Goal: Task Accomplishment & Management: Use online tool/utility

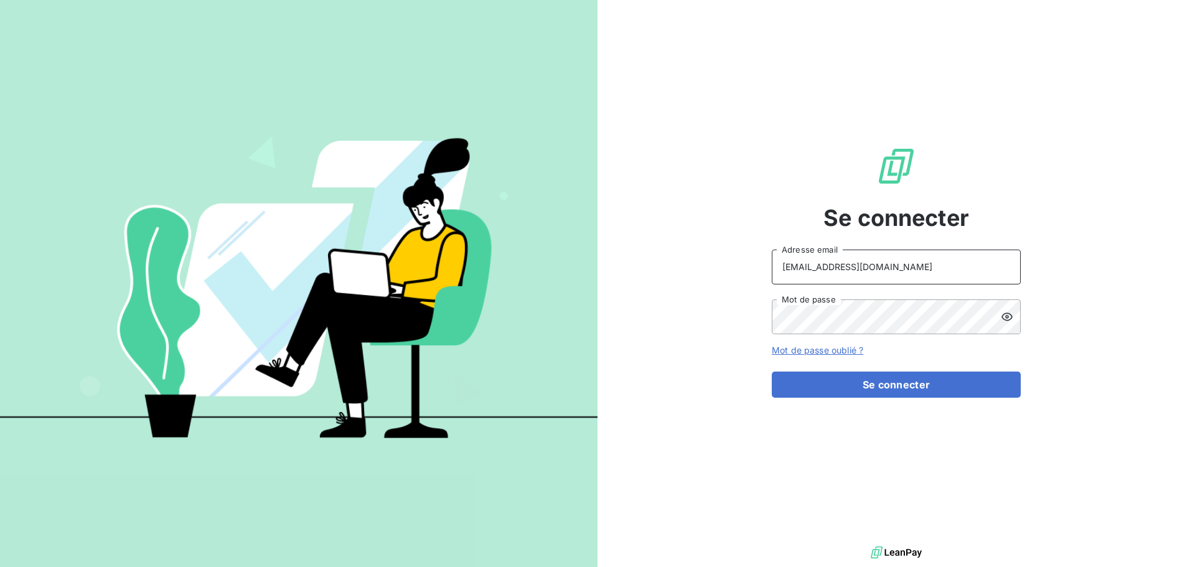
click at [922, 273] on input "[EMAIL_ADDRESS][DOMAIN_NAME]" at bounding box center [896, 267] width 249 height 35
type input "[EMAIL_ADDRESS][DOMAIN_NAME]"
click at [885, 388] on button "Se connecter" at bounding box center [896, 385] width 249 height 26
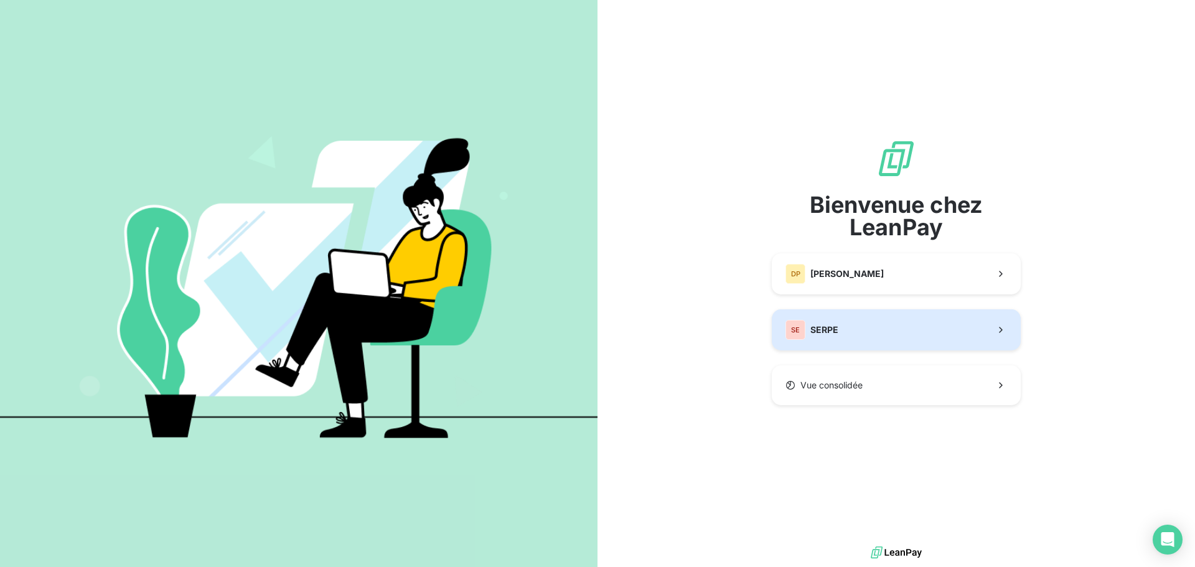
click at [863, 333] on button "SE SERPE" at bounding box center [896, 329] width 249 height 41
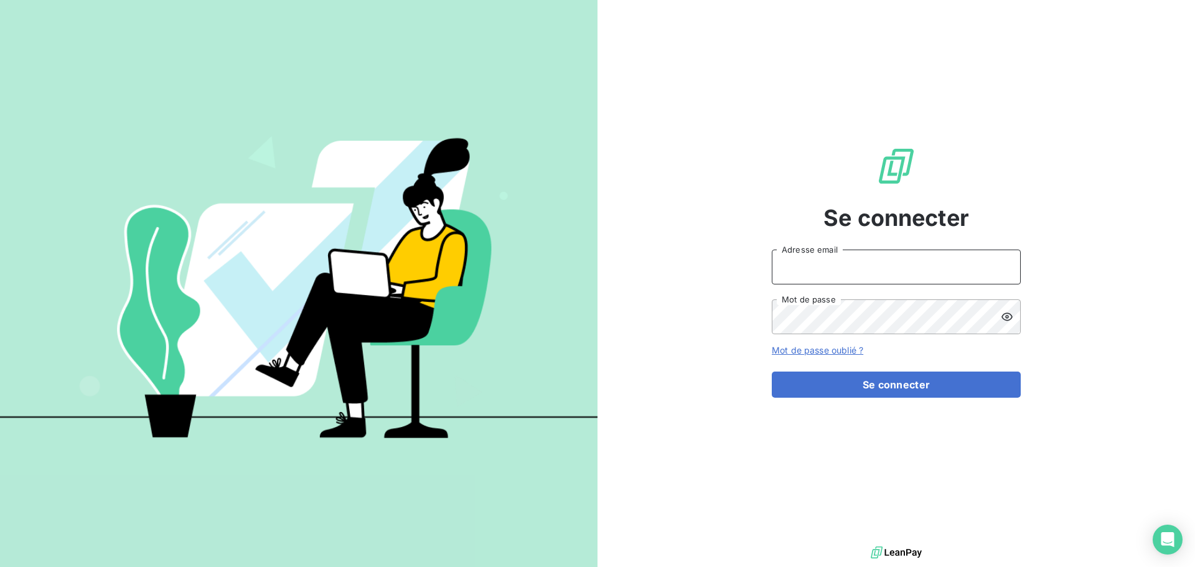
type input "[EMAIL_ADDRESS][DOMAIN_NAME]"
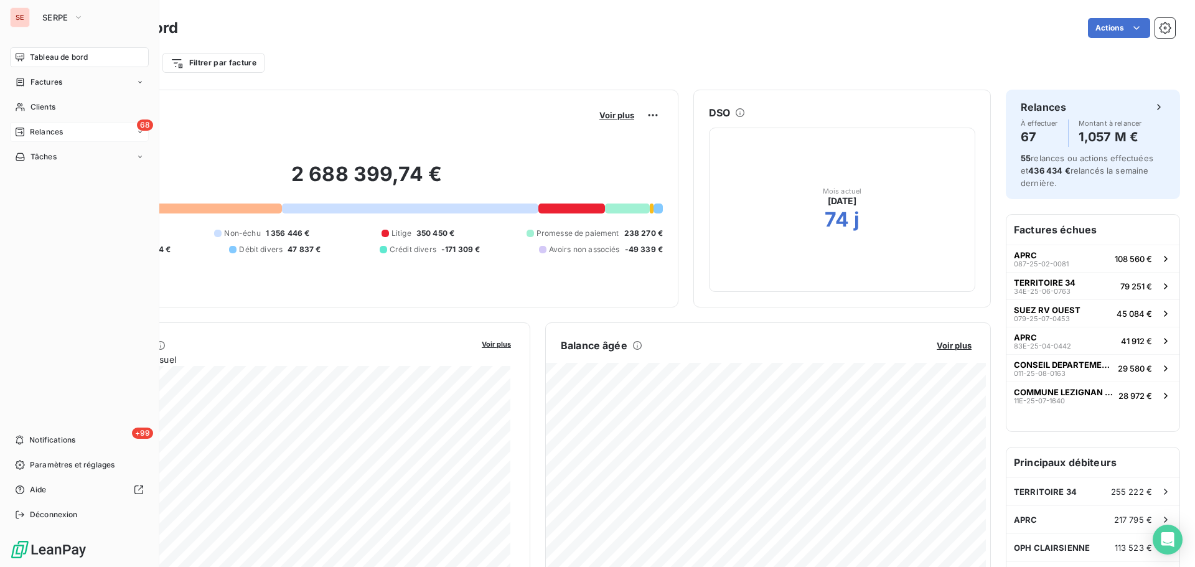
click at [35, 136] on span "Relances" at bounding box center [46, 131] width 33 height 11
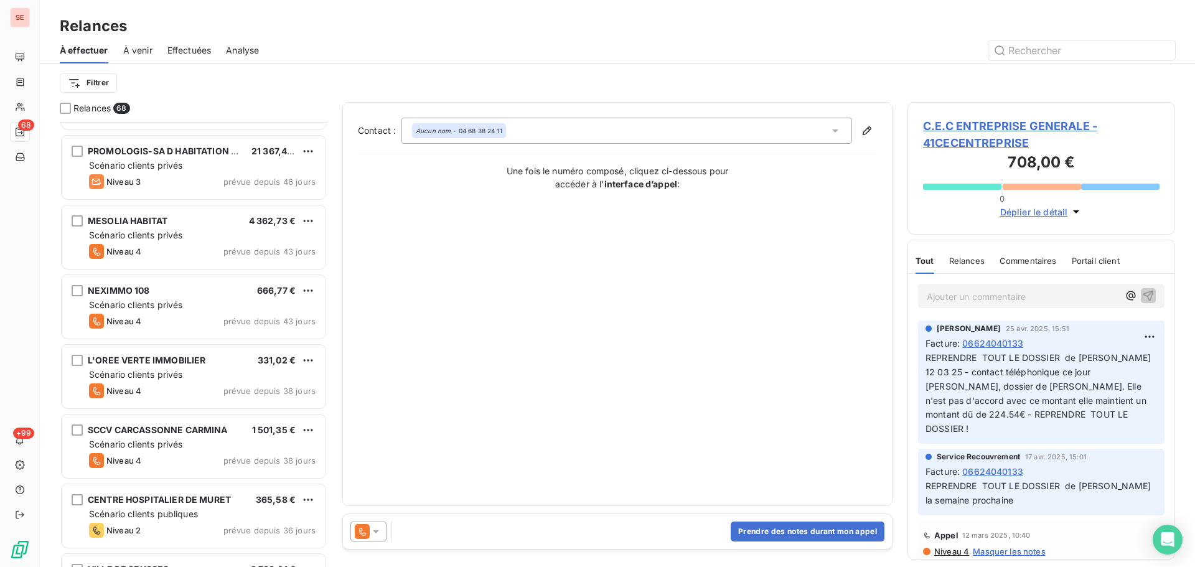
scroll to position [830, 0]
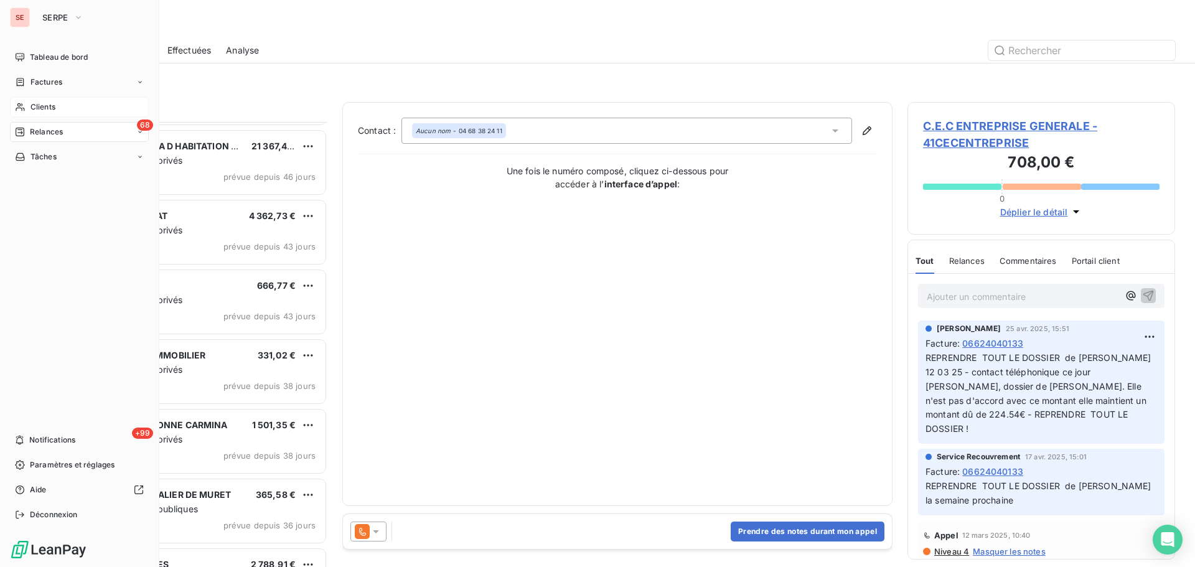
click at [43, 106] on span "Clients" at bounding box center [43, 106] width 25 height 11
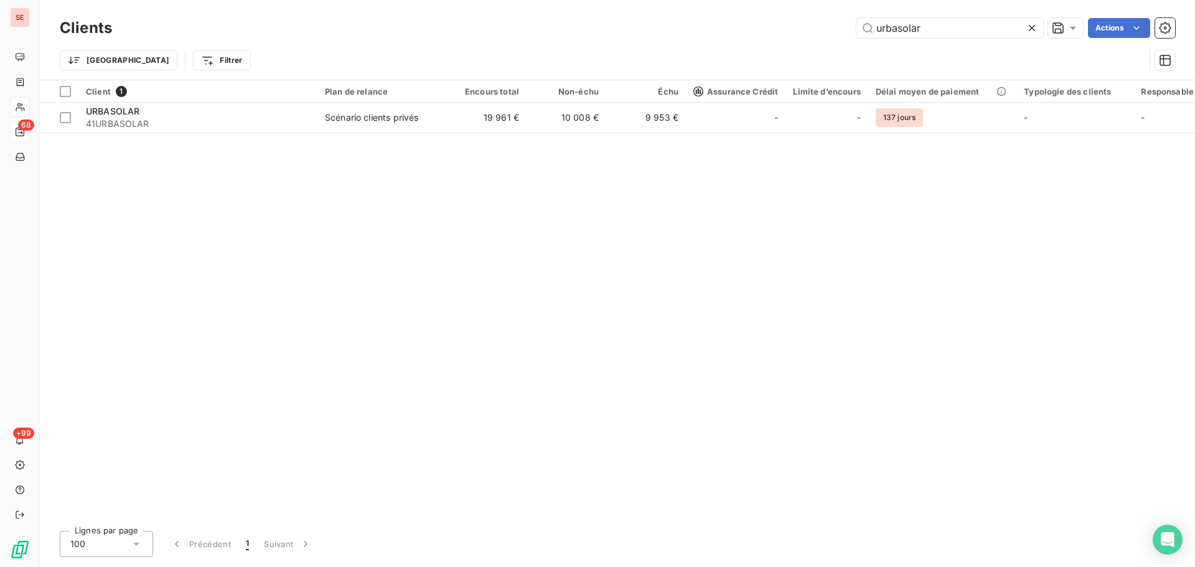
type input "urbasolar"
click at [450, 134] on div "Client 1 Plan de relance Encours total Non-échu Échu Assurance Crédit Limite d’…" at bounding box center [617, 300] width 1155 height 441
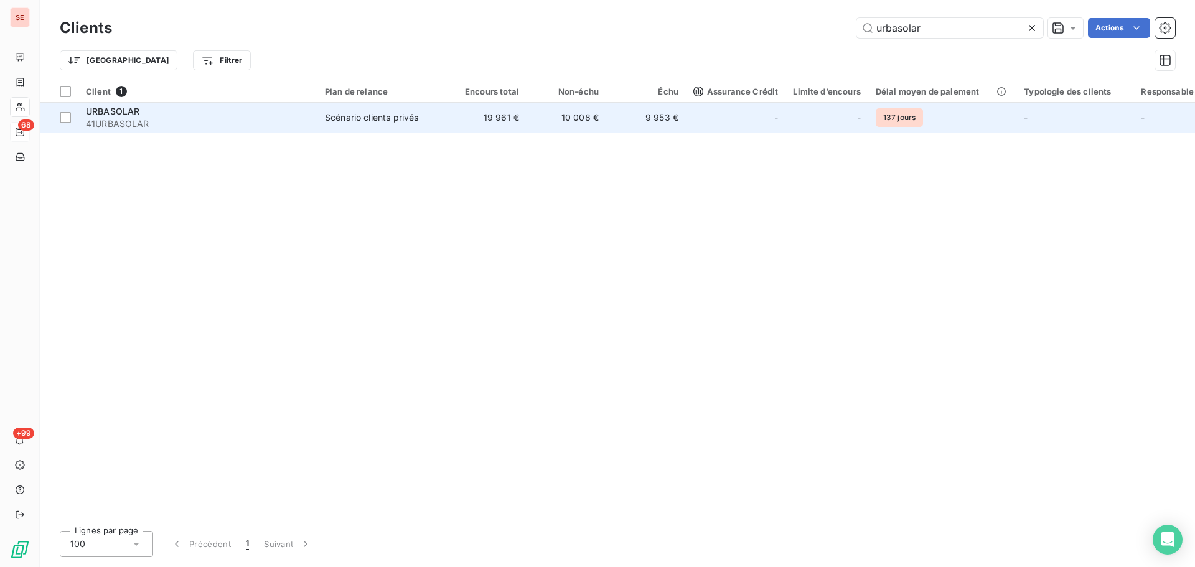
click at [451, 124] on td "19 961 €" at bounding box center [487, 118] width 80 height 30
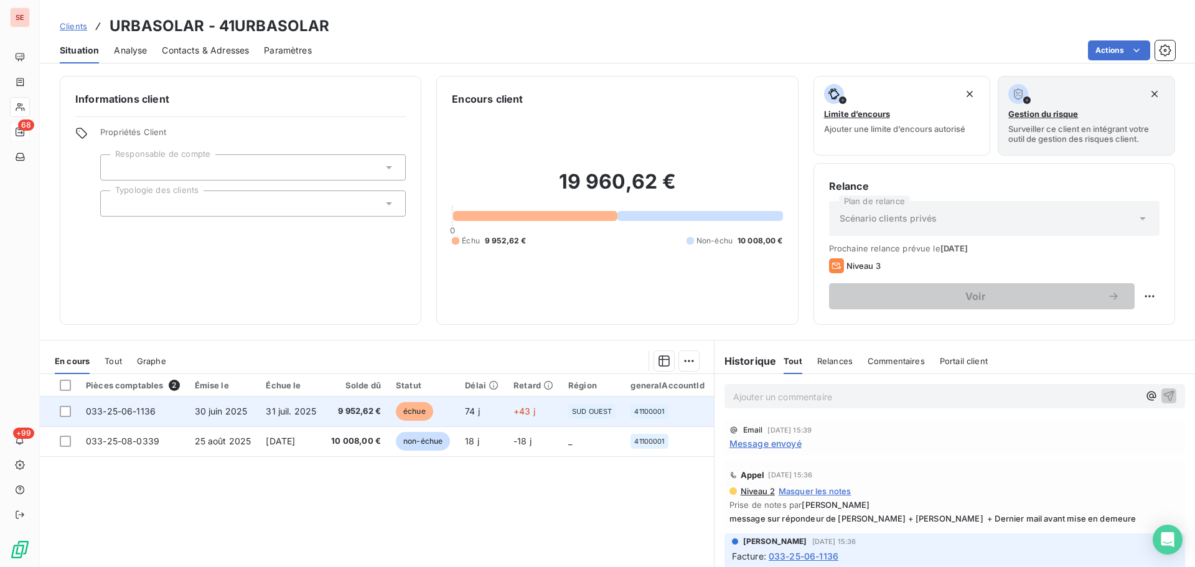
click at [338, 424] on td "9 952,62 €" at bounding box center [356, 412] width 65 height 30
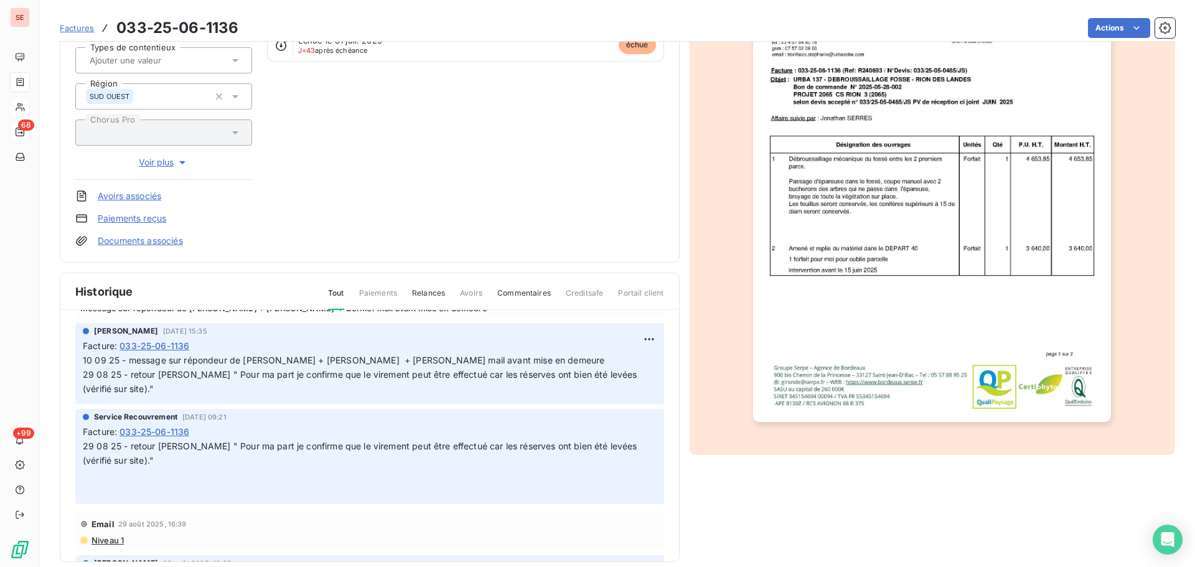
scroll to position [166, 0]
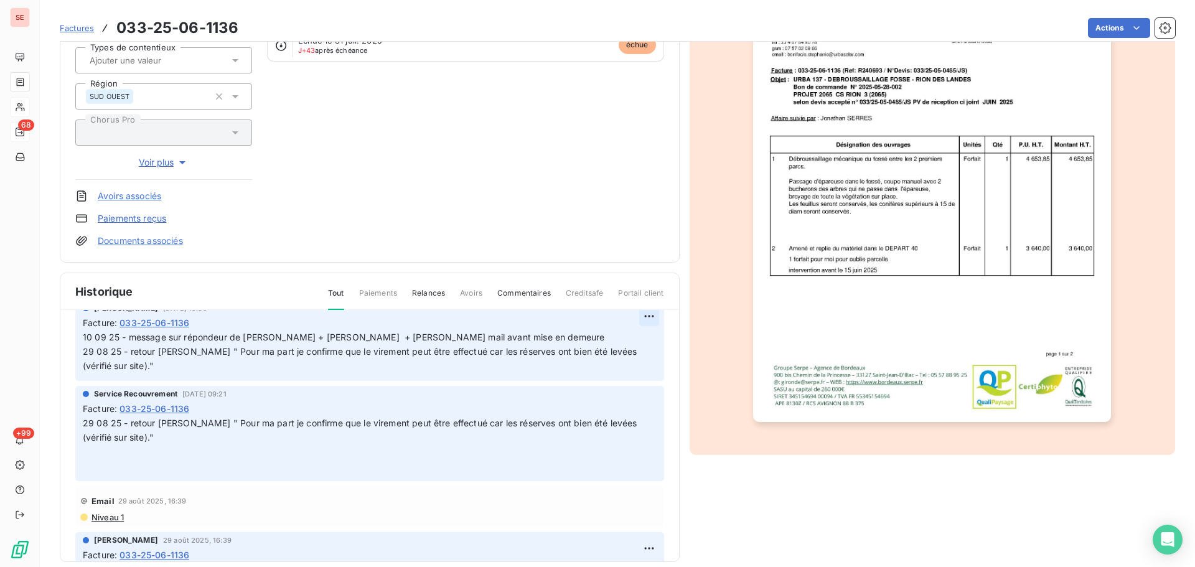
click at [639, 322] on html "SE 68 +99 Factures 033-25-06-1136 Actions URBASOLAR 41URBASOLAR Montant initial…" at bounding box center [597, 283] width 1195 height 567
click at [621, 339] on div "Editer" at bounding box center [605, 344] width 70 height 20
click at [83, 336] on span "10 09 25 - message sur répondeur de [PERSON_NAME] + [PERSON_NAME] + [PERSON_NAM…" at bounding box center [537, 351] width 909 height 39
click at [645, 349] on icon "button" at bounding box center [650, 351] width 11 height 11
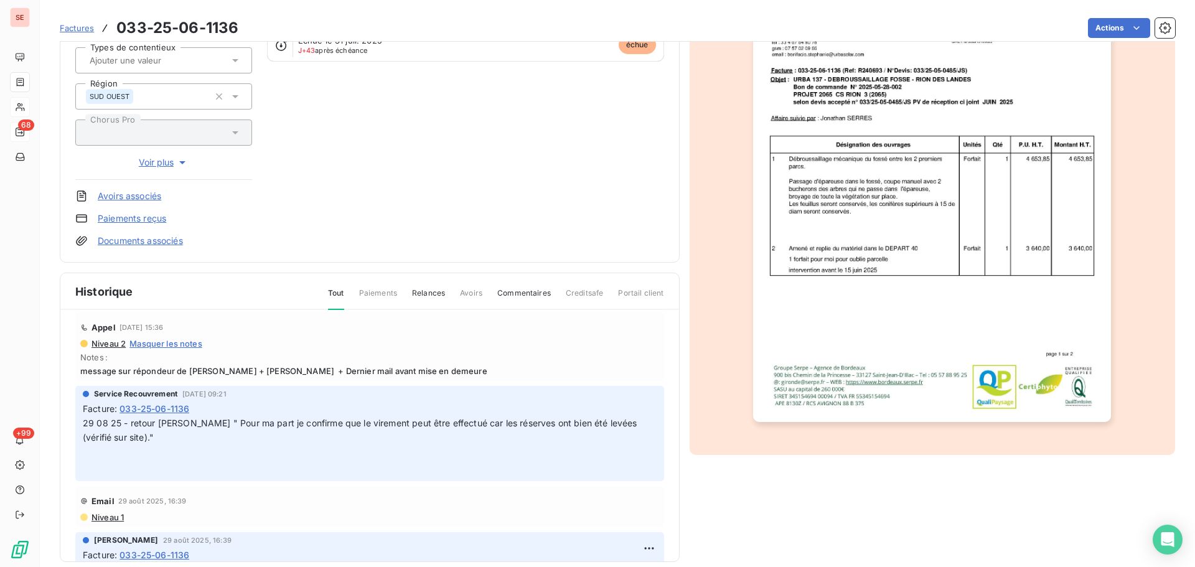
scroll to position [54, 0]
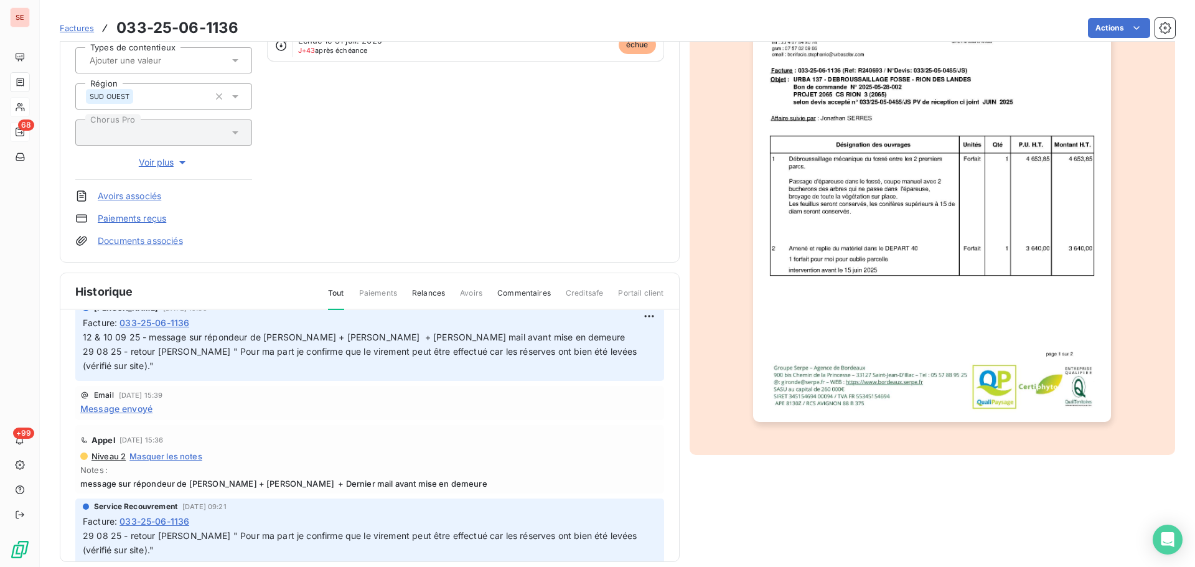
click at [81, 337] on div "[PERSON_NAME] [DATE] 15:35 Facture : 033-25-06-1136 12 & 10 09 25 - message sur…" at bounding box center [369, 340] width 589 height 81
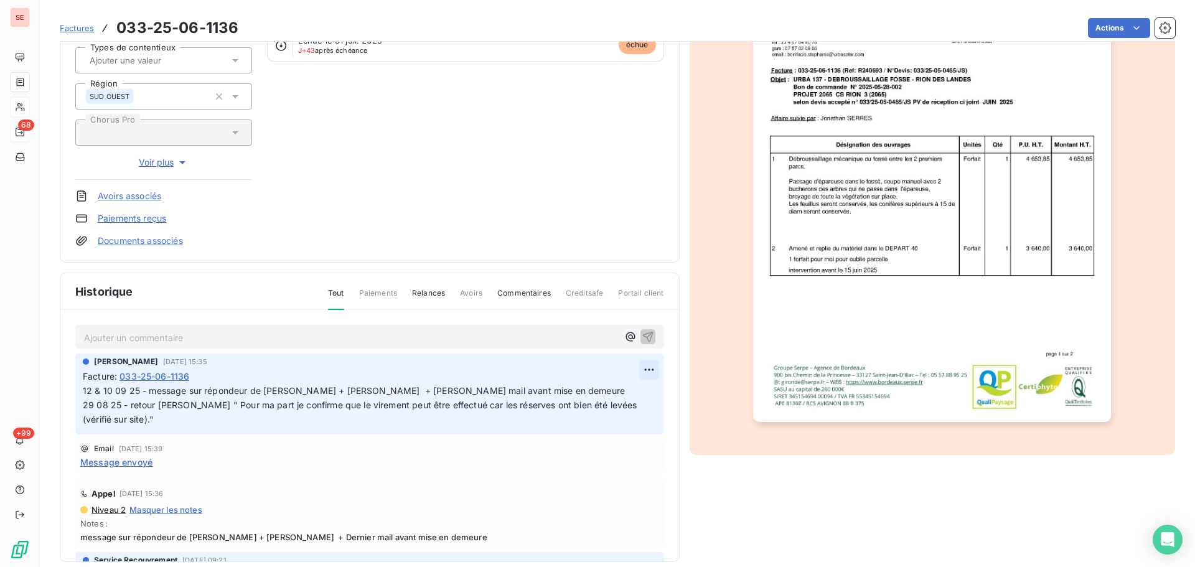
click at [639, 373] on html "SE 68 +99 Factures 033-25-06-1136 Actions URBASOLAR 41URBASOLAR Montant initial…" at bounding box center [597, 283] width 1195 height 567
click at [622, 399] on div "Editer" at bounding box center [605, 397] width 70 height 20
click at [84, 392] on span "12 & 10 09 25 - message sur répondeur de [PERSON_NAME] + [PERSON_NAME] + [PERSO…" at bounding box center [548, 404] width 930 height 39
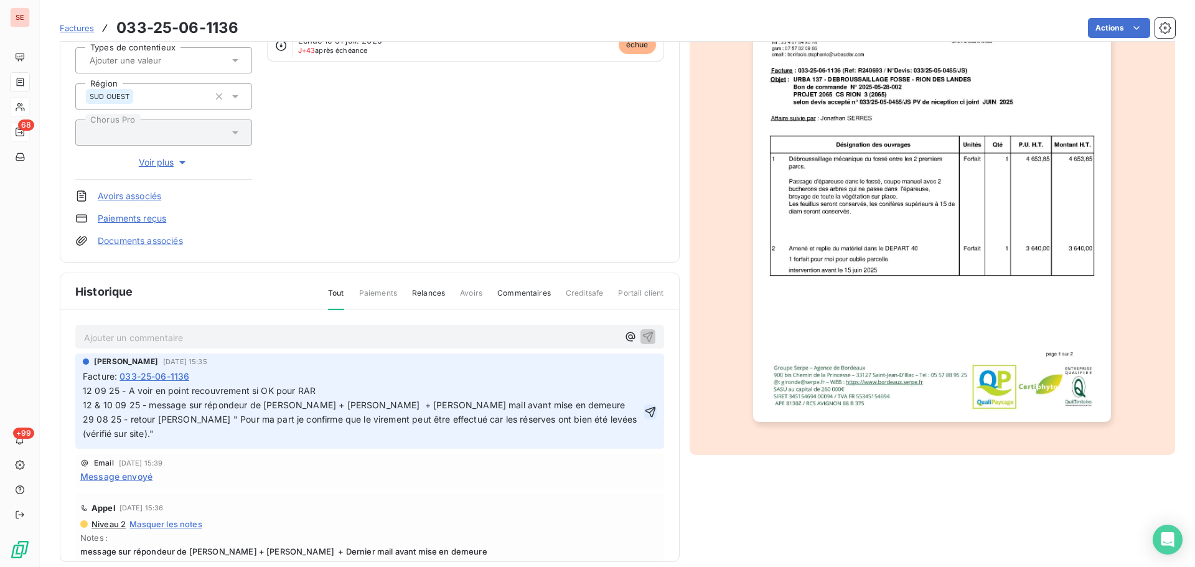
click at [644, 416] on icon "button" at bounding box center [650, 412] width 12 height 12
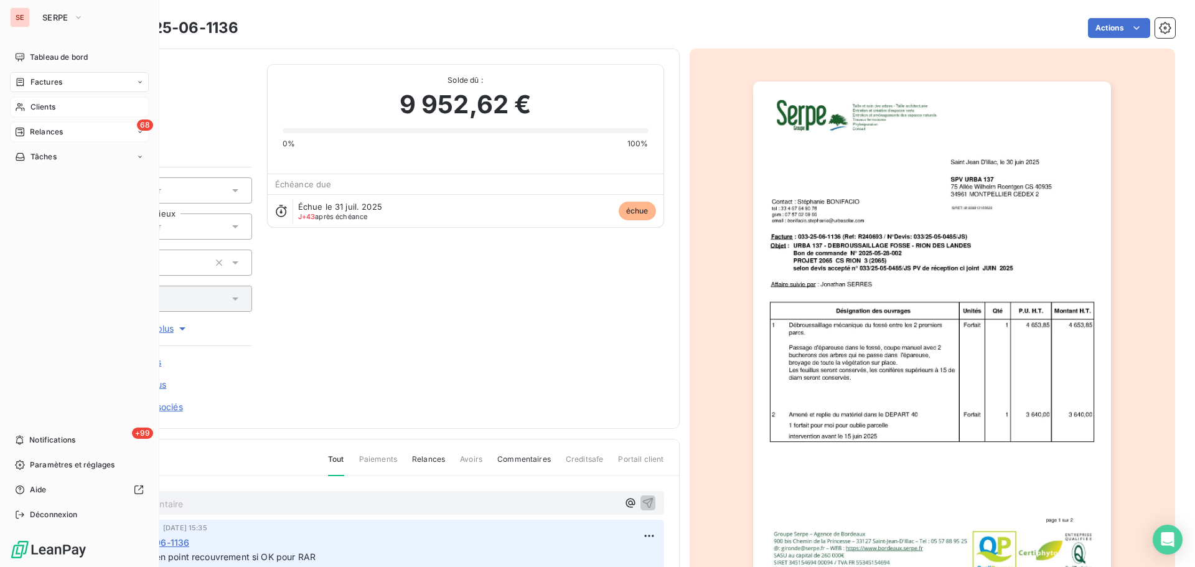
click at [29, 78] on div "Factures" at bounding box center [38, 82] width 47 height 11
click at [50, 83] on span "Factures" at bounding box center [47, 82] width 32 height 11
click at [57, 175] on div "68 Relances" at bounding box center [79, 182] width 139 height 20
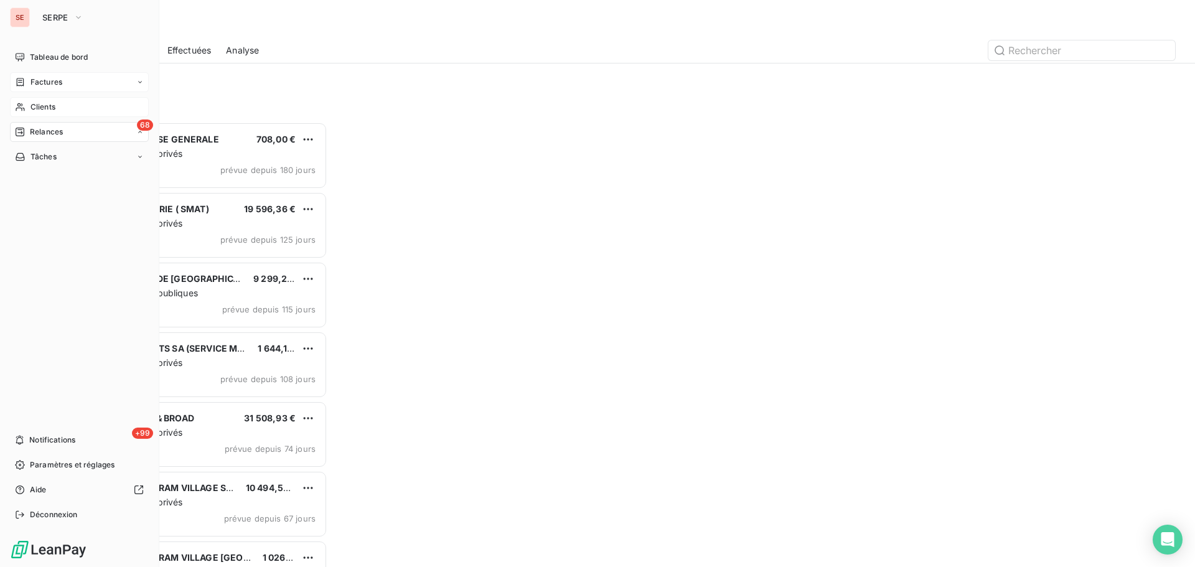
scroll to position [436, 258]
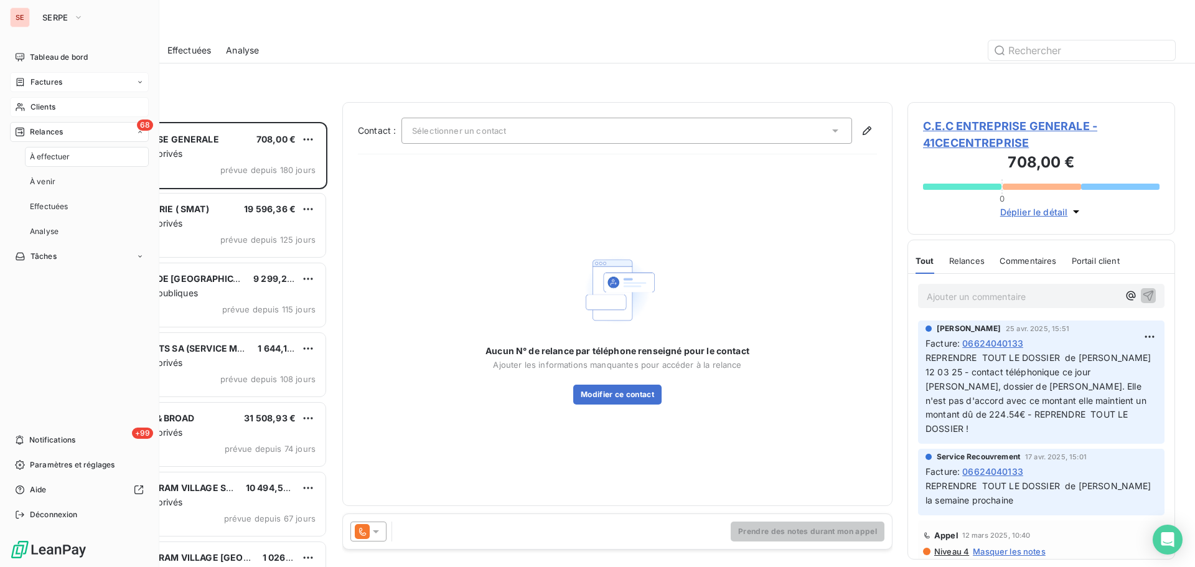
click at [80, 77] on div "Factures" at bounding box center [79, 82] width 139 height 20
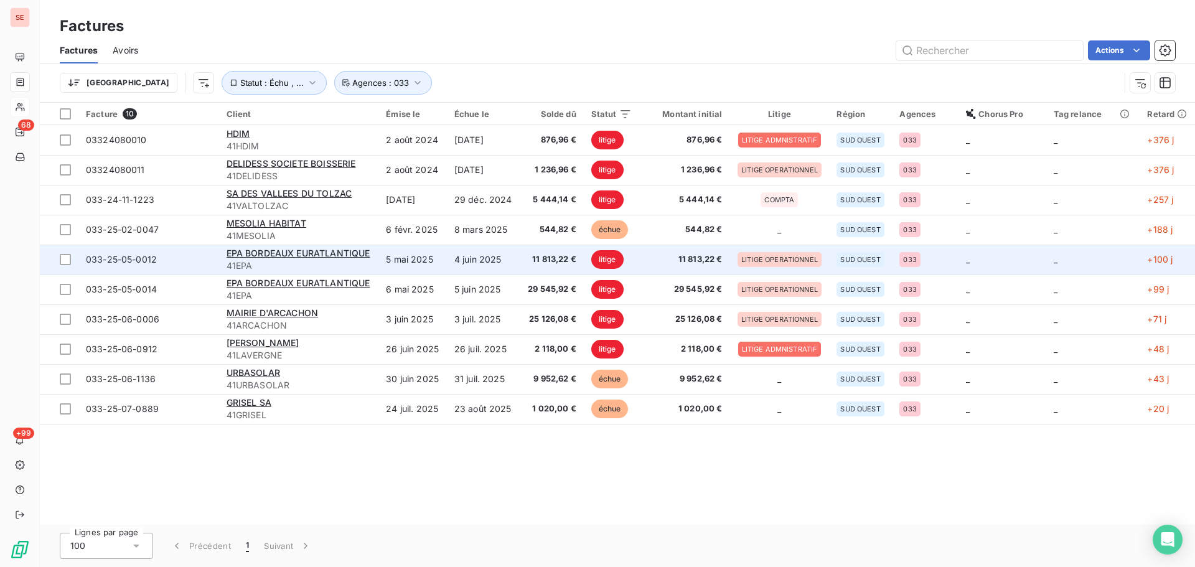
click at [342, 273] on td "EPA BORDEAUX EURATLANTIQUE 41EPA" at bounding box center [299, 260] width 160 height 30
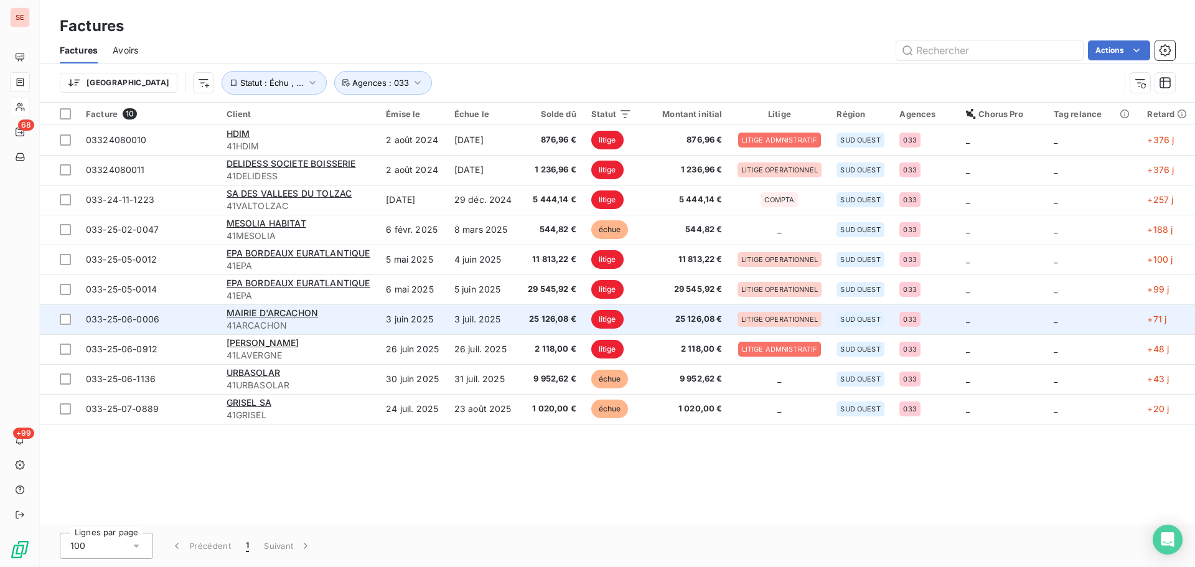
click at [358, 334] on td "MAIRIE D'ARCACHON 41ARCACHON" at bounding box center [299, 319] width 160 height 30
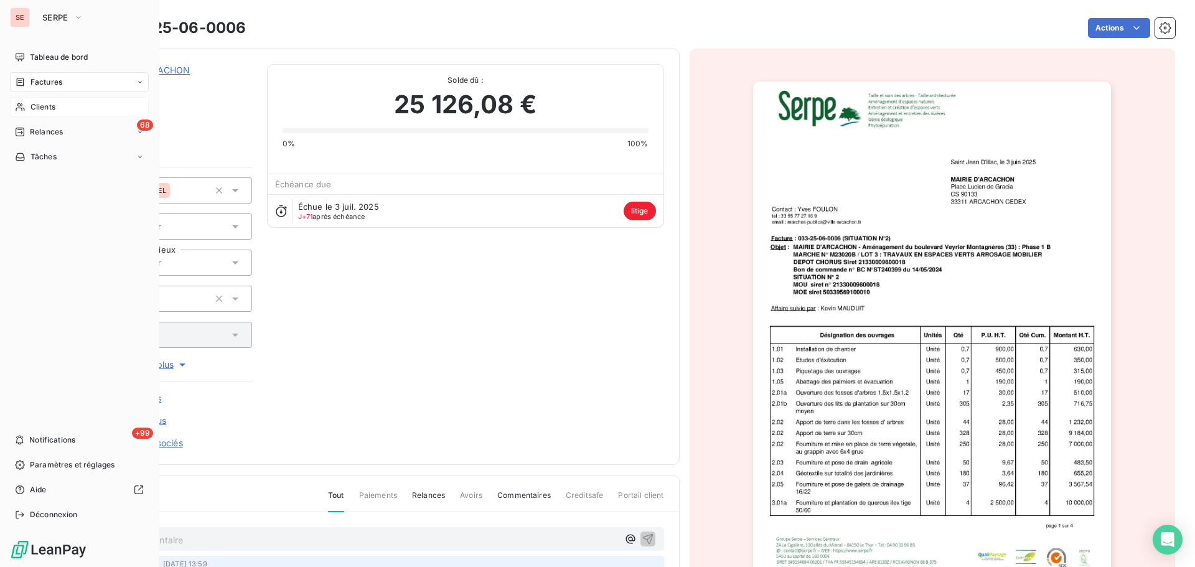
click at [37, 129] on span "Relances" at bounding box center [46, 131] width 33 height 11
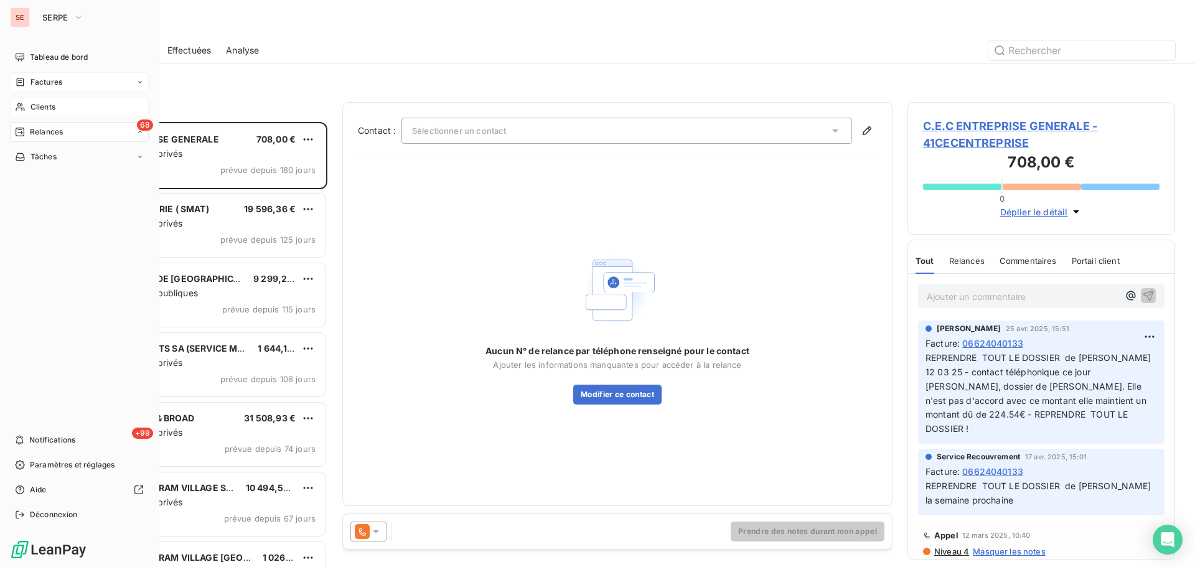
scroll to position [436, 258]
click at [28, 78] on div "Factures" at bounding box center [38, 82] width 47 height 11
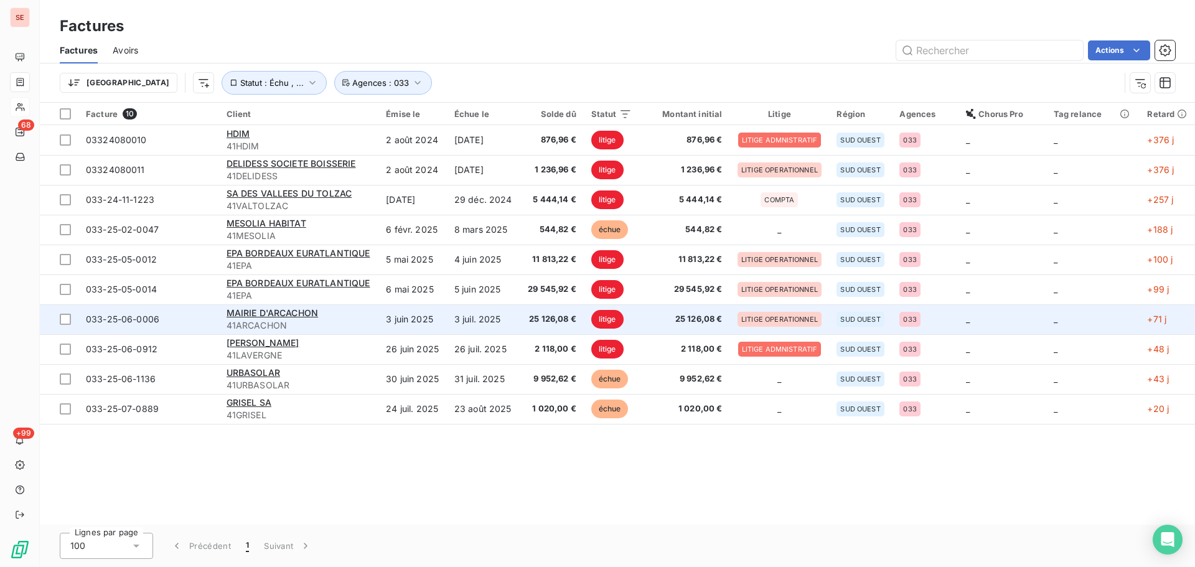
click at [334, 311] on div "MAIRIE D'ARCACHON" at bounding box center [299, 313] width 145 height 12
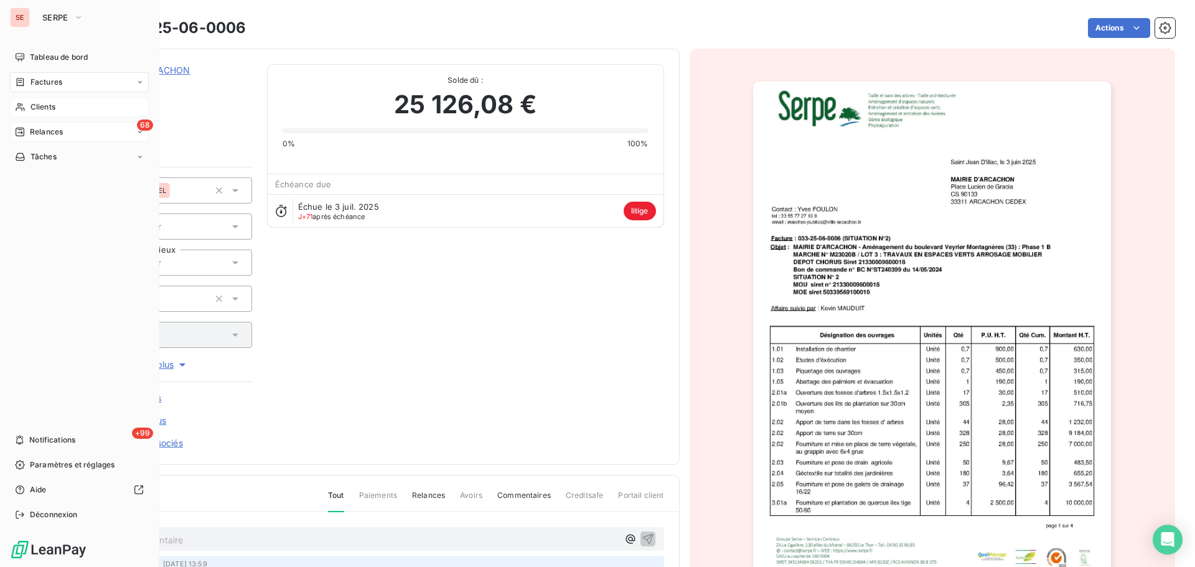
click at [40, 139] on div "68 Relances" at bounding box center [79, 132] width 139 height 20
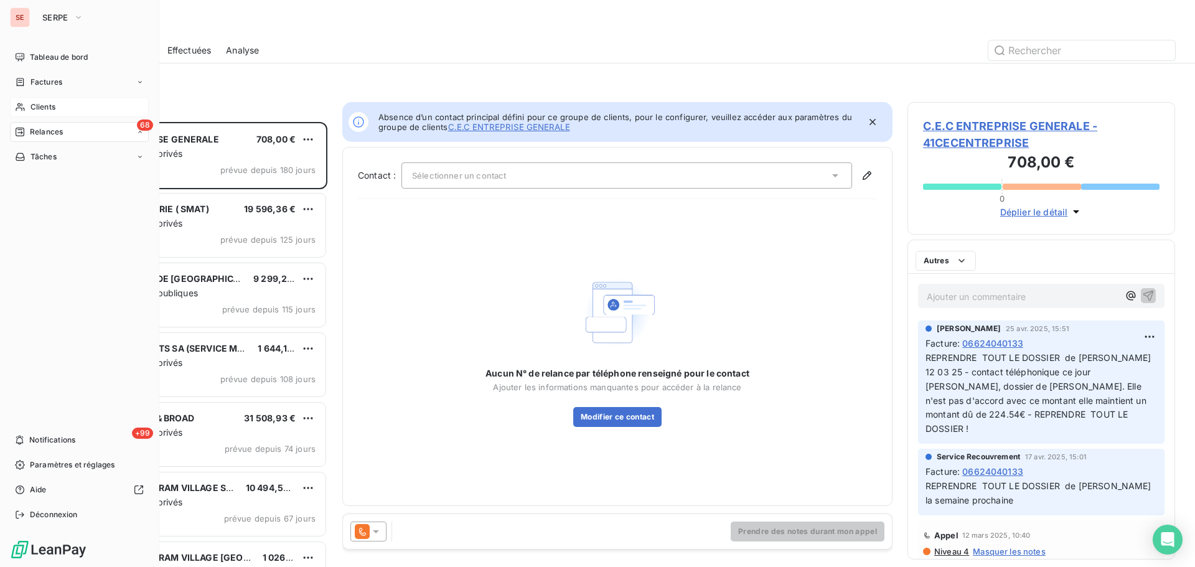
scroll to position [436, 258]
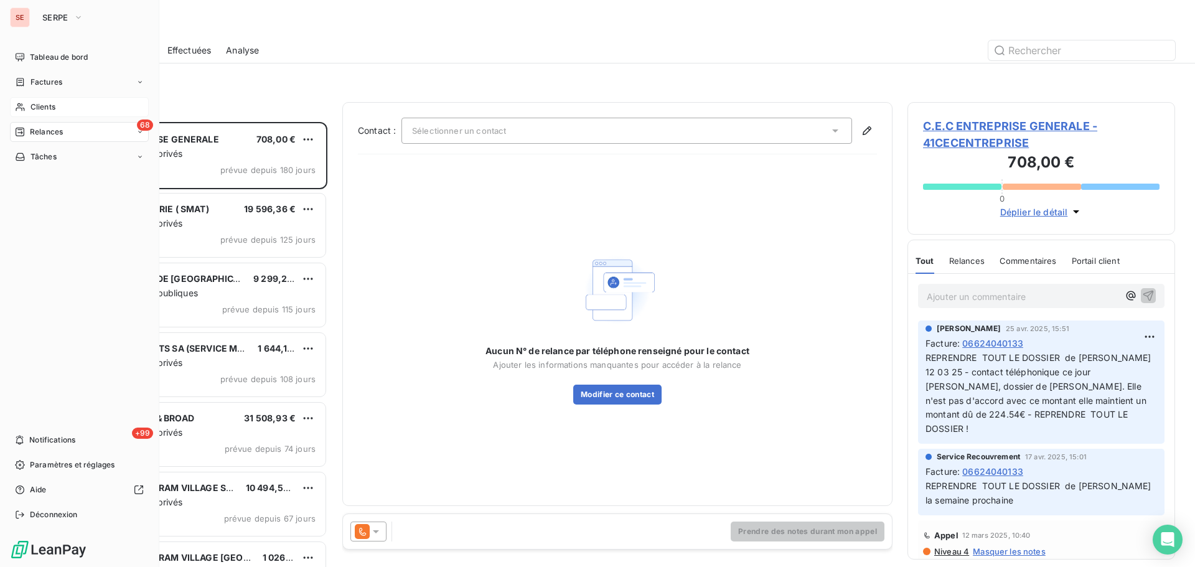
click at [37, 80] on span "Factures" at bounding box center [47, 82] width 32 height 11
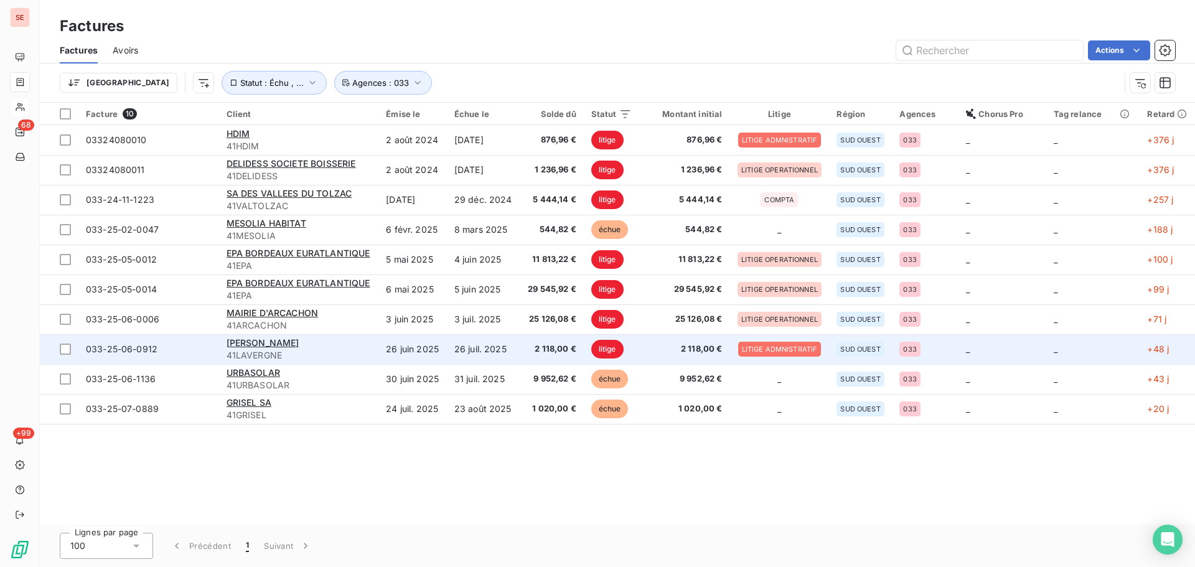
click at [433, 351] on td "26 juin 2025" at bounding box center [412, 349] width 68 height 30
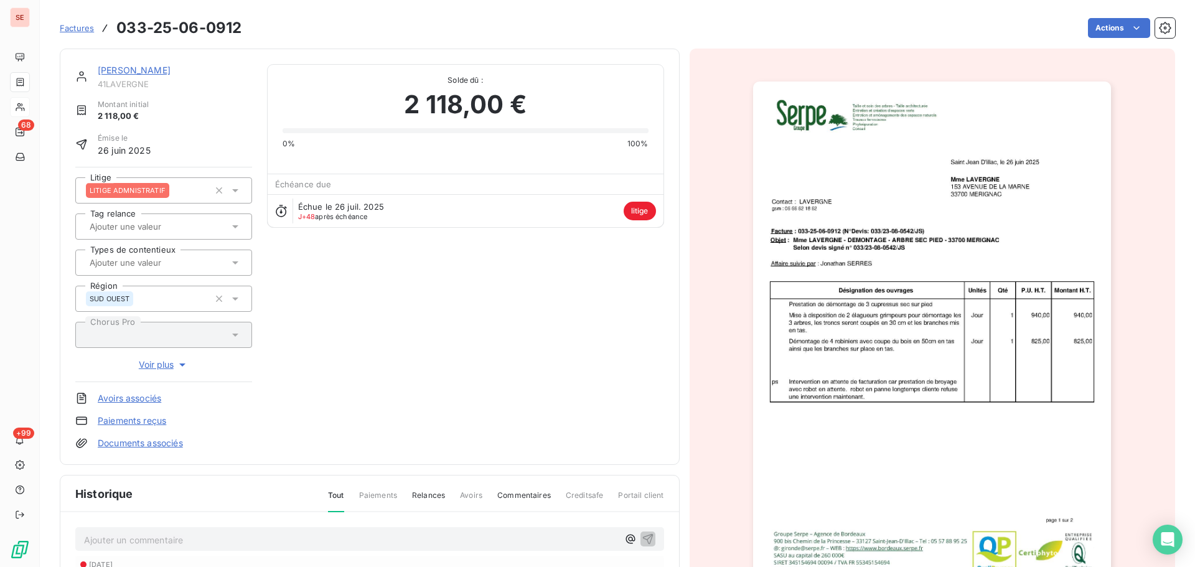
click at [157, 71] on link "[PERSON_NAME]" at bounding box center [134, 70] width 73 height 11
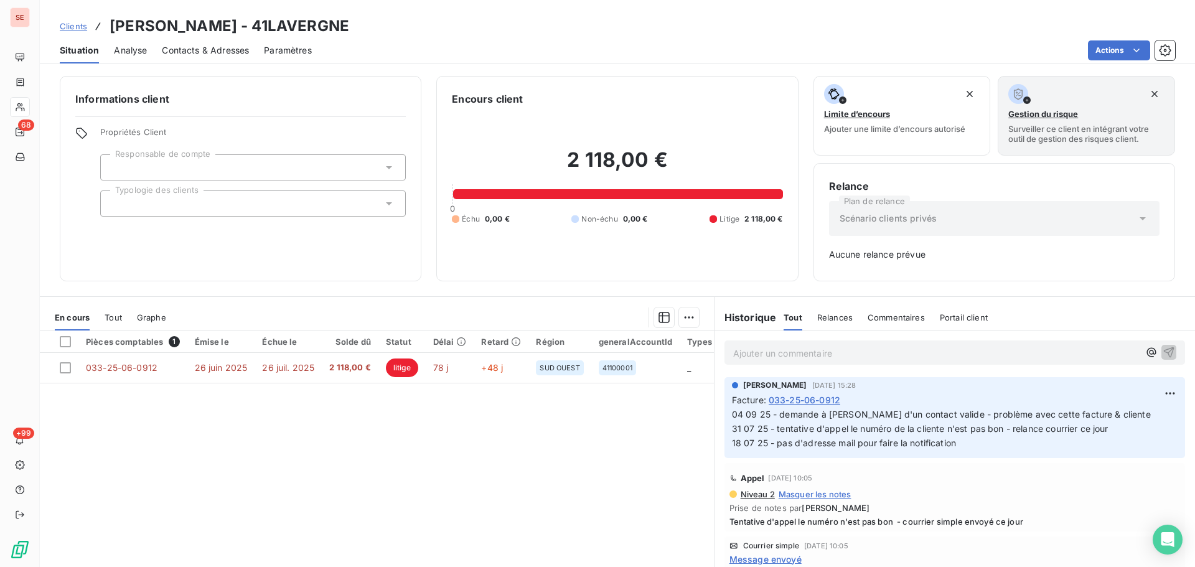
click at [230, 40] on div "Contacts & Adresses" at bounding box center [205, 50] width 87 height 26
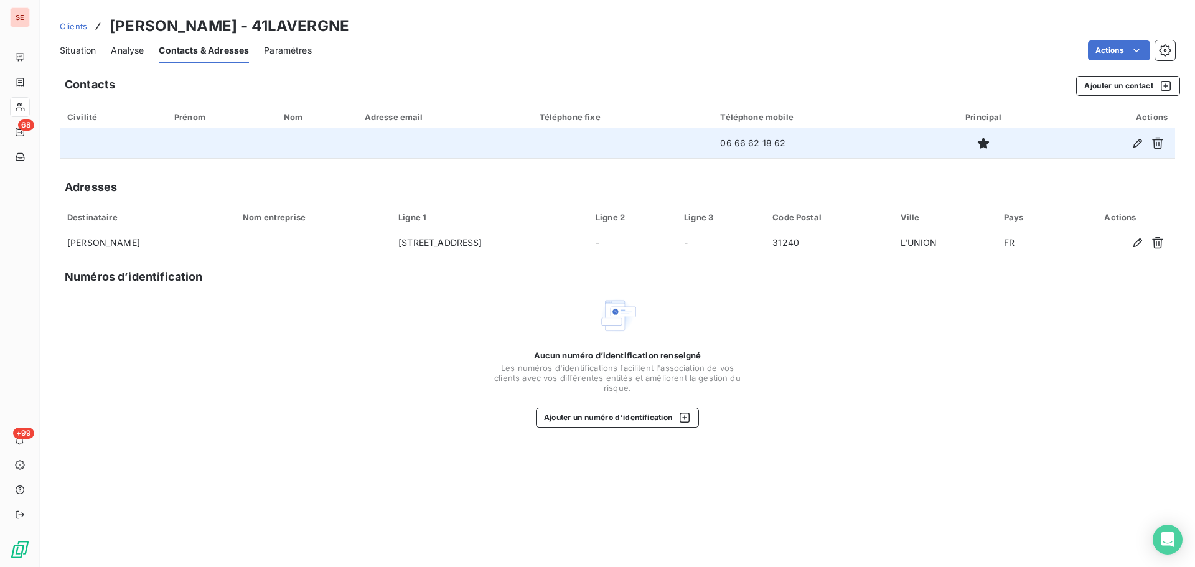
click at [775, 148] on td "06 66 62 18 62" at bounding box center [818, 143] width 210 height 30
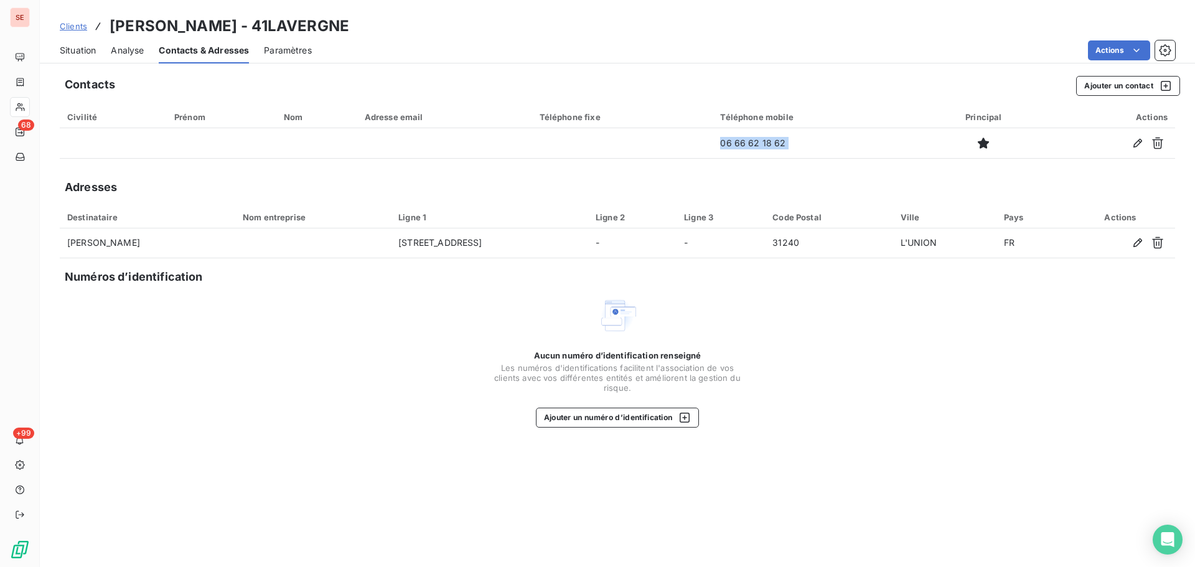
click at [91, 47] on span "Situation" at bounding box center [78, 50] width 36 height 12
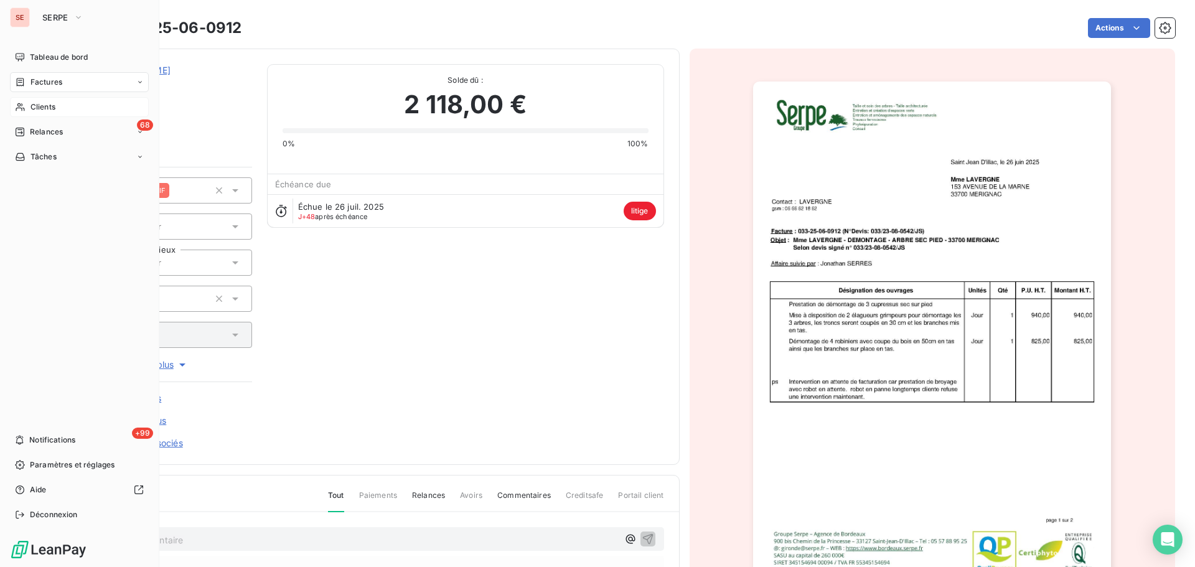
click at [54, 79] on span "Factures" at bounding box center [47, 82] width 32 height 11
click at [22, 133] on icon at bounding box center [20, 132] width 9 height 9
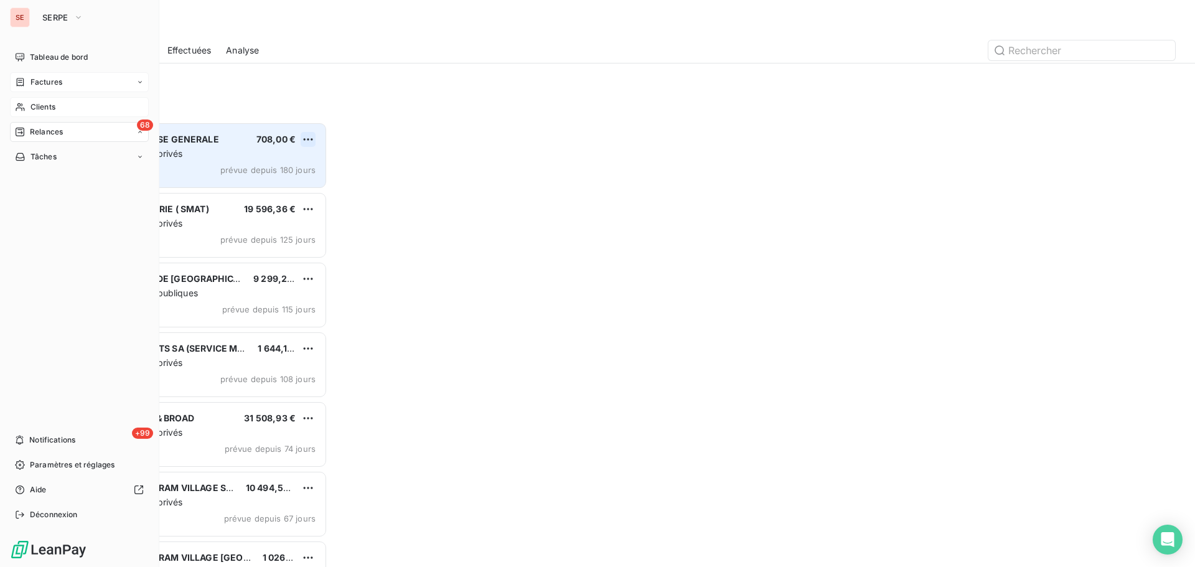
scroll to position [436, 258]
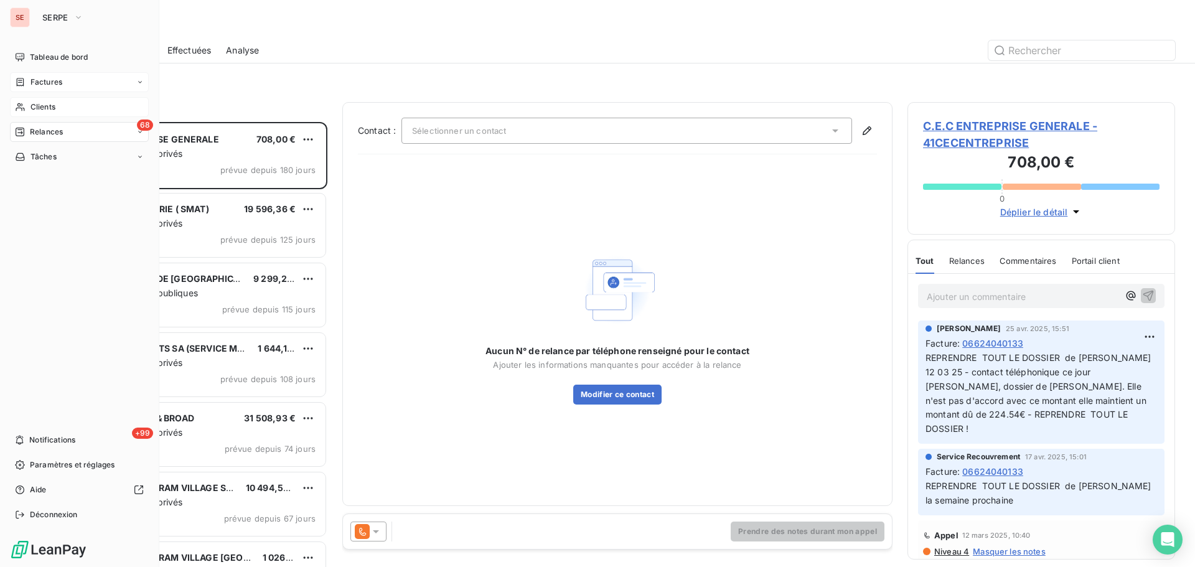
click at [26, 79] on div "Factures" at bounding box center [38, 82] width 47 height 11
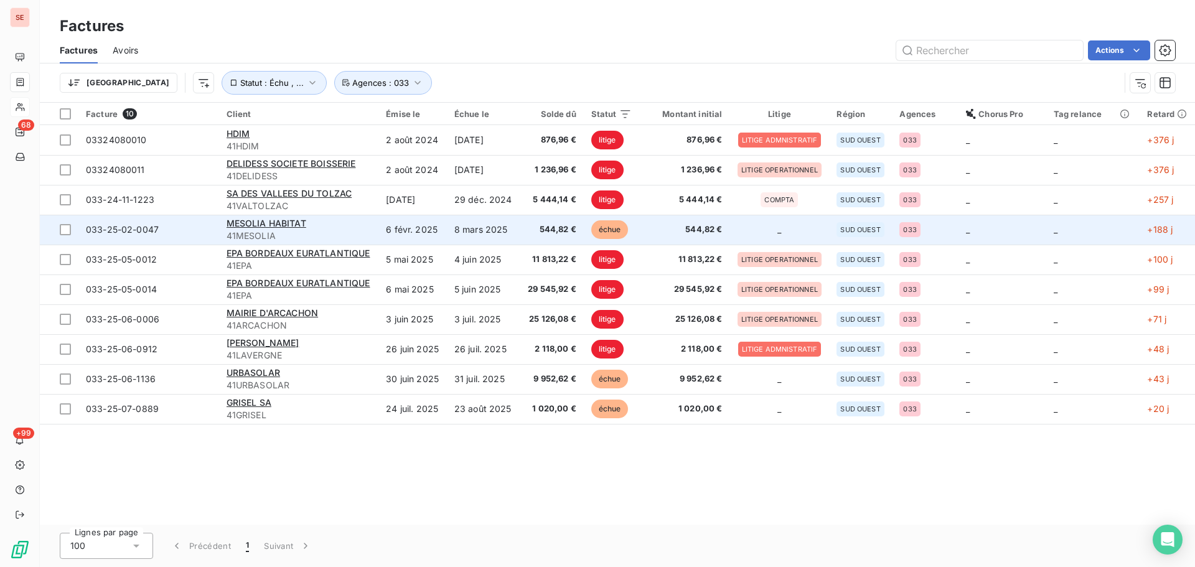
click at [161, 233] on span "033-25-02-0047" at bounding box center [149, 229] width 126 height 12
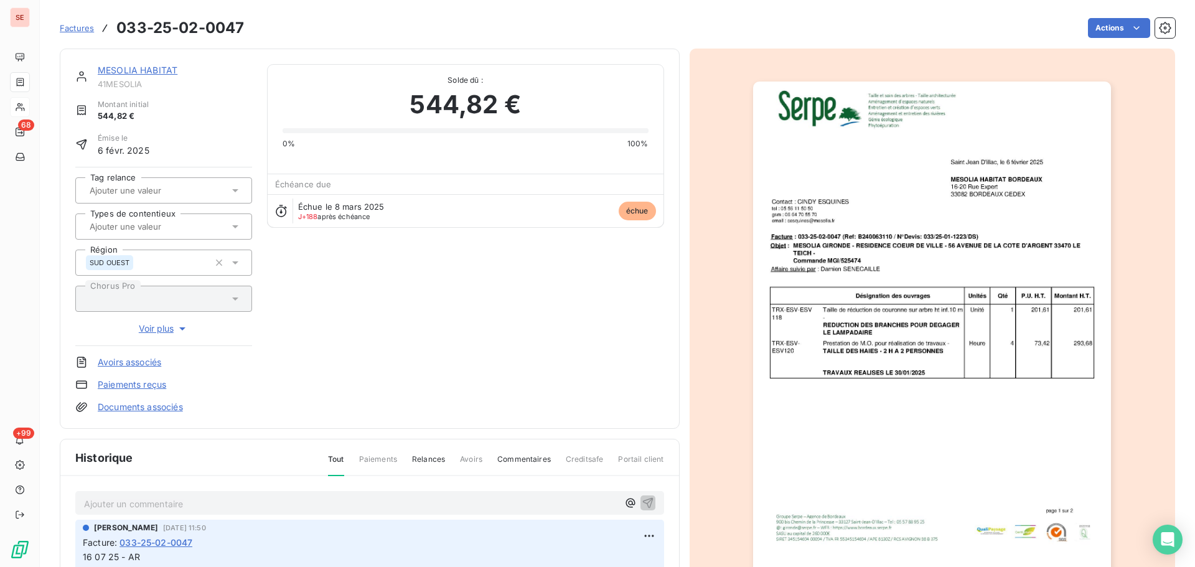
click at [166, 71] on link "MESOLIA HABITAT" at bounding box center [138, 70] width 80 height 11
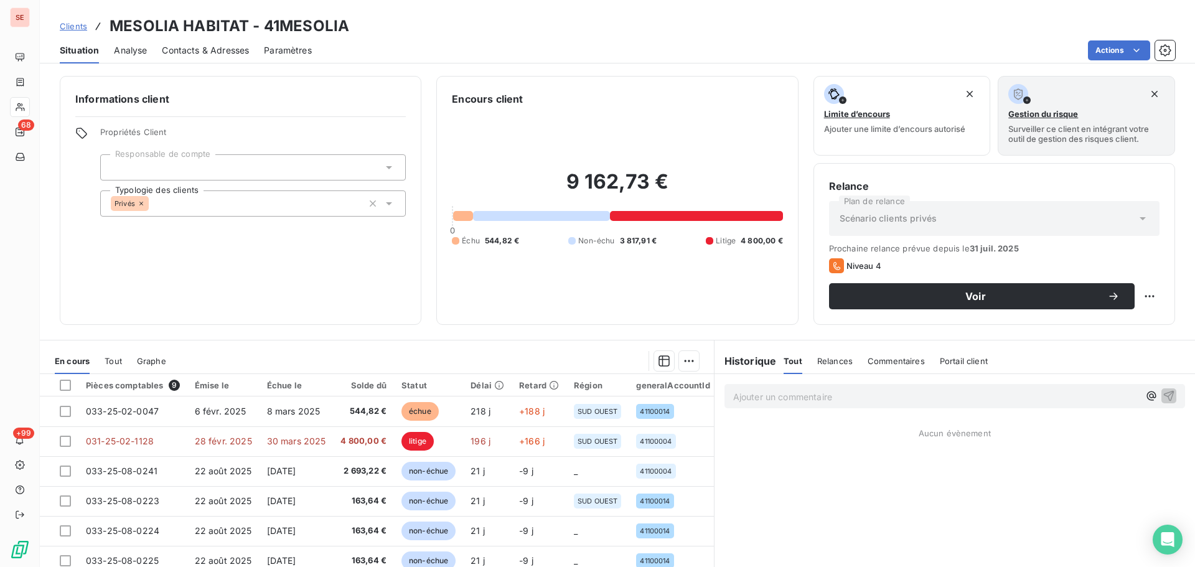
click at [207, 54] on span "Contacts & Adresses" at bounding box center [205, 50] width 87 height 12
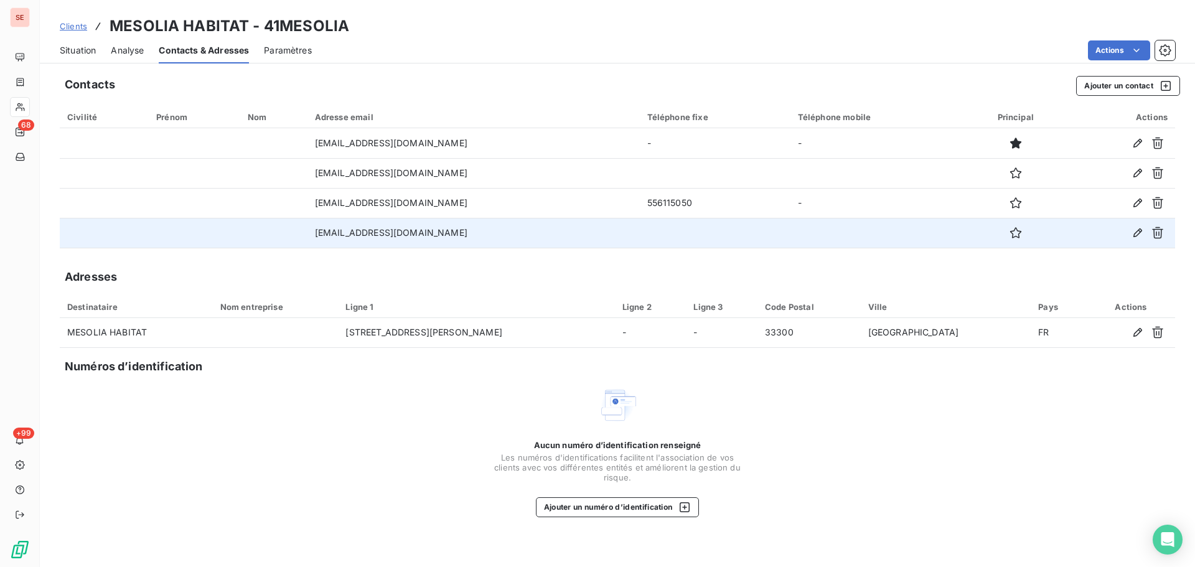
click at [370, 233] on td "[EMAIL_ADDRESS][DOMAIN_NAME]" at bounding box center [474, 233] width 332 height 30
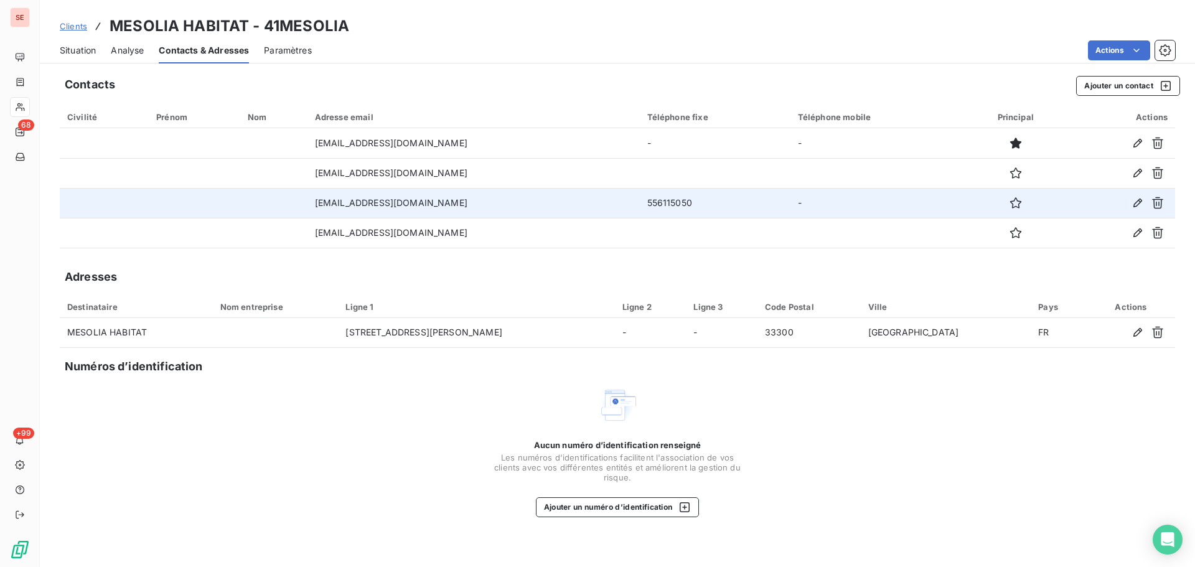
click at [682, 200] on td "556115050" at bounding box center [715, 203] width 151 height 30
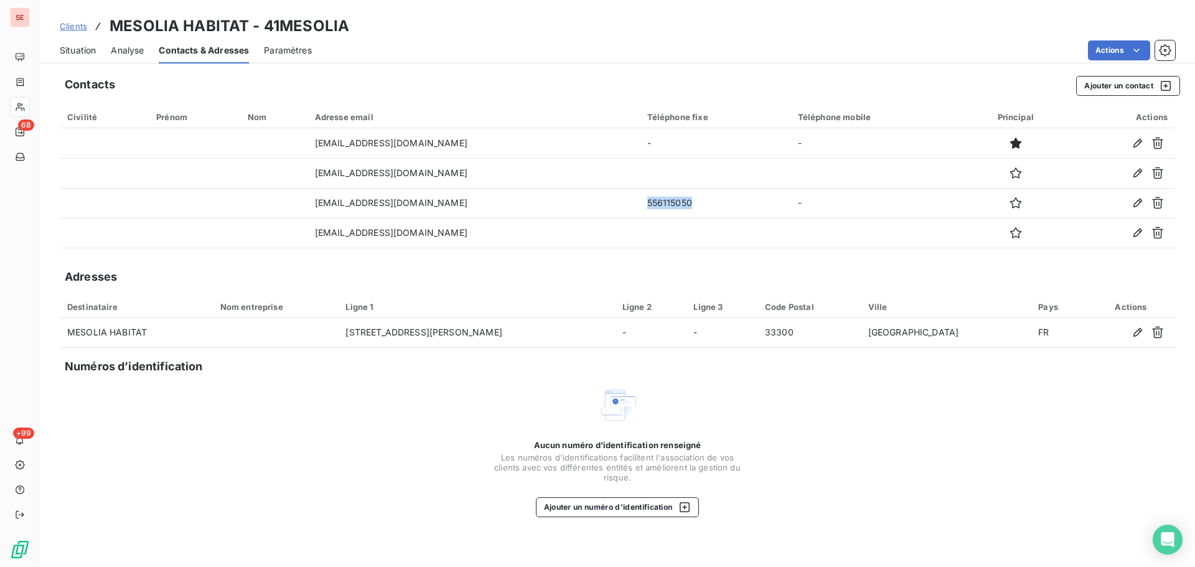
click at [91, 47] on span "Situation" at bounding box center [78, 50] width 36 height 12
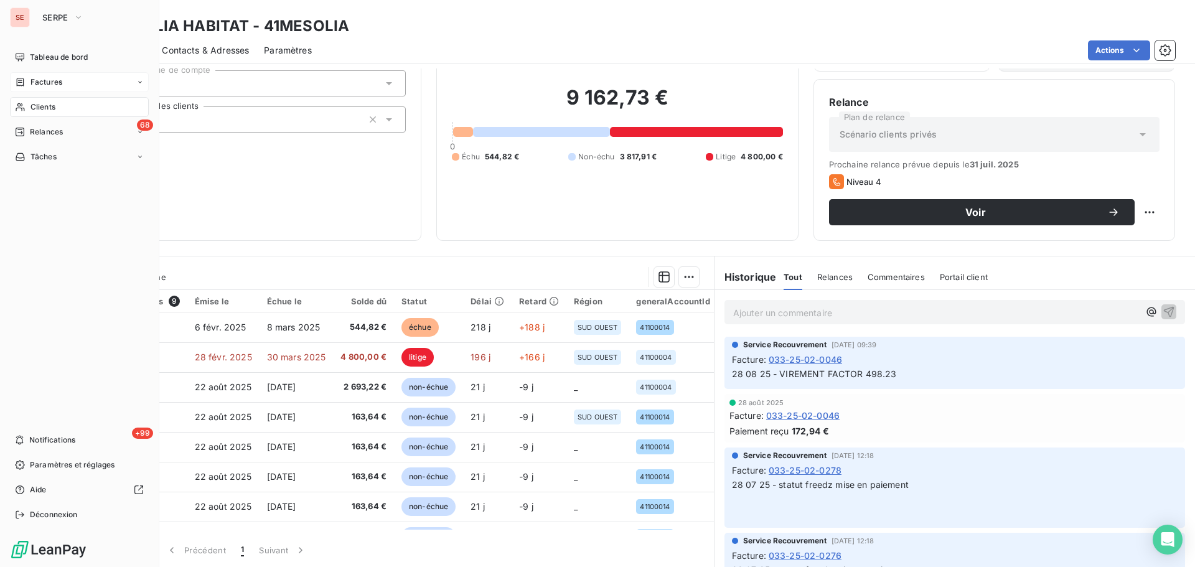
click at [22, 78] on icon at bounding box center [20, 82] width 11 height 10
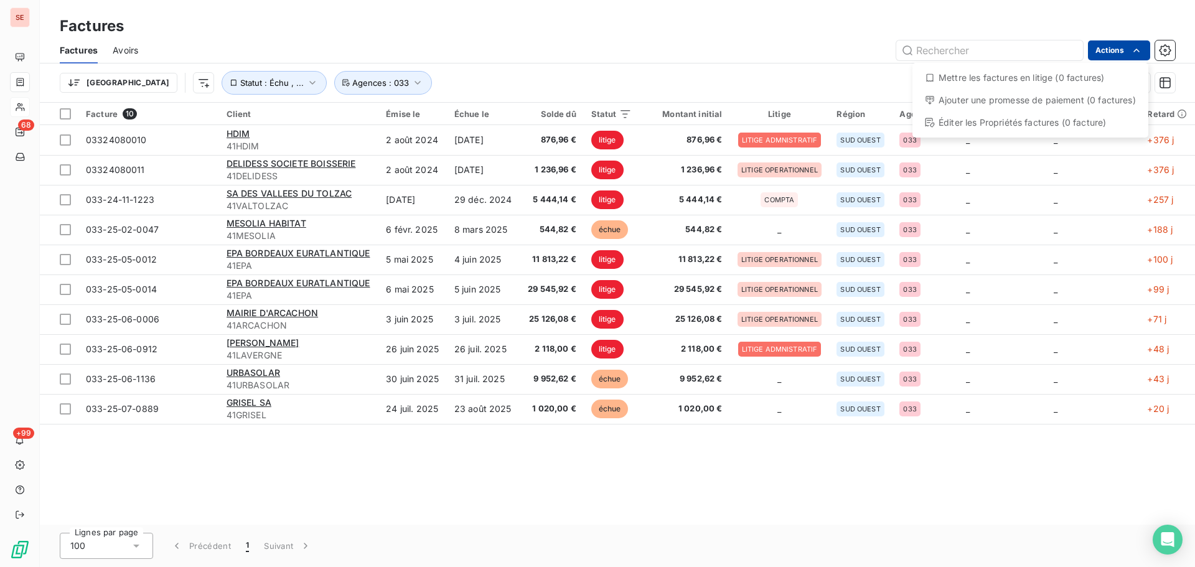
click at [1127, 52] on html "SE 68 +99 Factures Factures Avoirs Actions Mettre les factures en litige (0 fac…" at bounding box center [597, 283] width 1195 height 567
click at [1119, 45] on html "SE 68 +99 Factures Factures Avoirs Actions Mettre les factures en litige (0 fac…" at bounding box center [597, 283] width 1195 height 567
click at [1124, 52] on html "SE 68 +99 Factures Factures Avoirs Actions Mettre les factures en litige (0 fac…" at bounding box center [597, 283] width 1195 height 567
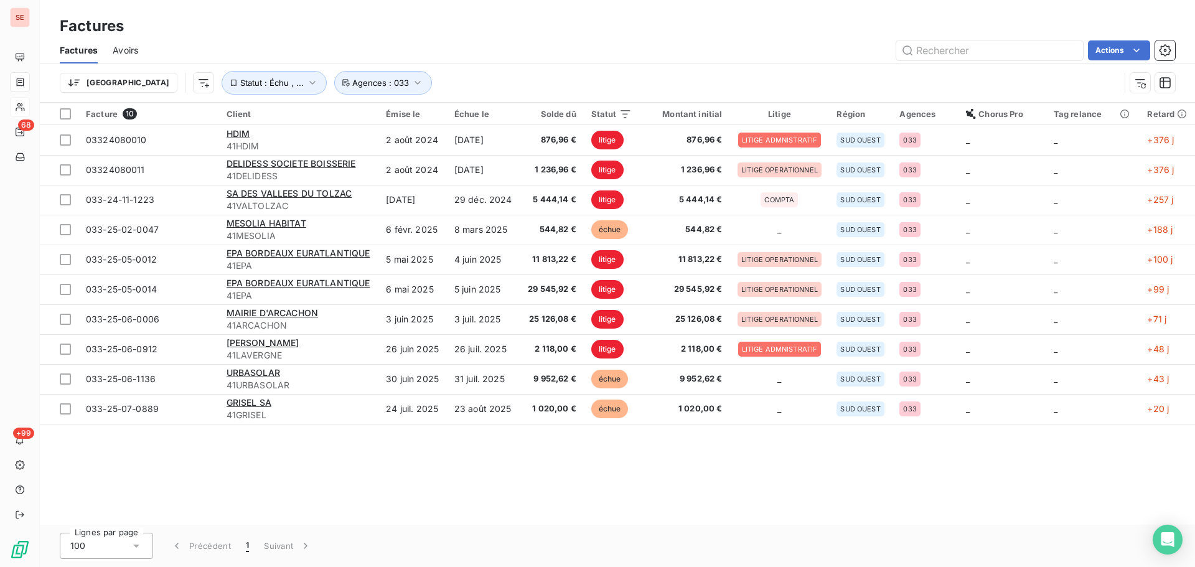
click at [674, 71] on html "SE 68 +99 Factures Factures Avoirs Actions Trier Statut : Échu , ... Agences : …" at bounding box center [597, 283] width 1195 height 567
click at [1112, 48] on html "SE 68 +99 Factures Factures Avoirs Actions Trier Statut : Échu , ... Agences : …" at bounding box center [597, 283] width 1195 height 567
click at [527, 81] on html "SE 68 +99 Factures Factures Avoirs Actions Mettre les factures en litige (0 fac…" at bounding box center [597, 283] width 1195 height 567
click at [240, 82] on span "Statut : Échu , ..." at bounding box center [271, 83] width 63 height 10
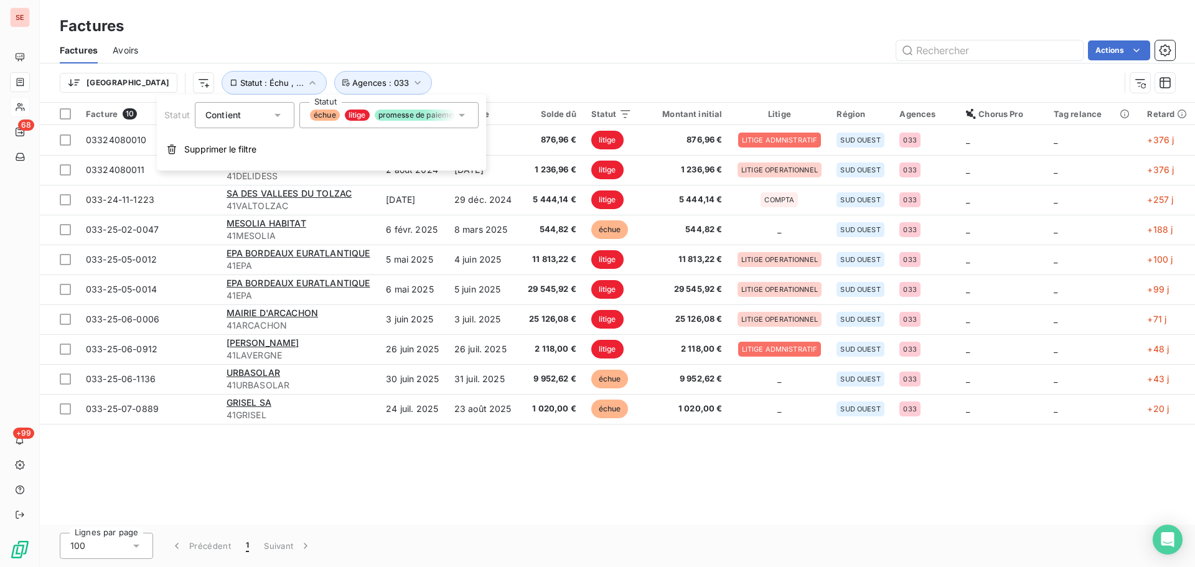
click at [573, 72] on div "Trier Statut : Échu , ... Agences : 033" at bounding box center [590, 83] width 1060 height 24
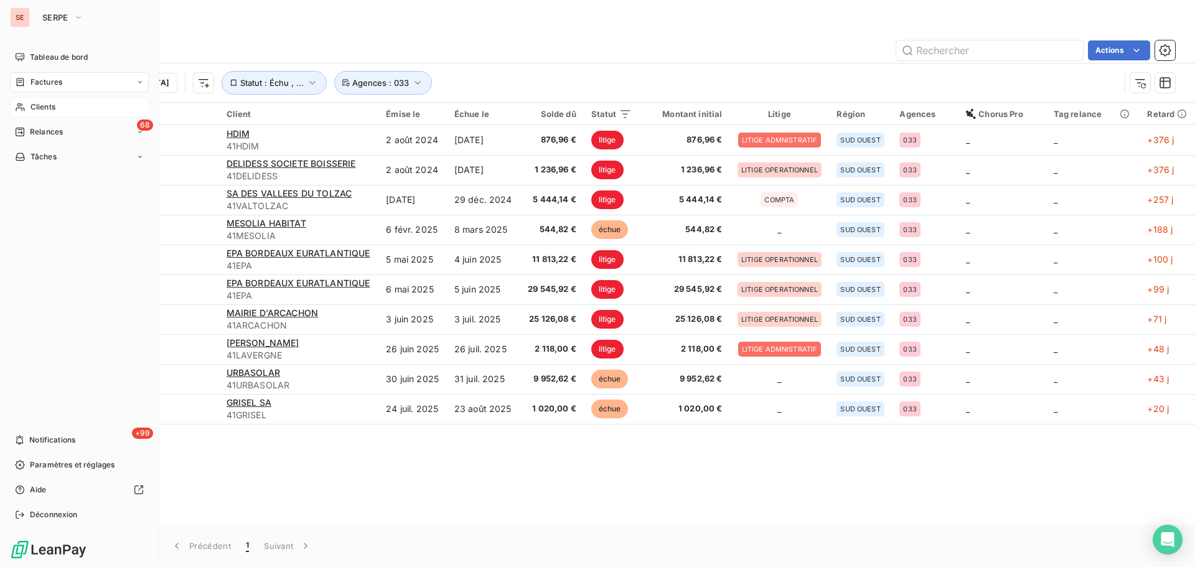
click at [17, 111] on icon at bounding box center [20, 107] width 11 height 10
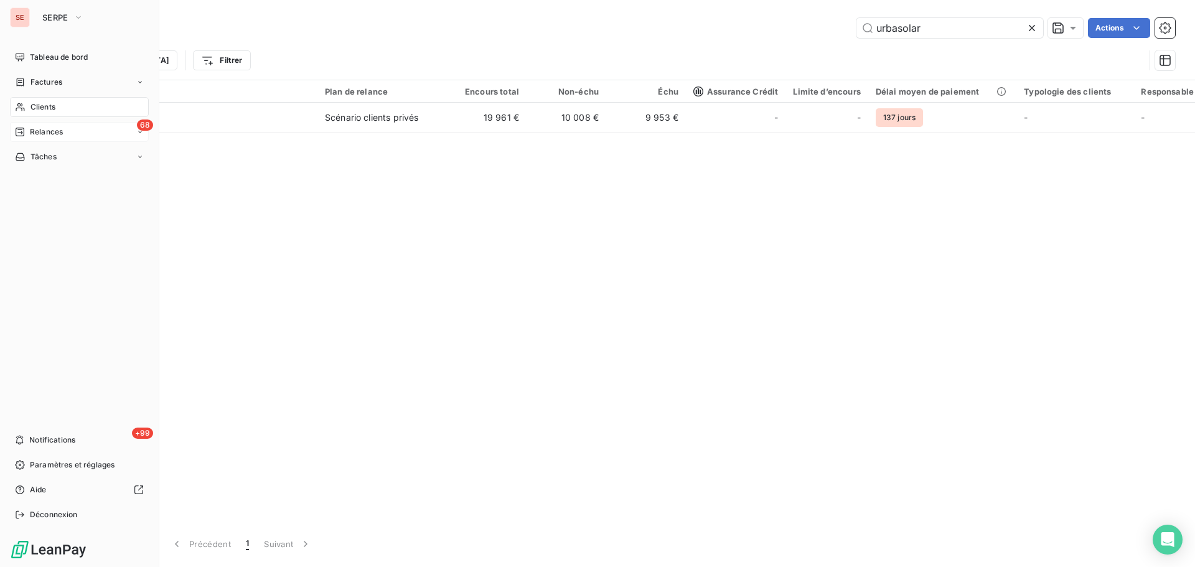
click at [26, 133] on div "Relances" at bounding box center [39, 131] width 48 height 11
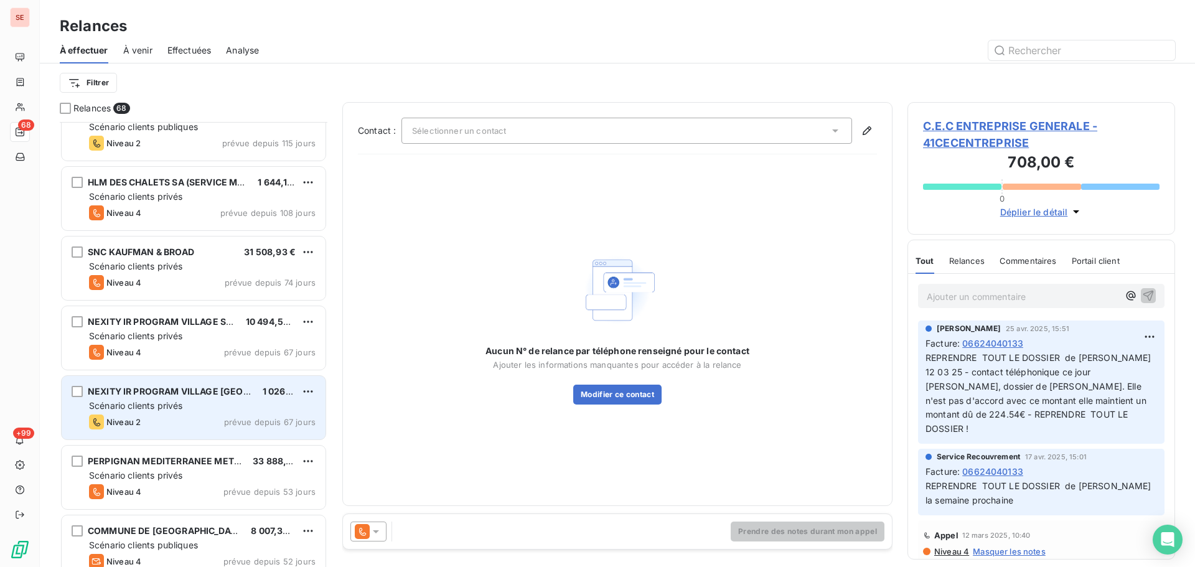
scroll to position [332, 0]
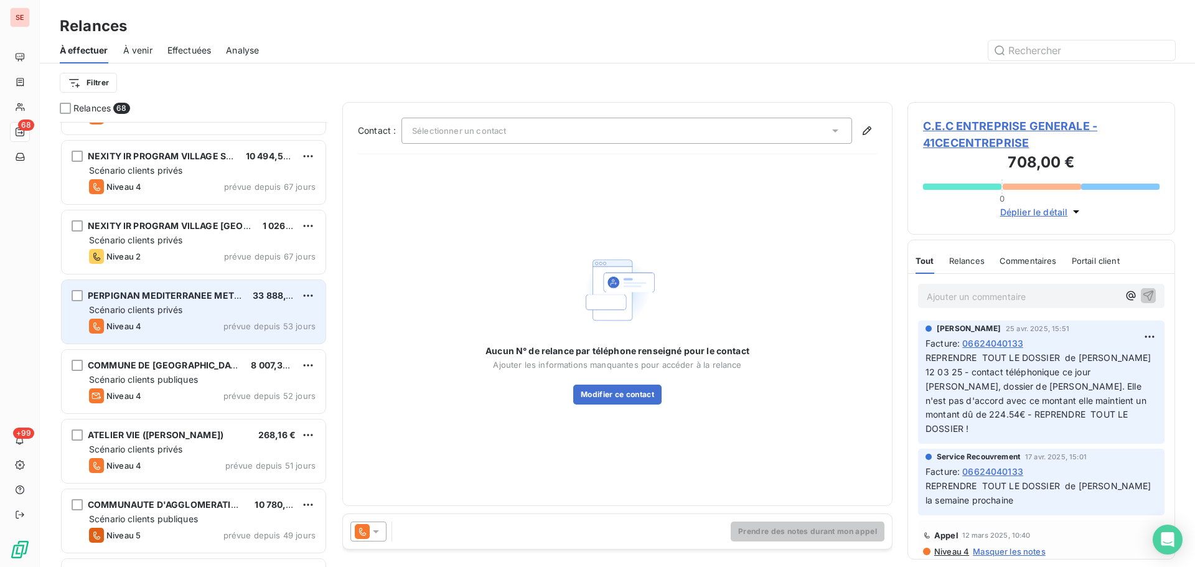
click at [270, 319] on div "Niveau 4 prévue depuis 53 jours" at bounding box center [202, 326] width 227 height 15
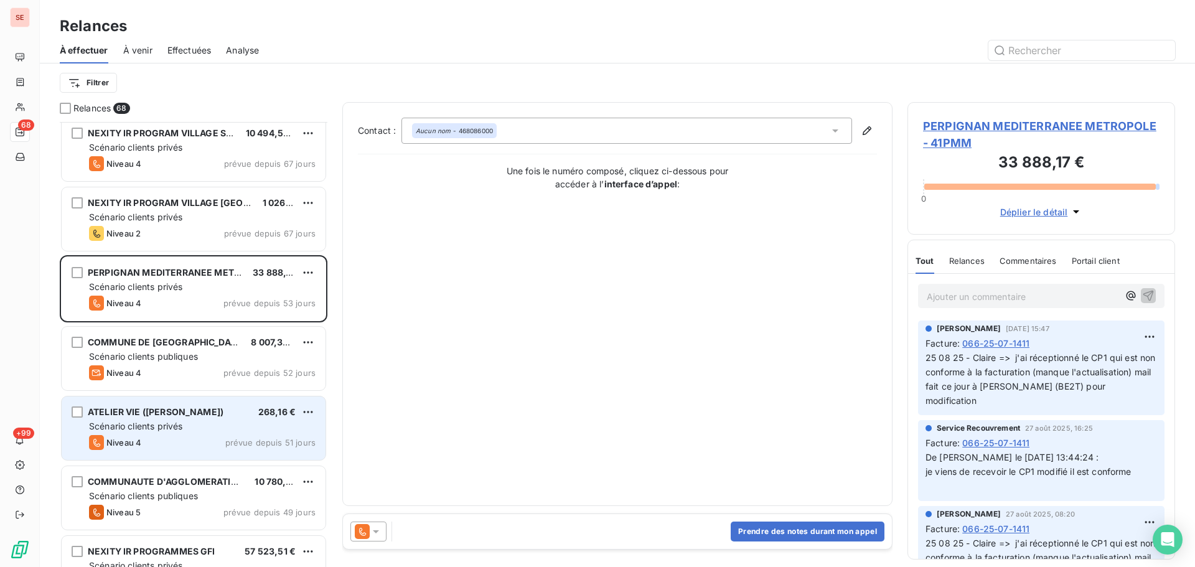
scroll to position [332, 0]
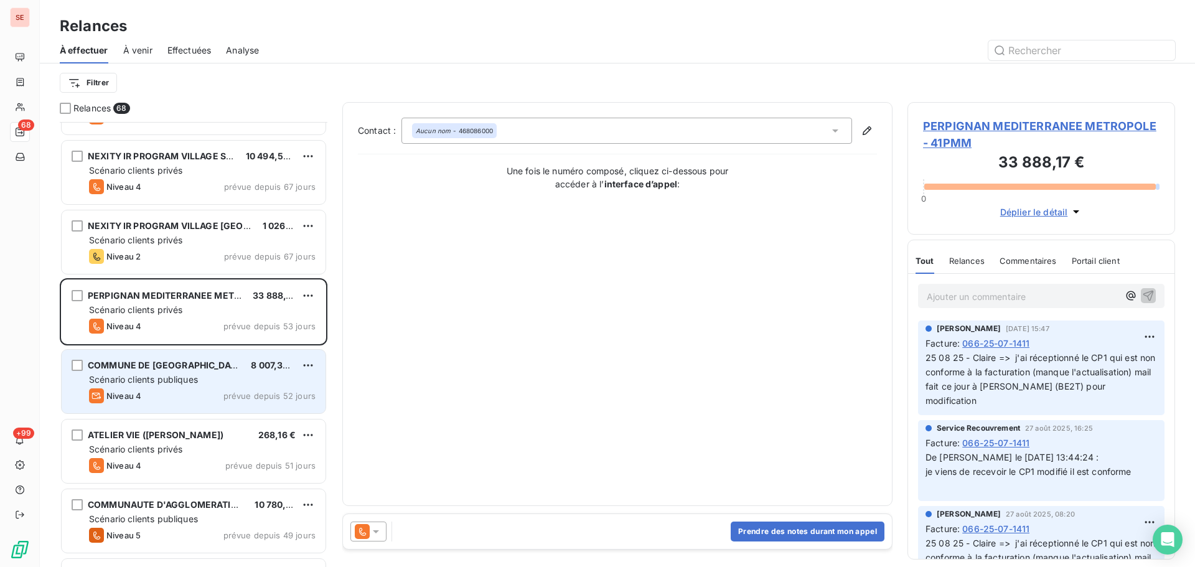
click at [190, 385] on div "Scénario clients publiques" at bounding box center [202, 379] width 227 height 12
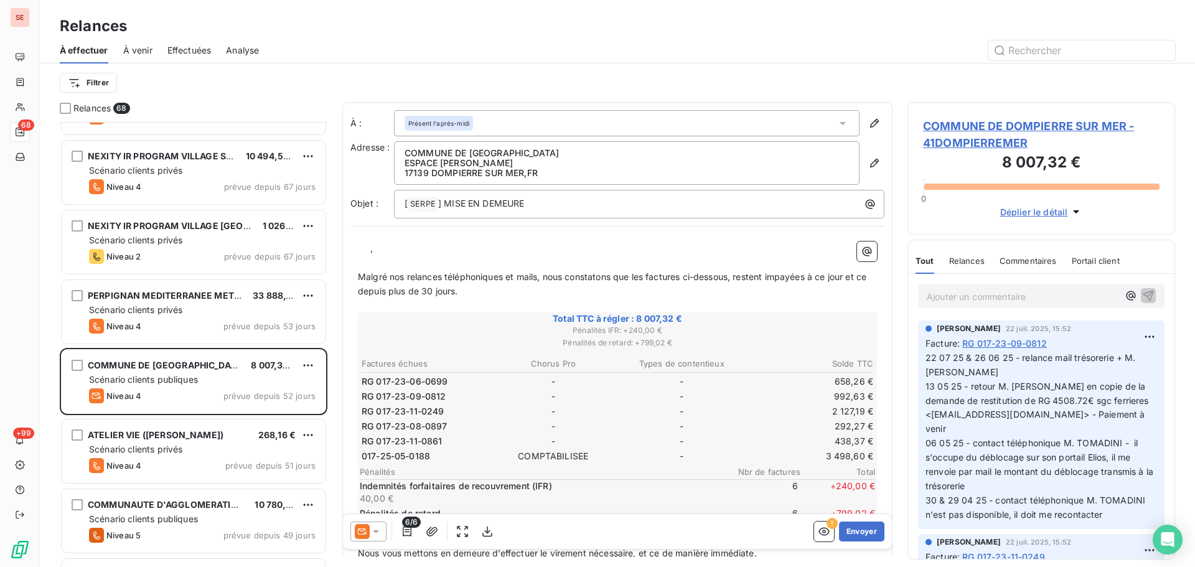
click at [995, 123] on span "COMMUNE DE DOMPIERRE SUR MER - 41DOMPIERREMER" at bounding box center [1041, 135] width 237 height 34
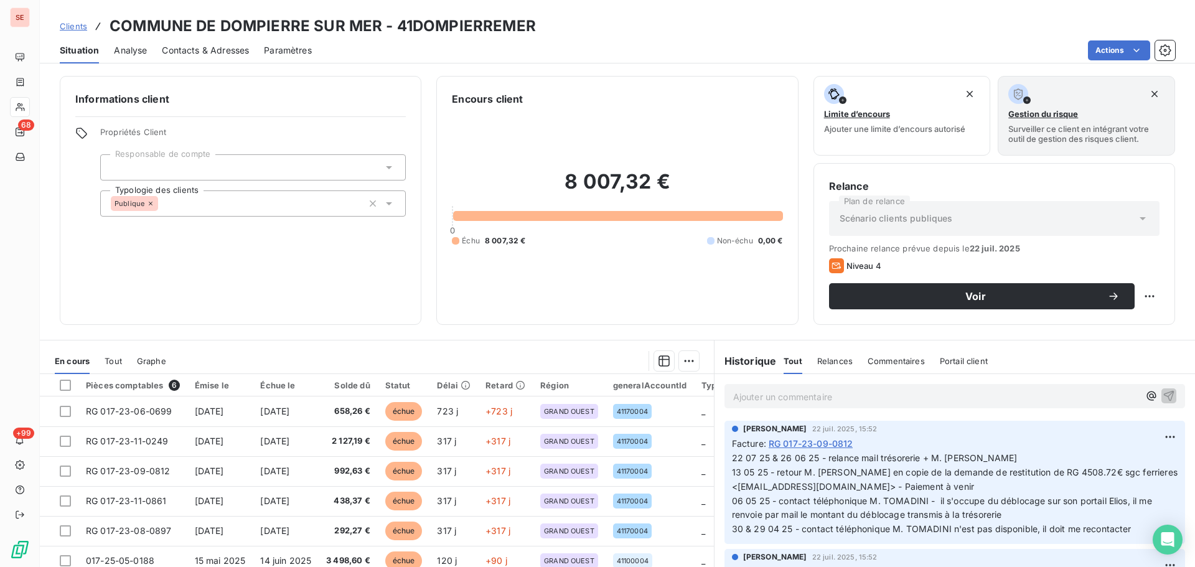
click at [218, 50] on span "Contacts & Adresses" at bounding box center [205, 50] width 87 height 12
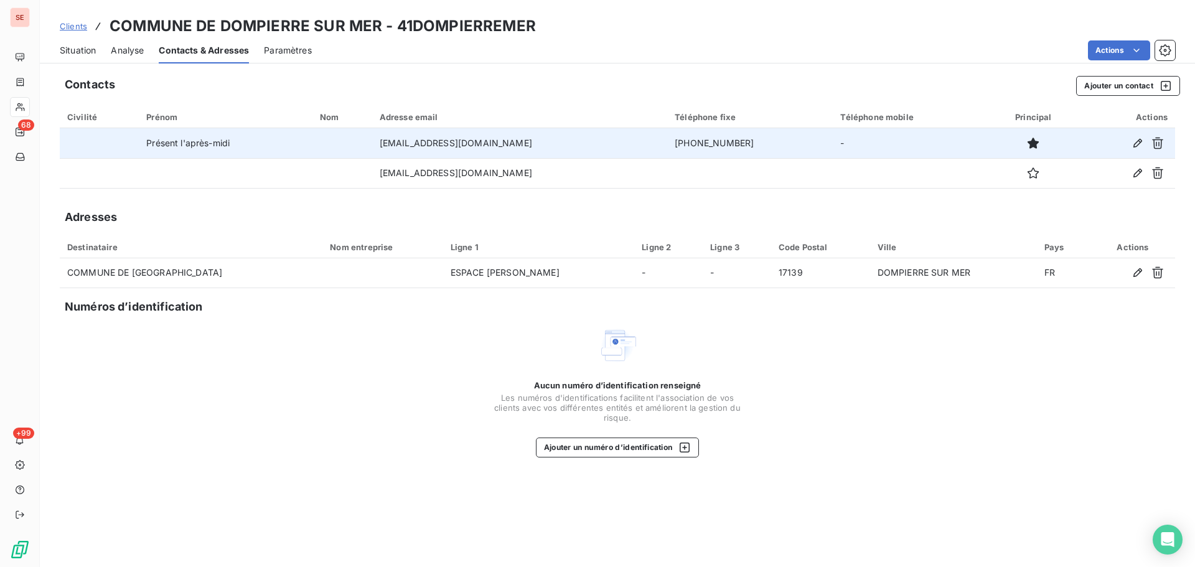
click at [722, 143] on td "[PHONE_NUMBER]" at bounding box center [750, 143] width 166 height 30
copy td "[PHONE_NUMBER]"
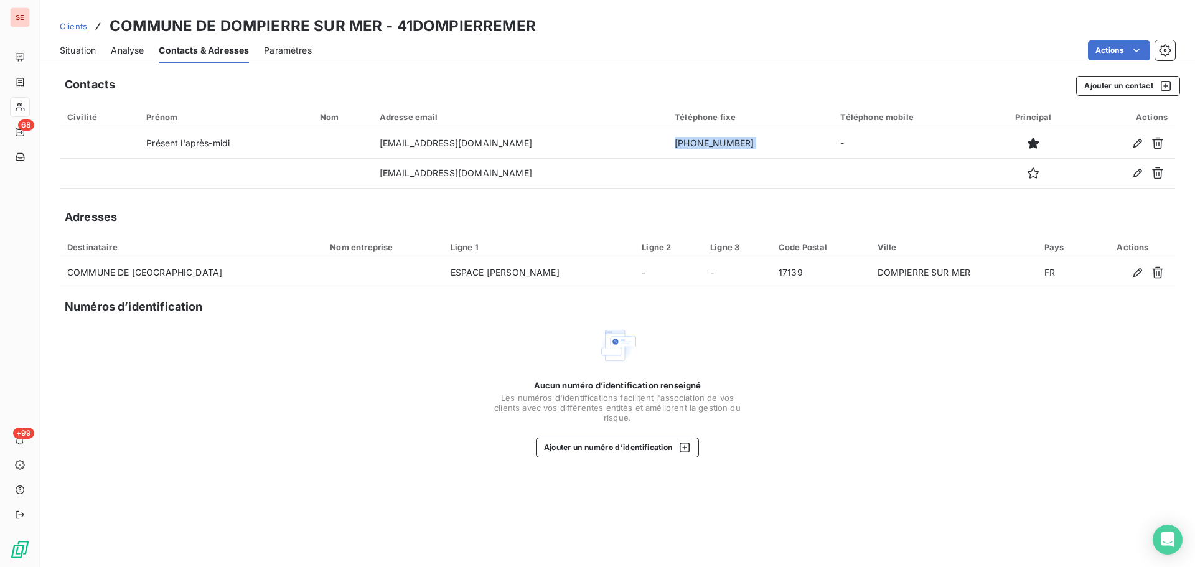
click at [82, 50] on span "Situation" at bounding box center [78, 50] width 36 height 12
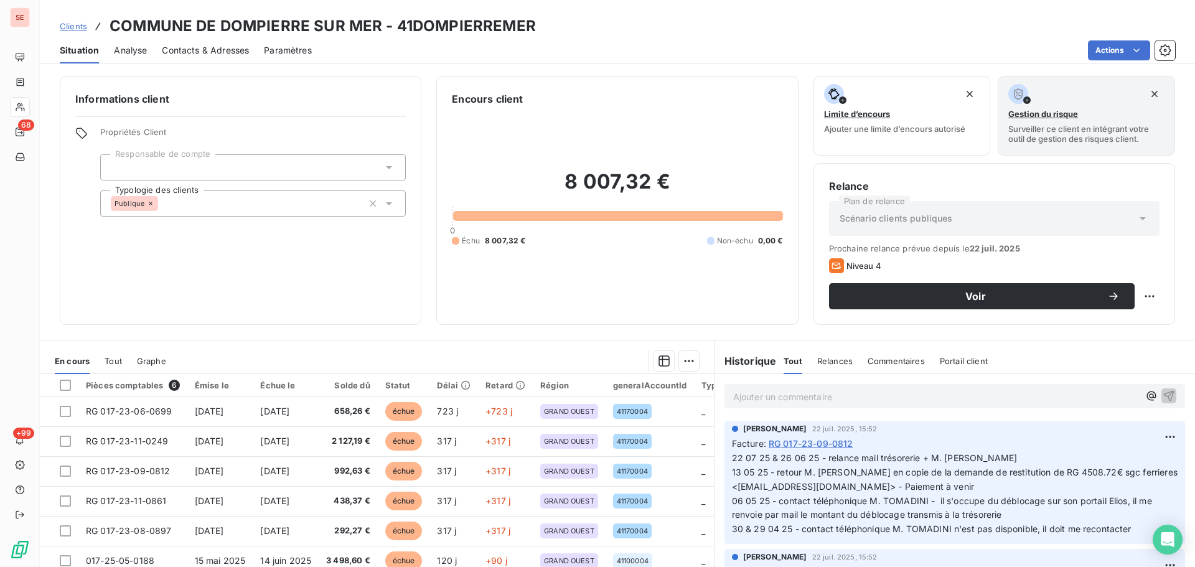
click at [195, 45] on span "Contacts & Adresses" at bounding box center [205, 50] width 87 height 12
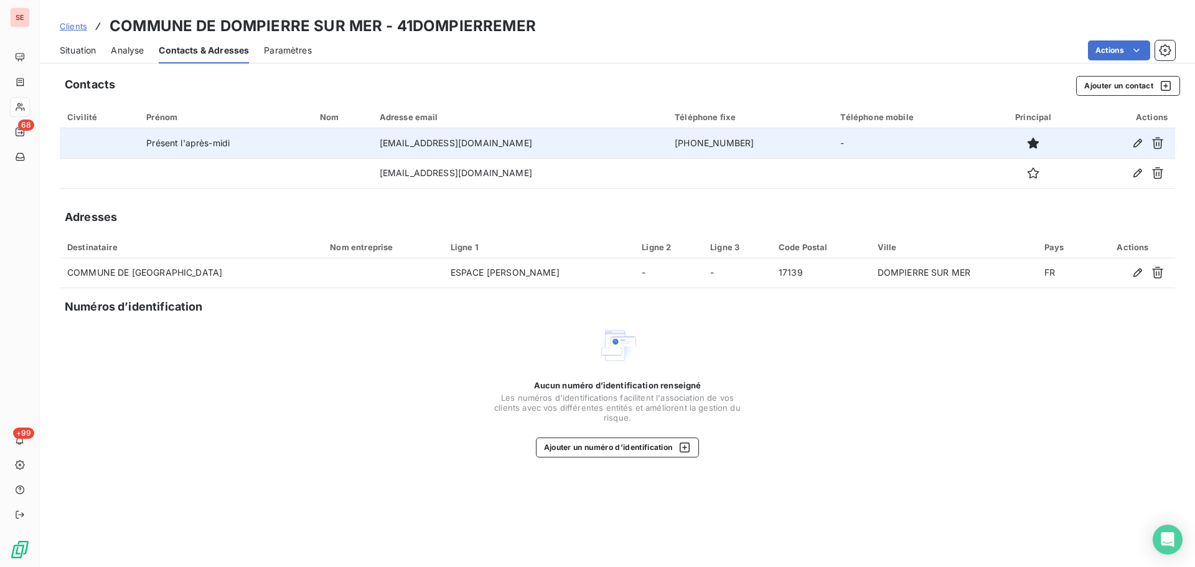
click at [765, 147] on td "[PHONE_NUMBER]" at bounding box center [750, 143] width 166 height 30
copy td "[PHONE_NUMBER]"
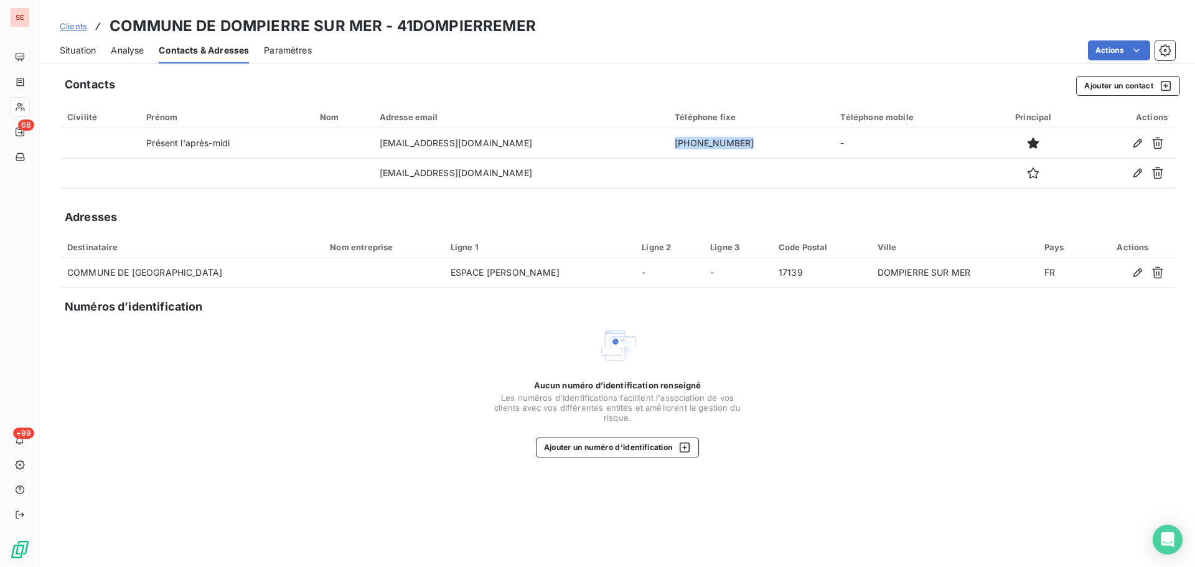
click at [90, 50] on span "Situation" at bounding box center [78, 50] width 36 height 12
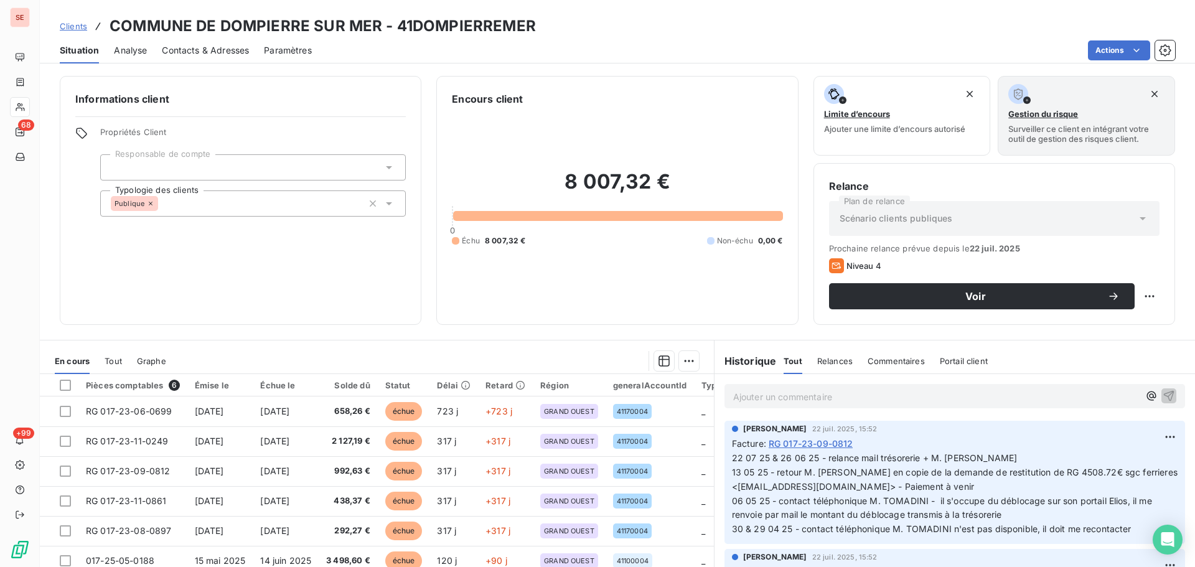
scroll to position [84, 0]
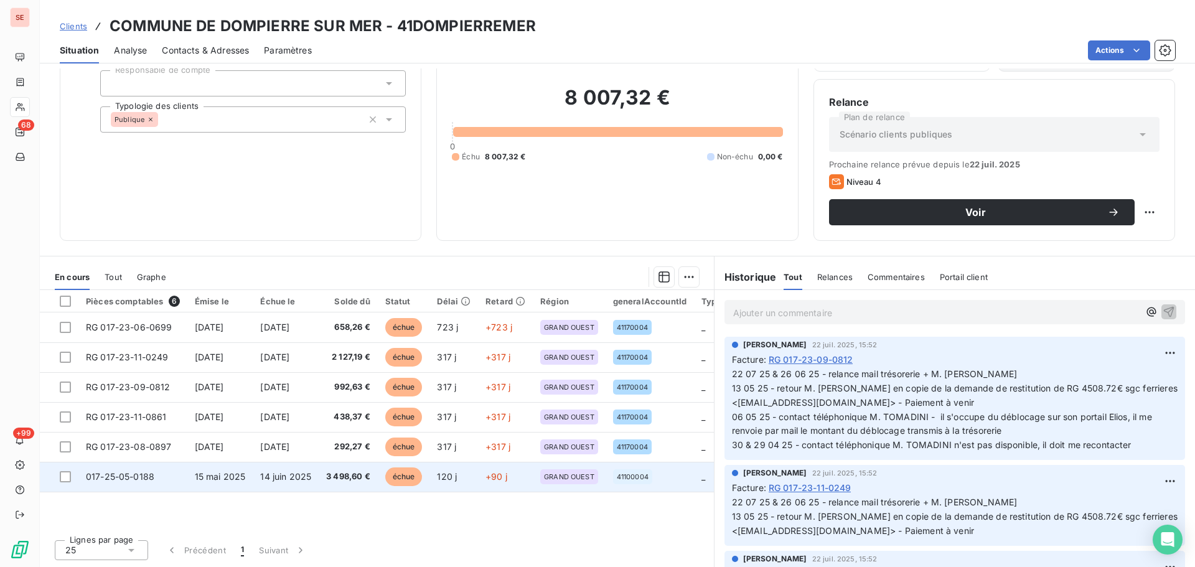
click at [287, 477] on span "14 juin 2025" at bounding box center [285, 476] width 51 height 11
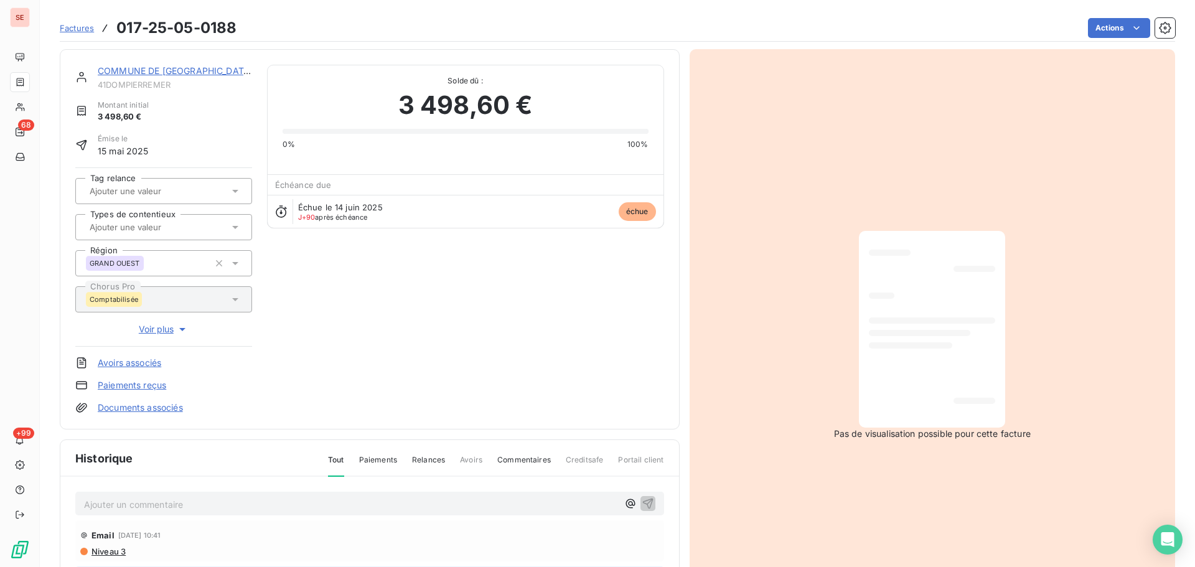
scroll to position [182, 0]
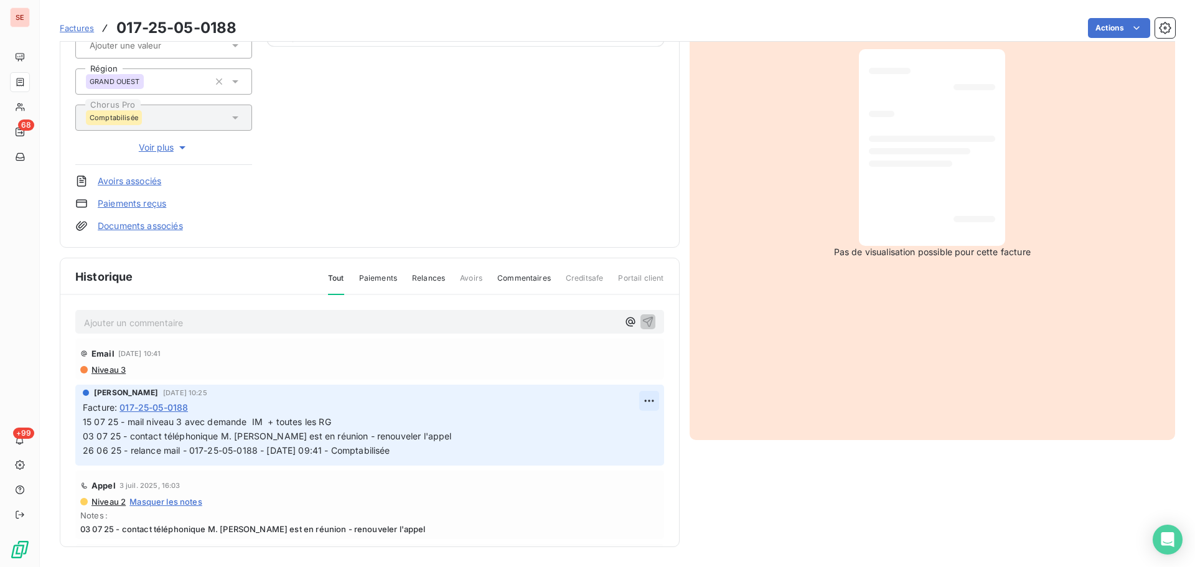
click at [631, 400] on html "SE 68 +99 Factures 017-25-05-0188 Actions COMMUNE DE DOMPIERRE SUR MER 41DOMPIE…" at bounding box center [597, 283] width 1195 height 567
click at [615, 419] on div "Editer" at bounding box center [605, 428] width 70 height 20
click at [83, 426] on span "15 07 25 - mail niveau 3 avec demande IM + toutes les RG 03 07 25 - contact tél…" at bounding box center [420, 435] width 674 height 39
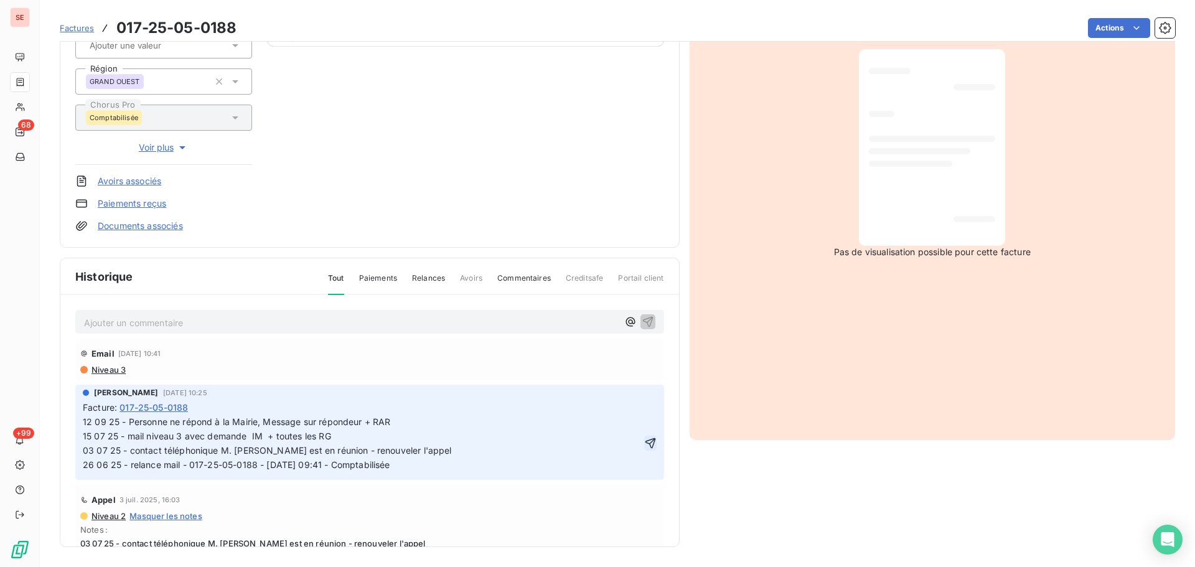
click at [644, 449] on icon "button" at bounding box center [650, 443] width 12 height 12
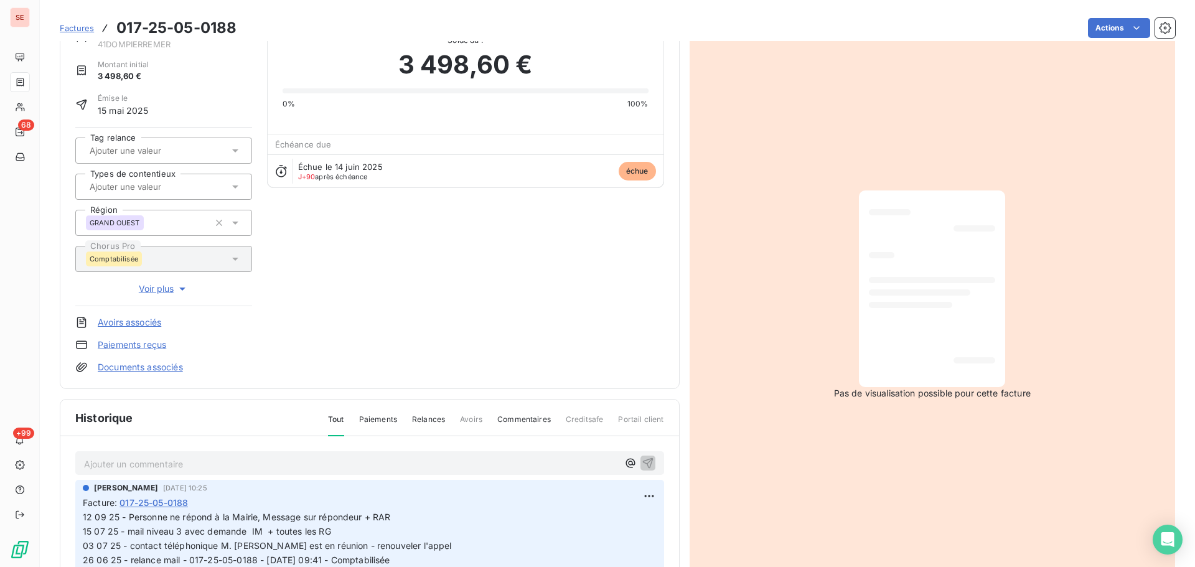
scroll to position [0, 0]
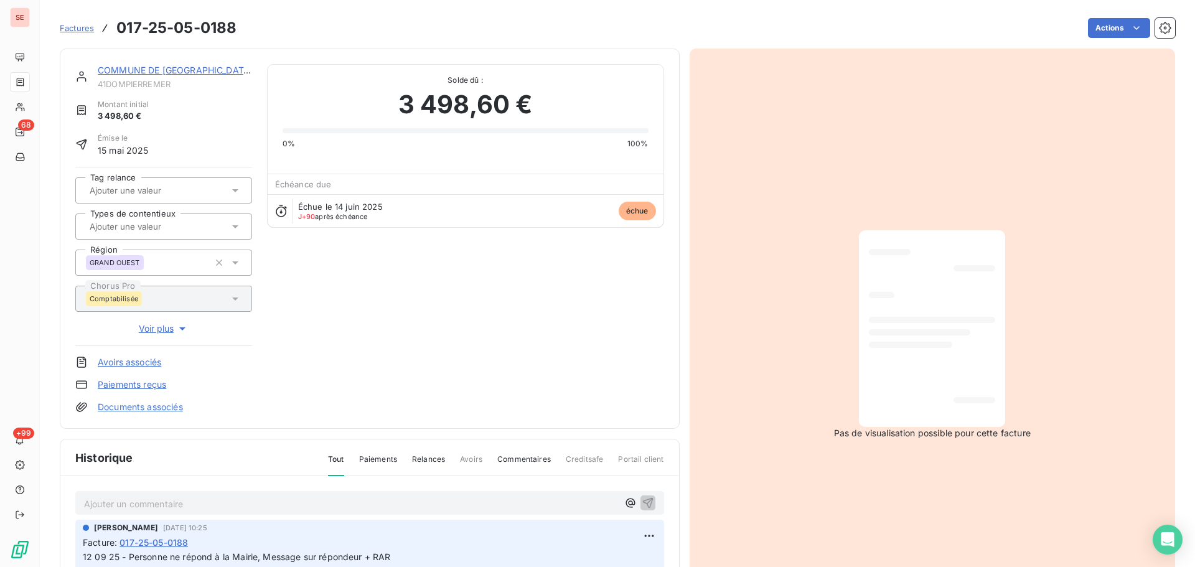
click at [227, 72] on link "COMMUNE DE [GEOGRAPHIC_DATA]" at bounding box center [175, 70] width 155 height 11
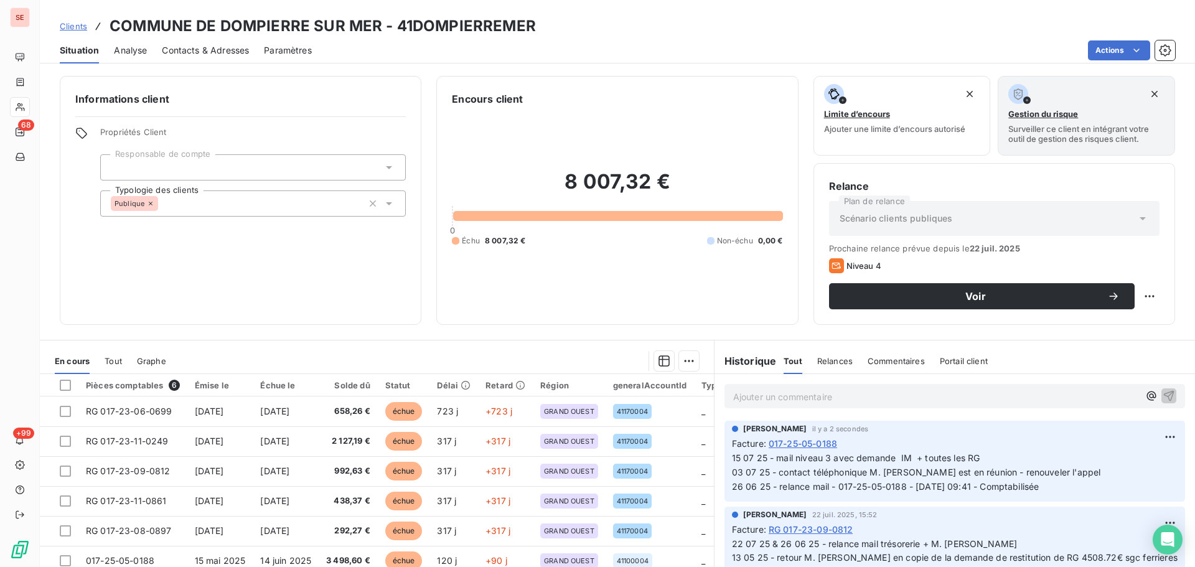
click at [207, 43] on div "Contacts & Adresses" at bounding box center [205, 50] width 87 height 26
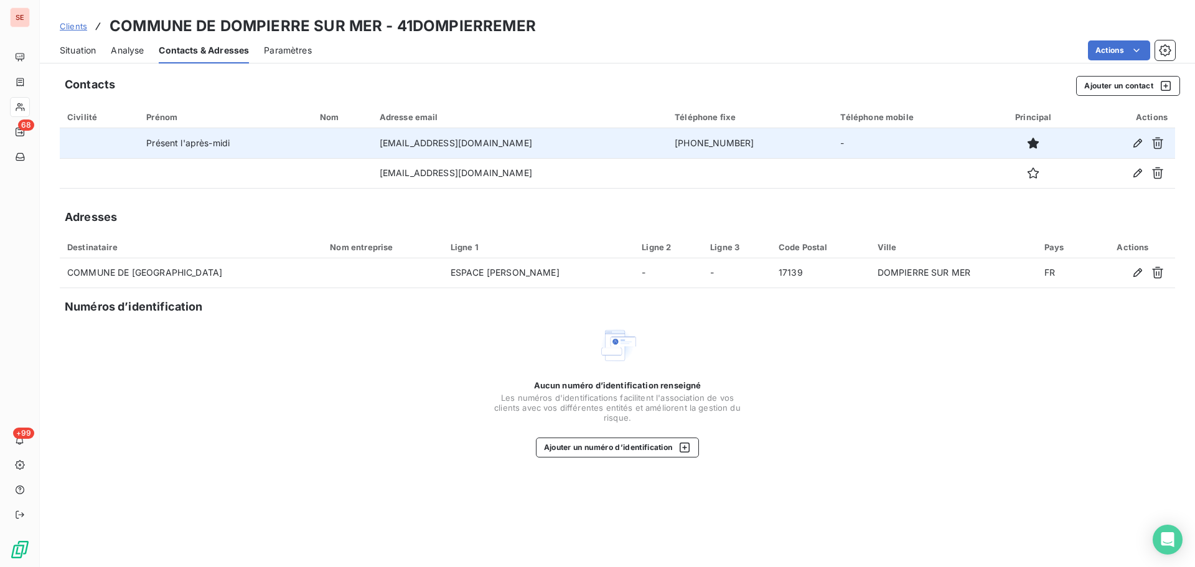
click at [482, 146] on td "[EMAIL_ADDRESS][DOMAIN_NAME]" at bounding box center [519, 143] width 295 height 30
click at [754, 142] on td "[PHONE_NUMBER]" at bounding box center [750, 143] width 166 height 30
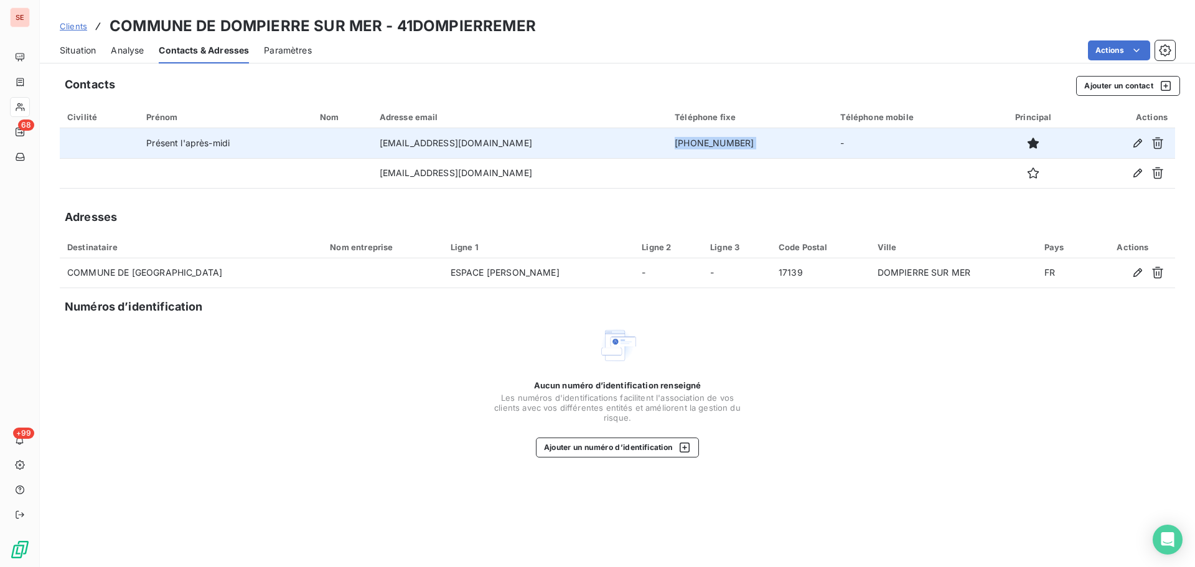
copy td "[PHONE_NUMBER]"
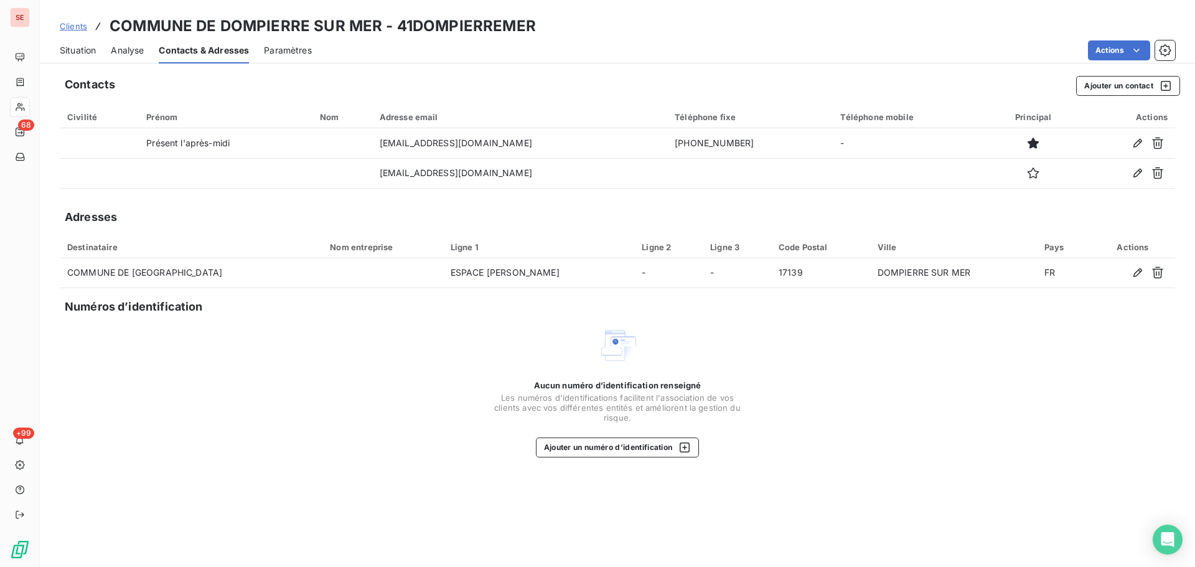
click at [98, 49] on div "Situation Analyse Contacts & Adresses Paramètres Actions" at bounding box center [617, 50] width 1155 height 26
click at [87, 55] on span "Situation" at bounding box center [78, 50] width 36 height 12
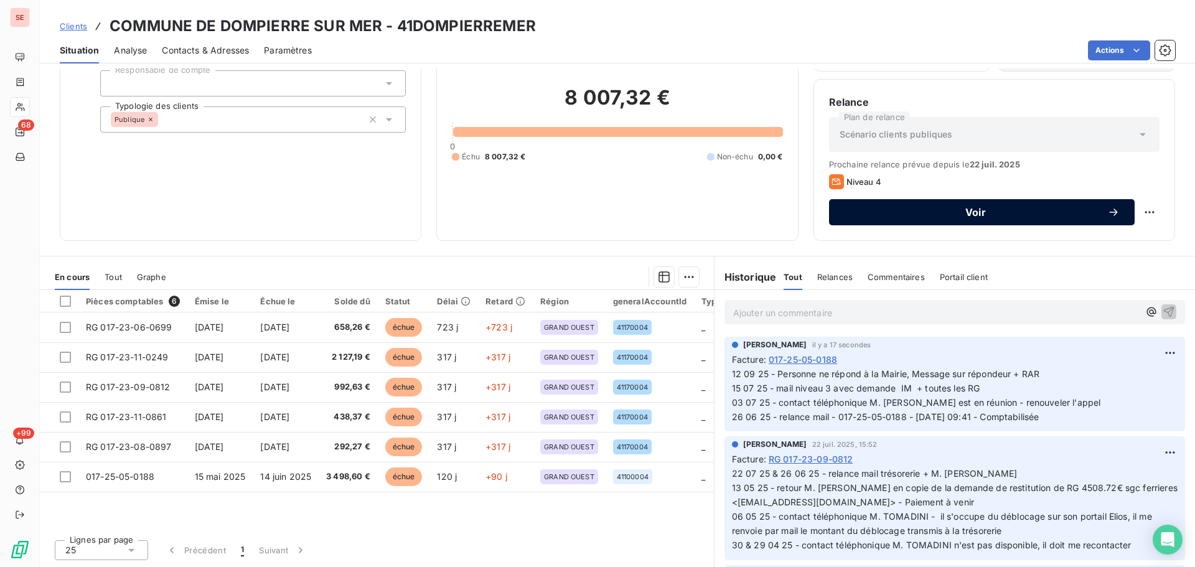
click at [1006, 222] on button "Voir" at bounding box center [982, 212] width 306 height 26
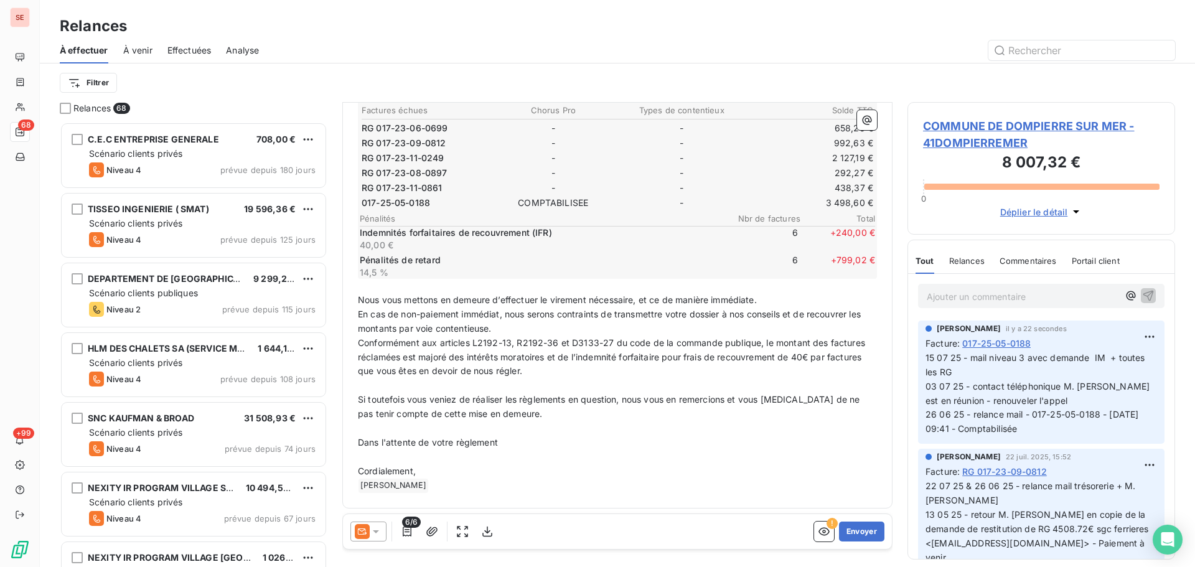
scroll to position [88, 0]
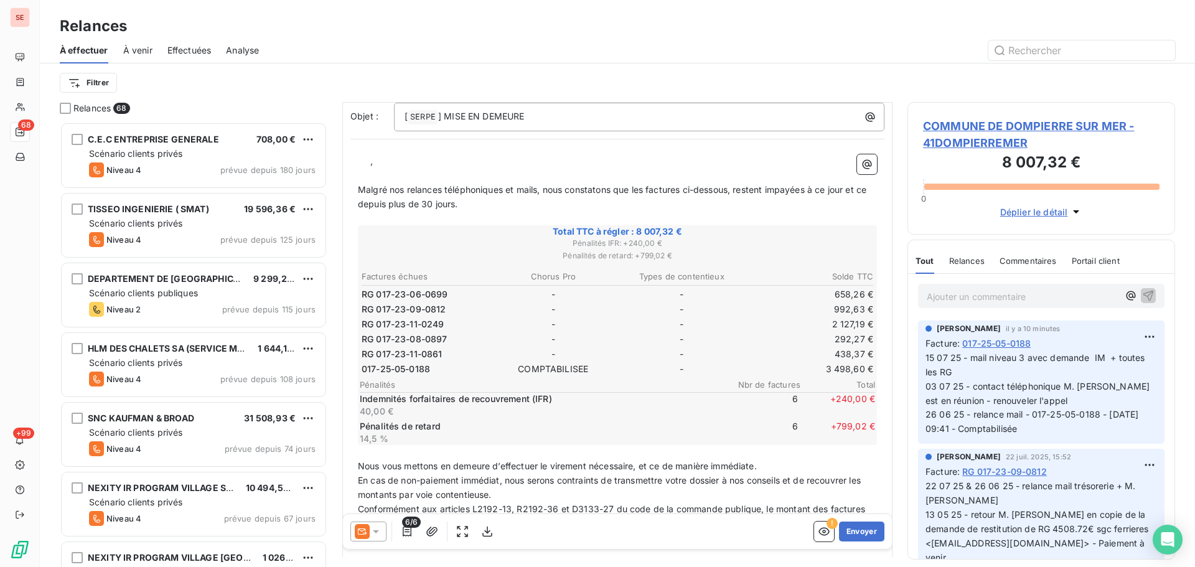
click at [1000, 123] on span "COMMUNE DE DOMPIERRE SUR MER - 41DOMPIERREMER" at bounding box center [1041, 135] width 237 height 34
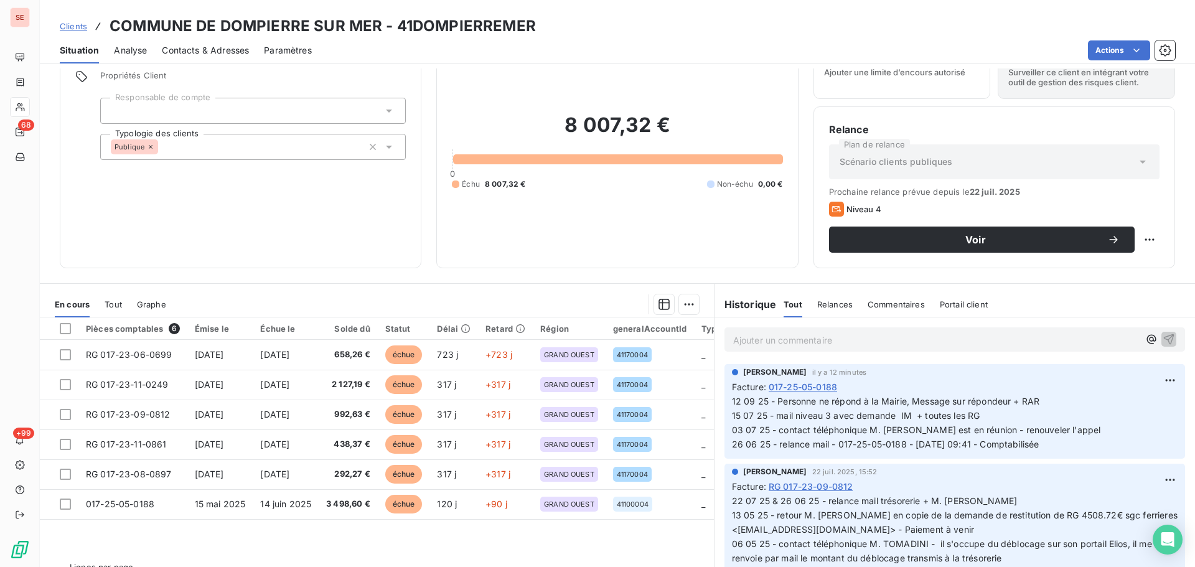
scroll to position [84, 0]
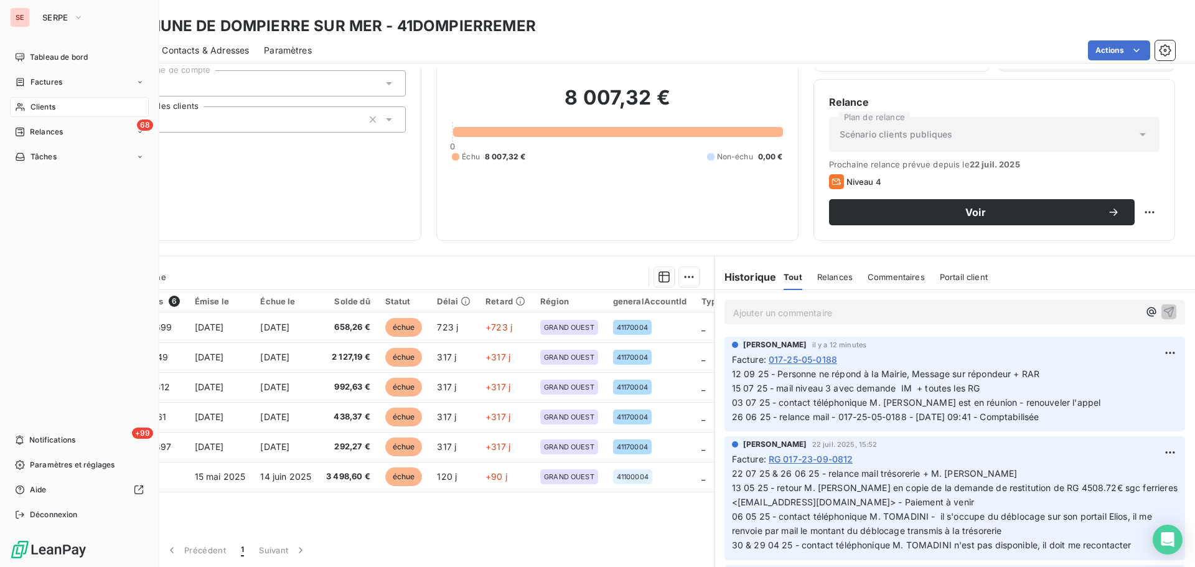
click at [39, 106] on span "Clients" at bounding box center [43, 106] width 25 height 11
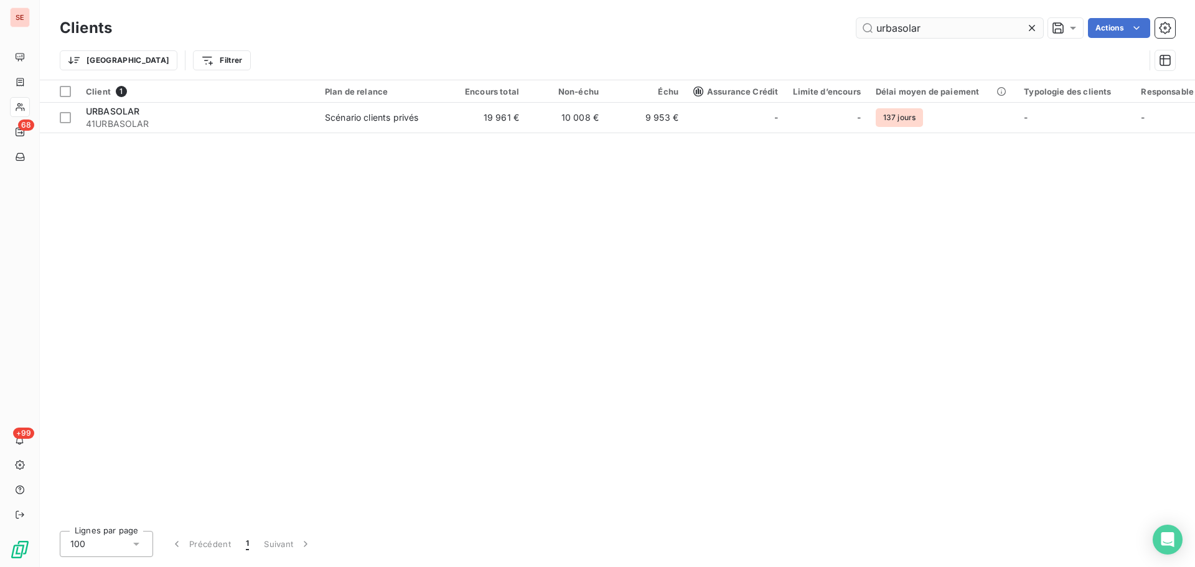
click at [941, 29] on input "urbasolar" at bounding box center [950, 28] width 187 height 20
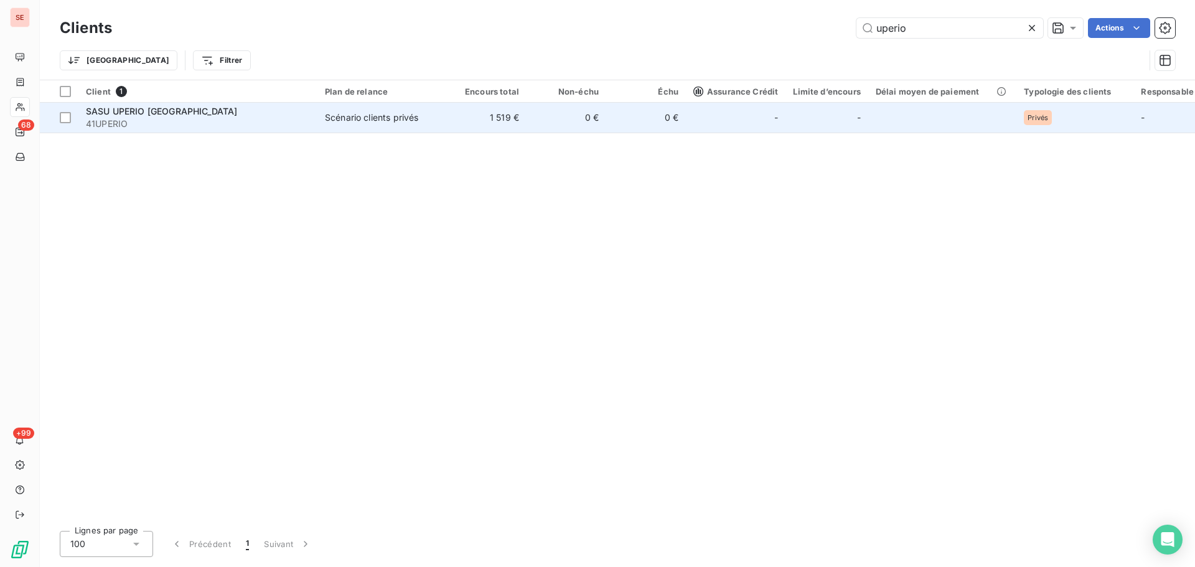
type input "uperio"
click at [583, 123] on td "0 €" at bounding box center [567, 118] width 80 height 30
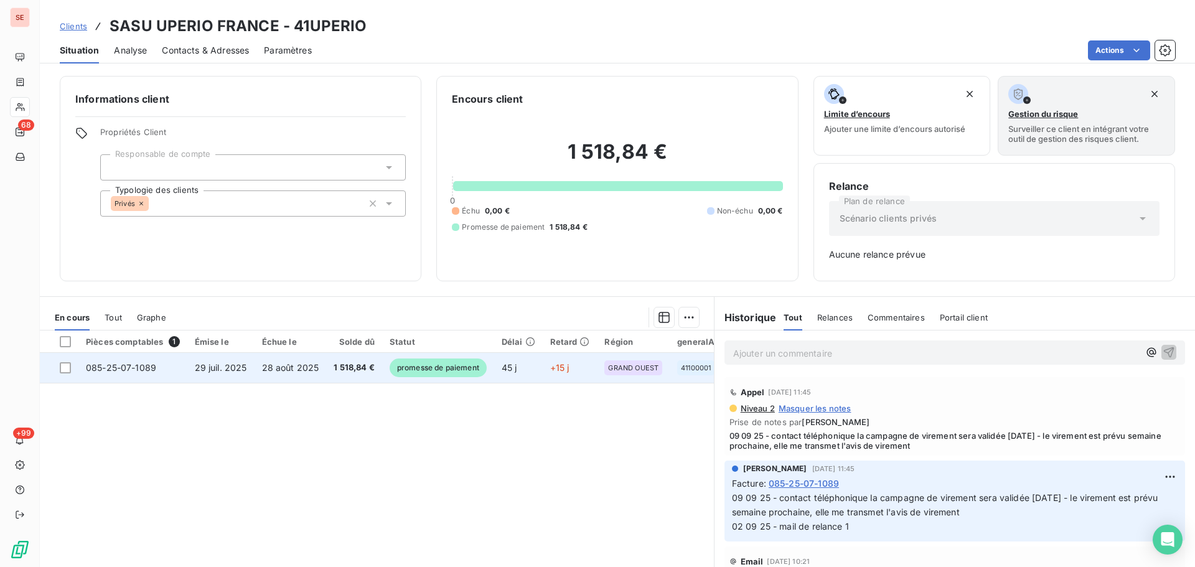
click at [362, 364] on span "1 518,84 €" at bounding box center [354, 368] width 41 height 12
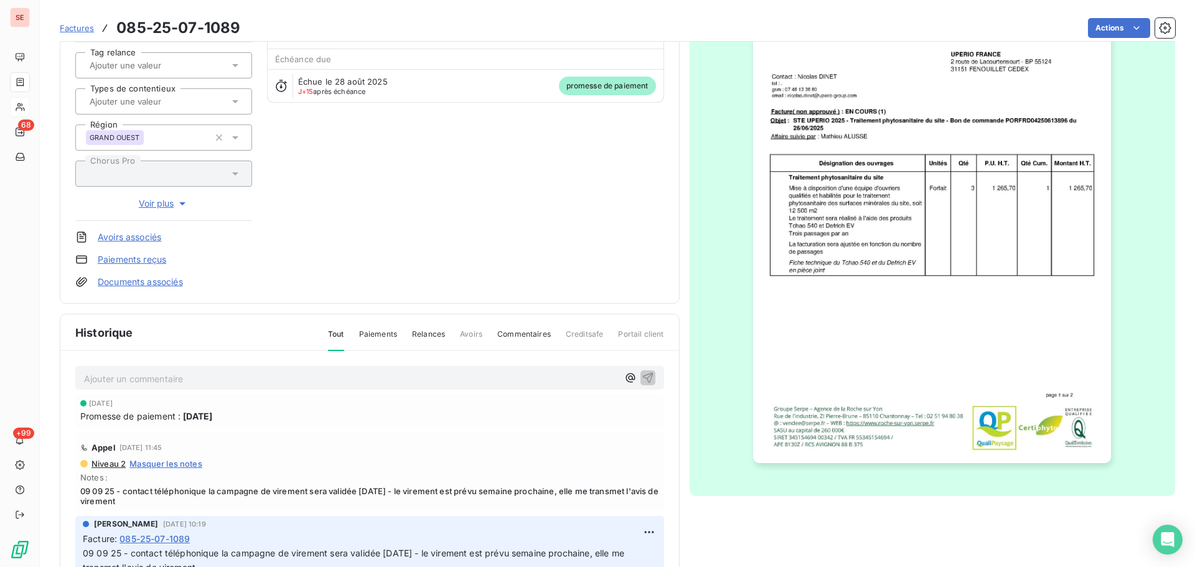
scroll to position [182, 0]
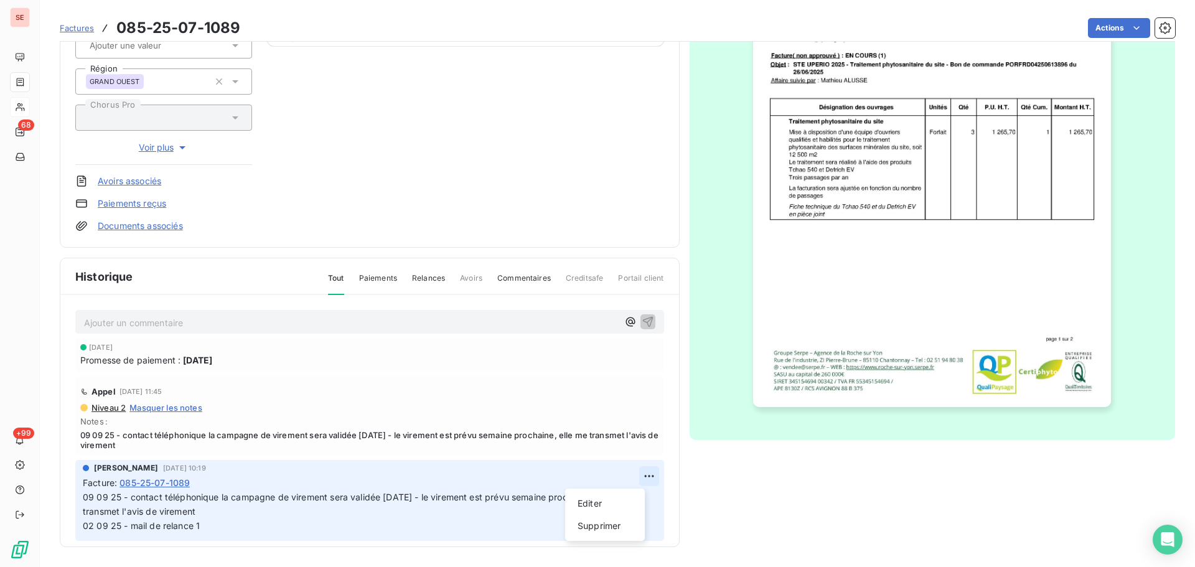
click at [639, 476] on html "SE 68 +99 Factures 085-25-07-1089 Actions SASU UPERIO FRANCE 41UPERIO Montant i…" at bounding box center [597, 283] width 1195 height 567
drag, startPoint x: 619, startPoint y: 502, endPoint x: 606, endPoint y: 500, distance: 12.5
click at [618, 502] on div "Editer" at bounding box center [605, 504] width 70 height 20
click at [85, 500] on span "09 09 25 - contact téléphonique la campagne de virement sera validée [DATE] - l…" at bounding box center [365, 511] width 565 height 39
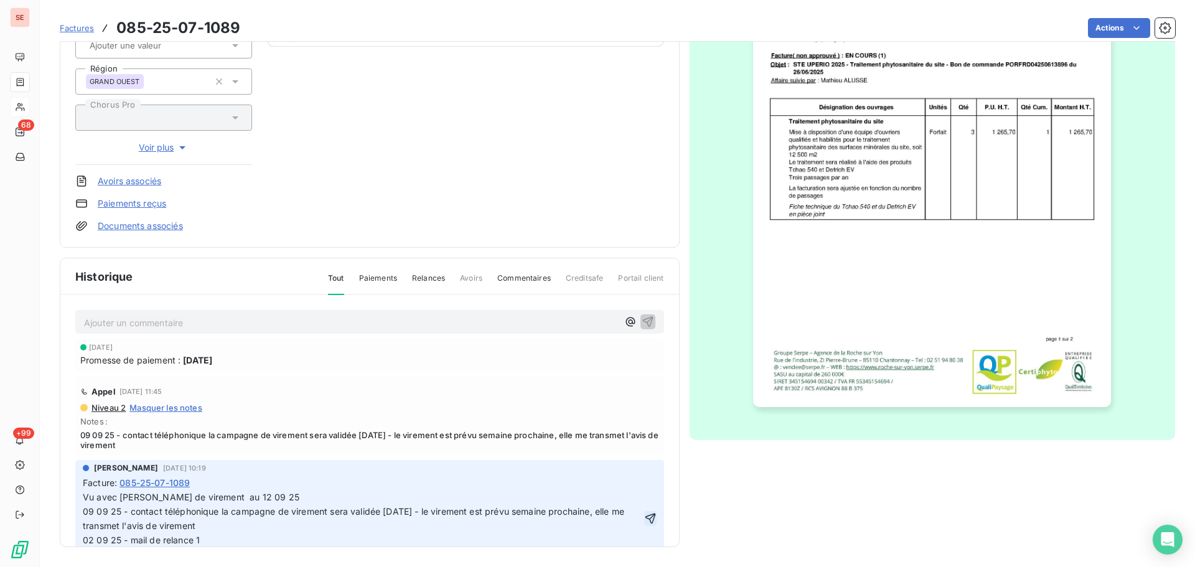
click at [644, 517] on icon "button" at bounding box center [650, 518] width 12 height 12
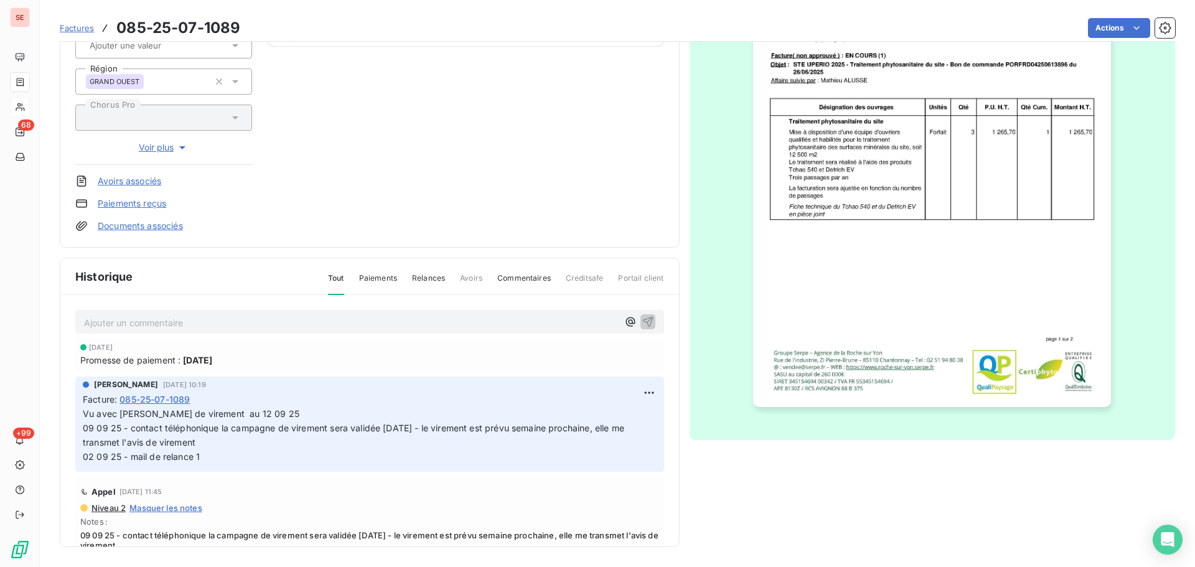
scroll to position [0, 0]
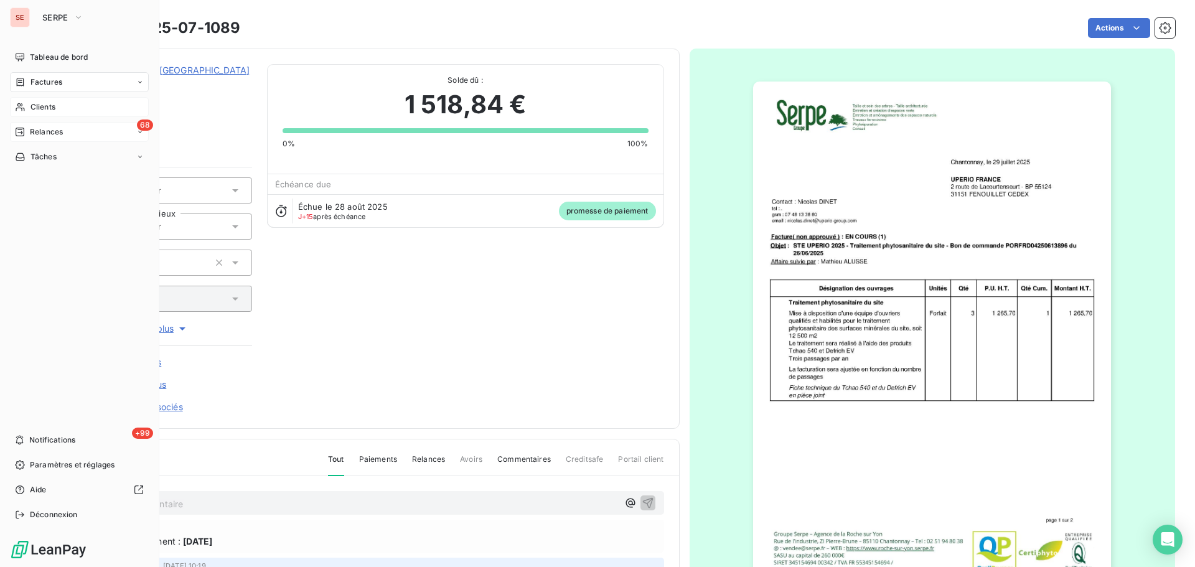
click at [42, 136] on span "Relances" at bounding box center [46, 131] width 33 height 11
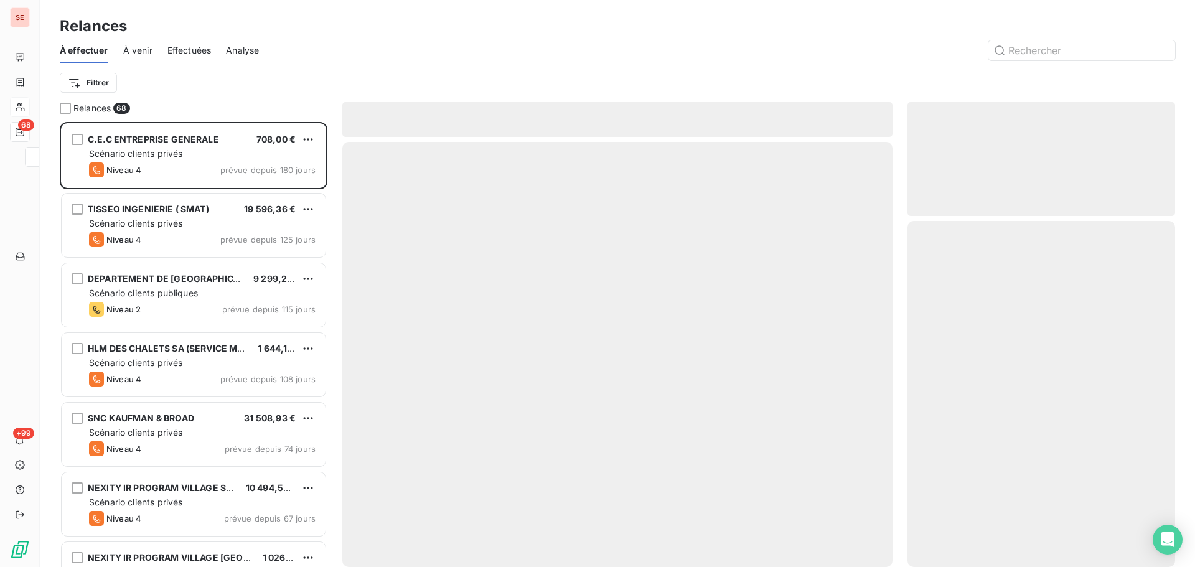
scroll to position [436, 258]
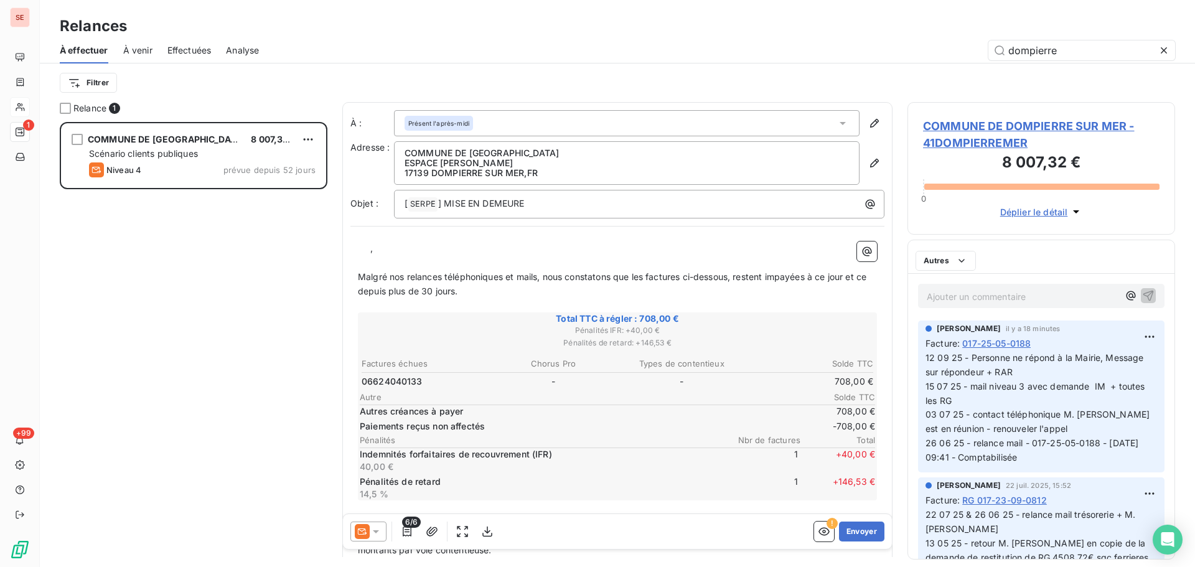
scroll to position [436, 258]
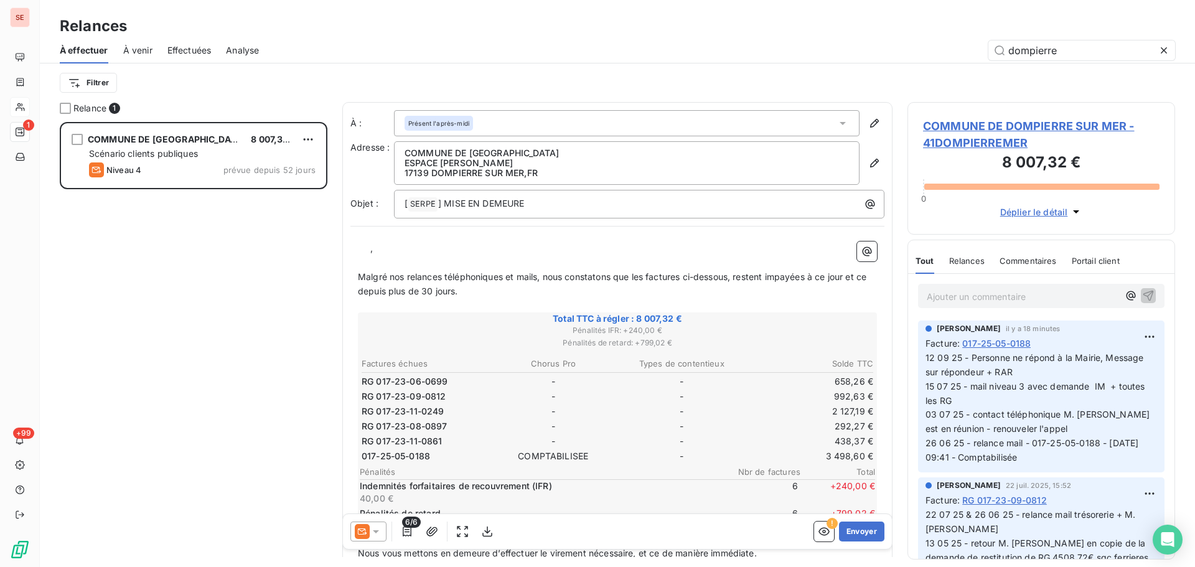
type input "dompierre"
click at [992, 125] on span "COMMUNE DE DOMPIERRE SUR MER - 41DOMPIERREMER" at bounding box center [1041, 135] width 237 height 34
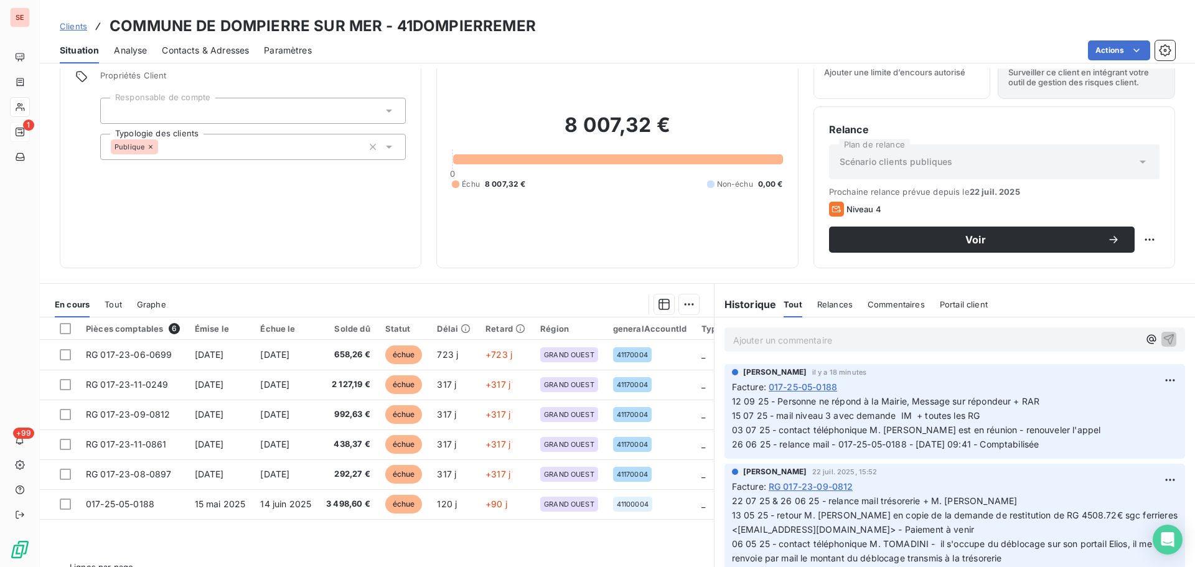
scroll to position [84, 0]
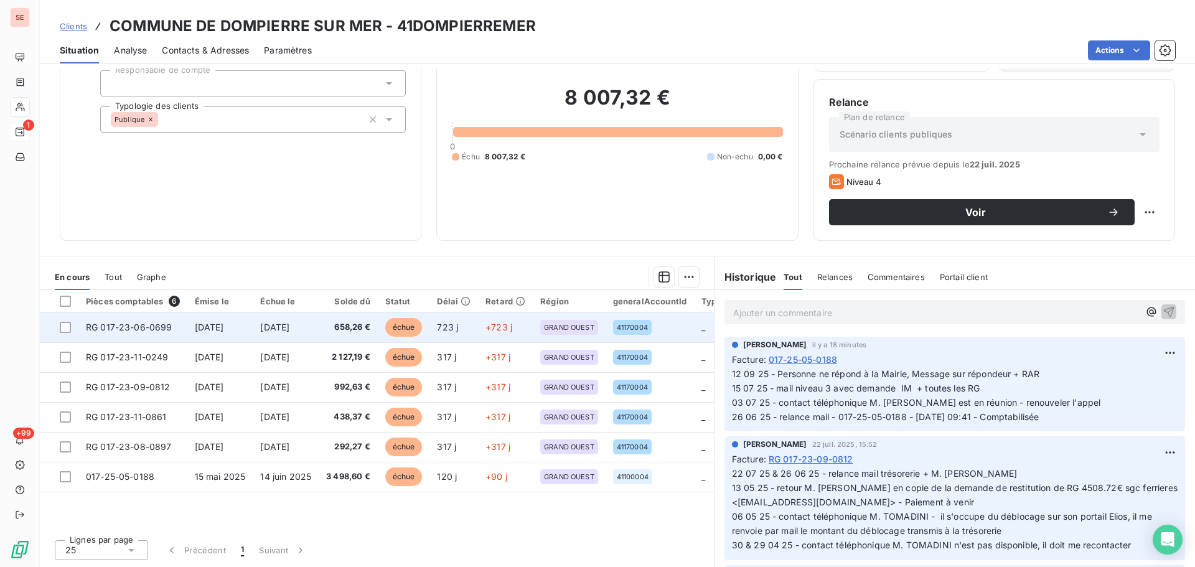
click at [338, 330] on td "658,26 €" at bounding box center [348, 327] width 59 height 30
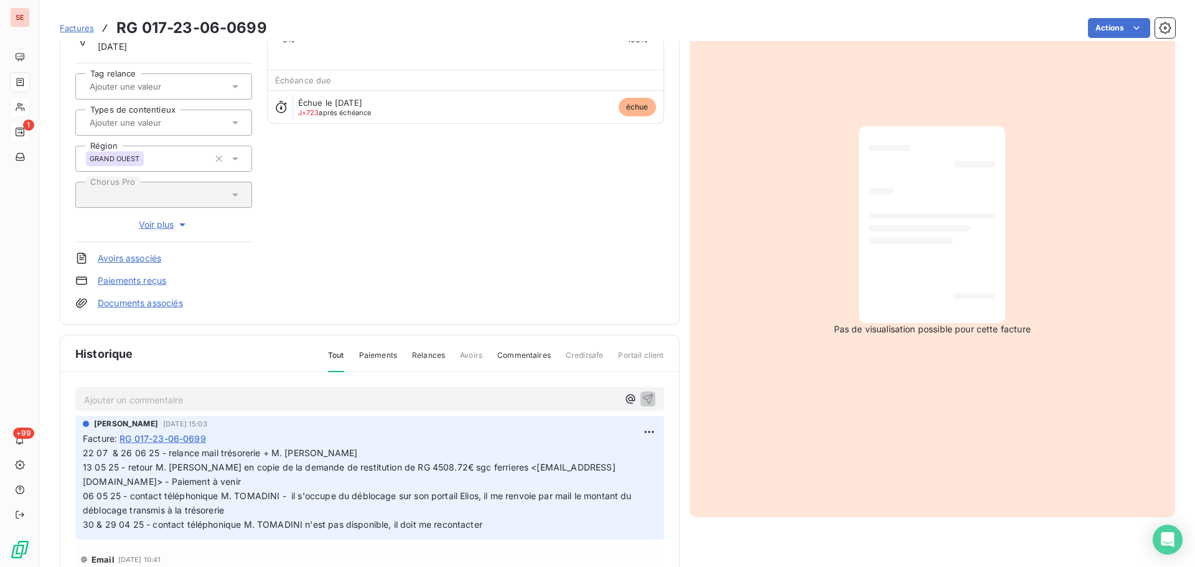
scroll to position [182, 0]
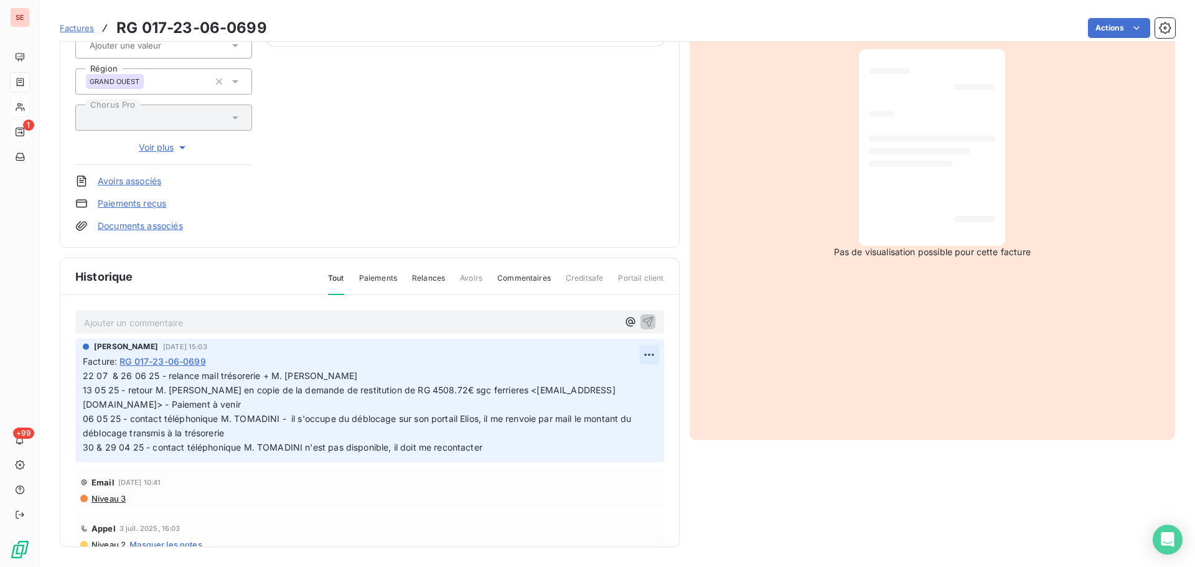
click at [636, 350] on html "SE 1 +99 Factures RG 017-23-06-0699 Actions COMMUNE DE DOMPIERRE SUR MER 41DOMP…" at bounding box center [597, 283] width 1195 height 567
click at [619, 376] on div "Editer" at bounding box center [605, 382] width 70 height 20
click at [84, 377] on span "22 07 & 26 06 25 - relance mail trésorerie + M. [PERSON_NAME] 13 05 25 - retour…" at bounding box center [460, 411] width 755 height 82
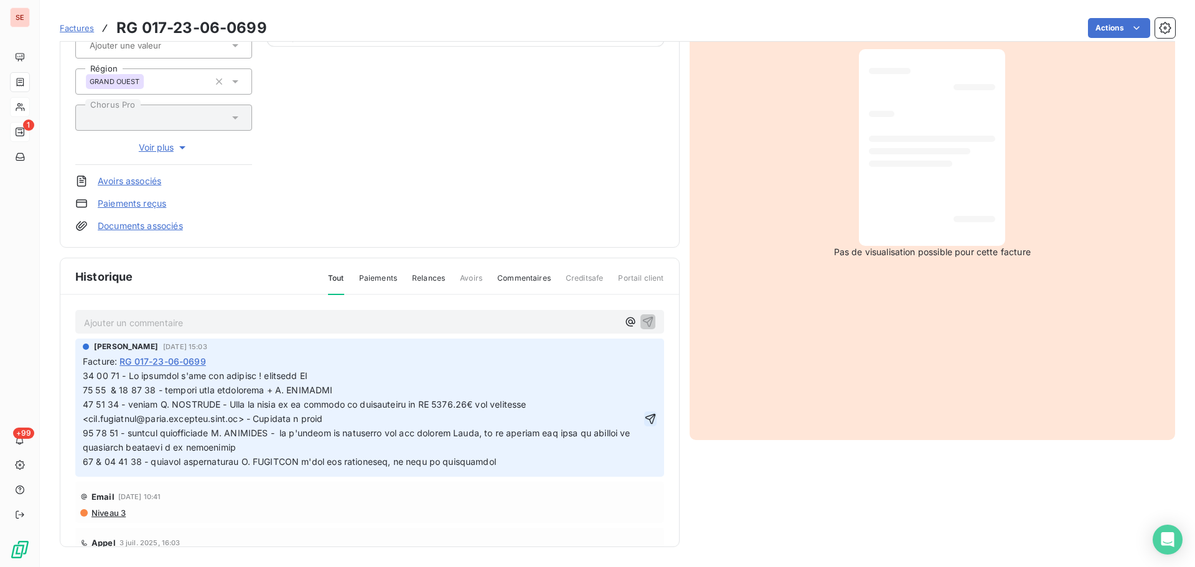
click at [644, 425] on icon "button" at bounding box center [650, 419] width 12 height 12
drag, startPoint x: 315, startPoint y: 373, endPoint x: 75, endPoint y: 373, distance: 240.3
click at [75, 373] on div "Ajouter un commentaire ﻿ [PERSON_NAME] [DATE] 15:03 Facture : RG 017-23-06-0699…" at bounding box center [369, 439] width 619 height 288
copy span "12 09 25 - Le chantier n'est pas terminé ! décalage RG"
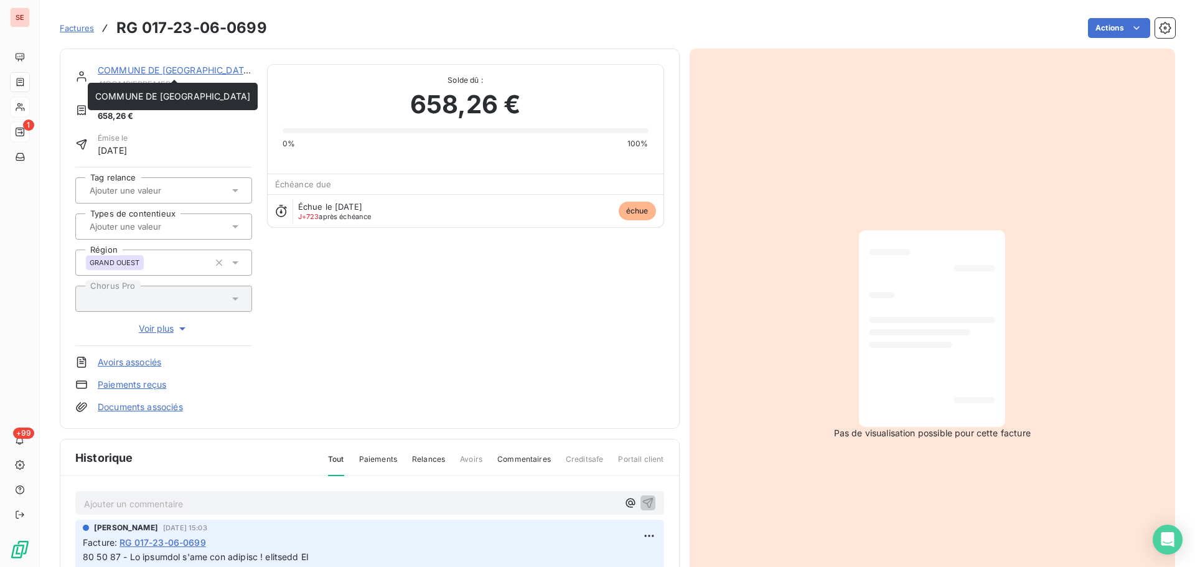
click at [211, 69] on link "COMMUNE DE [GEOGRAPHIC_DATA]" at bounding box center [175, 70] width 155 height 11
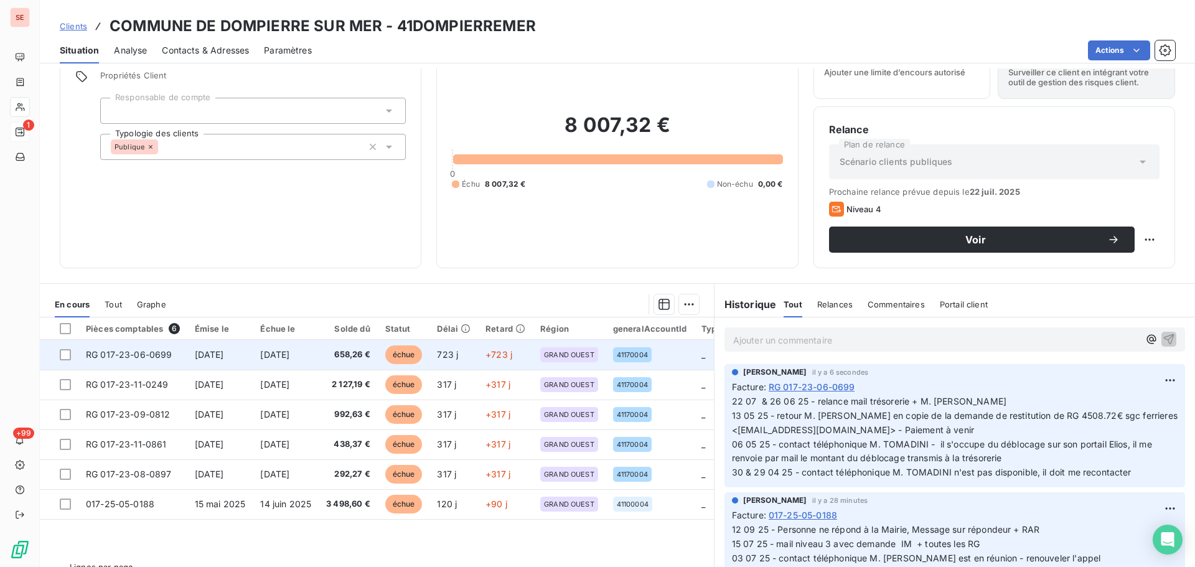
scroll to position [84, 0]
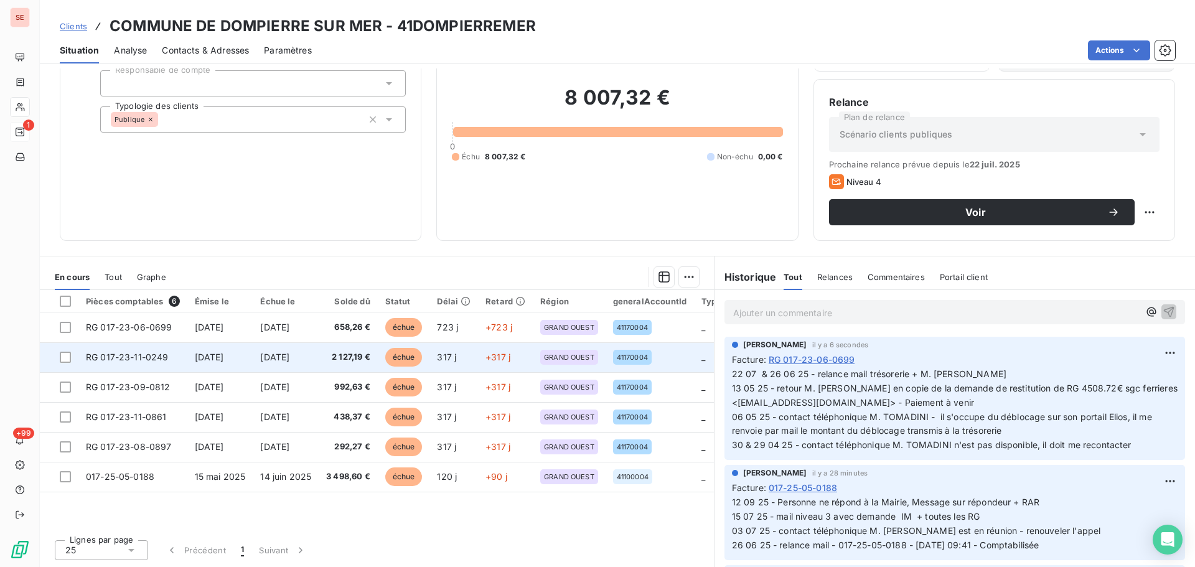
click at [335, 361] on td "2 127,19 €" at bounding box center [348, 357] width 59 height 30
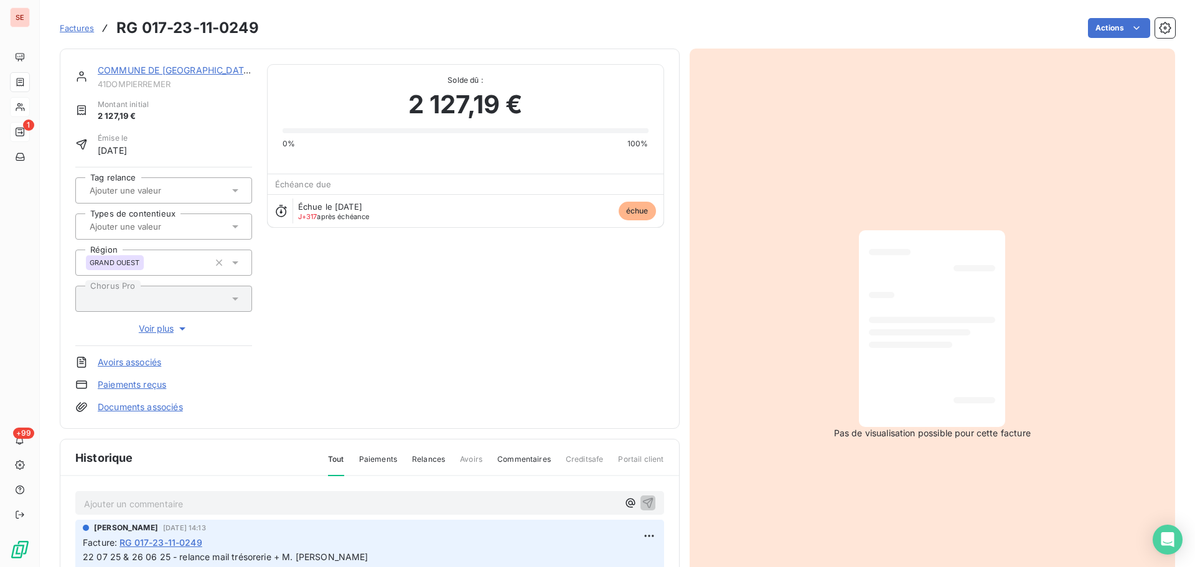
scroll to position [182, 0]
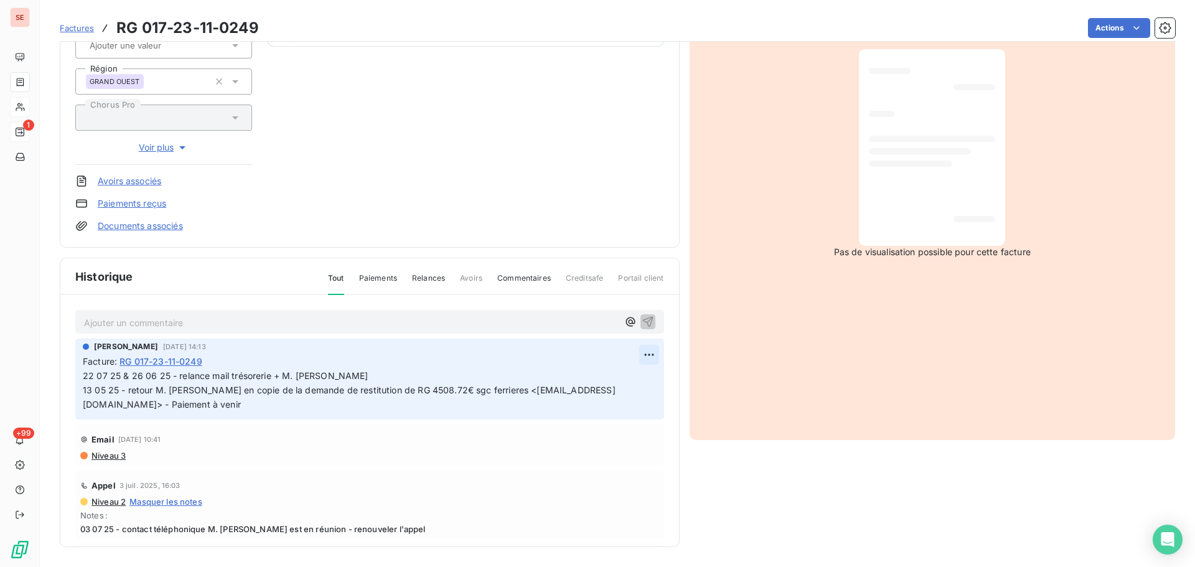
click at [636, 359] on html "SE 1 +99 Factures RG 017-23-11-0249 Actions COMMUNE DE DOMPIERRE SUR MER 41DOMP…" at bounding box center [597, 283] width 1195 height 567
click at [622, 380] on div "Editer" at bounding box center [605, 382] width 70 height 20
click at [83, 378] on span "22 07 25 & 26 06 25 - relance mail trésorerie + M. [PERSON_NAME] 13 05 25 - ret…" at bounding box center [408, 389] width 650 height 39
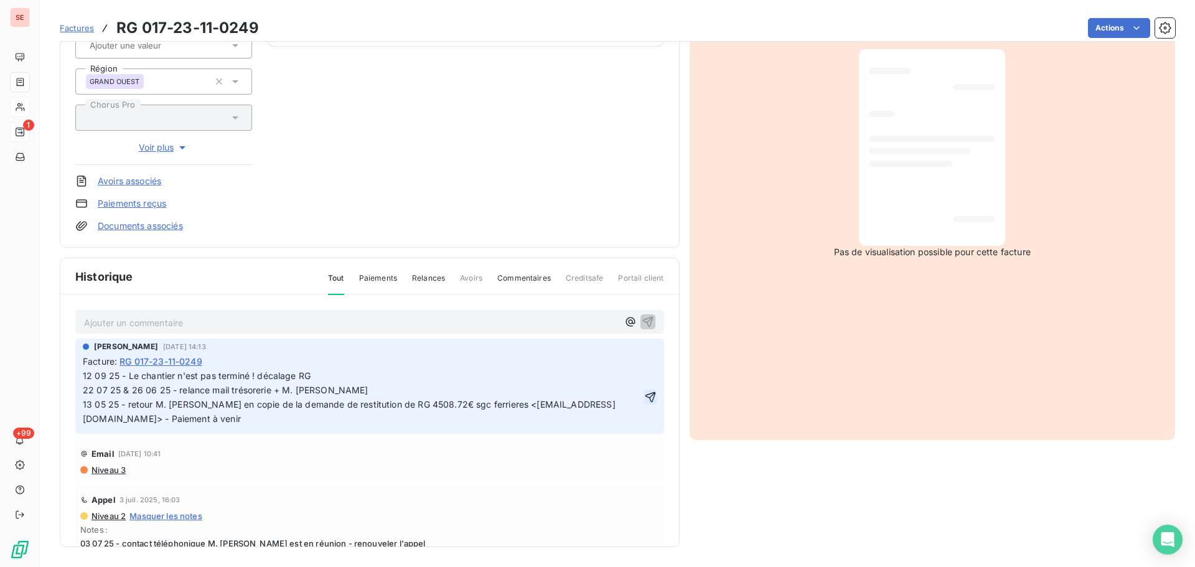
click at [645, 395] on icon "button" at bounding box center [650, 397] width 11 height 11
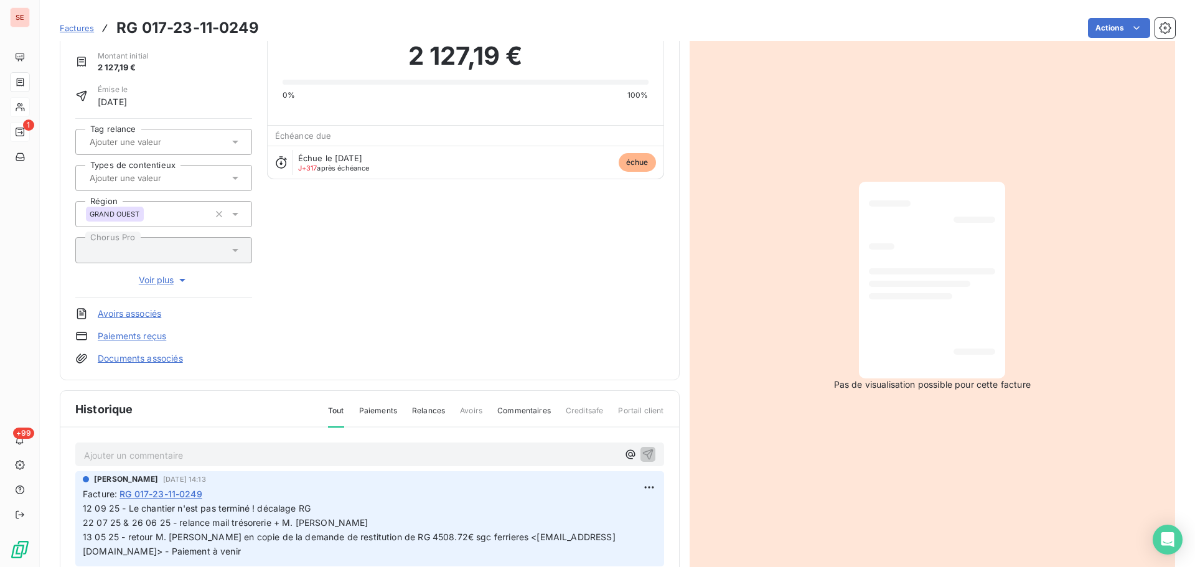
scroll to position [0, 0]
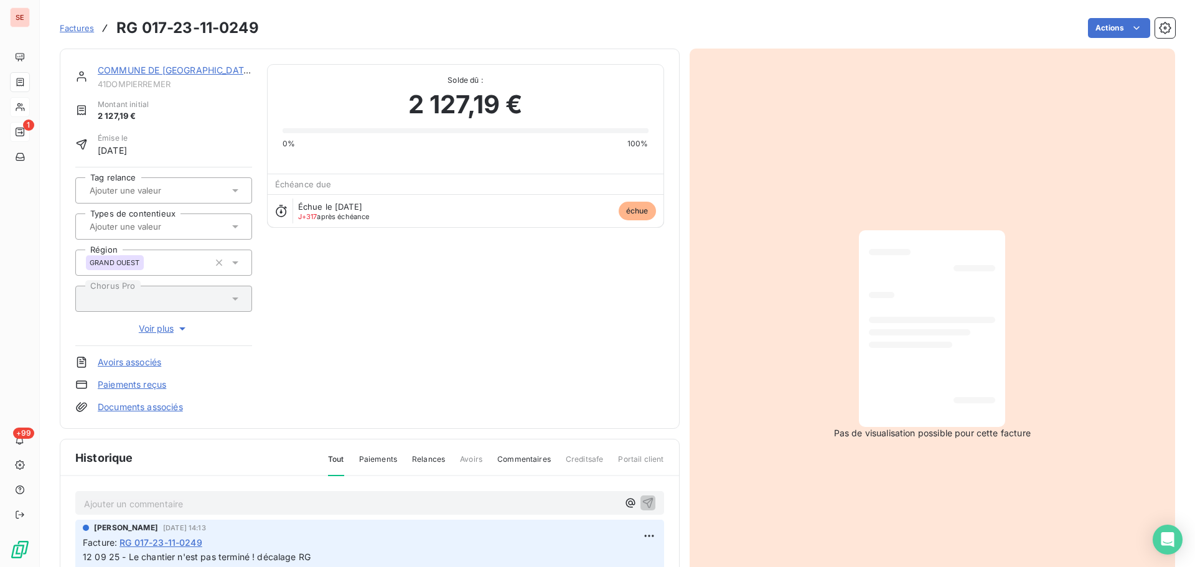
click at [186, 73] on link "COMMUNE DE [GEOGRAPHIC_DATA]" at bounding box center [175, 70] width 155 height 11
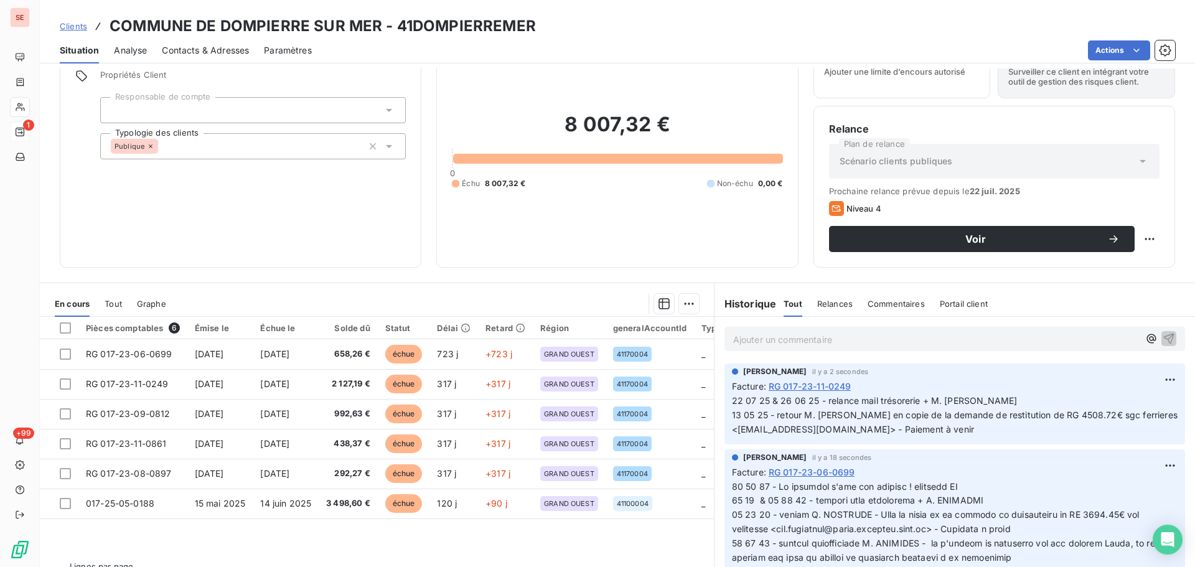
scroll to position [84, 0]
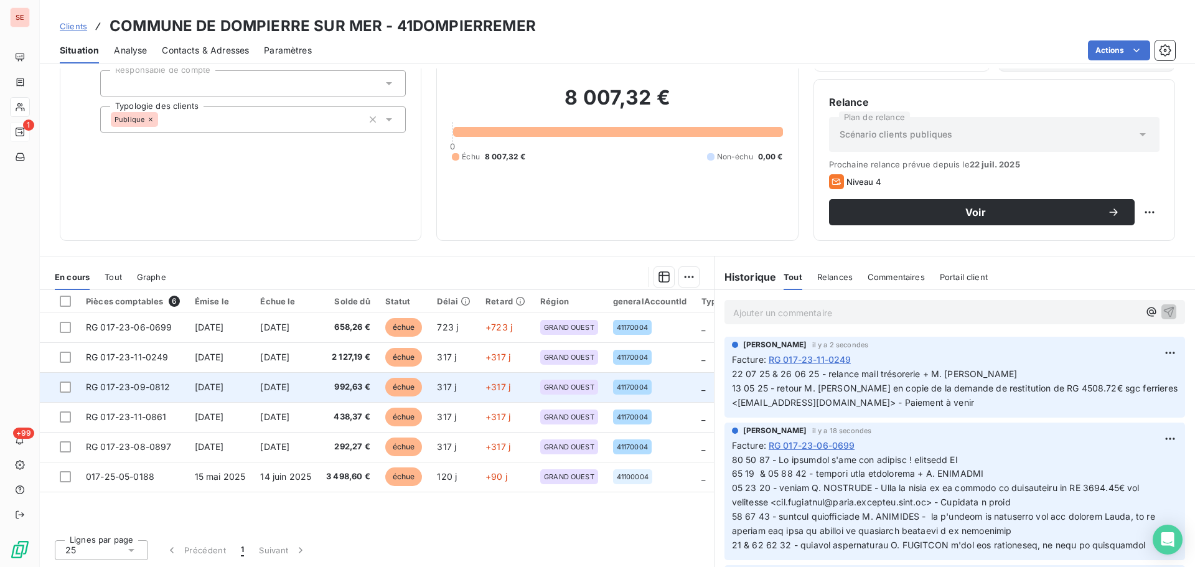
click at [289, 385] on span "[DATE]" at bounding box center [274, 387] width 29 height 11
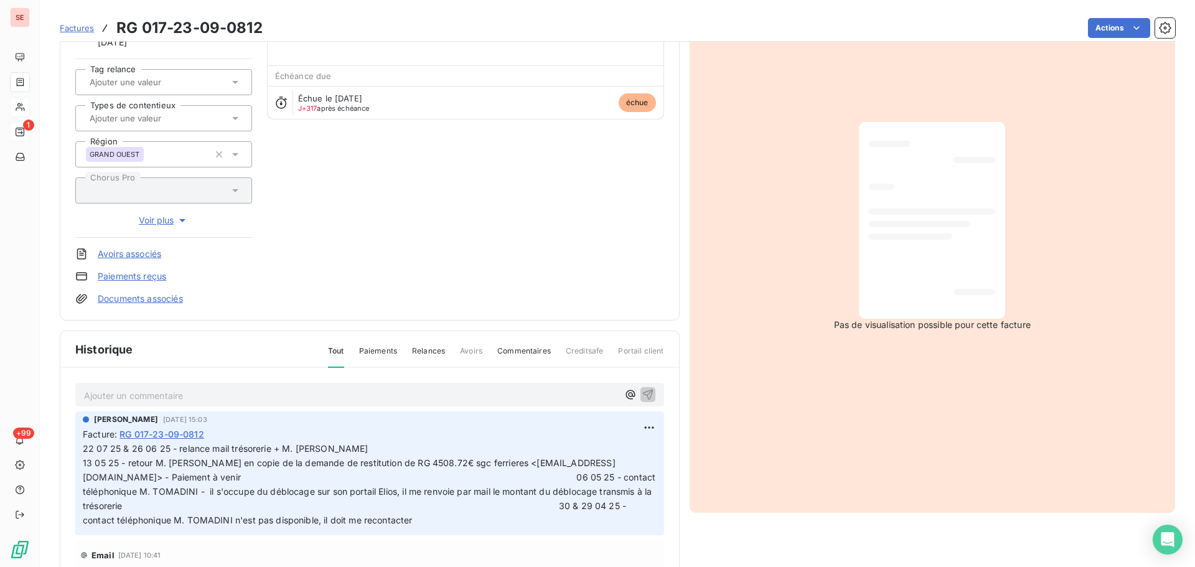
scroll to position [182, 0]
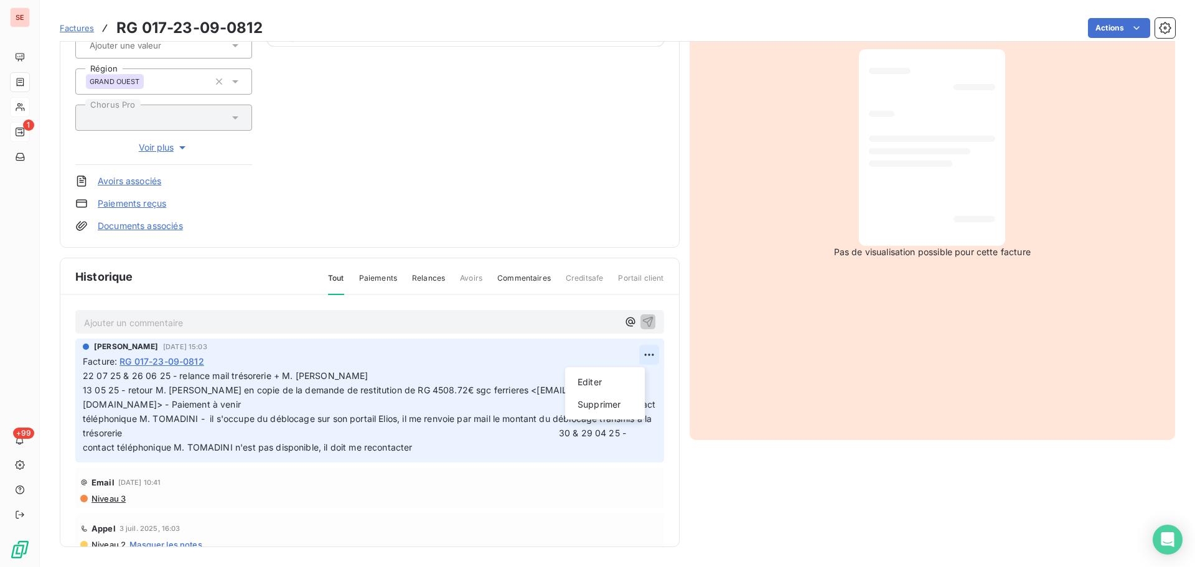
click at [634, 355] on html "SE 1 +99 Factures RG 017-23-09-0812 Actions COMMUNE DE DOMPIERRE SUR MER 41DOMP…" at bounding box center [597, 283] width 1195 height 567
click at [625, 385] on div "Editer" at bounding box center [605, 382] width 70 height 20
click at [85, 376] on span "22 07 25 & 26 06 25 - relance mail trésorerie + M. [PERSON_NAME] 13 05 25 - ret…" at bounding box center [445, 411] width 725 height 82
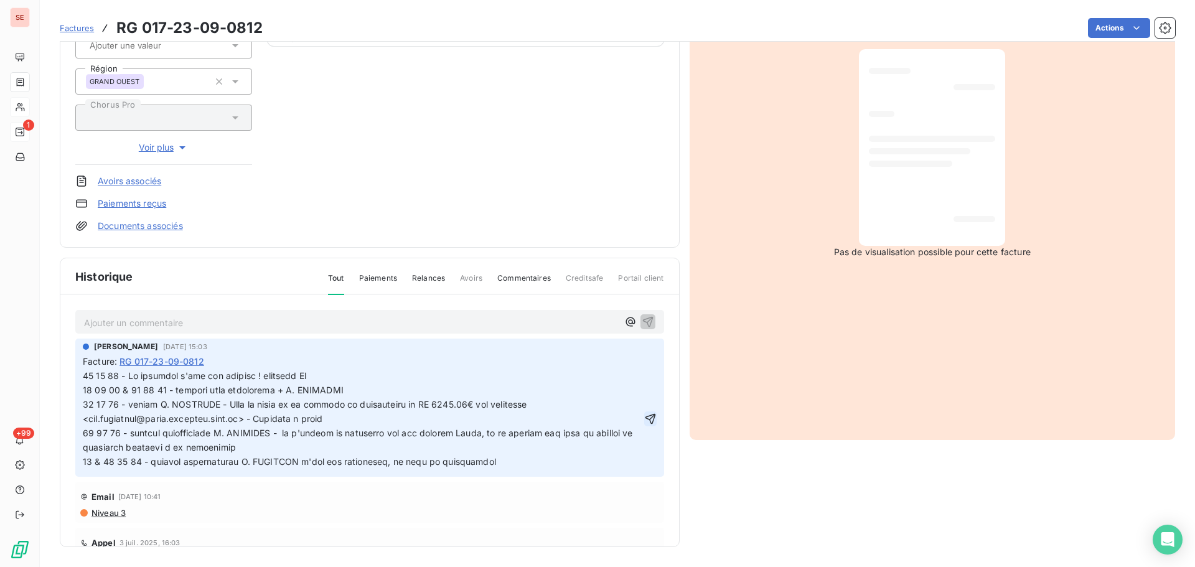
click at [644, 425] on icon "button" at bounding box center [650, 419] width 12 height 12
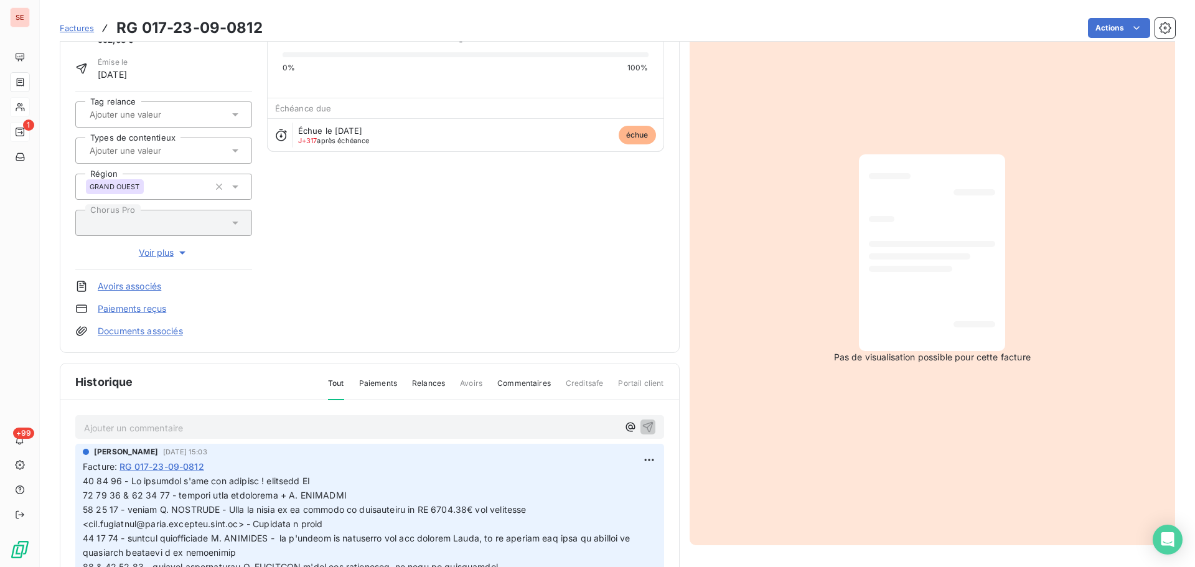
scroll to position [0, 0]
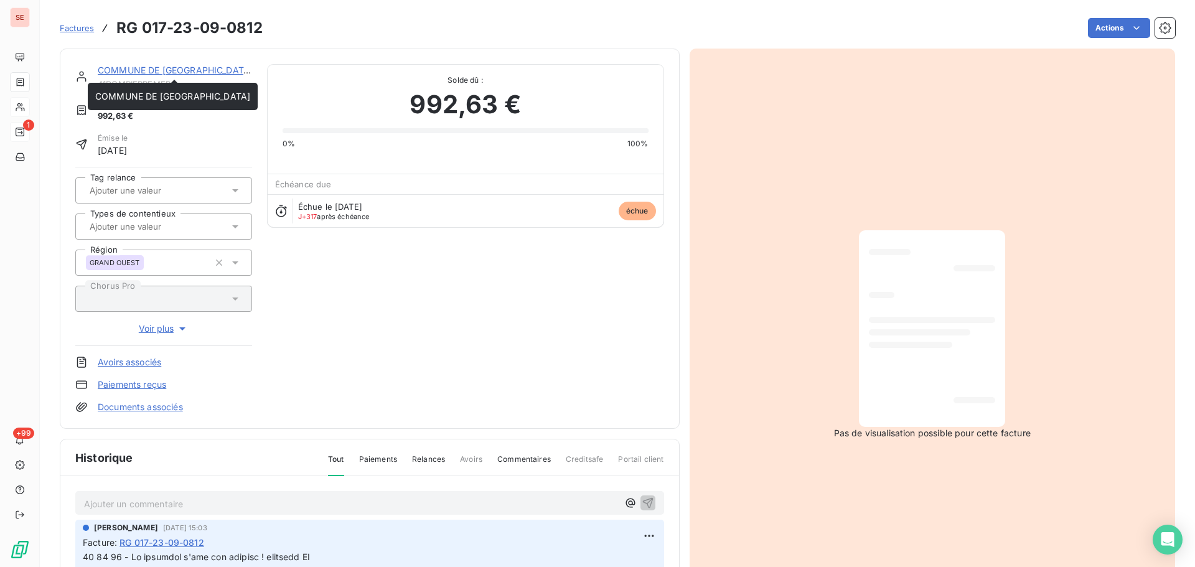
click at [189, 68] on link "COMMUNE DE [GEOGRAPHIC_DATA]" at bounding box center [175, 70] width 155 height 11
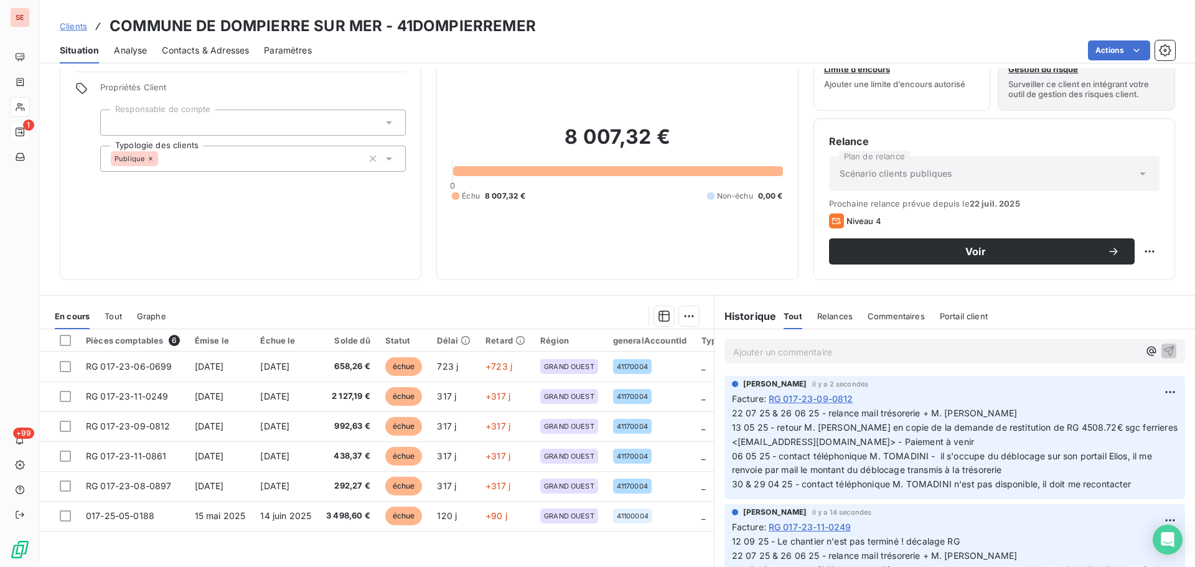
scroll to position [84, 0]
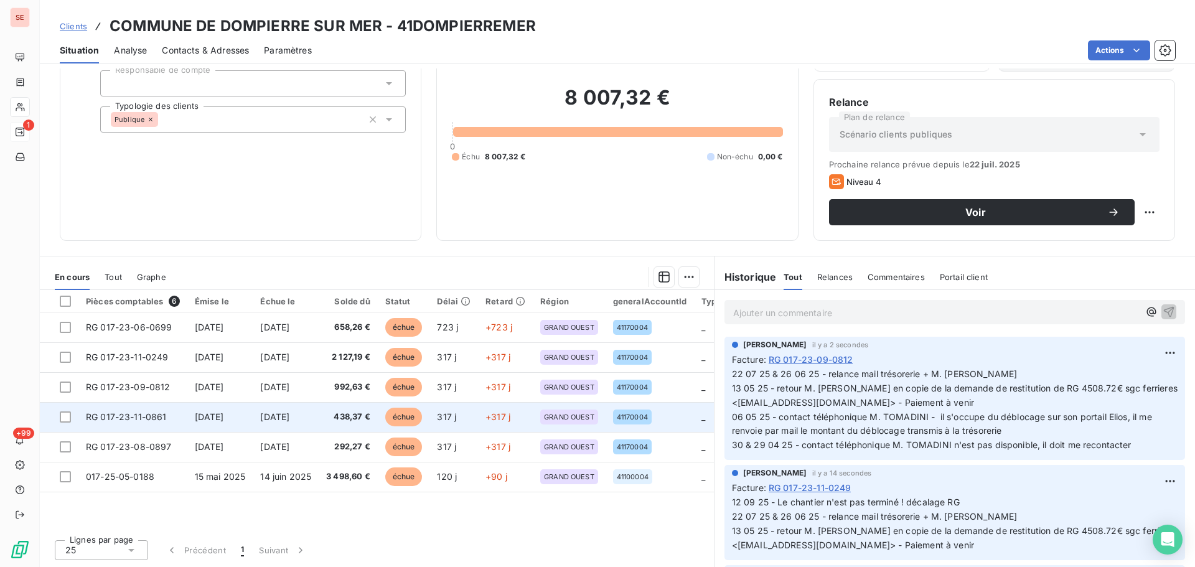
click at [319, 406] on td "[DATE]" at bounding box center [286, 417] width 66 height 30
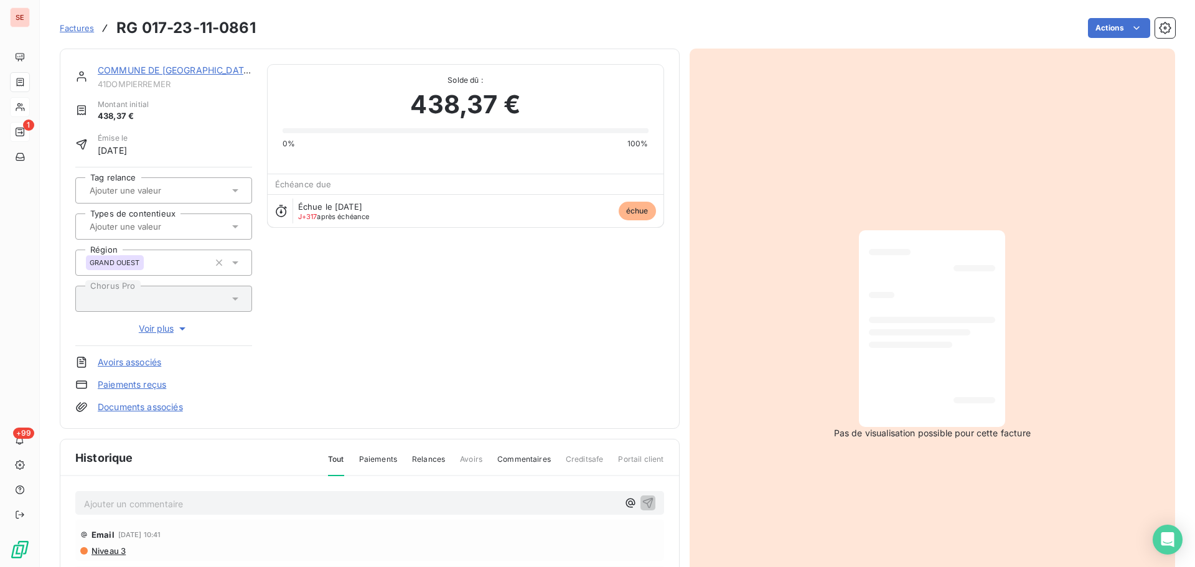
scroll to position [182, 0]
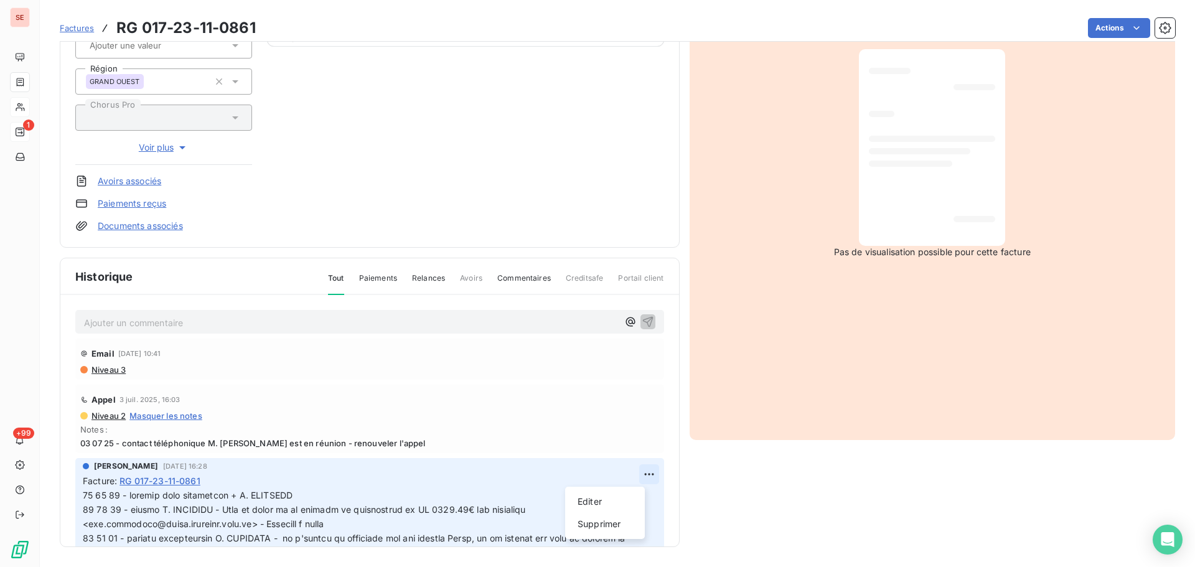
click at [637, 475] on html "SE 1 +99 Factures RG 017-23-11-0861 Actions COMMUNE DE DOMPIERRE SUR MER 41DOMP…" at bounding box center [597, 283] width 1195 height 567
click at [619, 496] on div "Editer" at bounding box center [605, 502] width 70 height 20
click at [83, 499] on span at bounding box center [470, 559] width 774 height 139
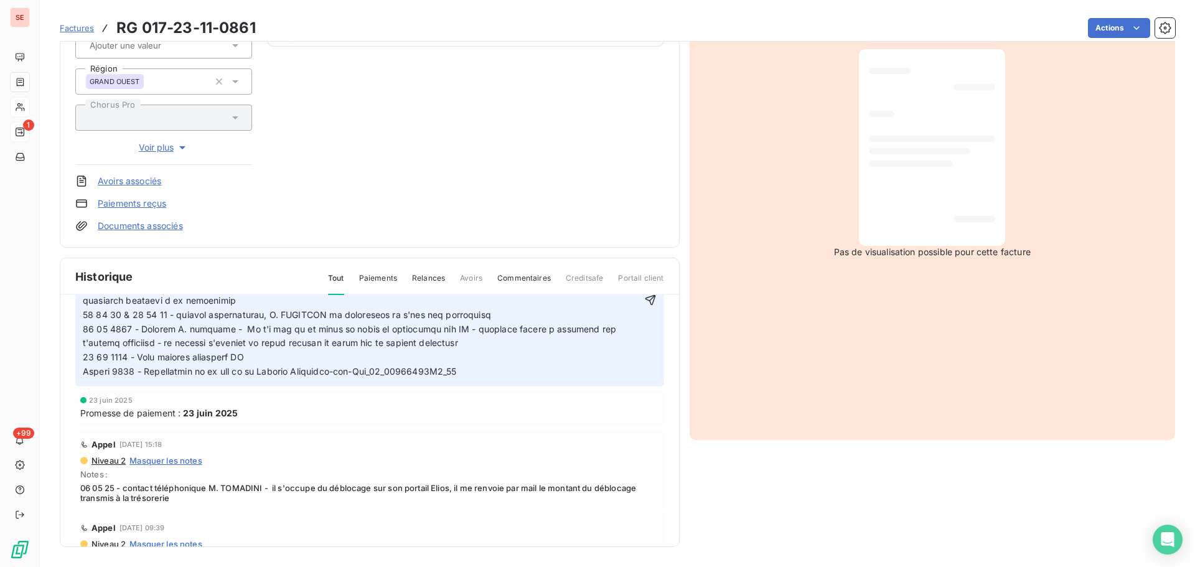
scroll to position [166, 0]
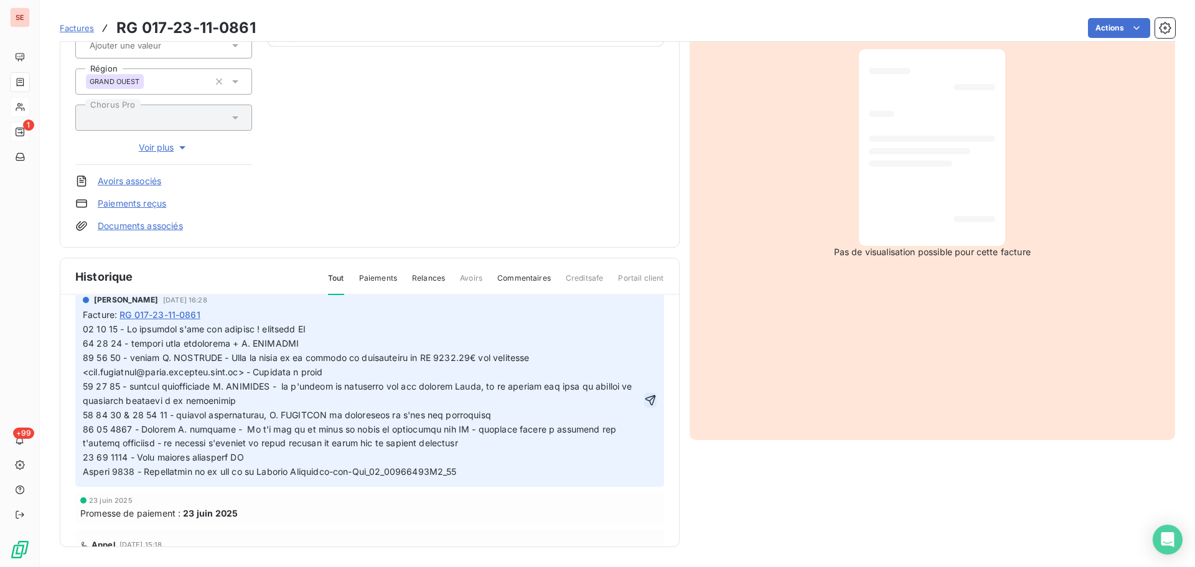
click at [644, 399] on icon "button" at bounding box center [650, 400] width 12 height 12
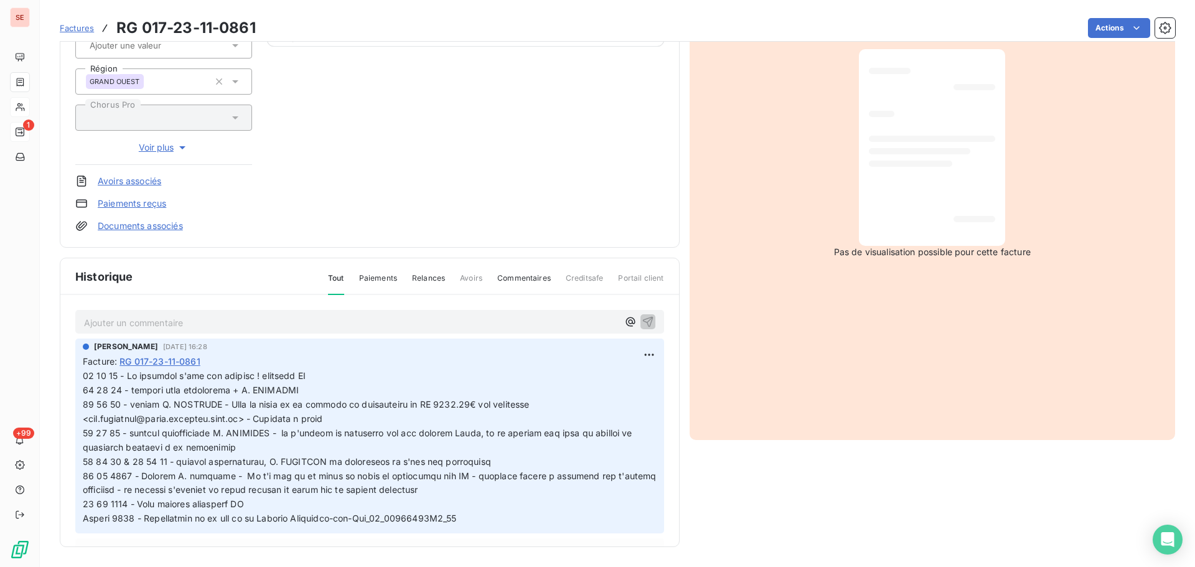
scroll to position [0, 0]
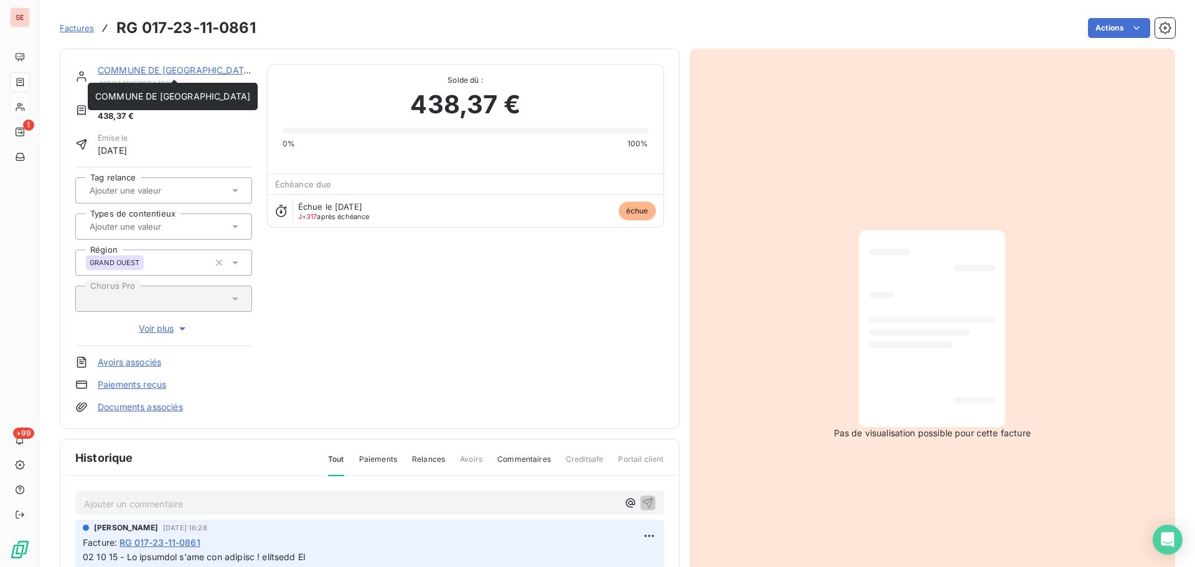
click at [174, 72] on link "COMMUNE DE [GEOGRAPHIC_DATA]" at bounding box center [175, 70] width 155 height 11
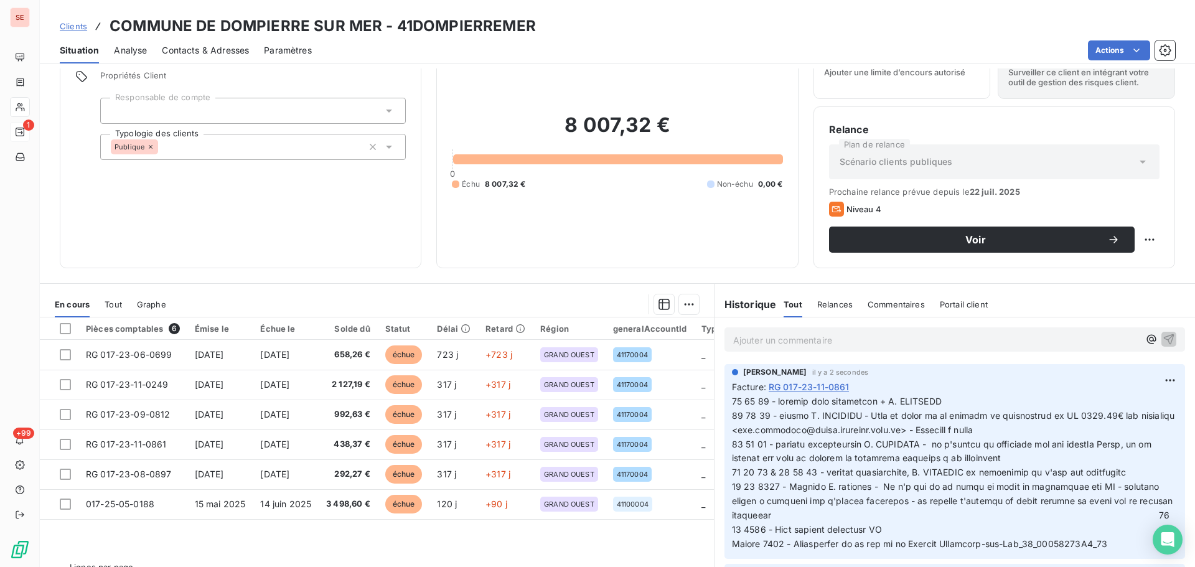
scroll to position [84, 0]
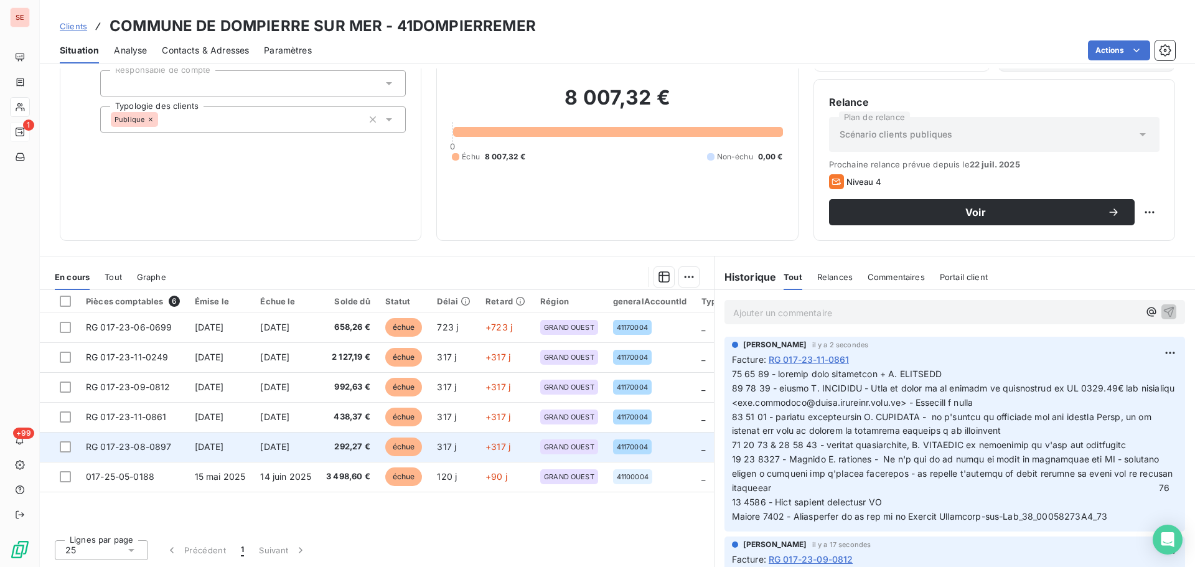
click at [139, 448] on span "RG 017-23-08-0897" at bounding box center [129, 446] width 86 height 11
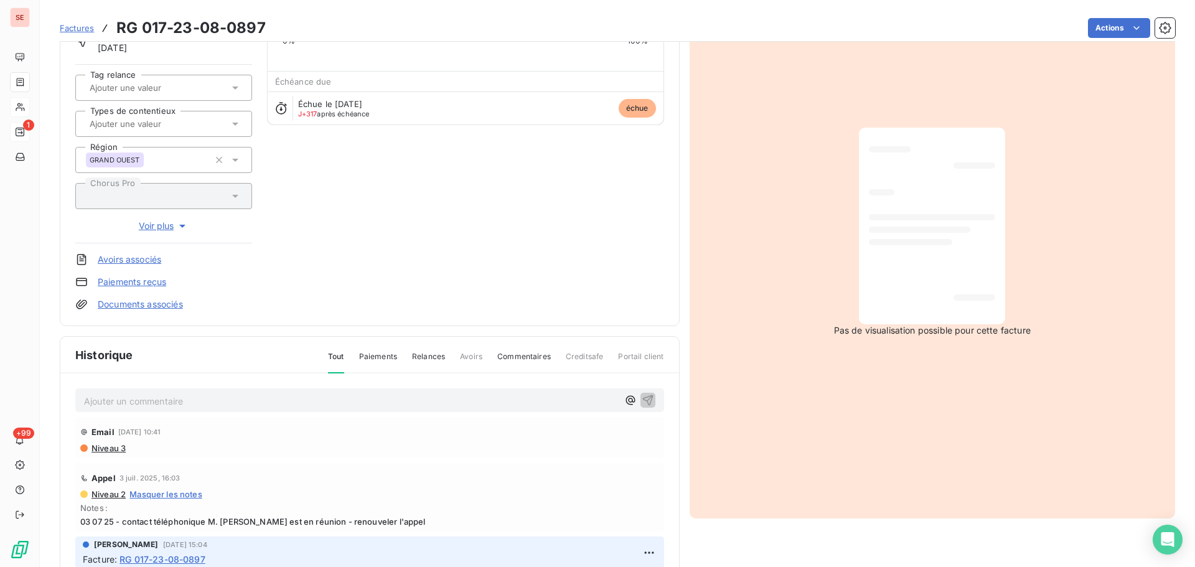
scroll to position [182, 0]
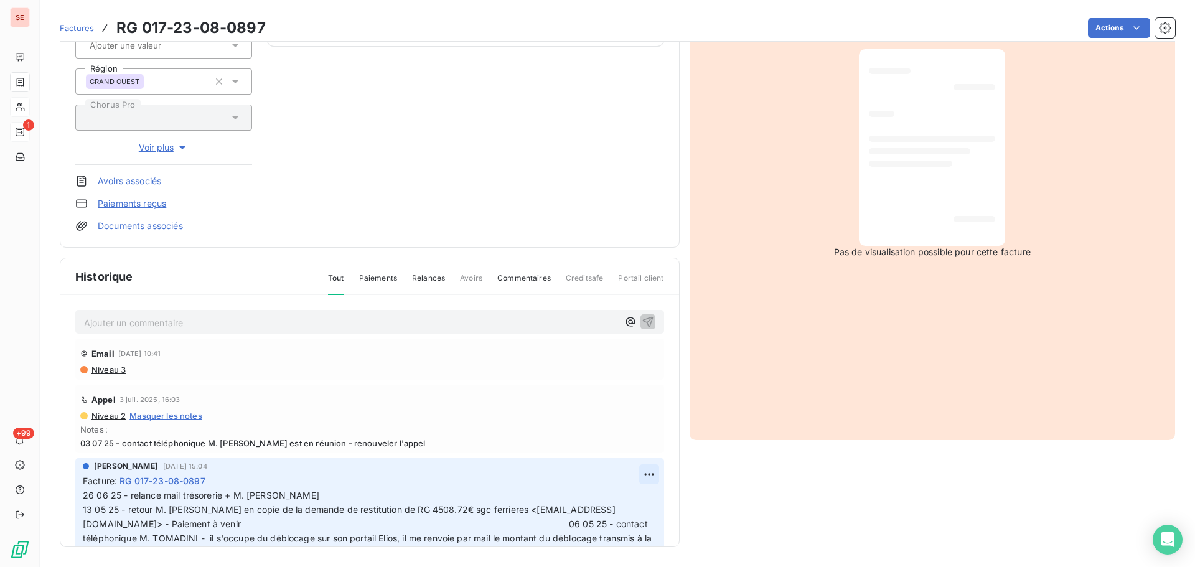
click at [632, 471] on html "SE 1 +99 Factures RG 017-23-08-0897 Actions COMMUNE DE DOMPIERRE SUR MER 41DOMP…" at bounding box center [597, 283] width 1195 height 567
click at [619, 492] on div "Editer" at bounding box center [605, 502] width 70 height 20
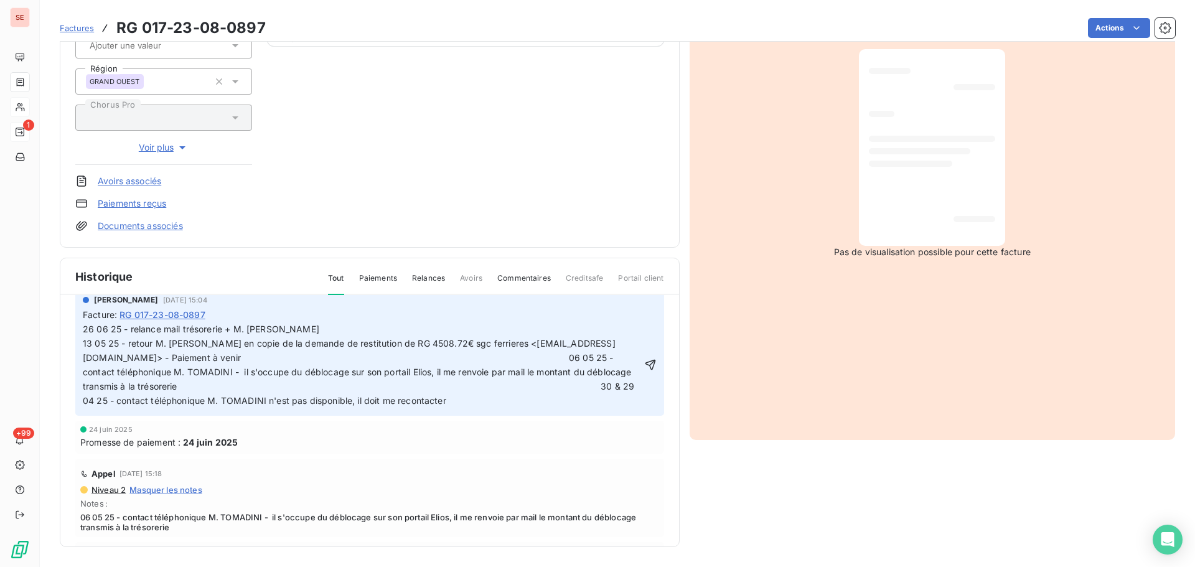
click at [85, 327] on span "26 06 25 - relance mail trésorerie + M. [PERSON_NAME] 13 05 25 - retour M. [PER…" at bounding box center [396, 365] width 627 height 82
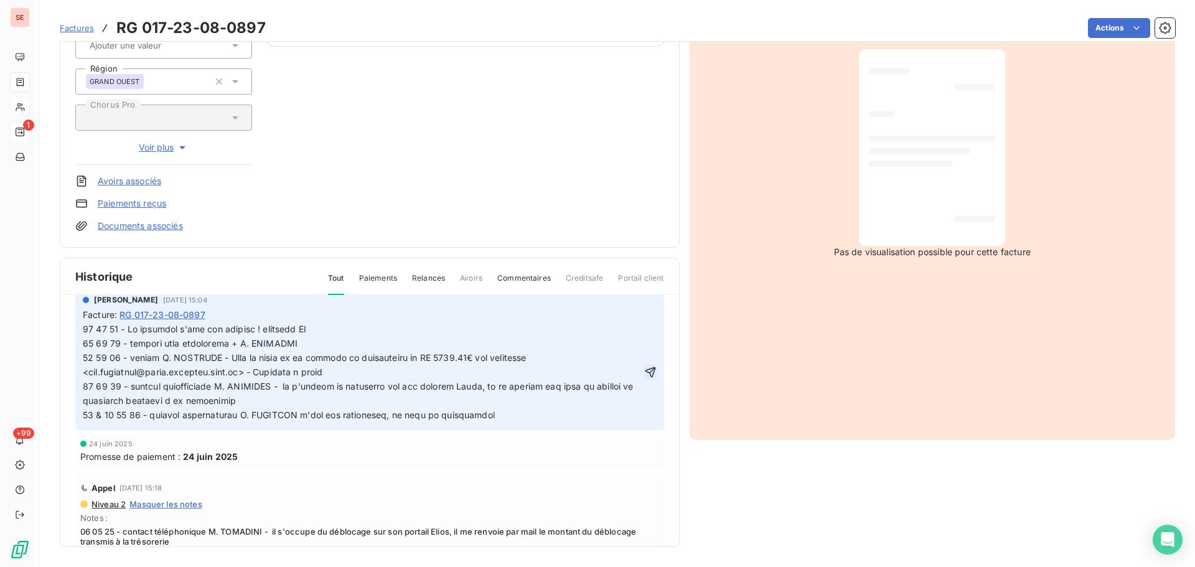
click at [644, 377] on icon "button" at bounding box center [650, 372] width 12 height 12
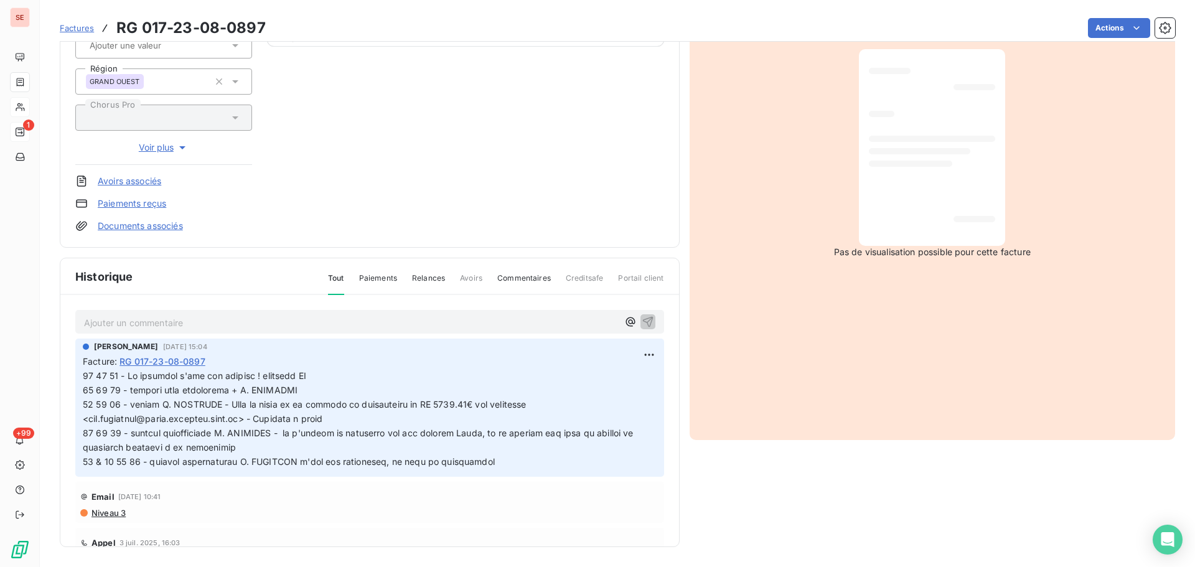
scroll to position [0, 0]
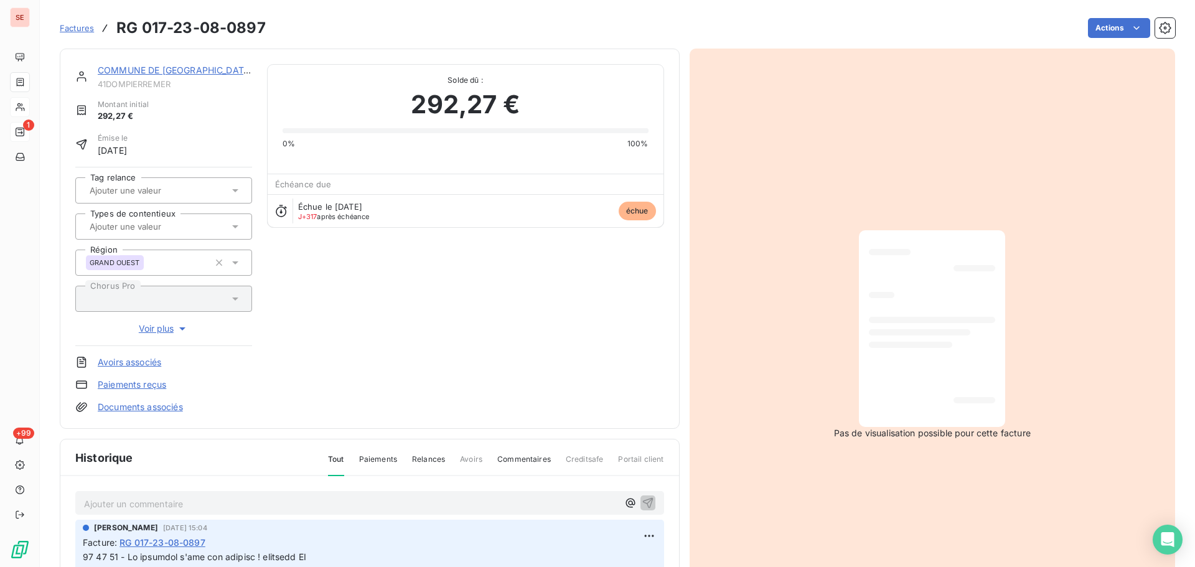
click at [184, 65] on link "COMMUNE DE [GEOGRAPHIC_DATA]" at bounding box center [175, 70] width 155 height 11
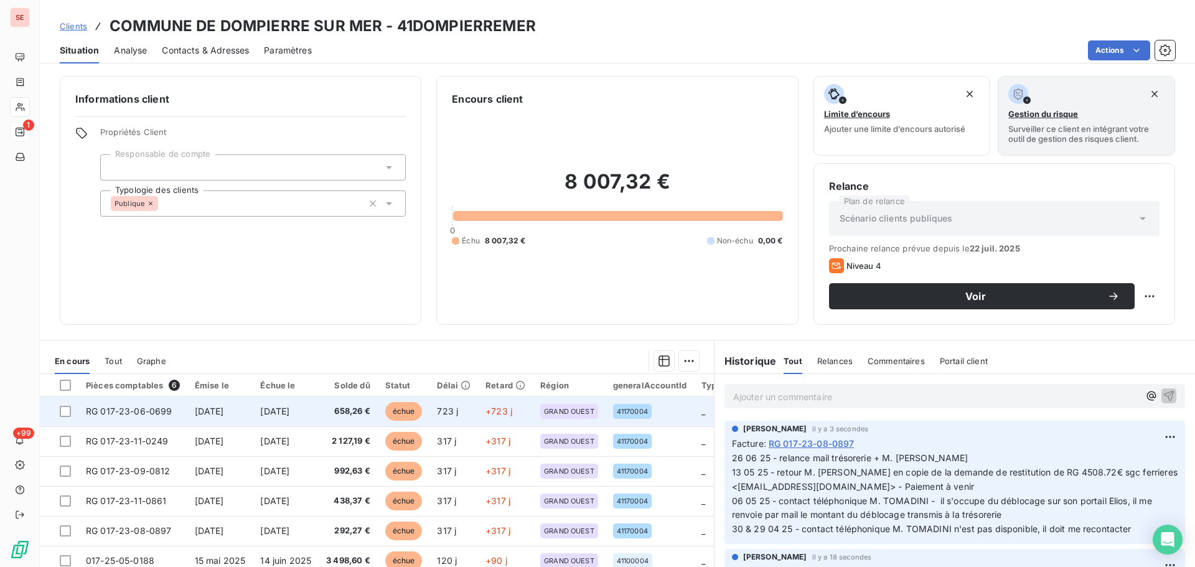
click at [162, 417] on td "RG 017-23-06-0699" at bounding box center [132, 412] width 109 height 30
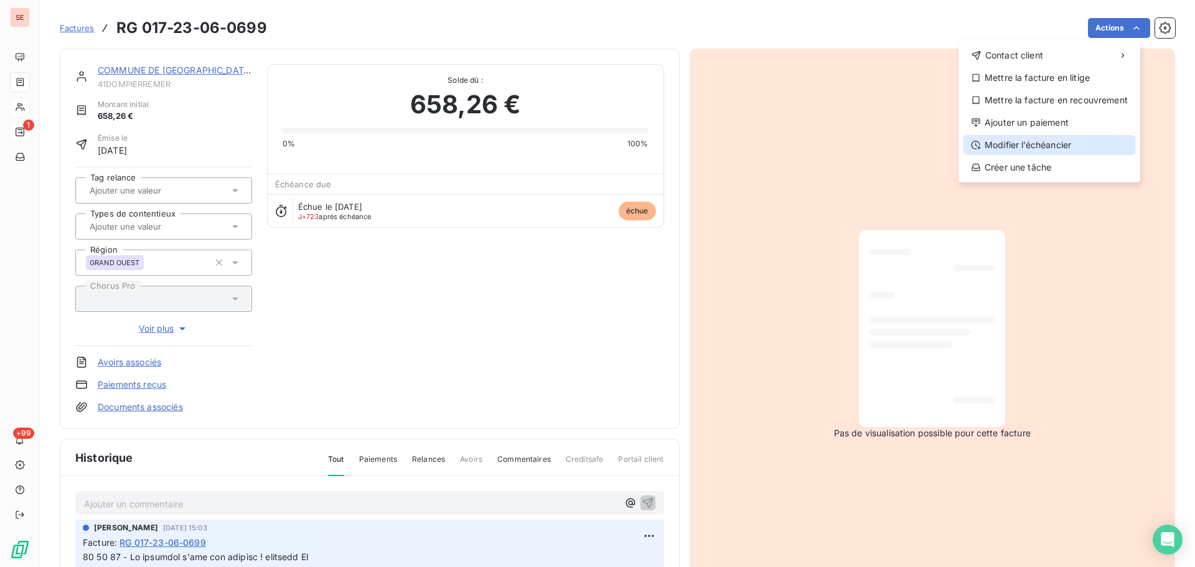
click at [1046, 145] on div "Modifier l’échéancier" at bounding box center [1050, 145] width 172 height 20
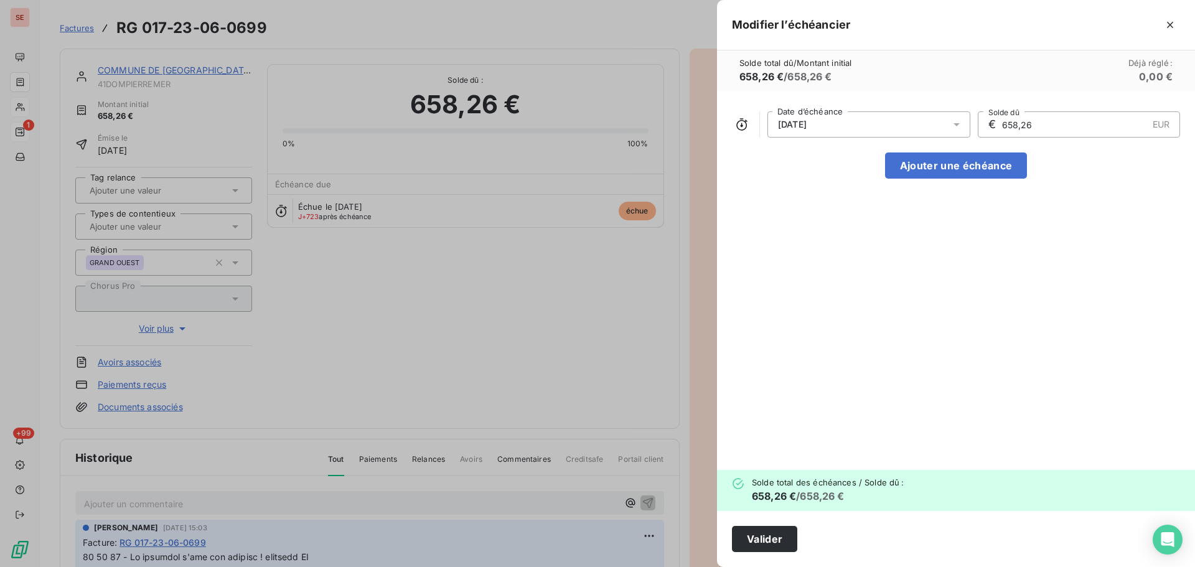
click at [889, 126] on div "[DATE]" at bounding box center [869, 124] width 203 height 26
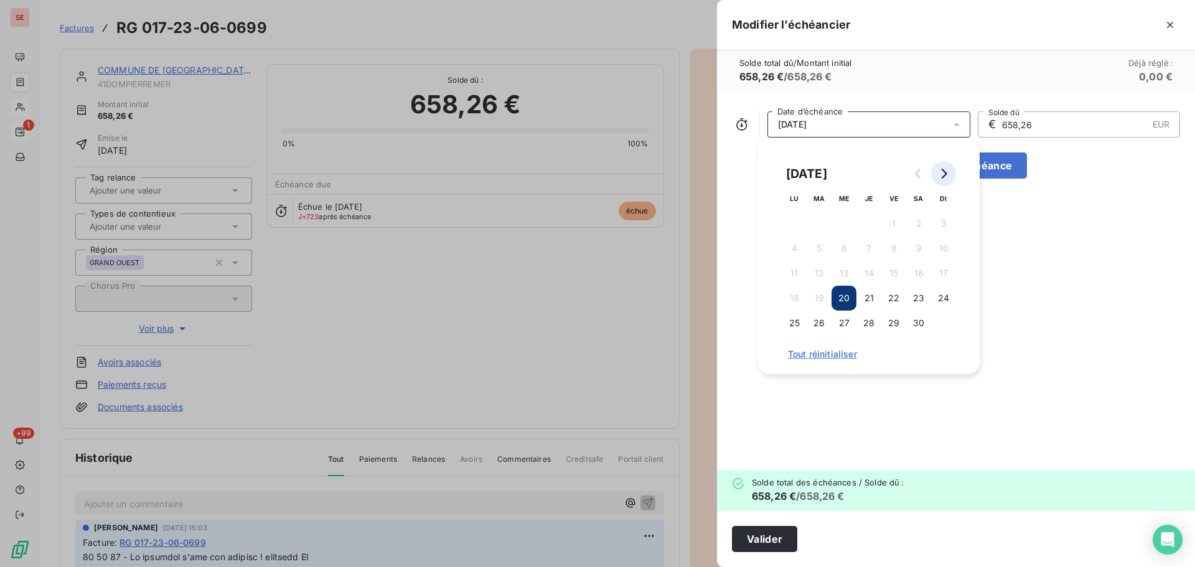
click at [937, 177] on button "Go to next month" at bounding box center [943, 173] width 25 height 25
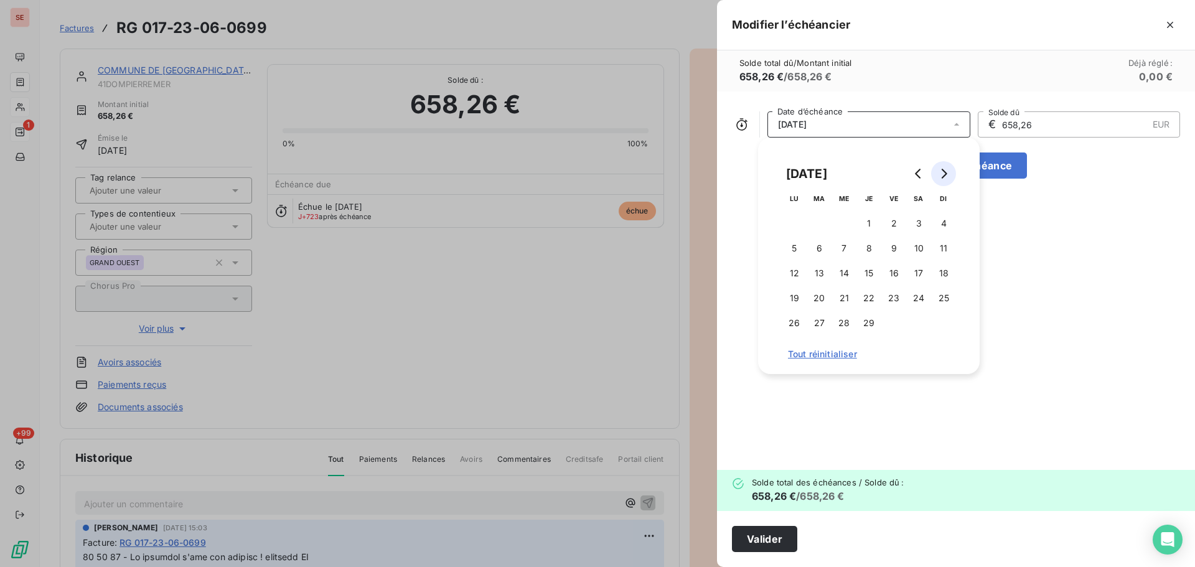
click at [937, 177] on button "Go to next month" at bounding box center [943, 173] width 25 height 25
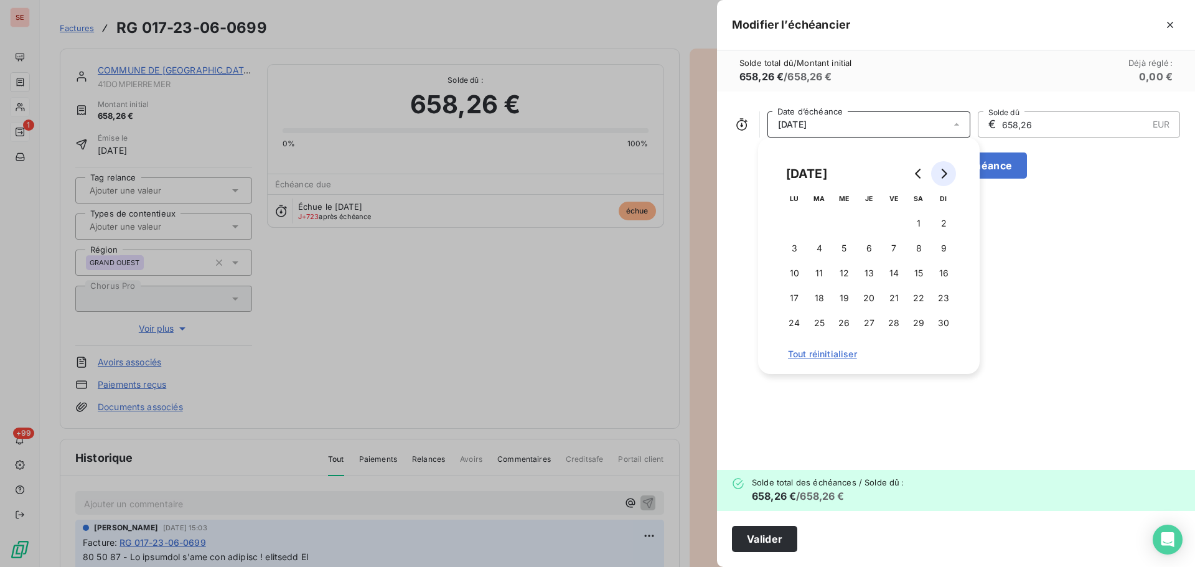
click at [937, 177] on button "Go to next month" at bounding box center [943, 173] width 25 height 25
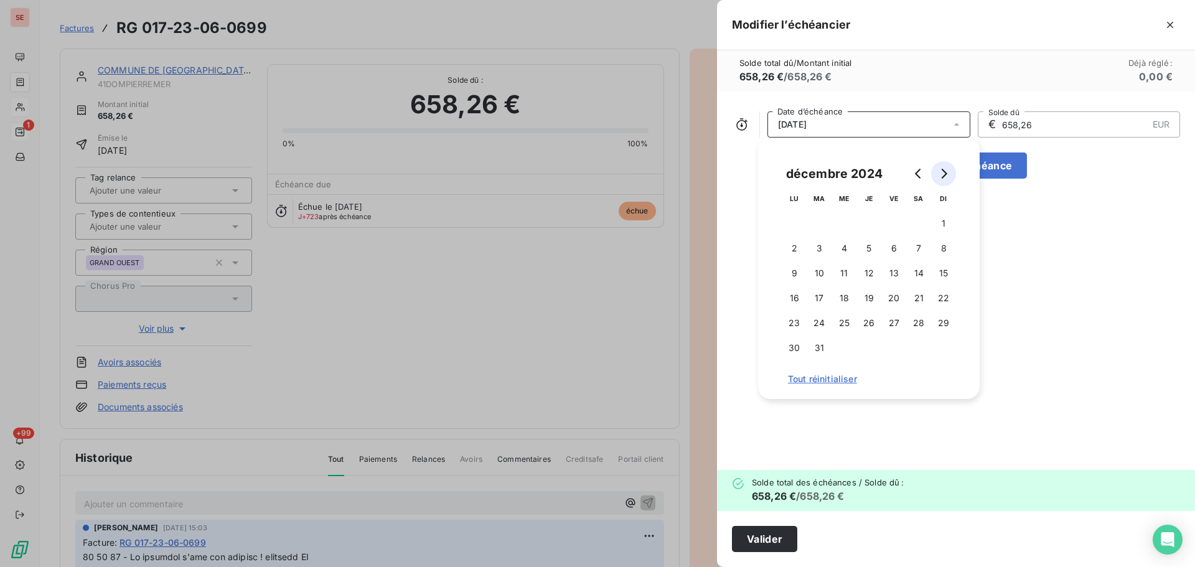
click at [937, 177] on button "Go to next month" at bounding box center [943, 173] width 25 height 25
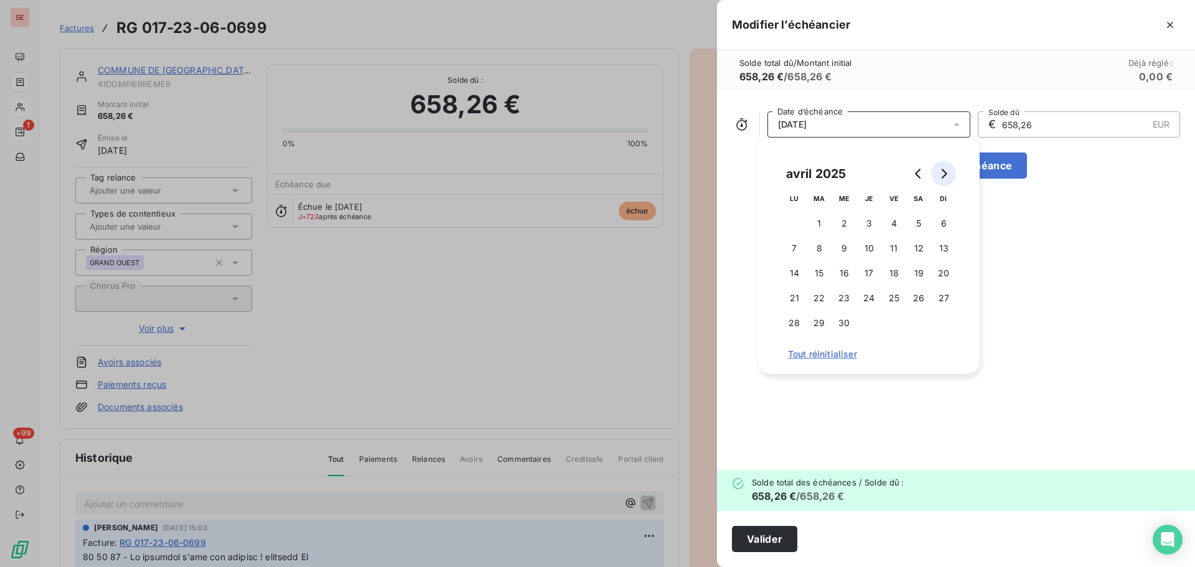
click at [937, 177] on button "Go to next month" at bounding box center [943, 173] width 25 height 25
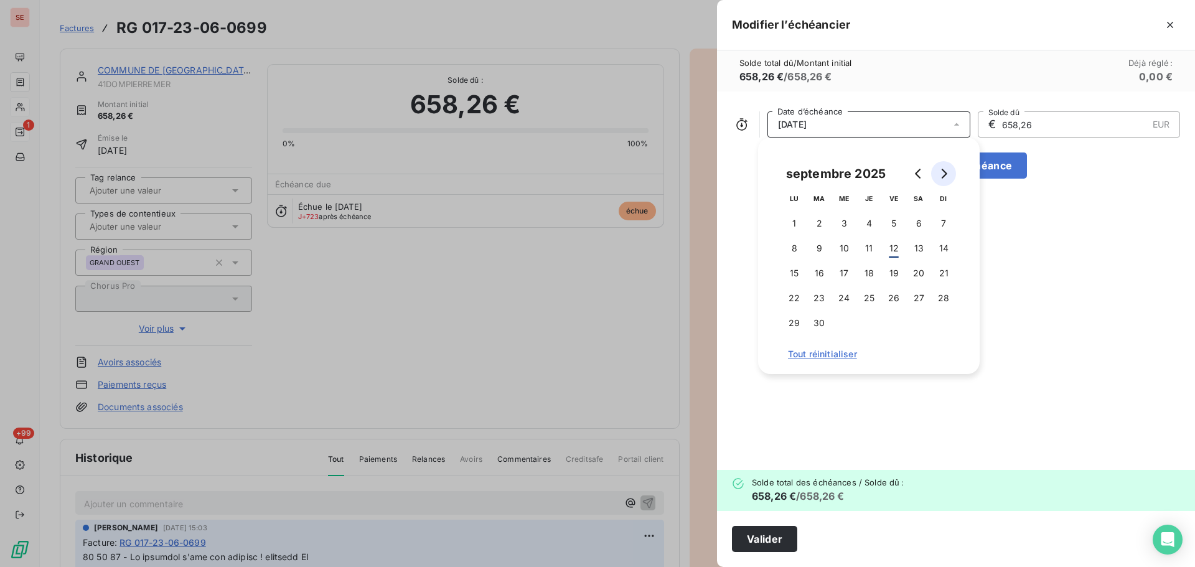
click at [937, 177] on button "Go to next month" at bounding box center [943, 173] width 25 height 25
click at [938, 177] on button "Go to next month" at bounding box center [943, 173] width 25 height 25
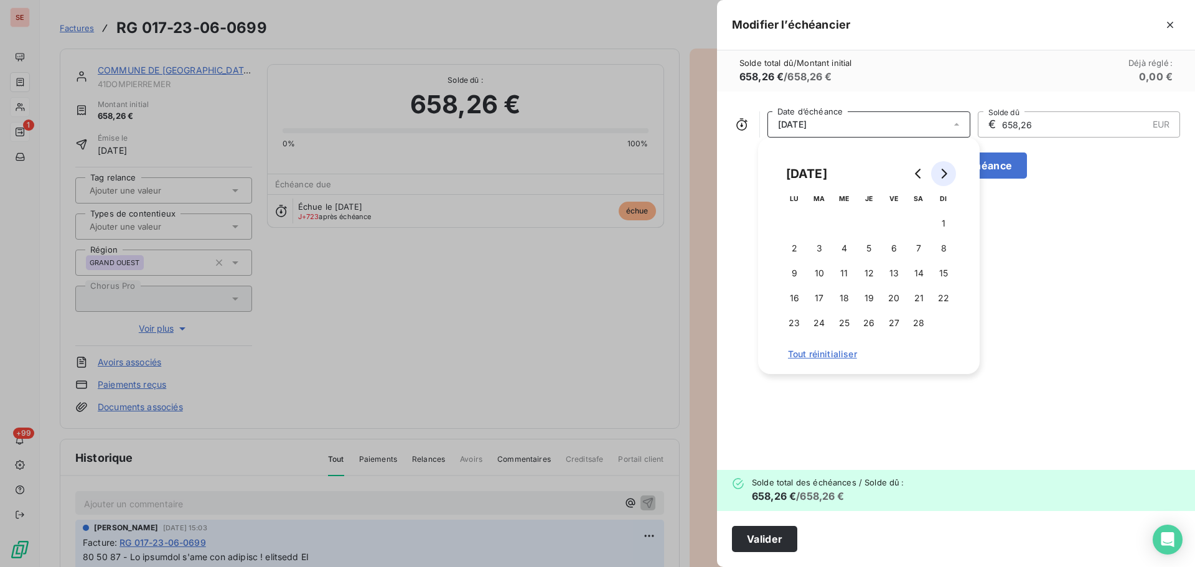
click at [938, 177] on button "Go to next month" at bounding box center [943, 173] width 25 height 25
click at [894, 275] on button "15" at bounding box center [893, 273] width 25 height 25
click at [771, 543] on button "Valider" at bounding box center [764, 539] width 65 height 26
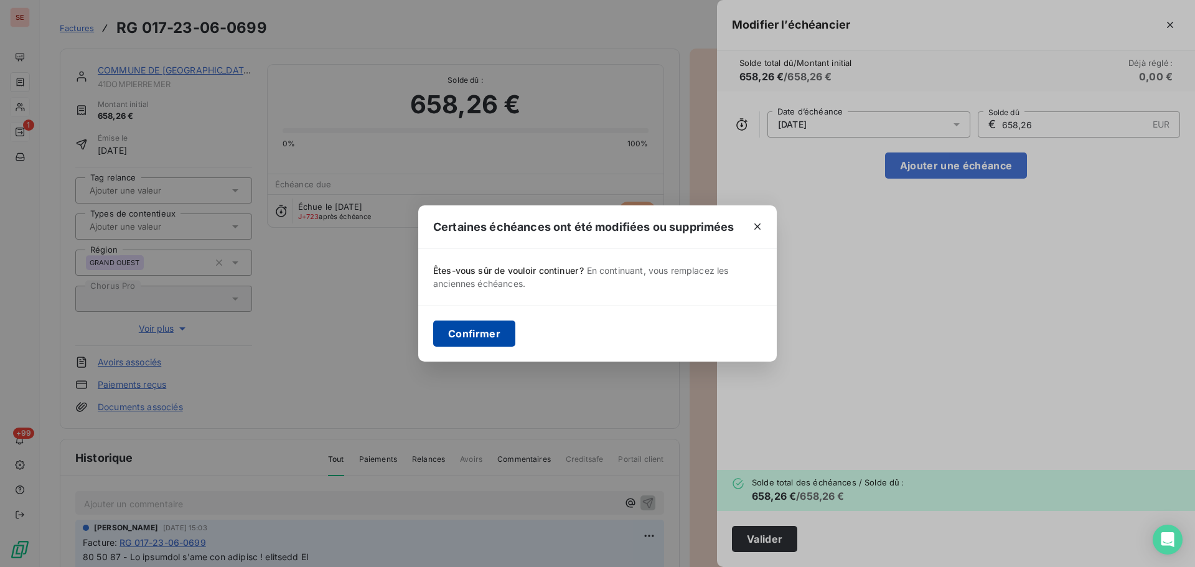
click at [491, 340] on button "Confirmer" at bounding box center [474, 334] width 82 height 26
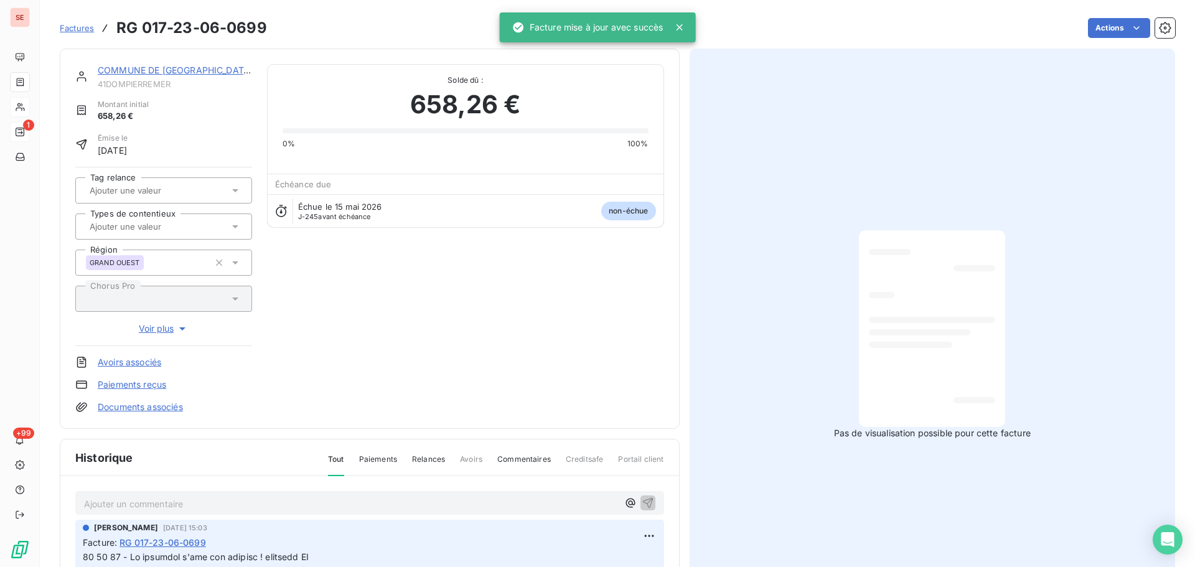
click at [186, 74] on link "COMMUNE DE [GEOGRAPHIC_DATA]" at bounding box center [175, 70] width 155 height 11
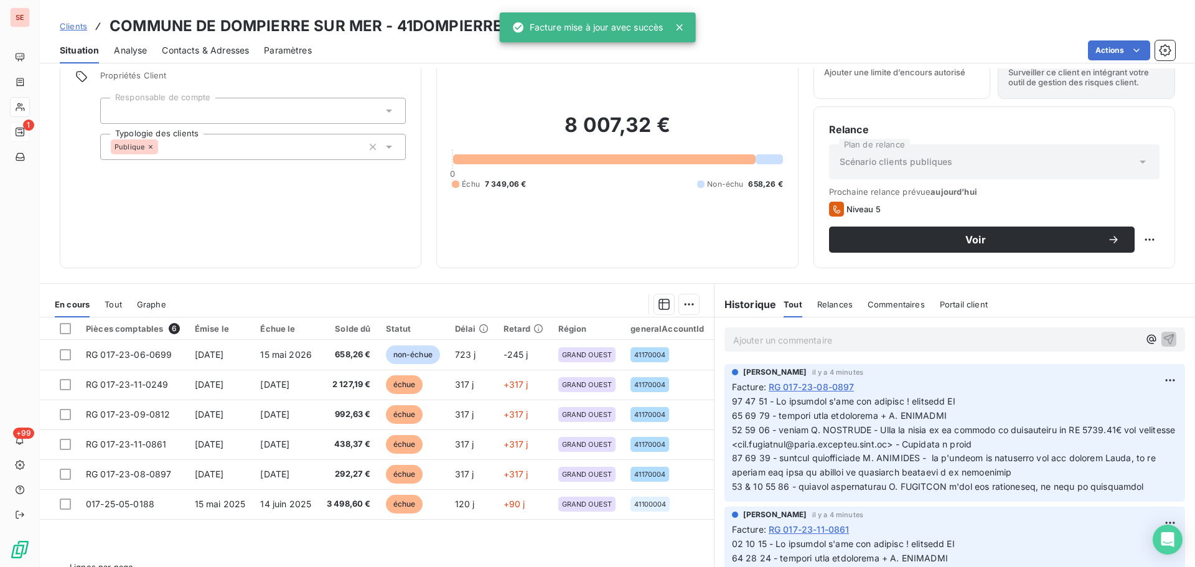
scroll to position [84, 0]
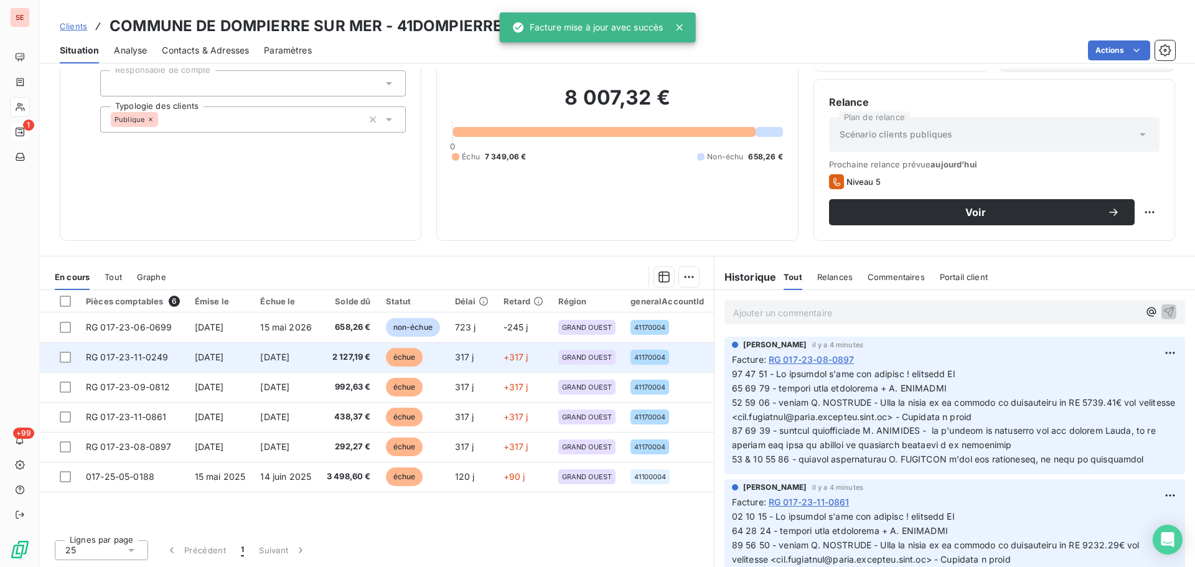
click at [298, 349] on td "[DATE]" at bounding box center [286, 357] width 67 height 30
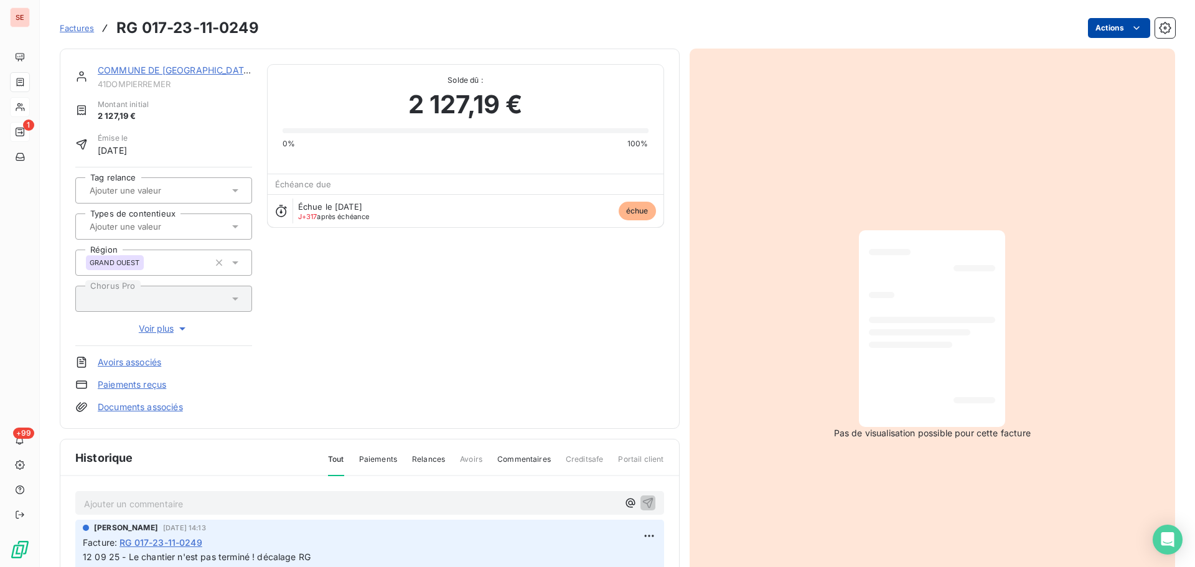
click at [1109, 27] on html "SE 1 +99 Factures RG 017-23-11-0249 Actions COMMUNE DE DOMPIERRE SUR MER 41DOMP…" at bounding box center [597, 283] width 1195 height 567
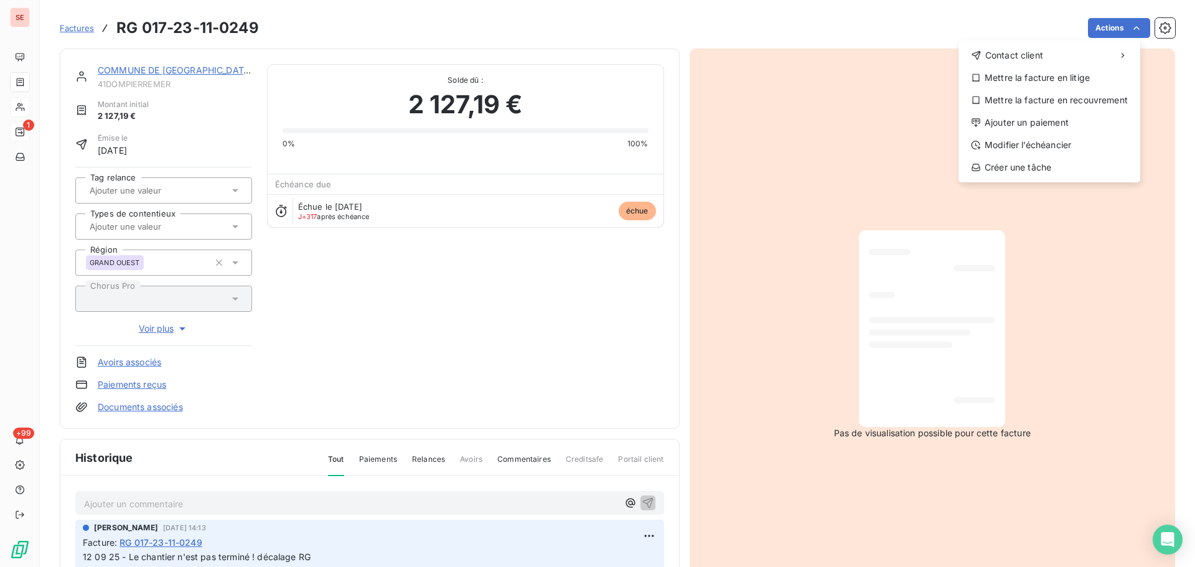
click at [467, 331] on html "SE 1 +99 Factures RG [PHONE_NUMBER] Actions Contact client Mettre la facture en…" at bounding box center [597, 283] width 1195 height 567
click at [1058, 149] on div "Modifier l’échéancier" at bounding box center [1050, 145] width 172 height 20
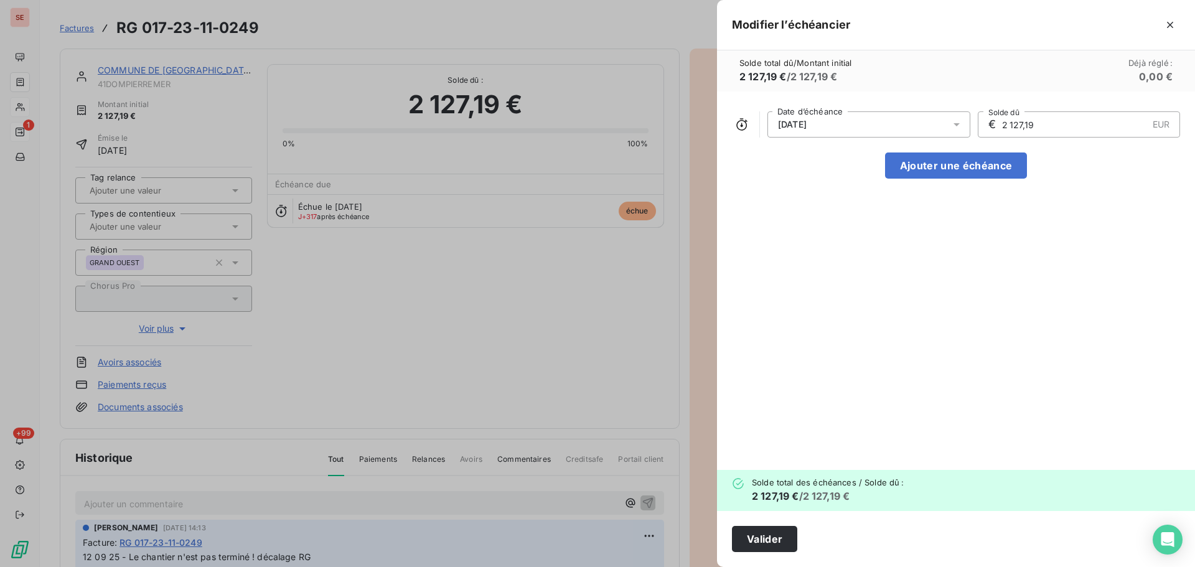
click at [942, 125] on div "[DATE]" at bounding box center [869, 124] width 203 height 26
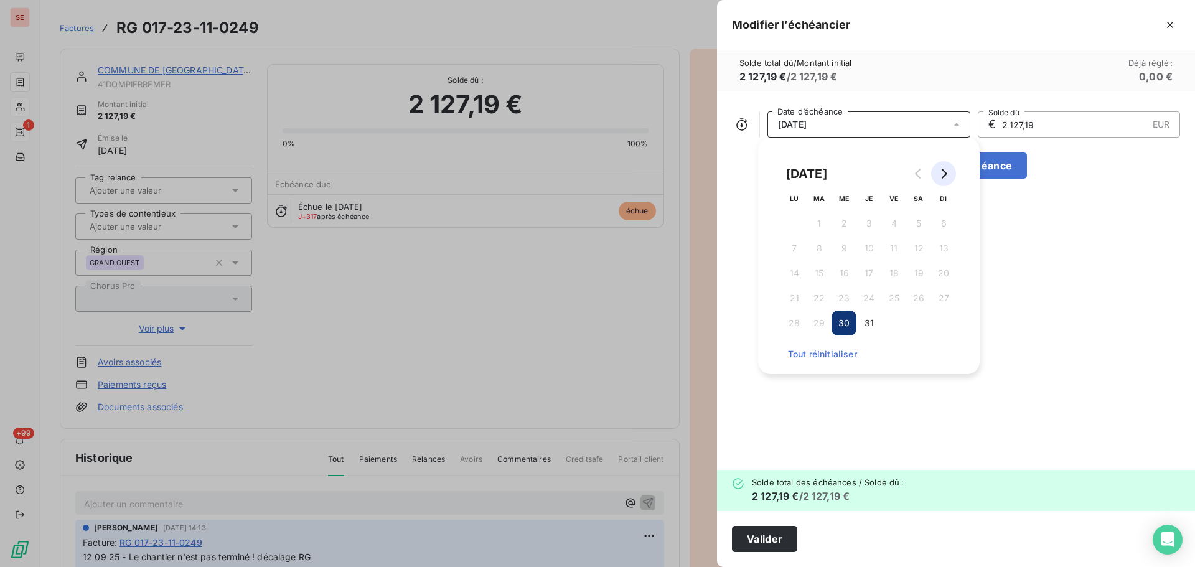
click at [945, 181] on button "Go to next month" at bounding box center [943, 173] width 25 height 25
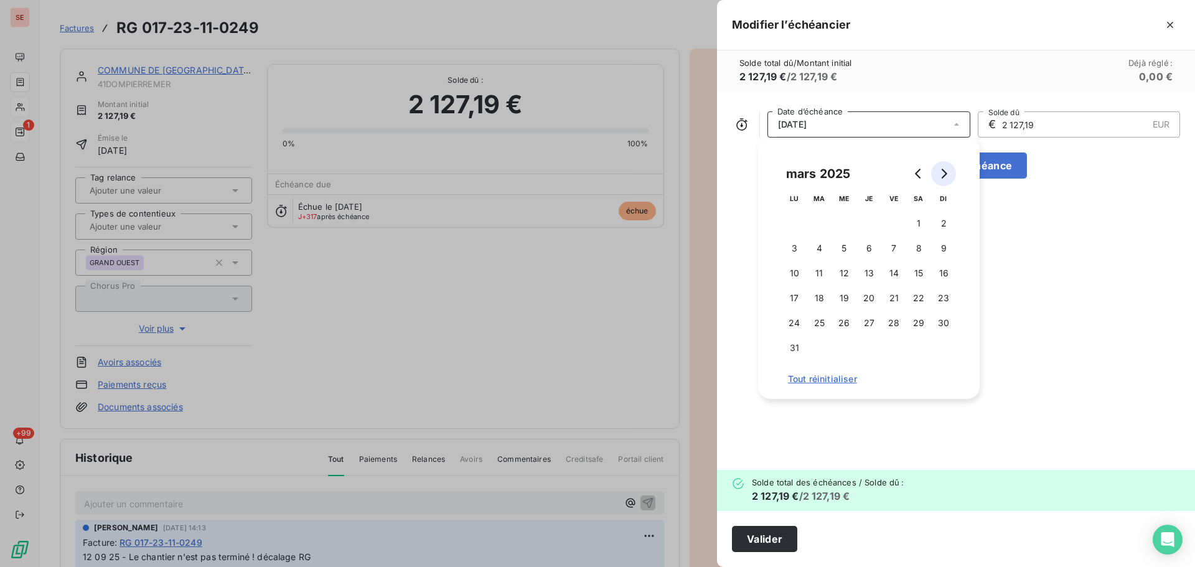
click at [945, 181] on button "Go to next month" at bounding box center [943, 173] width 25 height 25
click at [845, 128] on div "[DATE]" at bounding box center [869, 124] width 203 height 26
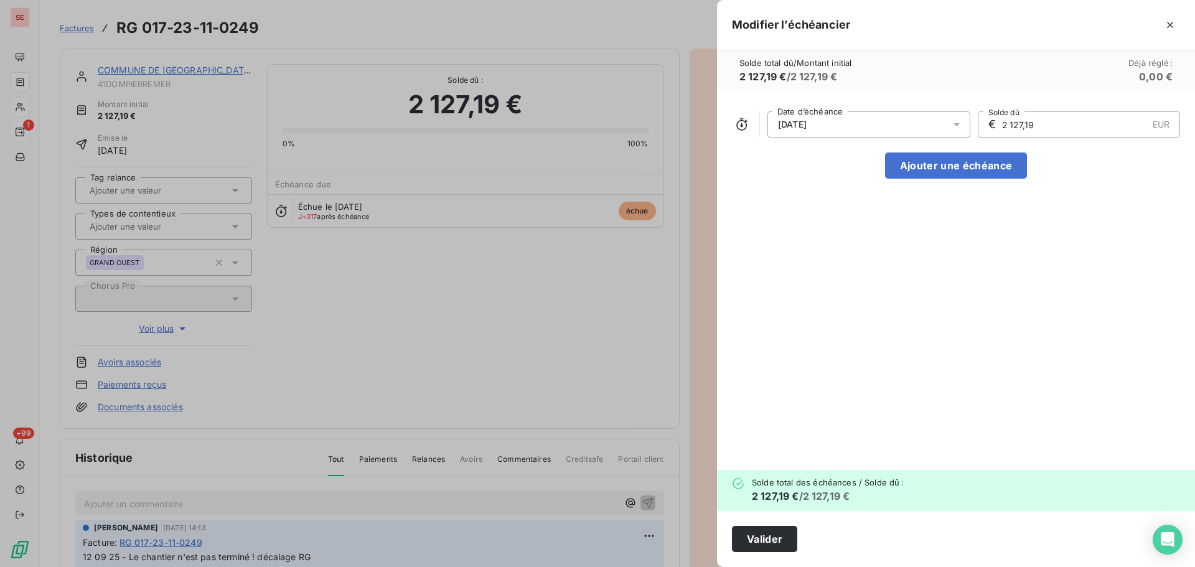
click at [954, 123] on icon at bounding box center [957, 124] width 12 height 12
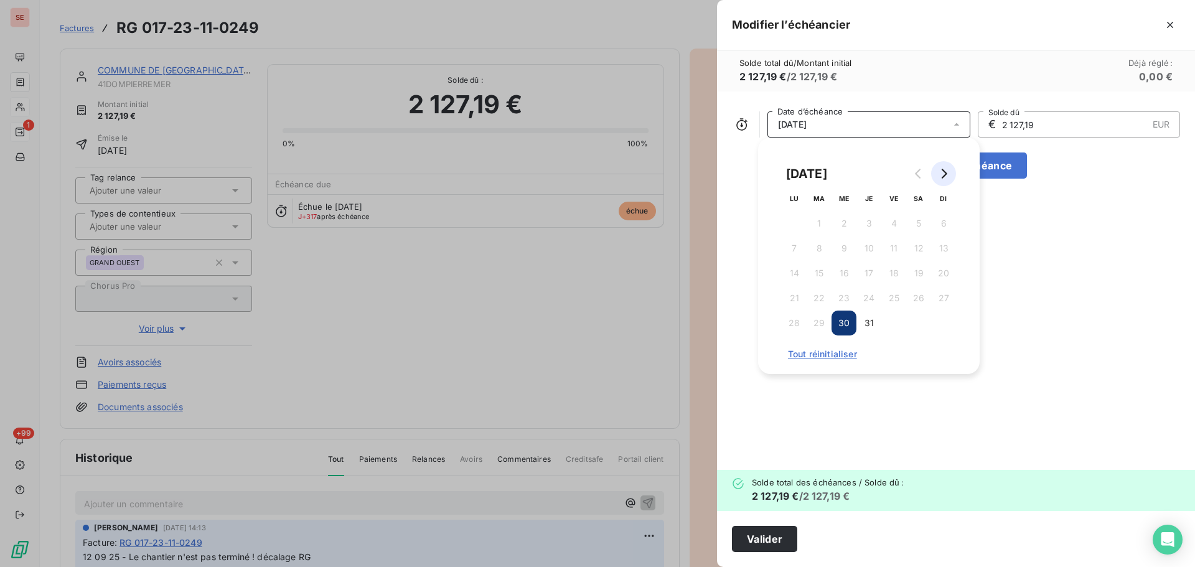
click at [939, 172] on icon "Go to next month" at bounding box center [944, 174] width 10 height 10
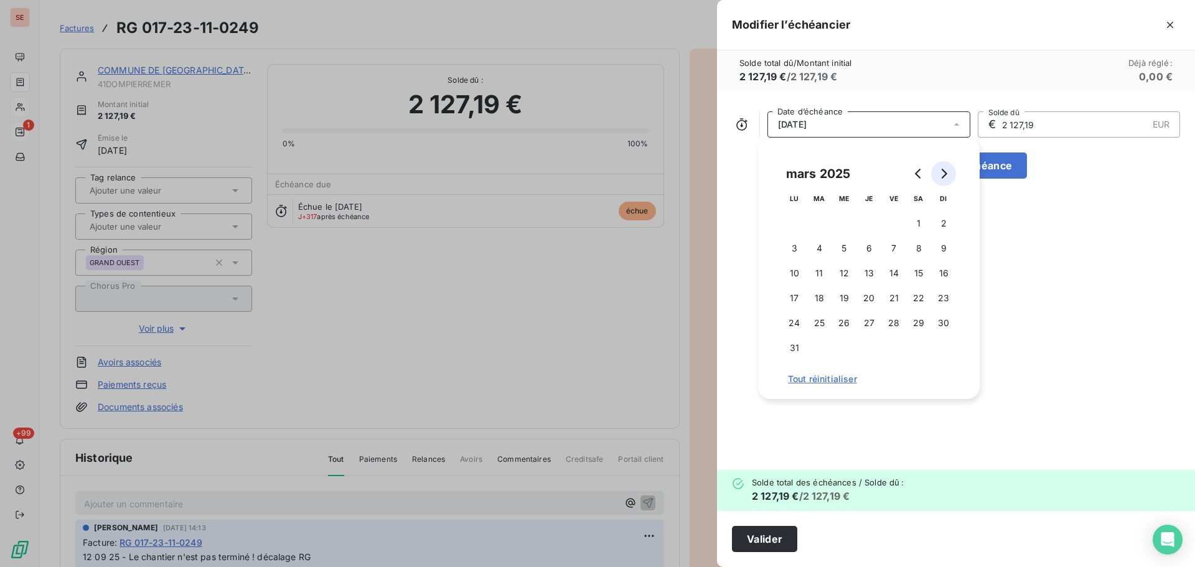
click at [939, 172] on icon "Go to next month" at bounding box center [944, 174] width 10 height 10
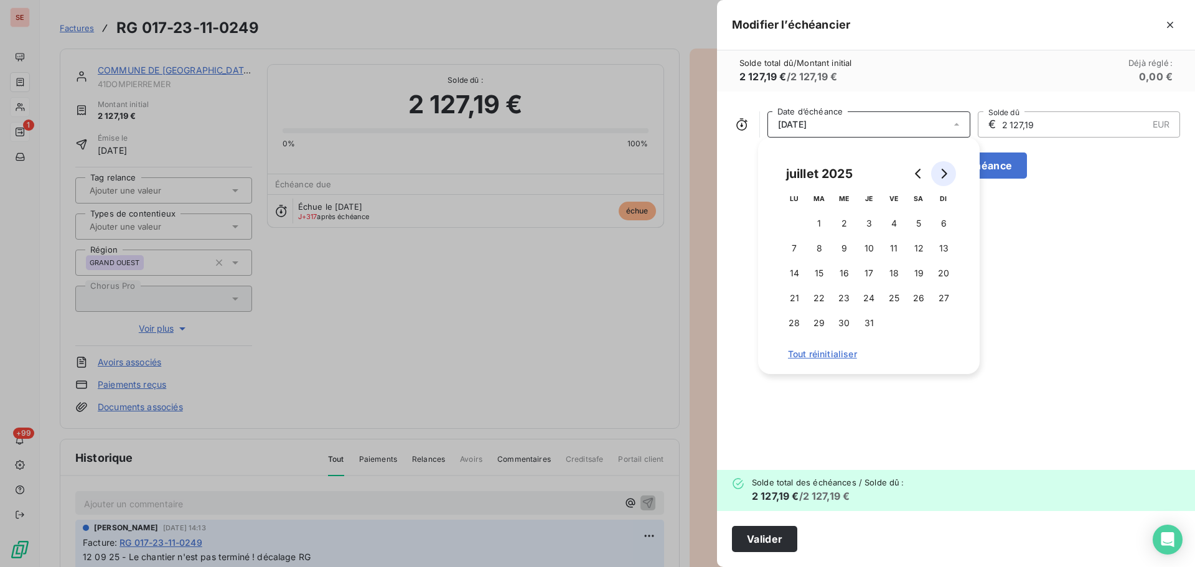
click at [939, 172] on icon "Go to next month" at bounding box center [944, 174] width 10 height 10
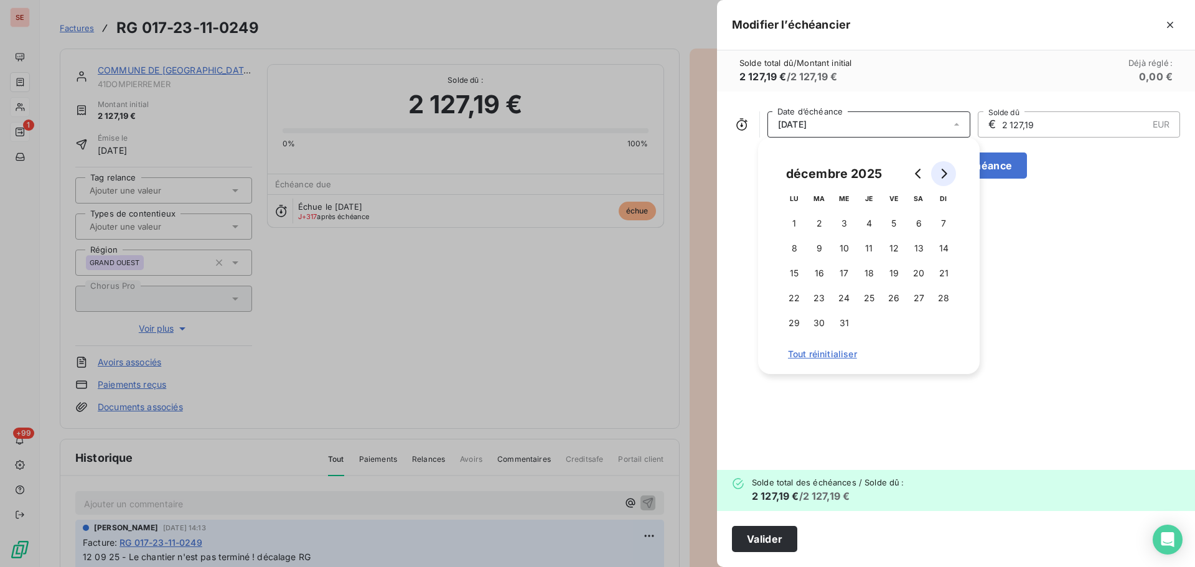
click at [939, 172] on icon "Go to next month" at bounding box center [944, 174] width 10 height 10
click at [895, 271] on button "15" at bounding box center [893, 273] width 25 height 25
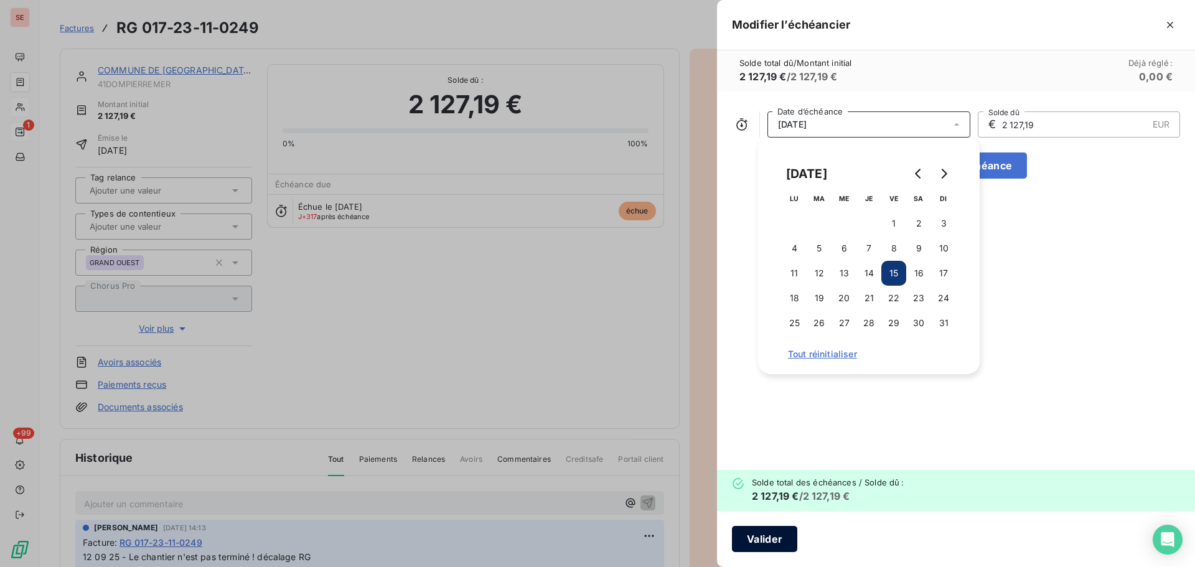
click at [757, 532] on button "Valider" at bounding box center [764, 539] width 65 height 26
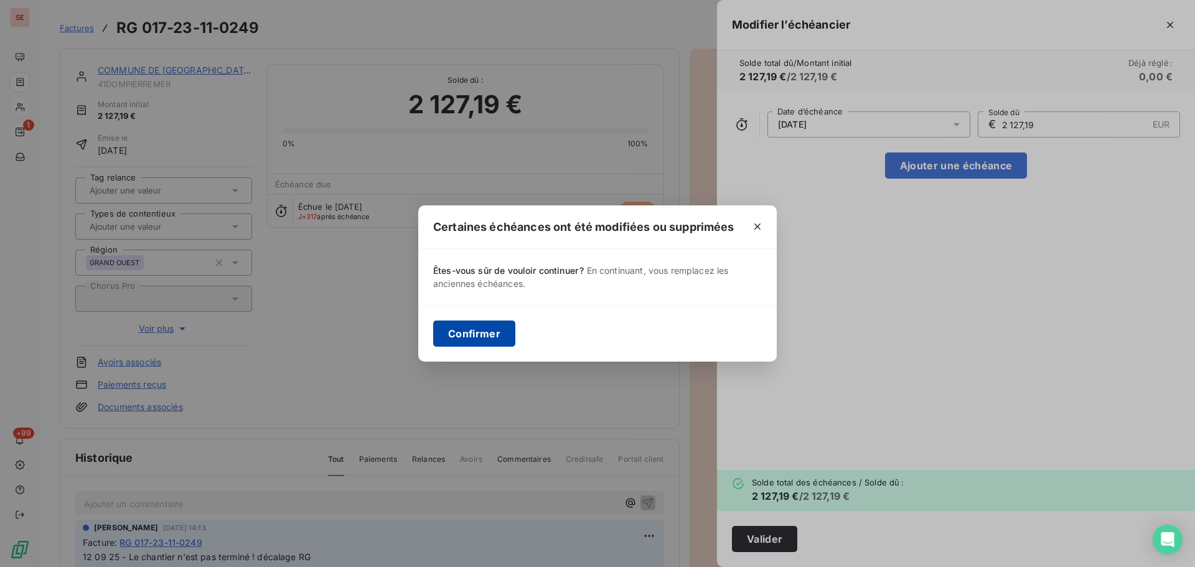
click at [472, 336] on button "Confirmer" at bounding box center [474, 334] width 82 height 26
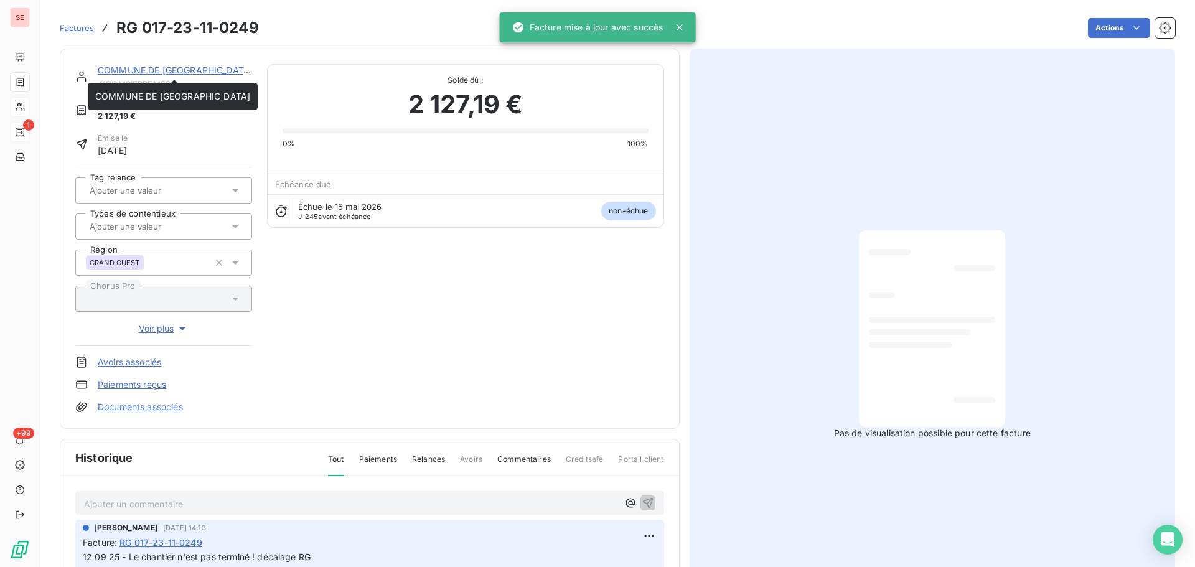
click at [222, 68] on link "COMMUNE DE [GEOGRAPHIC_DATA]" at bounding box center [175, 70] width 155 height 11
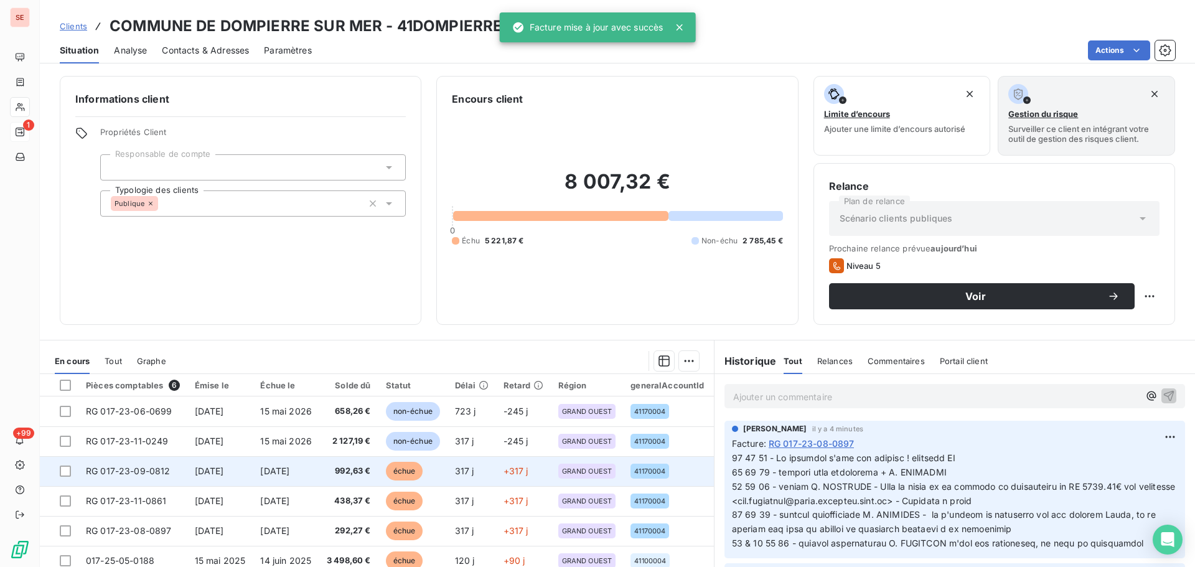
click at [303, 482] on td "[DATE]" at bounding box center [286, 471] width 67 height 30
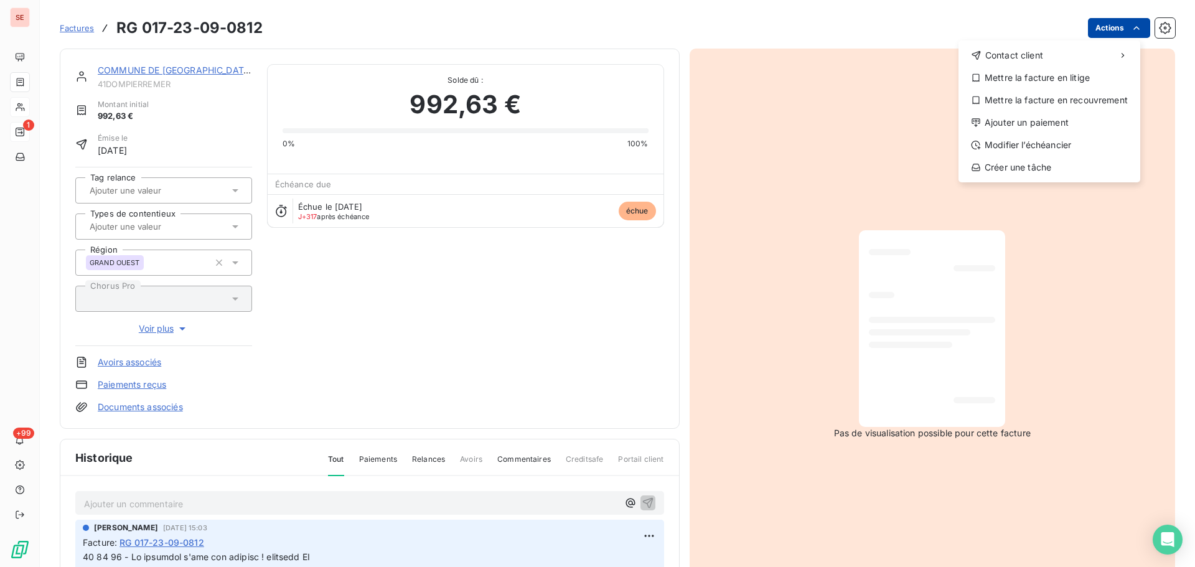
click at [1107, 29] on html "SE 1 +99 Factures RG [PHONE_NUMBER] Actions Contact client Mettre la facture en…" at bounding box center [597, 283] width 1195 height 567
click at [1043, 149] on div "Modifier l’échéancier" at bounding box center [1050, 145] width 172 height 20
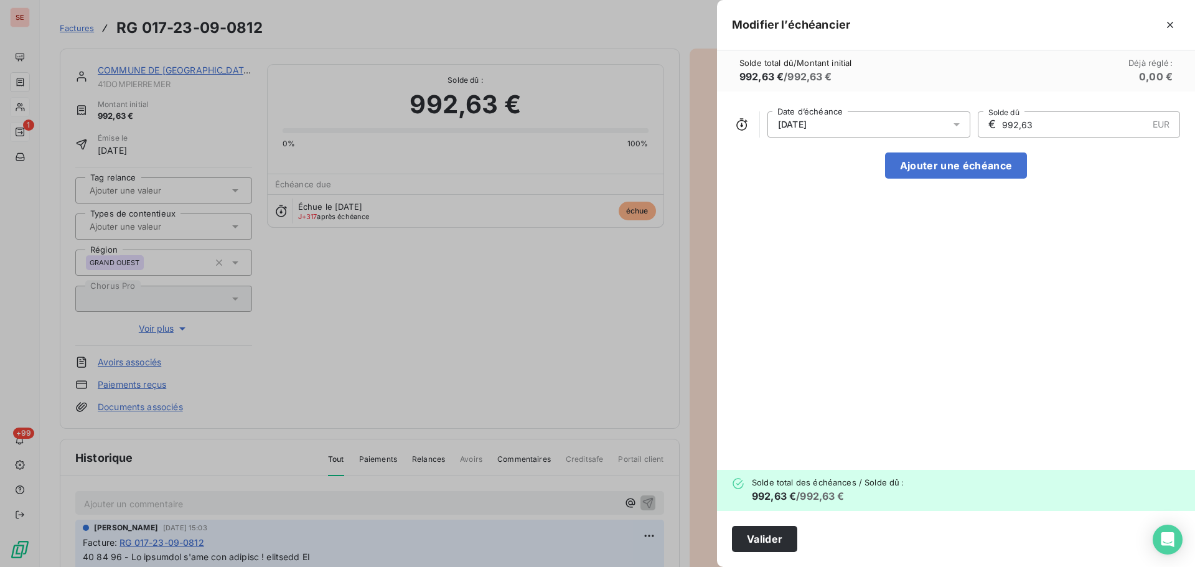
click at [911, 140] on div "[DATE] Date d’échéance € 992,63 EUR Solde dû Ajouter une échéance" at bounding box center [956, 281] width 478 height 378
click at [915, 131] on div "[DATE]" at bounding box center [869, 124] width 203 height 26
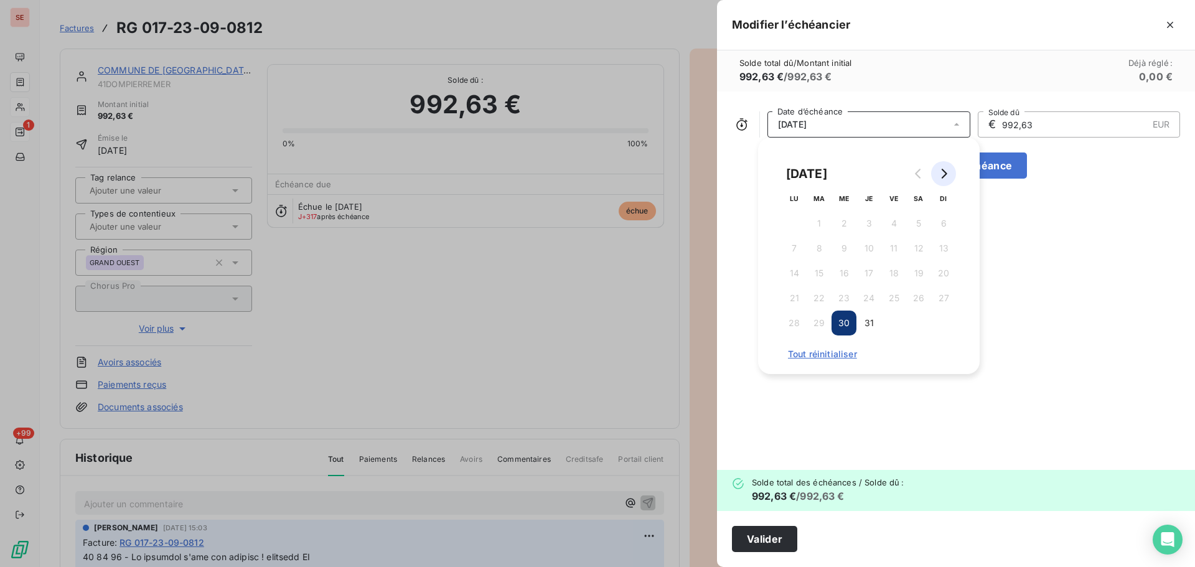
click at [947, 176] on icon "Go to next month" at bounding box center [944, 174] width 10 height 10
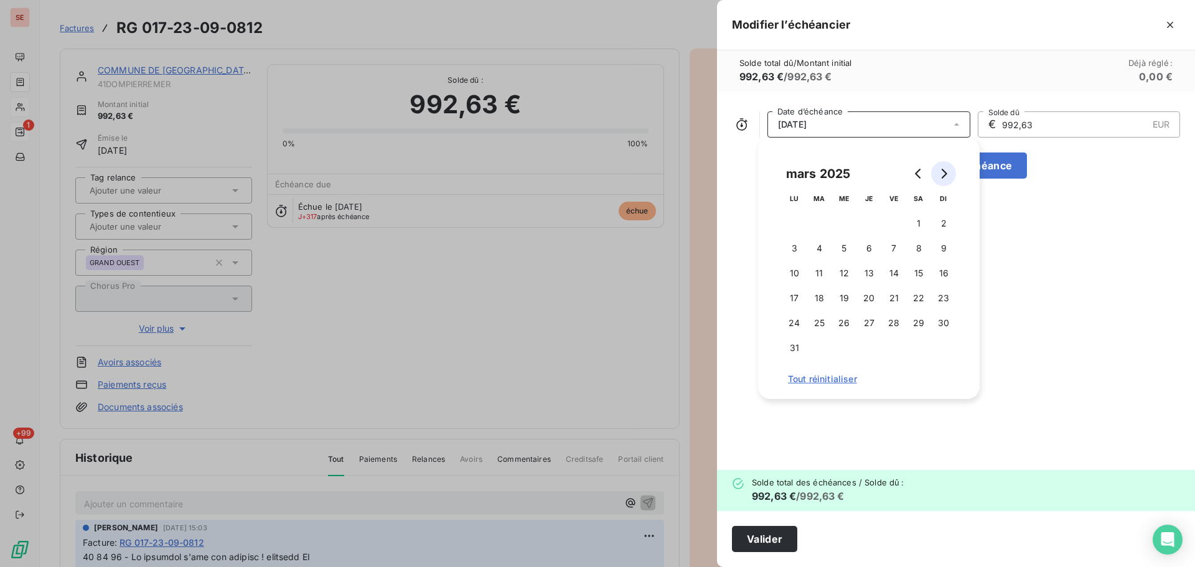
click at [947, 176] on icon "Go to next month" at bounding box center [944, 174] width 10 height 10
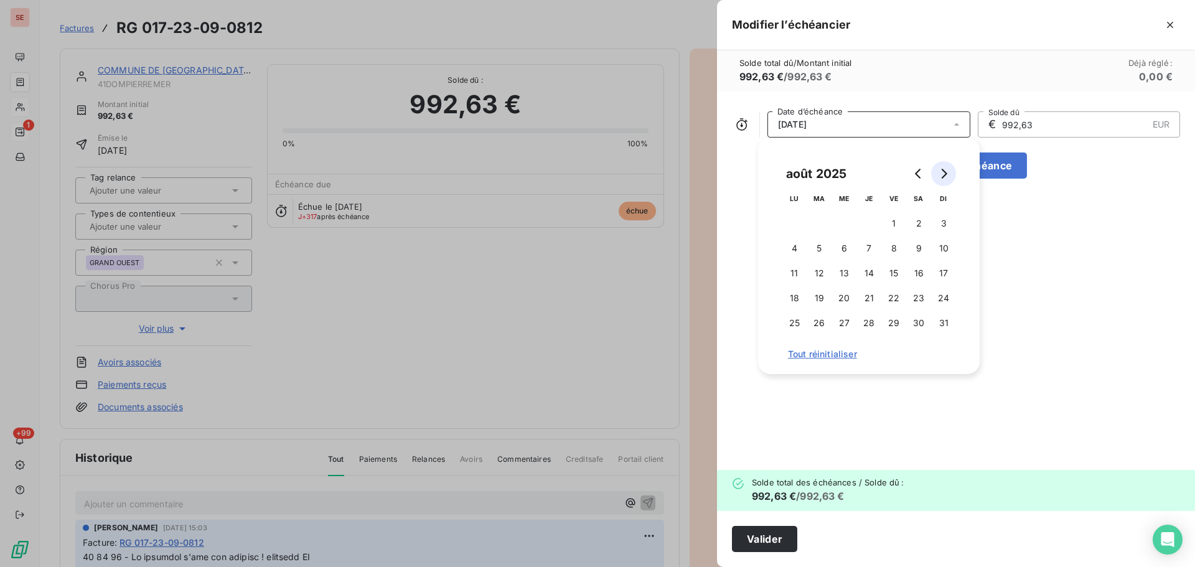
click at [947, 176] on icon "Go to next month" at bounding box center [944, 174] width 10 height 10
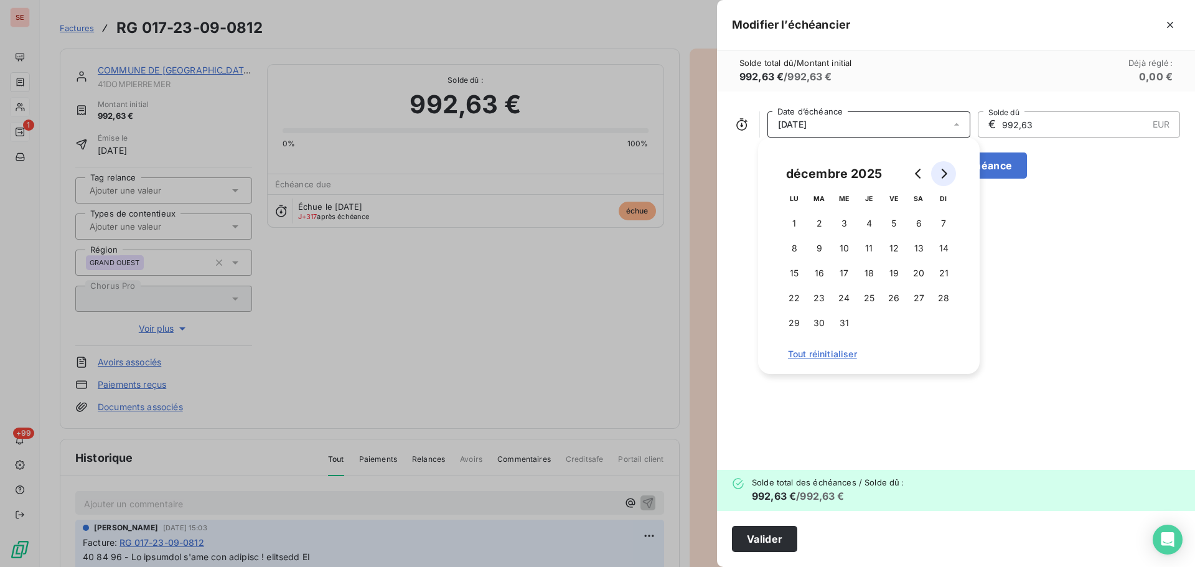
click at [947, 176] on icon "Go to next month" at bounding box center [944, 174] width 10 height 10
click at [938, 172] on button "Go to next month" at bounding box center [943, 173] width 25 height 25
click at [890, 271] on button "15" at bounding box center [893, 273] width 25 height 25
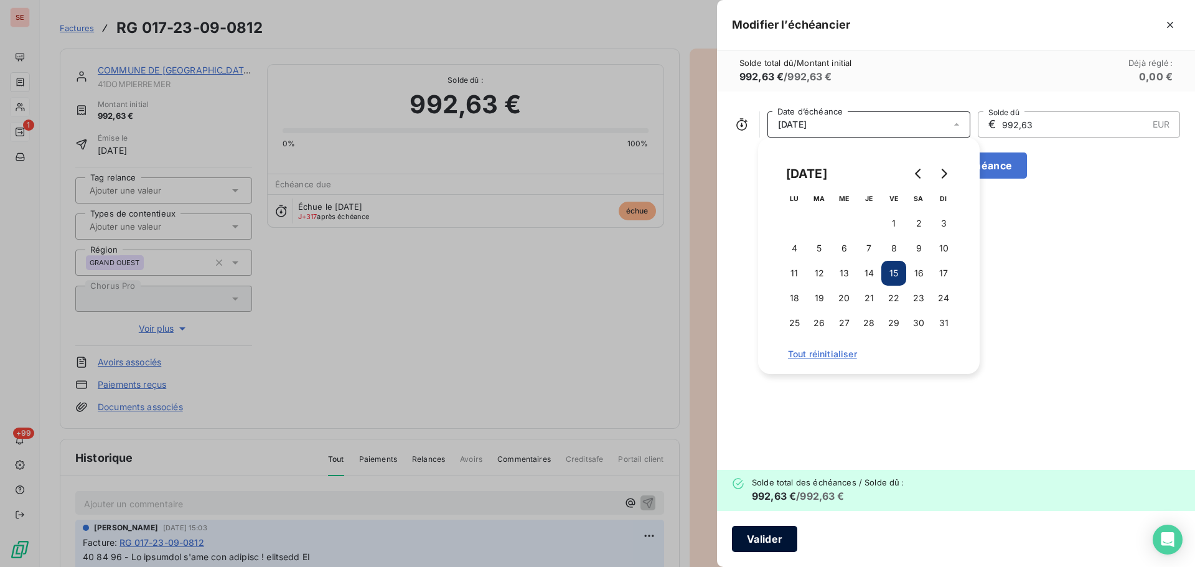
click at [769, 530] on button "Valider" at bounding box center [764, 539] width 65 height 26
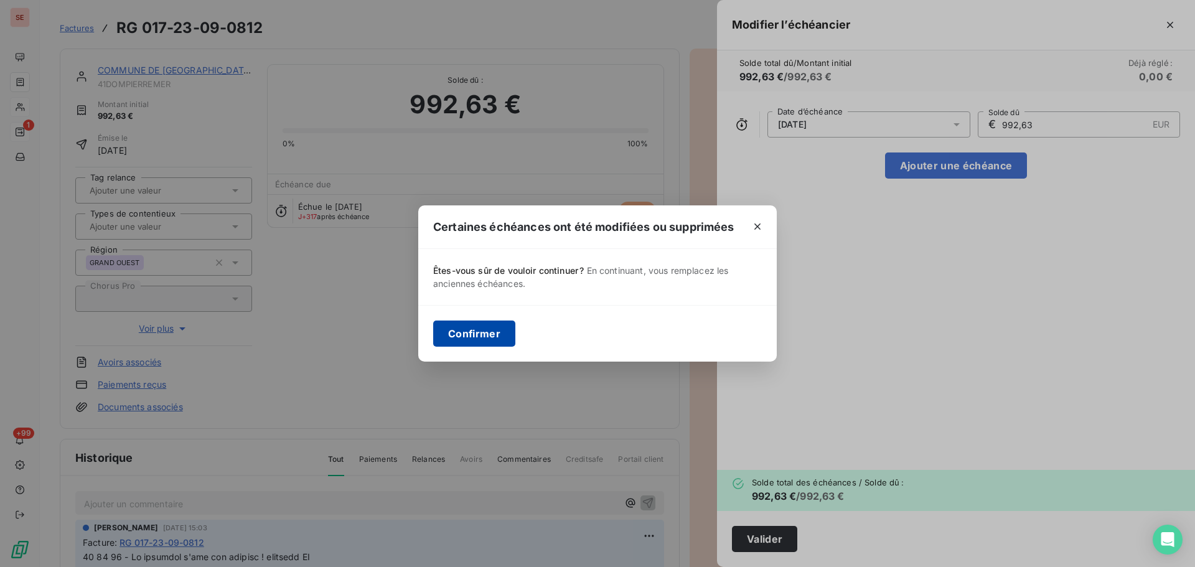
click at [482, 330] on button "Confirmer" at bounding box center [474, 334] width 82 height 26
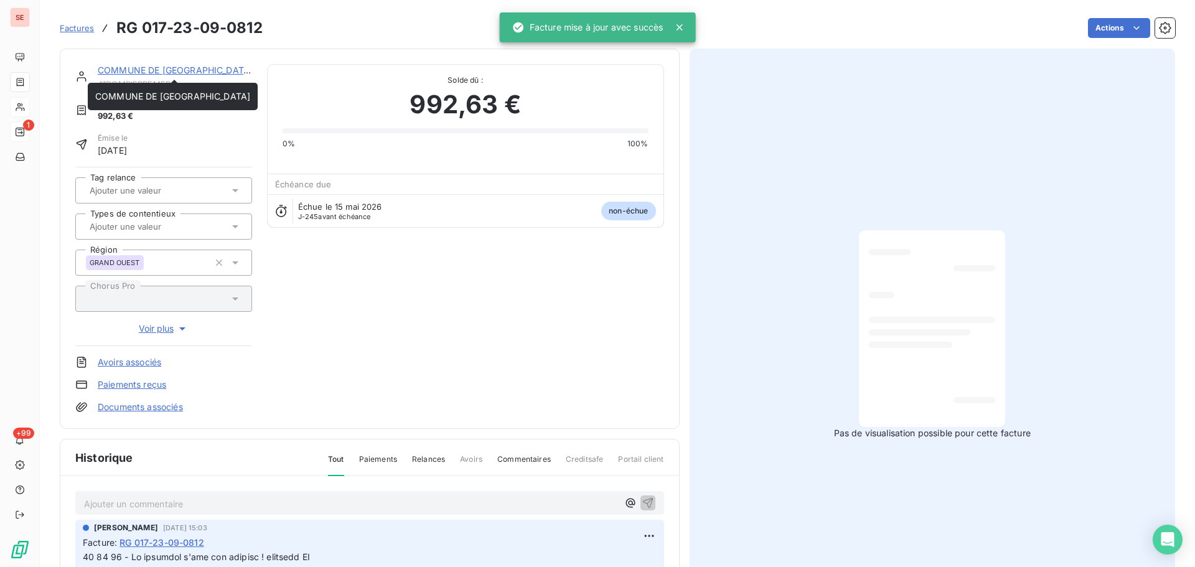
click at [187, 72] on link "COMMUNE DE [GEOGRAPHIC_DATA]" at bounding box center [175, 70] width 155 height 11
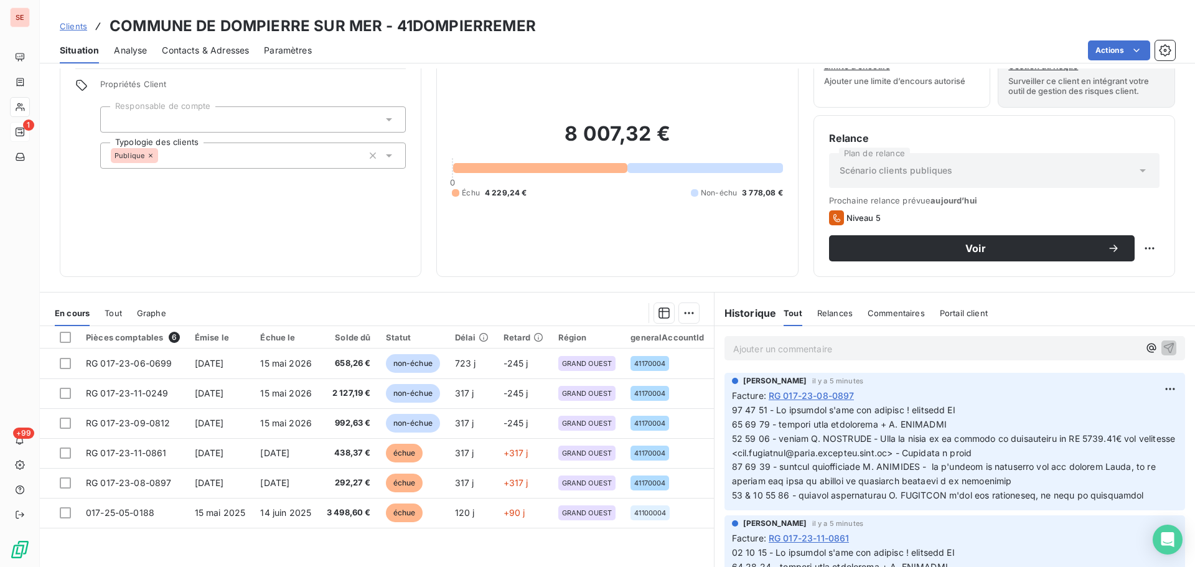
scroll to position [84, 0]
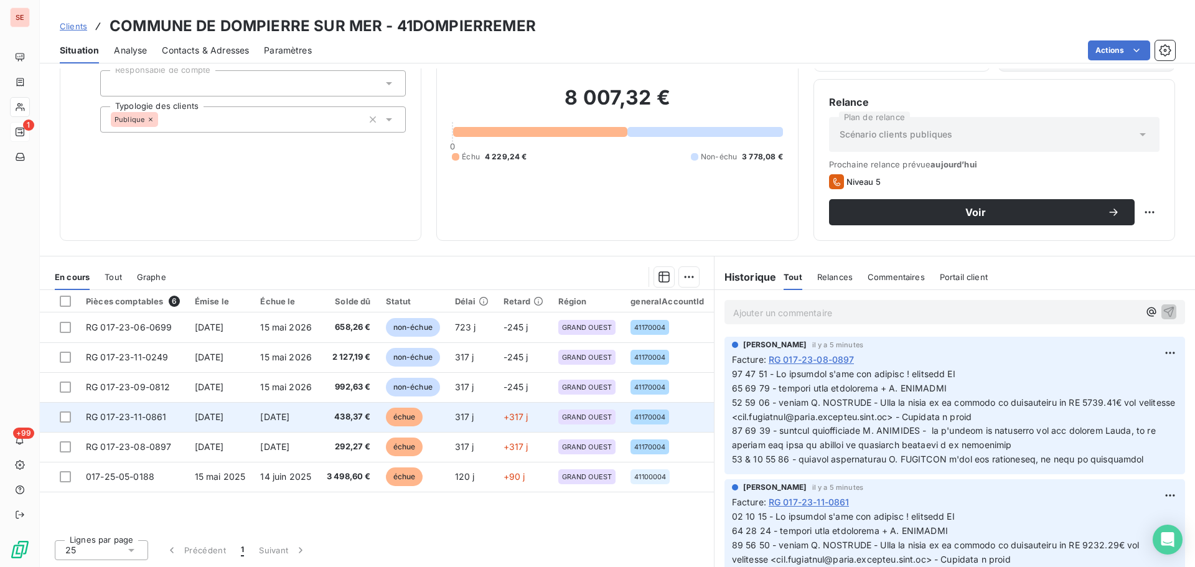
click at [319, 425] on td "[DATE]" at bounding box center [286, 417] width 67 height 30
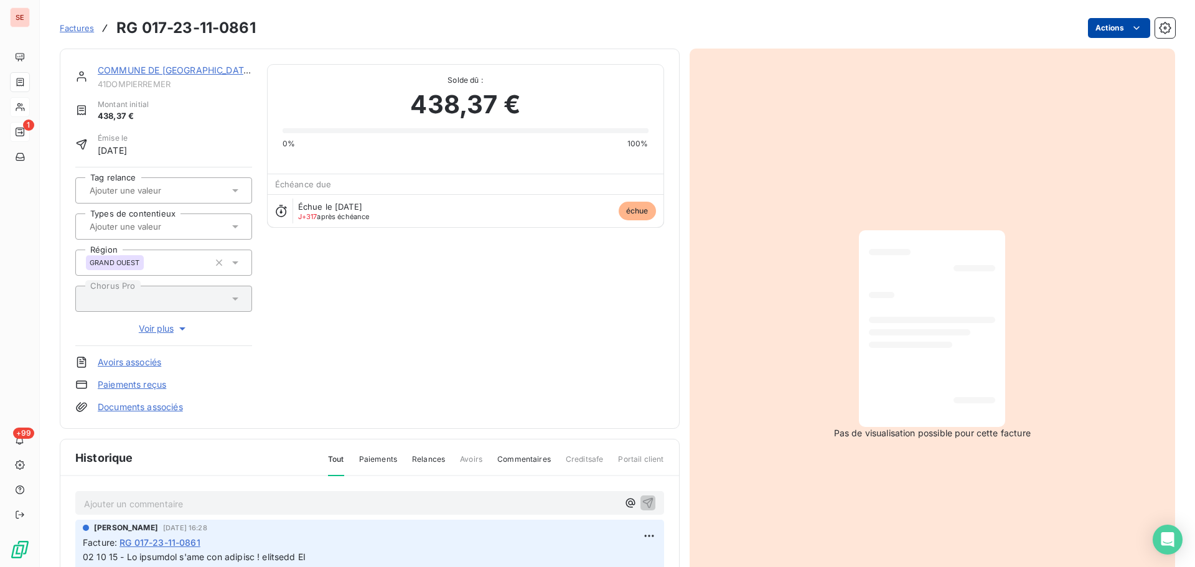
click at [1089, 25] on html "SE 1 +99 Factures RG 017-23-11-0861 Actions COMMUNE DE DOMPIERRE SUR MER 41DOMP…" at bounding box center [597, 283] width 1195 height 567
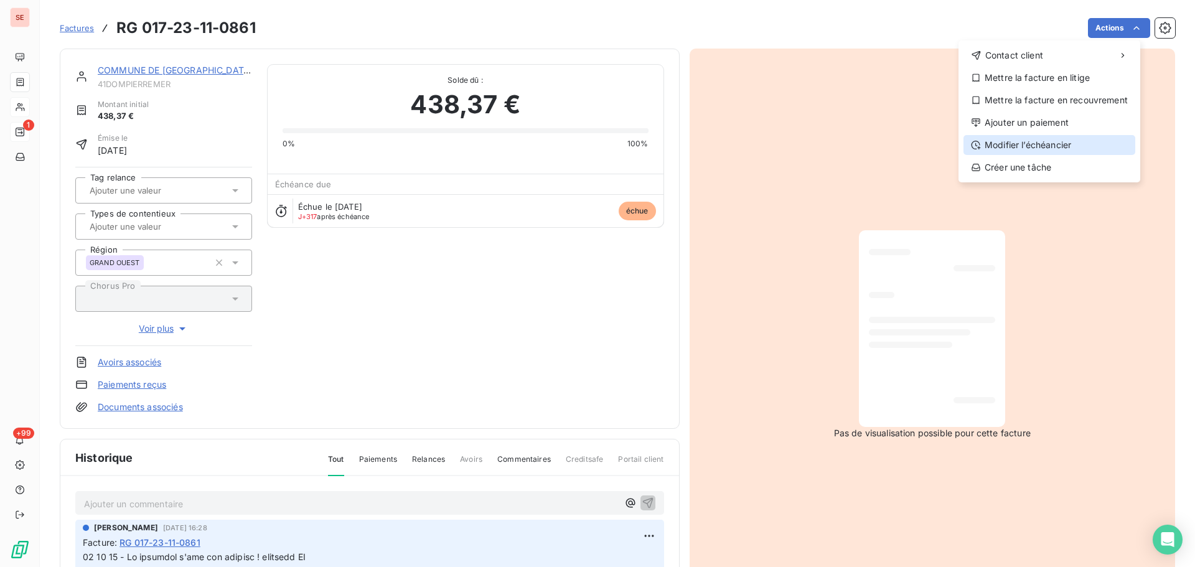
click at [1034, 148] on div "Modifier l’échéancier" at bounding box center [1050, 145] width 172 height 20
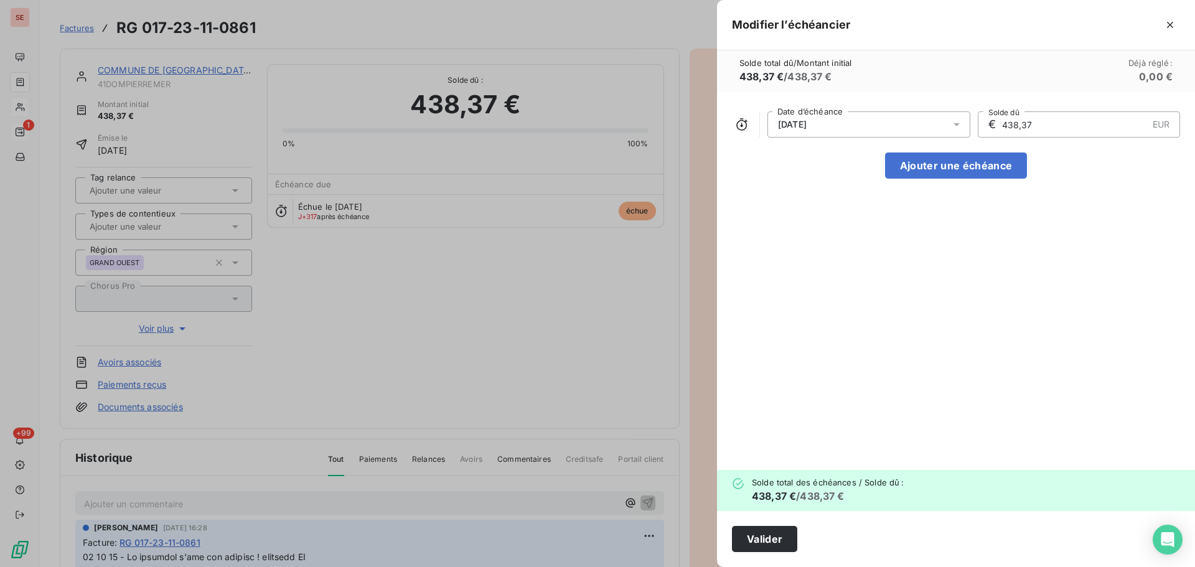
click at [944, 120] on div "[DATE]" at bounding box center [869, 124] width 203 height 26
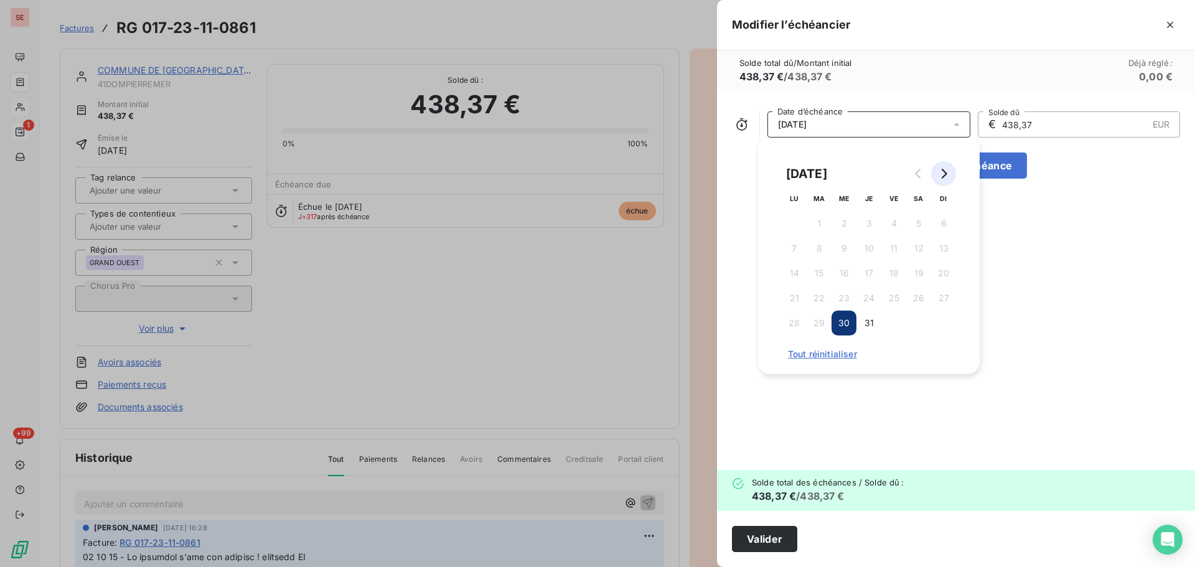
click at [944, 167] on button "Go to next month" at bounding box center [943, 173] width 25 height 25
click at [949, 176] on button "Go to next month" at bounding box center [943, 173] width 25 height 25
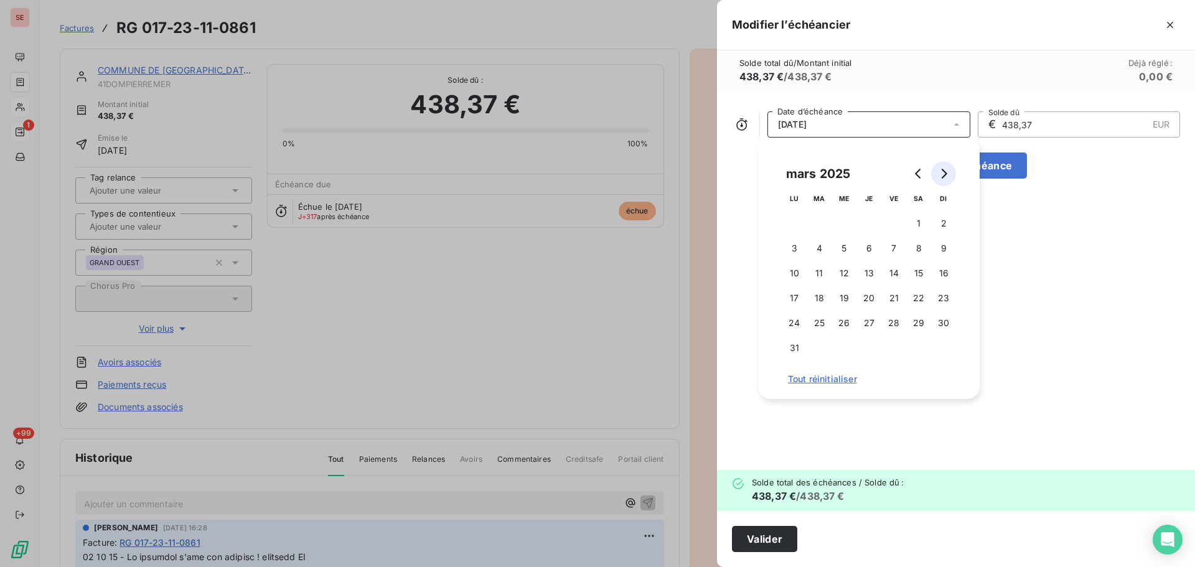
click at [949, 176] on button "Go to next month" at bounding box center [943, 173] width 25 height 25
click at [948, 176] on icon "Go to next month" at bounding box center [944, 174] width 10 height 10
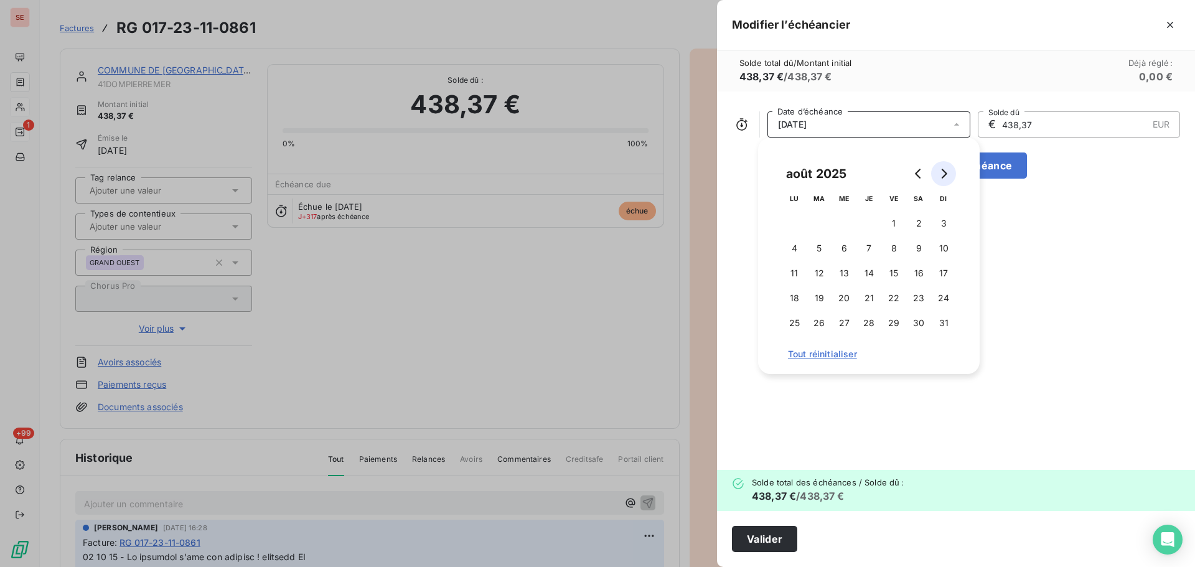
click at [948, 176] on icon "Go to next month" at bounding box center [944, 174] width 10 height 10
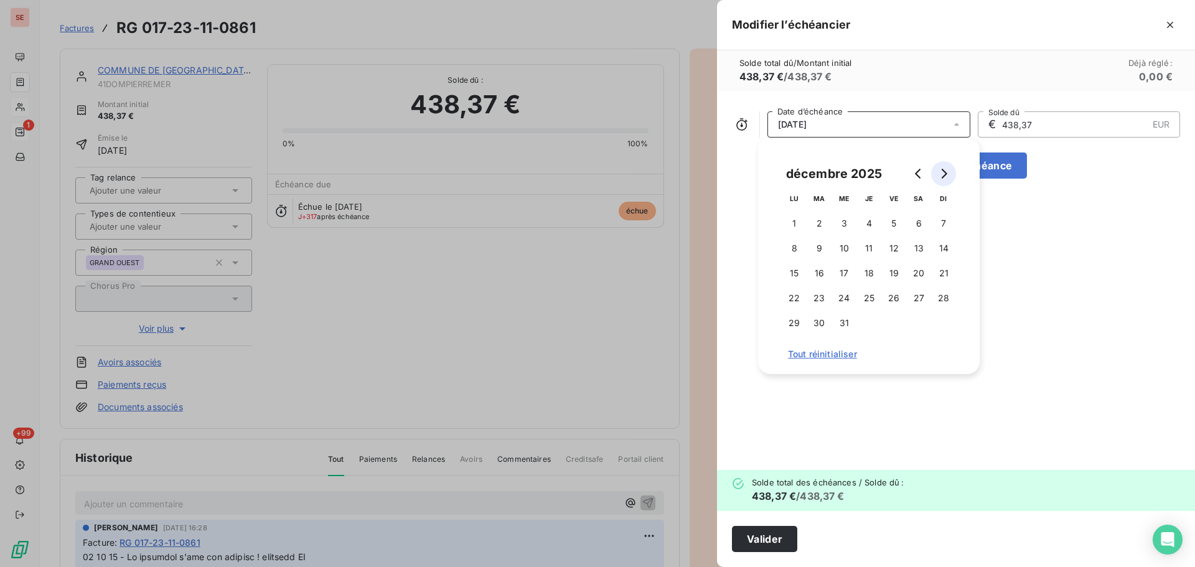
click at [948, 176] on icon "Go to next month" at bounding box center [944, 174] width 10 height 10
click at [949, 176] on button "Go to next month" at bounding box center [943, 173] width 25 height 25
click at [946, 179] on button "Go to next month" at bounding box center [943, 173] width 25 height 25
click at [885, 277] on button "15" at bounding box center [893, 273] width 25 height 25
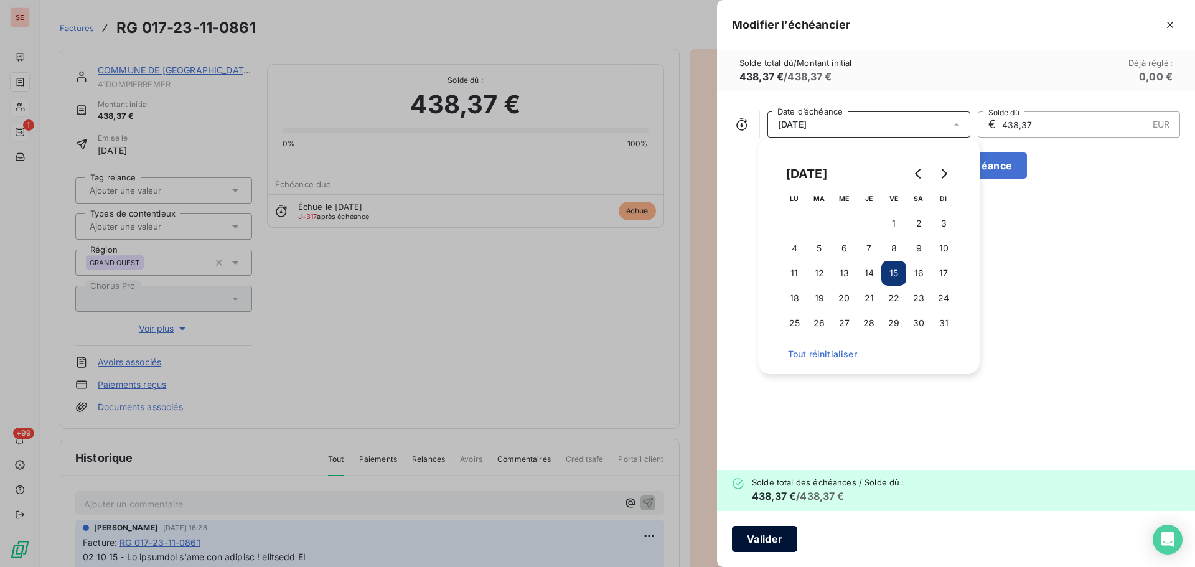
click at [750, 542] on button "Valider" at bounding box center [764, 539] width 65 height 26
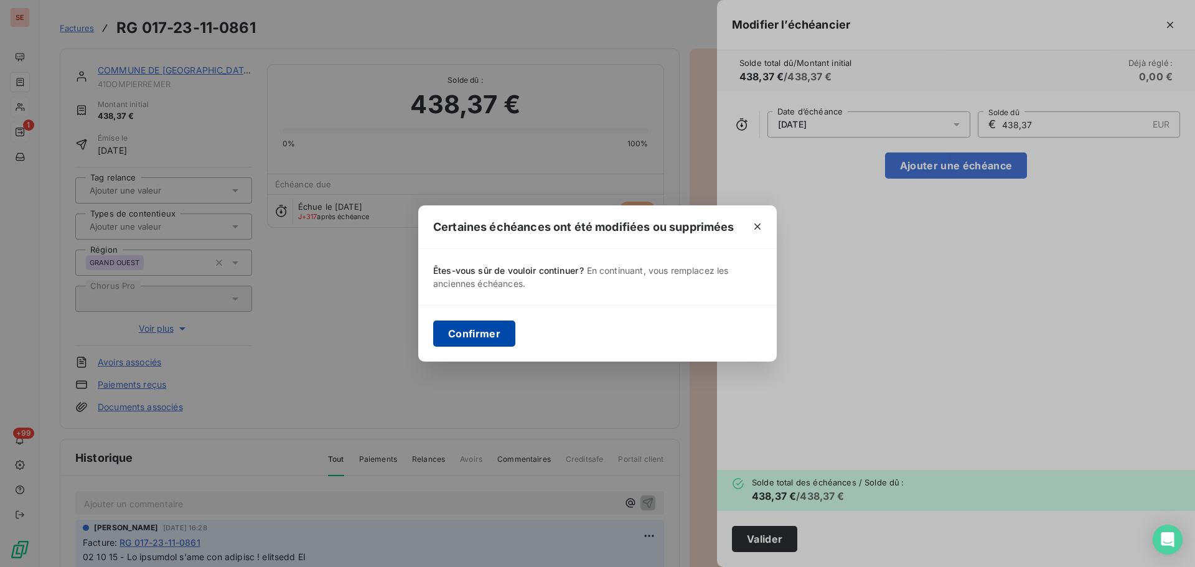
click at [472, 337] on button "Confirmer" at bounding box center [474, 334] width 82 height 26
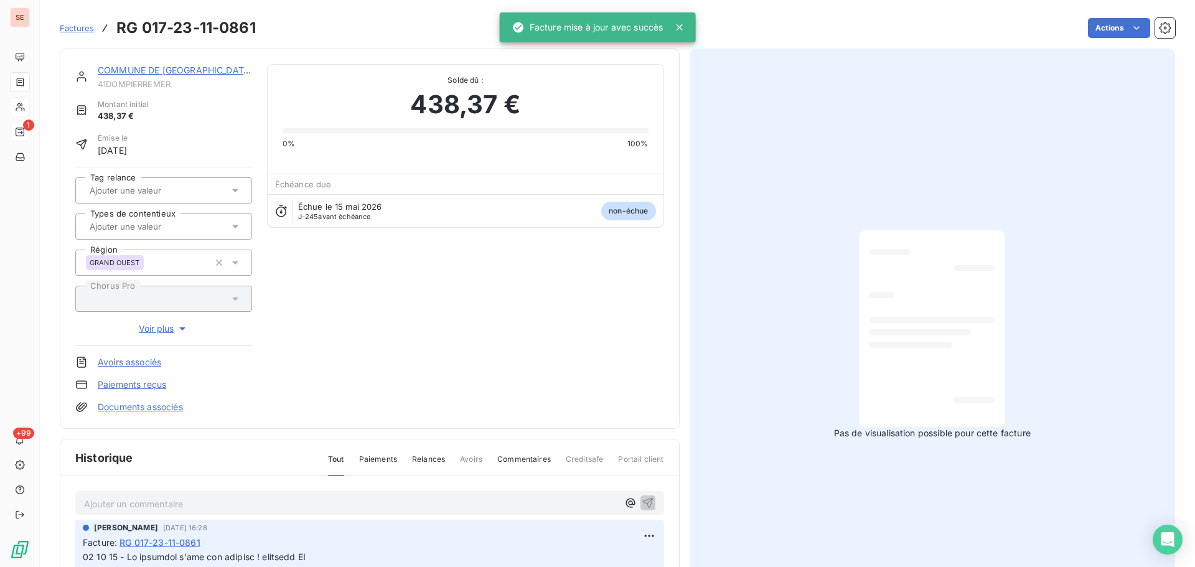
click at [179, 65] on link "COMMUNE DE [GEOGRAPHIC_DATA]" at bounding box center [175, 70] width 155 height 11
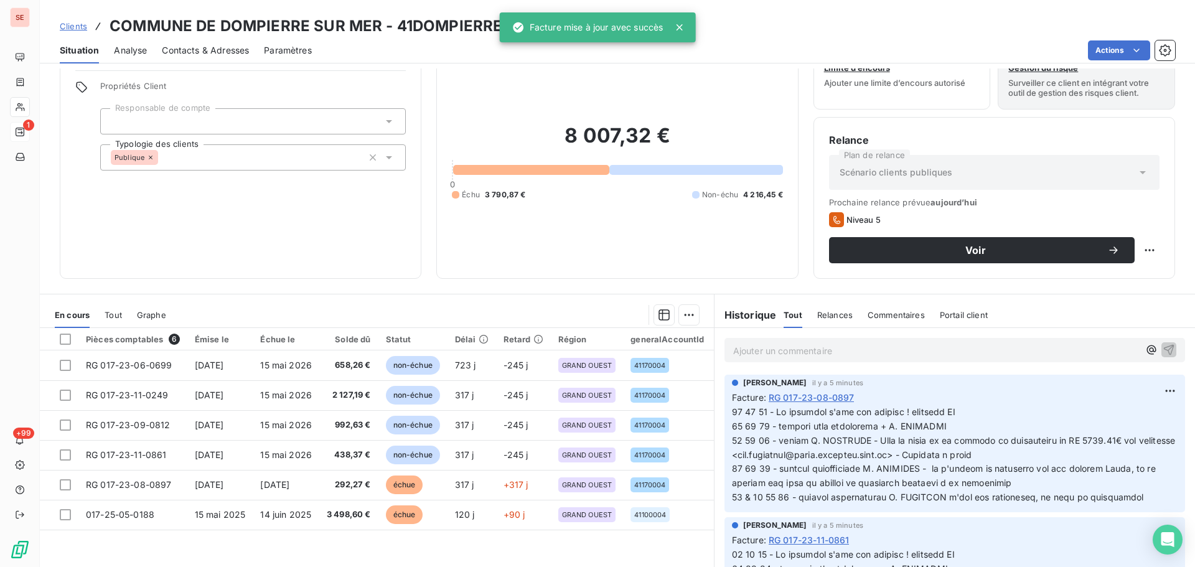
scroll to position [84, 0]
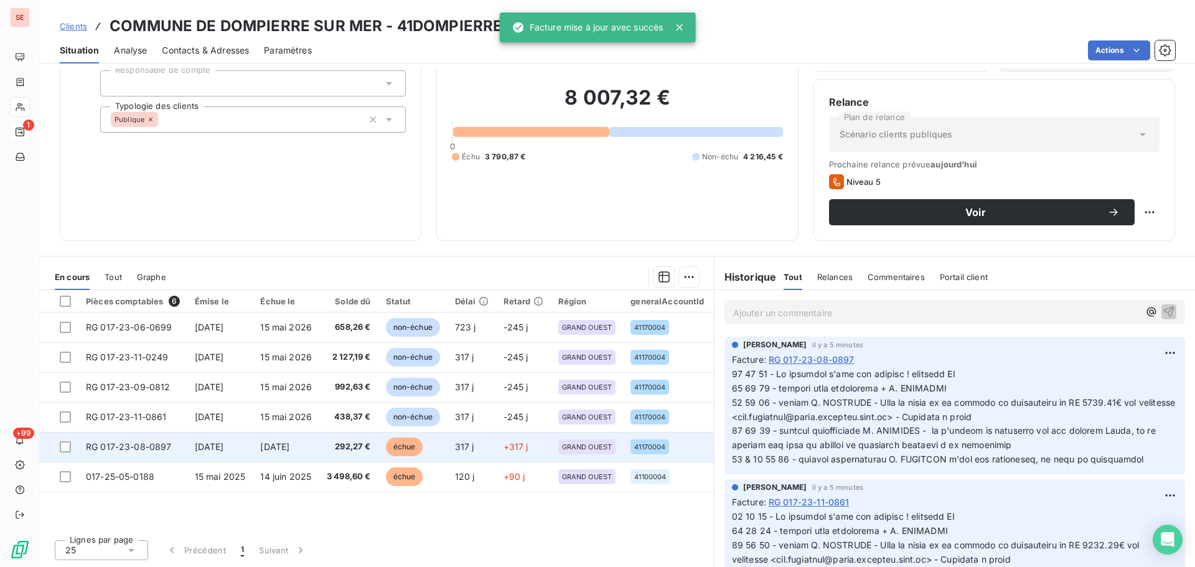
click at [151, 448] on span "RG 017-23-08-0897" at bounding box center [129, 446] width 86 height 11
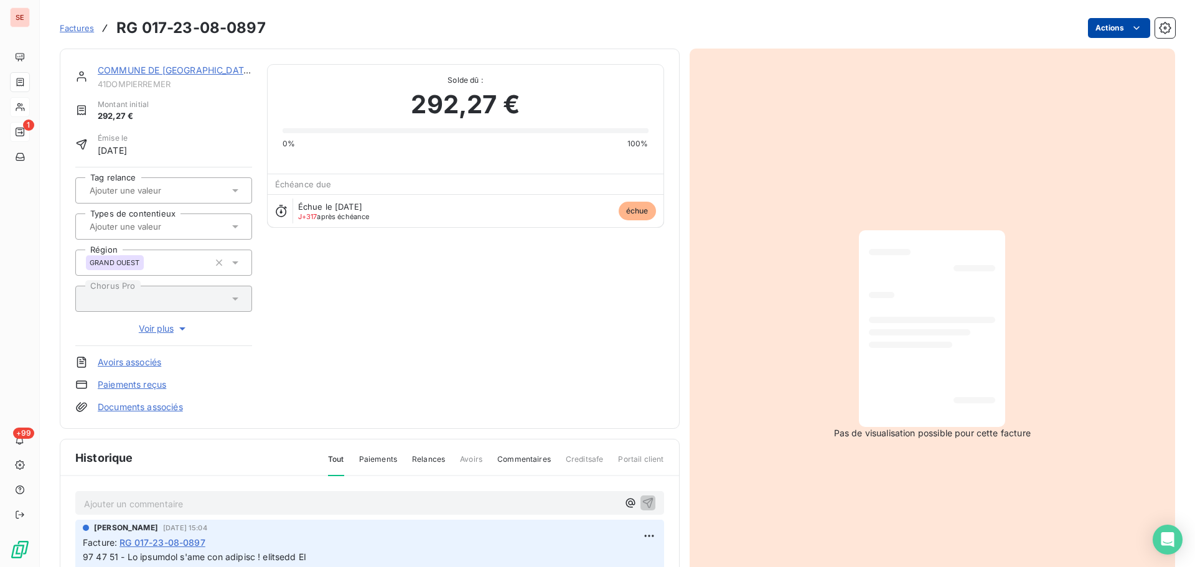
click at [1112, 29] on html "SE 1 +99 Factures RG 017-23-08-0897 Actions COMMUNE DE DOMPIERRE SUR MER 41DOMP…" at bounding box center [597, 283] width 1195 height 567
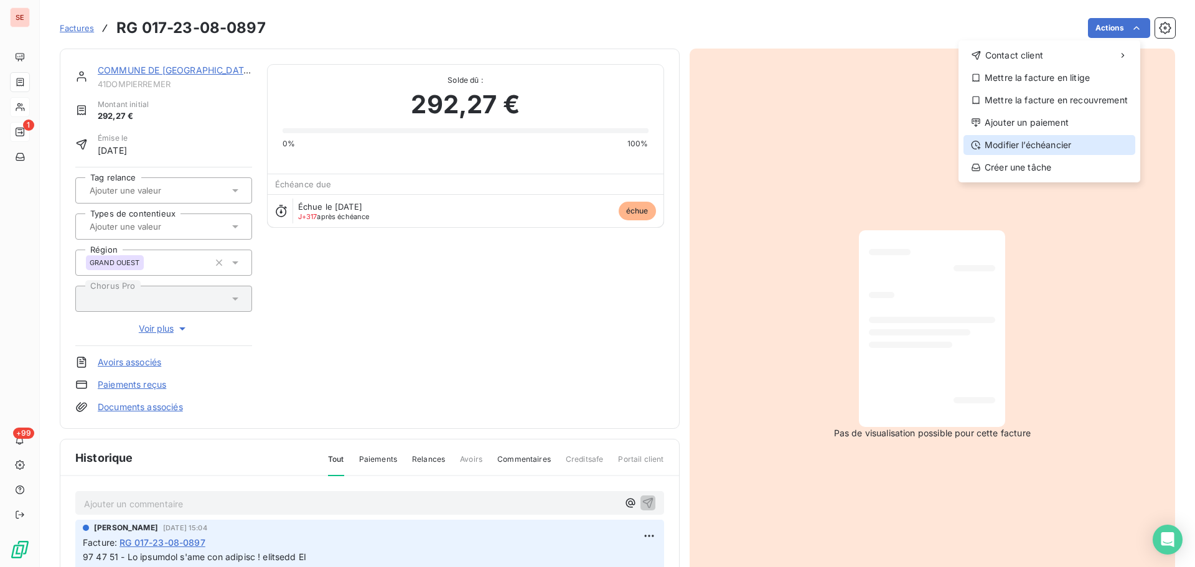
click at [1043, 141] on div "Modifier l’échéancier" at bounding box center [1050, 145] width 172 height 20
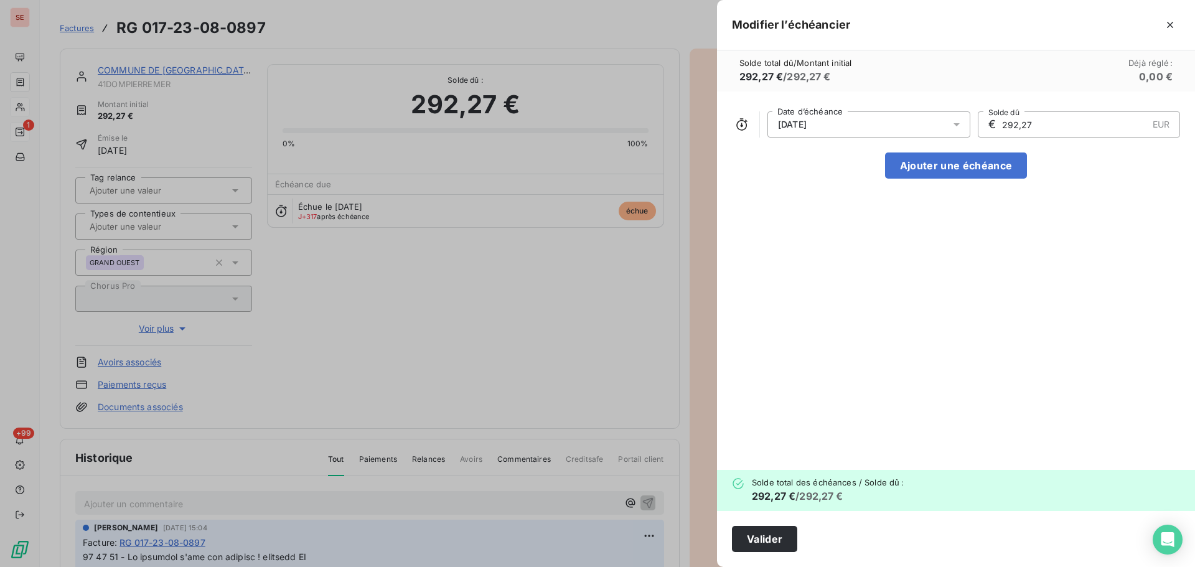
click at [920, 115] on div "[DATE]" at bounding box center [869, 124] width 203 height 26
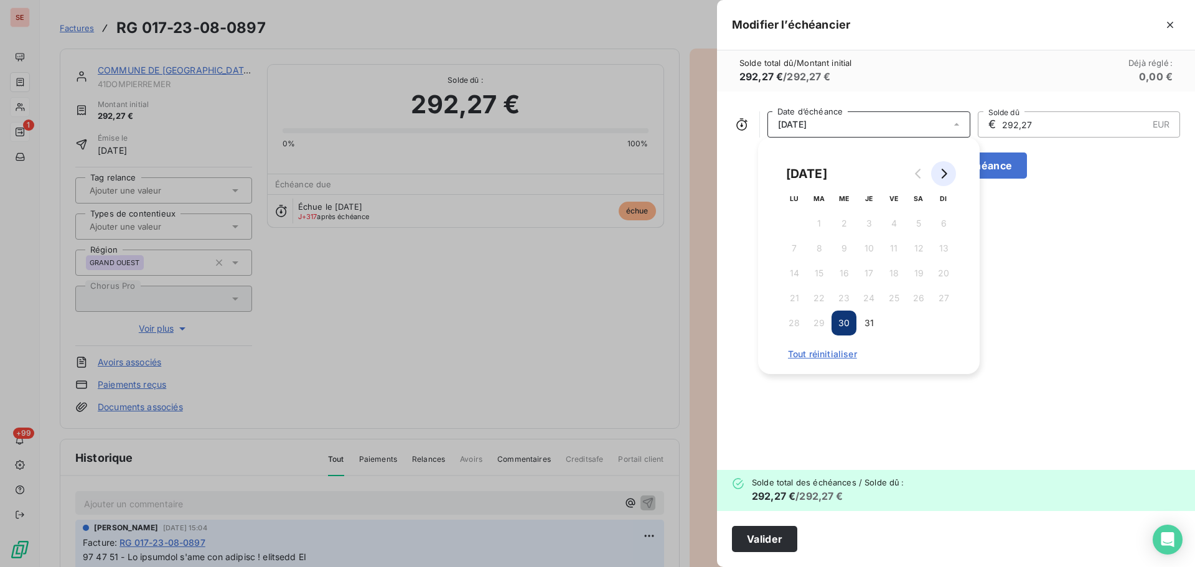
click at [941, 176] on icon "Go to next month" at bounding box center [944, 174] width 10 height 10
click at [942, 176] on icon "Go to next month" at bounding box center [944, 174] width 10 height 10
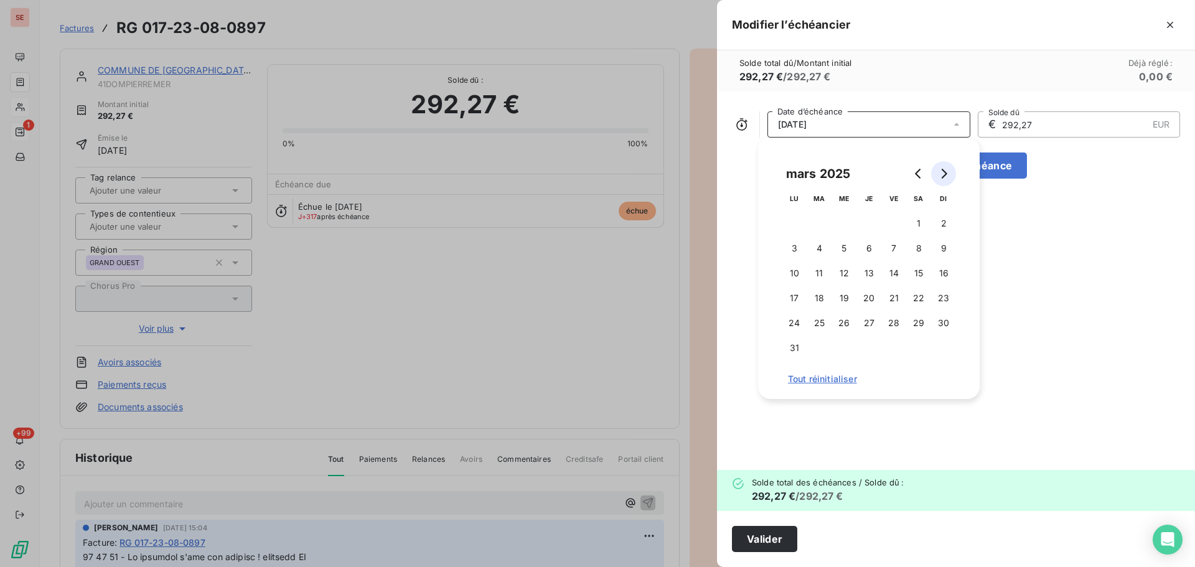
click at [942, 176] on icon "Go to next month" at bounding box center [944, 174] width 10 height 10
click at [874, 271] on button "15" at bounding box center [869, 273] width 25 height 25
click at [936, 179] on button "Go to next month" at bounding box center [943, 173] width 25 height 25
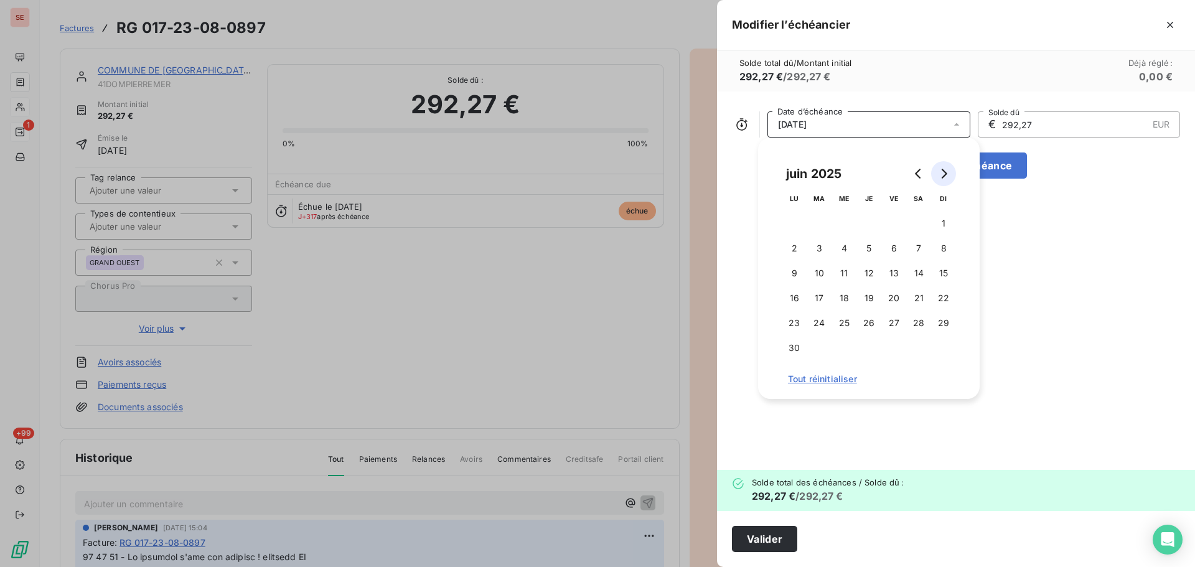
click at [936, 179] on button "Go to next month" at bounding box center [943, 173] width 25 height 25
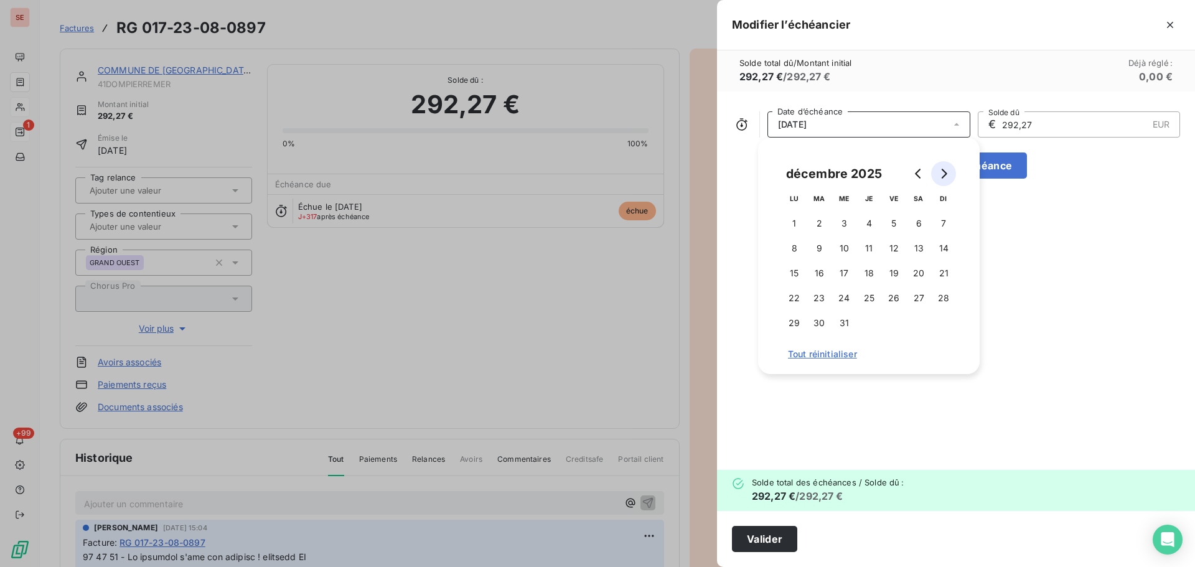
click at [936, 179] on button "Go to next month" at bounding box center [943, 173] width 25 height 25
click at [942, 181] on button "Go to next month" at bounding box center [943, 173] width 25 height 25
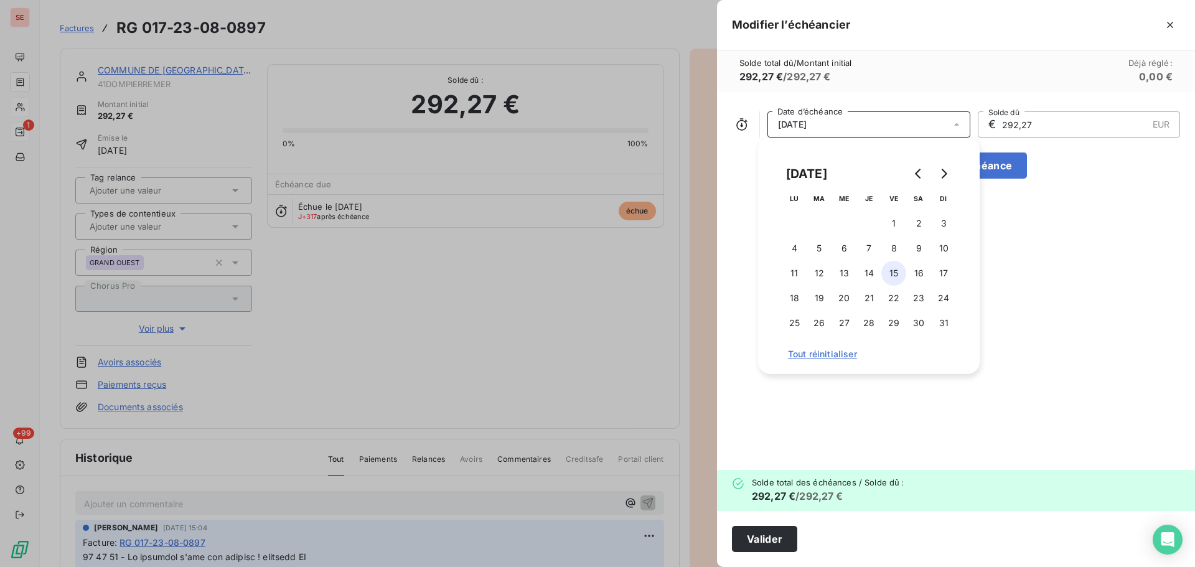
click at [892, 269] on button "15" at bounding box center [893, 273] width 25 height 25
click at [773, 546] on button "Valider" at bounding box center [764, 539] width 65 height 26
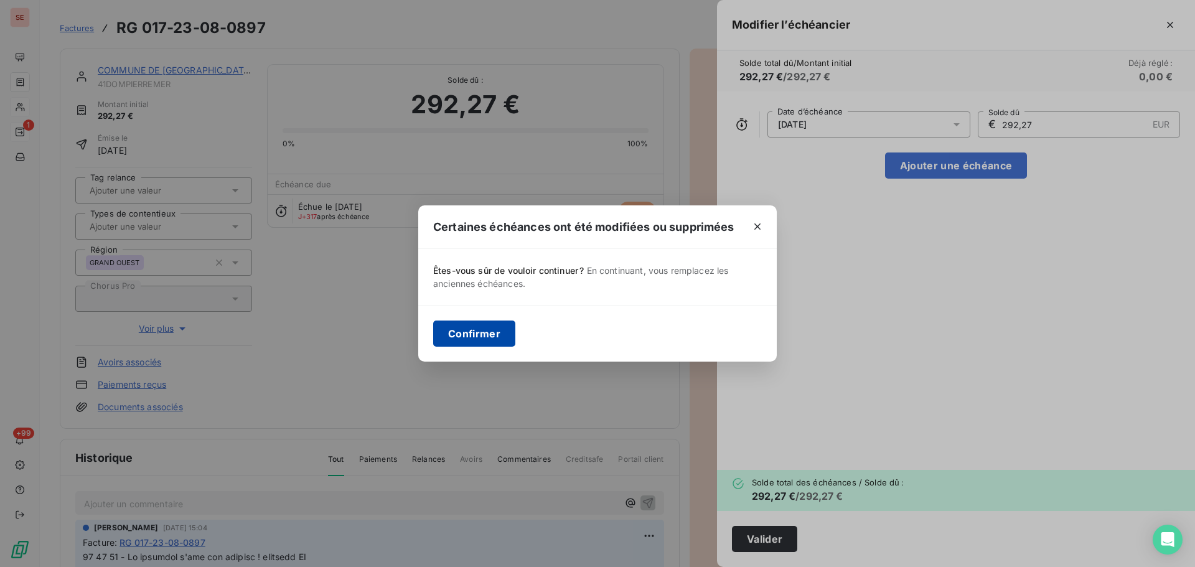
click at [465, 323] on button "Confirmer" at bounding box center [474, 334] width 82 height 26
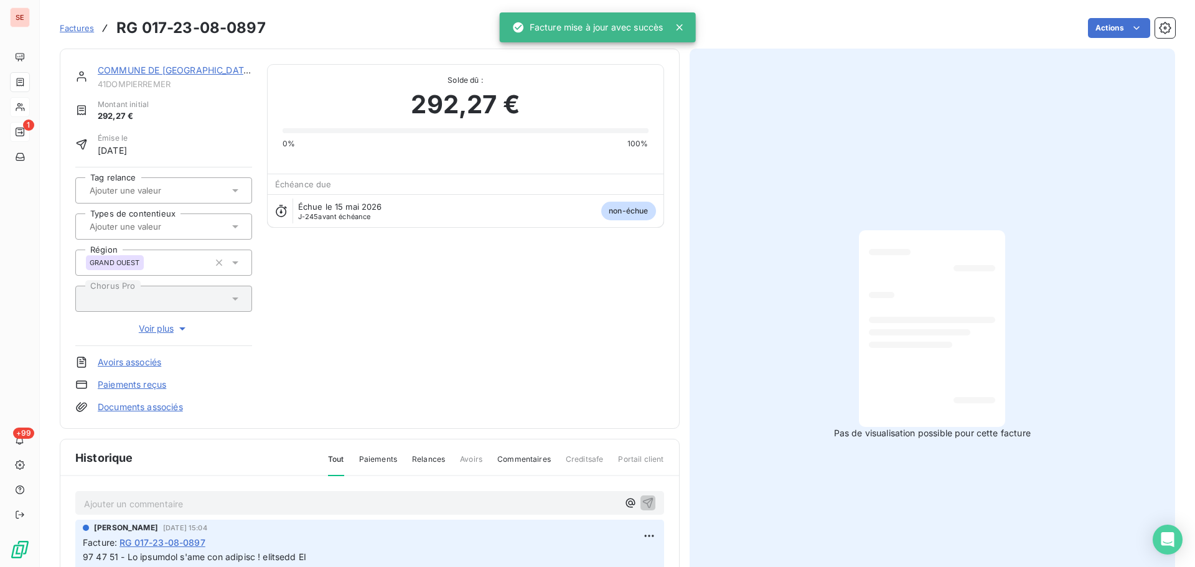
click at [192, 73] on link "COMMUNE DE [GEOGRAPHIC_DATA]" at bounding box center [175, 70] width 155 height 11
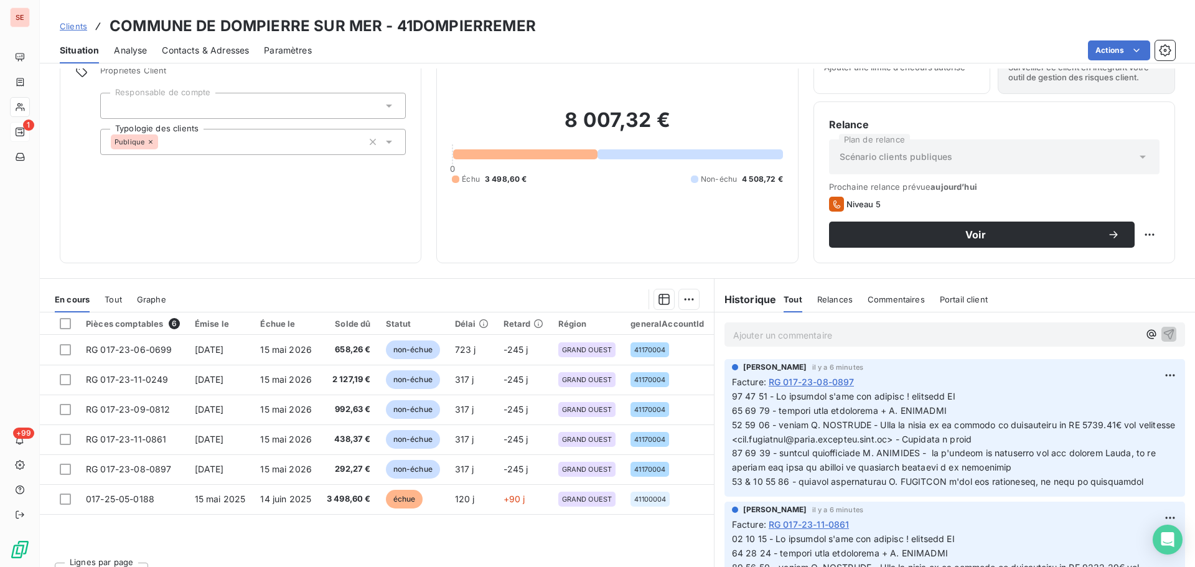
scroll to position [84, 0]
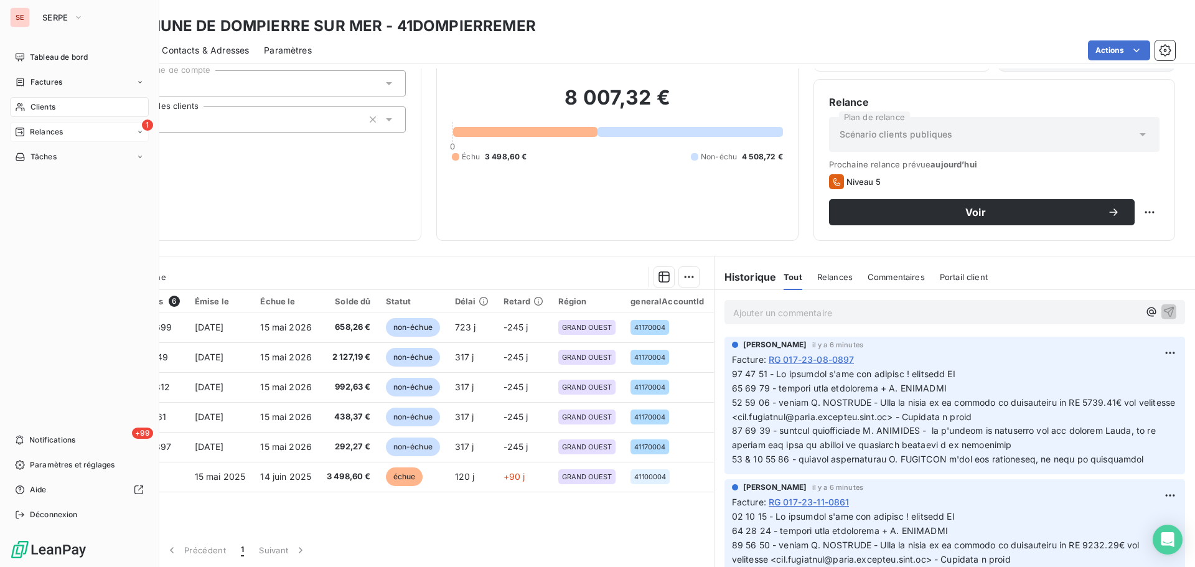
click at [34, 128] on span "Relances" at bounding box center [46, 131] width 33 height 11
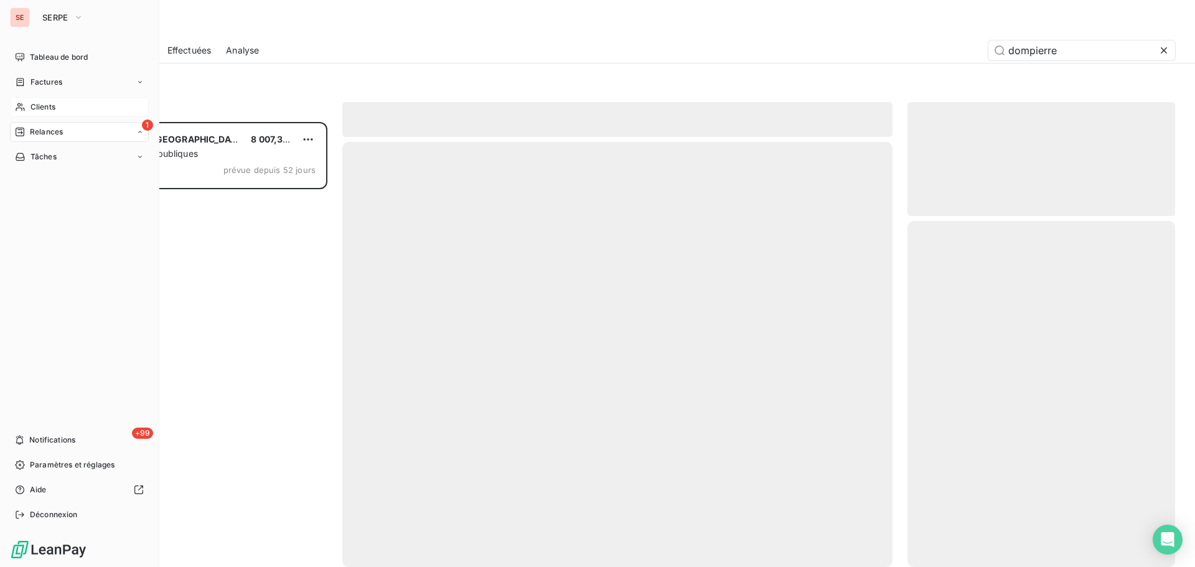
scroll to position [436, 258]
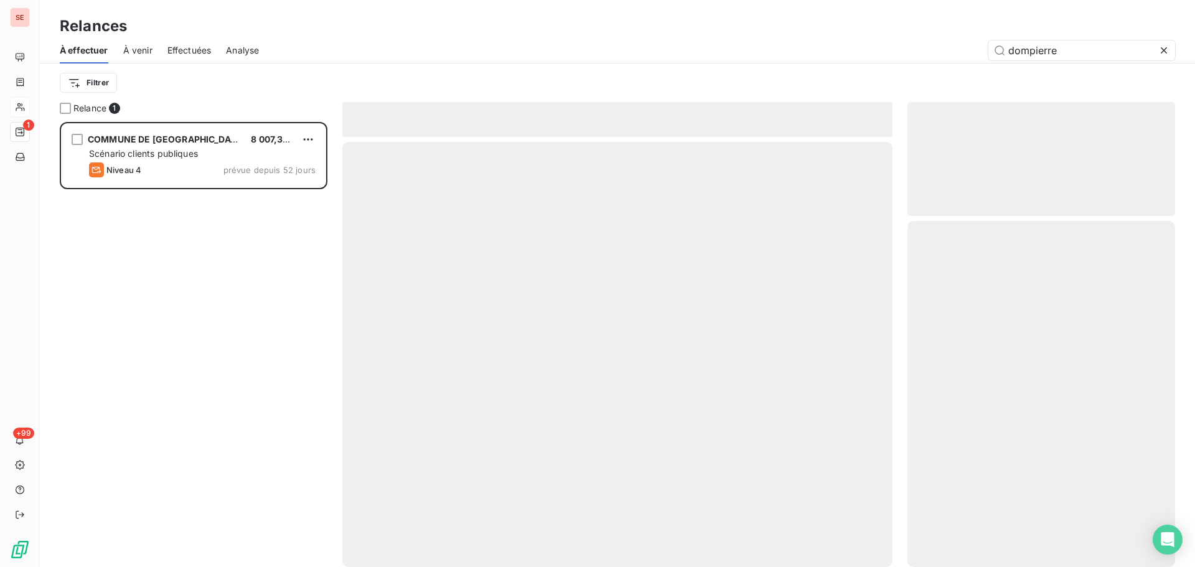
click at [1164, 50] on icon at bounding box center [1164, 50] width 6 height 6
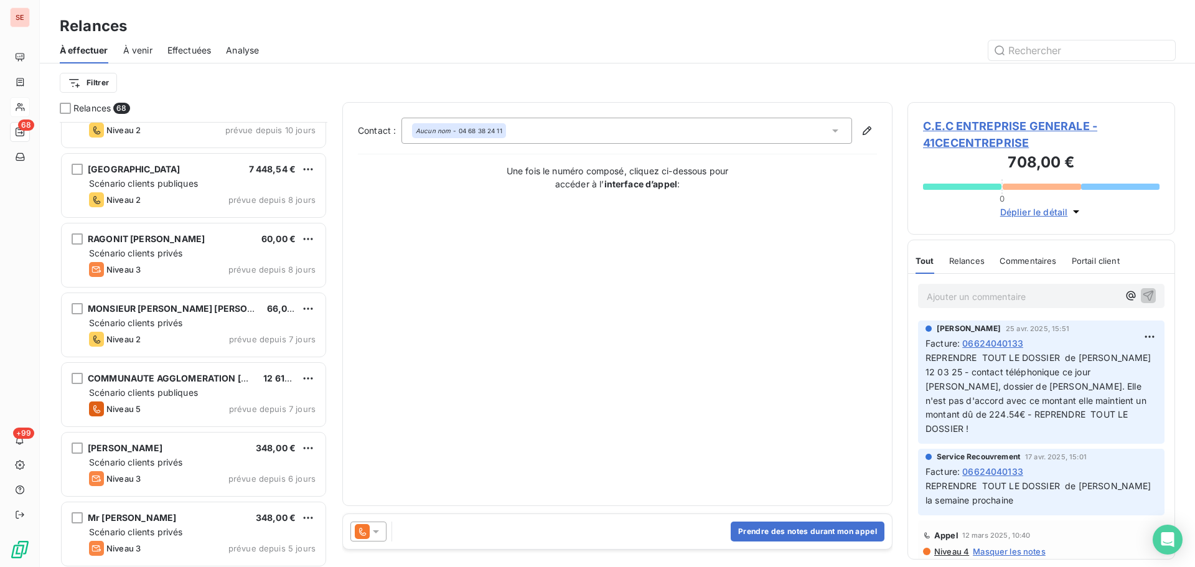
scroll to position [2657, 0]
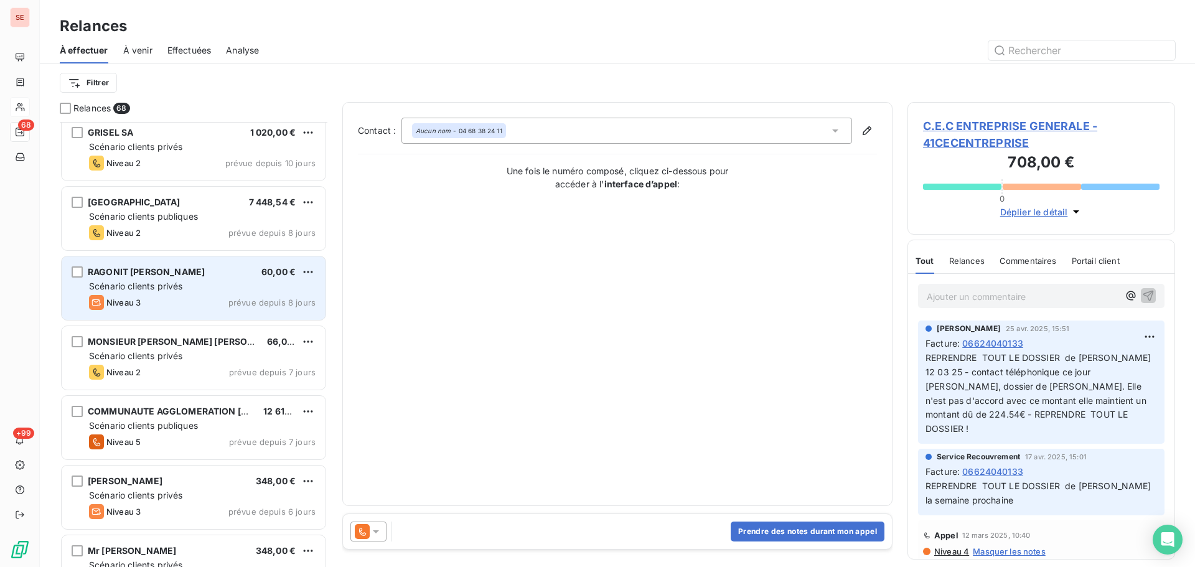
click at [219, 303] on div "Niveau 3 prévue depuis 8 jours" at bounding box center [202, 302] width 227 height 15
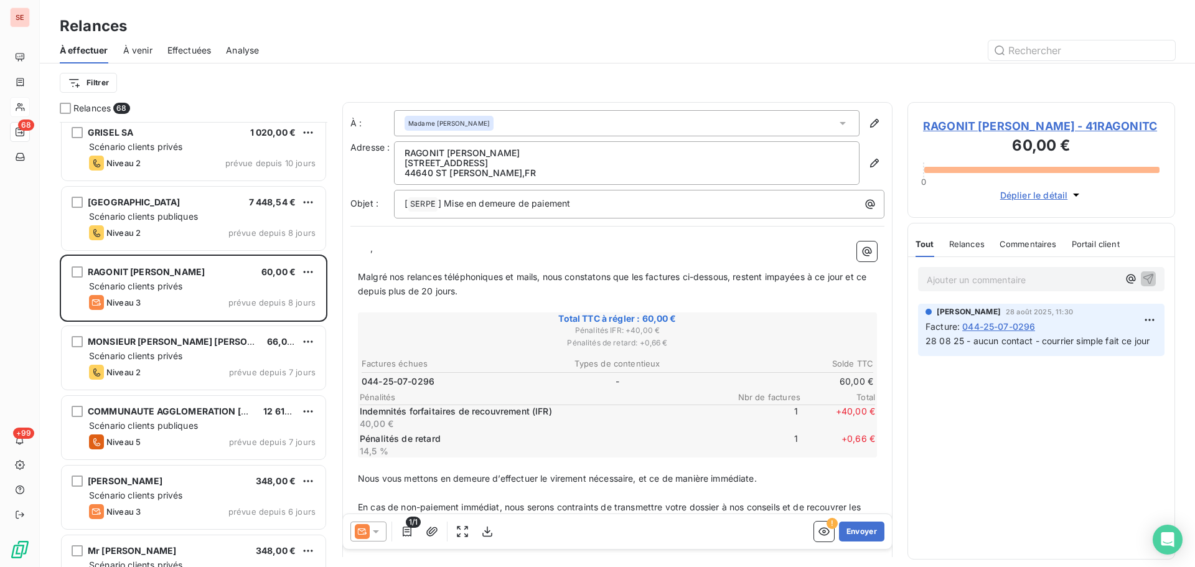
click at [969, 121] on span "RAGONIT [PERSON_NAME] - 41RAGONITC" at bounding box center [1041, 126] width 237 height 17
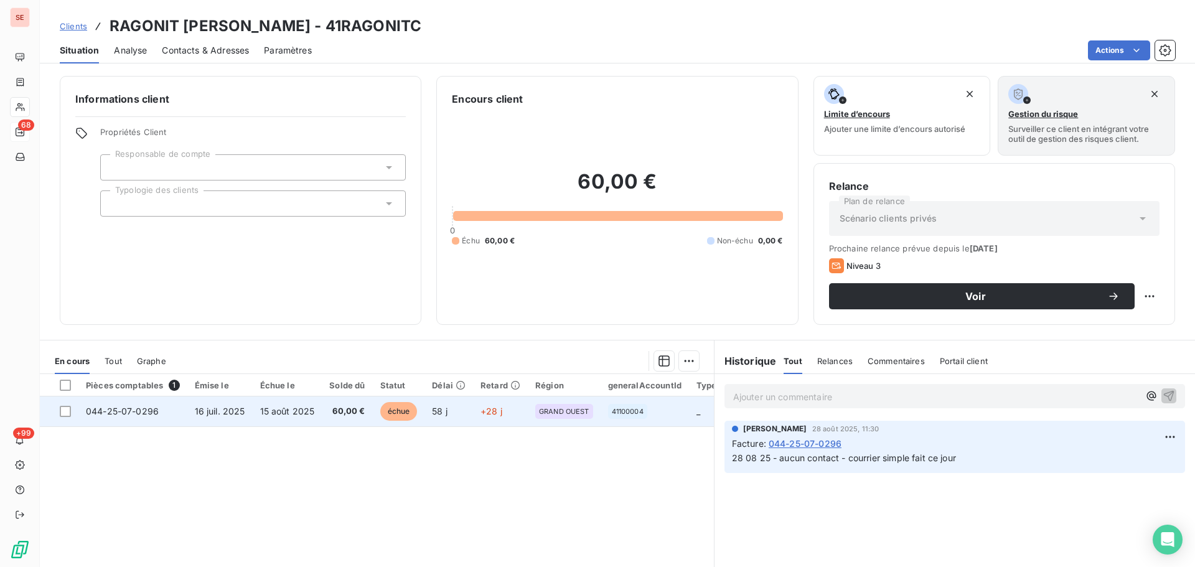
click at [286, 419] on td "15 août 2025" at bounding box center [288, 412] width 70 height 30
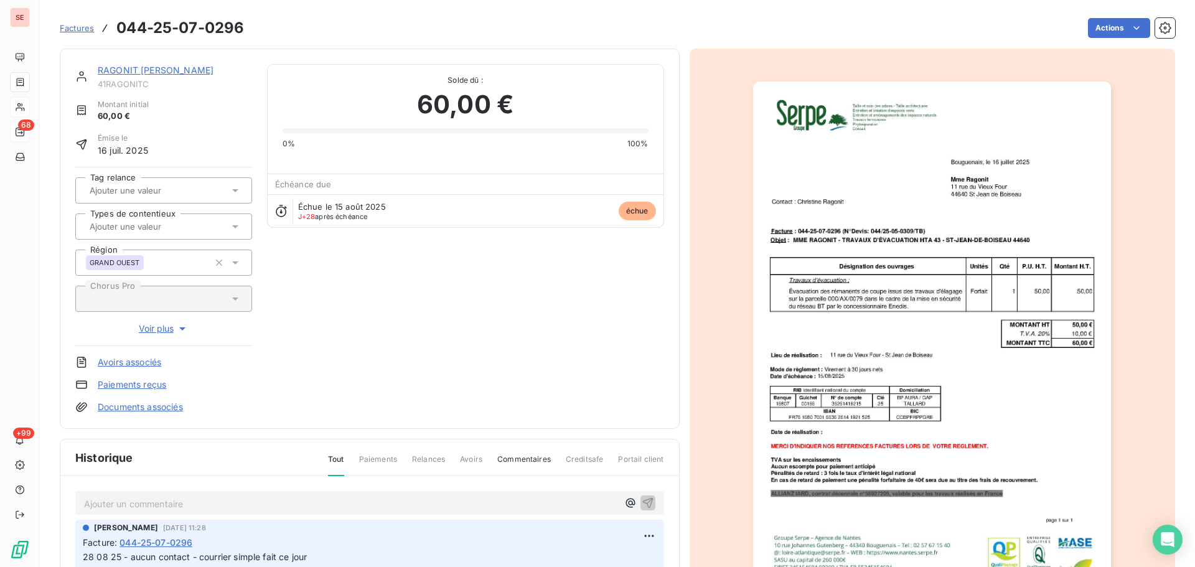
click at [123, 69] on link "RAGONIT [PERSON_NAME]" at bounding box center [156, 70] width 116 height 11
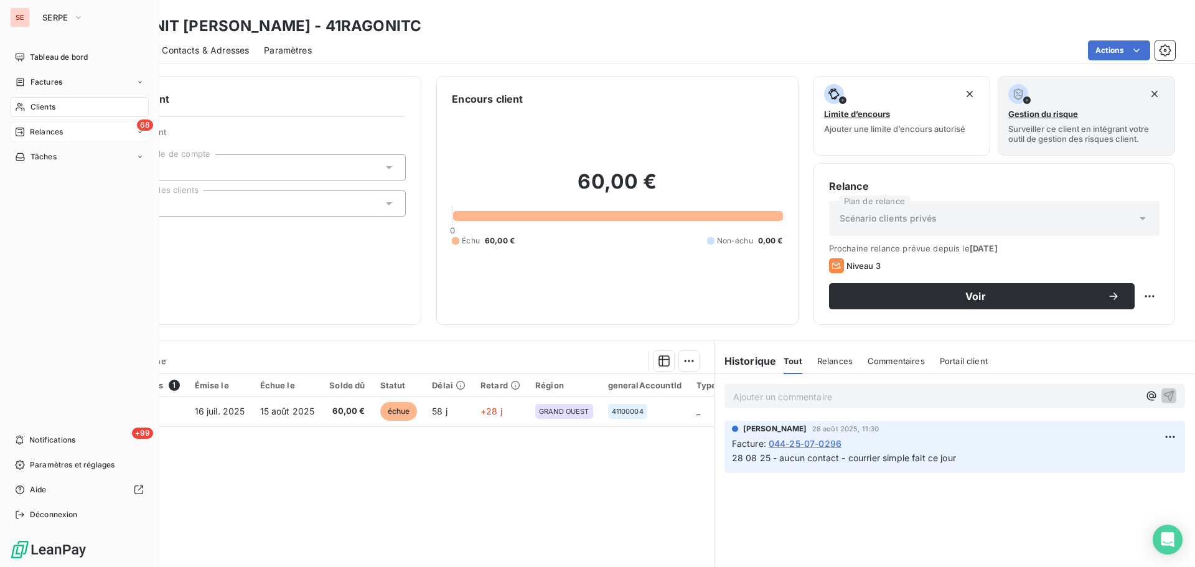
click at [31, 110] on span "Clients" at bounding box center [43, 106] width 25 height 11
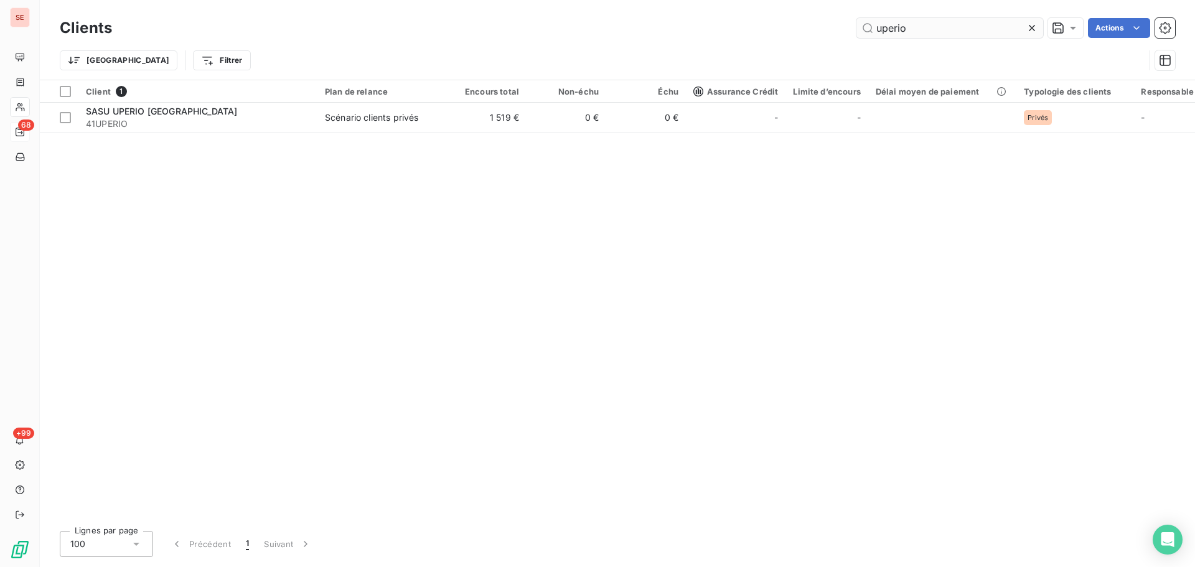
click at [948, 24] on input "uperio" at bounding box center [950, 28] width 187 height 20
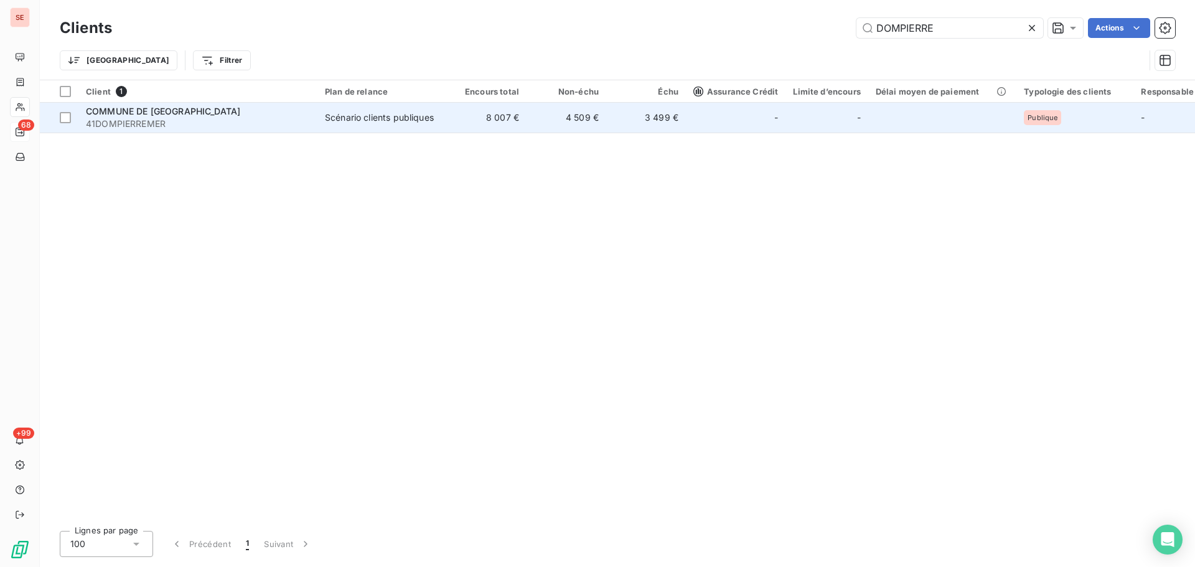
type input "DOMPIERRE"
click at [278, 113] on div "COMMUNE DE [GEOGRAPHIC_DATA]" at bounding box center [198, 111] width 224 height 12
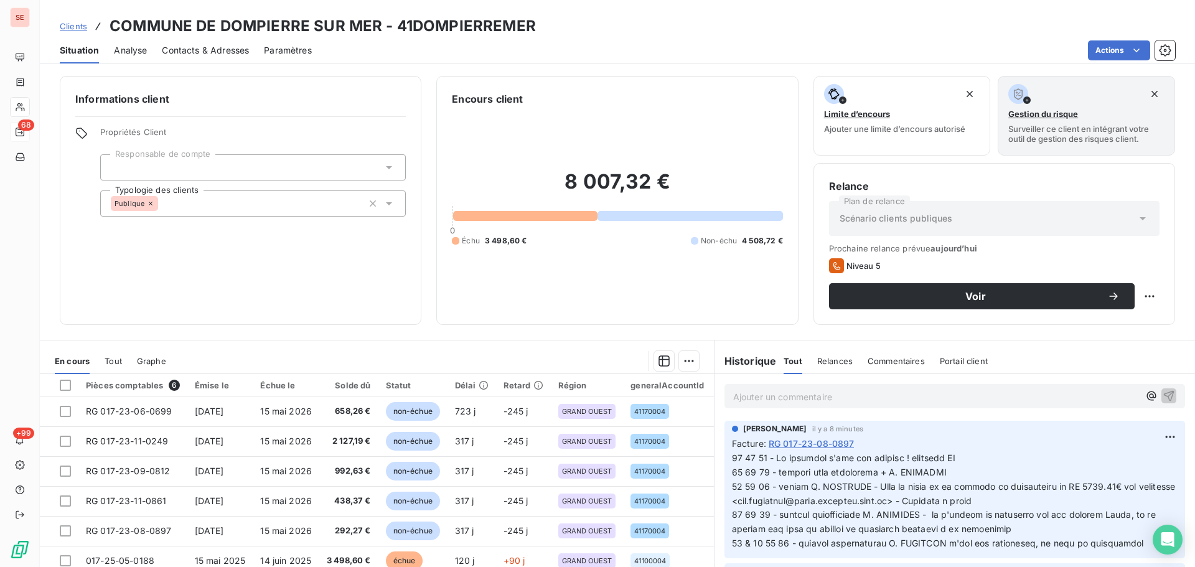
scroll to position [84, 0]
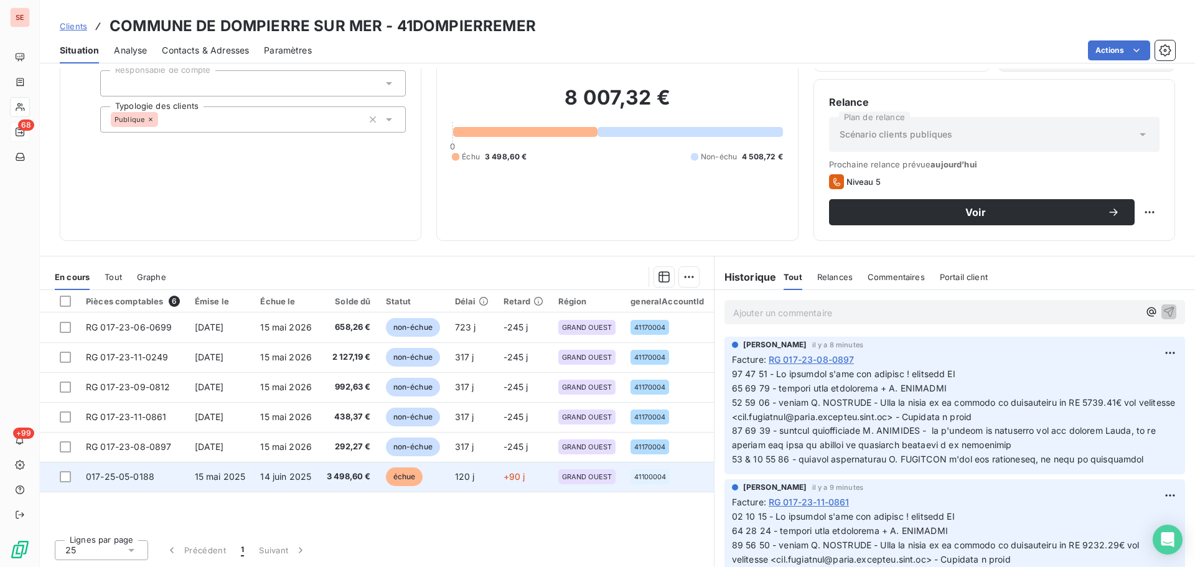
click at [338, 487] on td "3 498,60 €" at bounding box center [348, 477] width 59 height 30
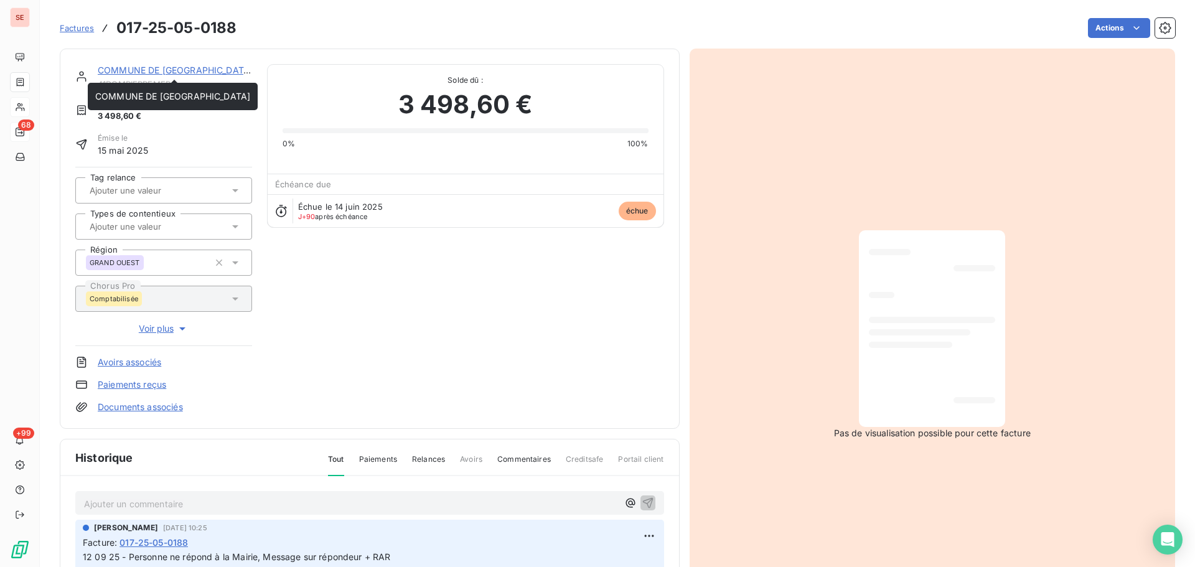
click at [210, 69] on link "COMMUNE DE [GEOGRAPHIC_DATA]" at bounding box center [175, 70] width 155 height 11
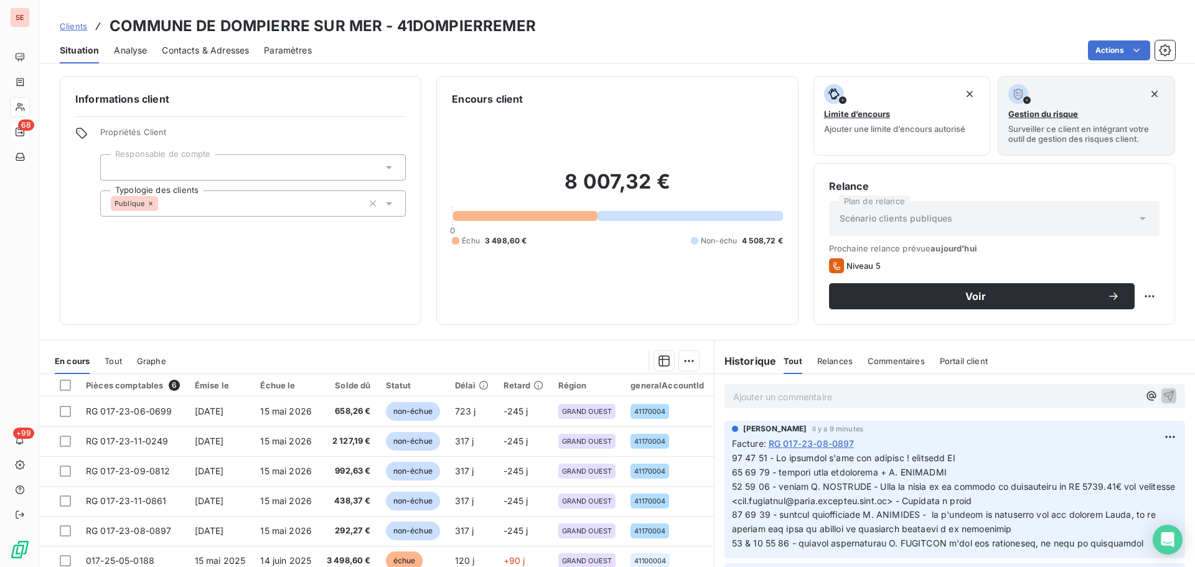
scroll to position [84, 0]
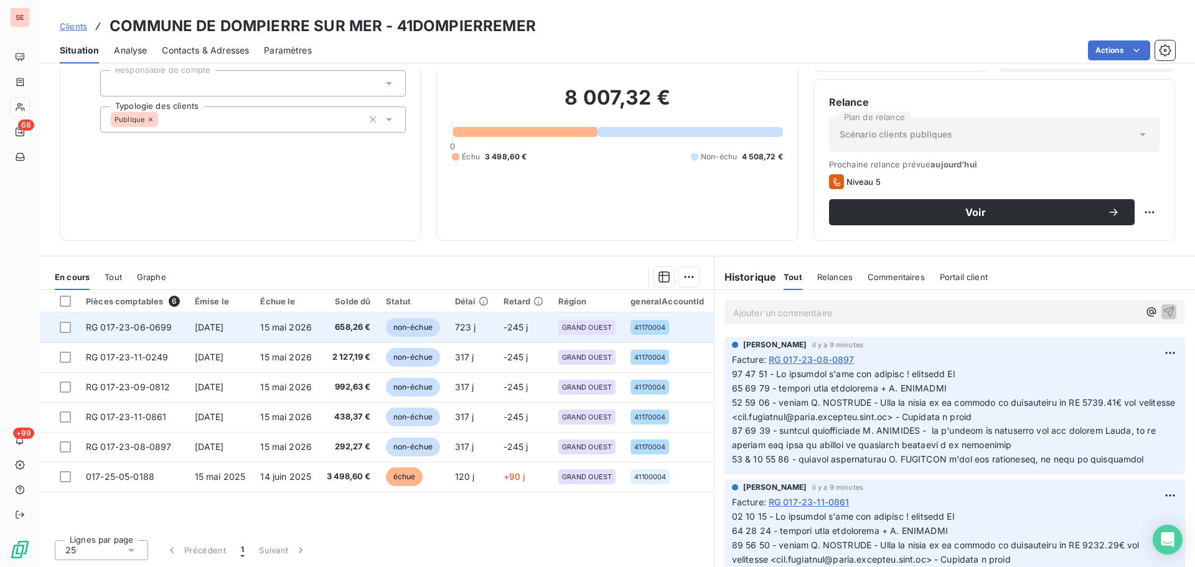
click at [228, 318] on td "[DATE]" at bounding box center [220, 327] width 66 height 30
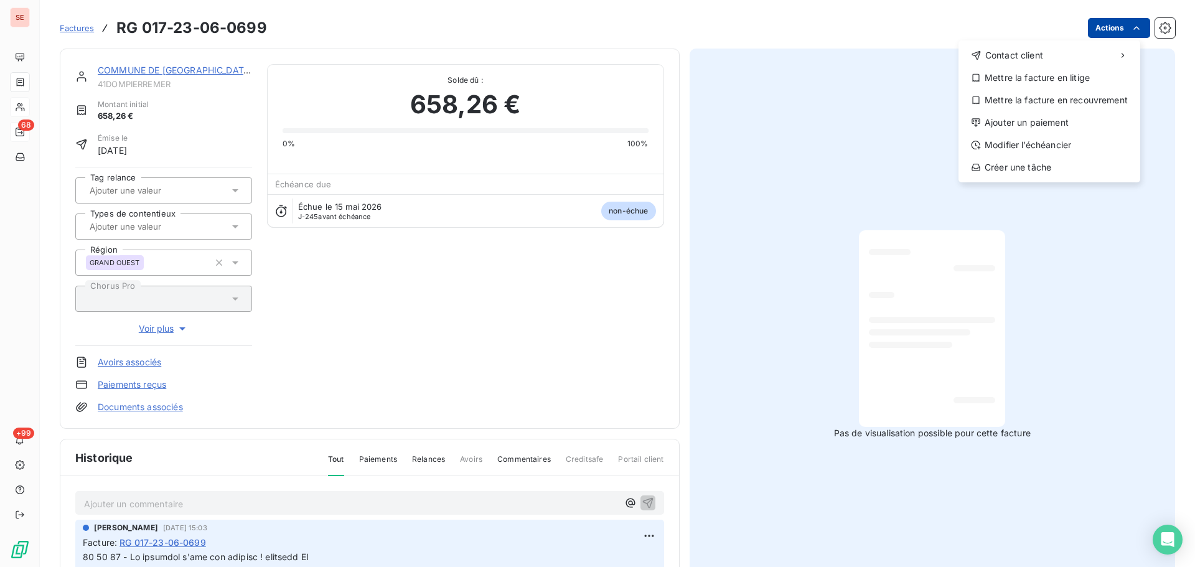
click at [1098, 19] on html "SE 68 +99 Factures RG [PHONE_NUMBER] Actions Contact client Mettre la facture e…" at bounding box center [597, 283] width 1195 height 567
click at [1029, 149] on div "Modifier l’échéancier" at bounding box center [1050, 145] width 172 height 20
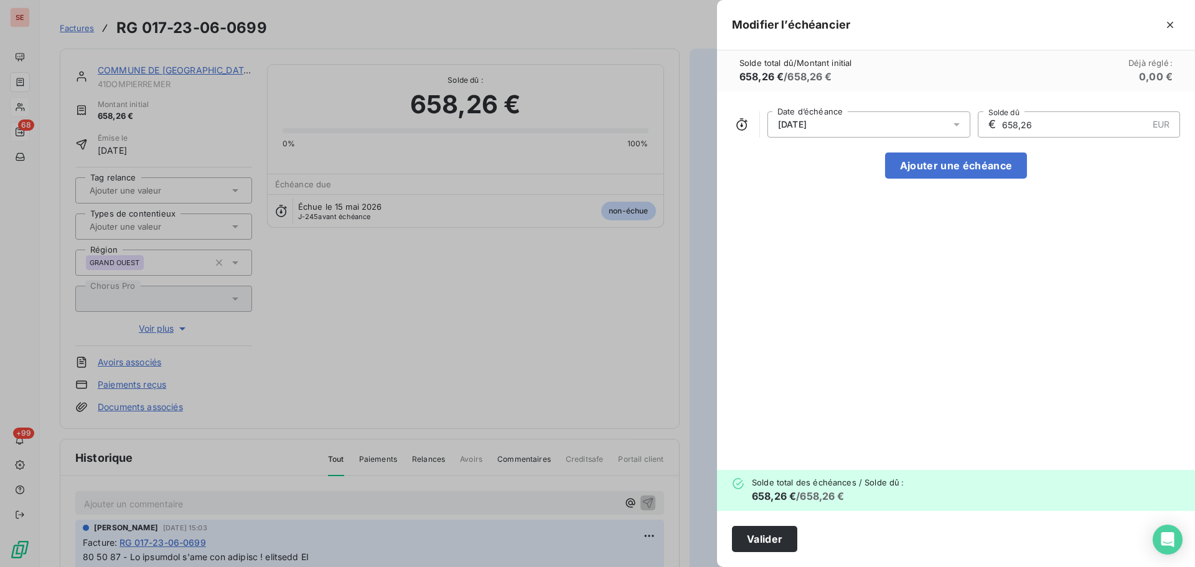
click at [892, 120] on div "[DATE]" at bounding box center [869, 124] width 203 height 26
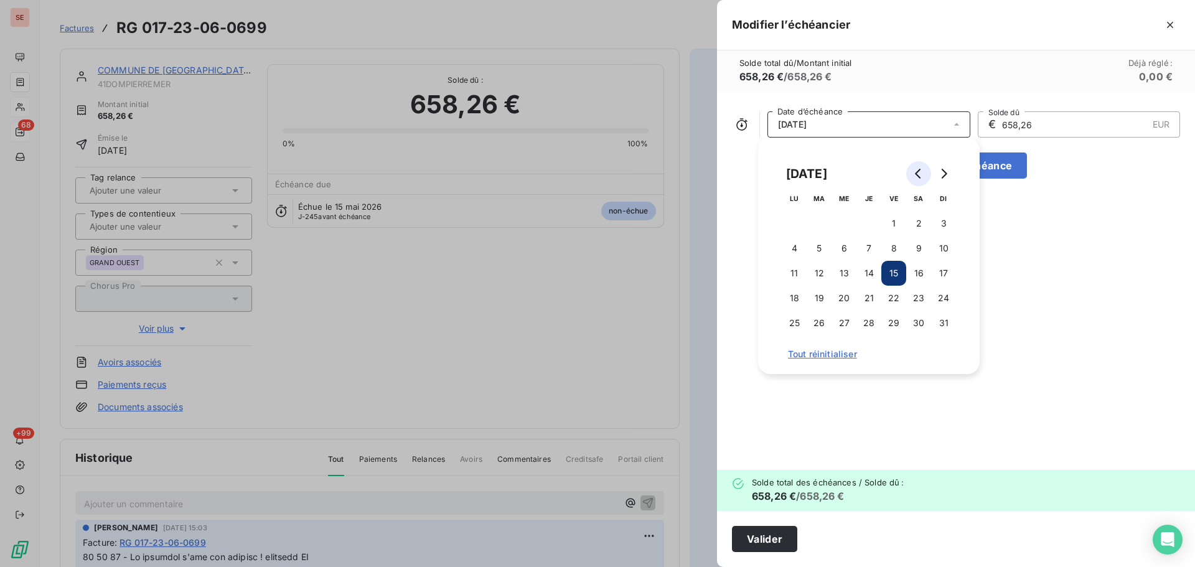
click at [919, 174] on icon "Go to previous month" at bounding box center [919, 174] width 10 height 10
click at [918, 322] on button "31" at bounding box center [918, 323] width 25 height 25
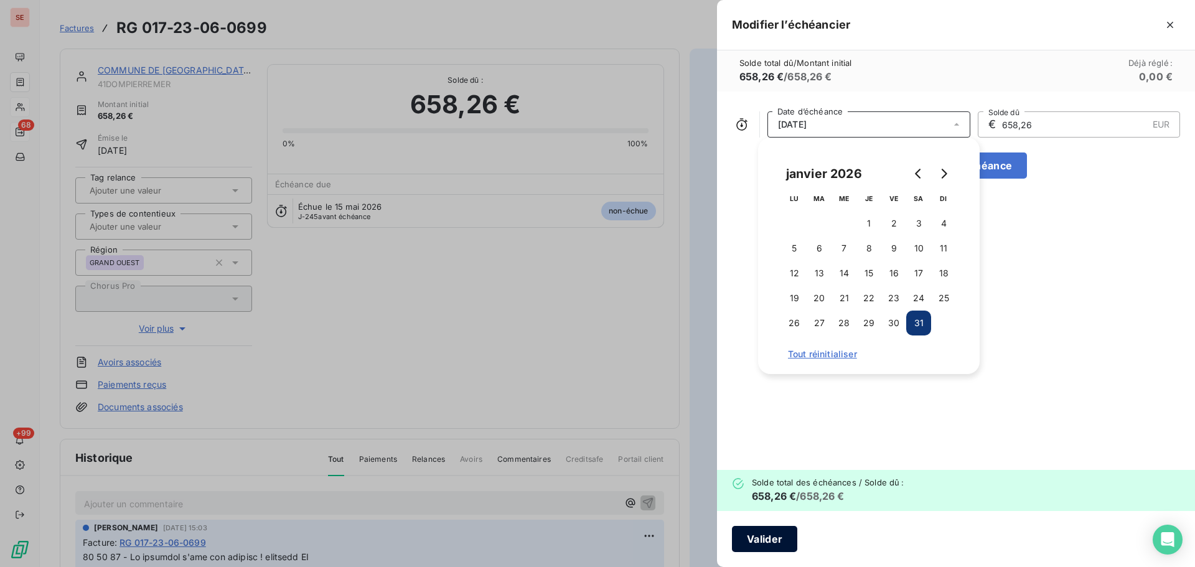
click at [792, 539] on button "Valider" at bounding box center [764, 539] width 65 height 26
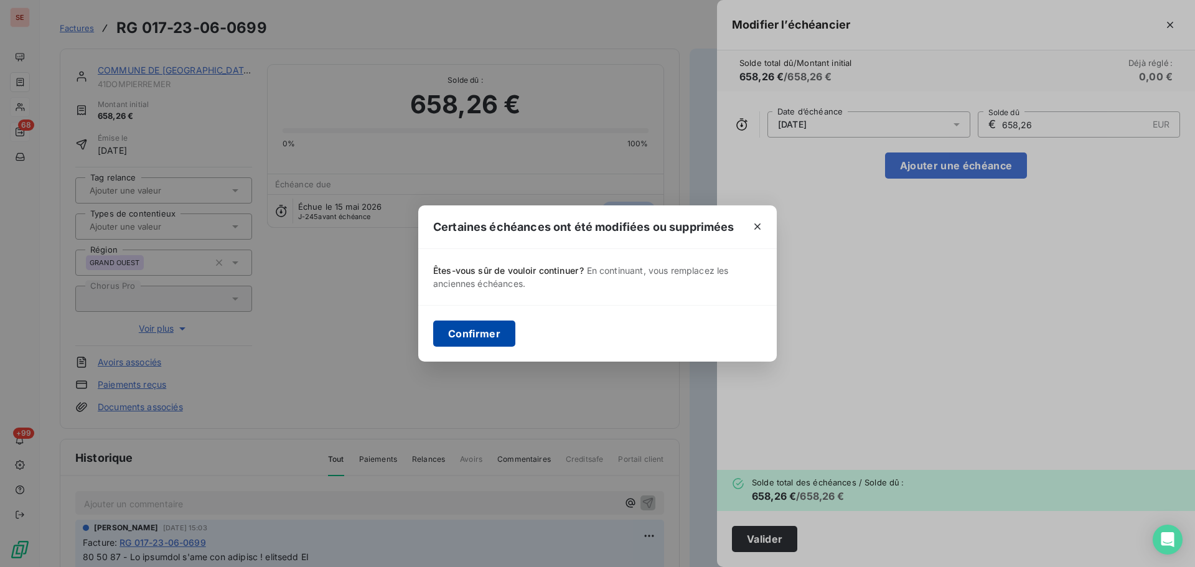
click at [490, 329] on button "Confirmer" at bounding box center [474, 334] width 82 height 26
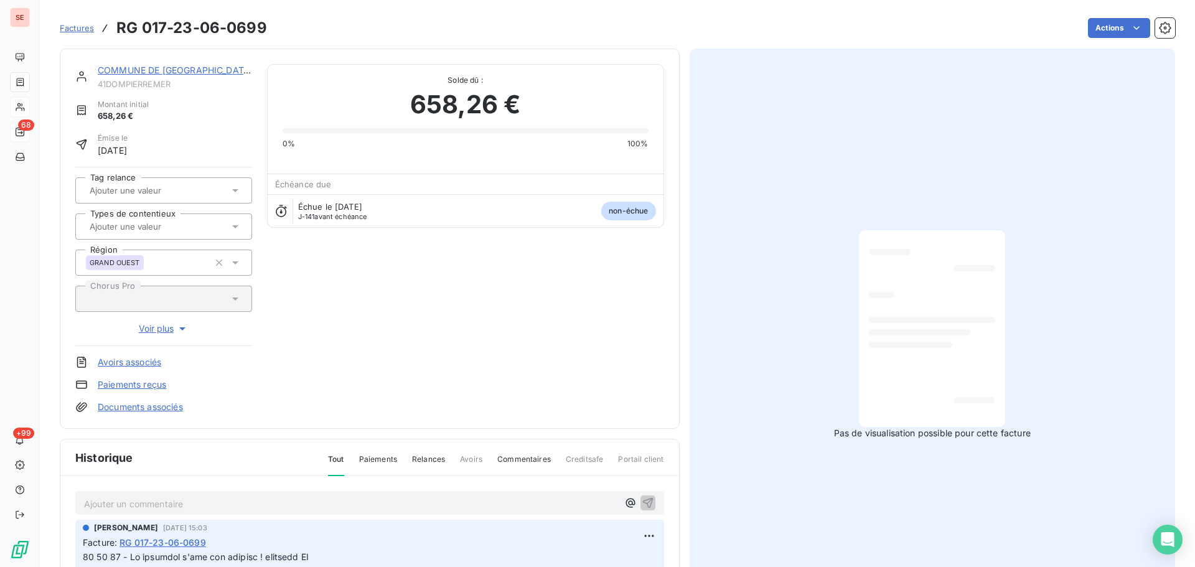
click at [193, 73] on link "COMMUNE DE [GEOGRAPHIC_DATA]" at bounding box center [175, 70] width 155 height 11
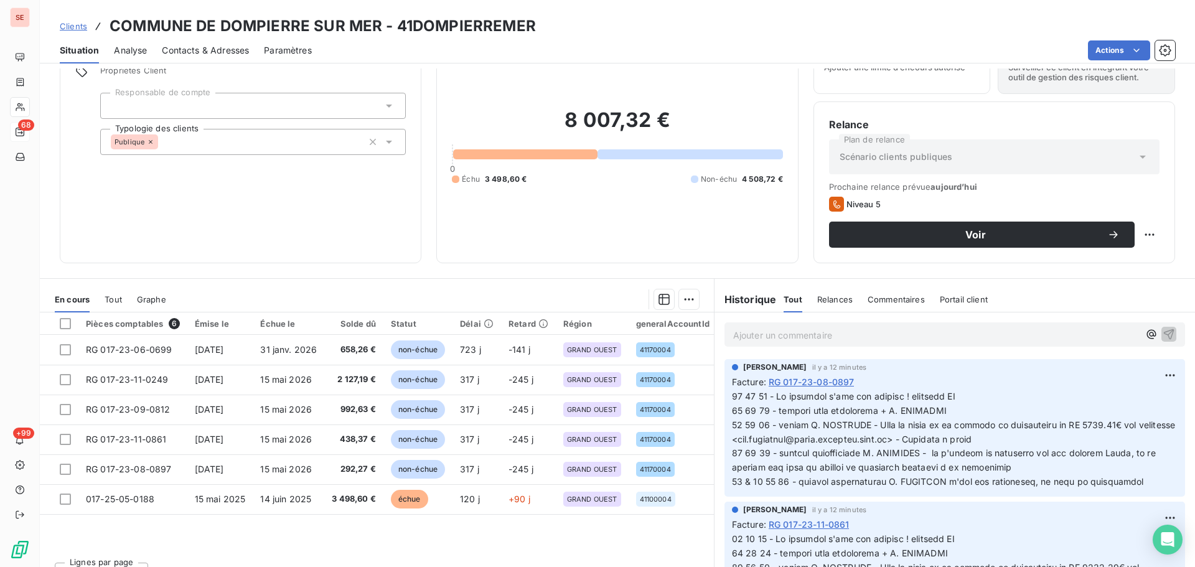
scroll to position [84, 0]
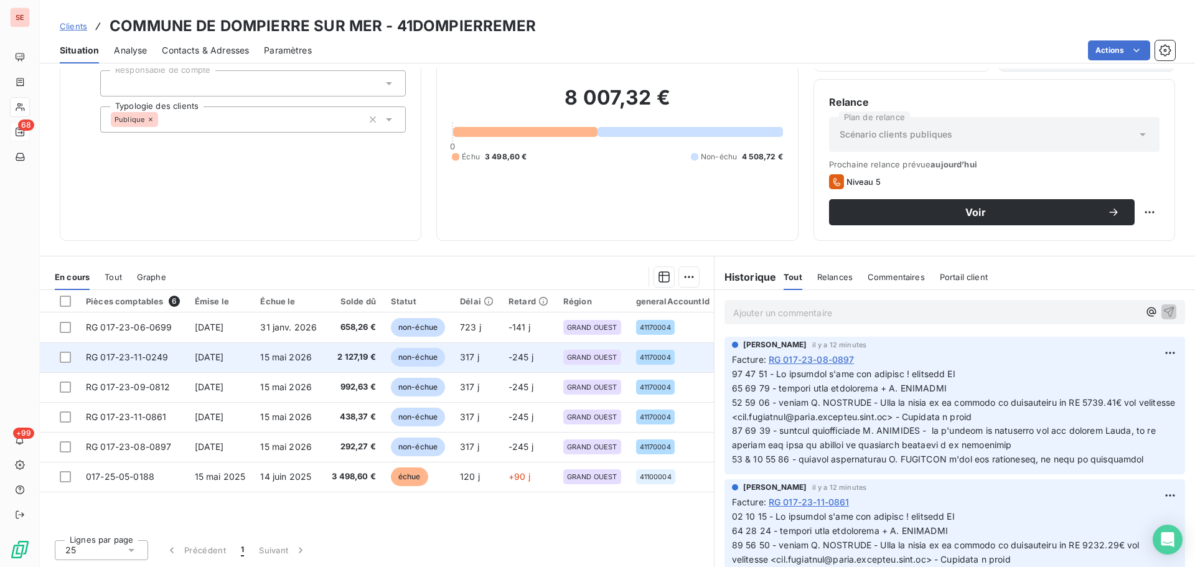
click at [279, 365] on td "15 mai 2026" at bounding box center [289, 357] width 72 height 30
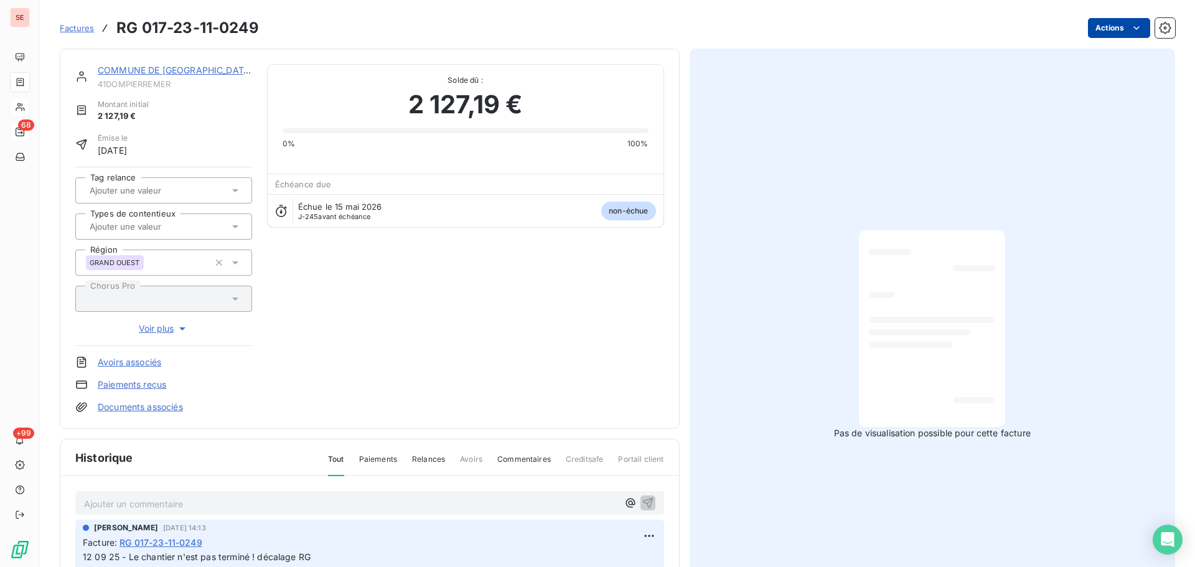
click at [1112, 37] on html "SE 68 +99 Factures RG 017-23-11-0249 Actions COMMUNE DE DOMPIERRE SUR MER 41DOM…" at bounding box center [597, 283] width 1195 height 567
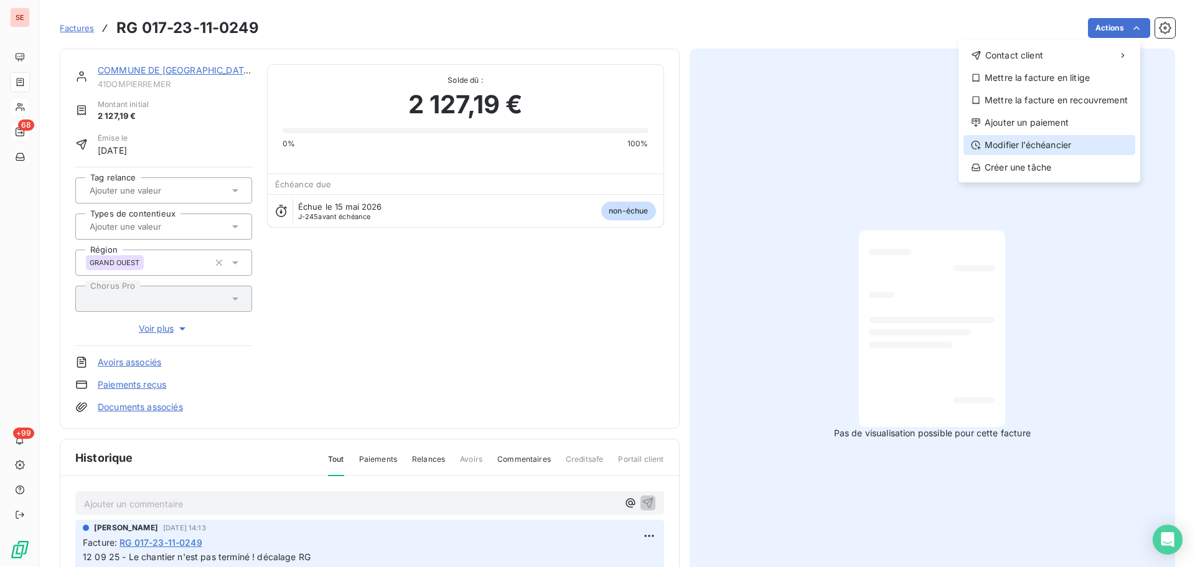
click at [1038, 143] on div "Modifier l’échéancier" at bounding box center [1050, 145] width 172 height 20
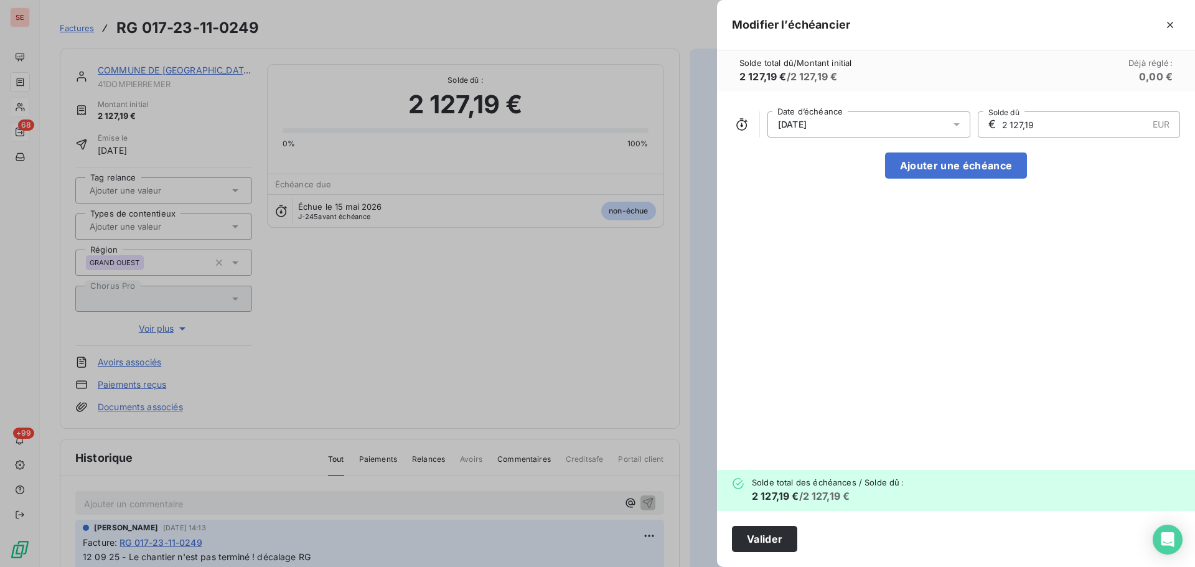
click at [807, 126] on span "[DATE]" at bounding box center [792, 125] width 29 height 10
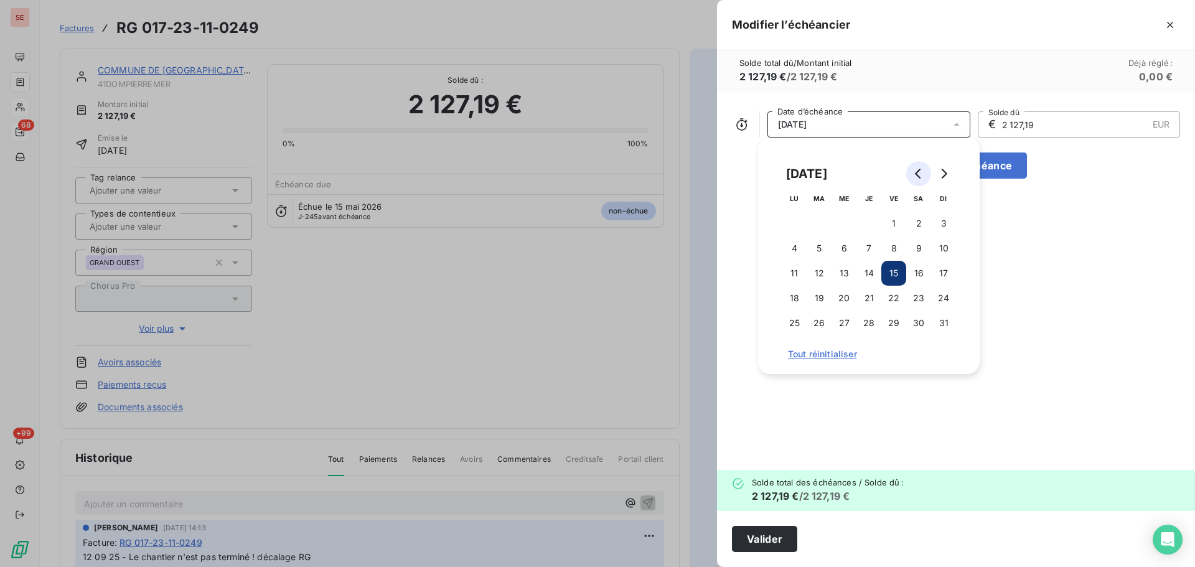
click at [917, 176] on icon "Go to previous month" at bounding box center [918, 174] width 6 height 10
click at [915, 327] on button "31" at bounding box center [918, 323] width 25 height 25
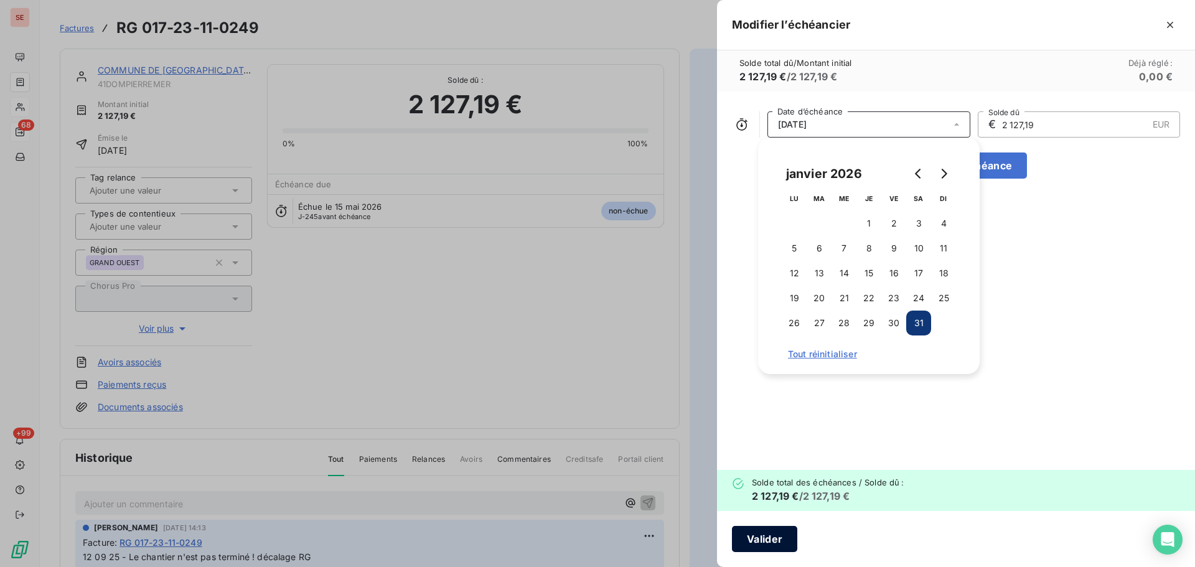
click at [782, 530] on button "Valider" at bounding box center [764, 539] width 65 height 26
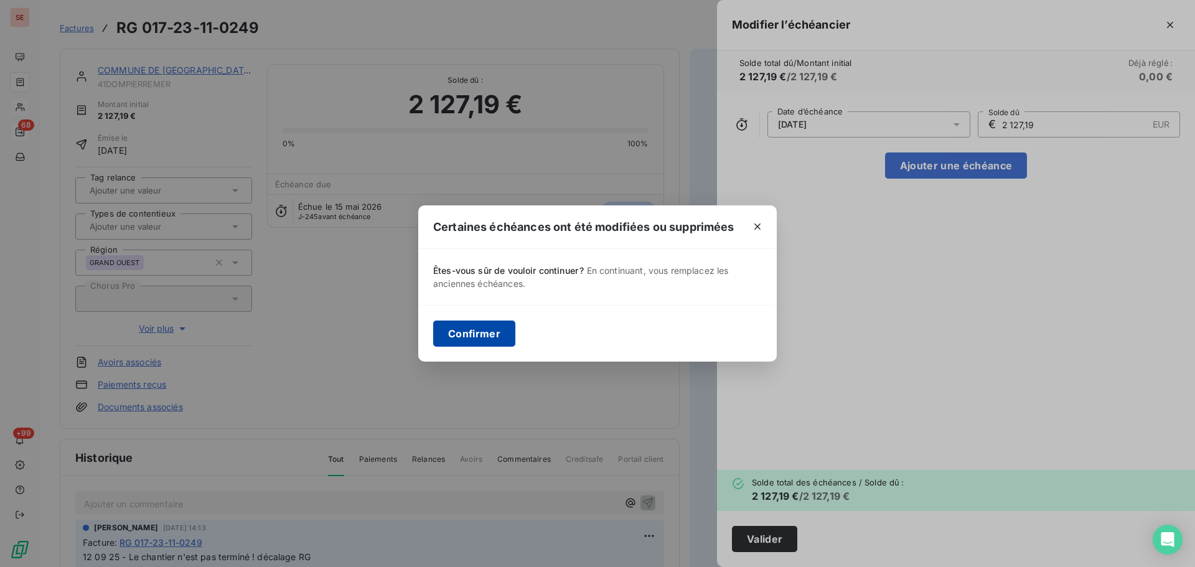
click at [458, 331] on button "Confirmer" at bounding box center [474, 334] width 82 height 26
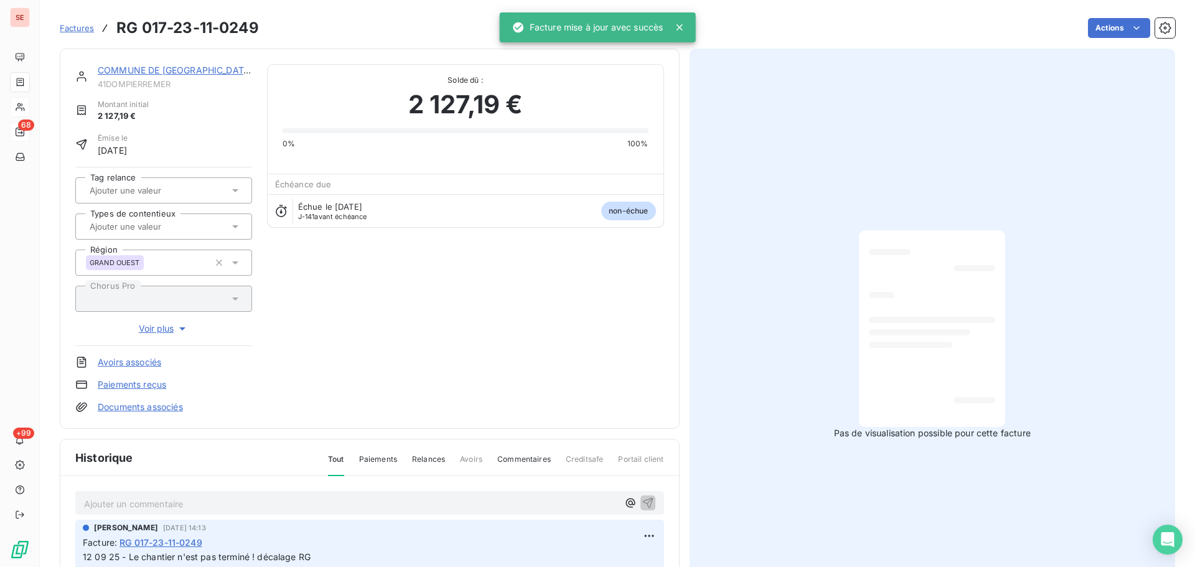
click at [182, 69] on link "COMMUNE DE [GEOGRAPHIC_DATA]" at bounding box center [175, 70] width 155 height 11
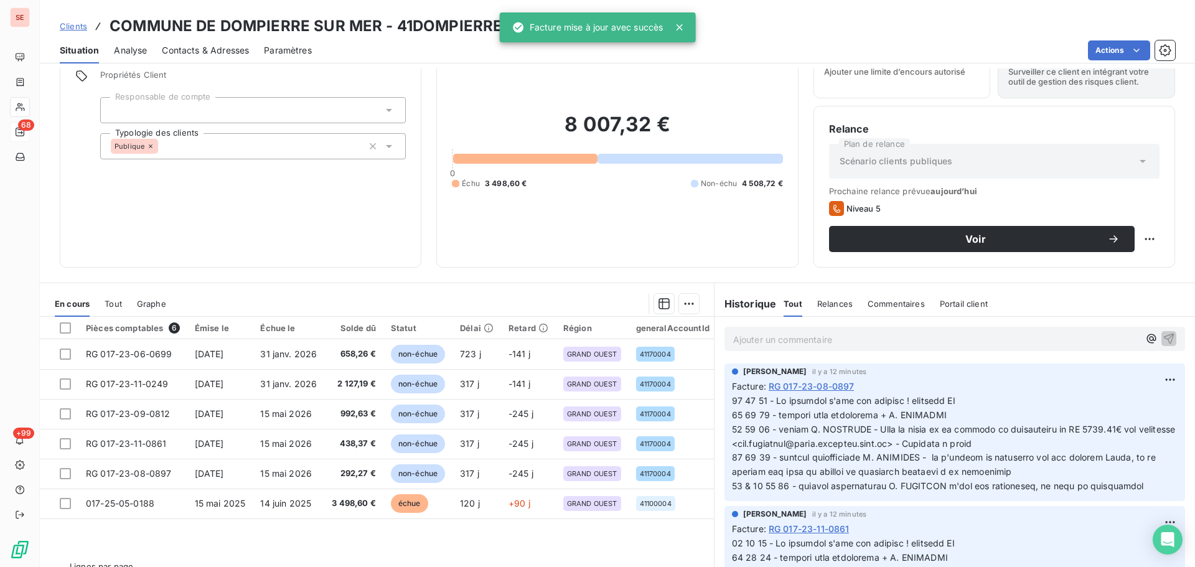
scroll to position [84, 0]
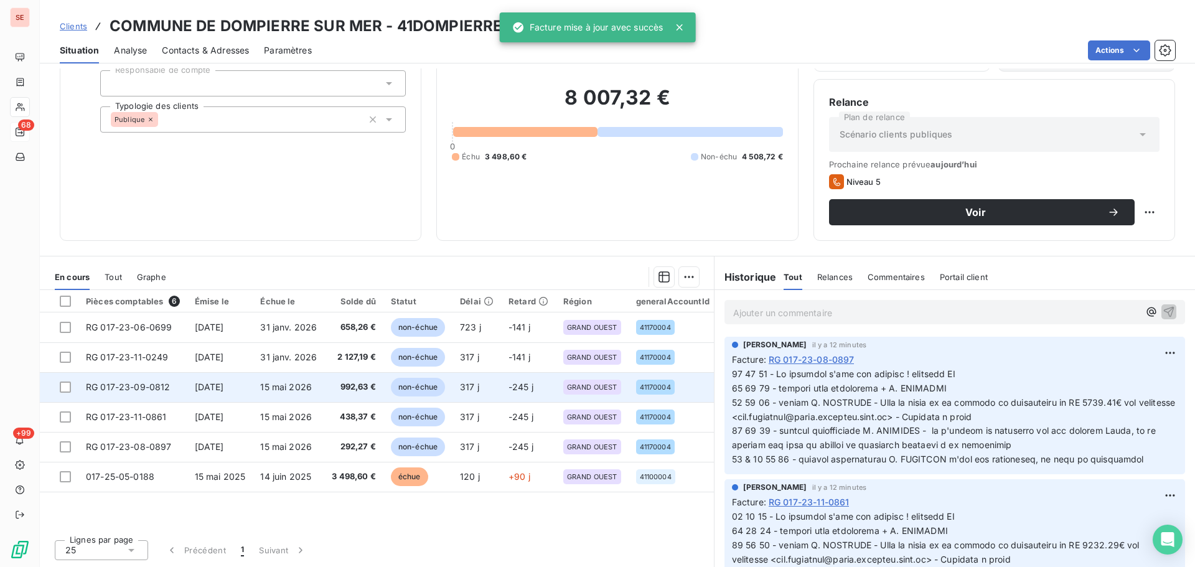
click at [224, 385] on span "[DATE]" at bounding box center [209, 387] width 29 height 11
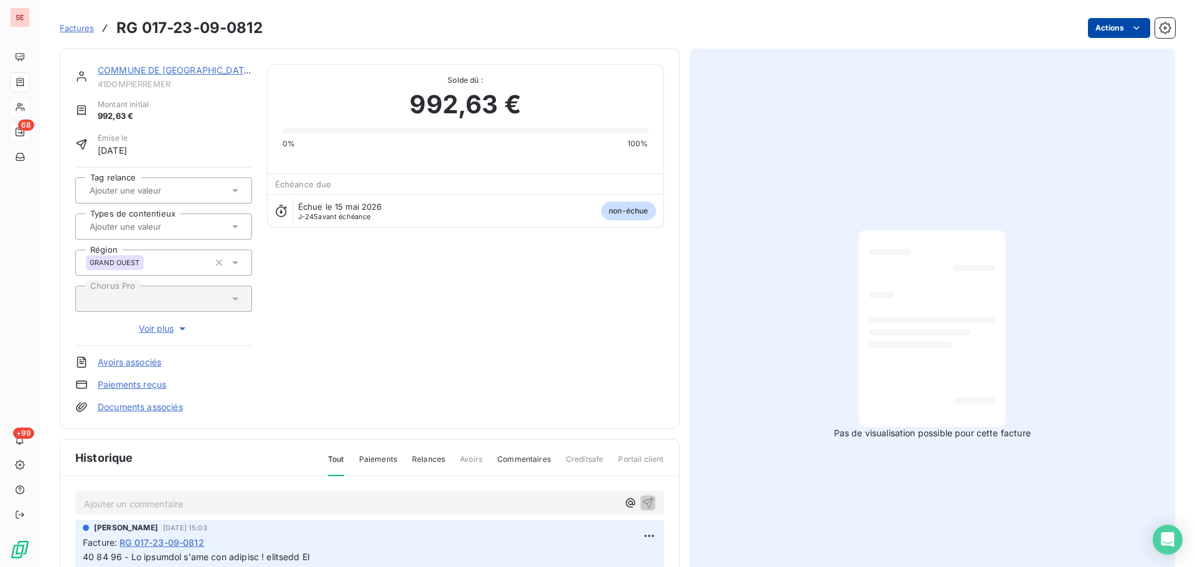
click at [1114, 32] on html "SE 68 +99 Factures RG 017-23-09-0812 Actions COMMUNE DE DOMPIERRE SUR MER 41DOM…" at bounding box center [597, 283] width 1195 height 567
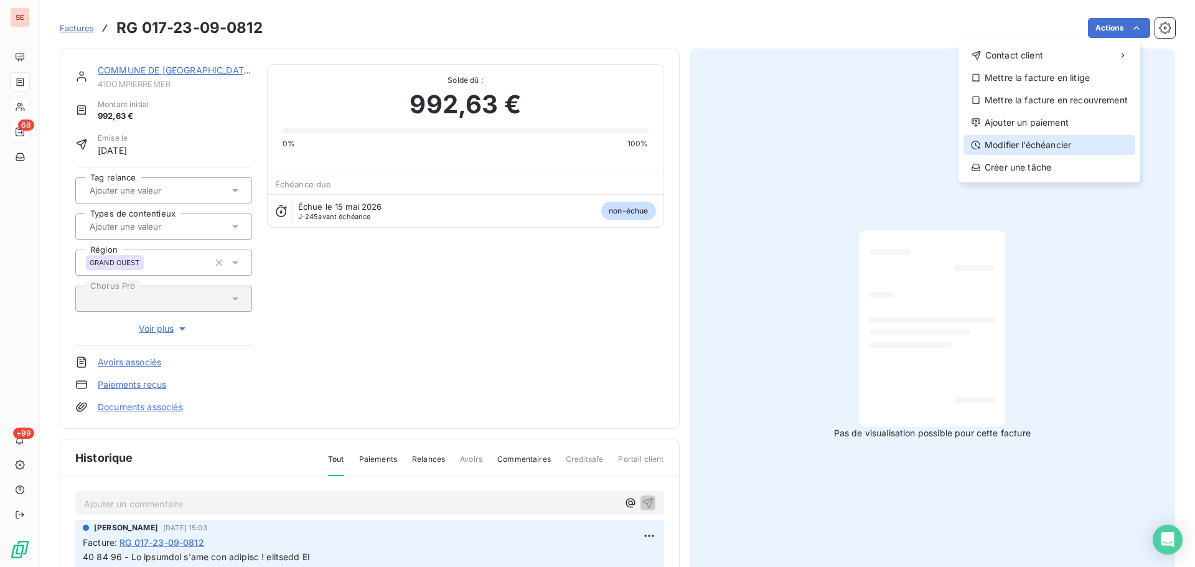
click at [1035, 143] on div "Modifier l’échéancier" at bounding box center [1050, 145] width 172 height 20
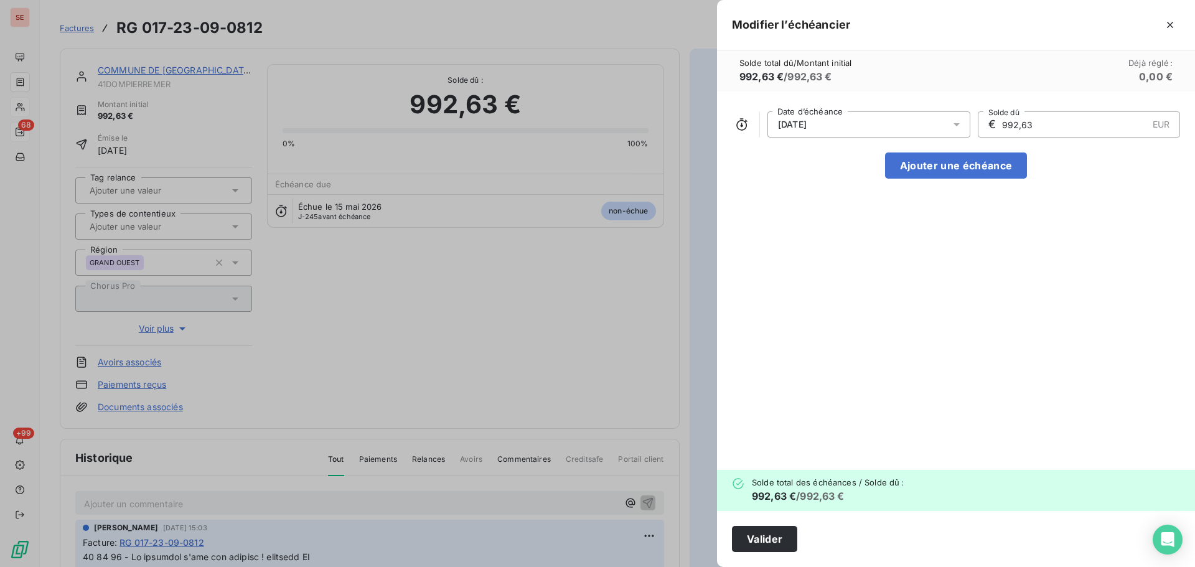
click at [923, 126] on div "[DATE]" at bounding box center [869, 124] width 203 height 26
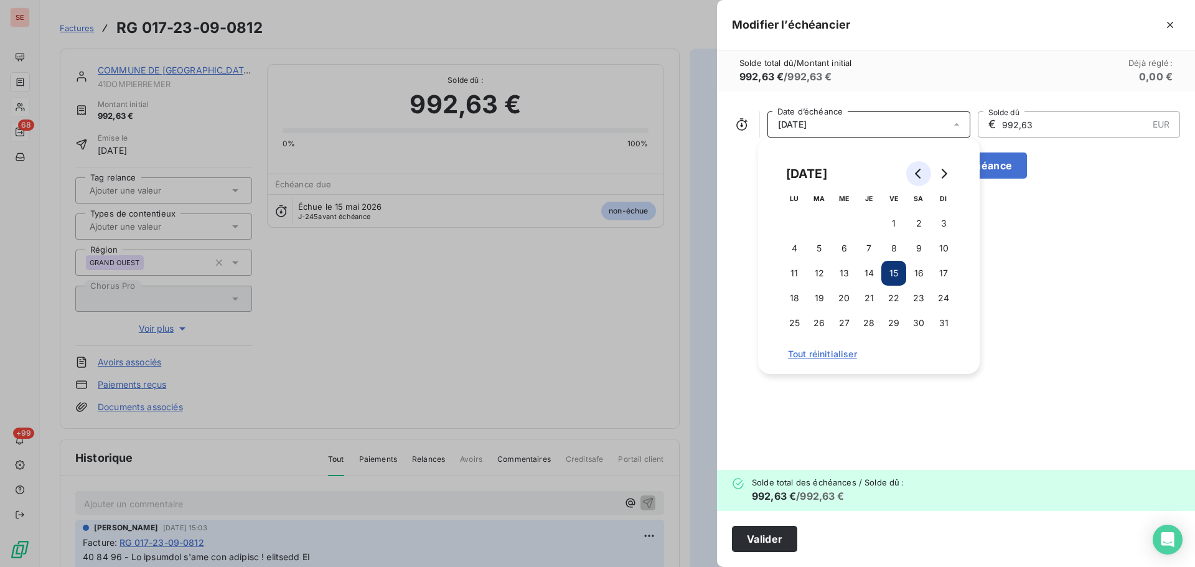
click at [918, 178] on icon "Go to previous month" at bounding box center [919, 174] width 10 height 10
click at [921, 328] on button "31" at bounding box center [918, 323] width 25 height 25
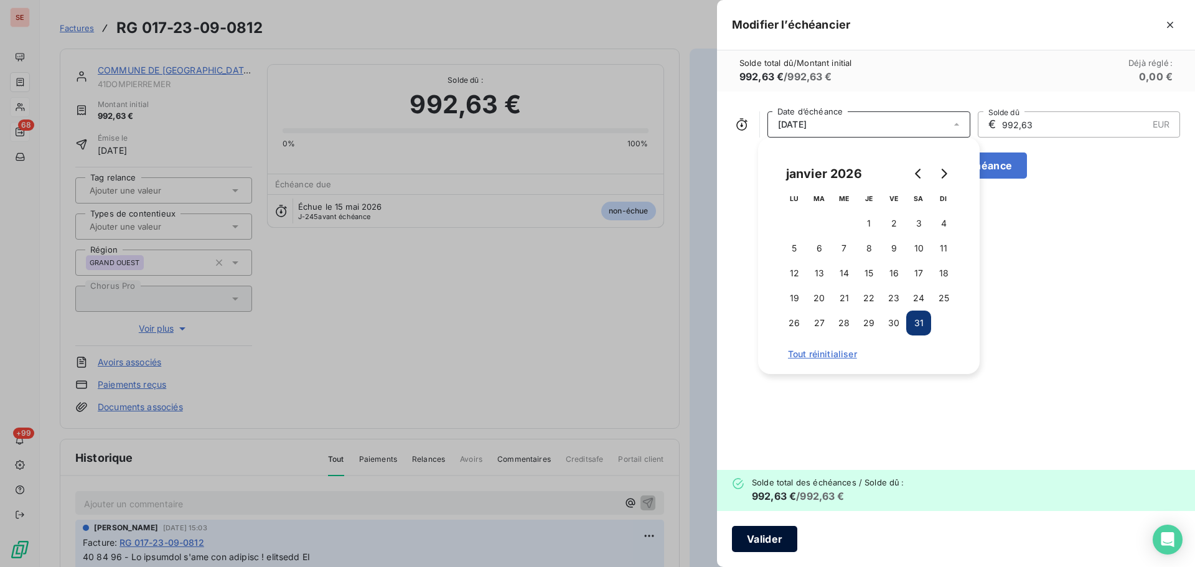
click at [739, 540] on button "Valider" at bounding box center [764, 539] width 65 height 26
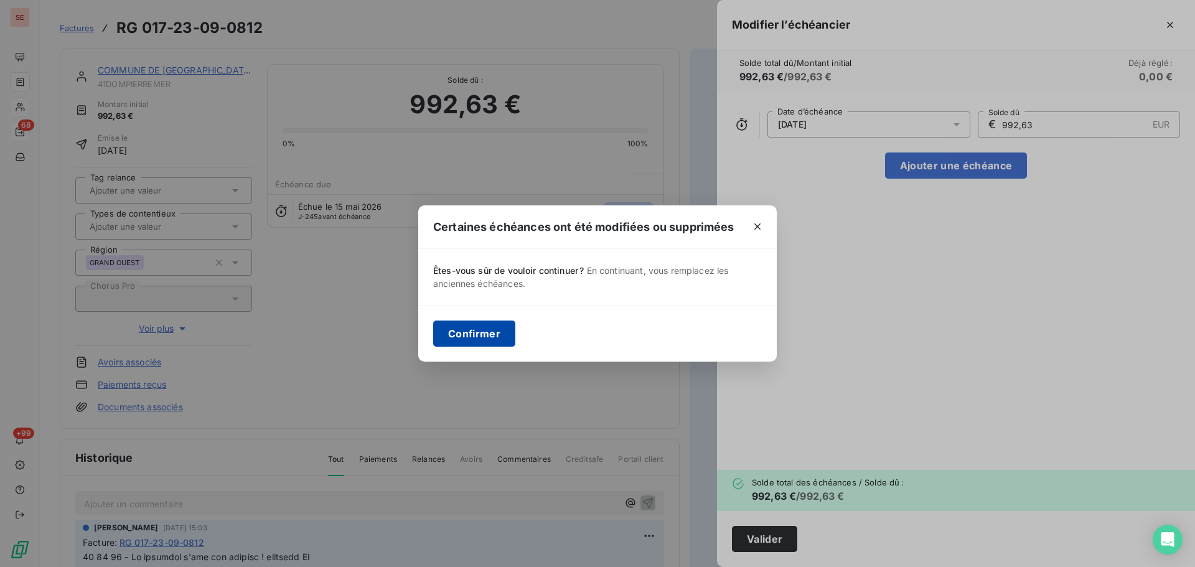
click at [472, 336] on button "Confirmer" at bounding box center [474, 334] width 82 height 26
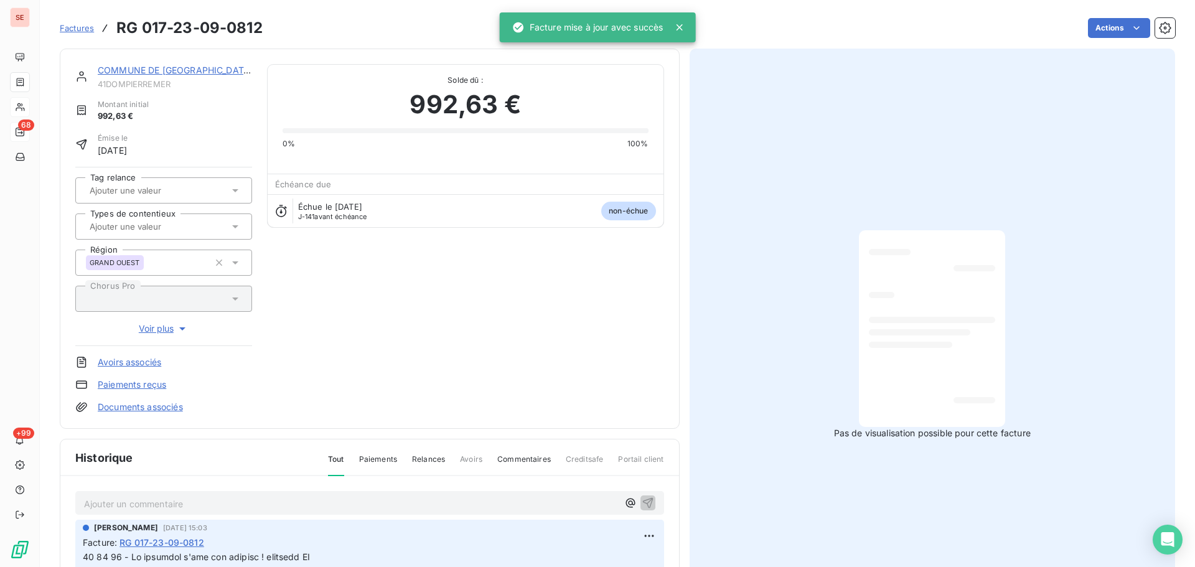
click at [171, 72] on link "COMMUNE DE [GEOGRAPHIC_DATA]" at bounding box center [175, 70] width 155 height 11
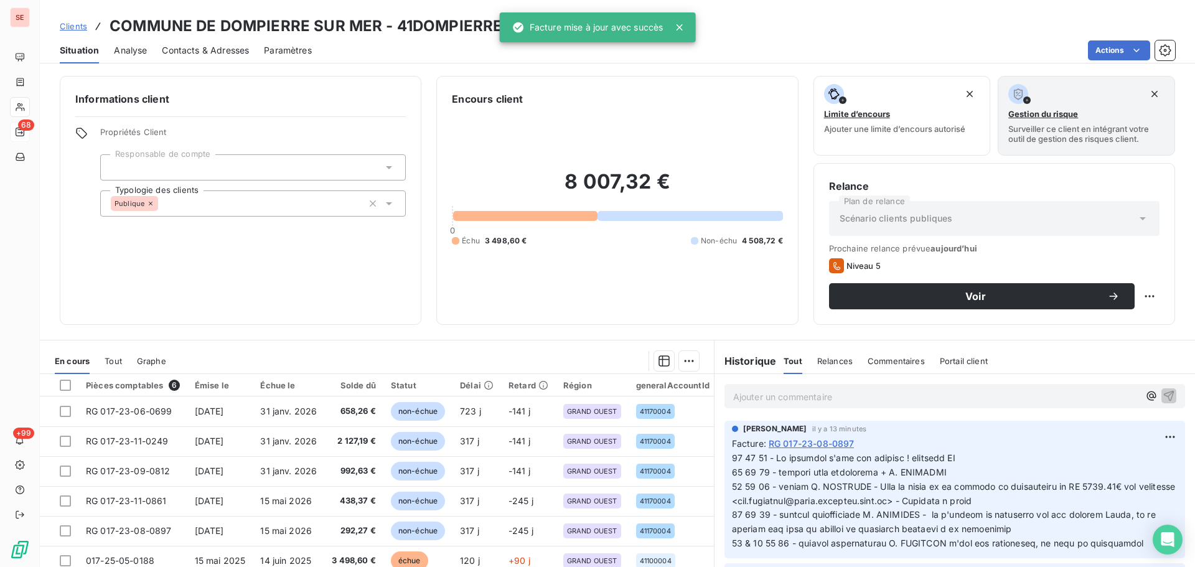
scroll to position [84, 0]
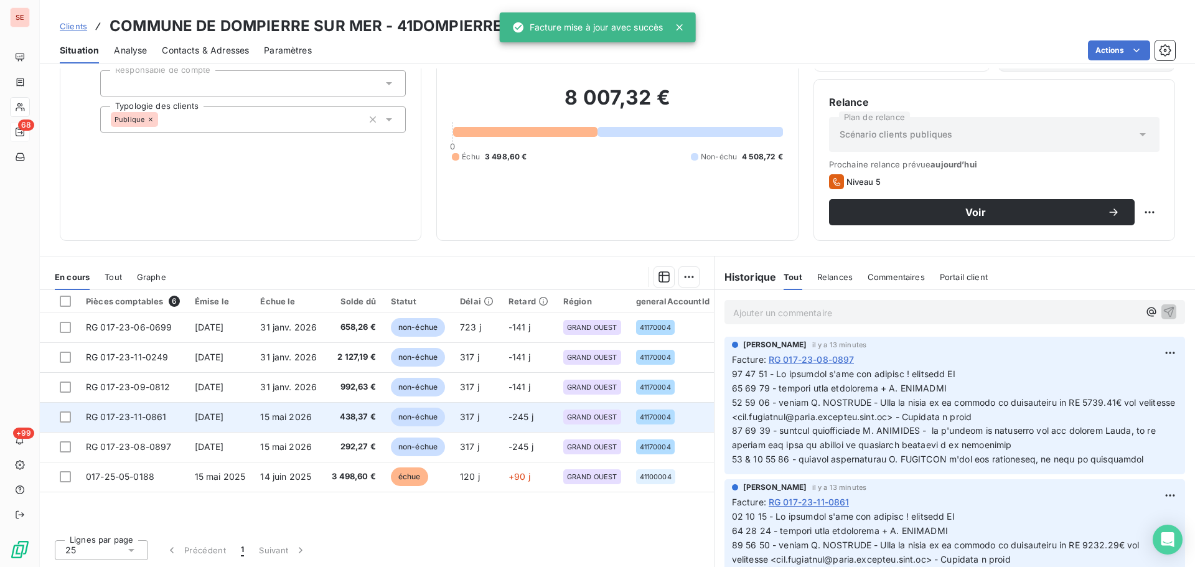
click at [297, 421] on span "15 mai 2026" at bounding box center [286, 416] width 52 height 11
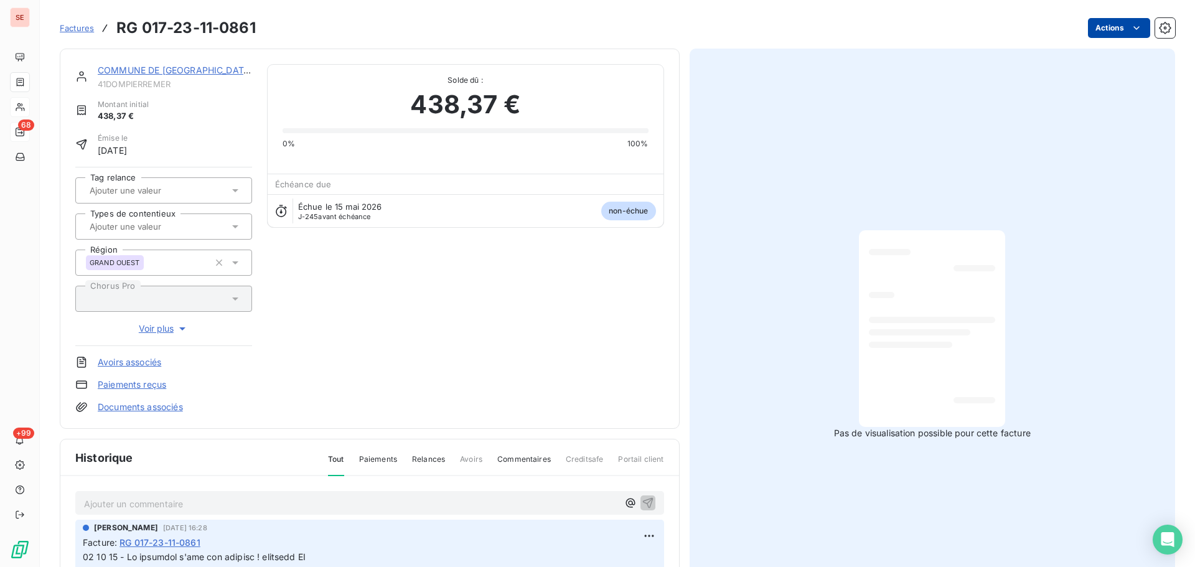
click at [1111, 35] on html "SE 68 +99 Factures RG 017-23-11-0861 Actions COMMUNE DE DOMPIERRE SUR MER 41DOM…" at bounding box center [597, 283] width 1195 height 567
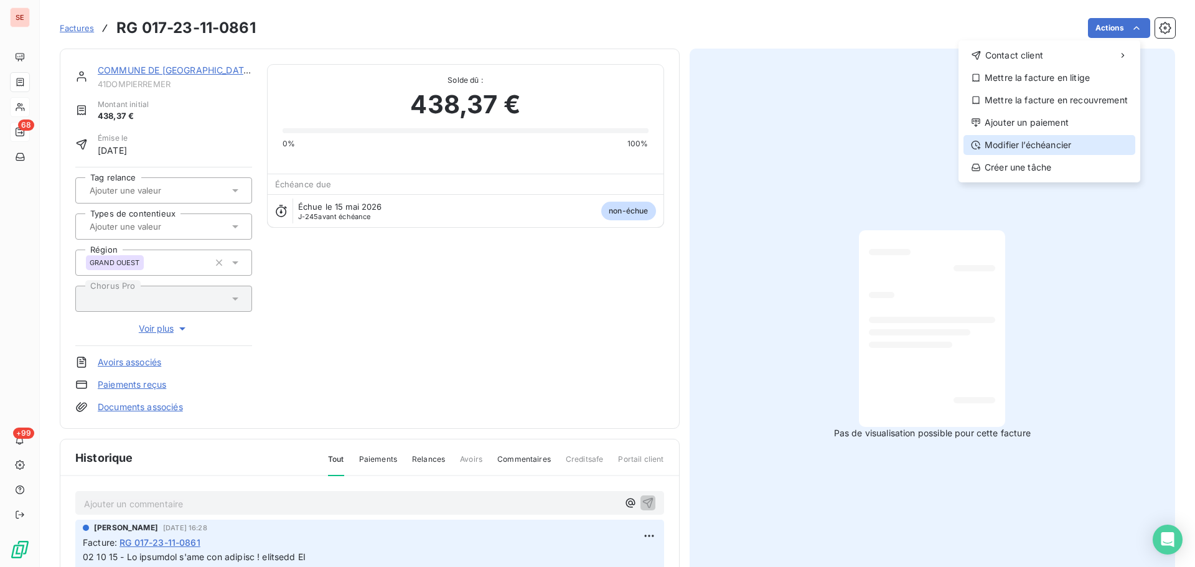
click at [1062, 139] on div "Modifier l’échéancier" at bounding box center [1050, 145] width 172 height 20
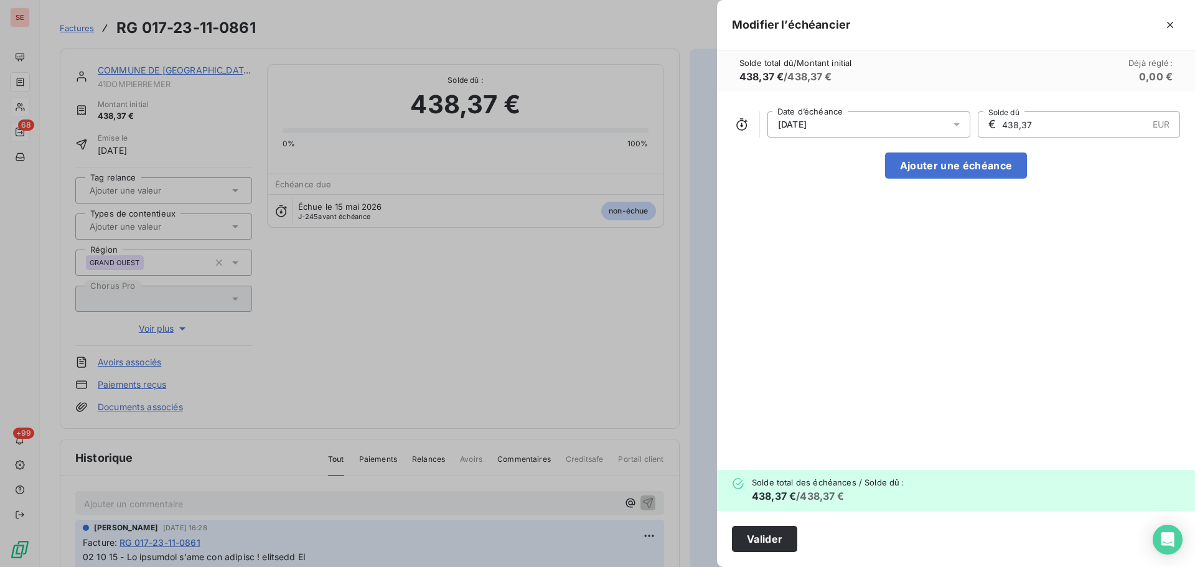
click at [847, 123] on div "[DATE]" at bounding box center [869, 124] width 203 height 26
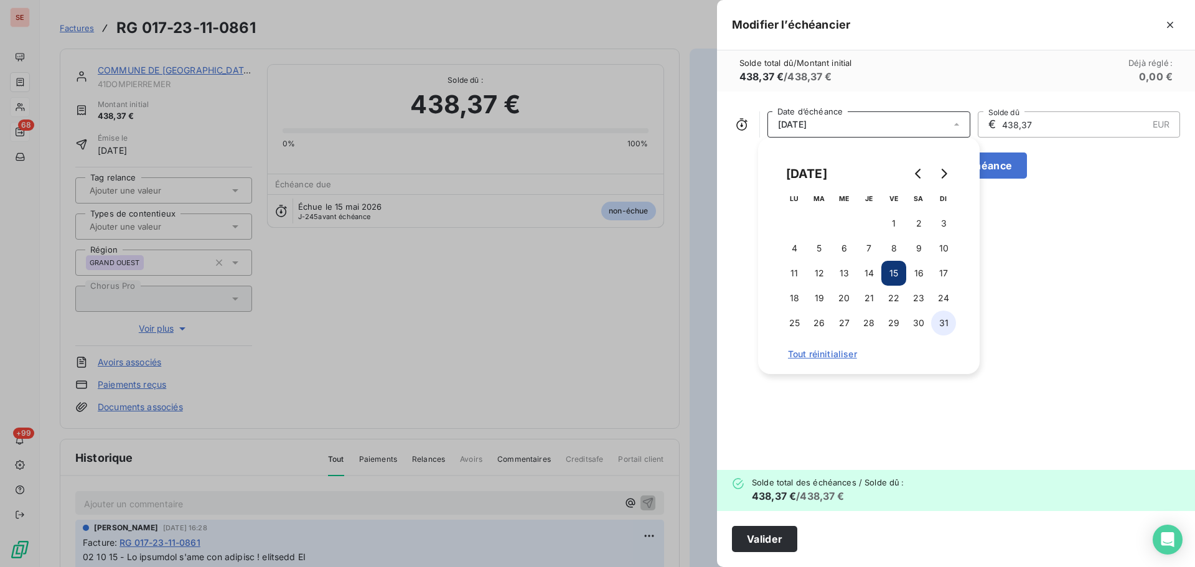
click at [942, 324] on button "31" at bounding box center [943, 323] width 25 height 25
click at [757, 535] on button "Valider" at bounding box center [764, 539] width 65 height 26
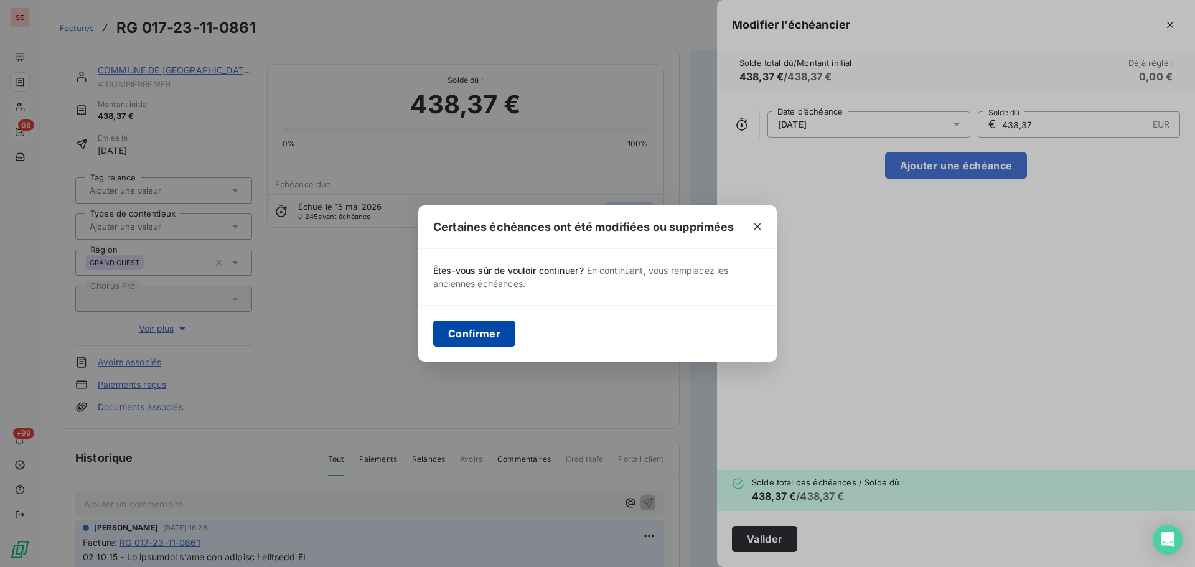
click at [476, 336] on button "Confirmer" at bounding box center [474, 334] width 82 height 26
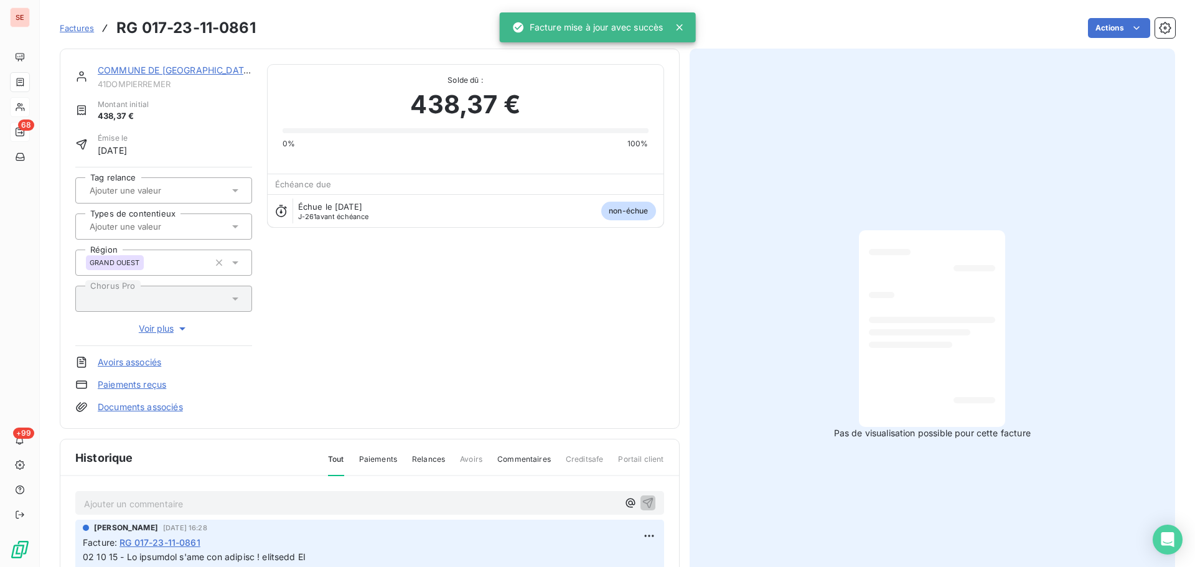
click at [152, 70] on link "COMMUNE DE [GEOGRAPHIC_DATA]" at bounding box center [175, 70] width 155 height 11
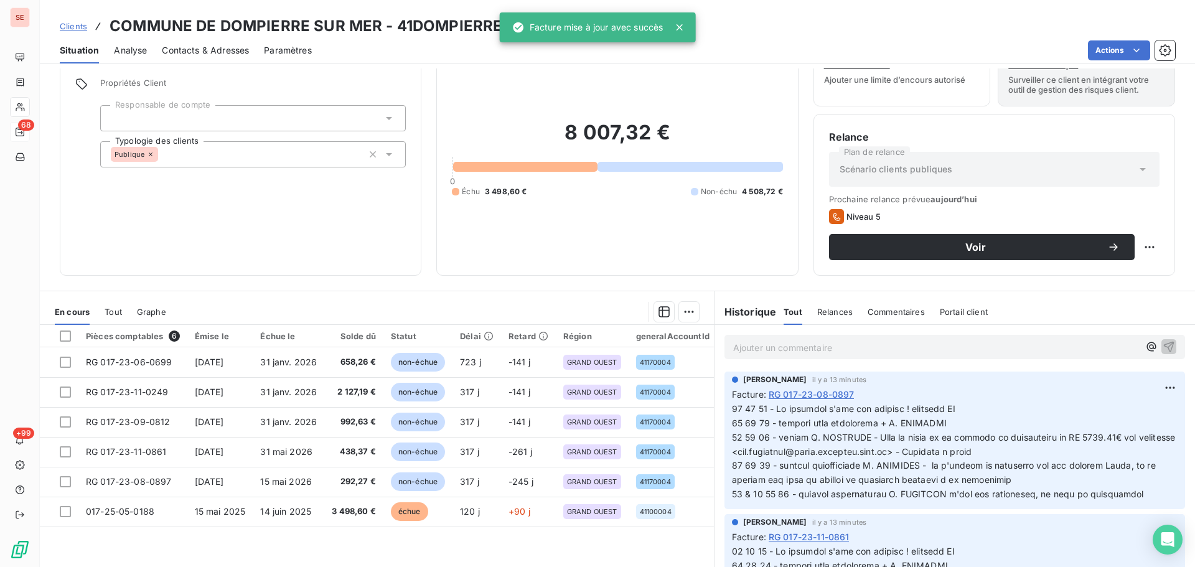
scroll to position [84, 0]
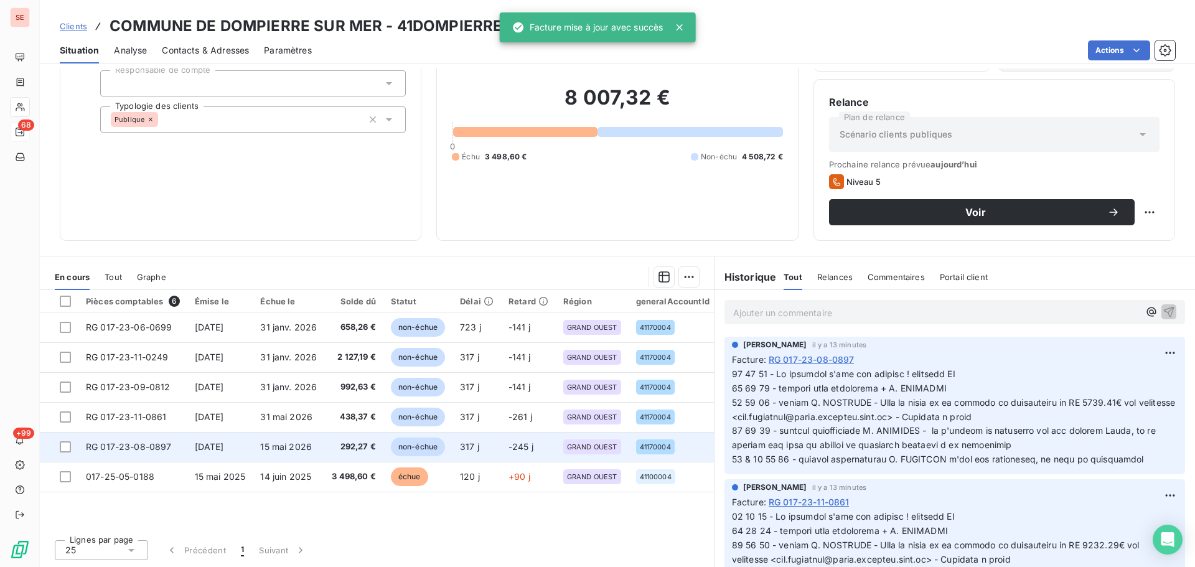
click at [347, 439] on td "292,27 €" at bounding box center [353, 447] width 59 height 30
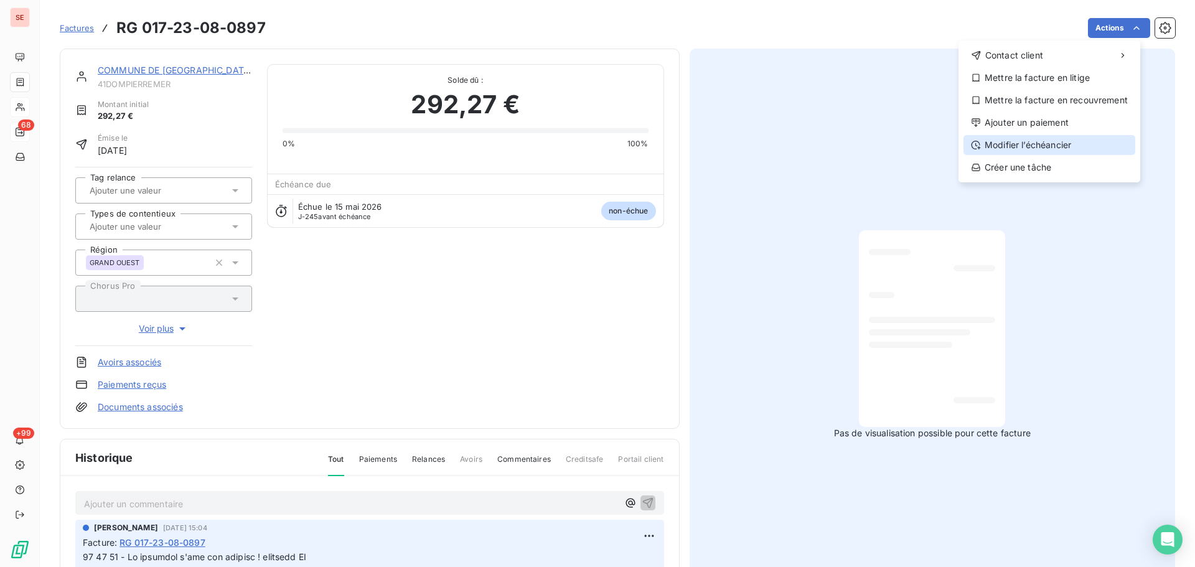
click at [1061, 145] on div "Modifier l’échéancier" at bounding box center [1050, 145] width 172 height 20
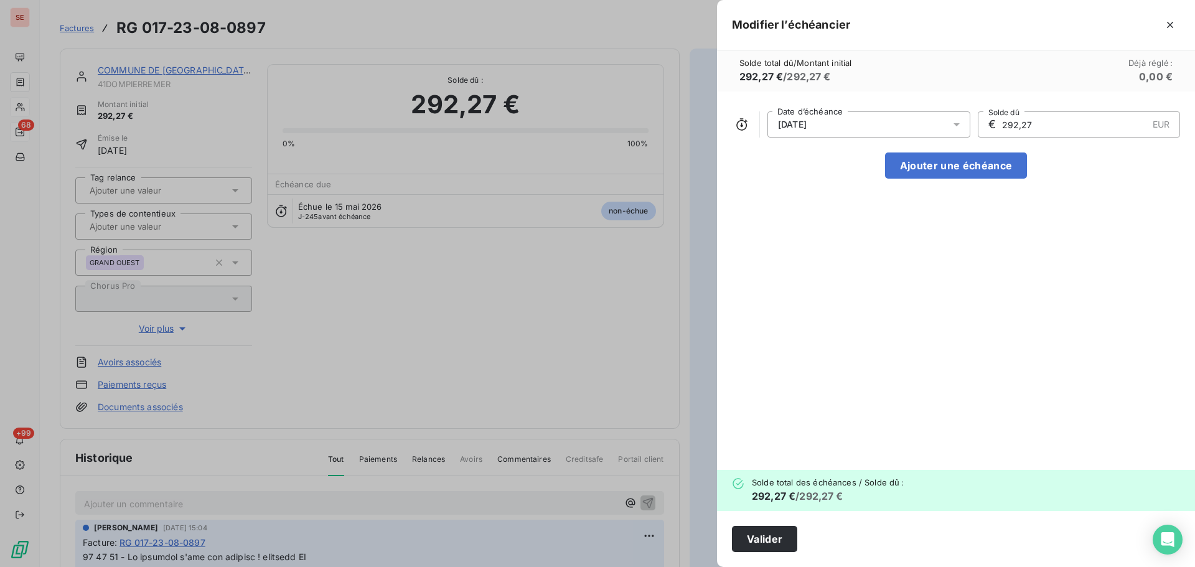
click at [933, 134] on div "[DATE]" at bounding box center [869, 124] width 203 height 26
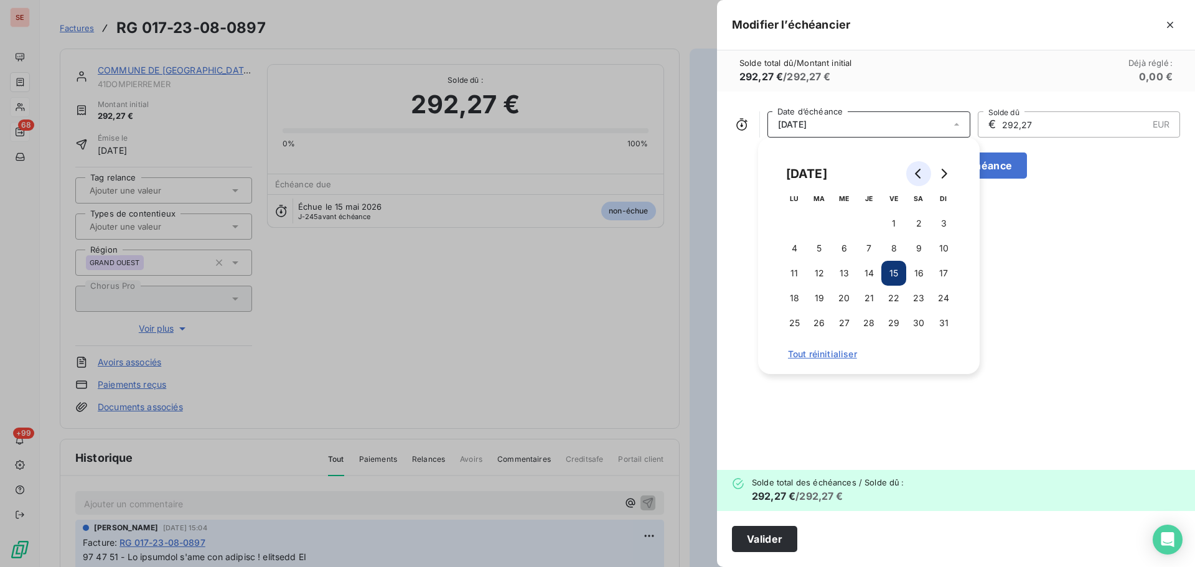
click at [925, 172] on button "Go to previous month" at bounding box center [918, 173] width 25 height 25
click at [916, 323] on button "31" at bounding box center [918, 323] width 25 height 25
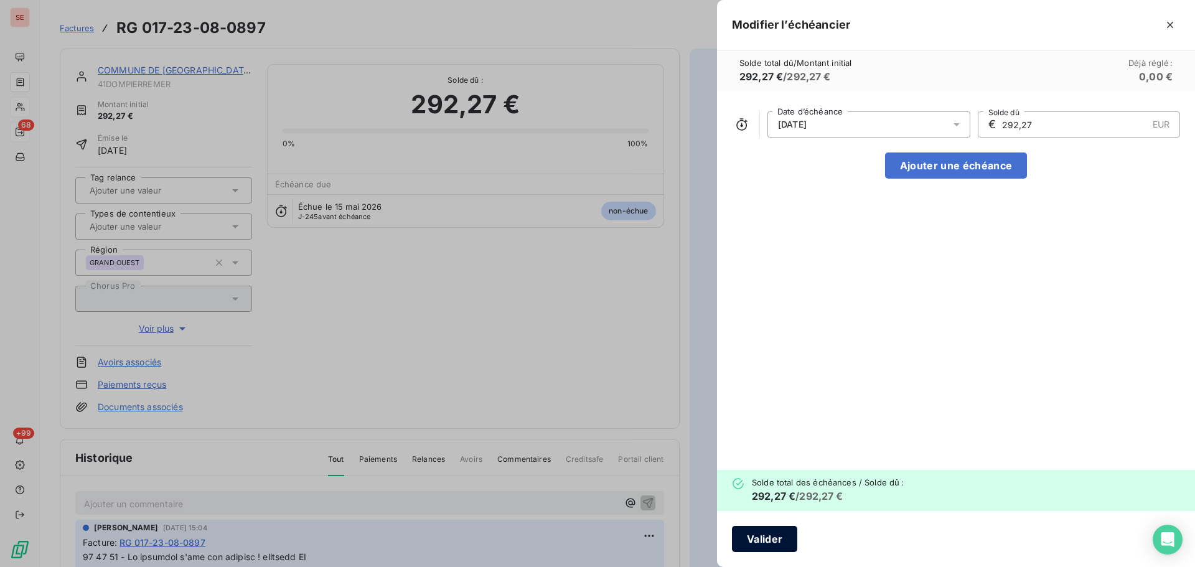
click at [761, 532] on button "Valider" at bounding box center [764, 539] width 65 height 26
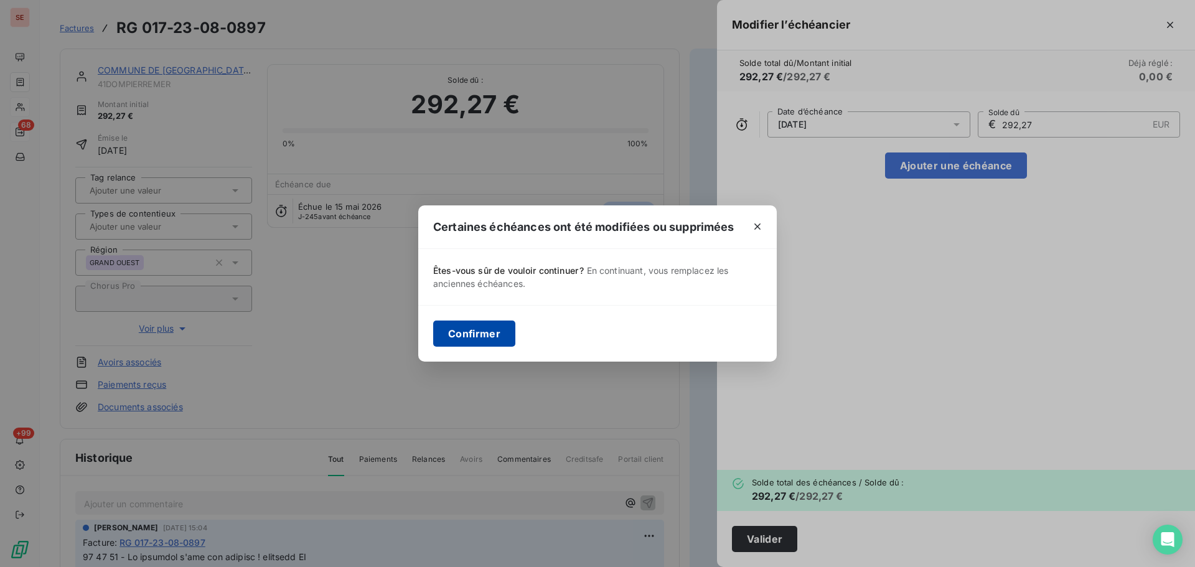
click at [475, 329] on button "Confirmer" at bounding box center [474, 334] width 82 height 26
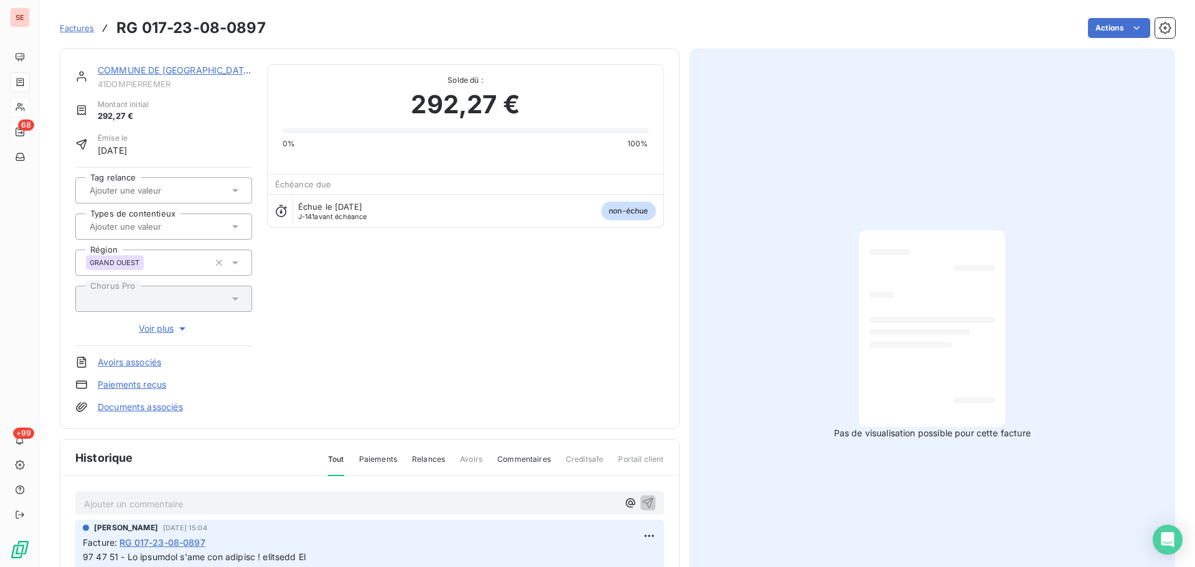
click at [189, 77] on div "COMMUNE DE [GEOGRAPHIC_DATA]" at bounding box center [175, 70] width 154 height 12
click at [187, 67] on link "COMMUNE DE [GEOGRAPHIC_DATA]" at bounding box center [175, 70] width 155 height 11
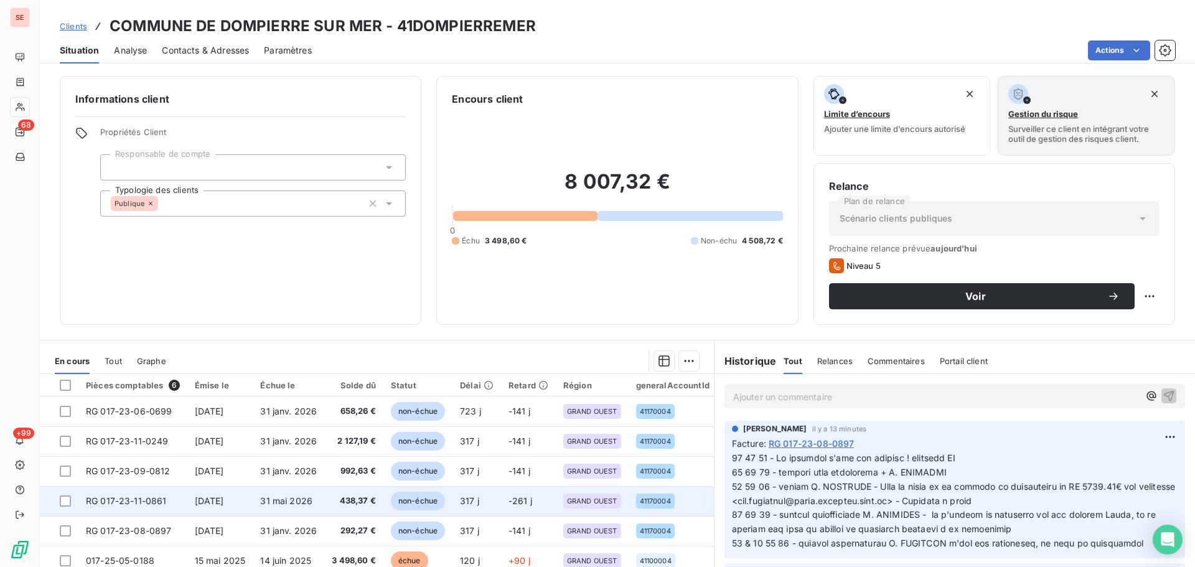
scroll to position [84, 0]
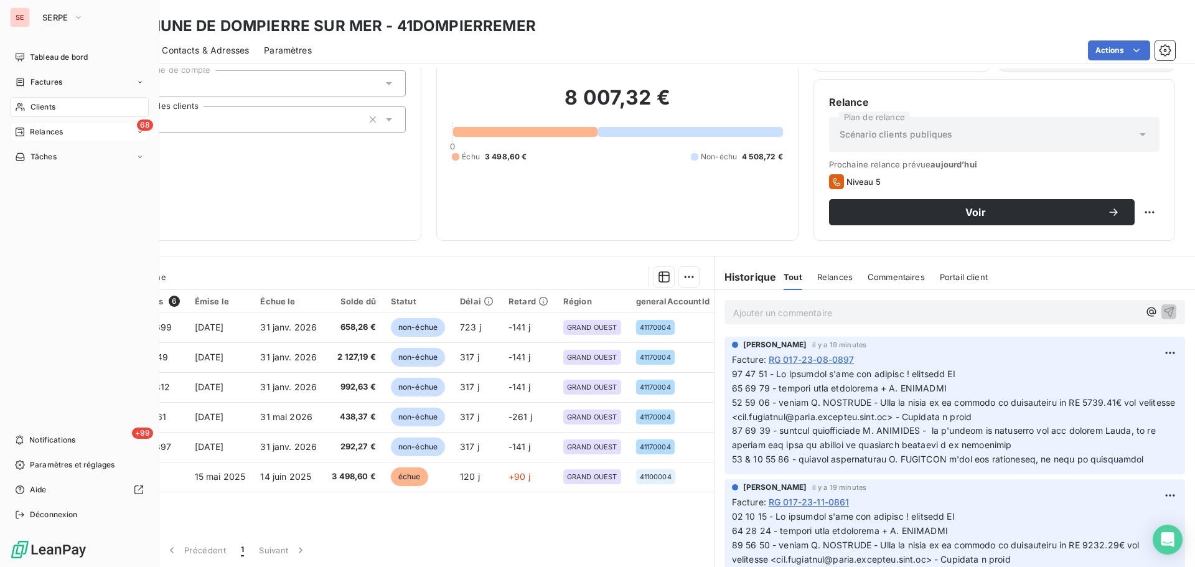
click at [45, 110] on span "Clients" at bounding box center [43, 106] width 25 height 11
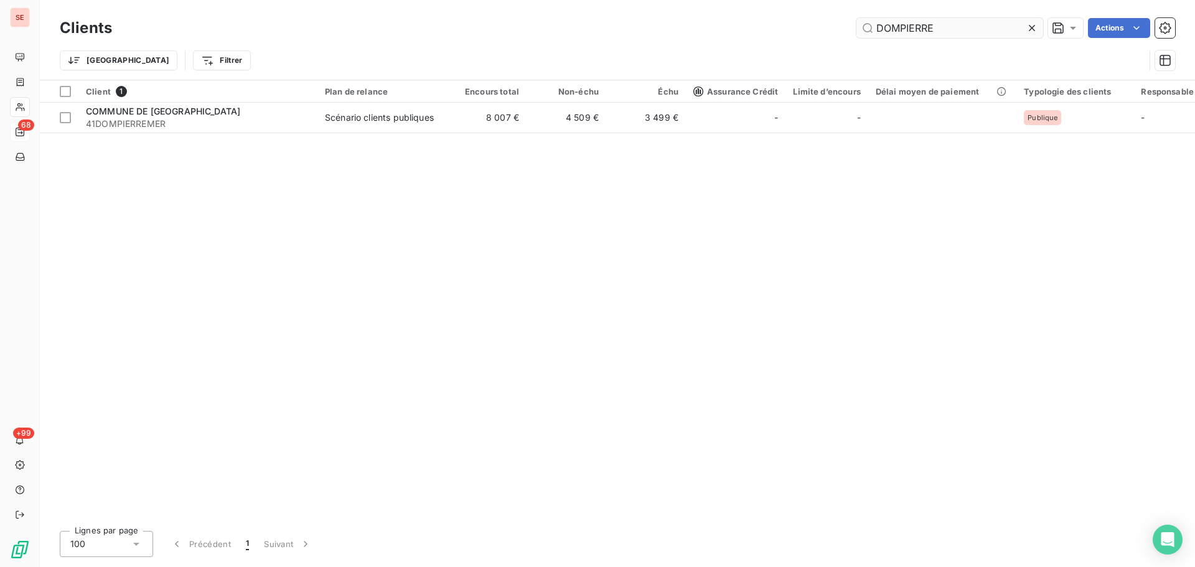
click at [952, 31] on input "DOMPIERRE" at bounding box center [950, 28] width 187 height 20
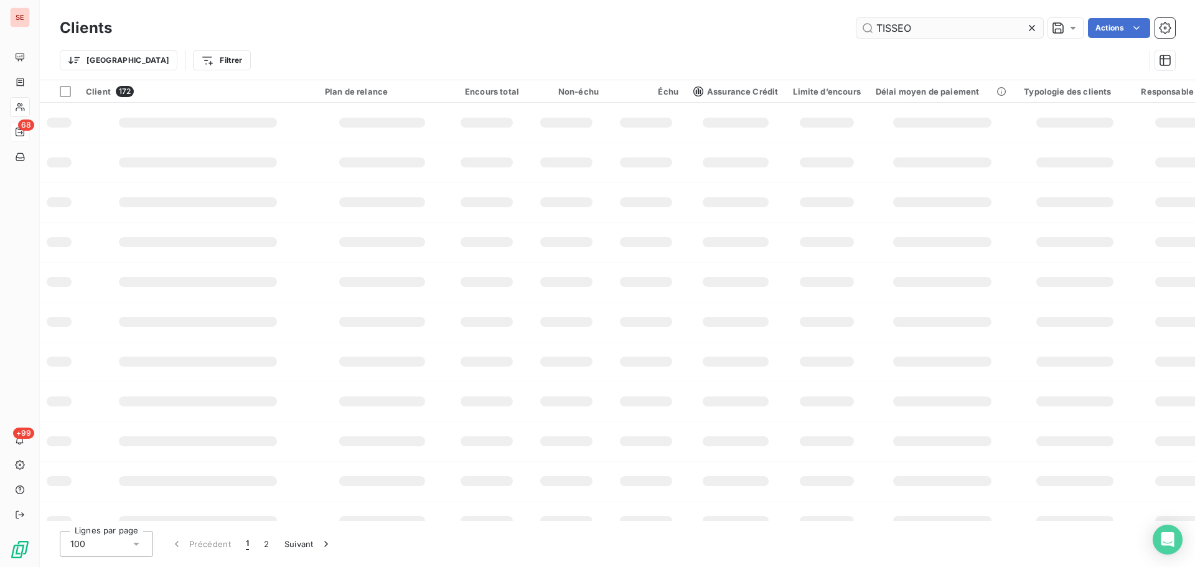
type input "TISSEO"
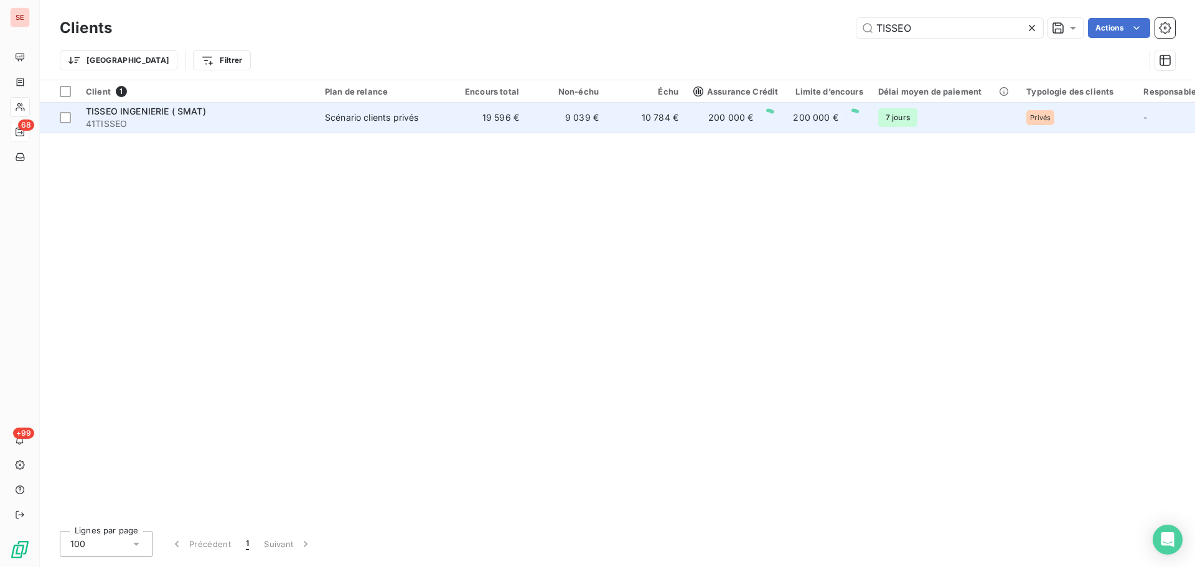
click at [431, 129] on td "Scénario clients privés" at bounding box center [381, 118] width 129 height 30
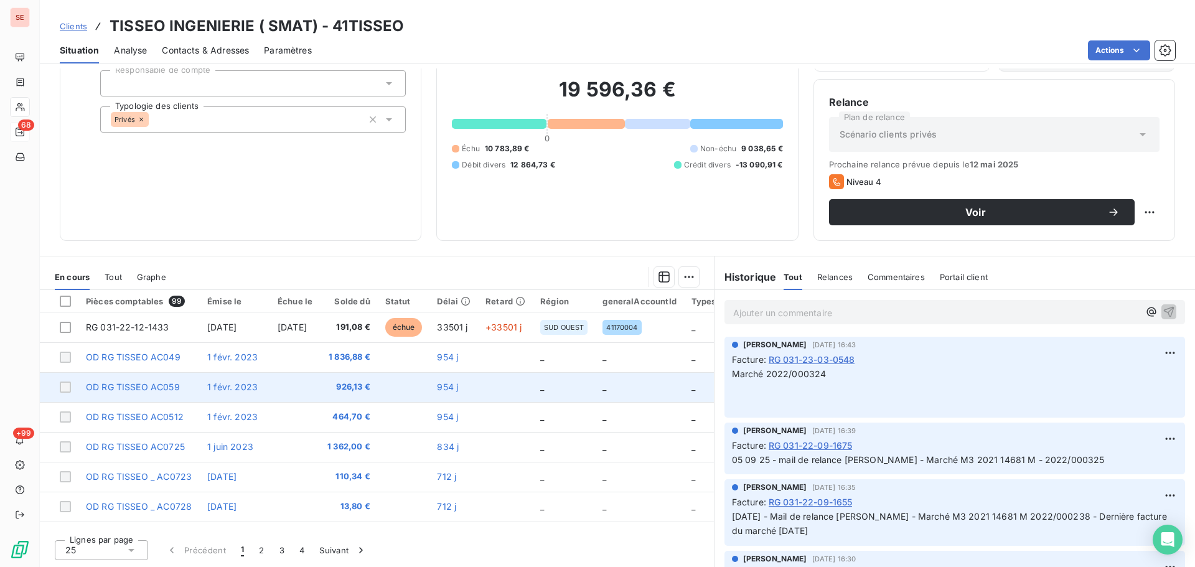
scroll to position [166, 0]
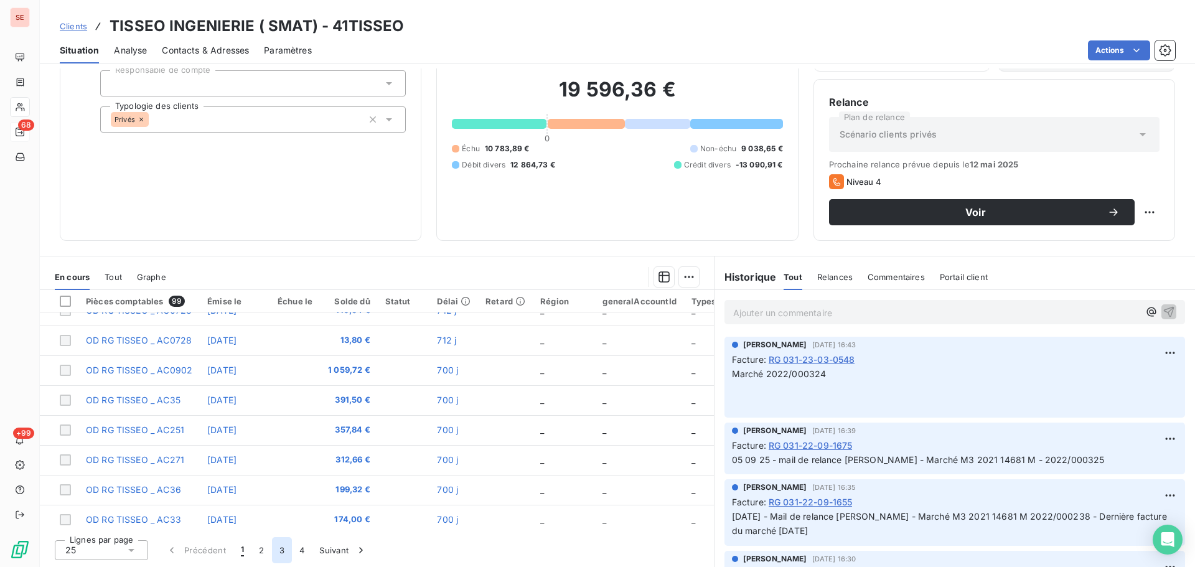
click at [277, 547] on button "3" at bounding box center [282, 550] width 20 height 26
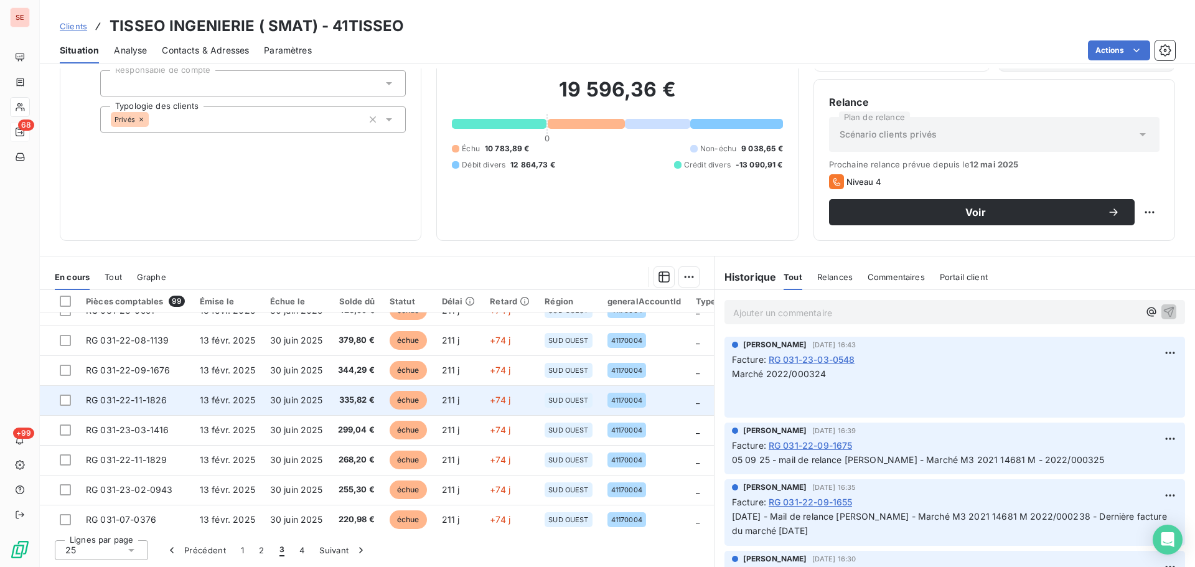
click at [227, 401] on span "13 févr. 2025" at bounding box center [227, 400] width 55 height 11
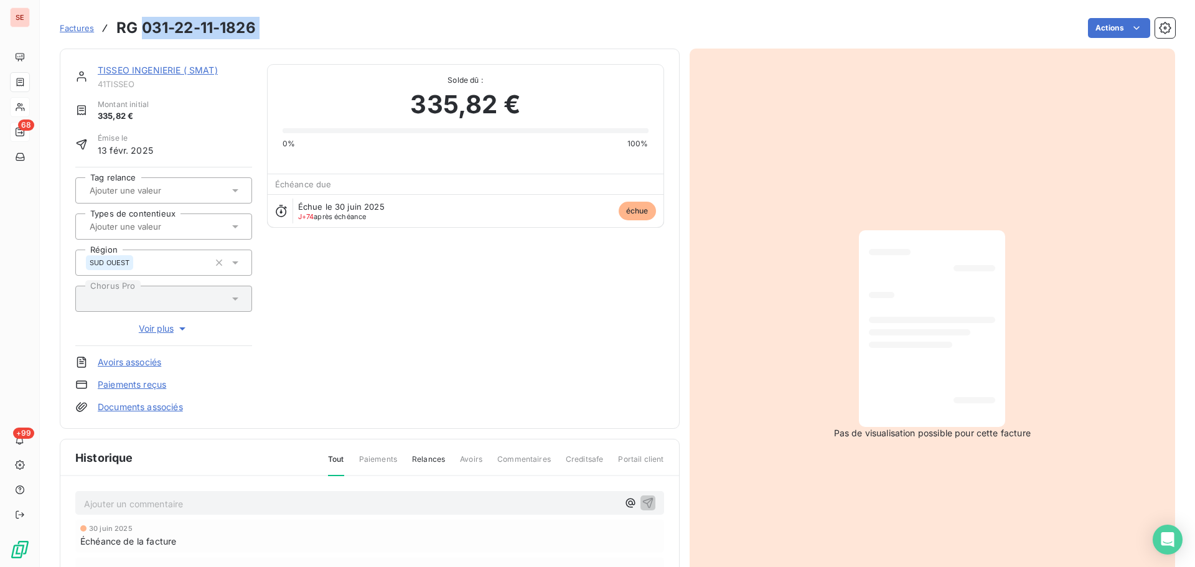
drag, startPoint x: 263, startPoint y: 29, endPoint x: 141, endPoint y: 27, distance: 122.6
click at [141, 27] on div "Factures RG 031-22-11-1826 Actions" at bounding box center [617, 28] width 1115 height 26
copy section "031-22-11-1826 Actions"
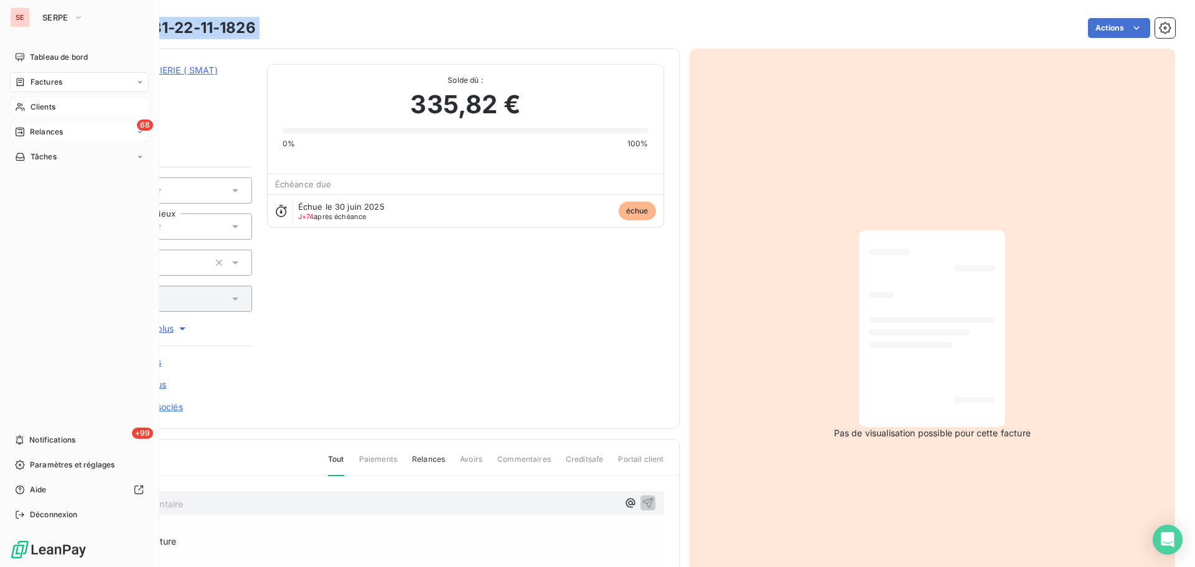
click at [37, 141] on div "68 Relances" at bounding box center [79, 132] width 139 height 20
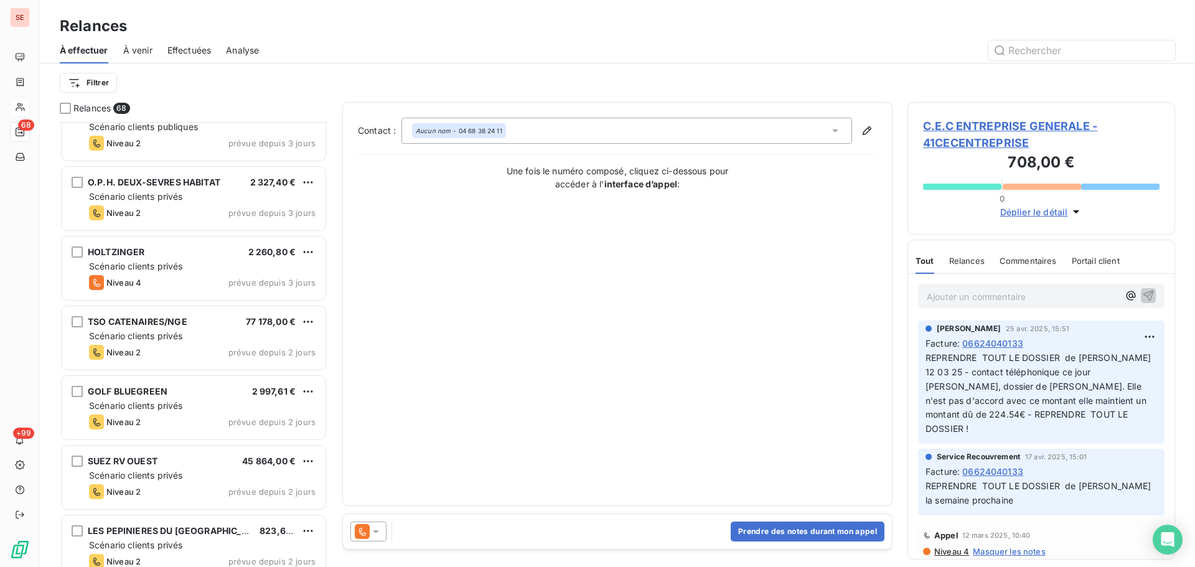
scroll to position [3818, 0]
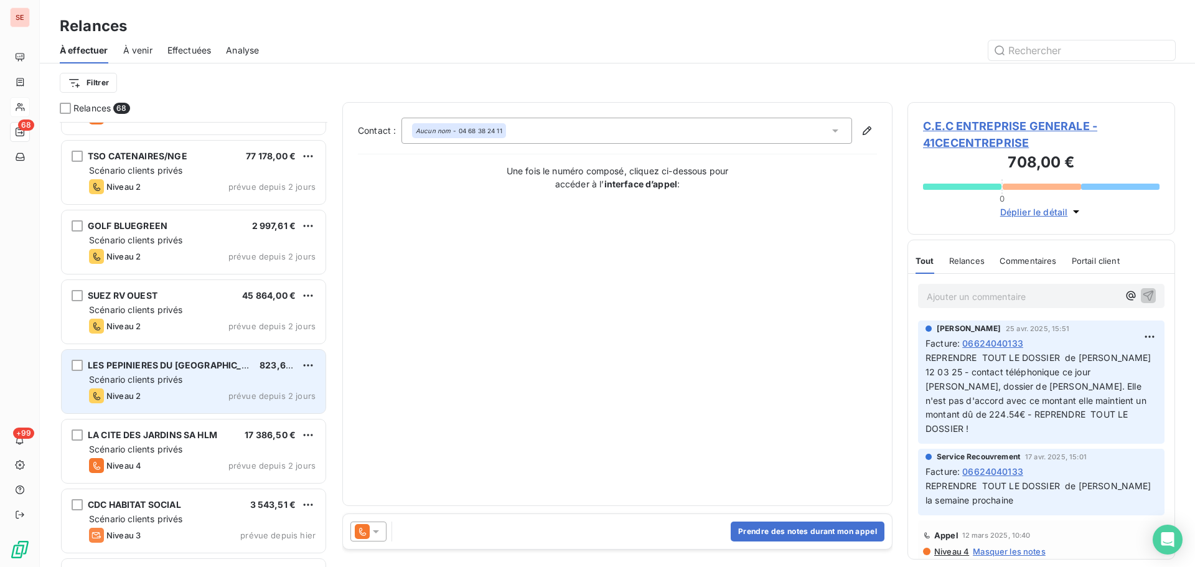
click at [199, 403] on div "LES PEPINIERES DU LANGUEDOC 823,68 € Scénario clients privés Niveau 2 prévue de…" at bounding box center [194, 381] width 264 height 63
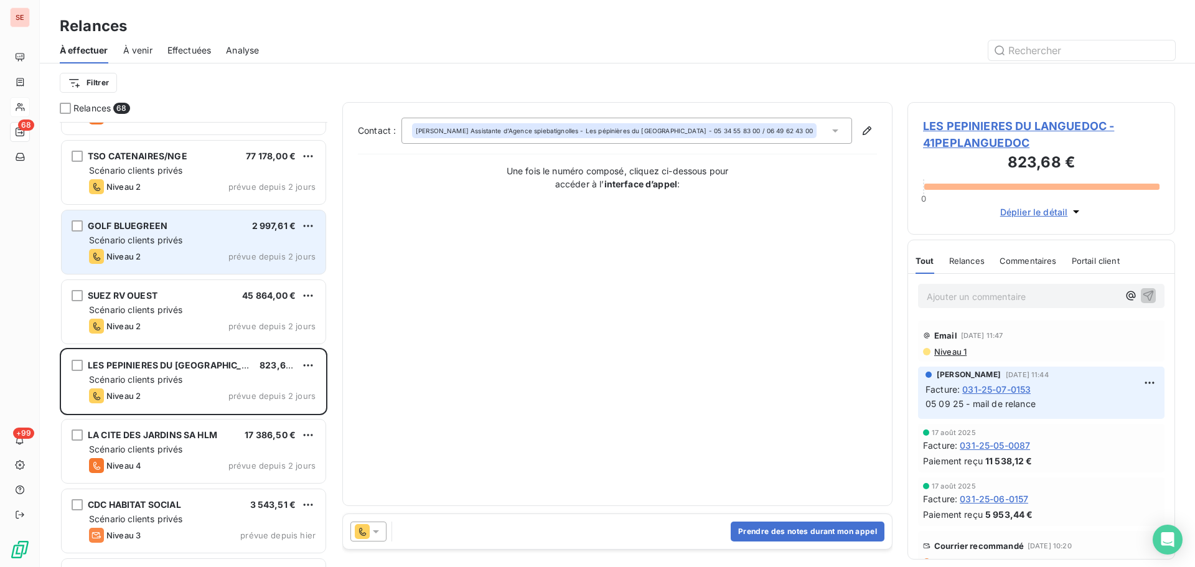
click at [230, 250] on div "Niveau 2 prévue depuis 2 jours" at bounding box center [202, 256] width 227 height 15
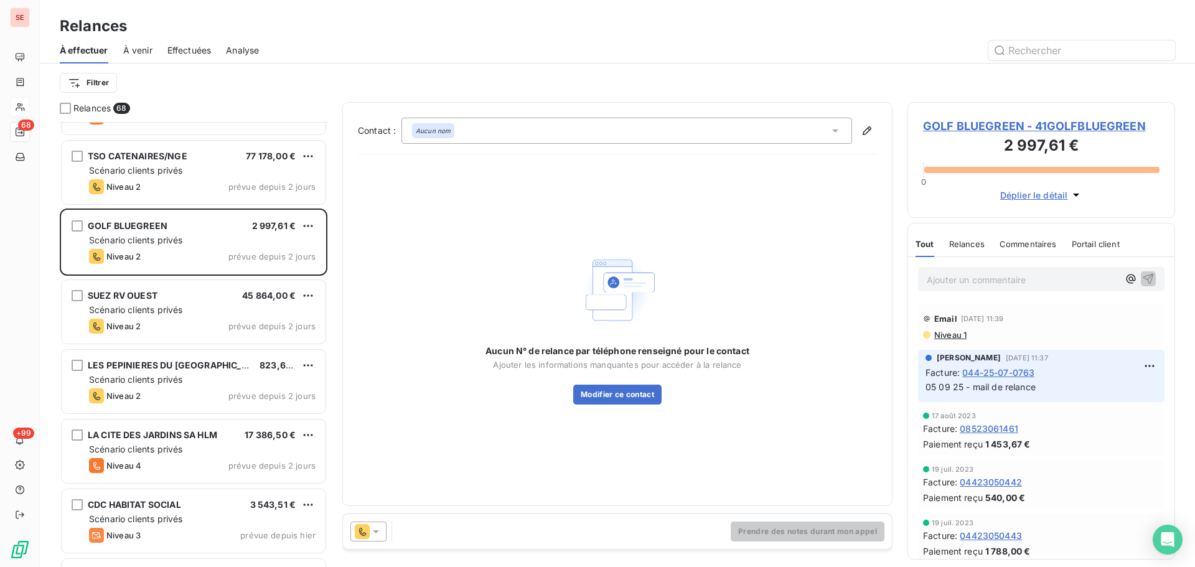
click at [1011, 131] on span "GOLF BLUEGREEN - 41GOLFBLUEGREEN" at bounding box center [1041, 126] width 237 height 17
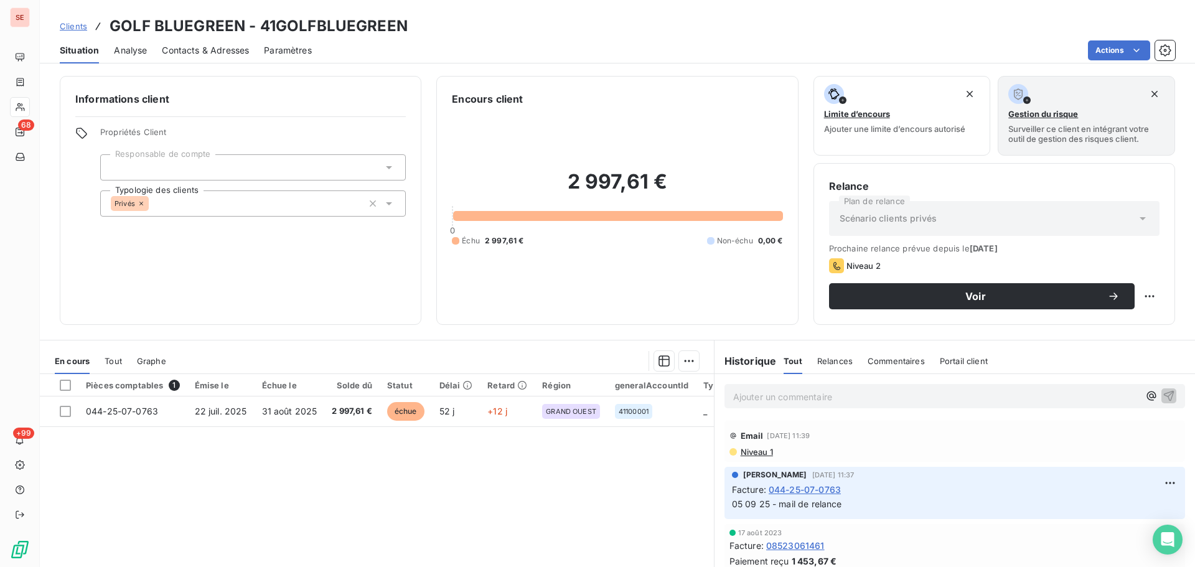
click at [231, 54] on span "Contacts & Adresses" at bounding box center [205, 50] width 87 height 12
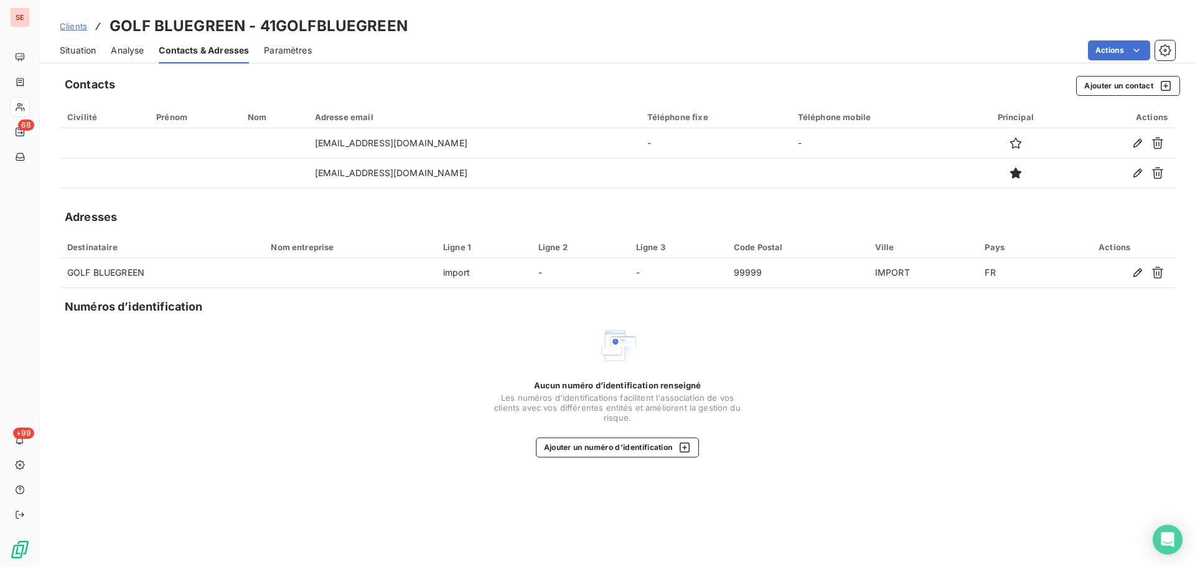
click at [75, 51] on span "Situation" at bounding box center [78, 50] width 36 height 12
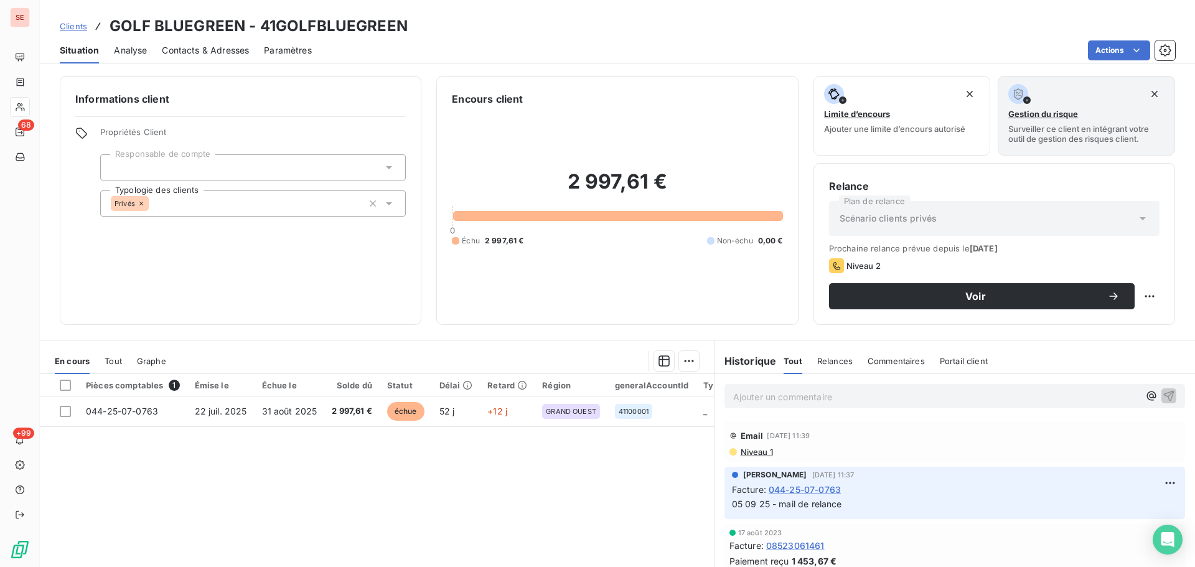
click at [218, 51] on span "Contacts & Adresses" at bounding box center [205, 50] width 87 height 12
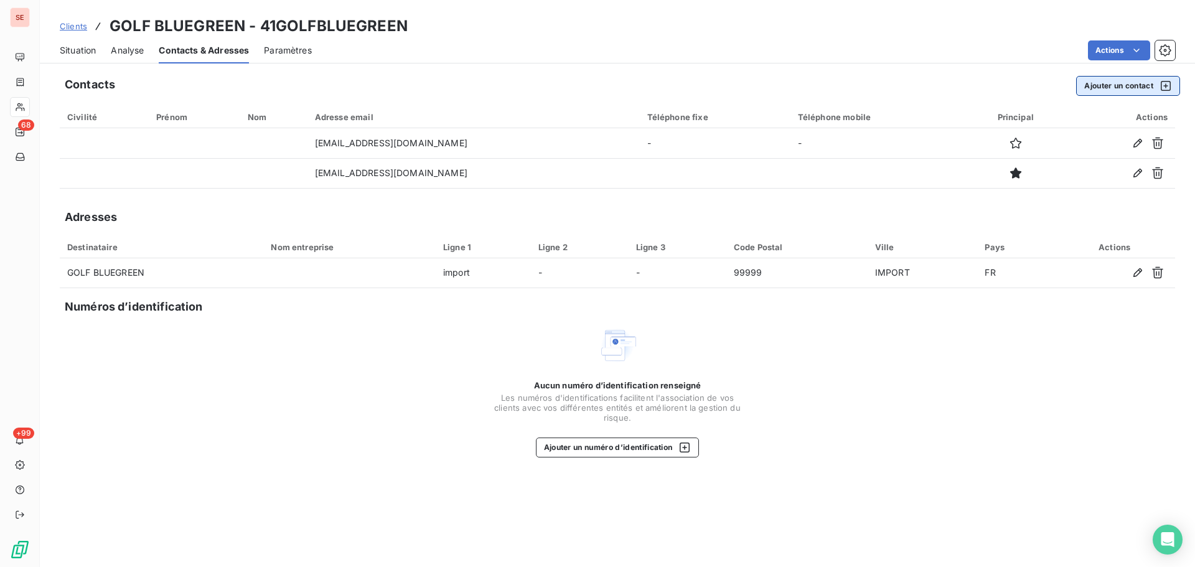
click at [1133, 86] on button "Ajouter un contact" at bounding box center [1128, 86] width 104 height 20
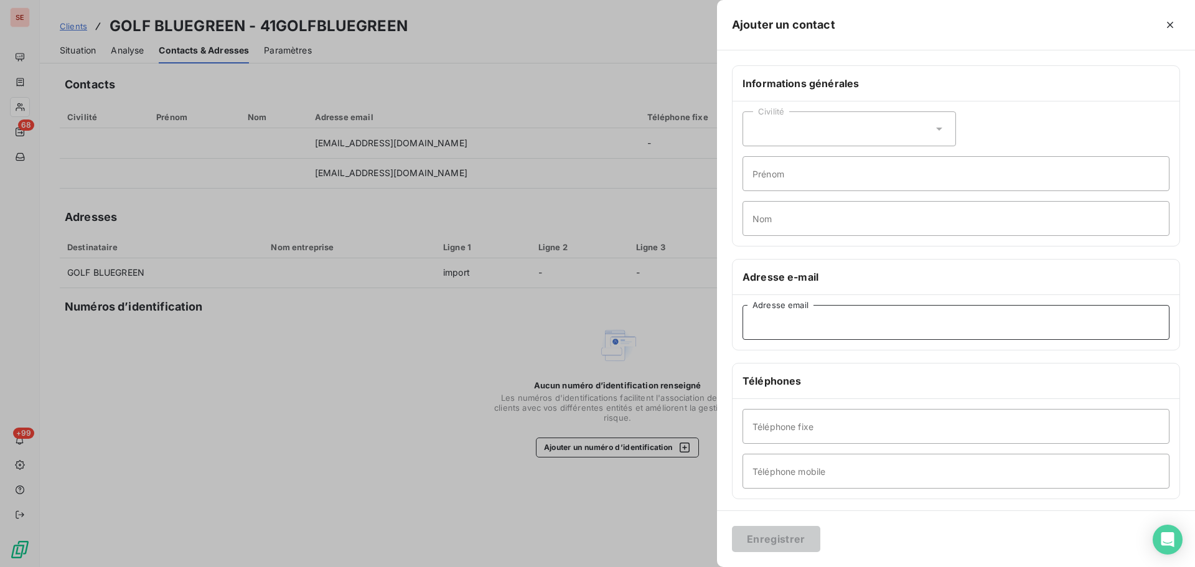
click at [800, 322] on input "Adresse email" at bounding box center [956, 322] width 427 height 35
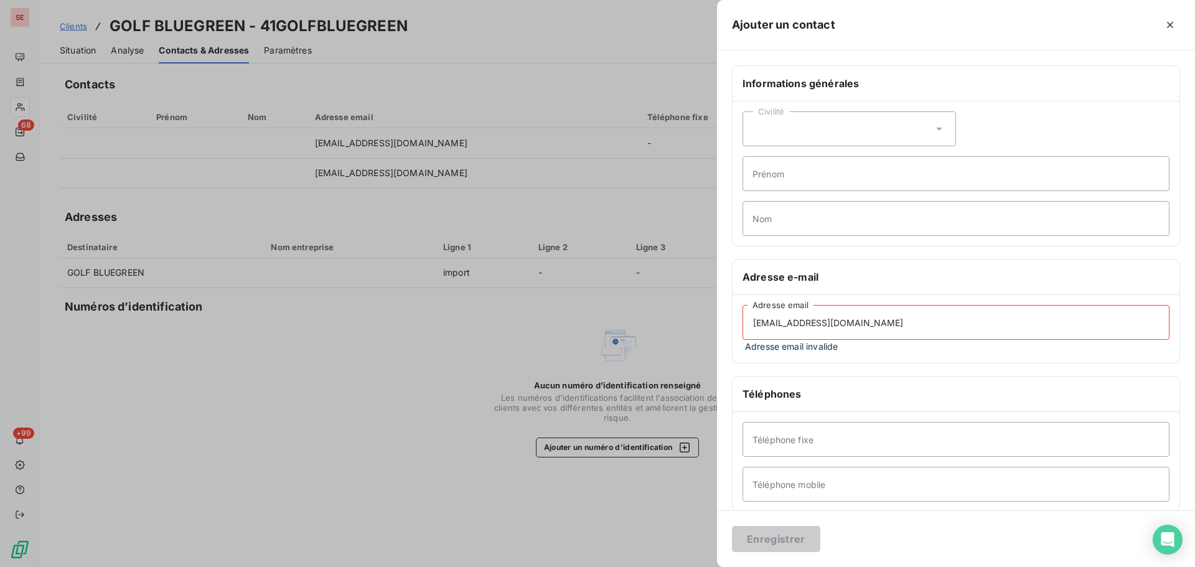
click at [834, 325] on input "[EMAIL_ADDRESS][DOMAIN_NAME]" at bounding box center [956, 322] width 427 height 35
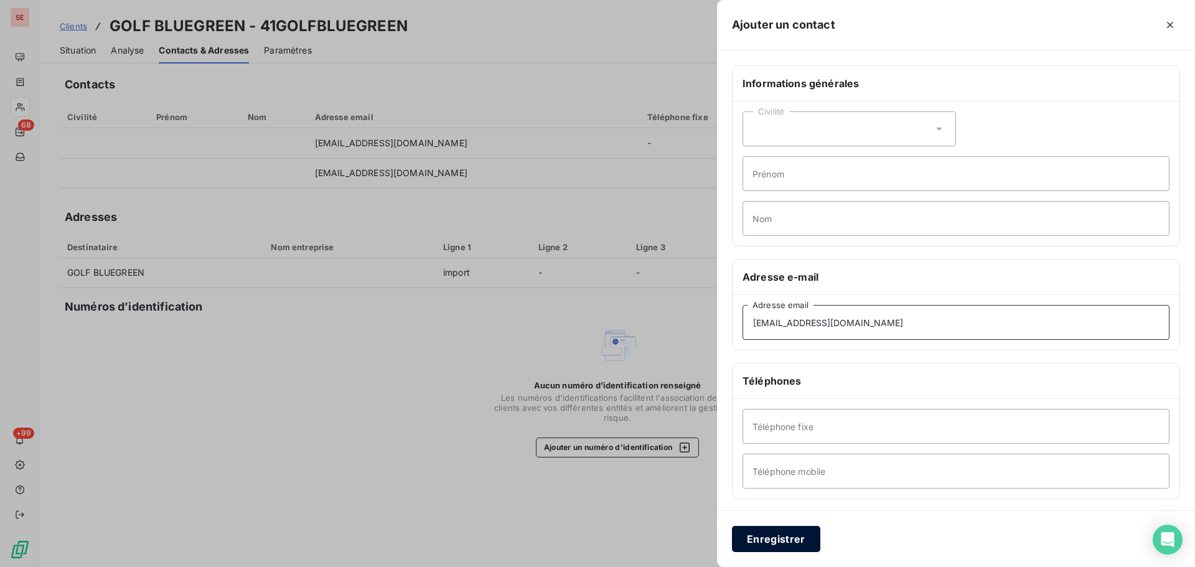
type input "[EMAIL_ADDRESS][DOMAIN_NAME]"
click at [781, 535] on button "Enregistrer" at bounding box center [776, 539] width 88 height 26
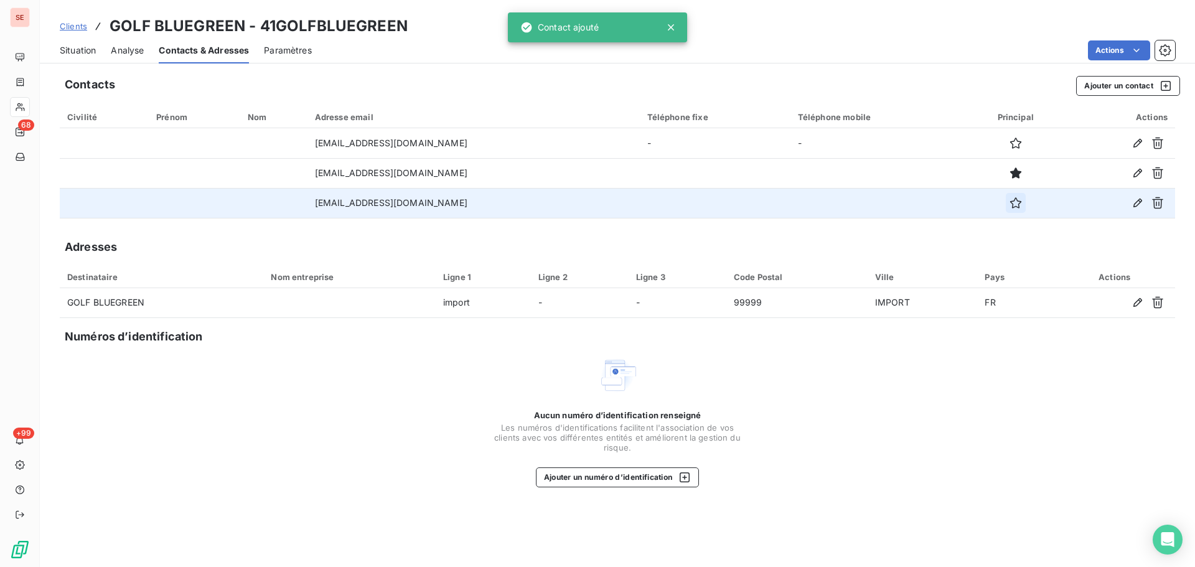
click at [1006, 209] on button "button" at bounding box center [1016, 203] width 20 height 20
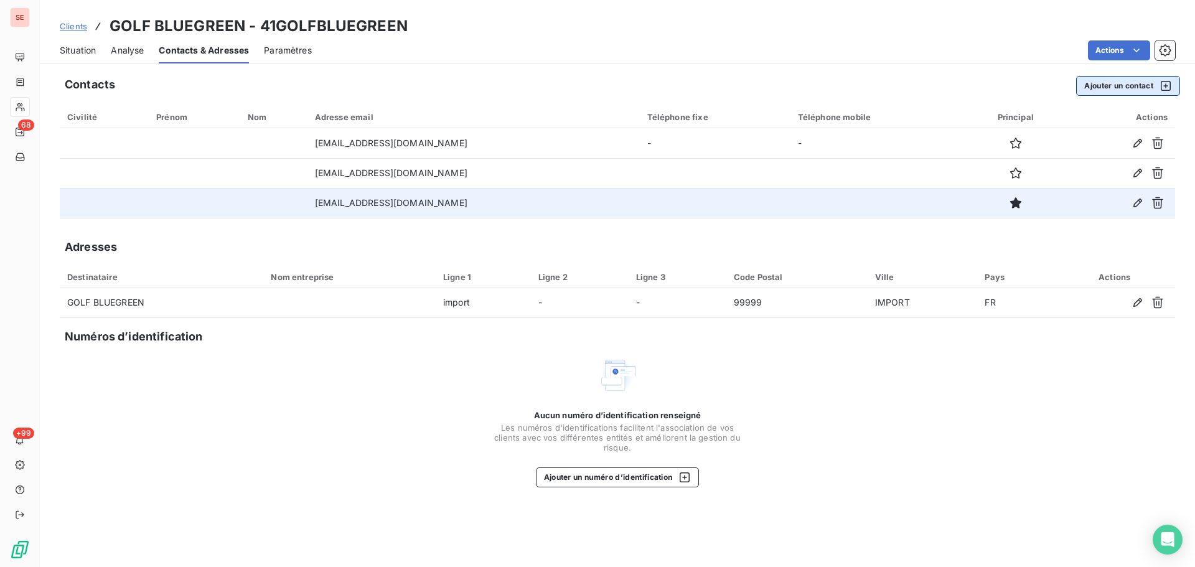
click at [1104, 86] on button "Ajouter un contact" at bounding box center [1128, 86] width 104 height 20
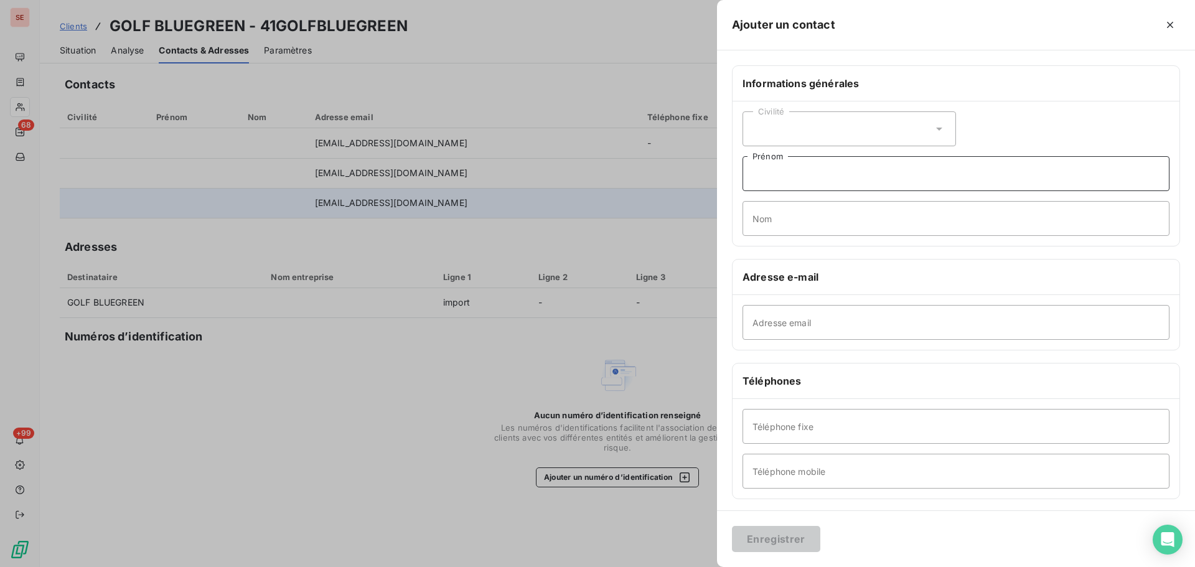
click at [812, 171] on input "Prénom" at bounding box center [956, 173] width 427 height 35
drag, startPoint x: 812, startPoint y: 171, endPoint x: 784, endPoint y: 166, distance: 29.1
click at [784, 166] on input "[PERSON_NAME]" at bounding box center [956, 173] width 427 height 35
type input "[PERSON_NAME]"
drag, startPoint x: 801, startPoint y: 175, endPoint x: 760, endPoint y: 220, distance: 61.3
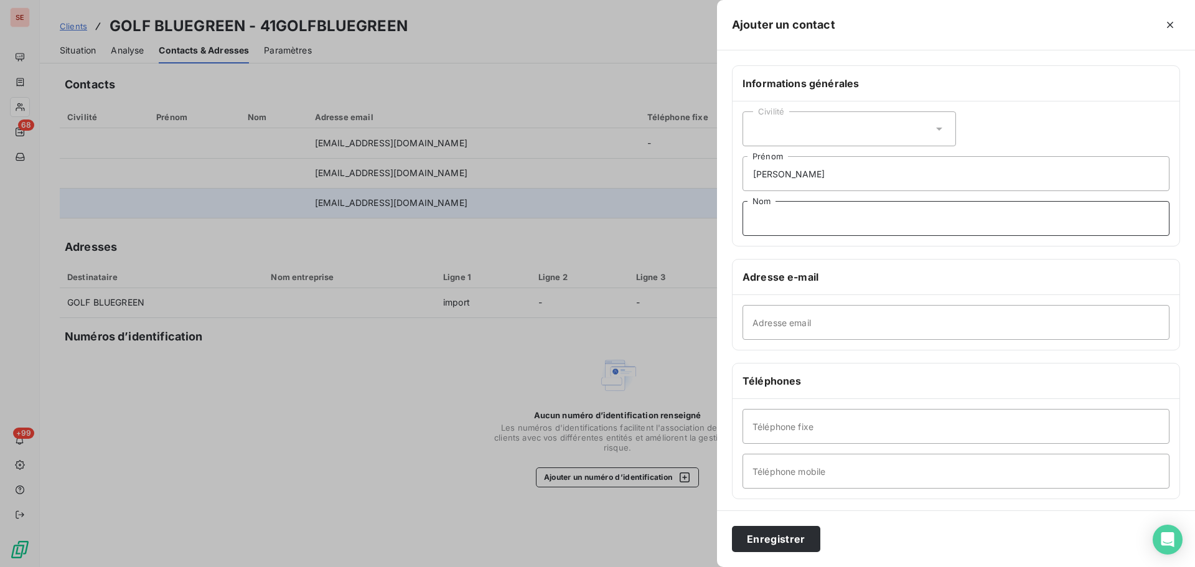
click at [758, 219] on input "Nom" at bounding box center [956, 218] width 427 height 35
type input "ETORE"
click at [830, 182] on input "[PERSON_NAME]" at bounding box center [956, 173] width 427 height 35
type input "[PERSON_NAME]"
click at [923, 310] on input "Adresse email" at bounding box center [956, 322] width 427 height 35
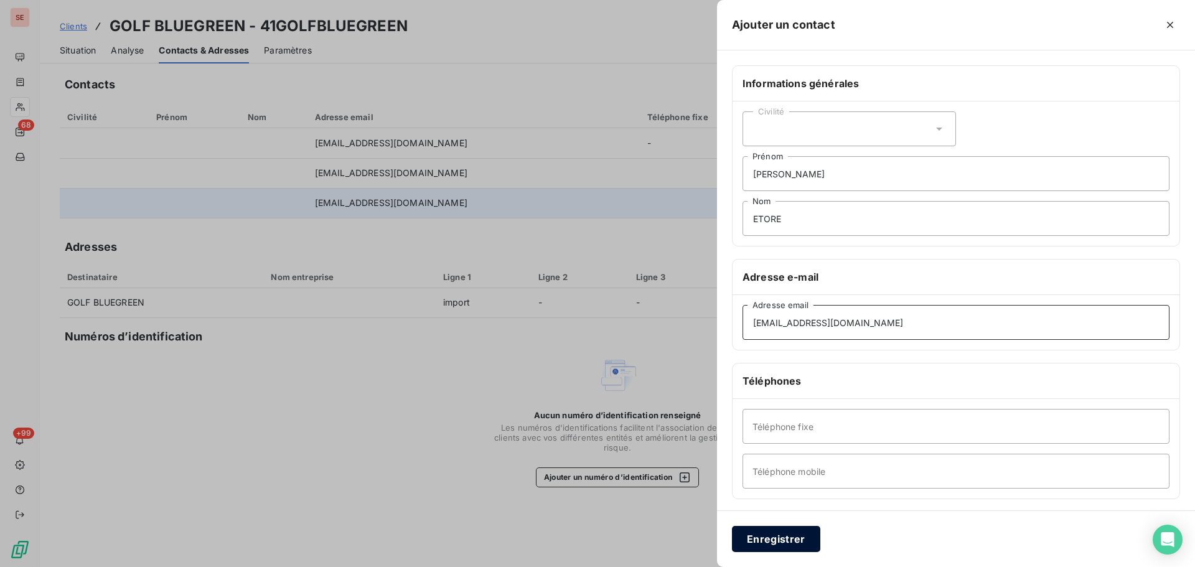
type input "[EMAIL_ADDRESS][DOMAIN_NAME]"
click at [801, 540] on button "Enregistrer" at bounding box center [776, 539] width 88 height 26
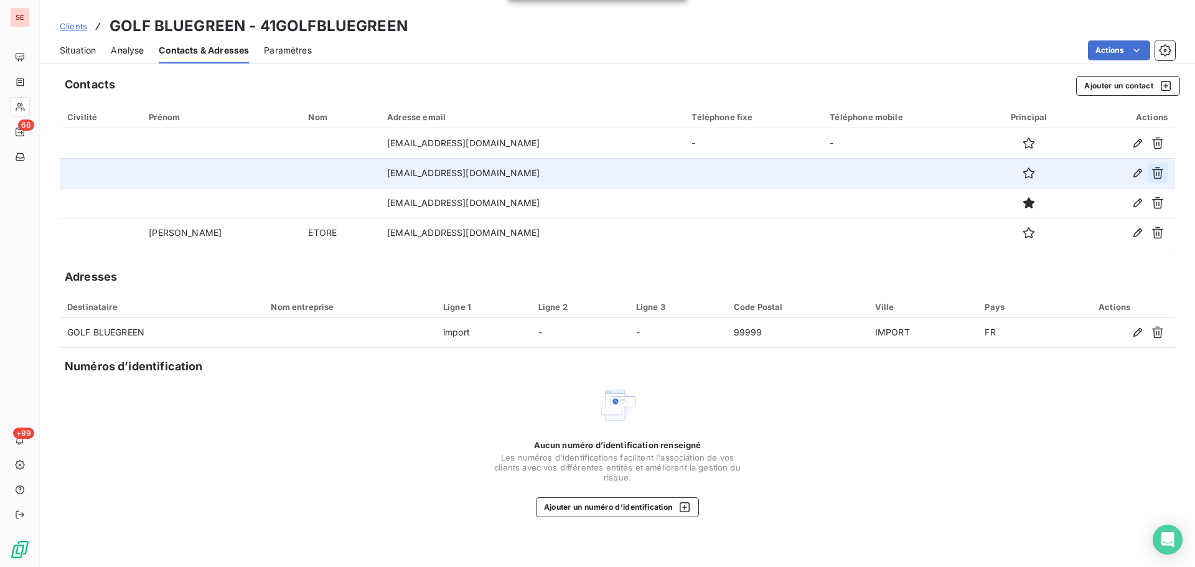
click at [1163, 171] on icon "button" at bounding box center [1158, 173] width 12 height 12
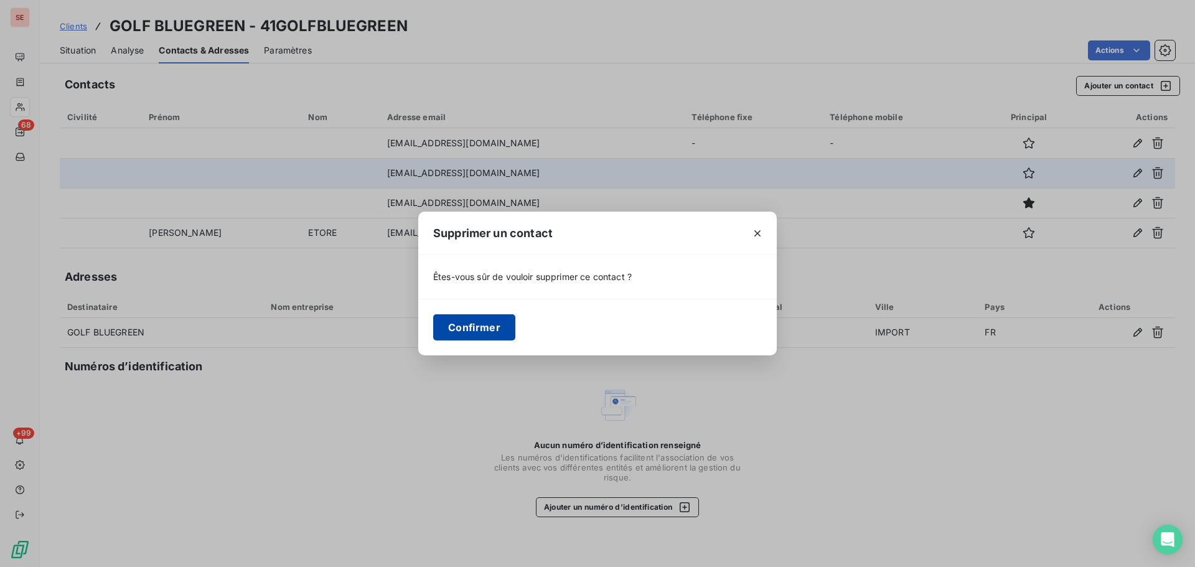
click at [492, 326] on button "Confirmer" at bounding box center [474, 327] width 82 height 26
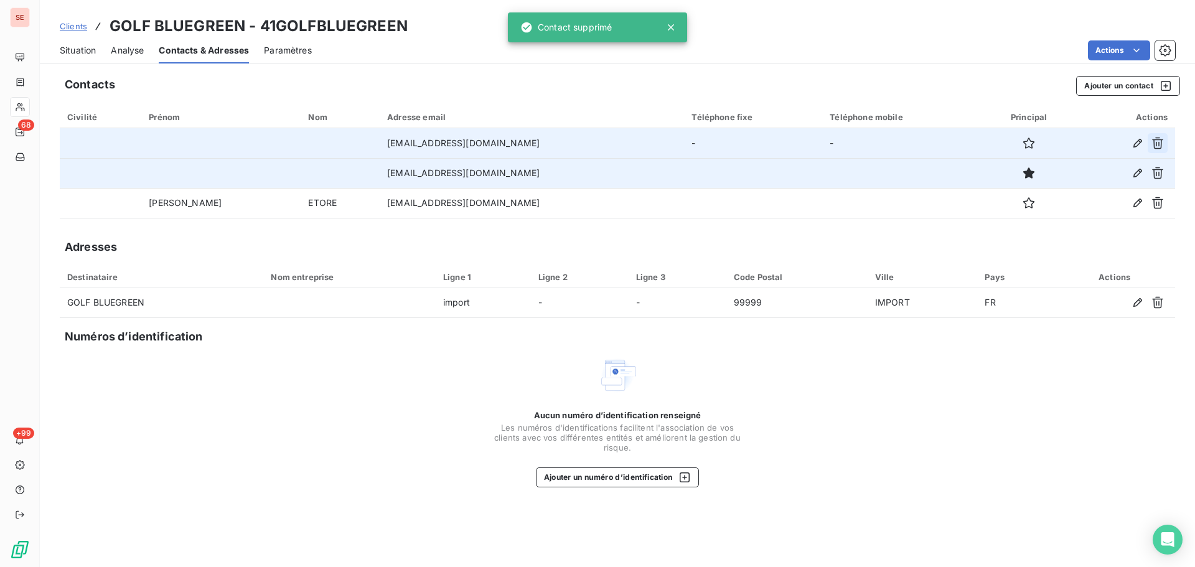
click at [1158, 135] on button "button" at bounding box center [1158, 143] width 20 height 20
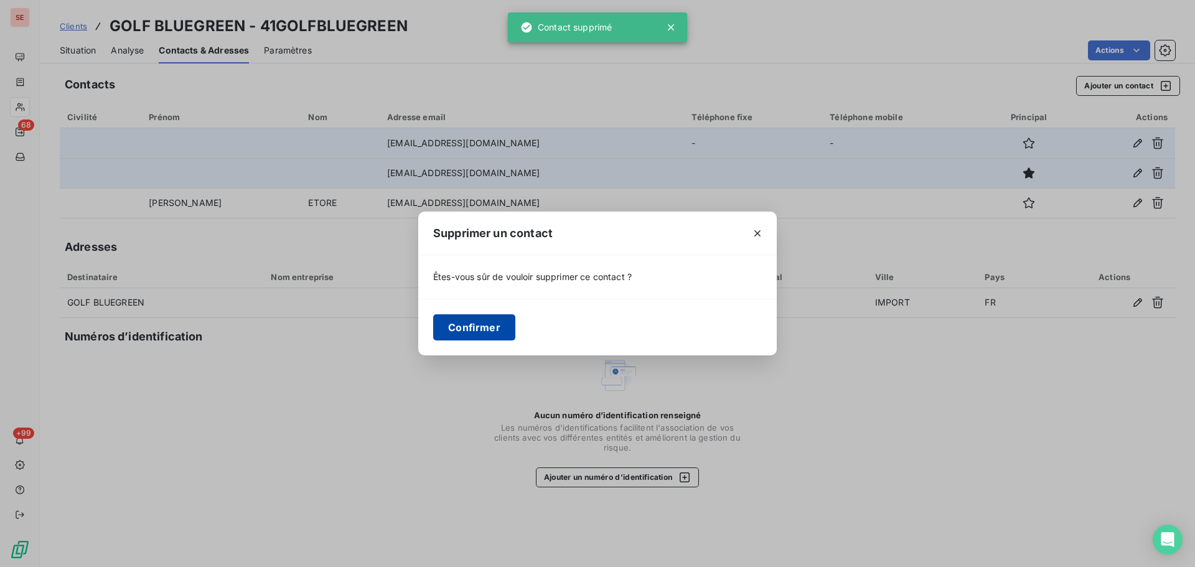
click at [475, 320] on button "Confirmer" at bounding box center [474, 327] width 82 height 26
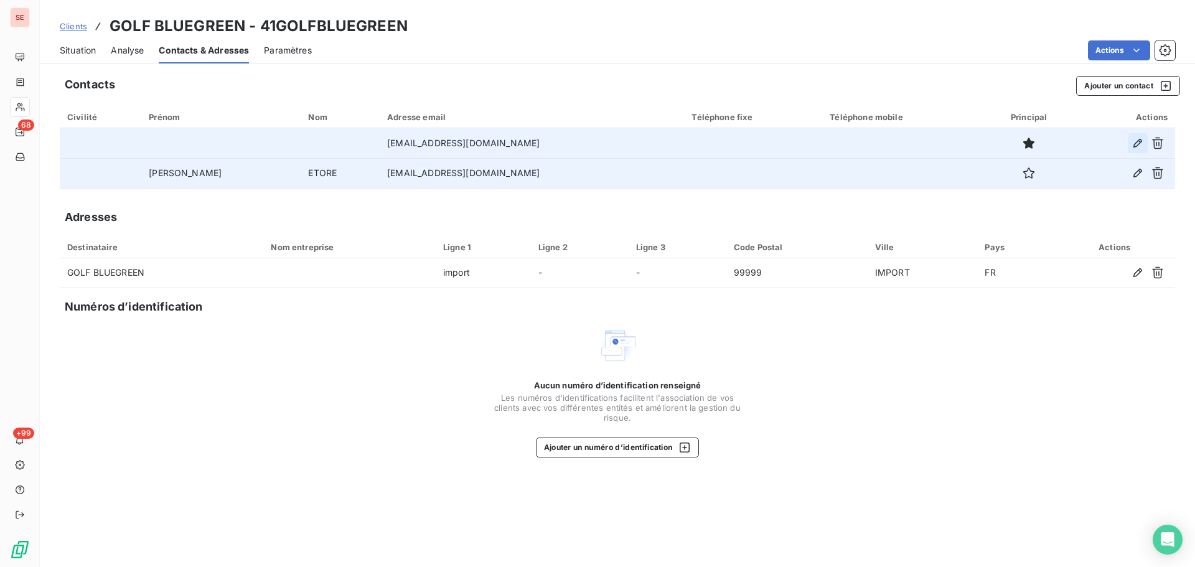
click at [1136, 139] on icon "button" at bounding box center [1138, 143] width 12 height 12
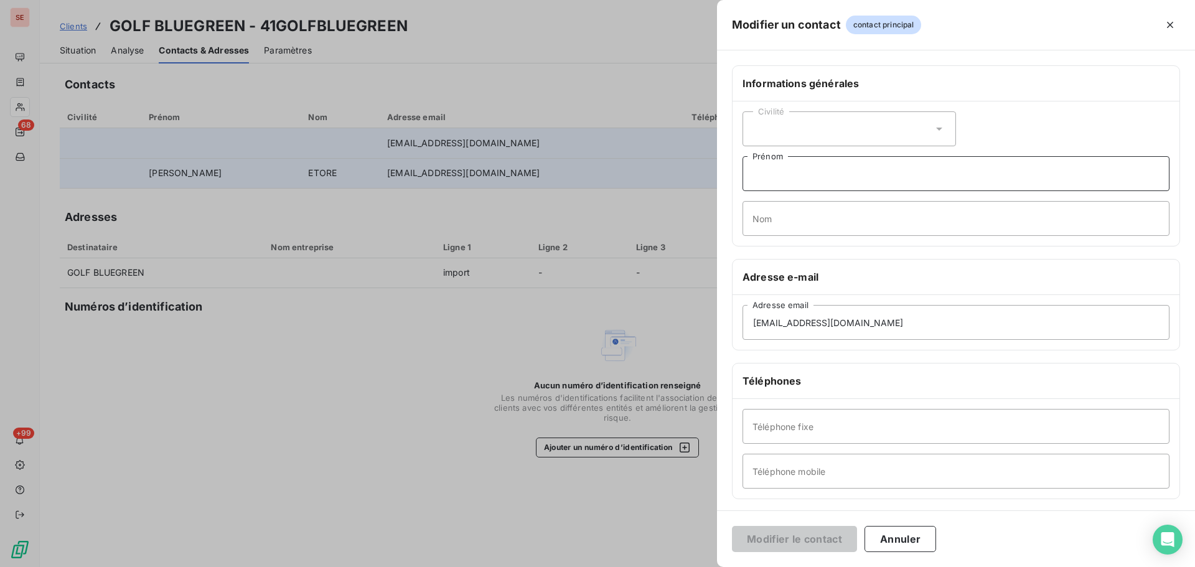
click at [816, 172] on input "Prénom" at bounding box center [956, 173] width 427 height 35
type input "Relance"
click at [763, 535] on button "Modifier le contact" at bounding box center [794, 539] width 125 height 26
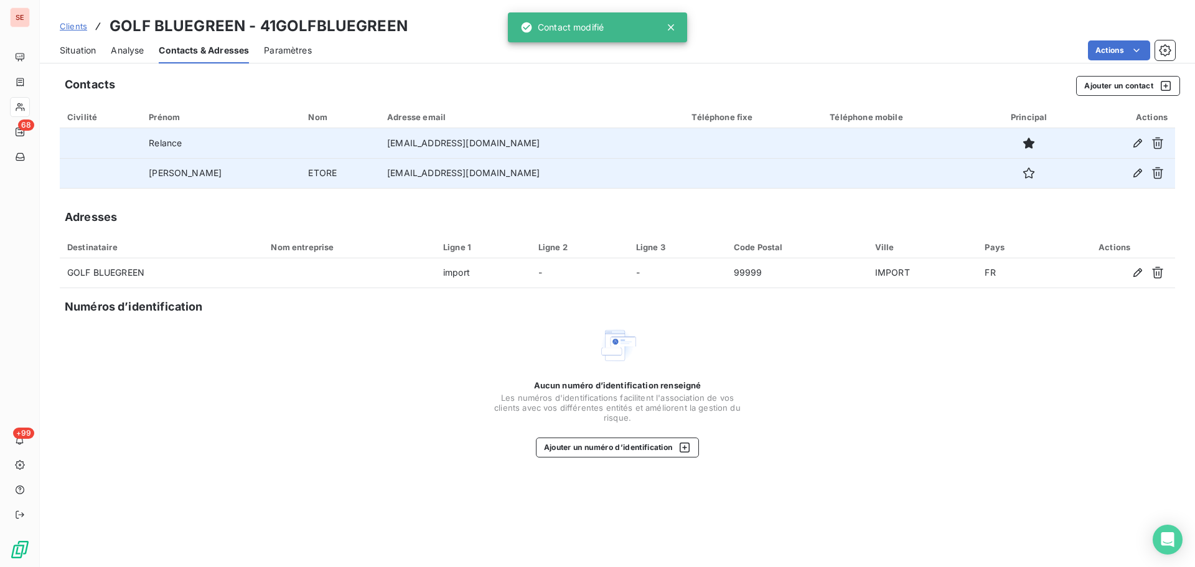
click at [84, 47] on span "Situation" at bounding box center [78, 50] width 36 height 12
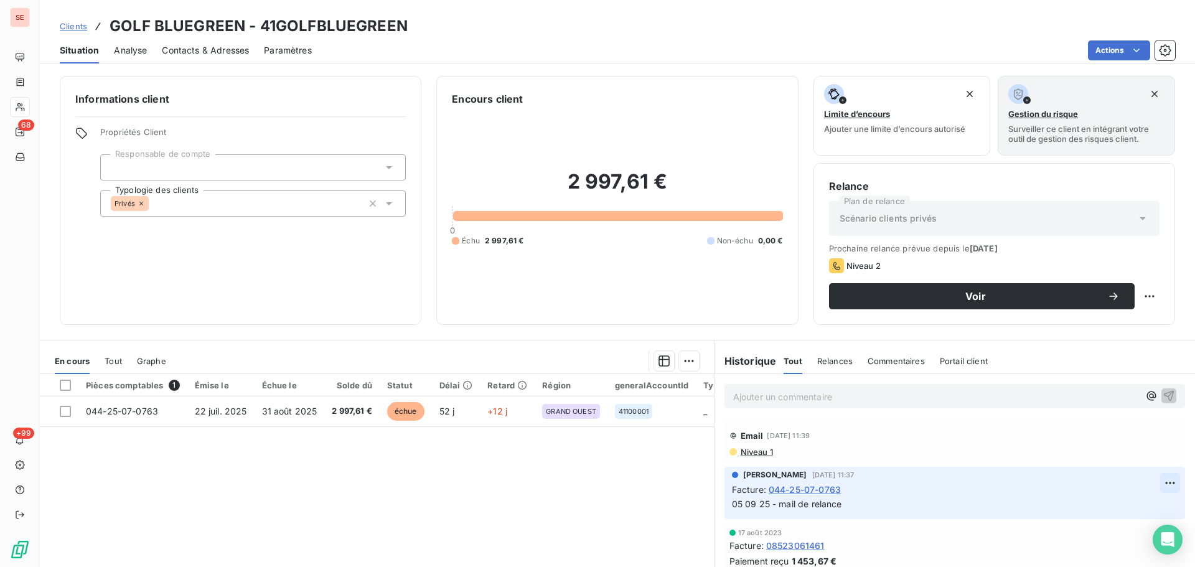
click at [1156, 479] on html "SE 68 +99 Clients GOLF BLUEGREEN - 41GOLFBLUEGREEN Situation Analyse Contacts &…" at bounding box center [597, 283] width 1195 height 567
click at [1117, 509] on div "Editer" at bounding box center [1122, 510] width 70 height 20
click at [732, 505] on span "05 09 25 - mail de relance" at bounding box center [787, 504] width 110 height 11
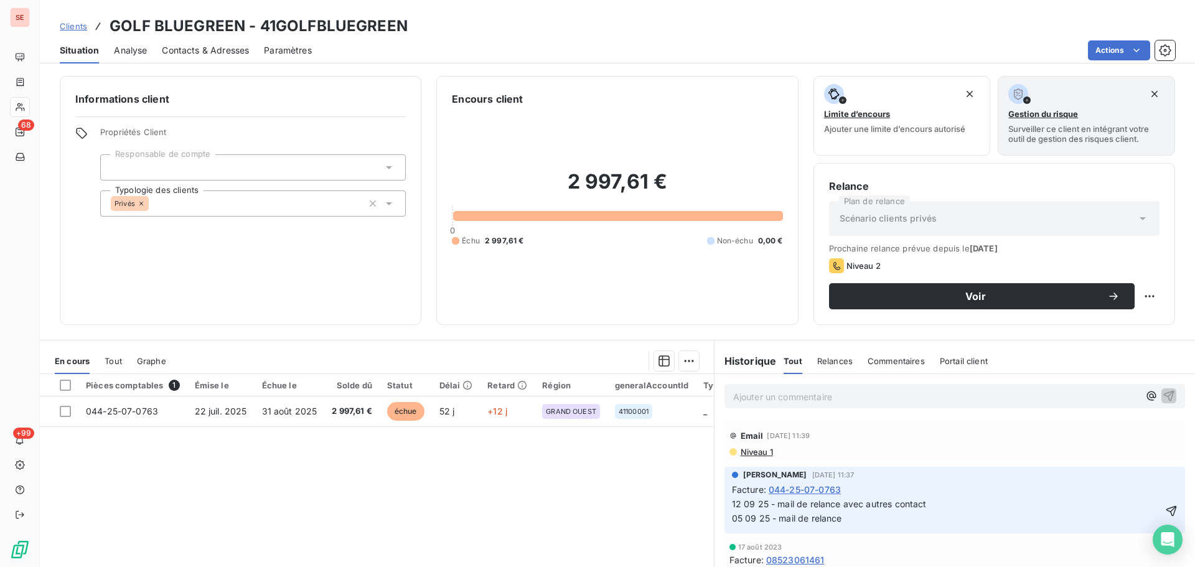
click at [922, 505] on span "12 09 25 - mail de relance avec autres contact 05 09 25 - mail de relance" at bounding box center [958, 511] width 453 height 25
click at [1165, 509] on icon "button" at bounding box center [1171, 511] width 12 height 12
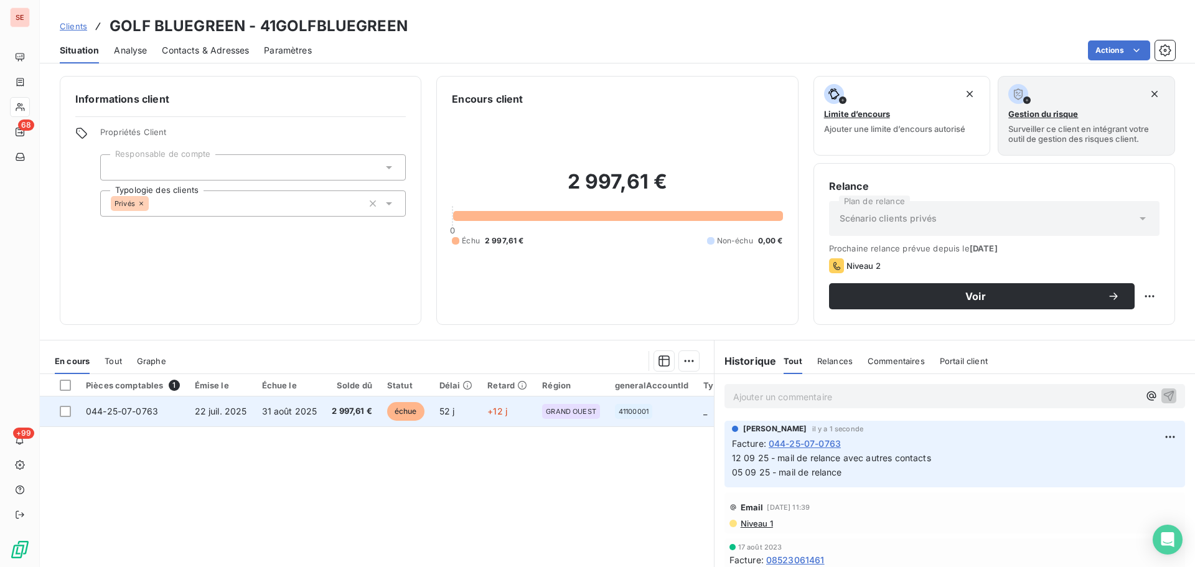
click at [367, 411] on span "2 997,61 €" at bounding box center [352, 411] width 40 height 12
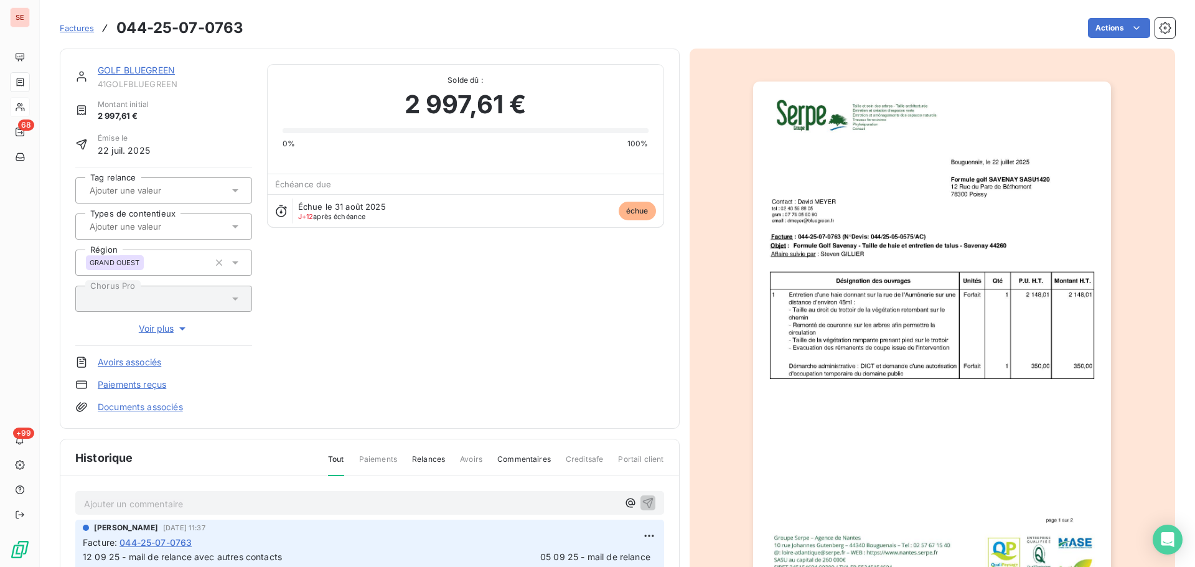
click at [160, 68] on link "GOLF BLUEGREEN" at bounding box center [136, 70] width 77 height 11
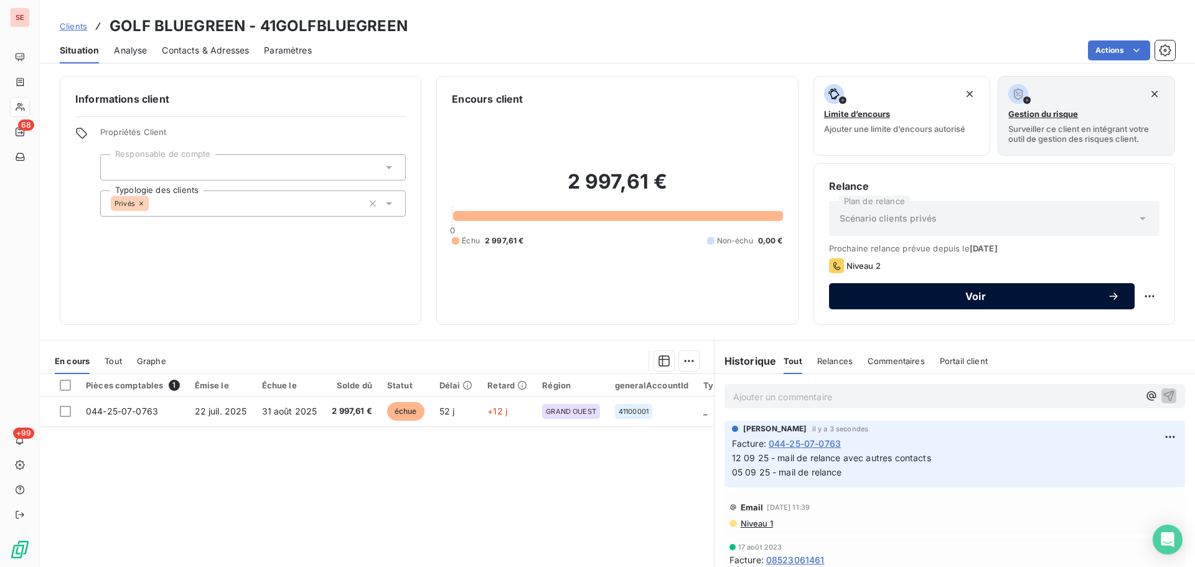
click at [1076, 299] on span "Voir" at bounding box center [975, 296] width 263 height 10
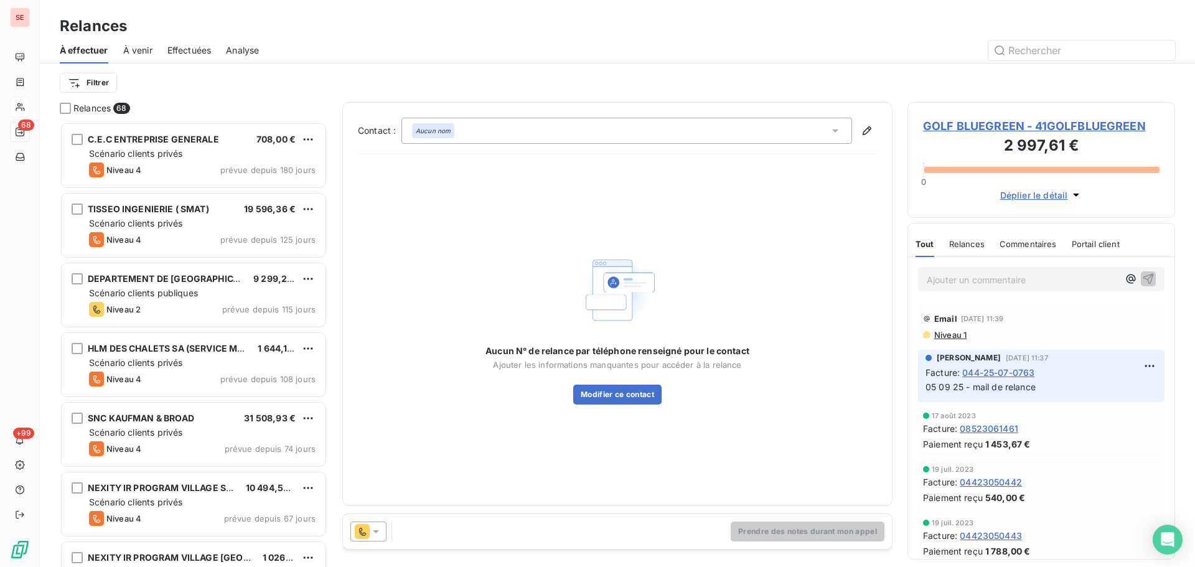
scroll to position [436, 258]
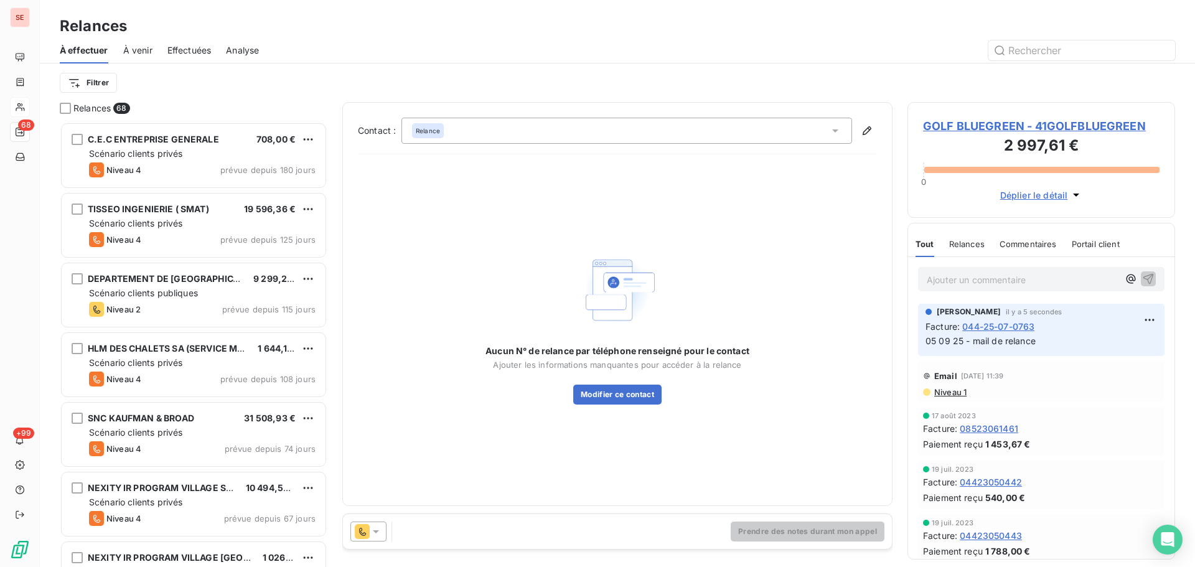
click at [382, 533] on div at bounding box center [368, 532] width 36 height 20
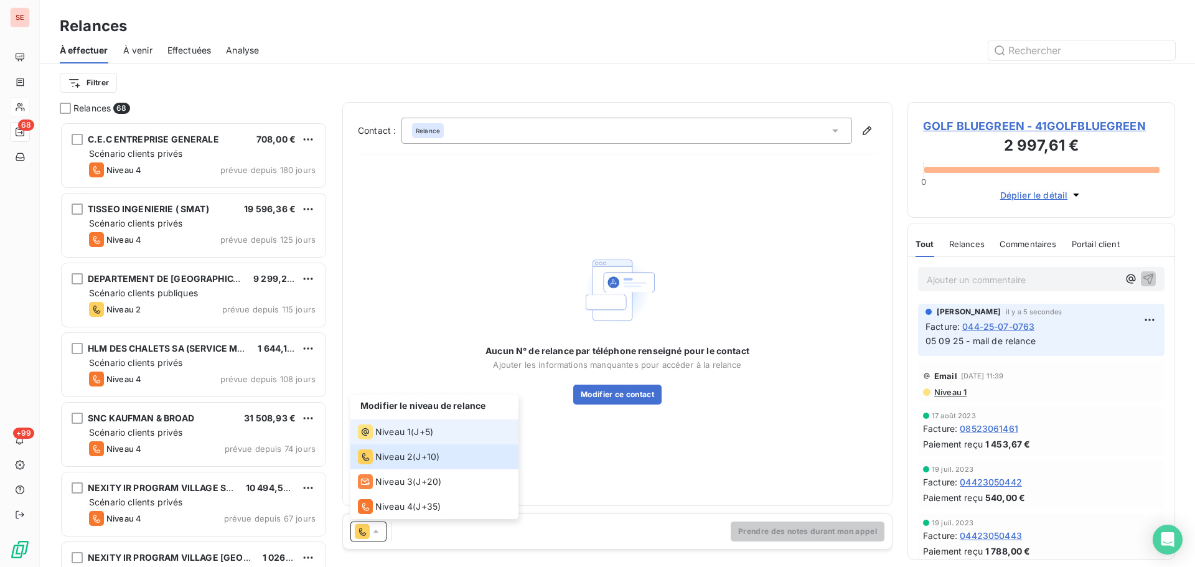
click at [394, 423] on li "Niveau 1 ( J+5 )" at bounding box center [434, 432] width 168 height 25
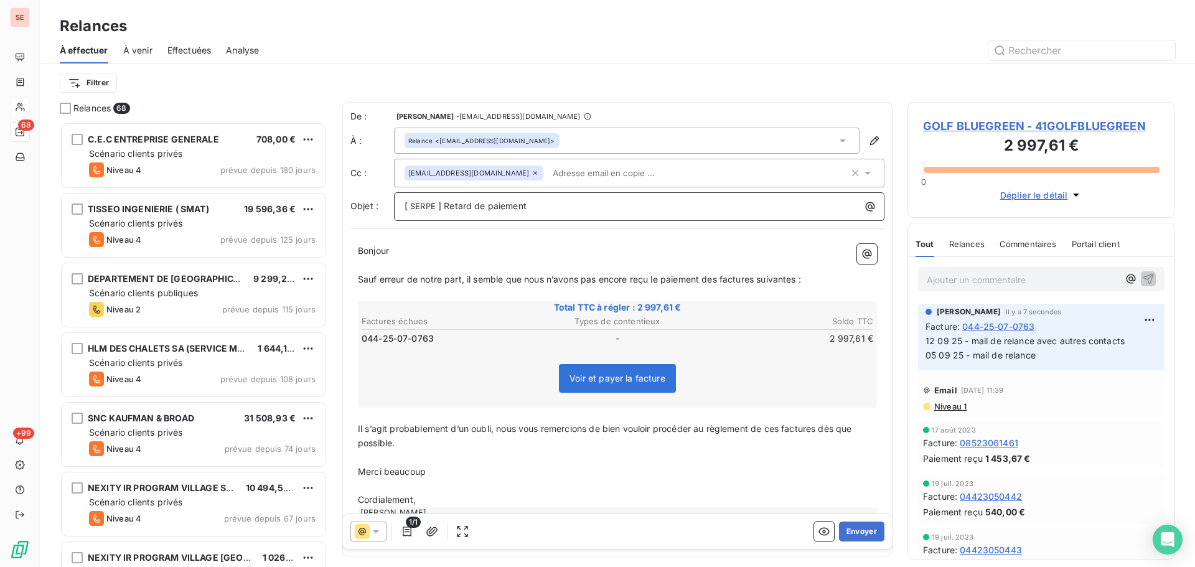
click at [445, 203] on span "] Retard de paiement" at bounding box center [482, 205] width 88 height 11
click at [394, 256] on p "Bonjour ﻿ ﻿ ﻿" at bounding box center [617, 251] width 519 height 14
click at [720, 281] on span "Sauf erreur de notre part, il semble que nous n’avons pas encore reçu le paieme…" at bounding box center [579, 279] width 443 height 11
drag, startPoint x: 763, startPoint y: 281, endPoint x: 767, endPoint y: 299, distance: 19.2
click at [763, 280] on span "Sauf erreur de notre part, il semble que nous n’avons pas encore reçu le paieme…" at bounding box center [582, 279] width 448 height 11
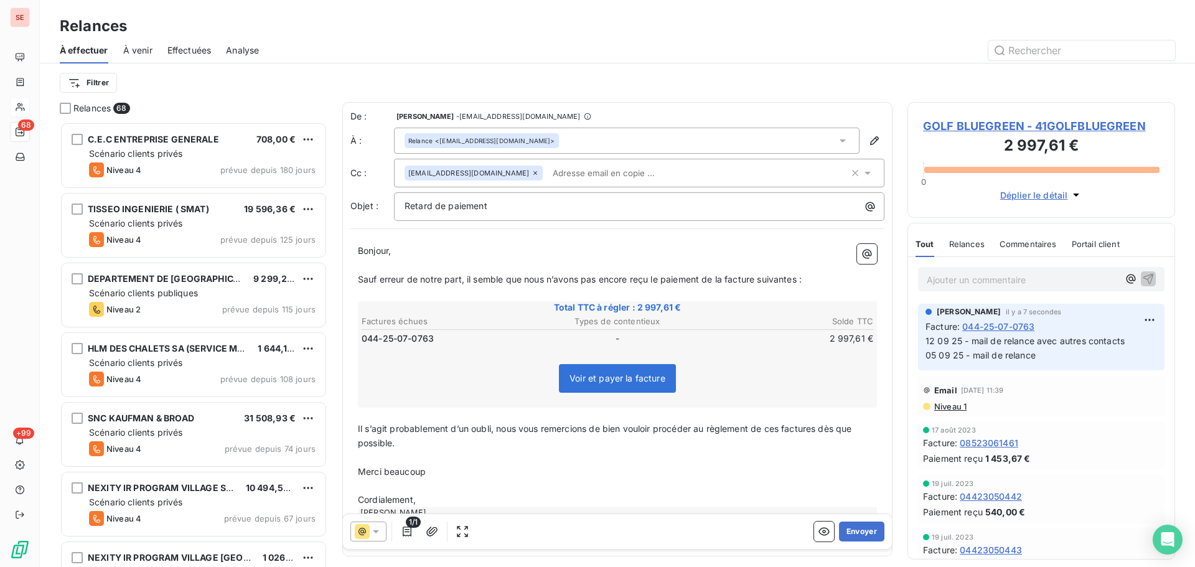
click at [801, 277] on span "Sauf erreur de notre part, il semble que nous n’avons pas encore reçu le paieme…" at bounding box center [580, 279] width 444 height 11
click at [783, 429] on span "Il s’agit probablement d’un oubli, nous vous remercions de bien vouloir procéde…" at bounding box center [606, 435] width 497 height 25
click at [824, 435] on p "Il s’agit probablement d’un oubli, nous vous remercions de bien vouloir procéde…" at bounding box center [617, 436] width 519 height 29
click at [824, 433] on span "Il s’agit probablement d’un oubli, nous vous remercions de bien vouloir procéde…" at bounding box center [610, 435] width 504 height 25
click at [826, 430] on span "Il s’agit probablement d’un oubli, nous vous remercions de bien vouloir procéde…" at bounding box center [610, 435] width 504 height 25
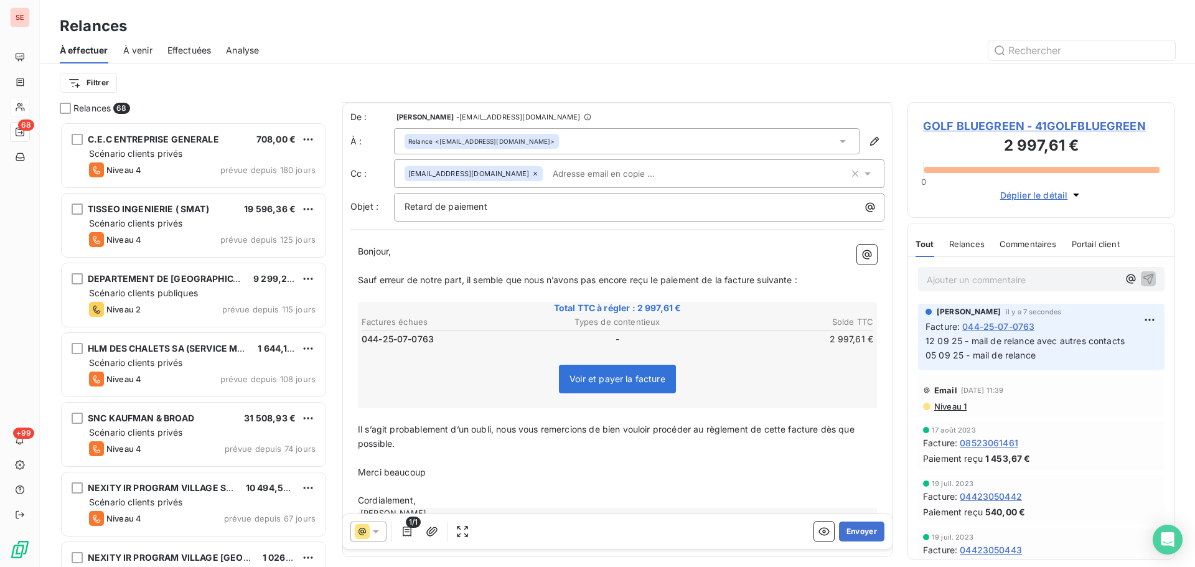
scroll to position [1, 0]
click at [474, 473] on p "Merci beaucoup" at bounding box center [617, 471] width 519 height 14
click at [431, 532] on icon "button" at bounding box center [432, 531] width 12 height 12
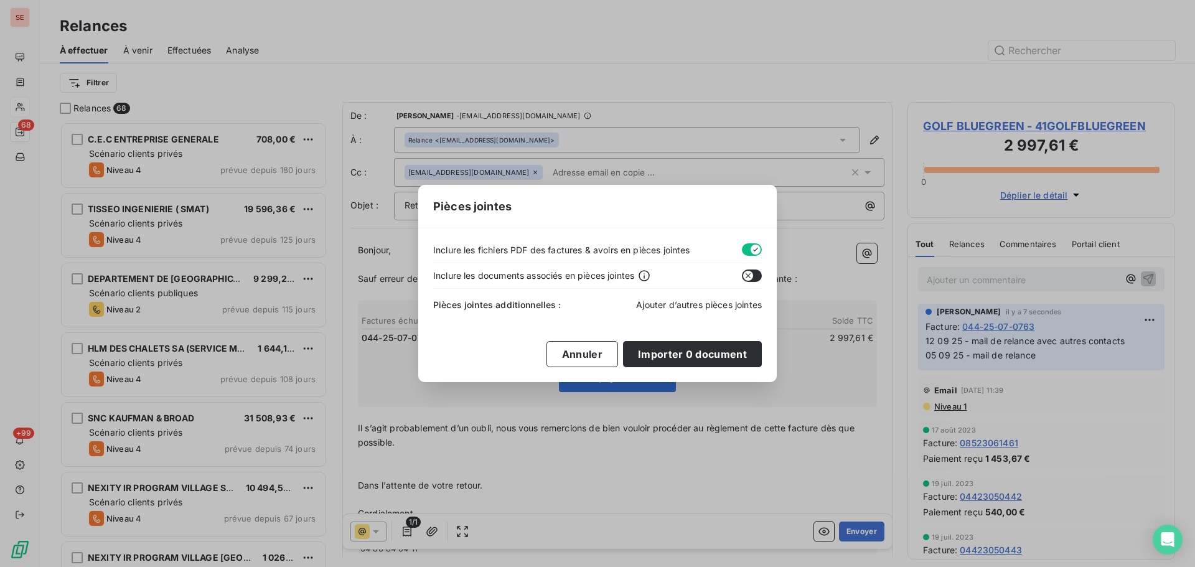
click at [712, 306] on span "Ajouter d’autres pièces jointes" at bounding box center [699, 304] width 126 height 11
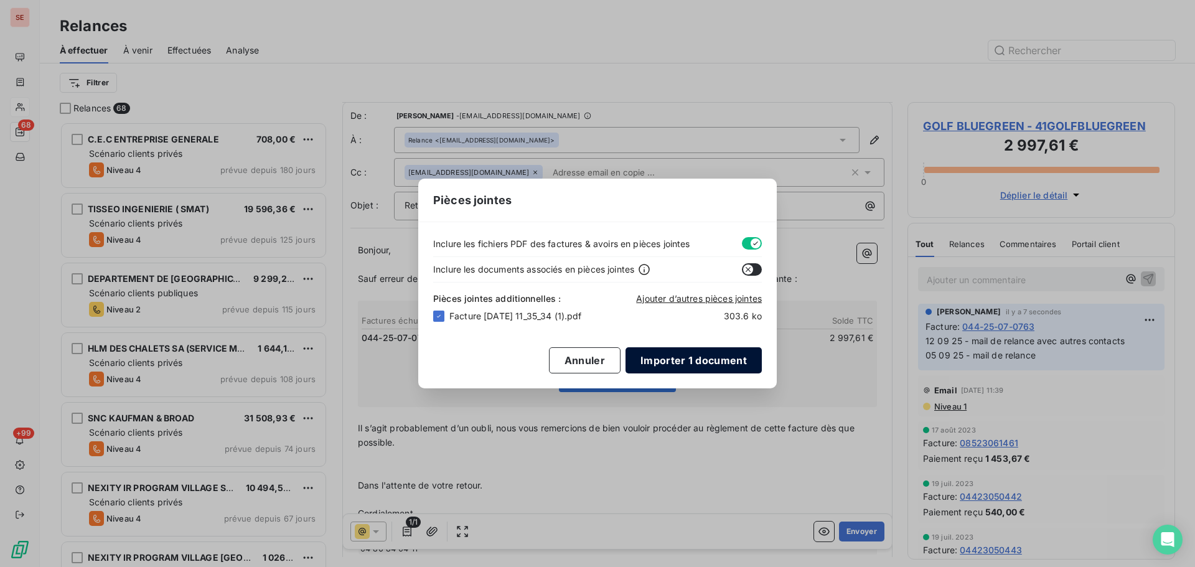
click at [726, 359] on button "Importer 1 document" at bounding box center [694, 360] width 136 height 26
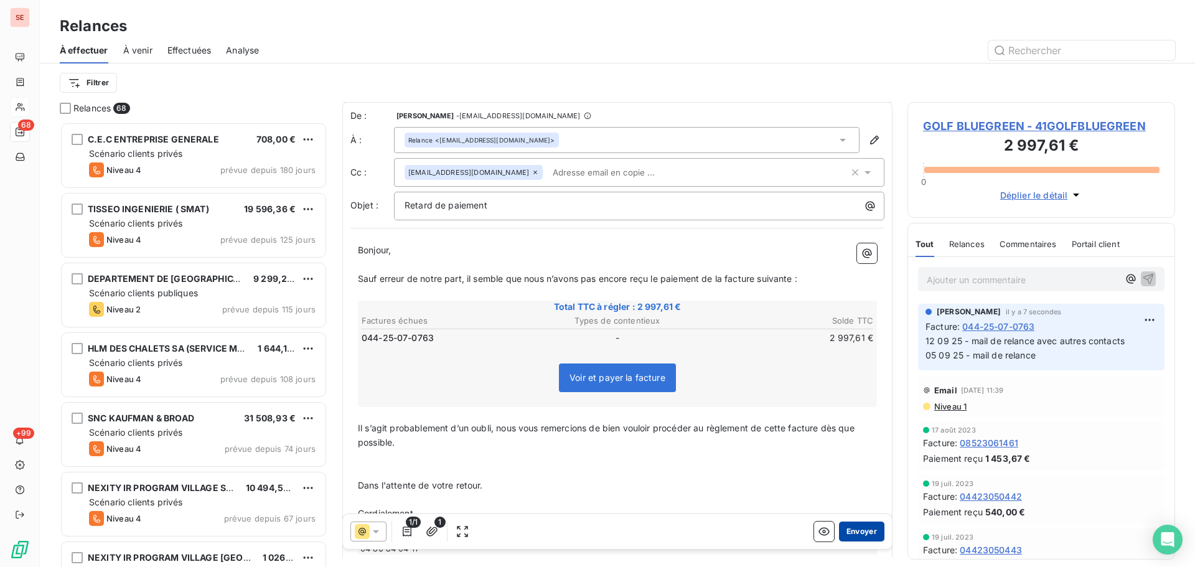
click at [847, 533] on button "Envoyer" at bounding box center [861, 532] width 45 height 20
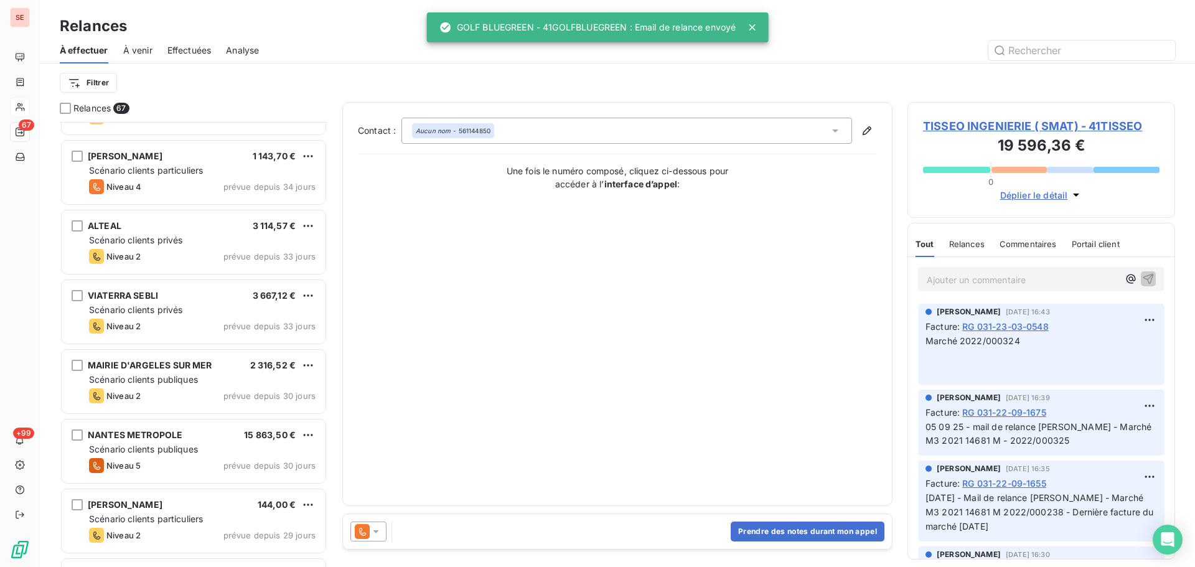
scroll to position [1495, 0]
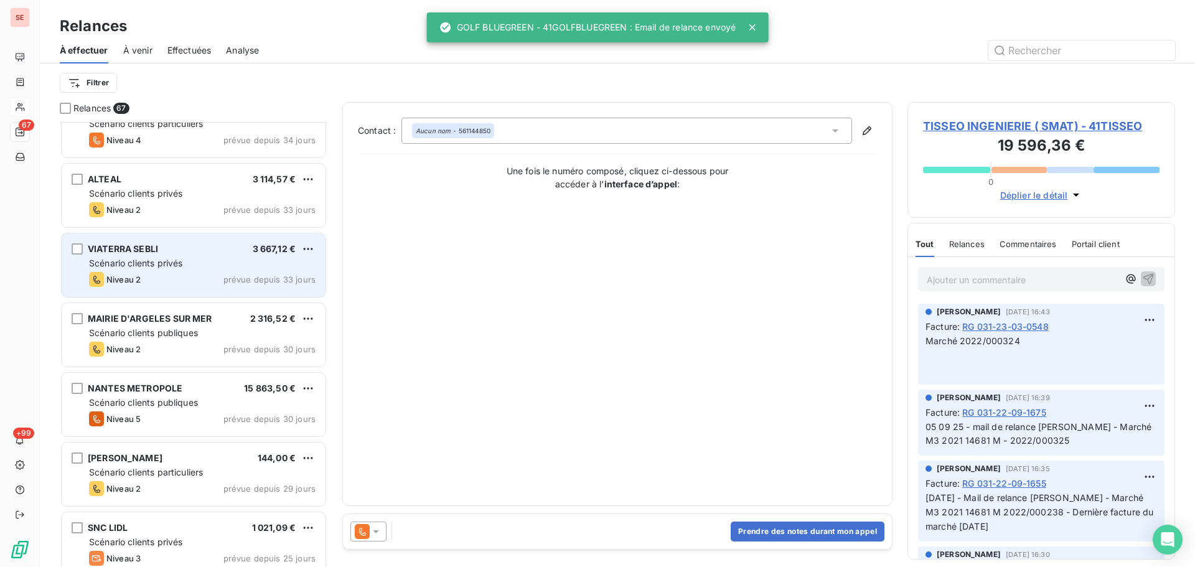
click at [266, 269] on div "Scénario clients privés" at bounding box center [202, 263] width 227 height 12
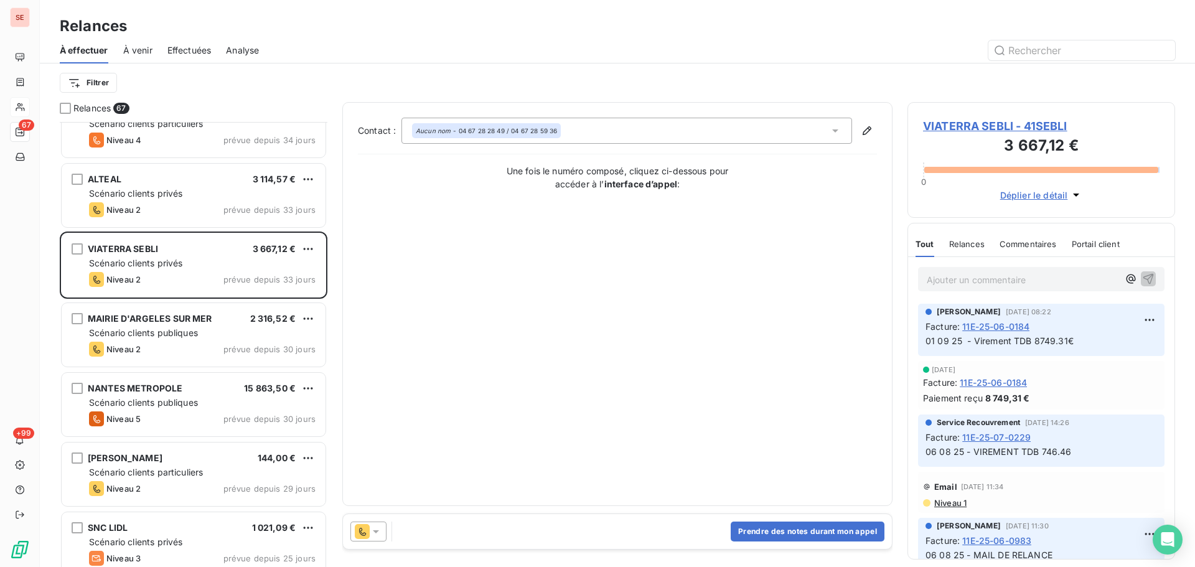
click at [977, 124] on span "VIATERRA SEBLI - 41SEBLI" at bounding box center [1041, 126] width 237 height 17
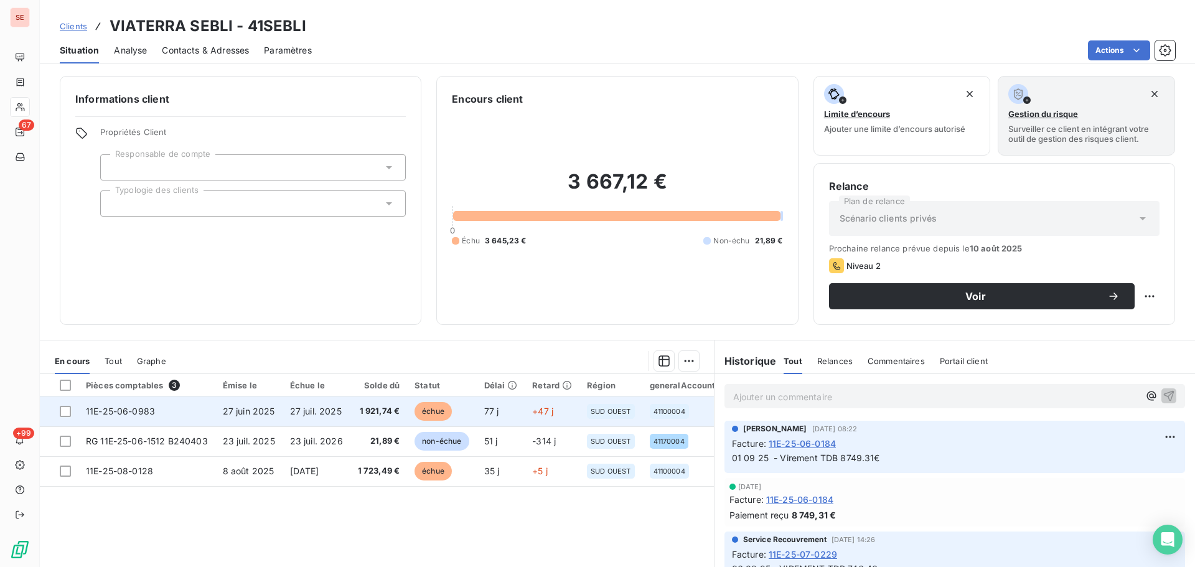
click at [333, 406] on span "27 juil. 2025" at bounding box center [316, 411] width 52 height 11
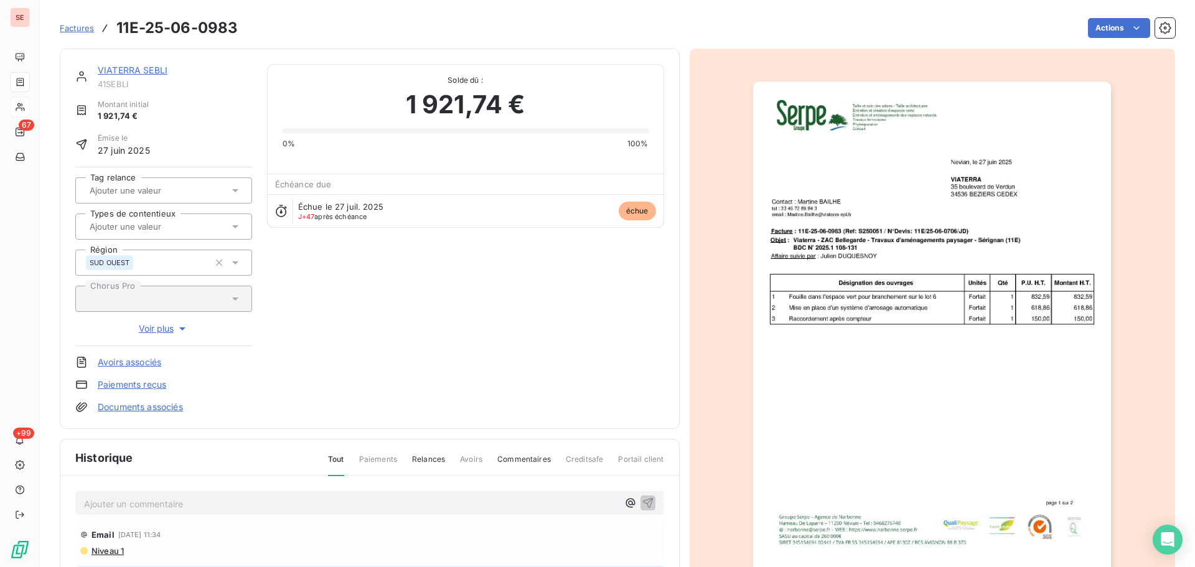
click at [791, 264] on img "button" at bounding box center [932, 335] width 358 height 507
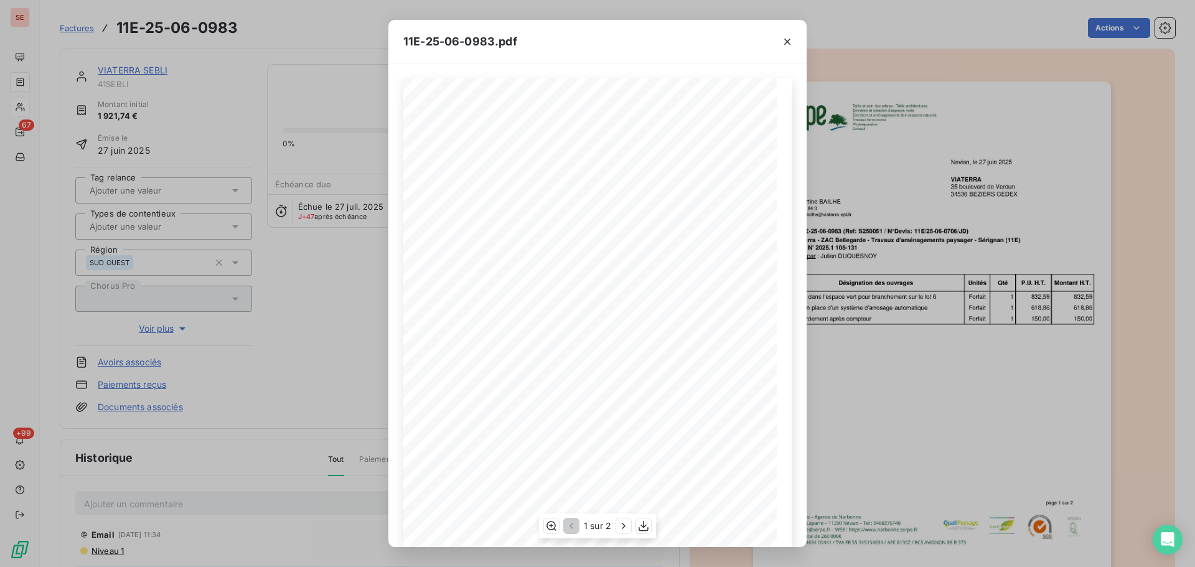
scroll to position [74, 0]
click at [616, 525] on button "button" at bounding box center [623, 526] width 15 height 15
click at [789, 45] on icon "button" at bounding box center [787, 41] width 12 height 12
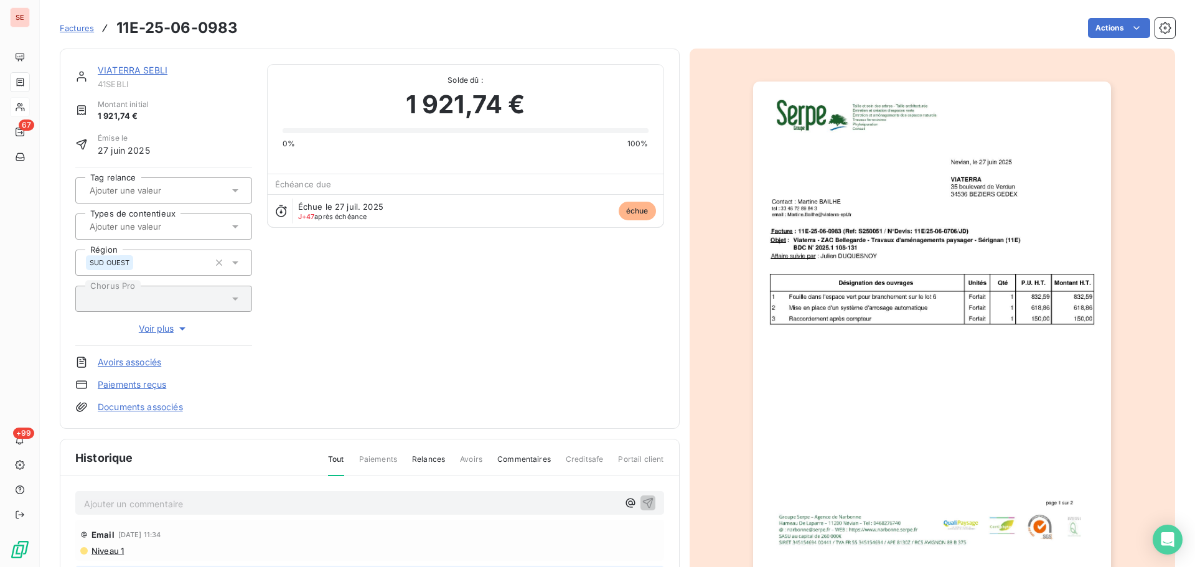
click at [154, 70] on link "VIATERRA SEBLI" at bounding box center [133, 70] width 70 height 11
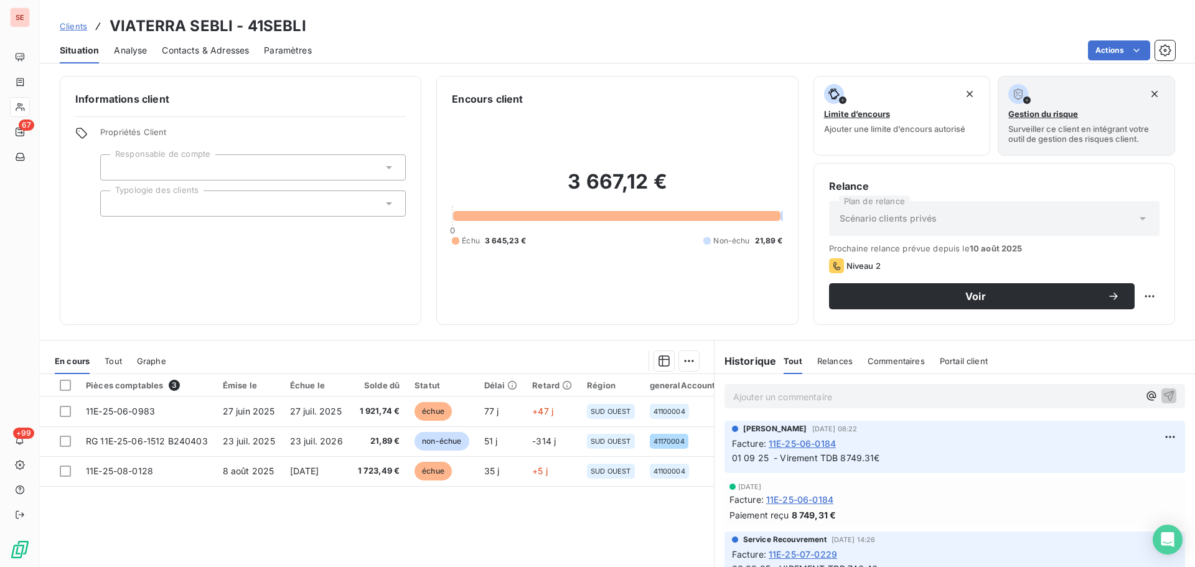
click at [201, 48] on span "Contacts & Adresses" at bounding box center [205, 50] width 87 height 12
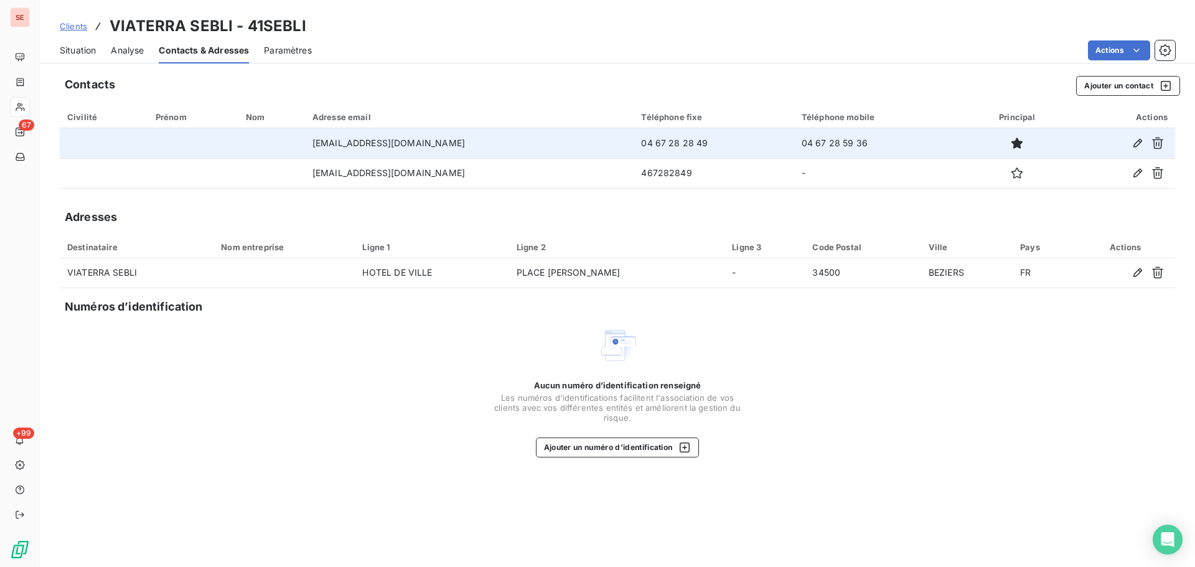
click at [680, 146] on td "04 67 28 28 49" at bounding box center [714, 143] width 160 height 30
copy td "04 67 28 28 49"
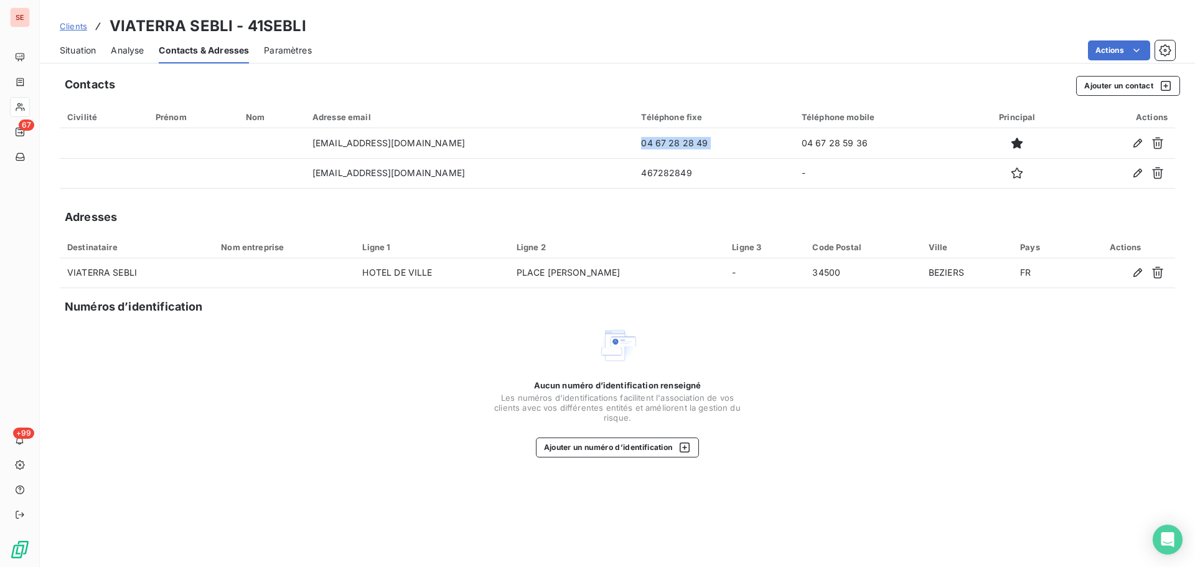
click at [72, 52] on span "Situation" at bounding box center [78, 50] width 36 height 12
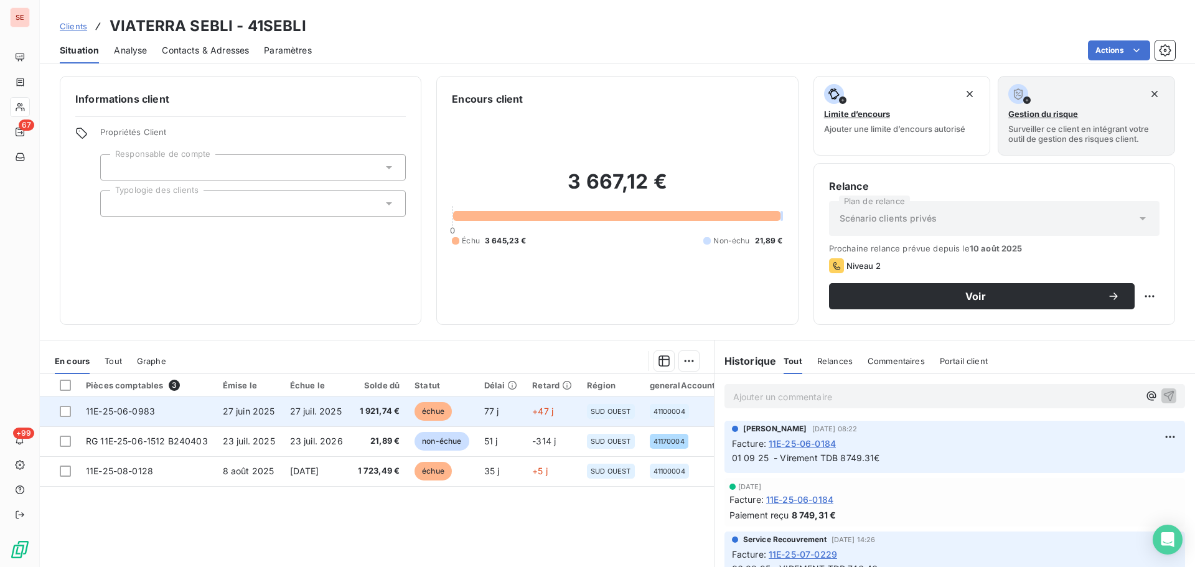
click at [298, 406] on span "27 juil. 2025" at bounding box center [316, 411] width 52 height 11
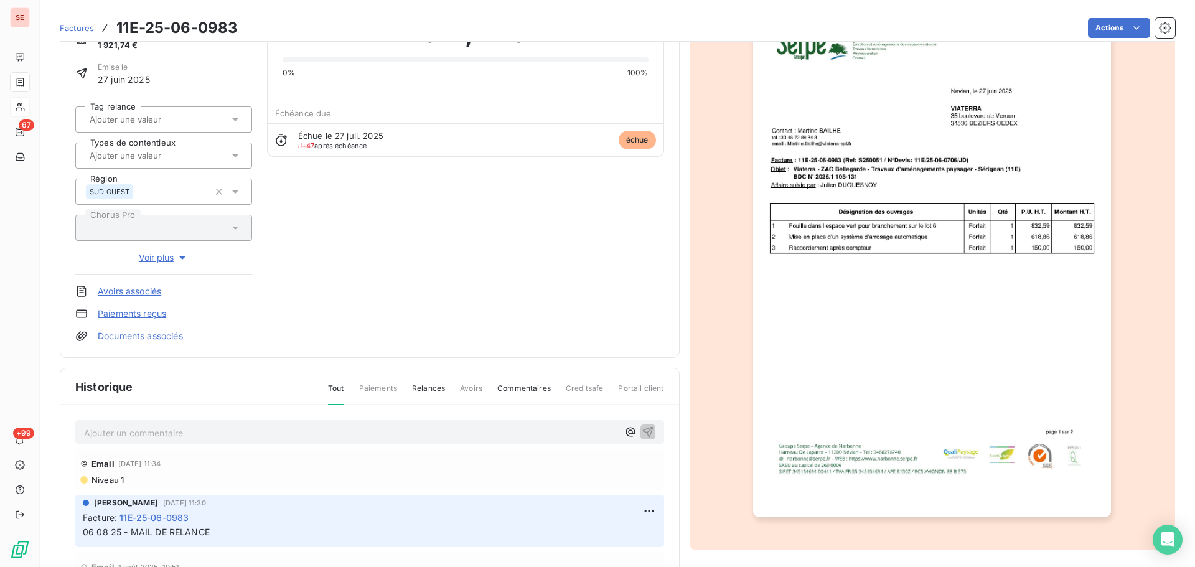
scroll to position [171, 0]
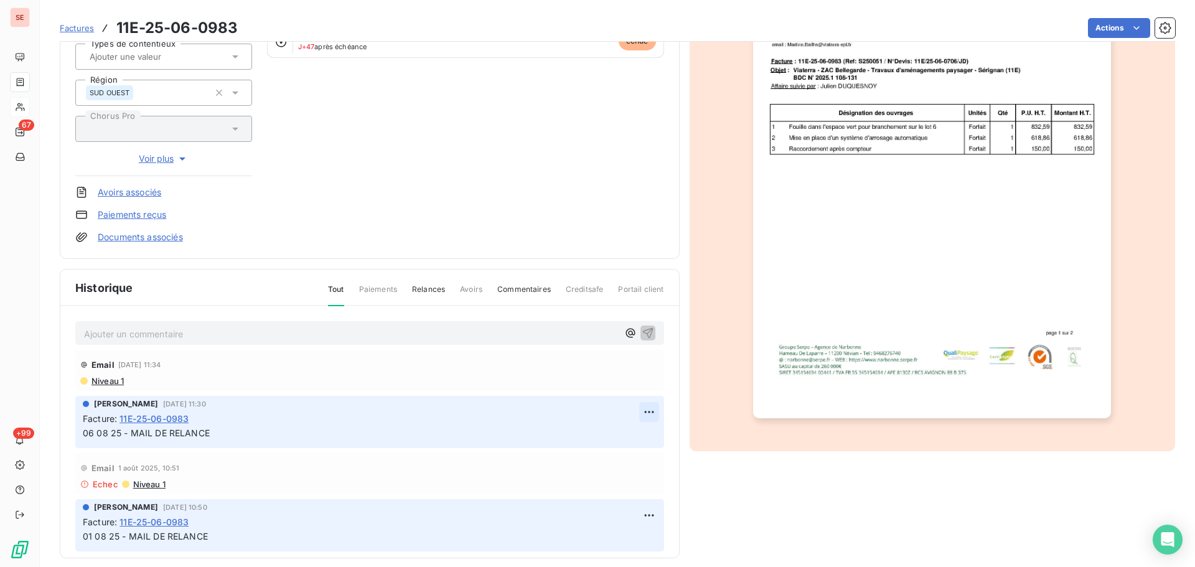
click at [638, 416] on html "SE 67 +99 Factures 11E-25-06-0983 Actions VIATERRA SEBLI 41SEBLI Montant initia…" at bounding box center [597, 283] width 1195 height 567
click at [624, 436] on div "Editer" at bounding box center [605, 440] width 70 height 20
click at [82, 433] on div "[PERSON_NAME] [DATE] 11:30 Facture : 11E-25-06-0983 06 08 25 - MAIL DE RELANCE" at bounding box center [369, 422] width 589 height 52
click at [85, 435] on span "06 08 25 - MAIL DE RELANCE" at bounding box center [146, 433] width 127 height 11
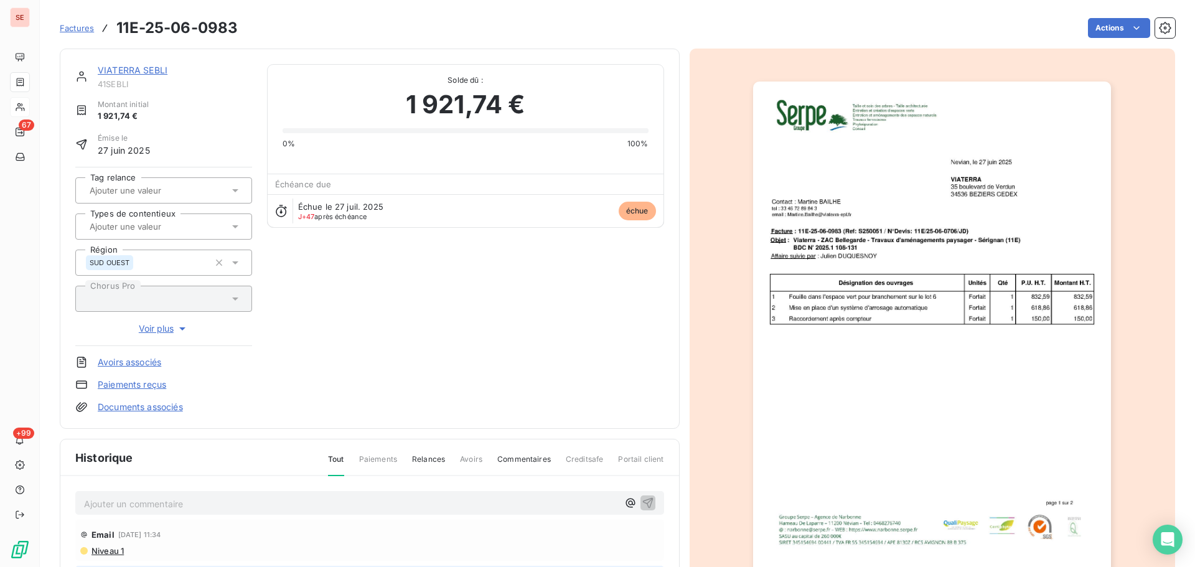
click at [881, 326] on img "button" at bounding box center [932, 335] width 358 height 507
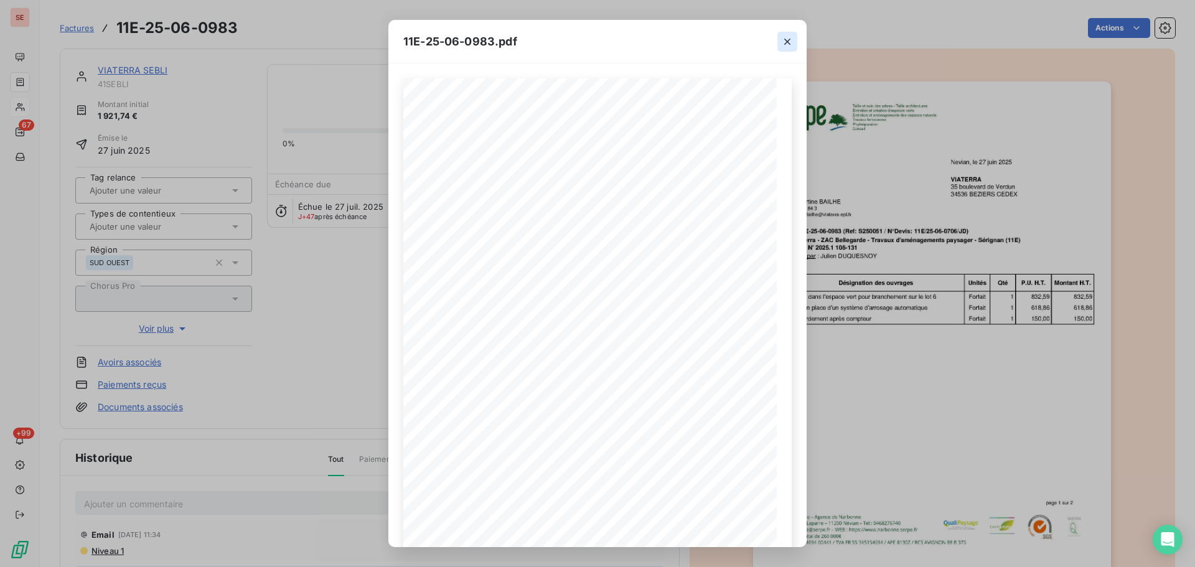
click at [791, 42] on icon "button" at bounding box center [787, 41] width 12 height 12
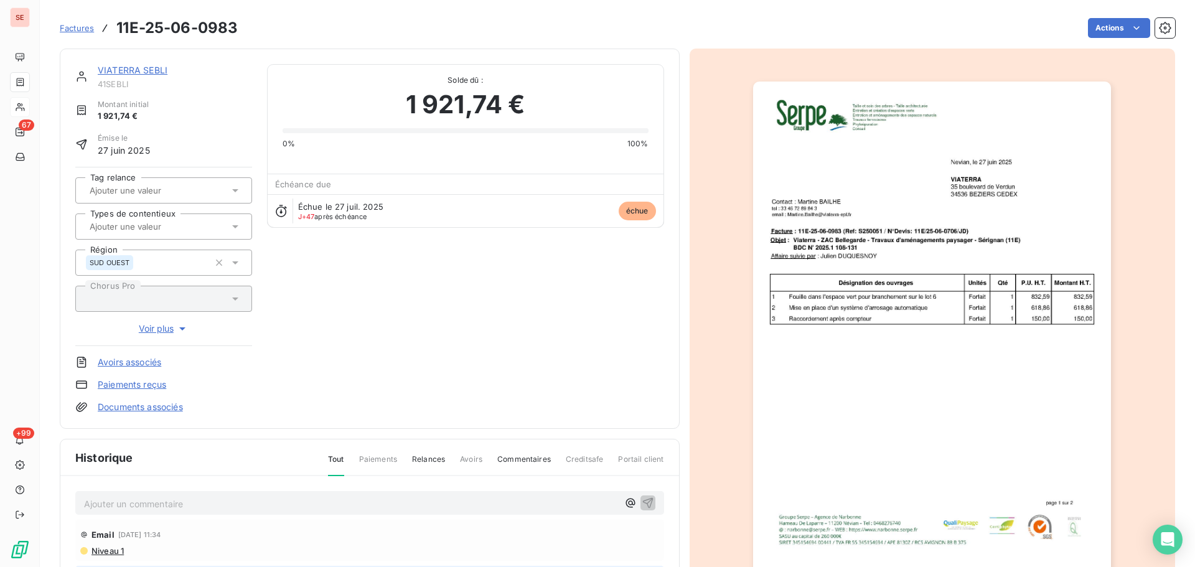
click at [896, 334] on img "button" at bounding box center [932, 335] width 358 height 507
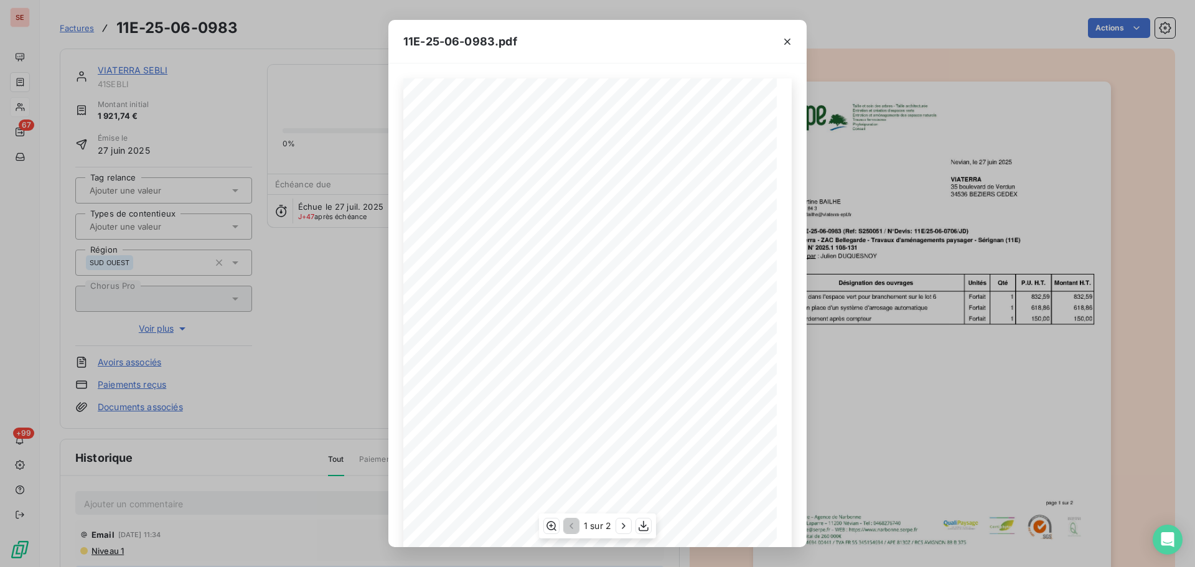
scroll to position [74, 0]
click at [620, 528] on icon "button" at bounding box center [624, 526] width 12 height 12
click at [788, 43] on icon "button" at bounding box center [787, 41] width 12 height 12
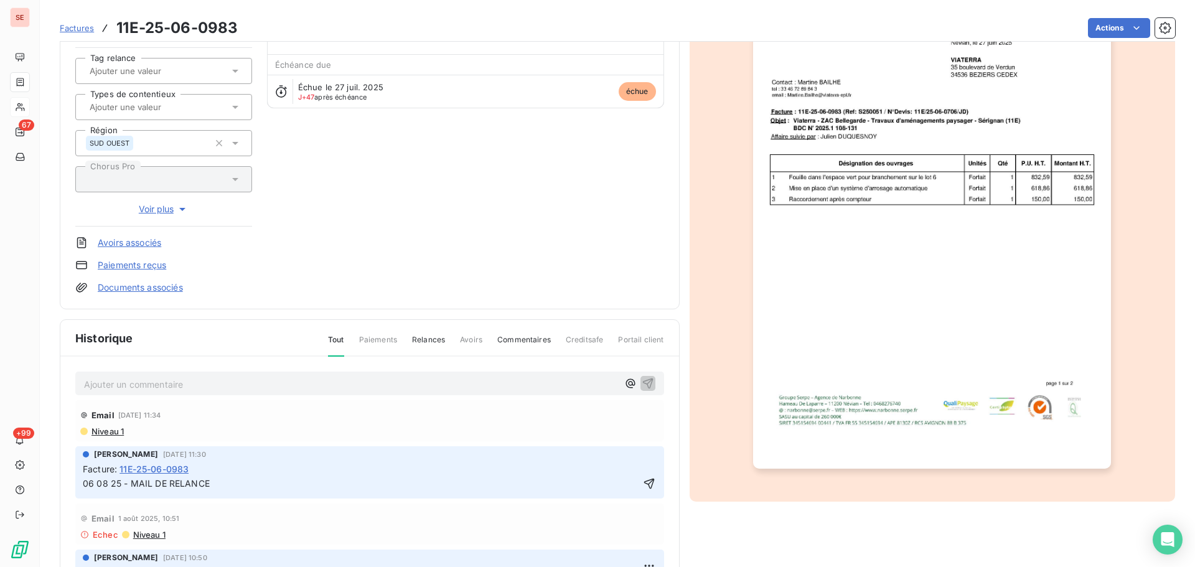
scroll to position [167, 0]
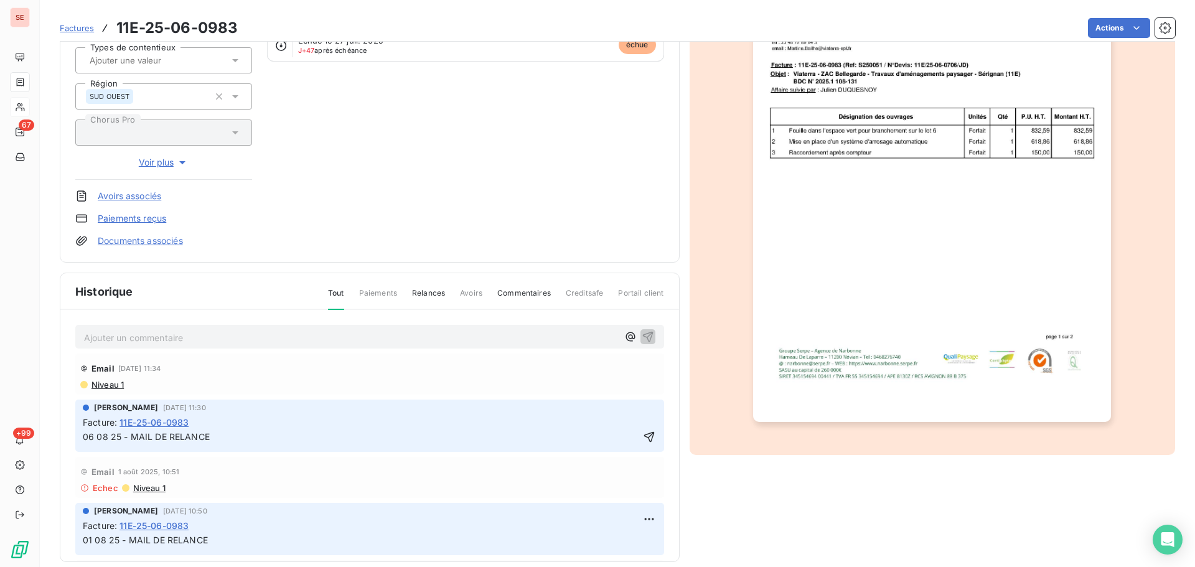
click at [78, 440] on div "[PERSON_NAME] [DATE] 11:30 Facture : 11E-25-06-0983 06 08 25 - MAIL DE RELANCE" at bounding box center [369, 426] width 589 height 52
click at [84, 440] on span "06 08 25 - MAIL DE RELANCE" at bounding box center [146, 436] width 127 height 11
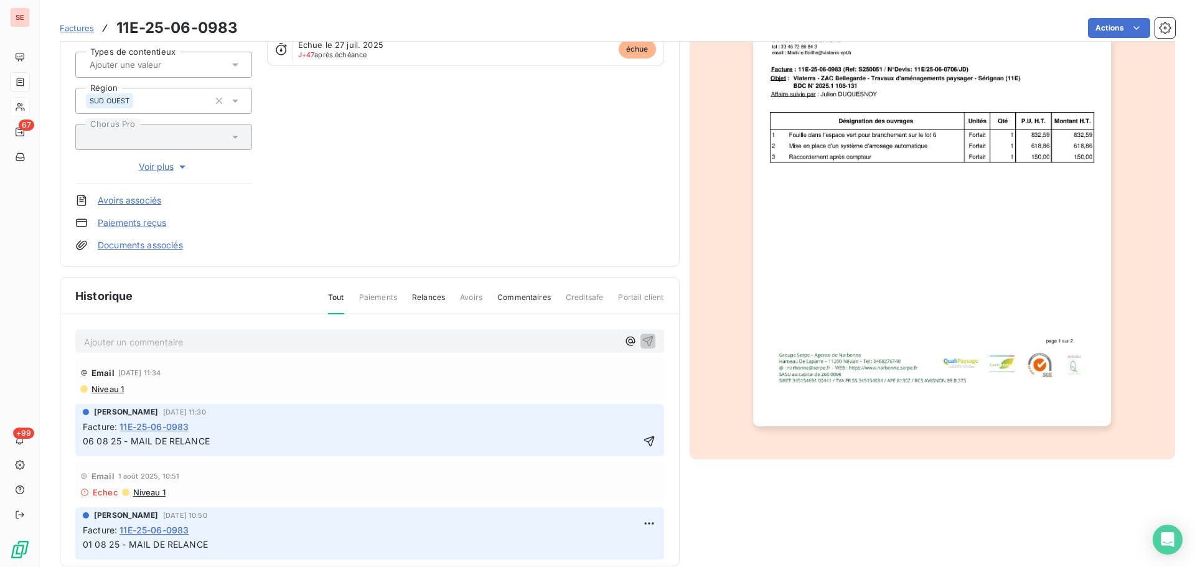
scroll to position [182, 0]
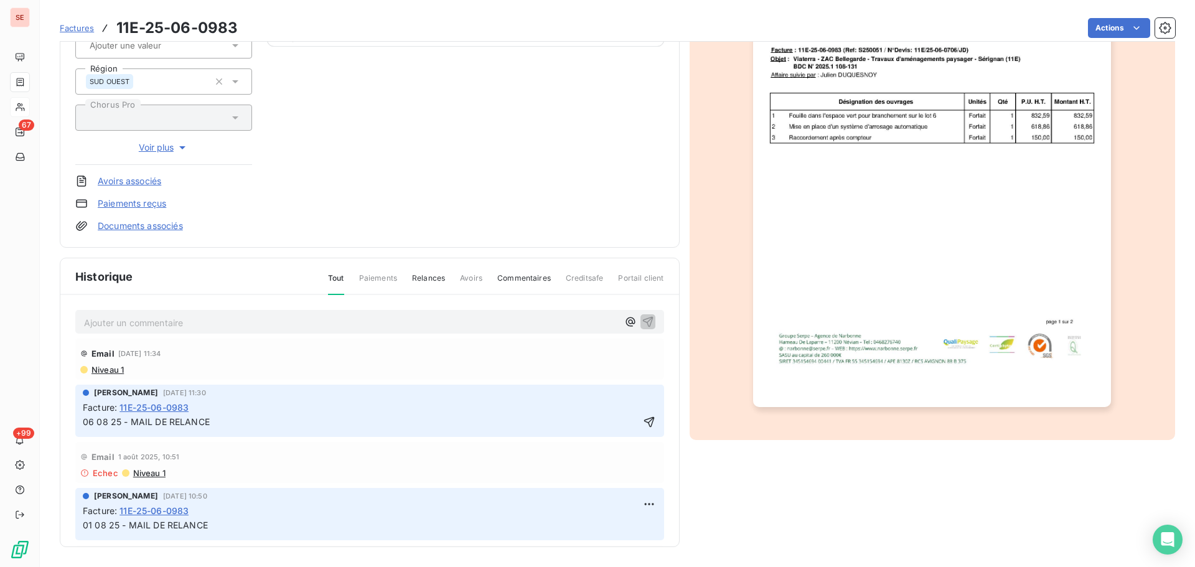
click at [83, 422] on span "06 08 25 - MAIL DE RELANCE" at bounding box center [146, 421] width 127 height 11
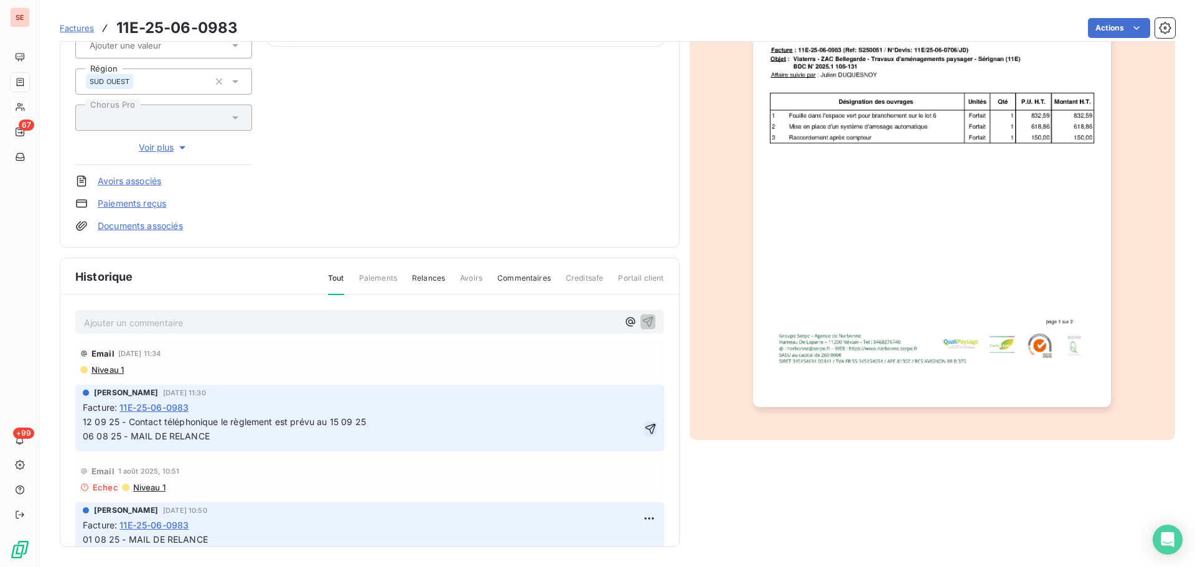
click at [644, 428] on icon "button" at bounding box center [650, 429] width 12 height 12
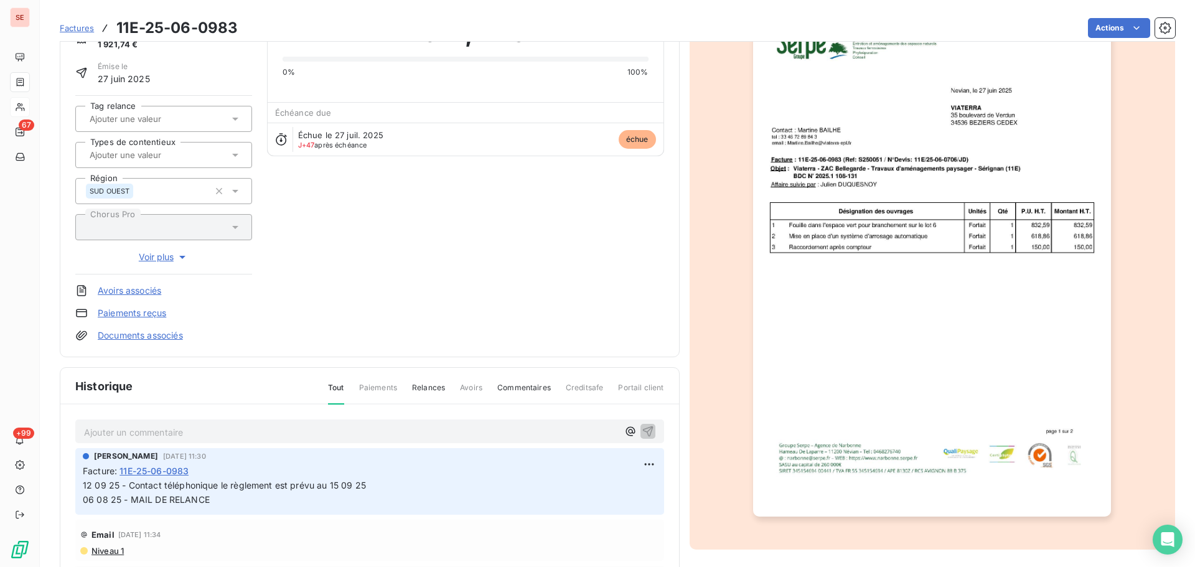
scroll to position [0, 0]
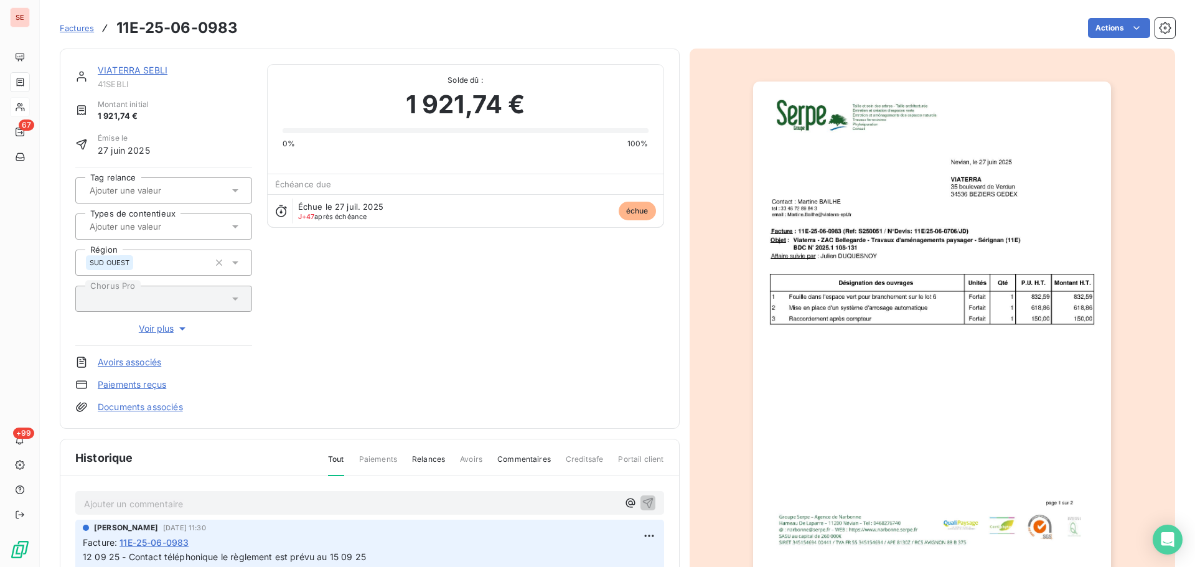
click at [153, 70] on link "VIATERRA SEBLI" at bounding box center [133, 70] width 70 height 11
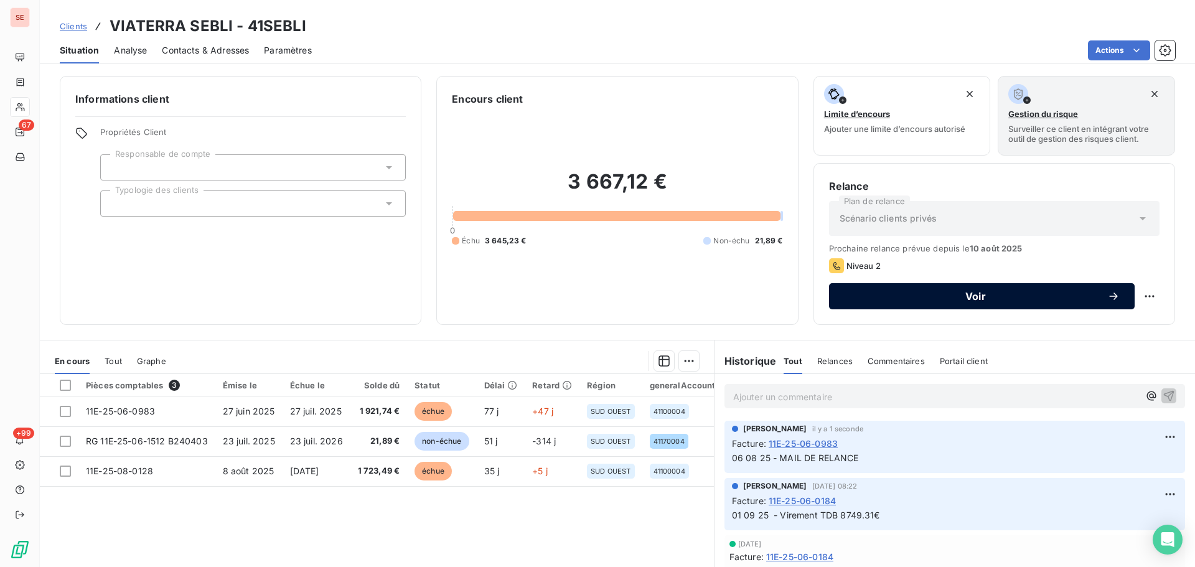
click at [926, 295] on span "Voir" at bounding box center [975, 296] width 263 height 10
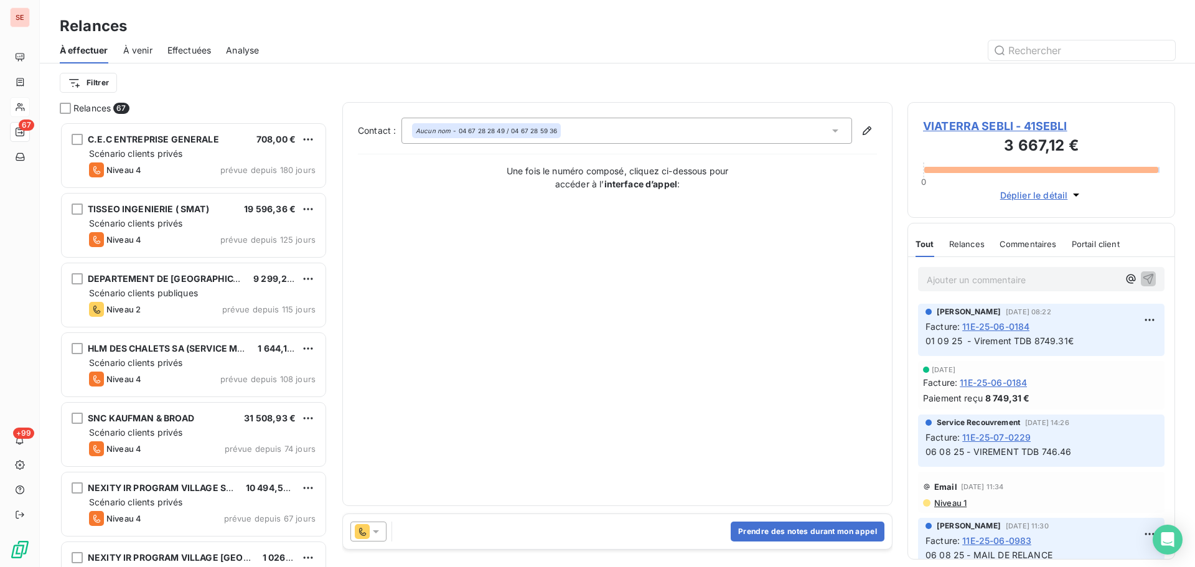
scroll to position [436, 258]
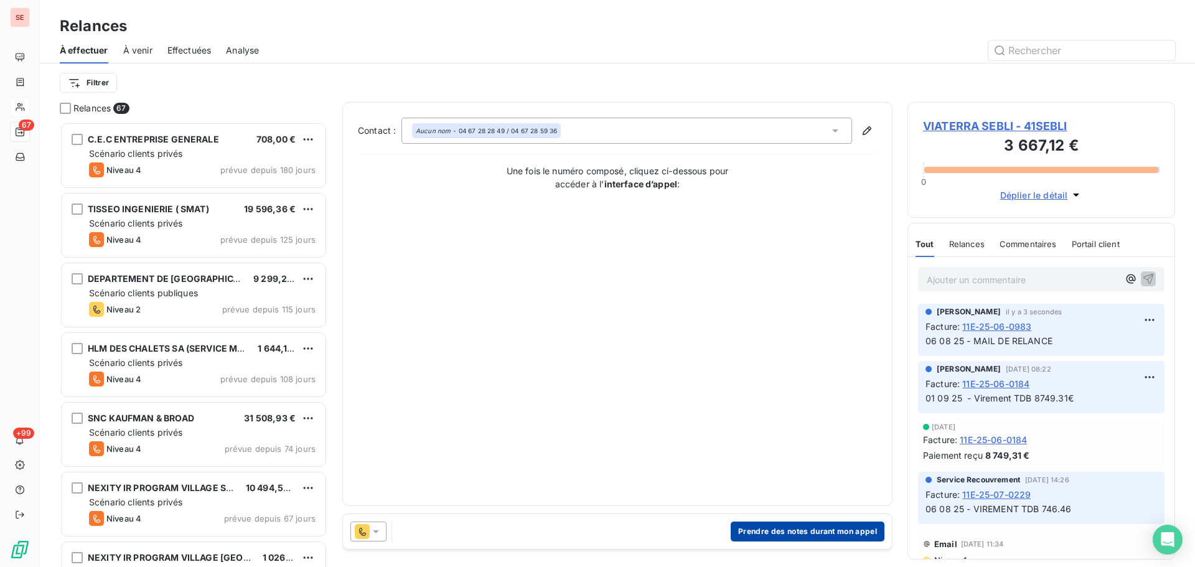
click at [802, 529] on button "Prendre des notes durant mon appel" at bounding box center [808, 532] width 154 height 20
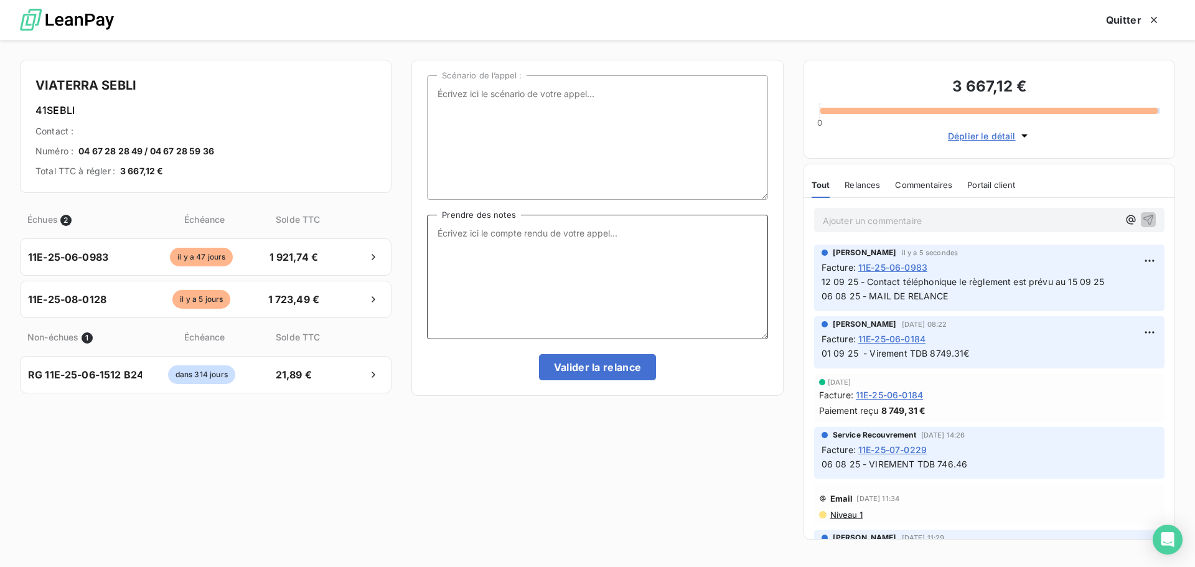
click at [519, 240] on textarea "Prendre des notes" at bounding box center [597, 277] width 341 height 124
type textarea "c"
type textarea "Règlement prévu au 15 09 25"
click at [645, 376] on button "Valider la relance" at bounding box center [598, 367] width 118 height 26
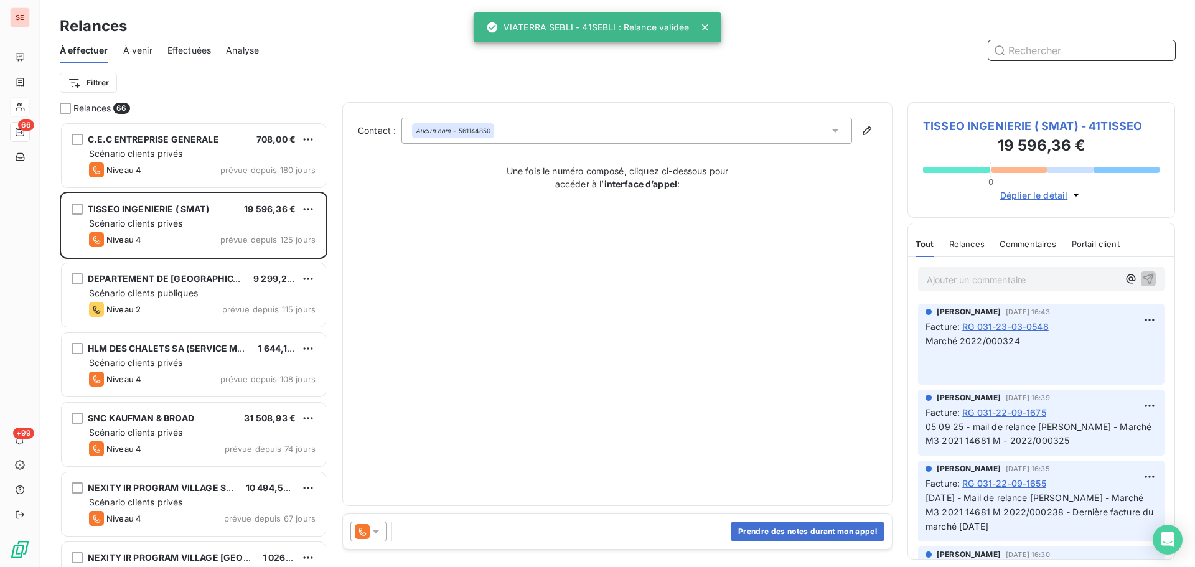
click at [174, 56] on span "Effectuées" at bounding box center [189, 50] width 44 height 12
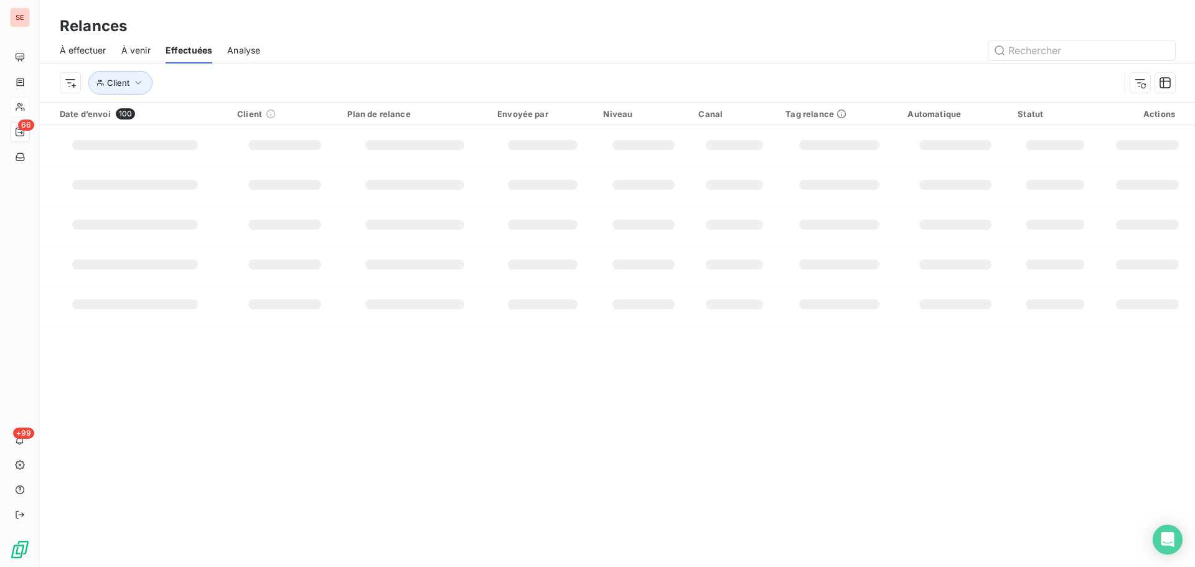
click at [507, 39] on div "À effectuer À venir Effectuées Analyse" at bounding box center [617, 50] width 1155 height 26
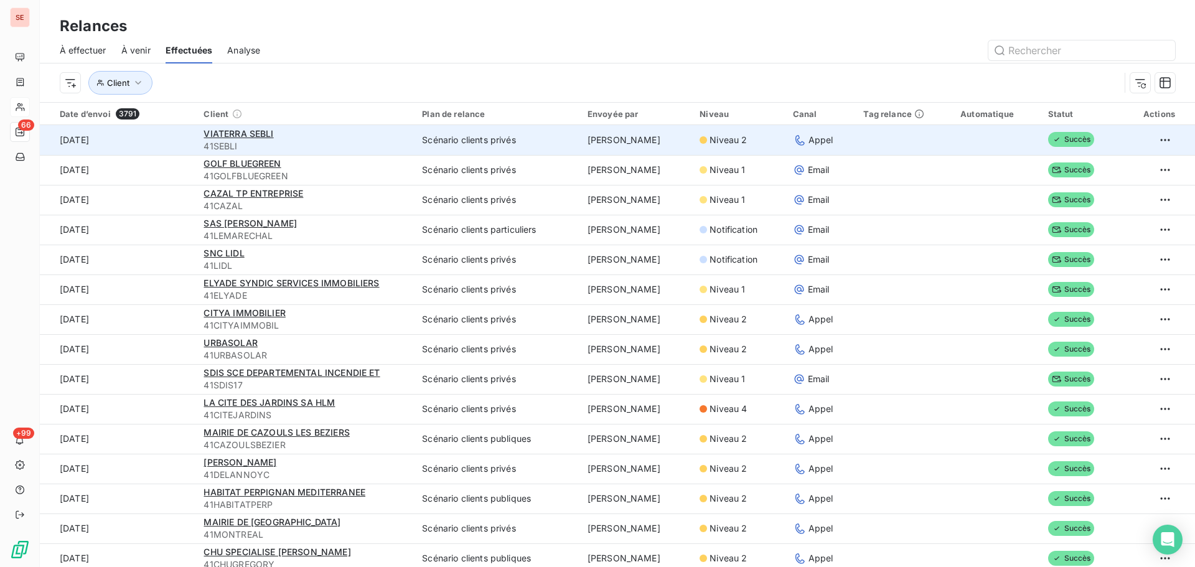
click at [271, 141] on span "41SEBLI" at bounding box center [306, 146] width 204 height 12
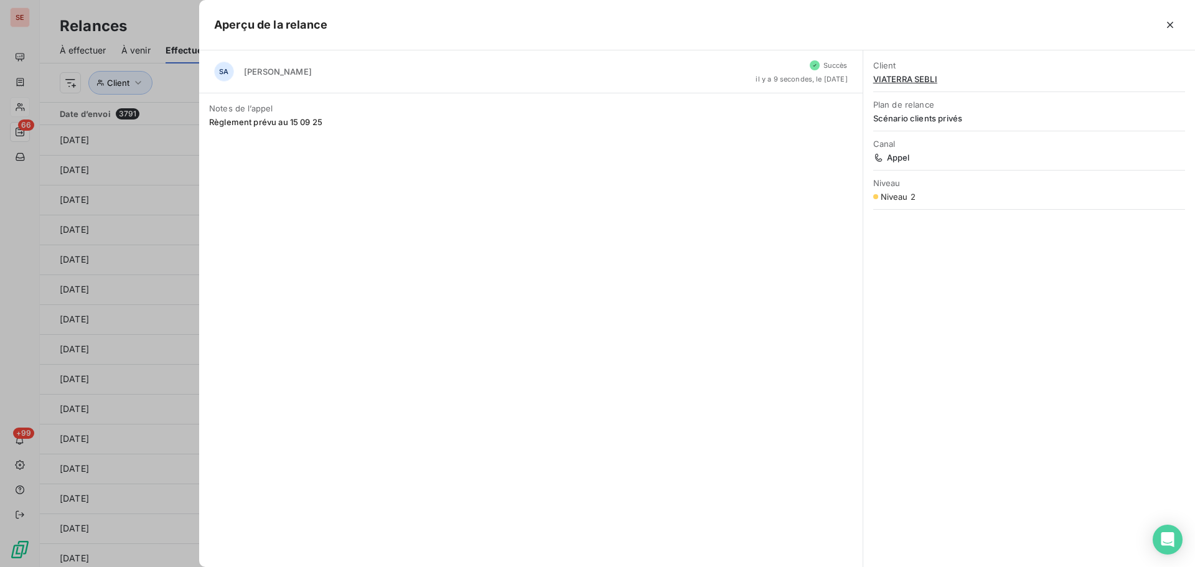
click at [892, 75] on span "VIATERRA SEBLI" at bounding box center [1029, 79] width 312 height 10
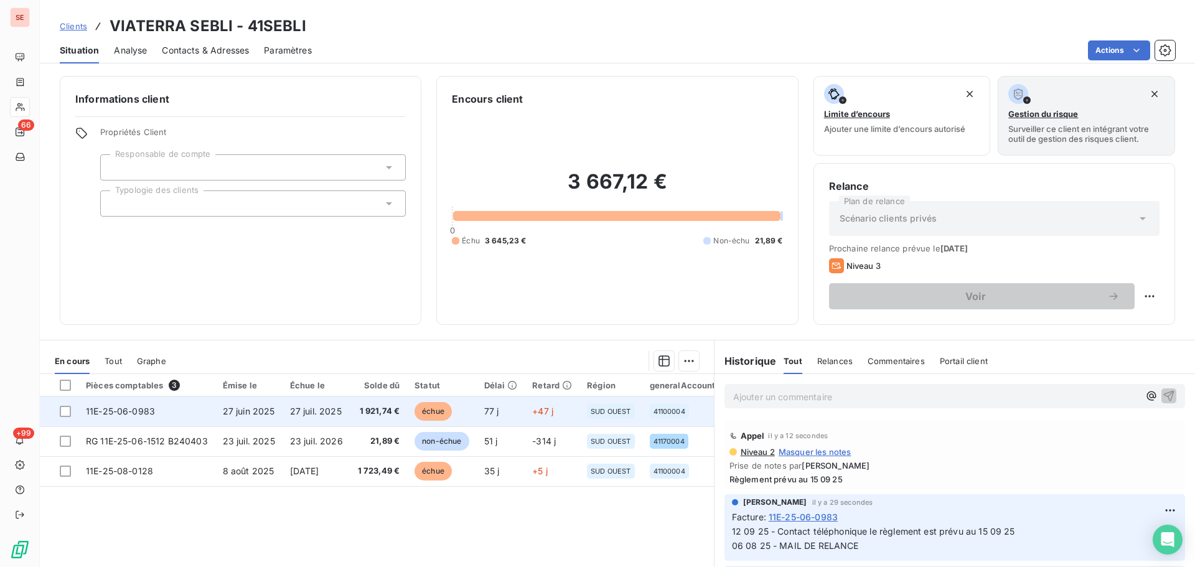
click at [364, 416] on span "1 921,74 €" at bounding box center [379, 411] width 42 height 12
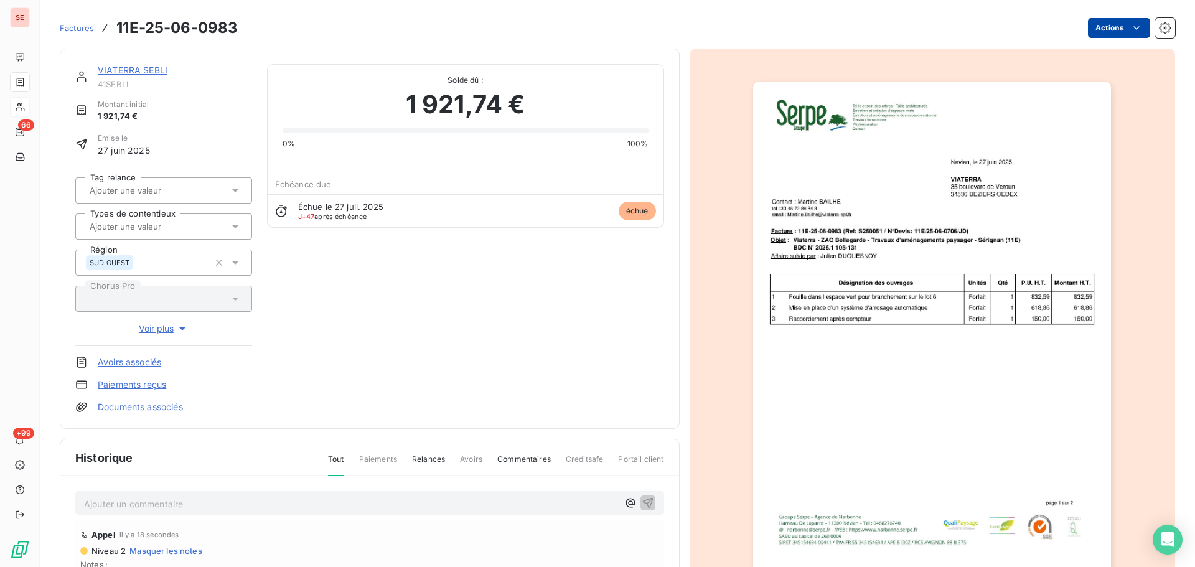
click at [1106, 26] on html "SE 66 +99 Factures 11E-25-06-0983 Actions VIATERRA SEBLI 41SEBLI Montant initia…" at bounding box center [597, 283] width 1195 height 567
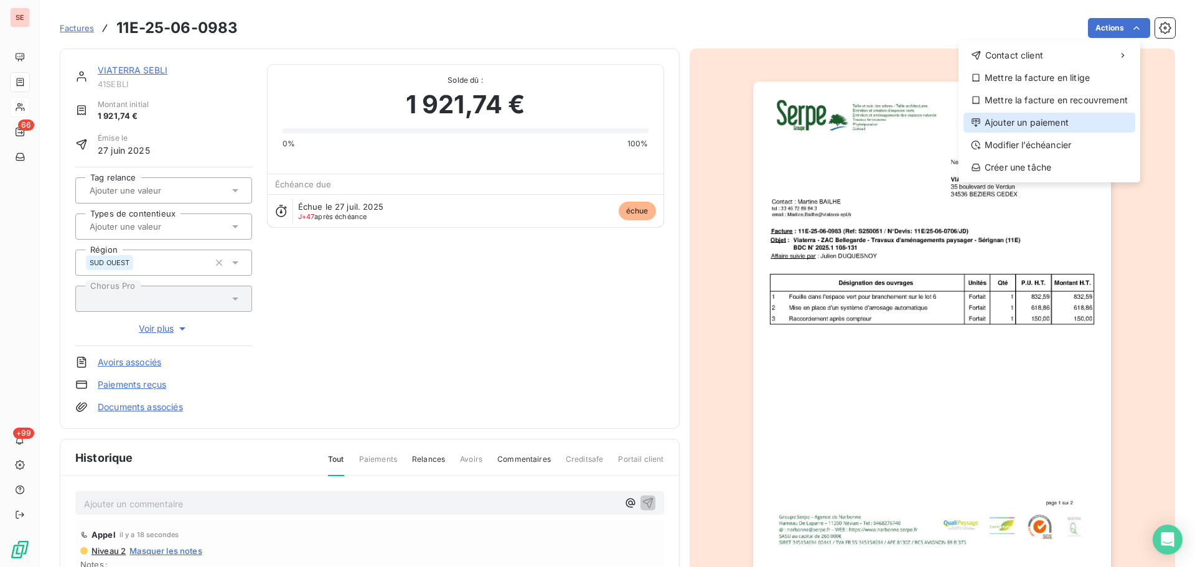
click at [1050, 115] on div "Ajouter un paiement" at bounding box center [1050, 123] width 172 height 20
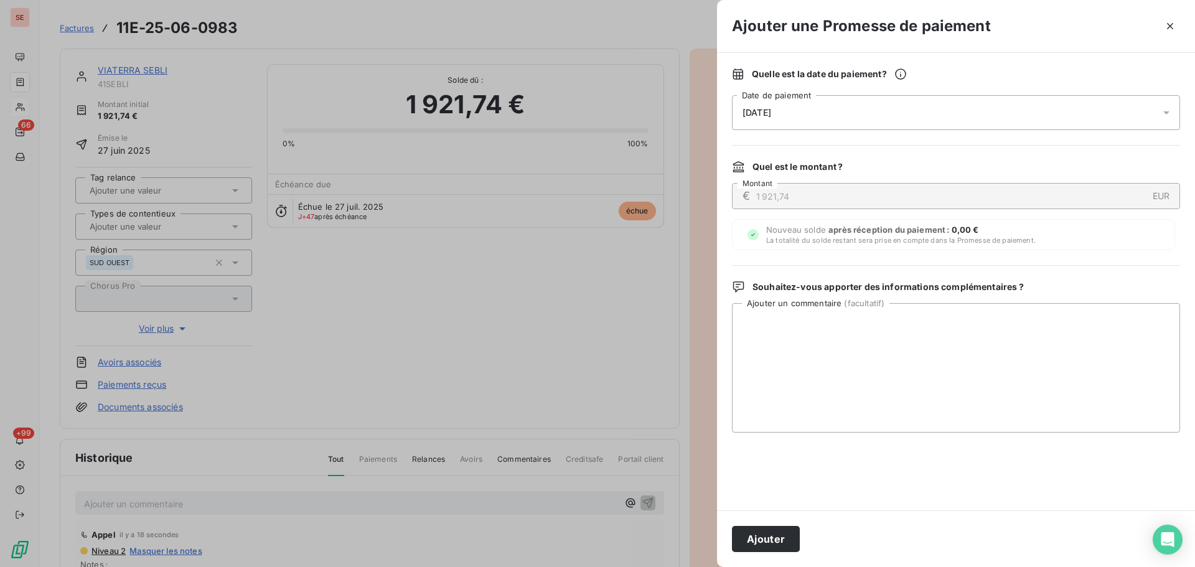
click at [974, 99] on div "[DATE]" at bounding box center [956, 112] width 448 height 35
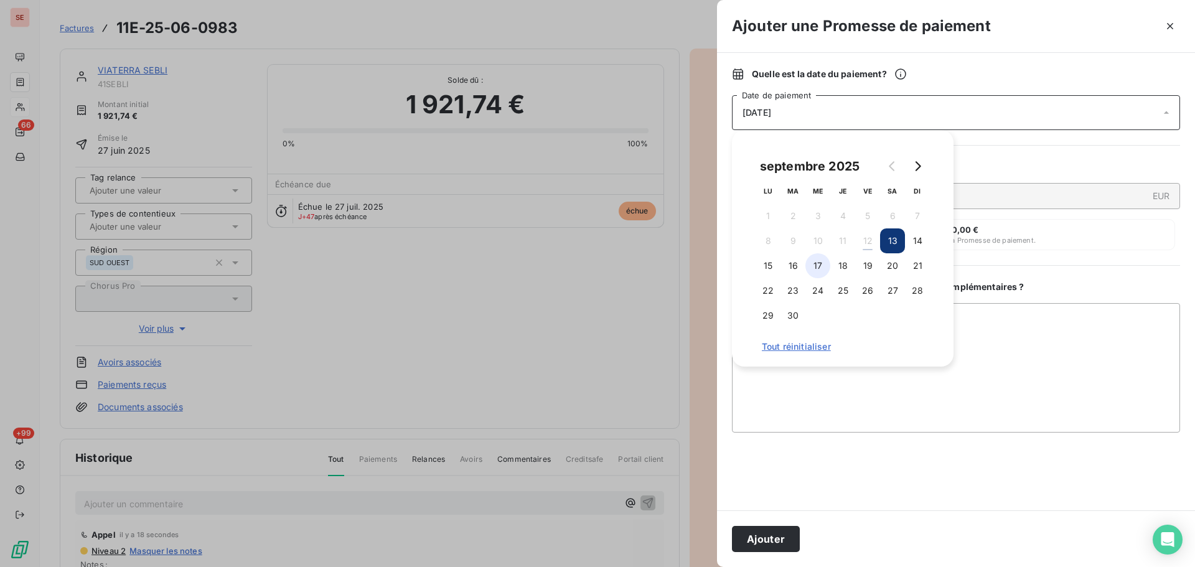
click at [819, 265] on button "17" at bounding box center [817, 265] width 25 height 25
click at [849, 263] on button "18" at bounding box center [842, 265] width 25 height 25
click at [760, 542] on button "Ajouter" at bounding box center [766, 539] width 68 height 26
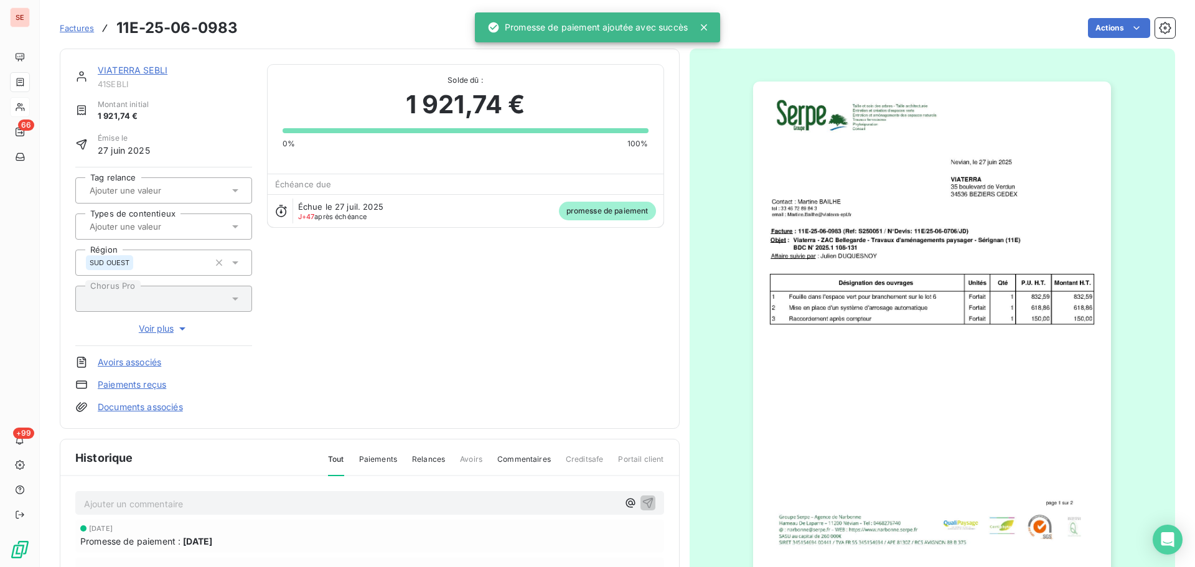
click at [126, 75] on link "VIATERRA SEBLI" at bounding box center [133, 70] width 70 height 11
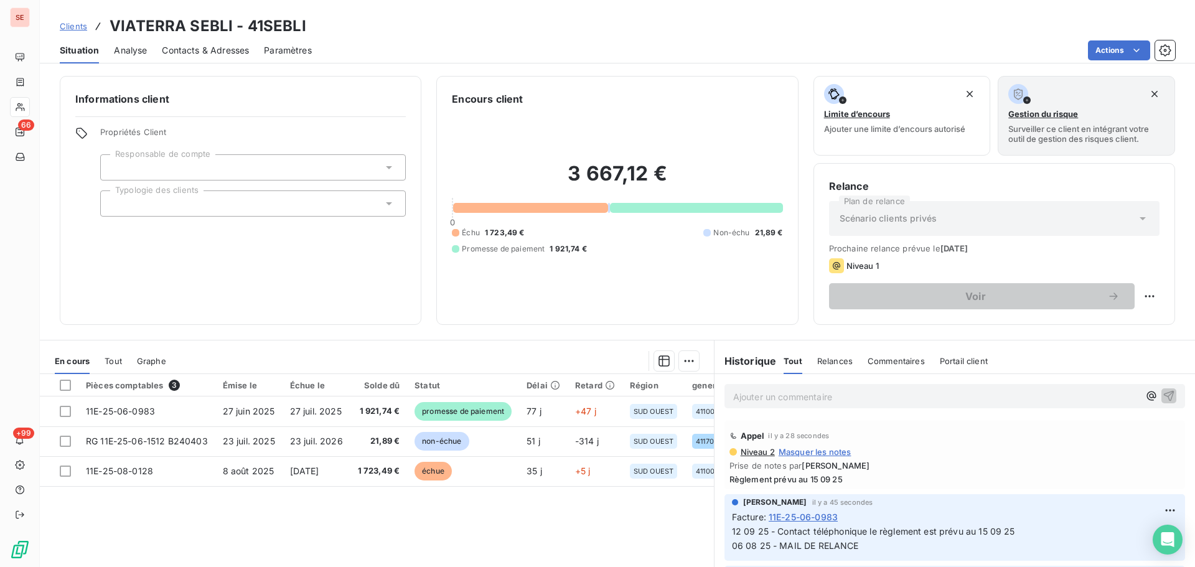
click at [231, 48] on span "Contacts & Adresses" at bounding box center [205, 50] width 87 height 12
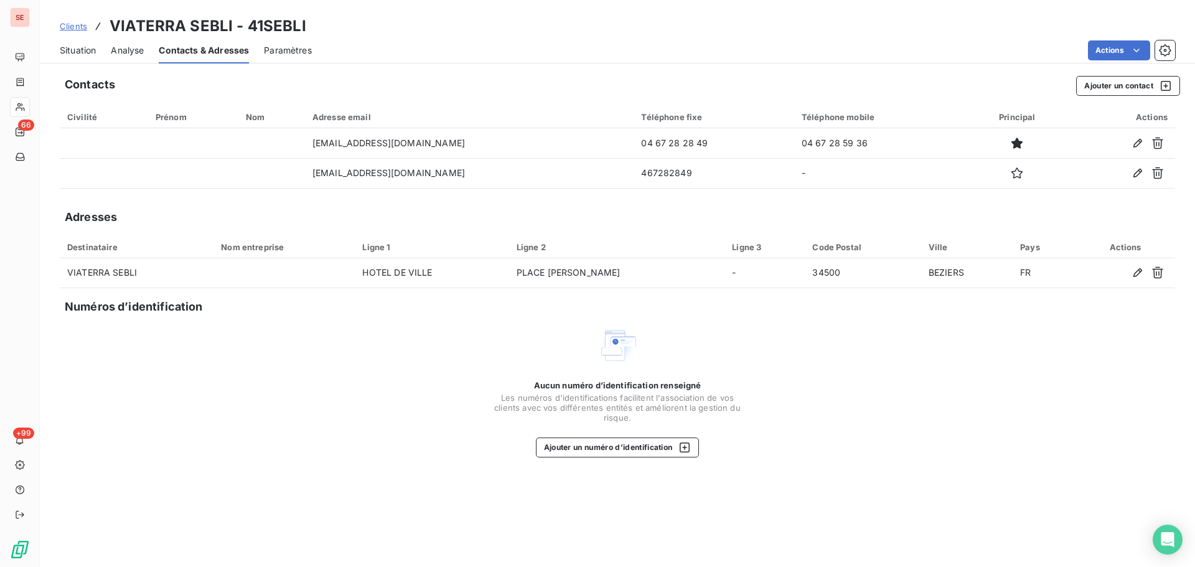
click at [80, 56] on span "Situation" at bounding box center [78, 50] width 36 height 12
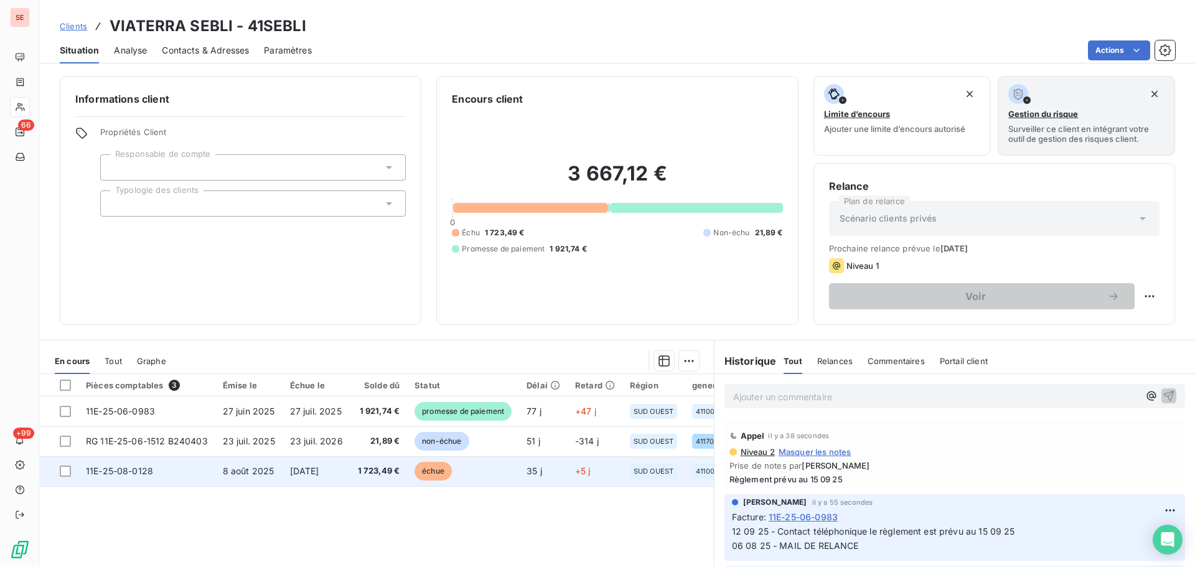
click at [250, 478] on td "8 août 2025" at bounding box center [248, 471] width 67 height 30
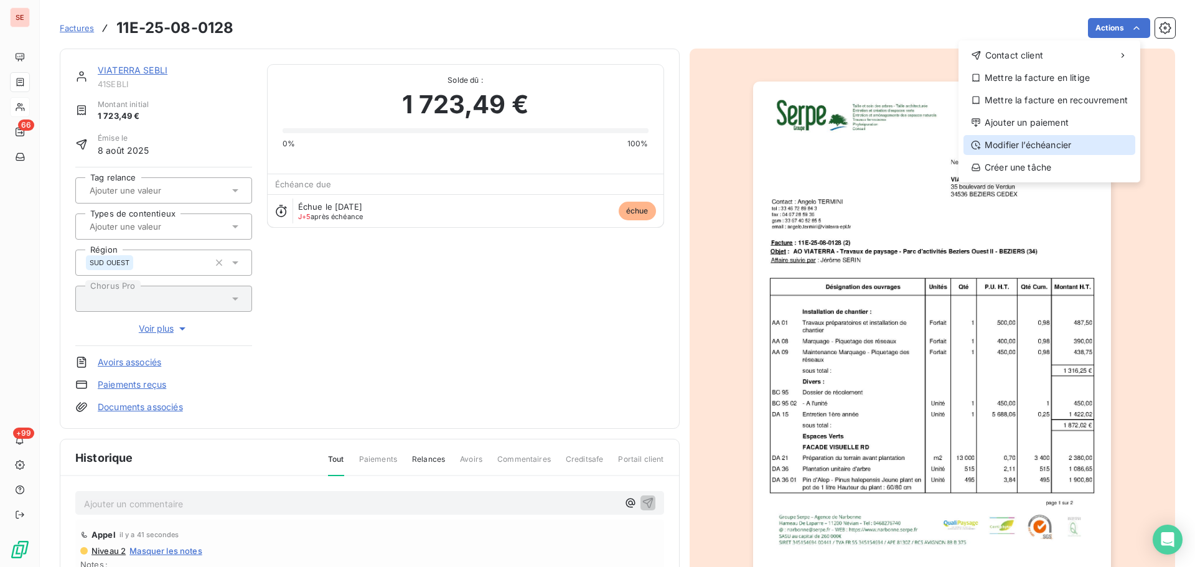
click at [1068, 147] on div "Modifier l’échéancier" at bounding box center [1050, 145] width 172 height 20
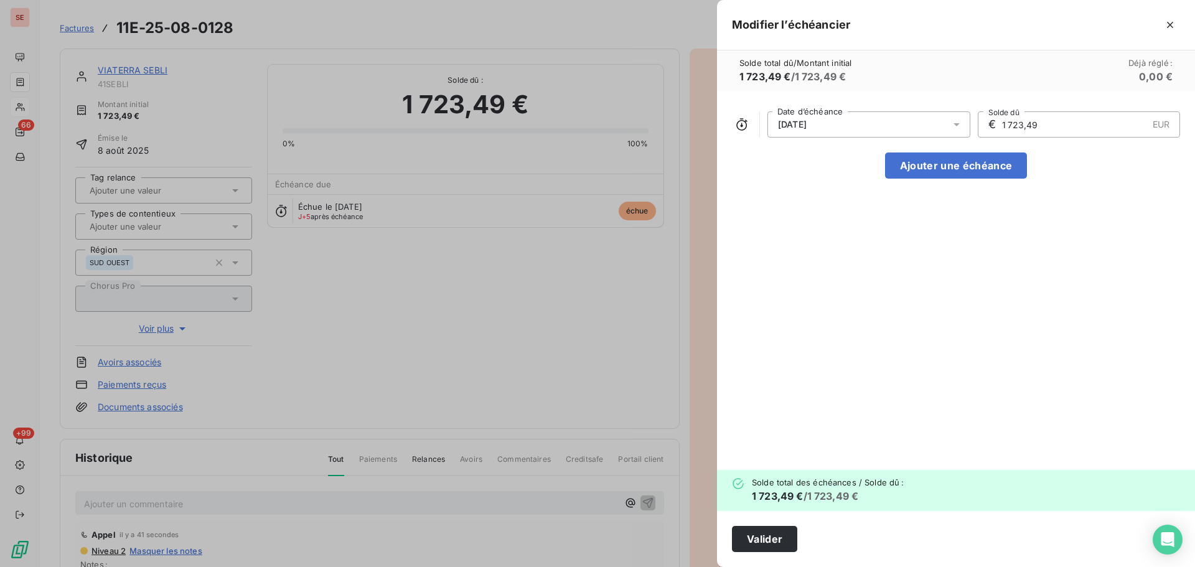
click at [924, 128] on div "[DATE]" at bounding box center [869, 124] width 203 height 26
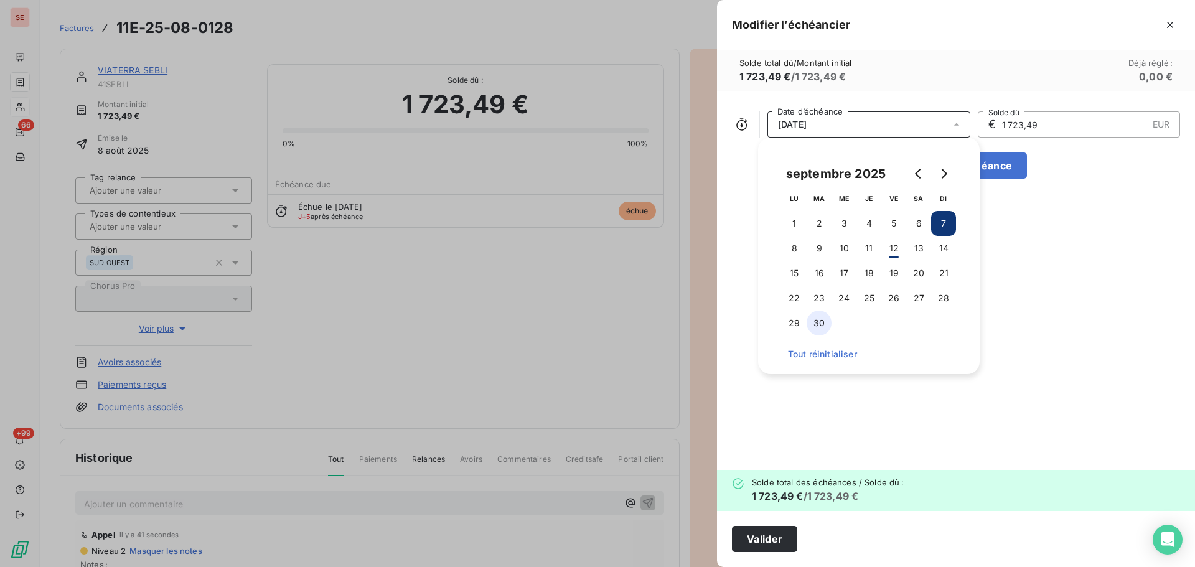
click at [827, 331] on button "30" at bounding box center [819, 323] width 25 height 25
click at [773, 538] on button "Valider" at bounding box center [764, 539] width 65 height 26
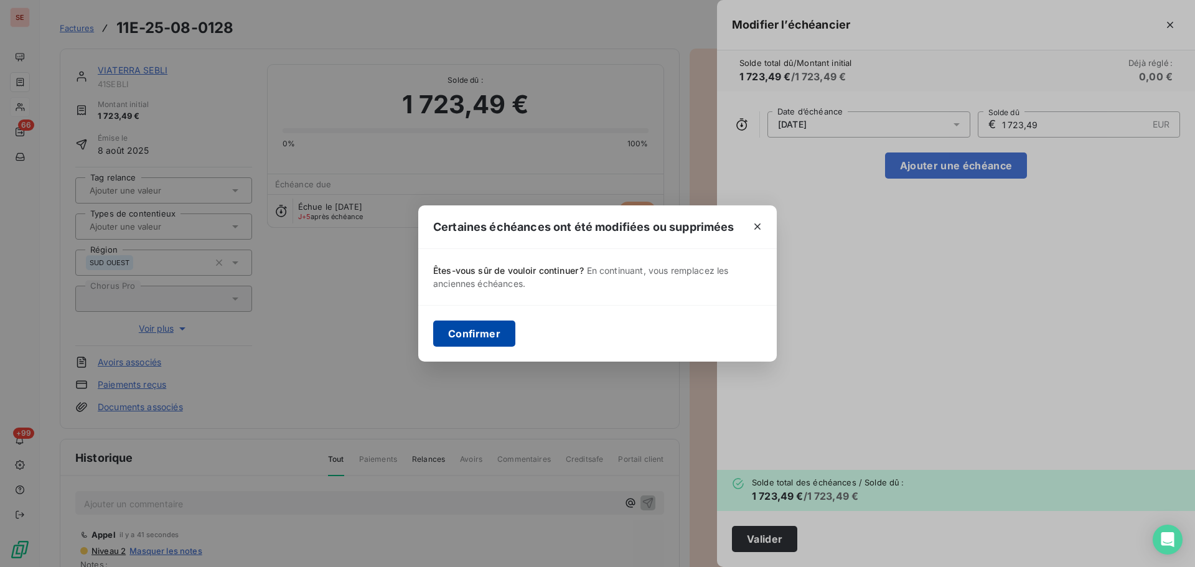
click at [491, 341] on button "Confirmer" at bounding box center [474, 334] width 82 height 26
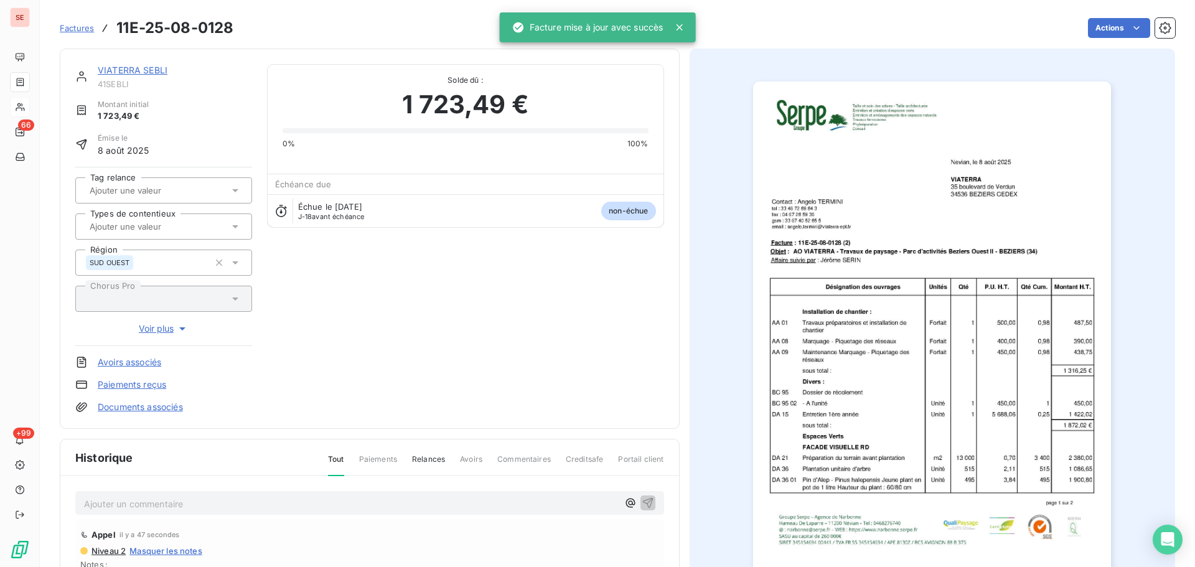
click at [145, 72] on link "VIATERRA SEBLI" at bounding box center [133, 70] width 70 height 11
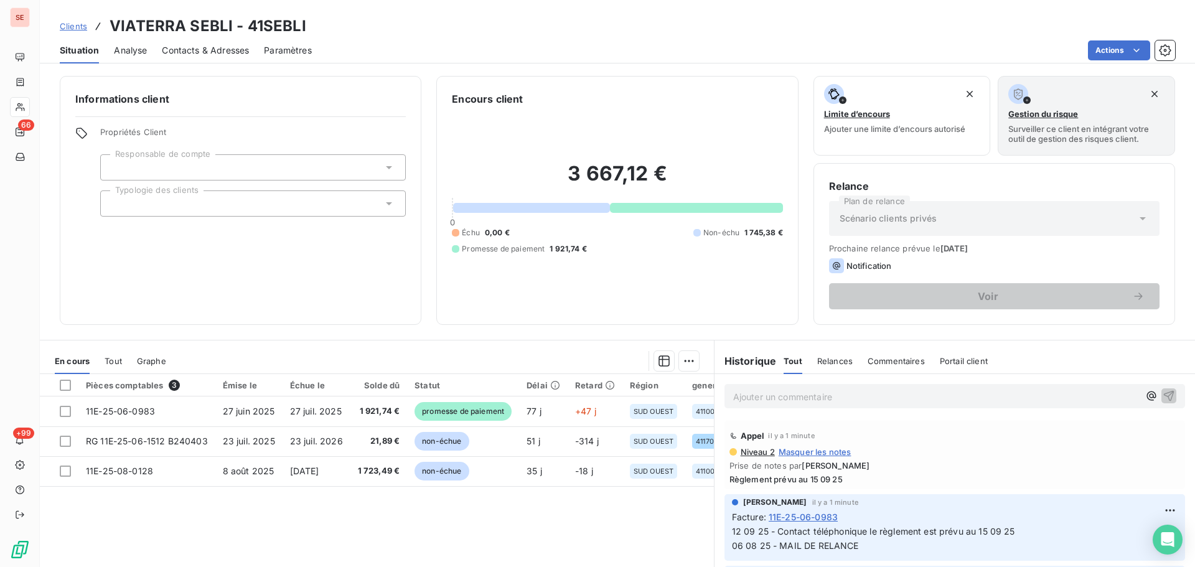
scroll to position [166, 0]
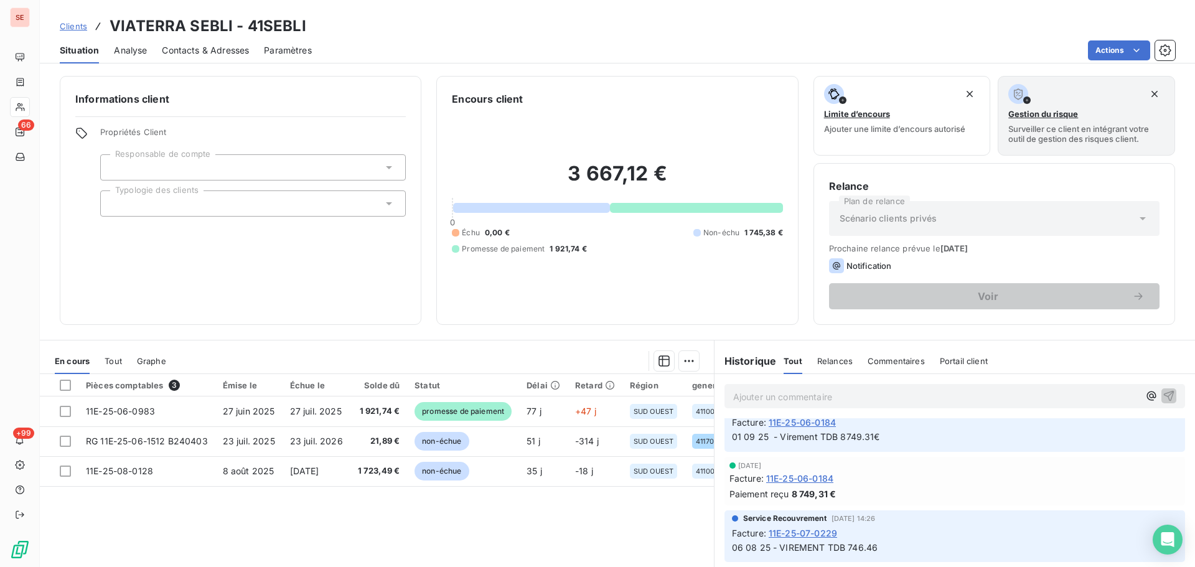
click at [356, 300] on div "Informations client Propriétés Client Responsable de compte Typologie des clien…" at bounding box center [241, 200] width 362 height 249
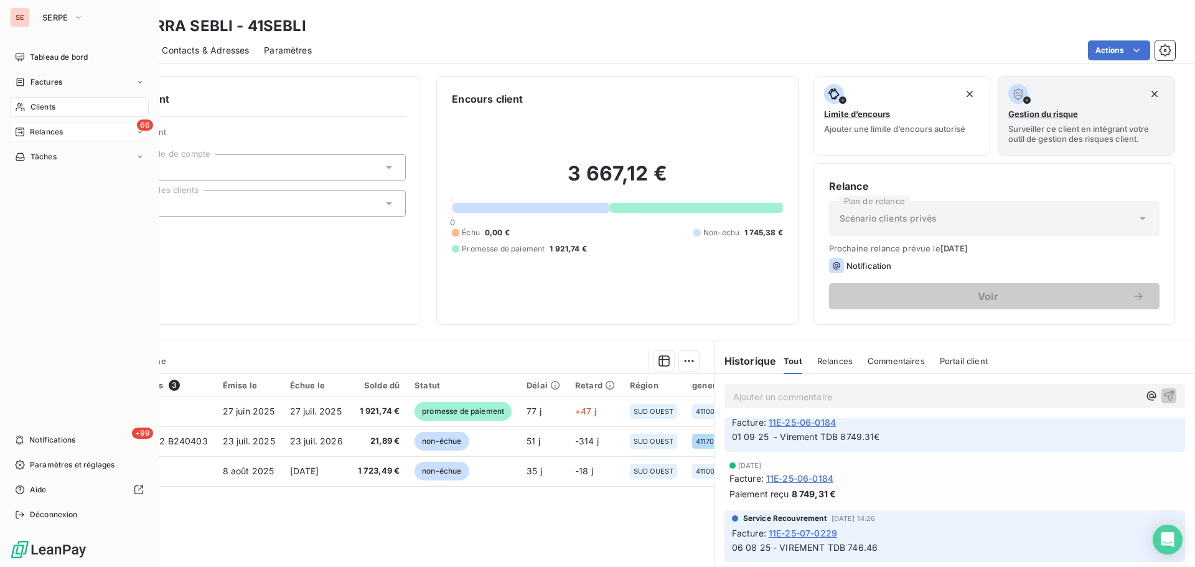
click at [37, 123] on div "66 Relances" at bounding box center [79, 132] width 139 height 20
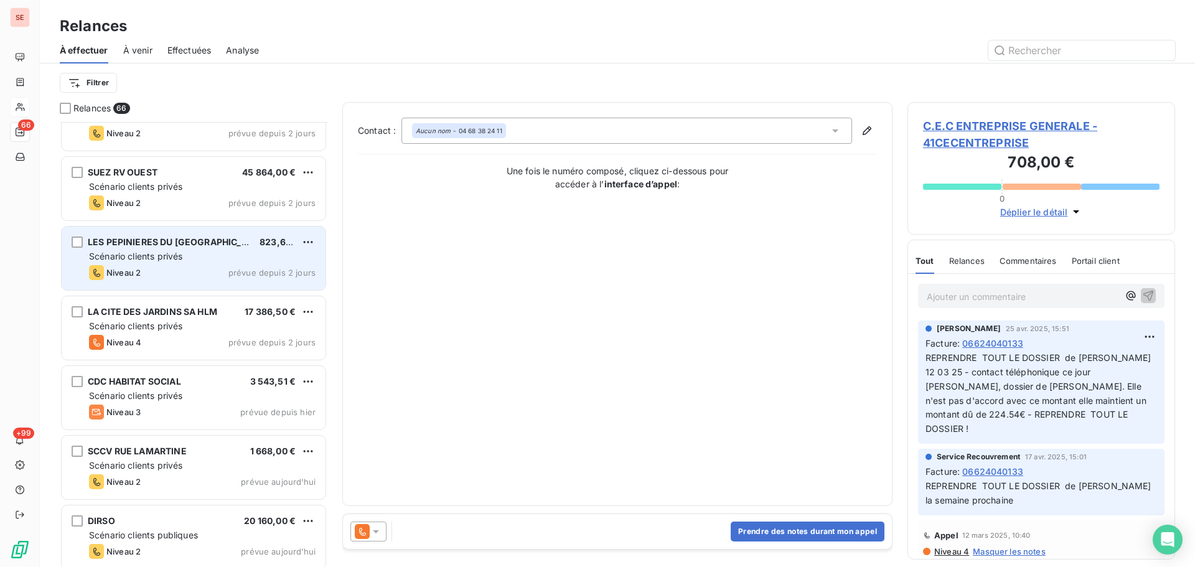
scroll to position [3818, 0]
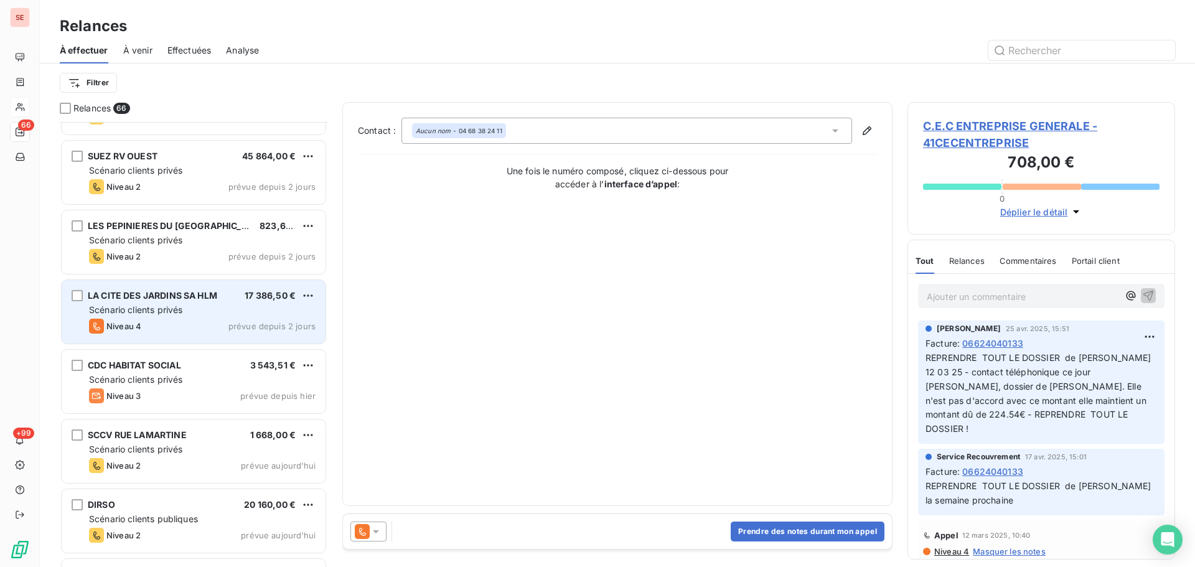
click at [236, 316] on div "Scénario clients privés" at bounding box center [202, 310] width 227 height 12
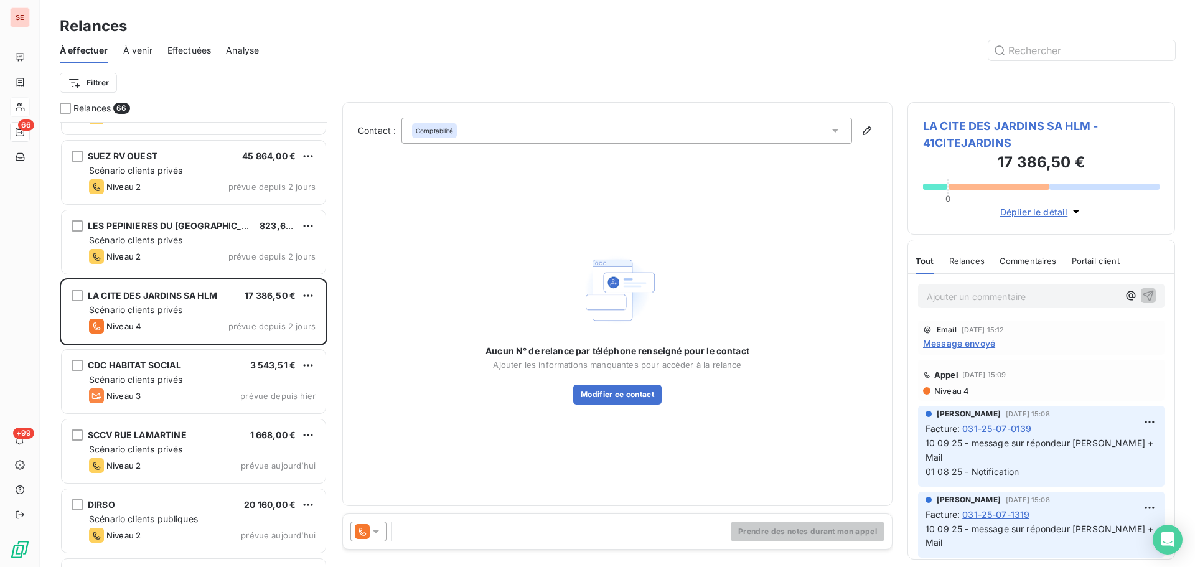
click at [1013, 125] on span "LA CITE DES JARDINS SA HLM - 41CITEJARDINS" at bounding box center [1041, 135] width 237 height 34
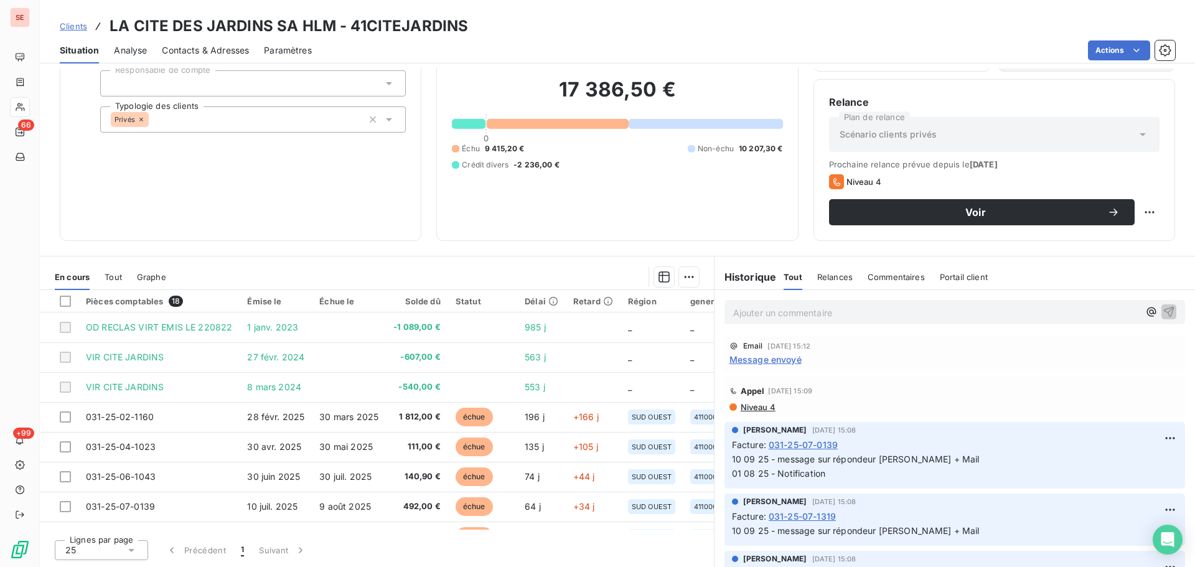
click at [209, 56] on span "Contacts & Adresses" at bounding box center [205, 50] width 87 height 12
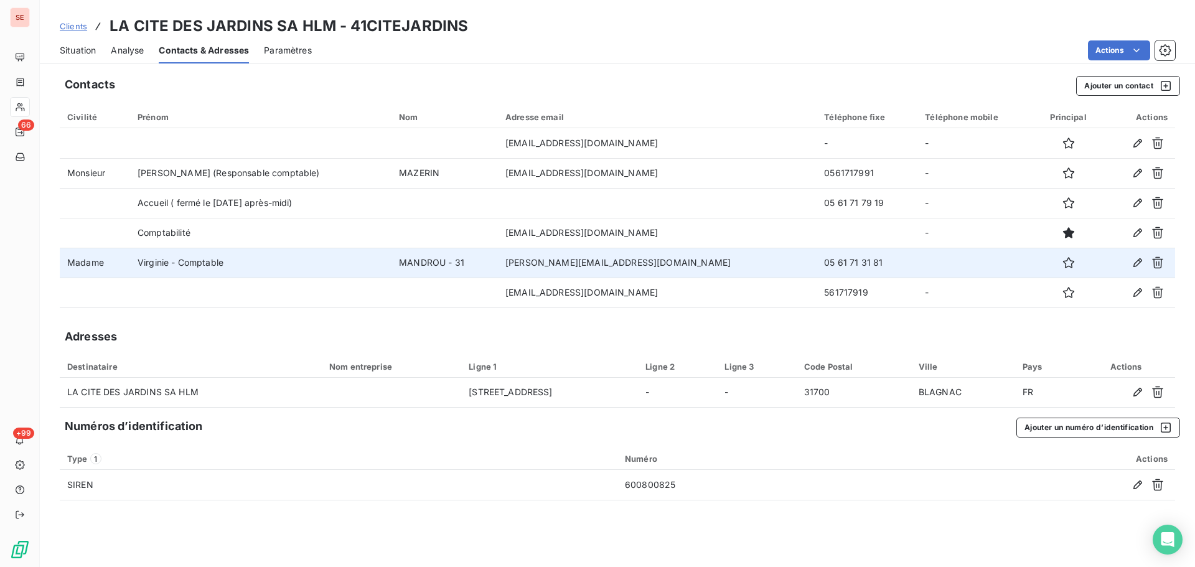
click at [817, 263] on td "05 61 71 31 81" at bounding box center [867, 263] width 101 height 30
copy td "05 61 71 31 81"
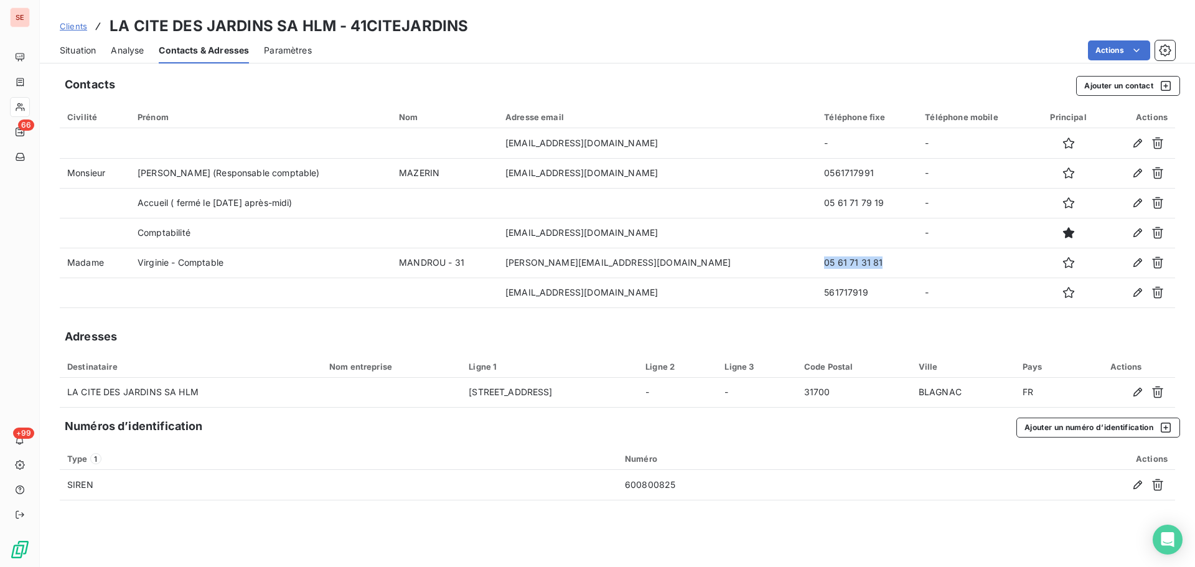
click at [72, 43] on div "Situation" at bounding box center [78, 50] width 36 height 26
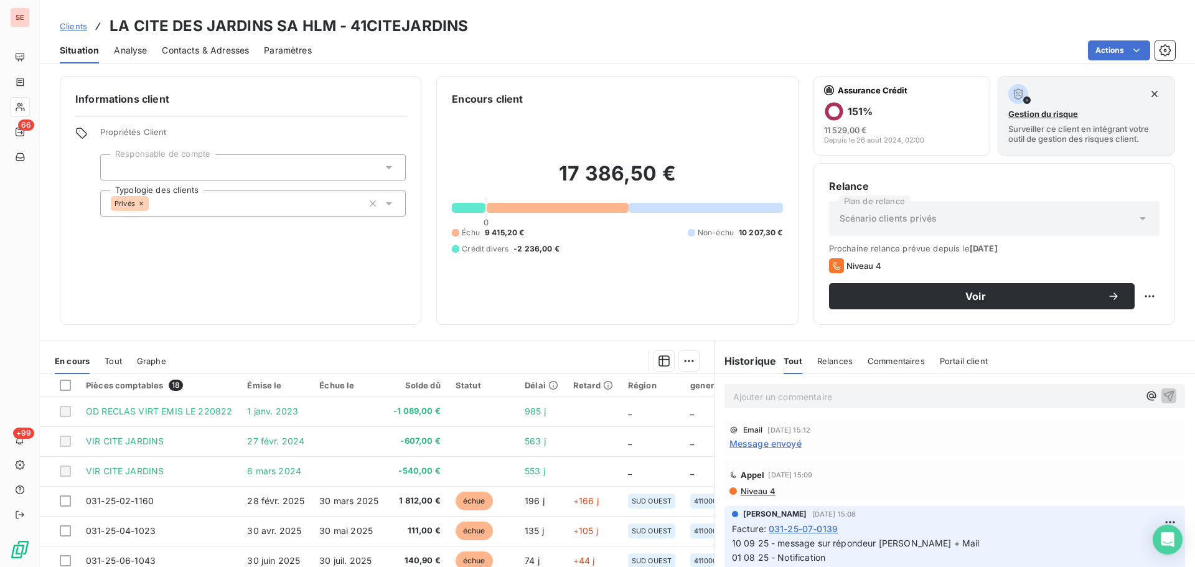
scroll to position [84, 0]
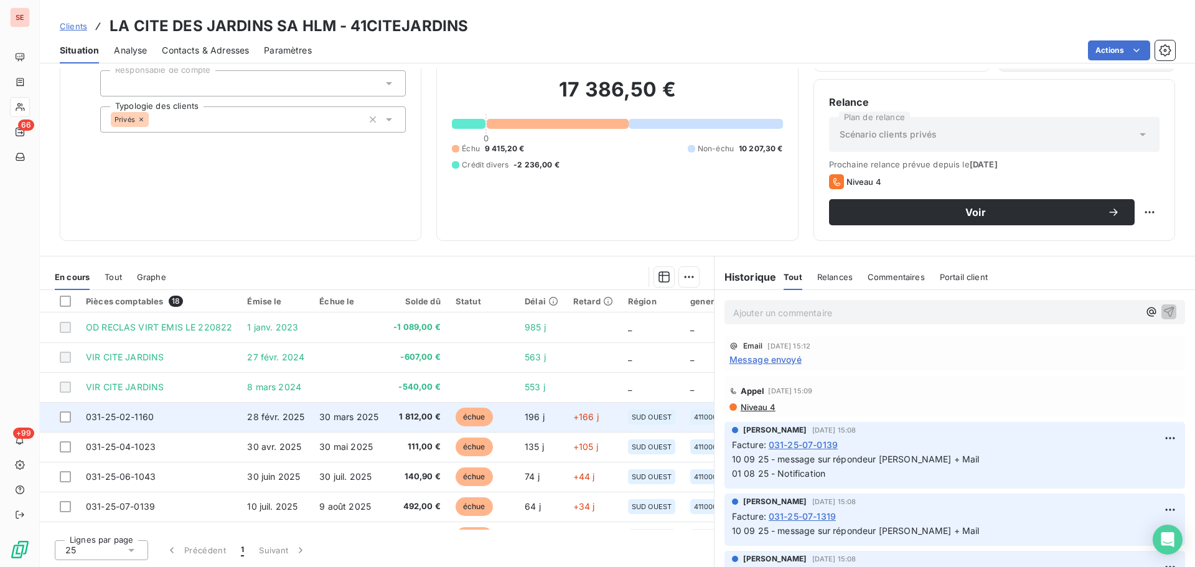
click at [336, 419] on span "30 mars 2025" at bounding box center [348, 416] width 59 height 11
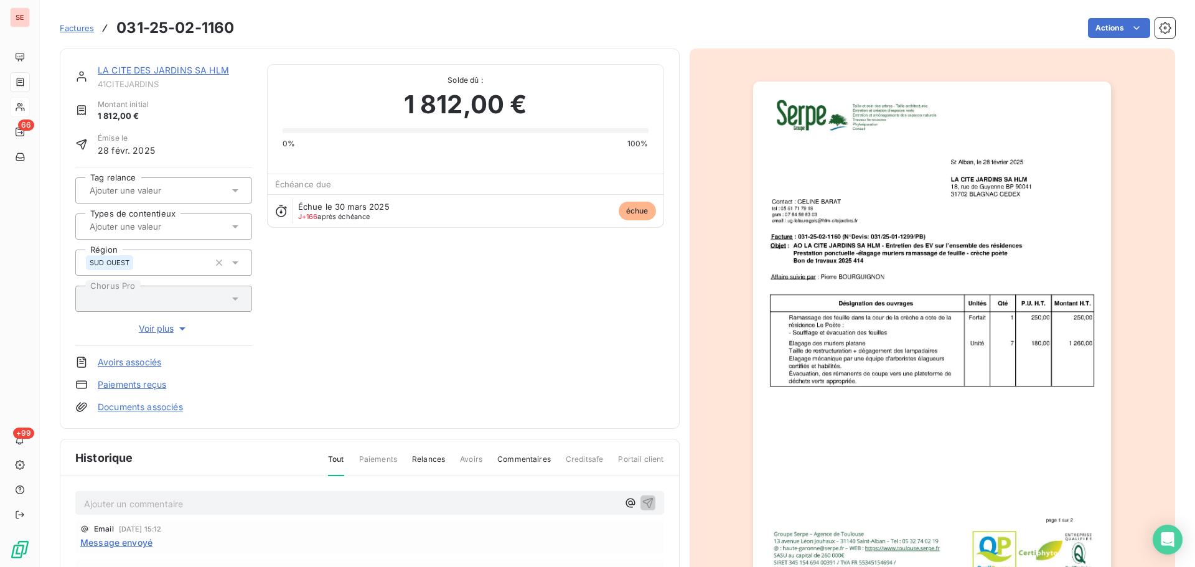
click at [167, 70] on link "LA CITE DES JARDINS SA HLM" at bounding box center [163, 70] width 131 height 11
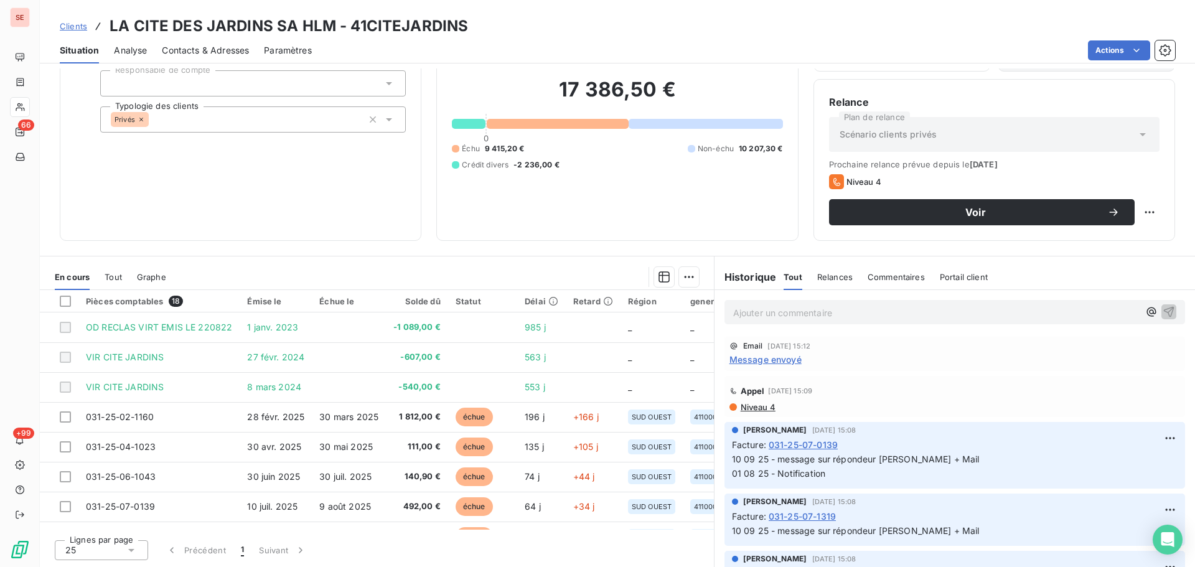
scroll to position [166, 0]
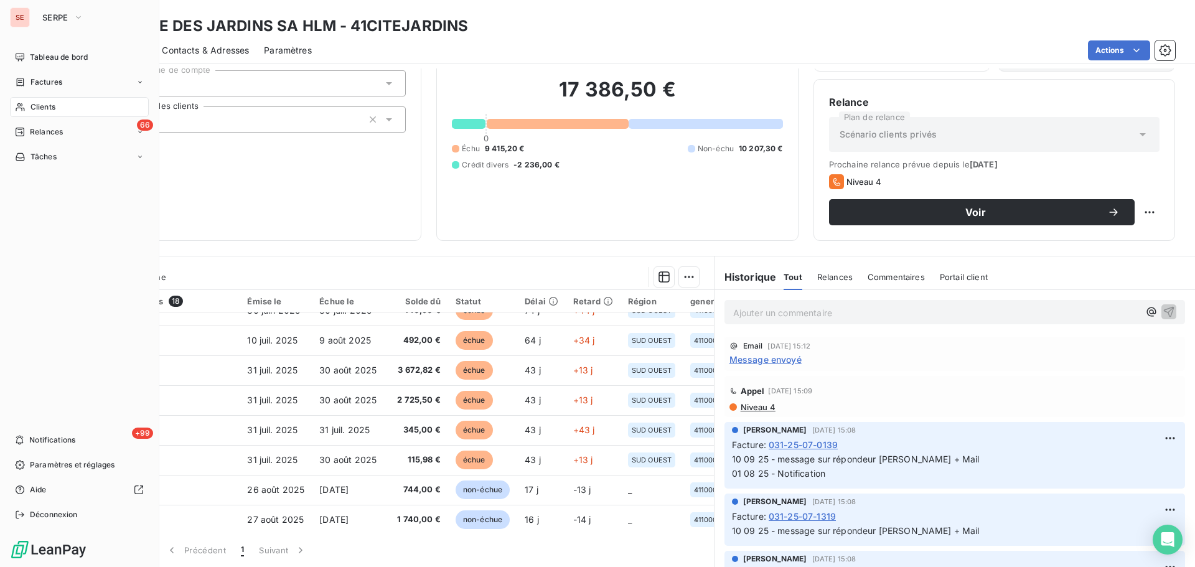
click at [26, 132] on div "Relances" at bounding box center [39, 131] width 48 height 11
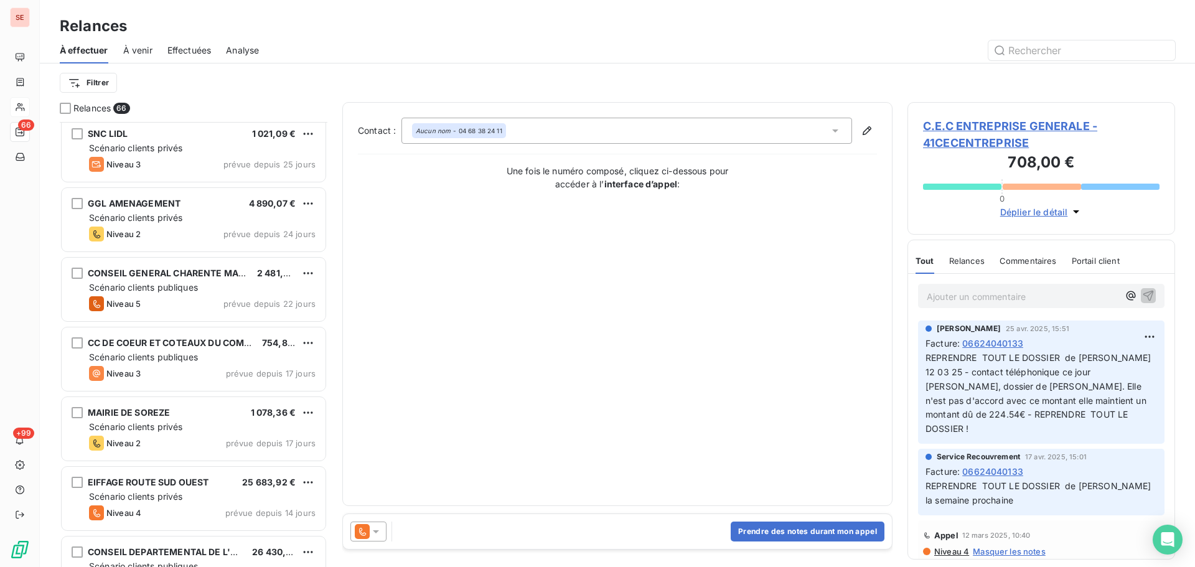
scroll to position [1826, 0]
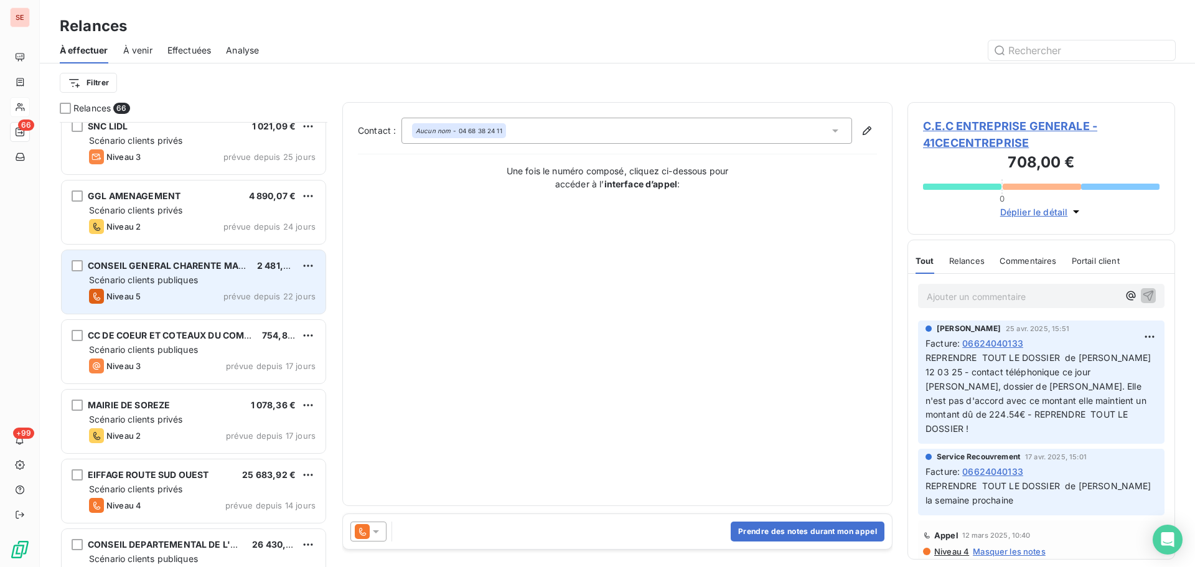
click at [268, 298] on span "prévue depuis 22 jours" at bounding box center [269, 296] width 92 height 10
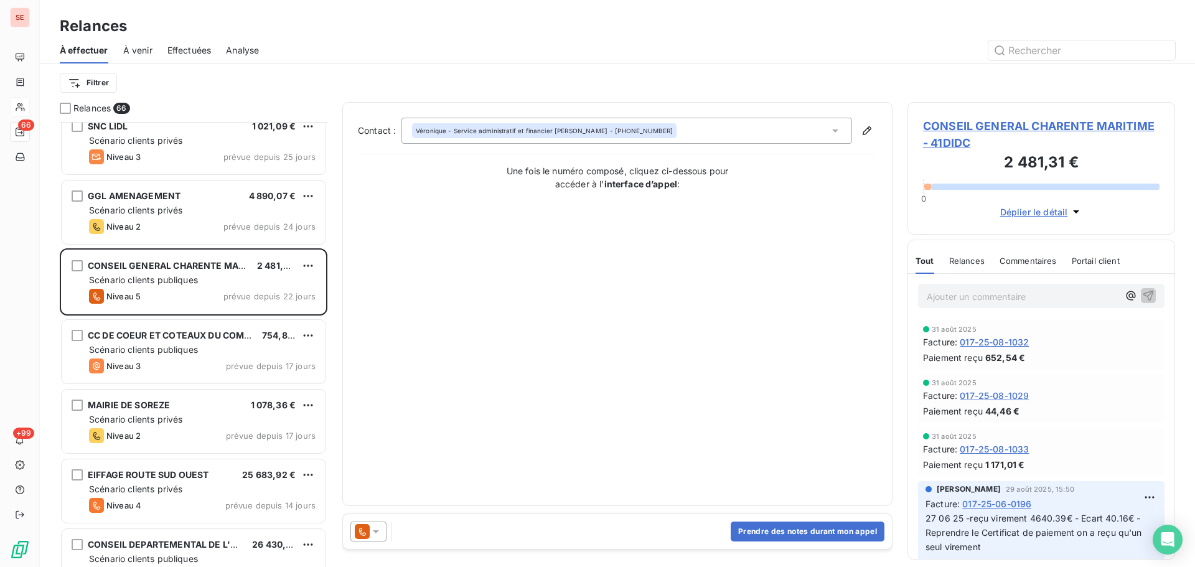
click at [984, 126] on span "CONSEIL GENERAL CHARENTE MARITIME - 41DIDC" at bounding box center [1041, 135] width 237 height 34
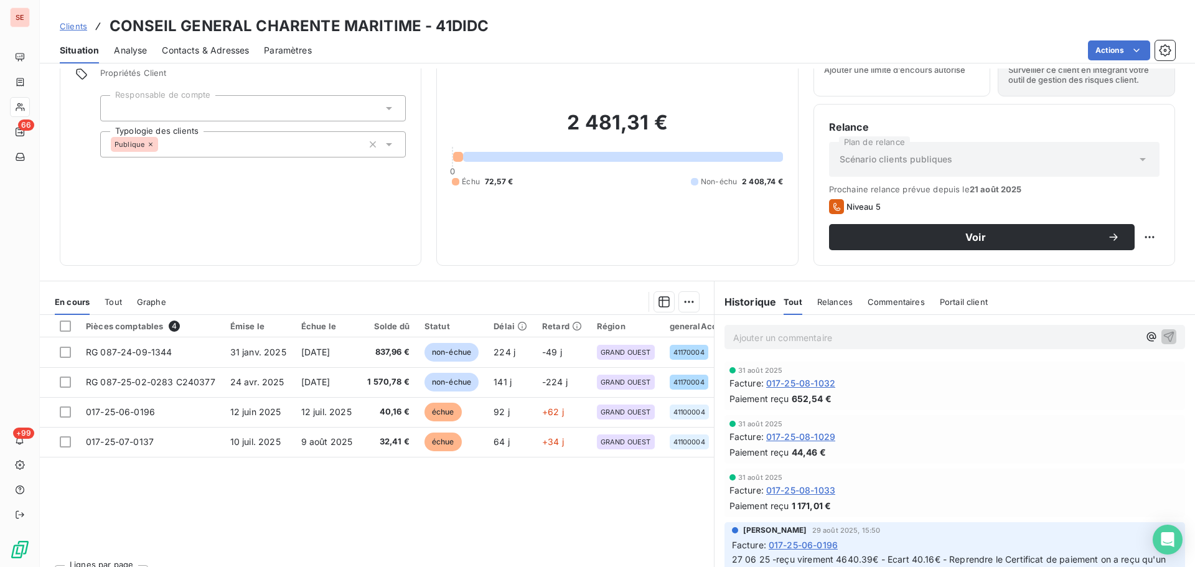
scroll to position [84, 0]
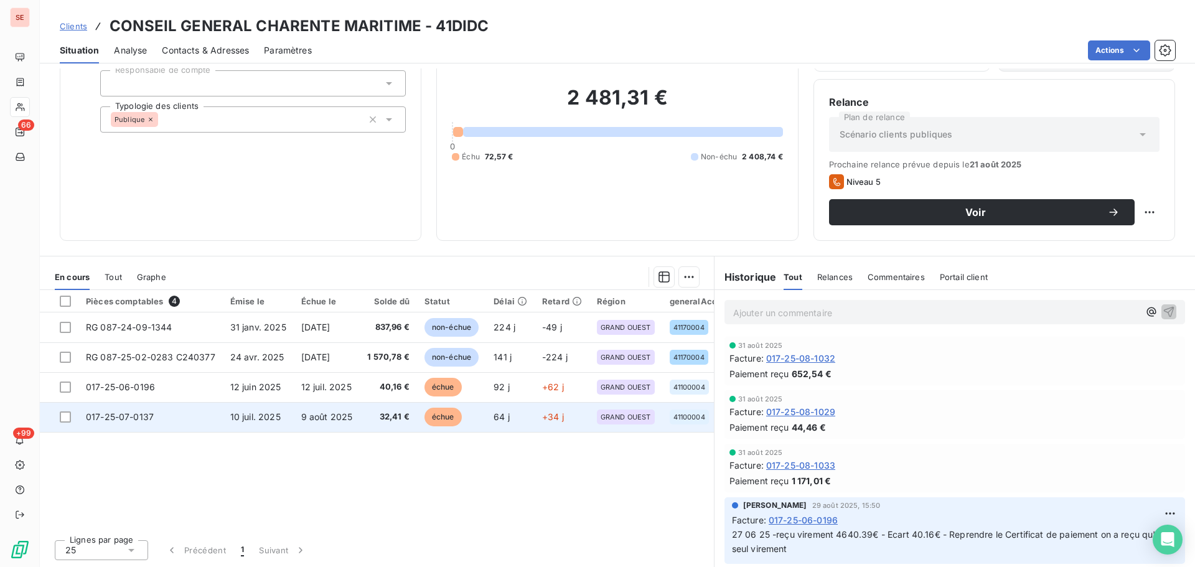
click at [334, 408] on td "9 août 2025" at bounding box center [327, 417] width 67 height 30
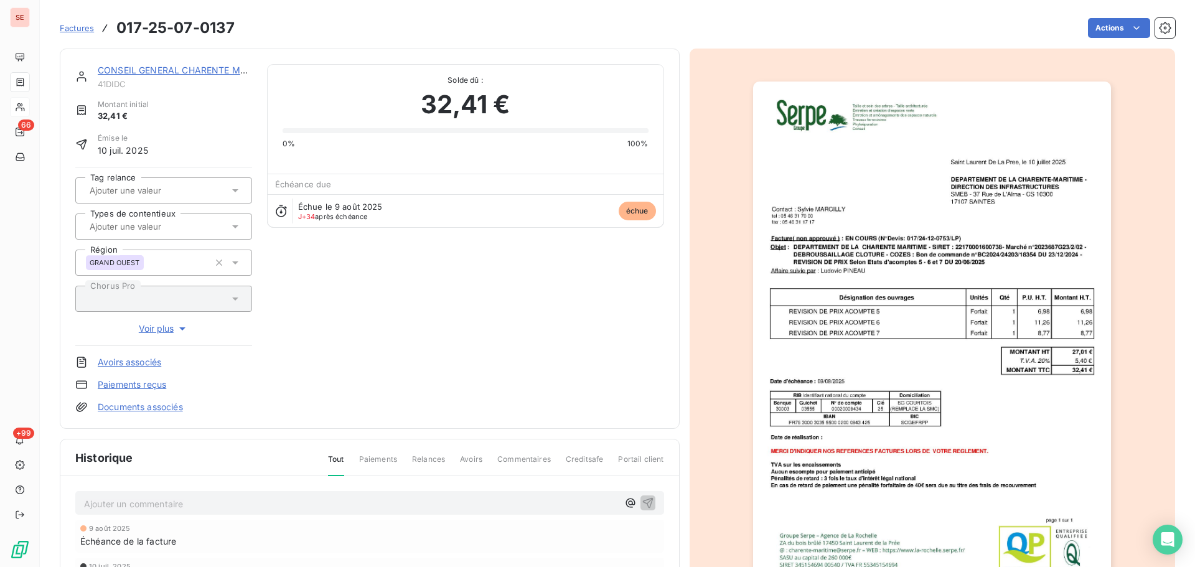
click at [190, 71] on link "CONSEIL GENERAL CHARENTE MARITIME" at bounding box center [187, 70] width 179 height 11
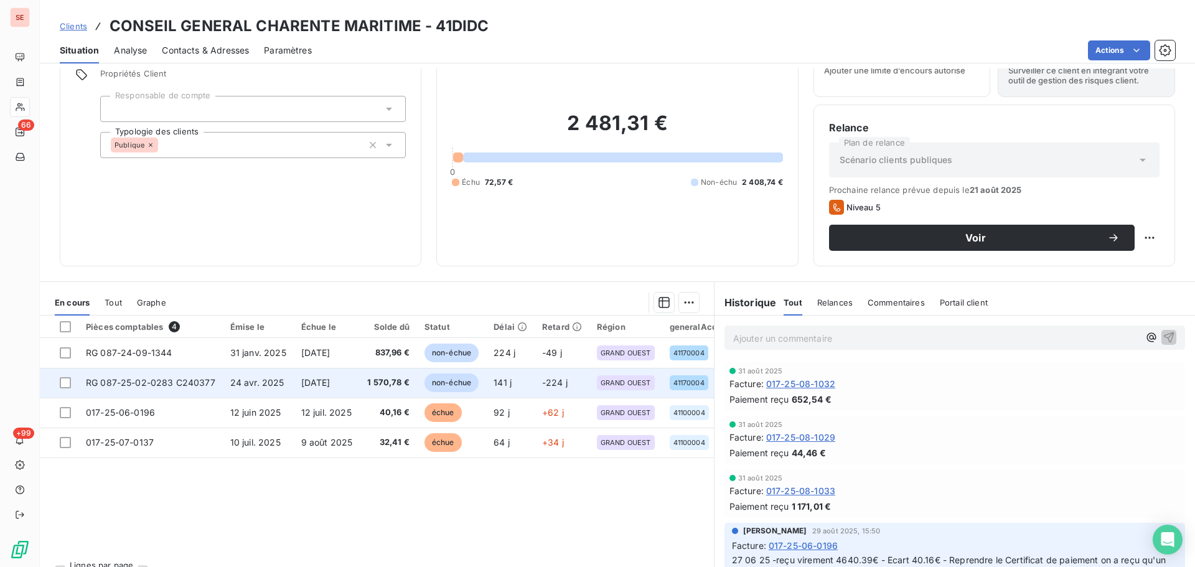
scroll to position [84, 0]
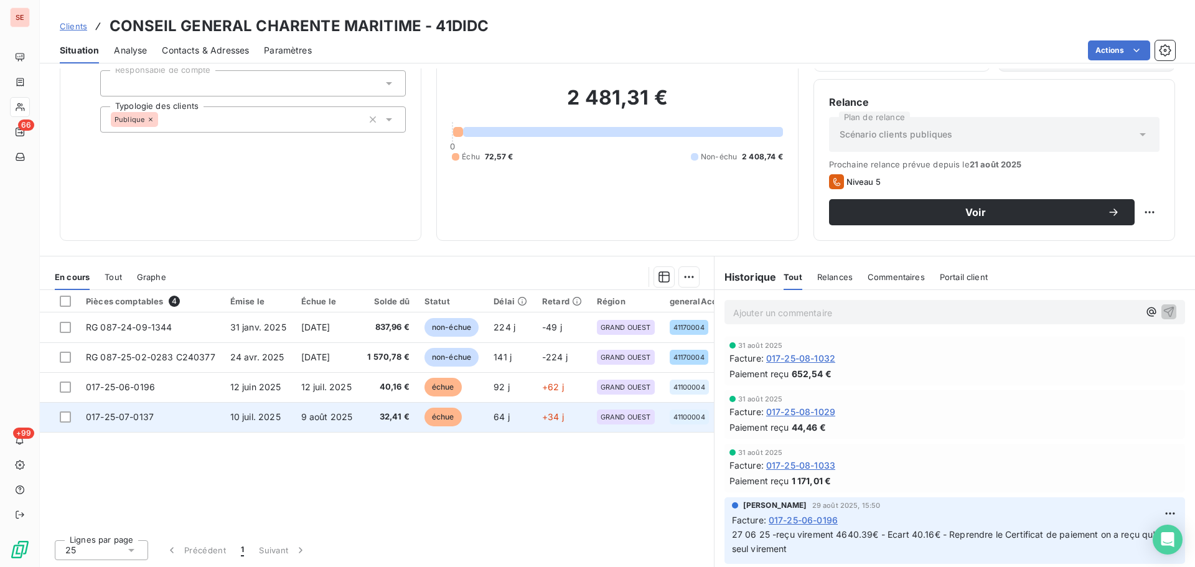
click at [230, 423] on td "10 juil. 2025" at bounding box center [258, 417] width 71 height 30
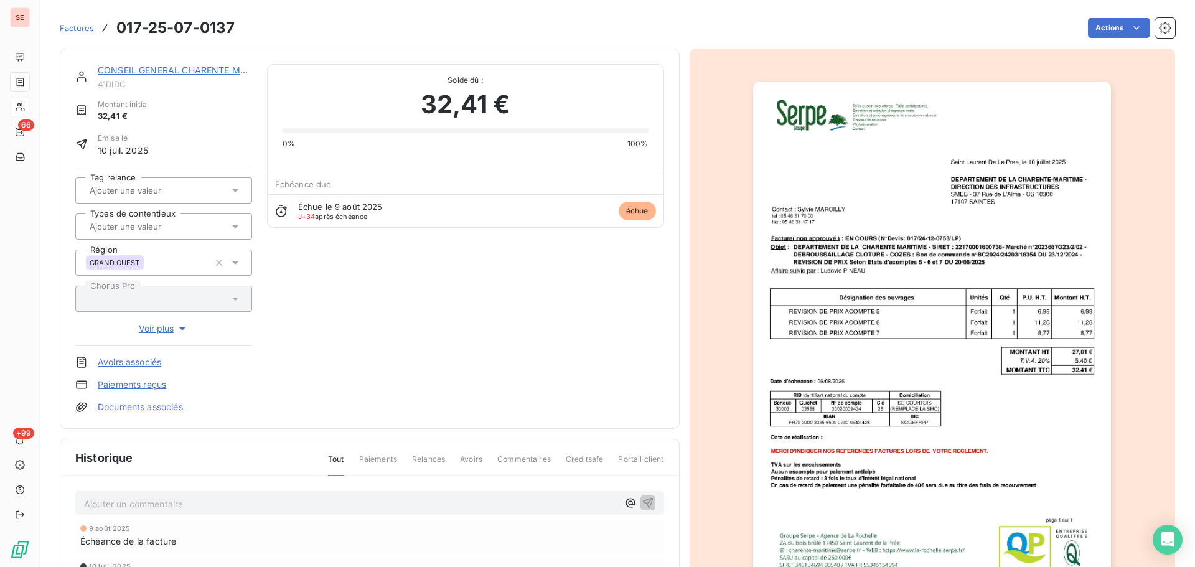
click at [276, 503] on p "Ajouter un commentaire ﻿" at bounding box center [351, 504] width 534 height 16
click at [277, 504] on span "Révision de Prix sur acompte 5,6 & 7 - prélétrage il reste à percevoir la somme…" at bounding box center [334, 502] width 501 height 11
drag, startPoint x: 277, startPoint y: 504, endPoint x: 260, endPoint y: 497, distance: 17.9
click at [260, 497] on span "Révision de Prix sur acompte 5,6 & 7 - prélétrage il reste à percevoir la somme…" at bounding box center [334, 502] width 501 height 11
click at [274, 503] on span "Révision de Prix sur acompte 5,6 & 7 - pré létrage il reste à percevoir la somm…" at bounding box center [336, 502] width 504 height 11
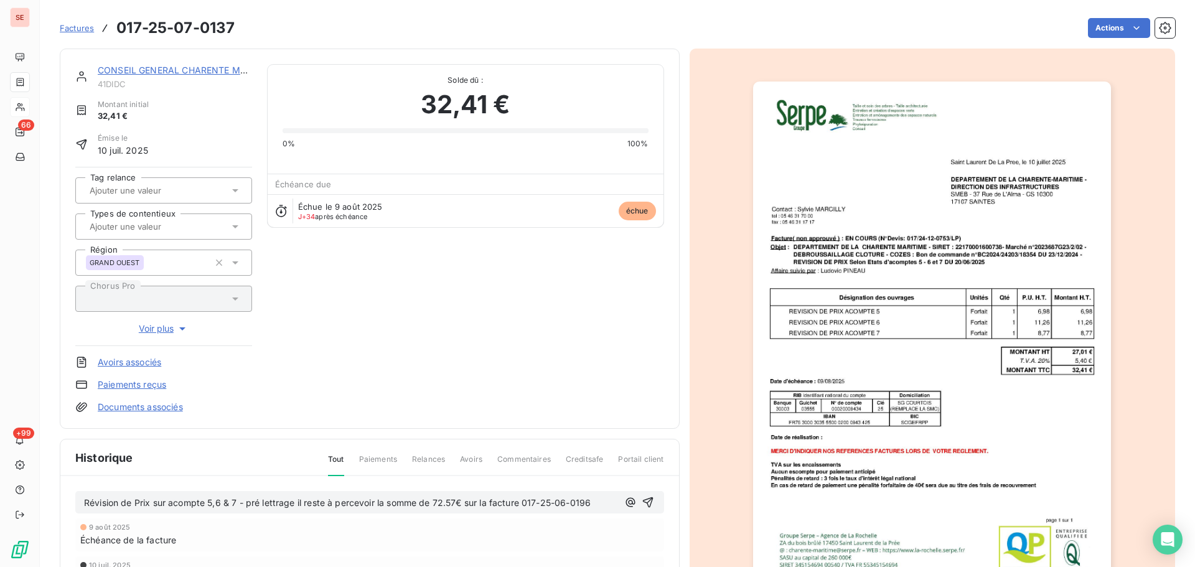
click at [532, 502] on span "Révision de Prix sur acompte 5,6 & 7 - pré lettrage il reste à percevoir la som…" at bounding box center [337, 502] width 507 height 11
click at [642, 501] on icon "button" at bounding box center [648, 502] width 12 height 12
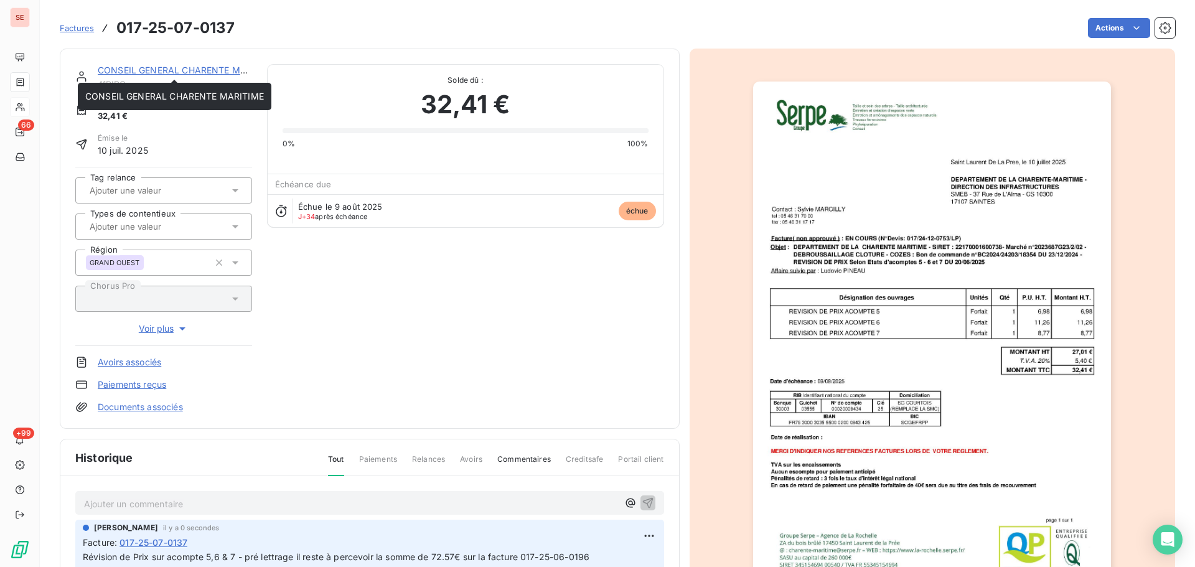
click at [179, 72] on link "CONSEIL GENERAL CHARENTE MARITIME" at bounding box center [187, 70] width 179 height 11
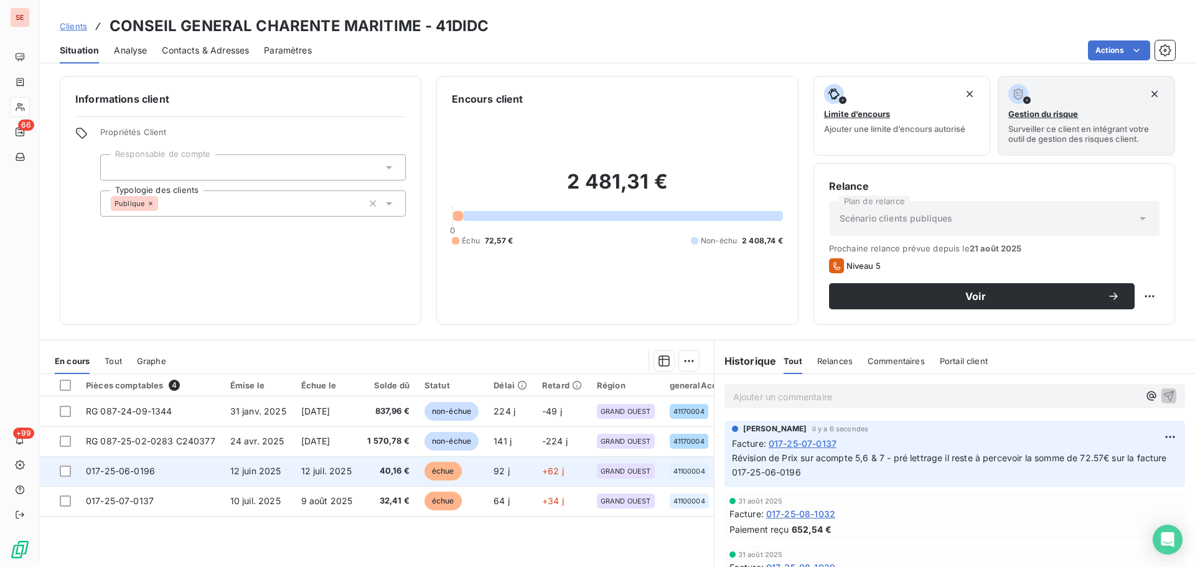
click at [381, 482] on td "40,16 €" at bounding box center [388, 471] width 57 height 30
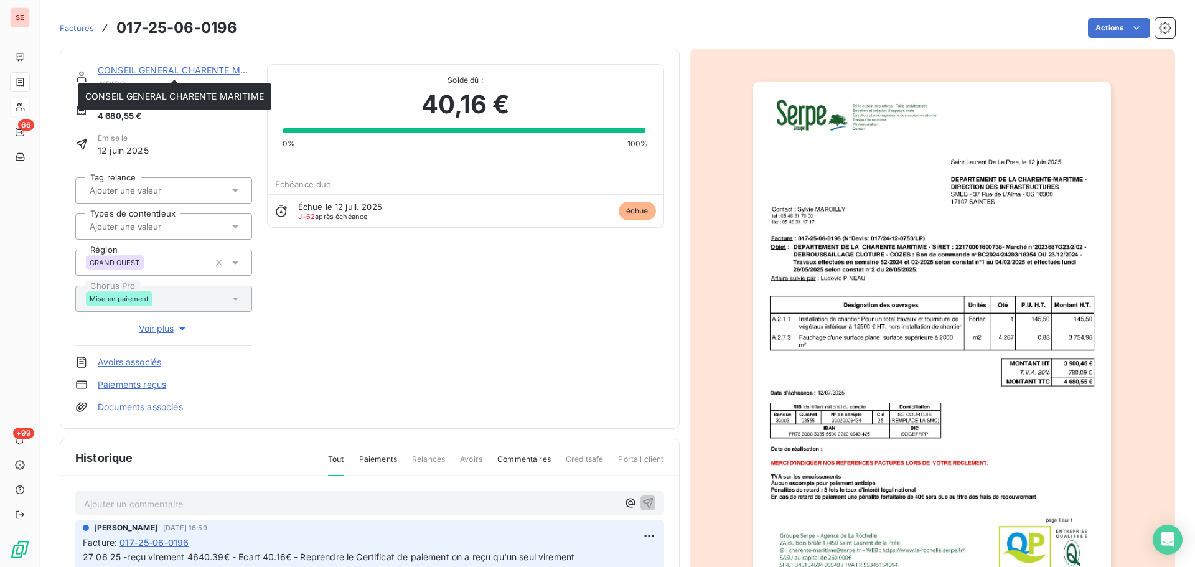
click at [161, 67] on link "CONSEIL GENERAL CHARENTE MARITIME" at bounding box center [187, 70] width 179 height 11
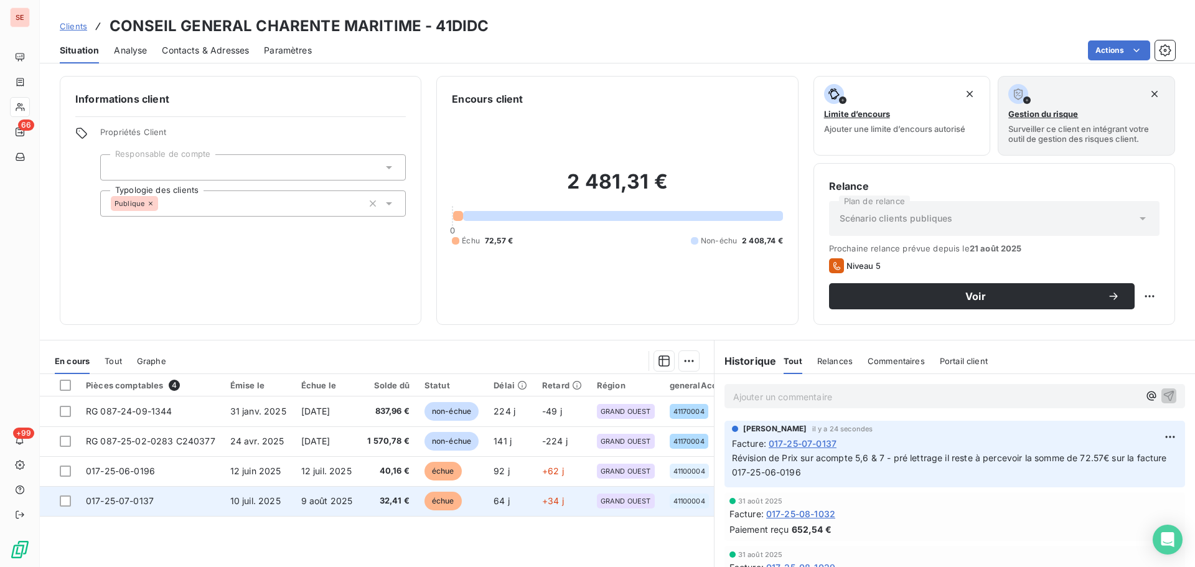
click at [294, 495] on td "9 août 2025" at bounding box center [327, 501] width 67 height 30
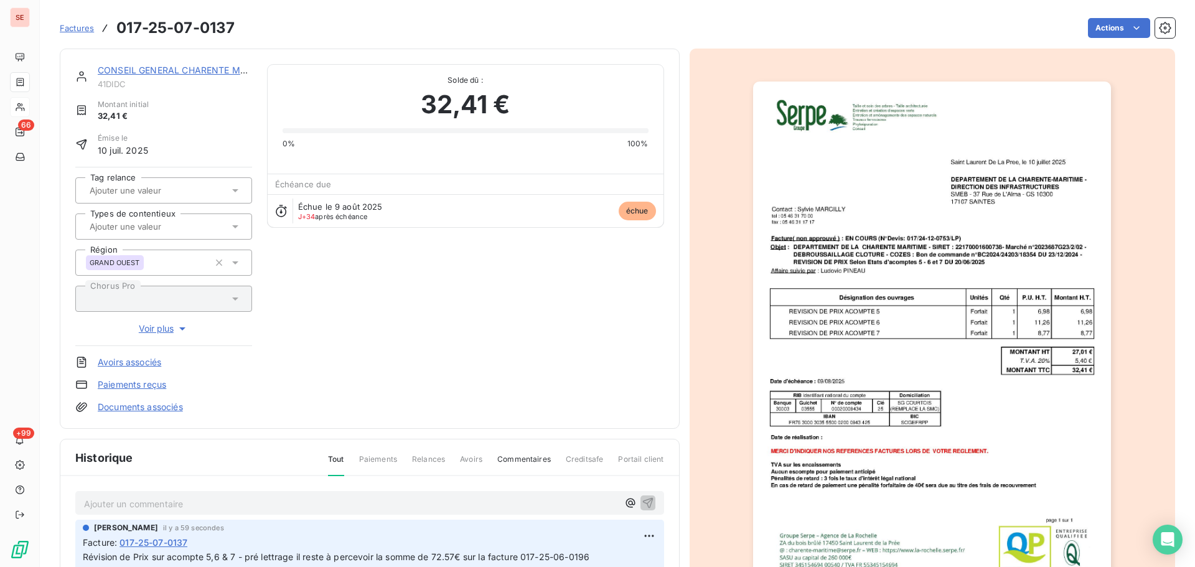
scroll to position [171, 0]
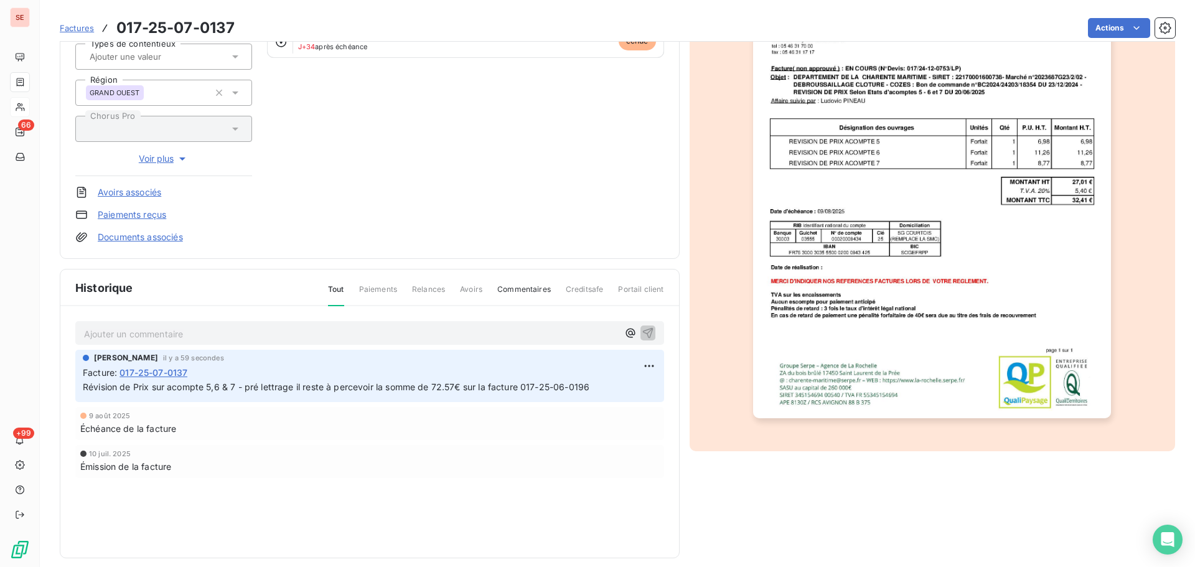
click at [308, 383] on span "Révision de Prix sur acompte 5,6 & 7 - pré lettrage il reste à percevoir la som…" at bounding box center [336, 387] width 507 height 11
click at [308, 382] on span "Révision de Prix sur acompte 5,6 & 7 - pré lettrage il reste à percevoir la som…" at bounding box center [336, 387] width 507 height 11
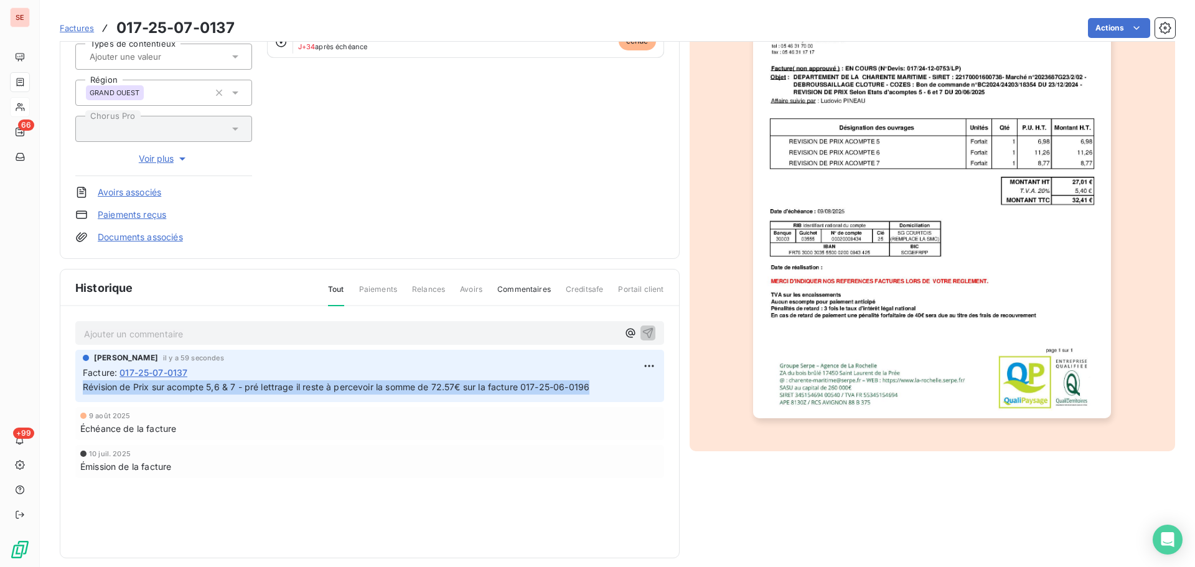
click at [308, 382] on span "Révision de Prix sur acompte 5,6 & 7 - pré lettrage il reste à percevoir la som…" at bounding box center [336, 387] width 507 height 11
copy div "Révision de Prix sur acompte 5,6 & 7 - pré lettrage il reste à percevoir la som…"
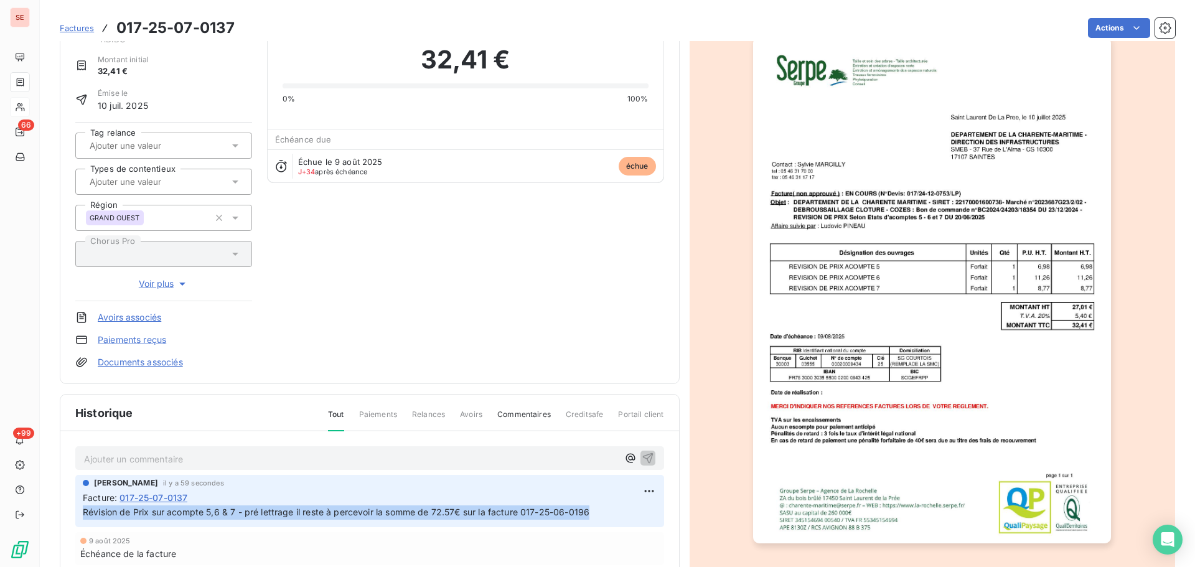
scroll to position [0, 0]
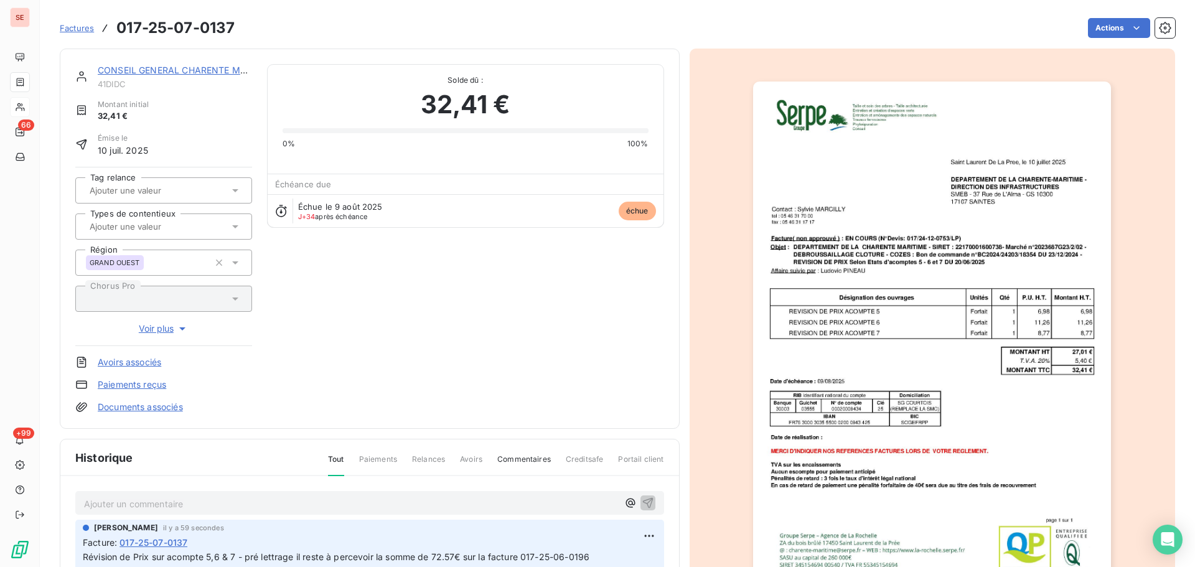
click at [196, 78] on div "CONSEIL GENERAL CHARENTE MARITIME 41DIDC" at bounding box center [175, 76] width 154 height 25
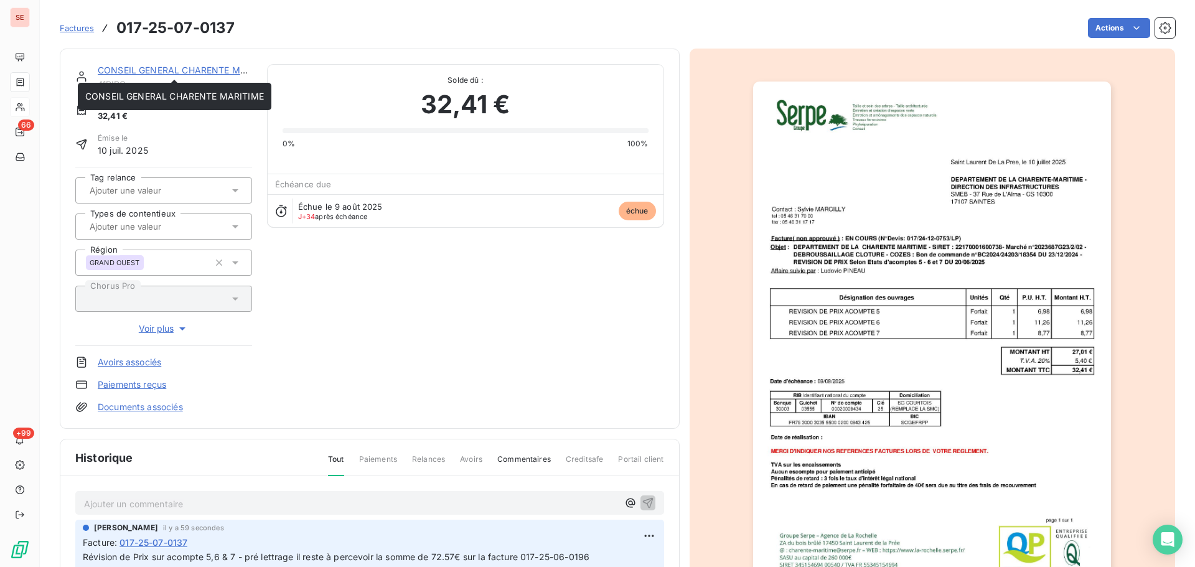
click at [199, 72] on link "CONSEIL GENERAL CHARENTE MARITIME" at bounding box center [187, 70] width 179 height 11
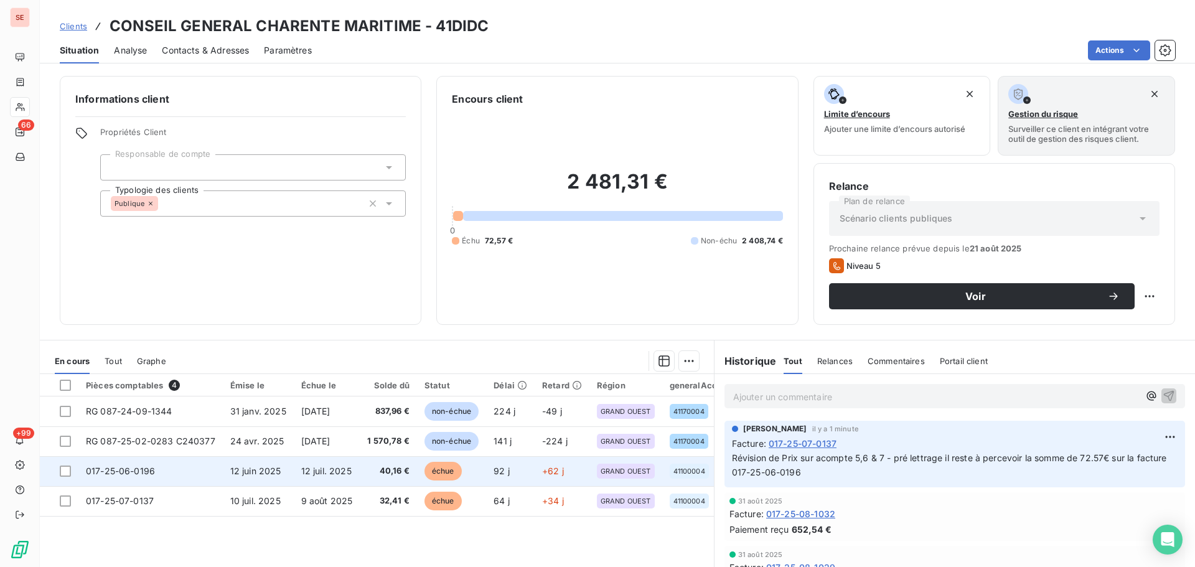
click at [335, 466] on span "12 juil. 2025" at bounding box center [326, 471] width 50 height 11
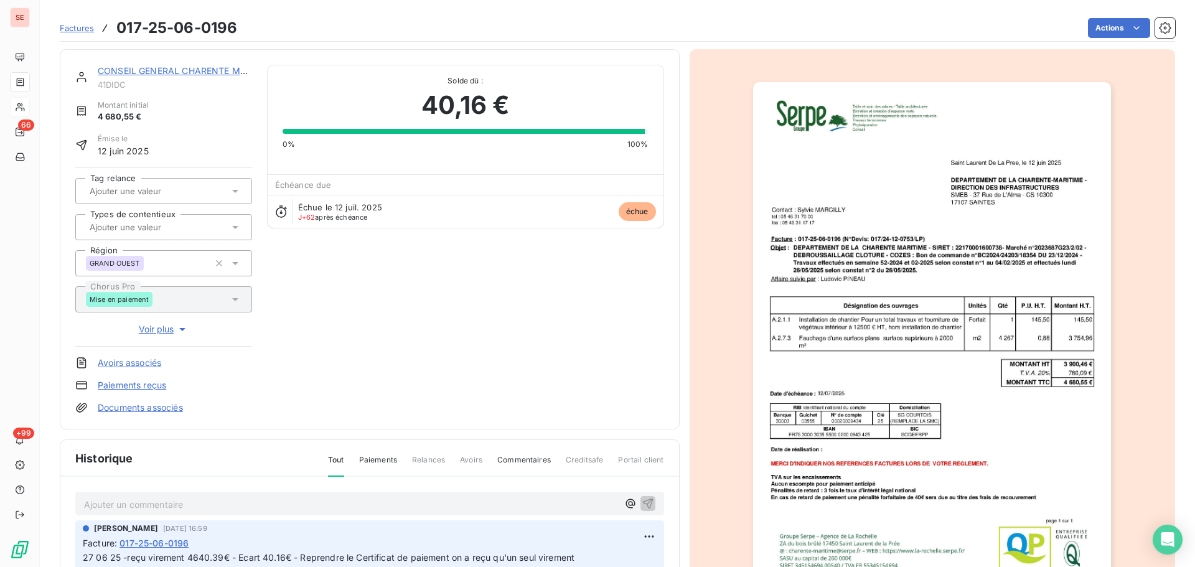
scroll to position [182, 0]
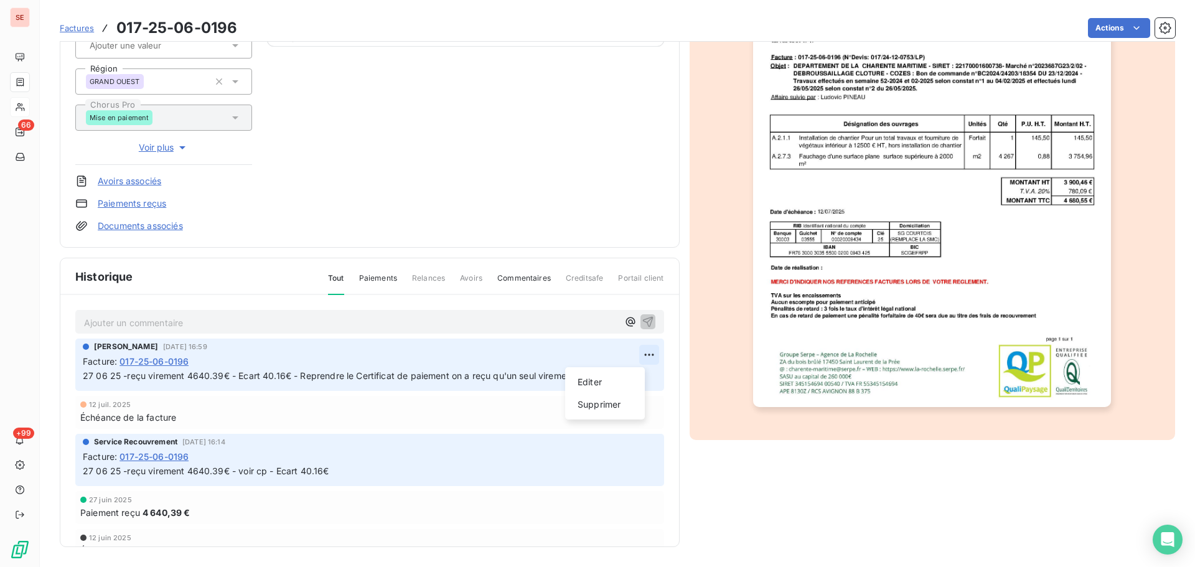
click at [631, 352] on html "SE 66 +99 Factures 017-25-06-0196 Actions CONSEIL GENERAL CHARENTE MARITIME 41D…" at bounding box center [597, 283] width 1195 height 567
click at [606, 382] on div "Editer" at bounding box center [605, 382] width 70 height 20
click at [582, 378] on p "27 06 25 -reçu virement 4640.39€ - Ecart 40.16€ - Reprendre le Certificat de pa…" at bounding box center [361, 376] width 557 height 14
drag, startPoint x: 598, startPoint y: 373, endPoint x: 242, endPoint y: 384, distance: 356.2
click at [242, 384] on div "[PERSON_NAME] [DATE] 16:59 Facture : 017-25-06-0196 27 06 25 -reçu virement 464…" at bounding box center [369, 365] width 589 height 52
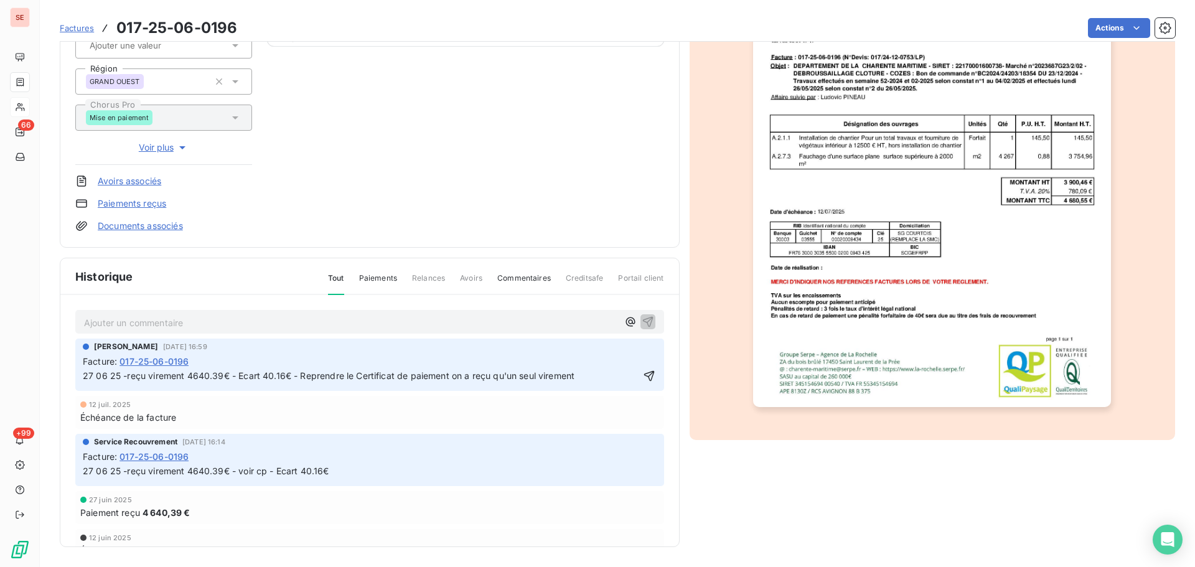
click at [293, 374] on span "27 06 25 -reçu virement 4640.39€ - Ecart 40.16€ - Reprendre le Certificat de pa…" at bounding box center [329, 375] width 492 height 11
click at [533, 377] on p "27 06 25 -reçu virement 4640.39€ - - Reprendre le Certificat de paiement on a r…" at bounding box center [361, 376] width 557 height 14
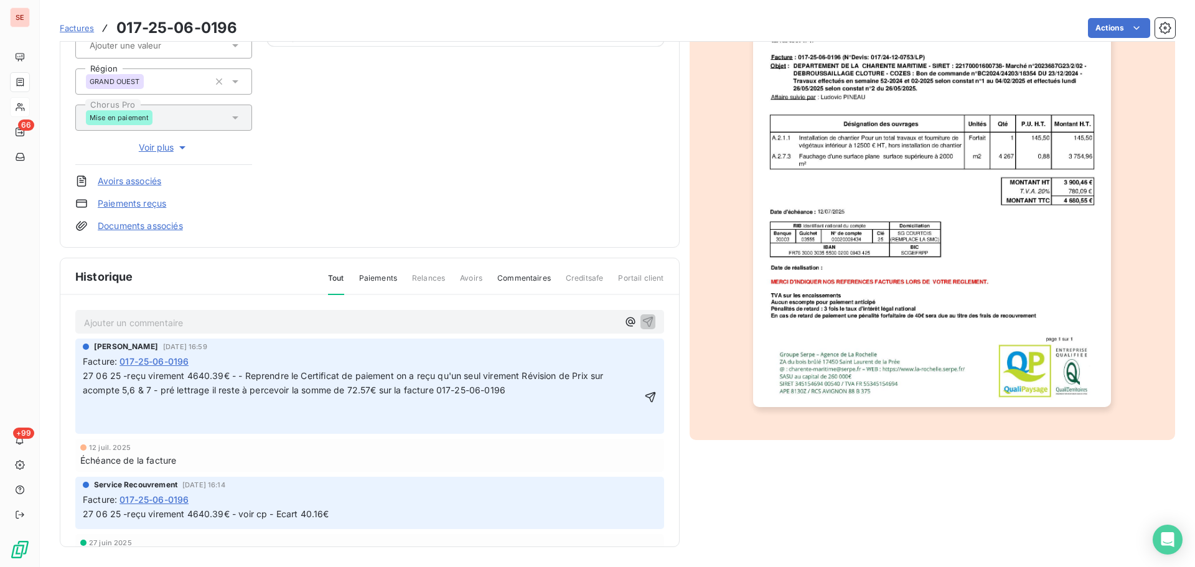
click at [525, 374] on span "27 06 25 -reçu virement 4640.39€ - - Reprendre le Certificat de paiement on a r…" at bounding box center [345, 382] width 524 height 25
click at [644, 398] on icon "button" at bounding box center [650, 397] width 12 height 12
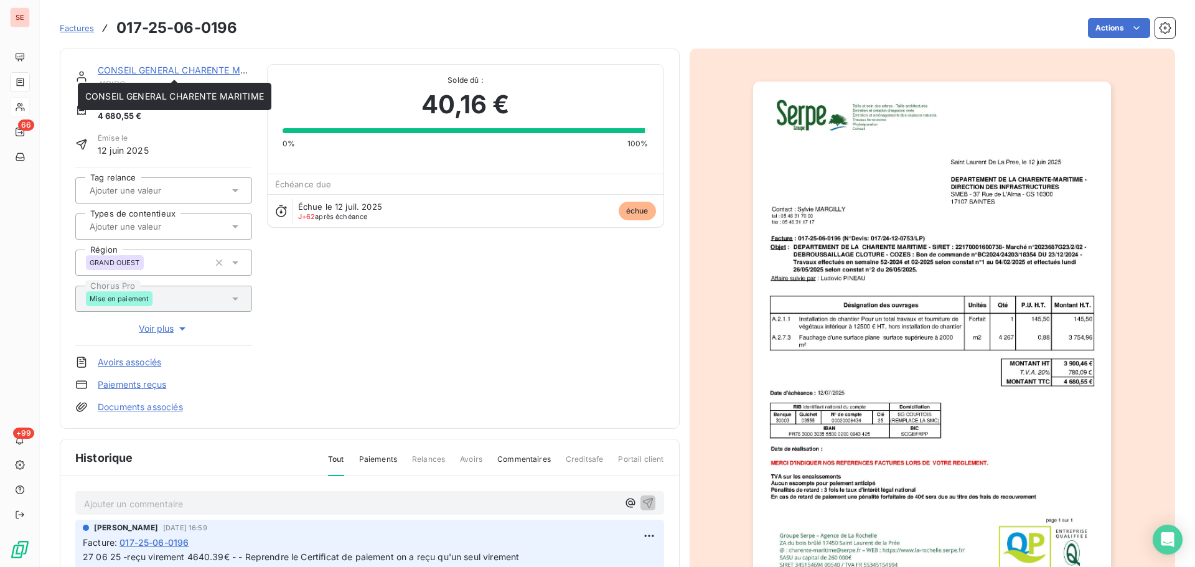
click at [209, 68] on link "CONSEIL GENERAL CHARENTE MARITIME" at bounding box center [187, 70] width 179 height 11
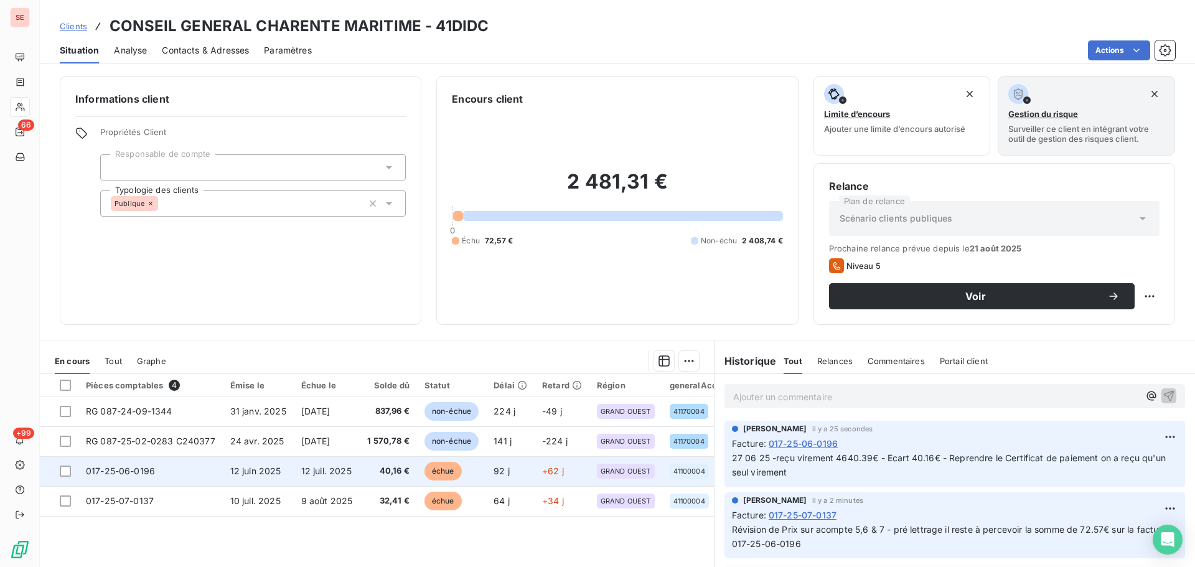
click at [332, 466] on span "12 juil. 2025" at bounding box center [326, 471] width 50 height 11
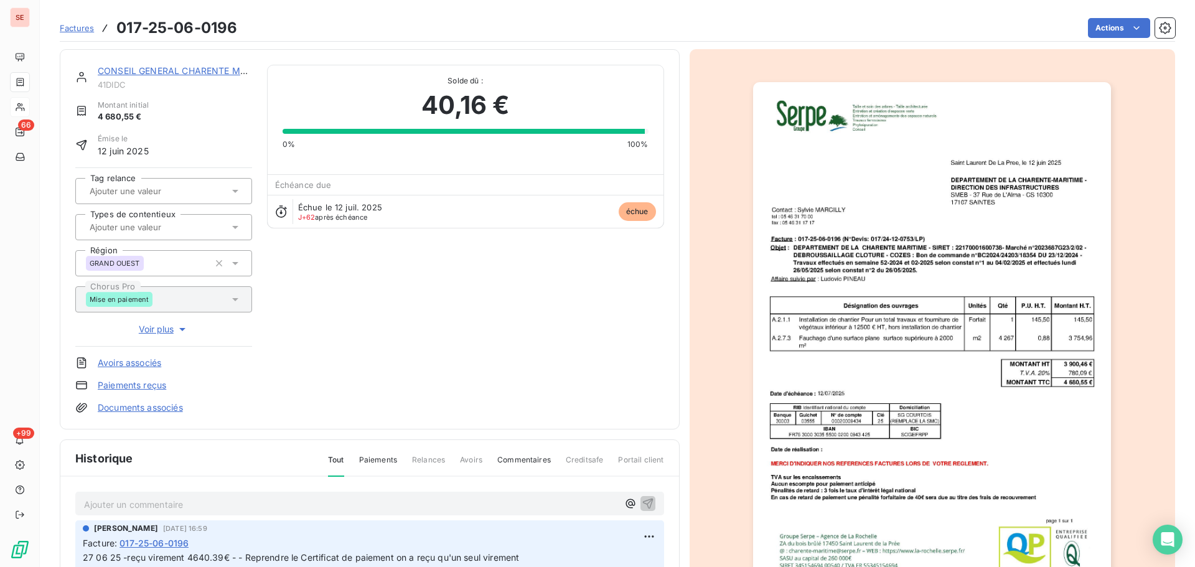
scroll to position [167, 0]
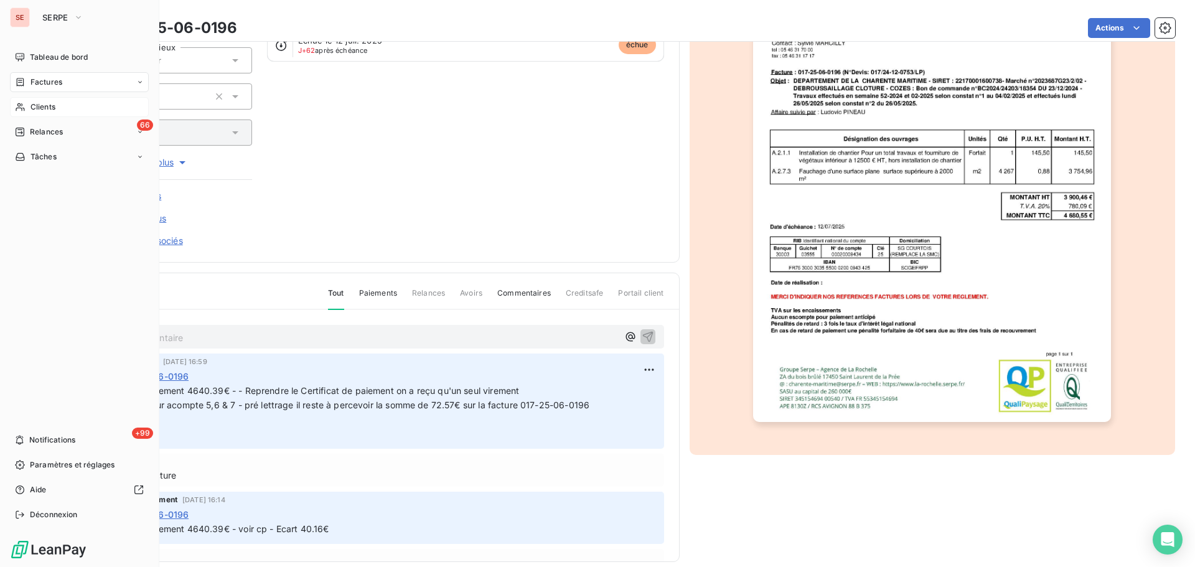
click at [65, 78] on div "Factures" at bounding box center [79, 82] width 139 height 20
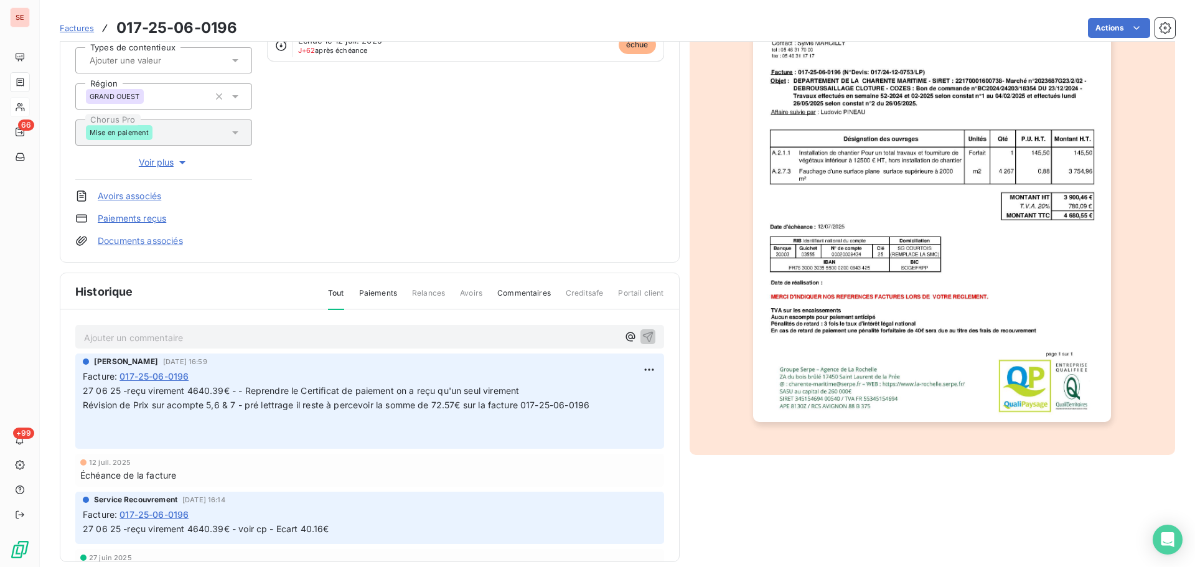
click at [284, 124] on div "CONSEIL GENERAL CHARENTE MARITIME 41DIDC Montant initial 4 680,55 € Émise le [D…" at bounding box center [369, 72] width 589 height 349
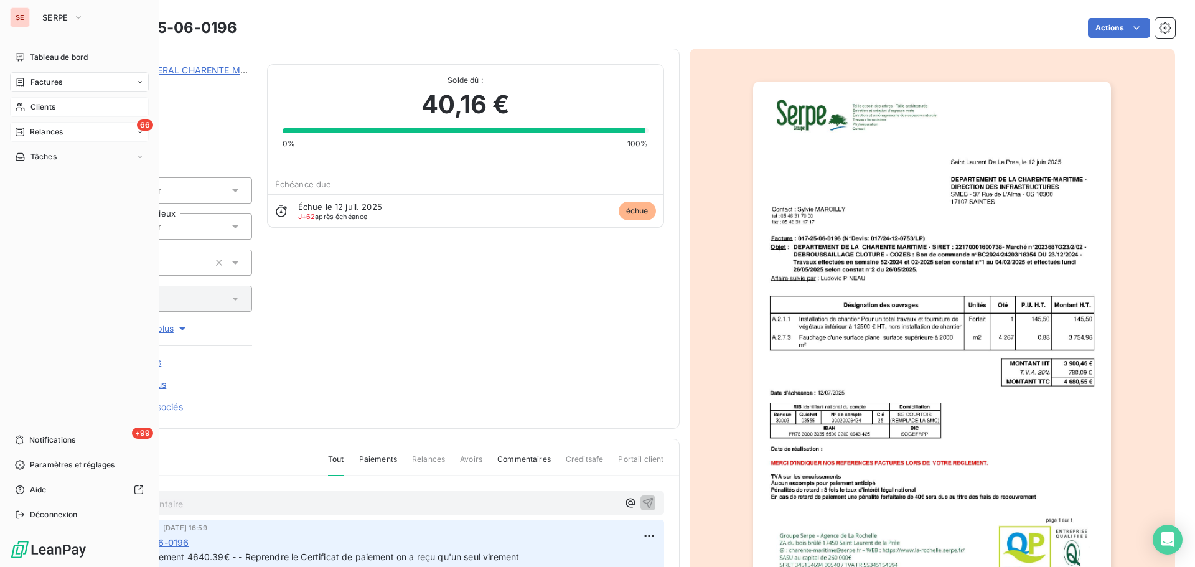
click at [35, 134] on span "Relances" at bounding box center [46, 131] width 33 height 11
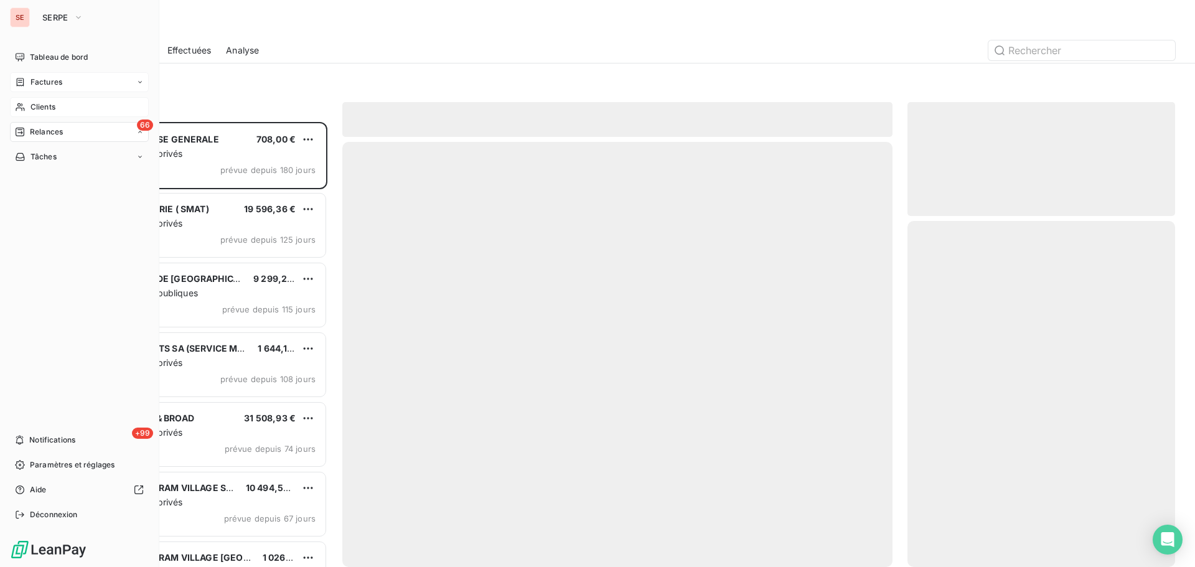
scroll to position [436, 258]
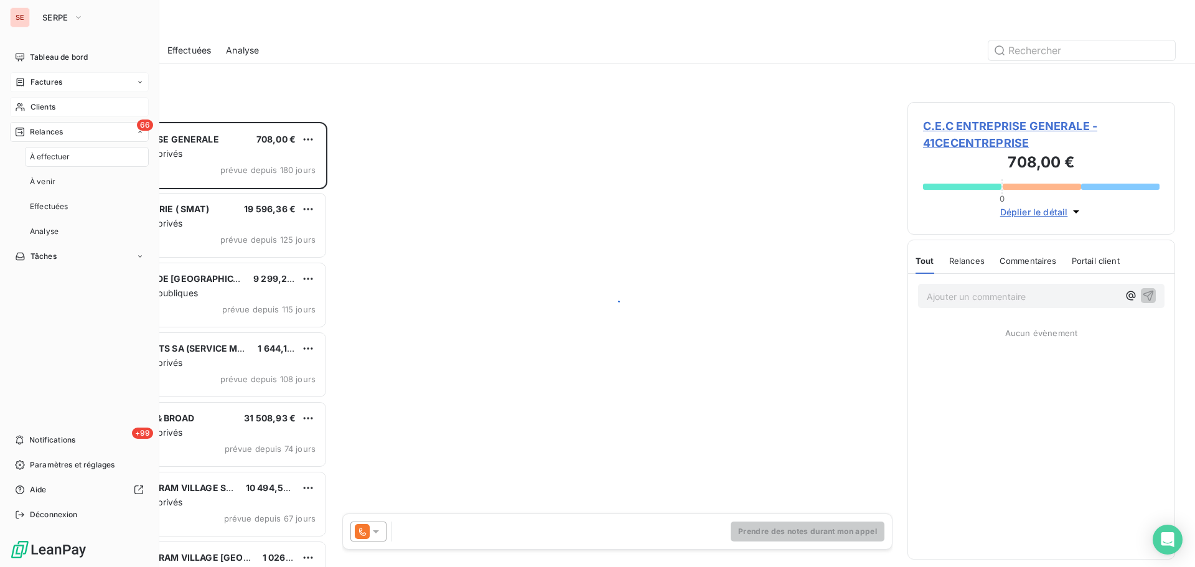
click at [58, 80] on span "Factures" at bounding box center [47, 82] width 32 height 11
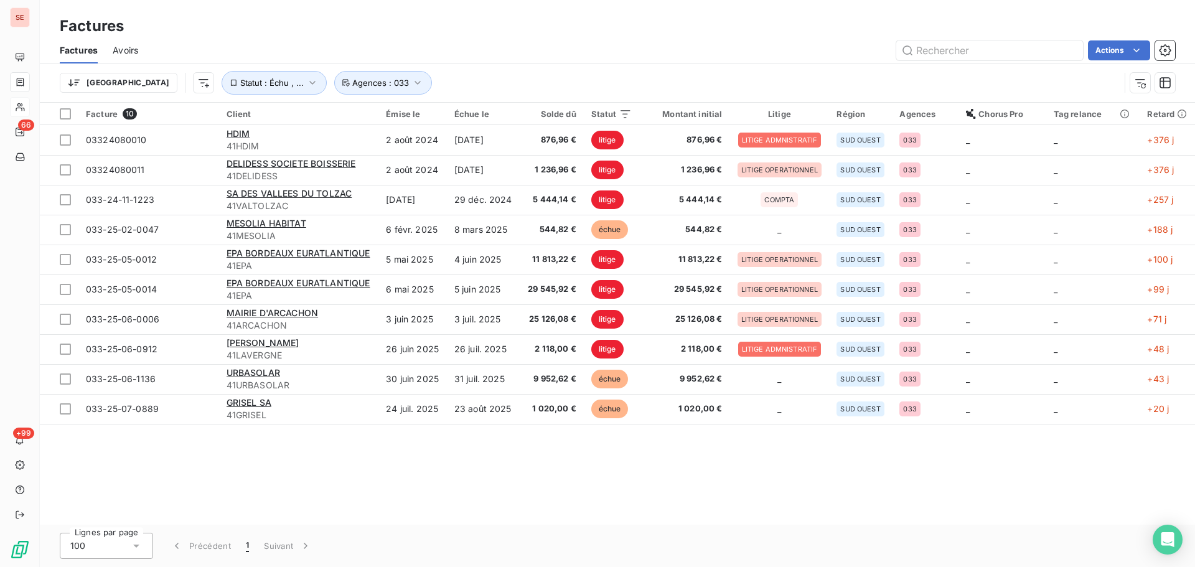
click at [498, 82] on div "Trier Statut : Échu , ... Agences : 033" at bounding box center [590, 83] width 1060 height 24
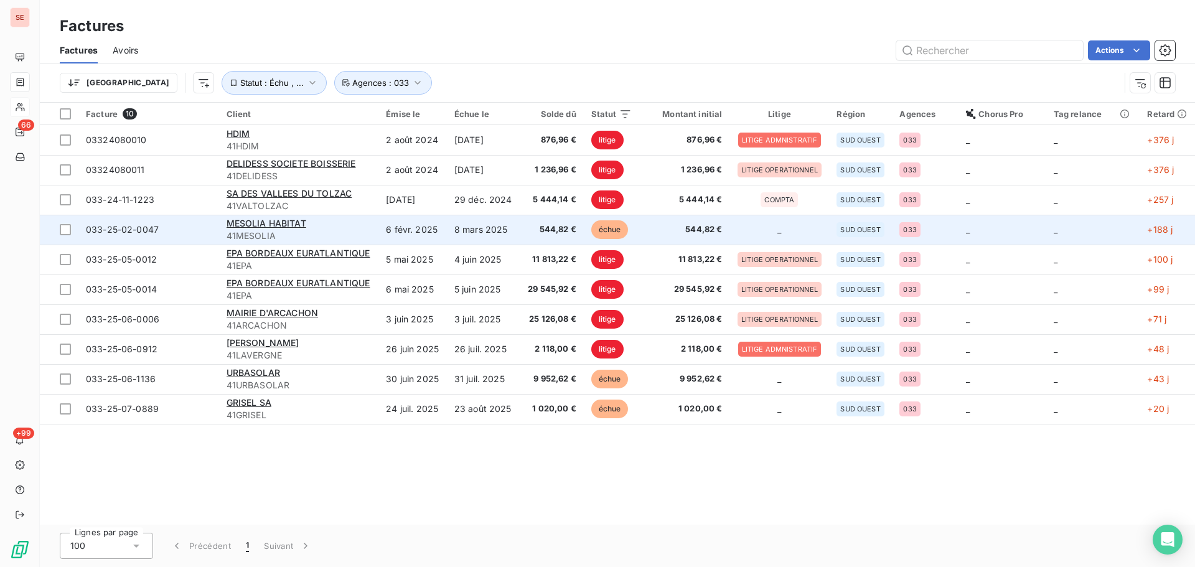
click at [294, 232] on span "41MESOLIA" at bounding box center [299, 236] width 145 height 12
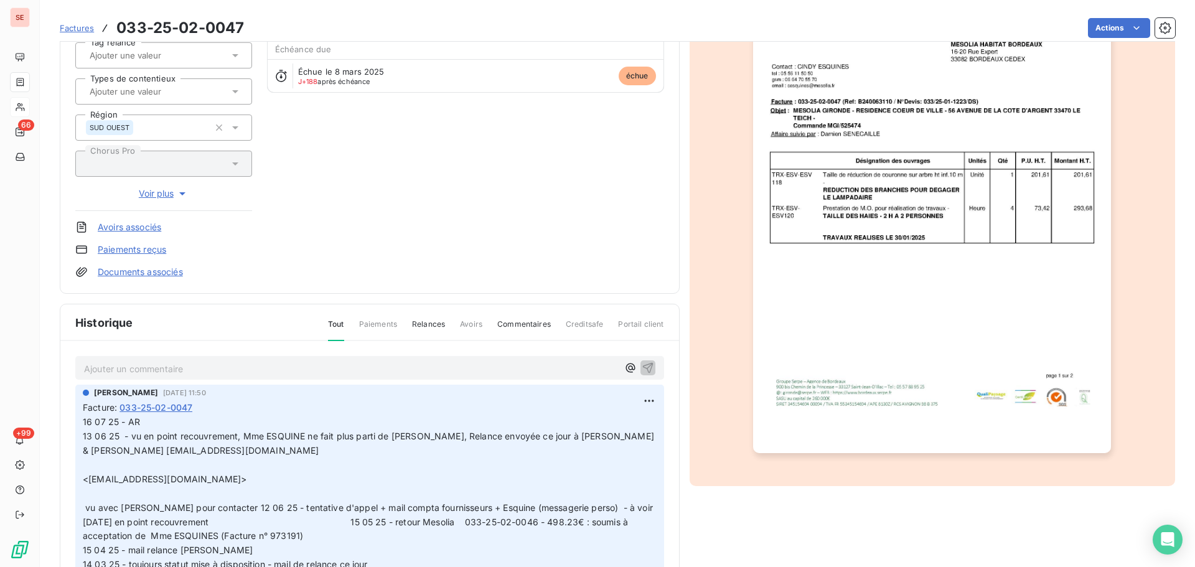
scroll to position [182, 0]
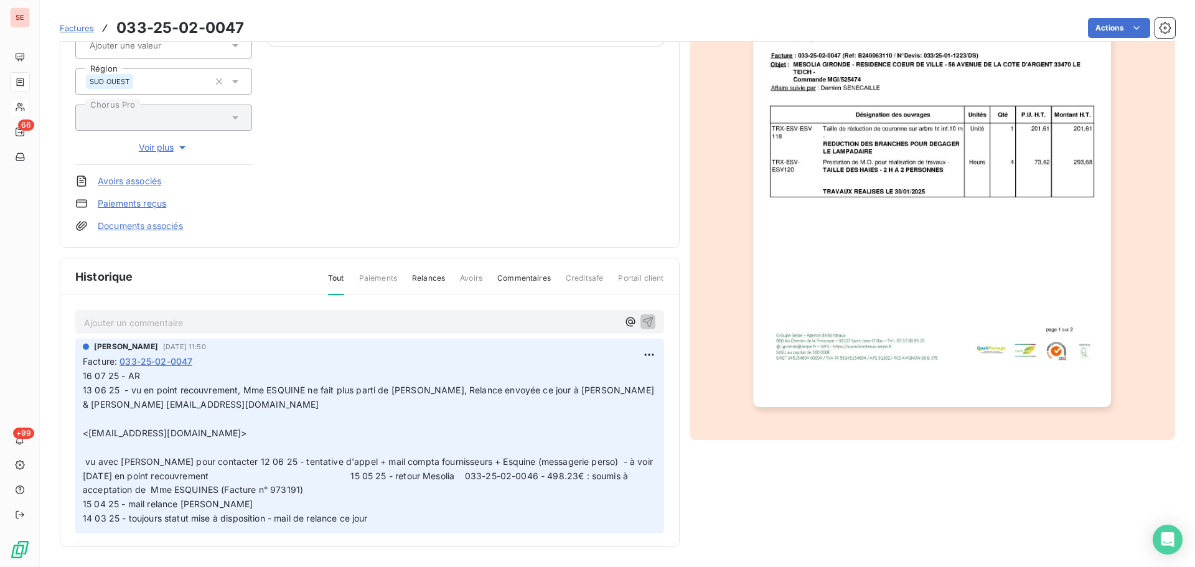
click at [161, 323] on p "Ajouter un commentaire ﻿" at bounding box center [351, 323] width 534 height 16
click at [250, 320] on p "12 09 25 - Facture redéposée" at bounding box center [351, 322] width 534 height 14
drag, startPoint x: 126, startPoint y: 326, endPoint x: 73, endPoint y: 318, distance: 52.8
click at [74, 318] on div "12 09 25 - Facture redéposée avec un nouveau bon de commande [PERSON_NAME] [DAT…" at bounding box center [369, 439] width 619 height 288
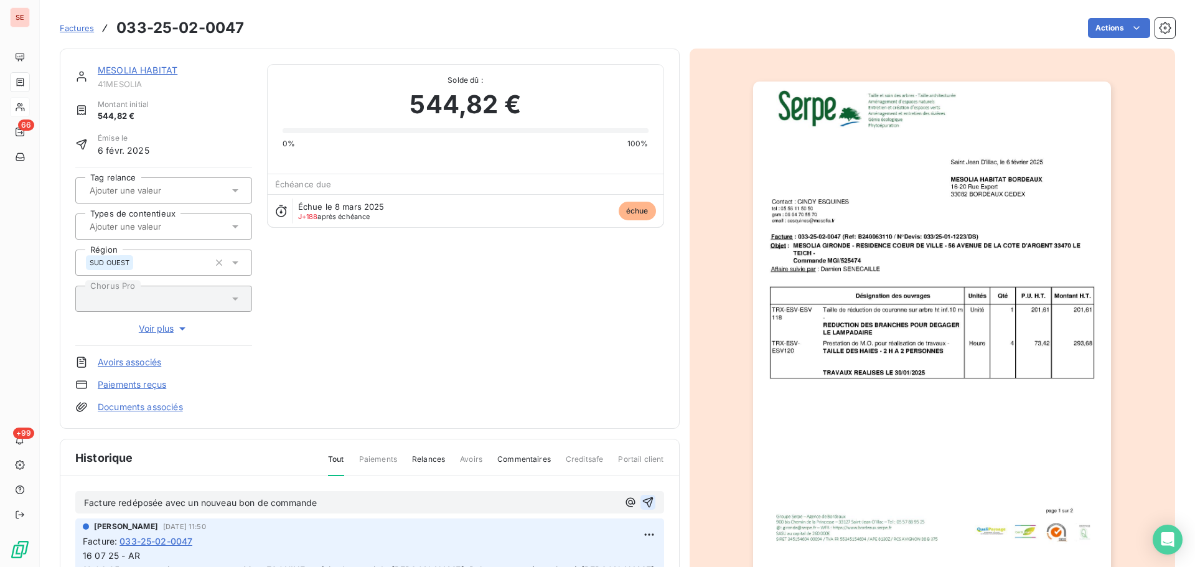
click at [642, 498] on icon "button" at bounding box center [648, 502] width 12 height 12
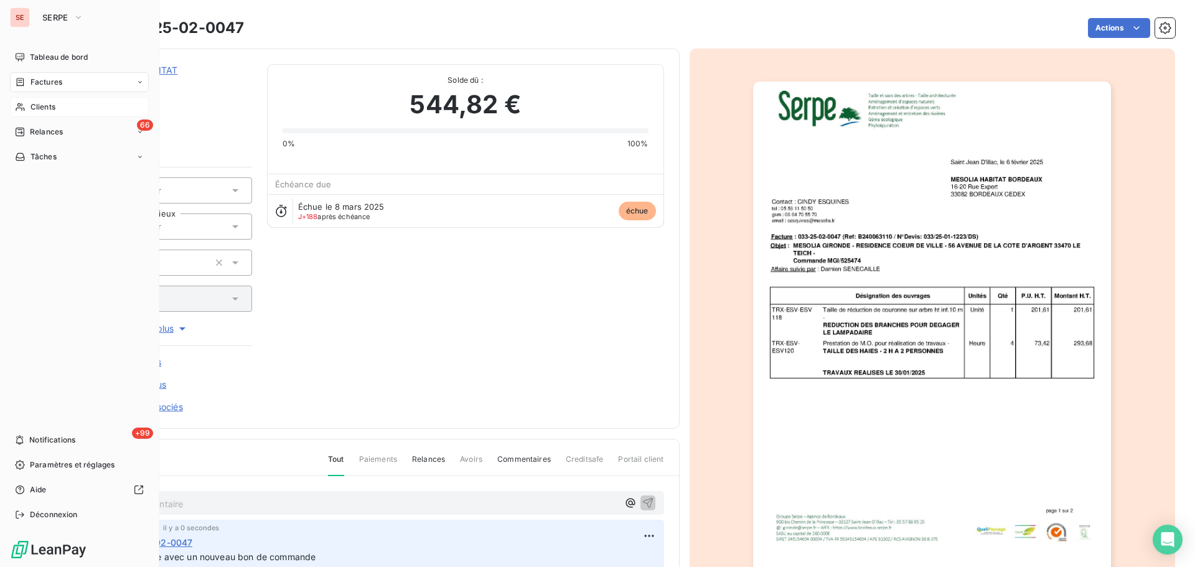
click at [90, 76] on div "Factures" at bounding box center [79, 82] width 139 height 20
click at [103, 181] on div "66 Relances" at bounding box center [79, 182] width 139 height 20
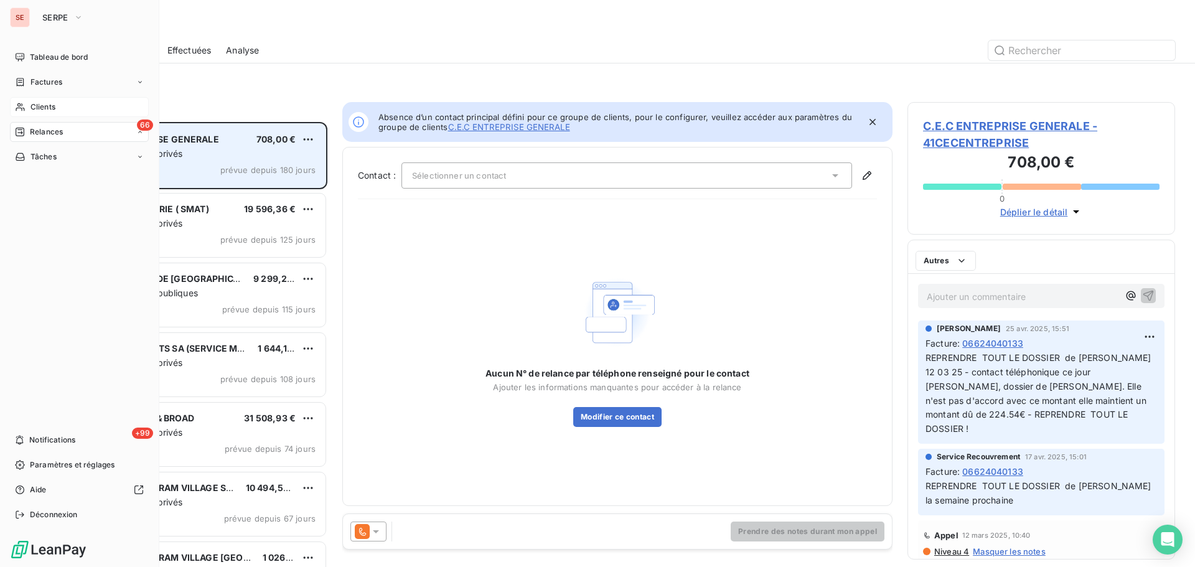
scroll to position [436, 258]
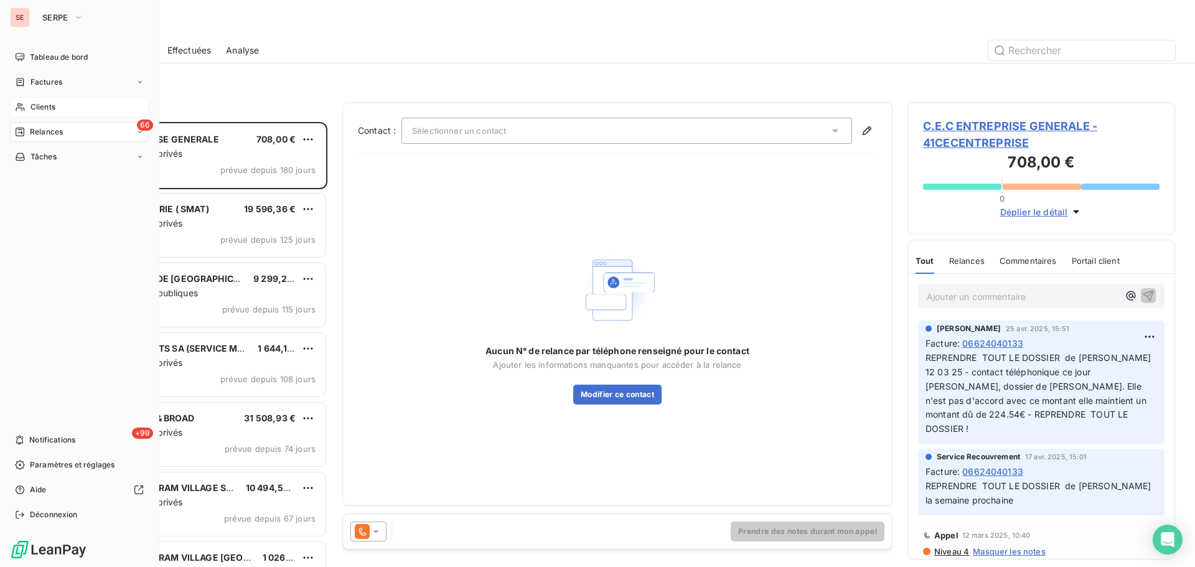
click at [23, 103] on icon at bounding box center [20, 107] width 11 height 10
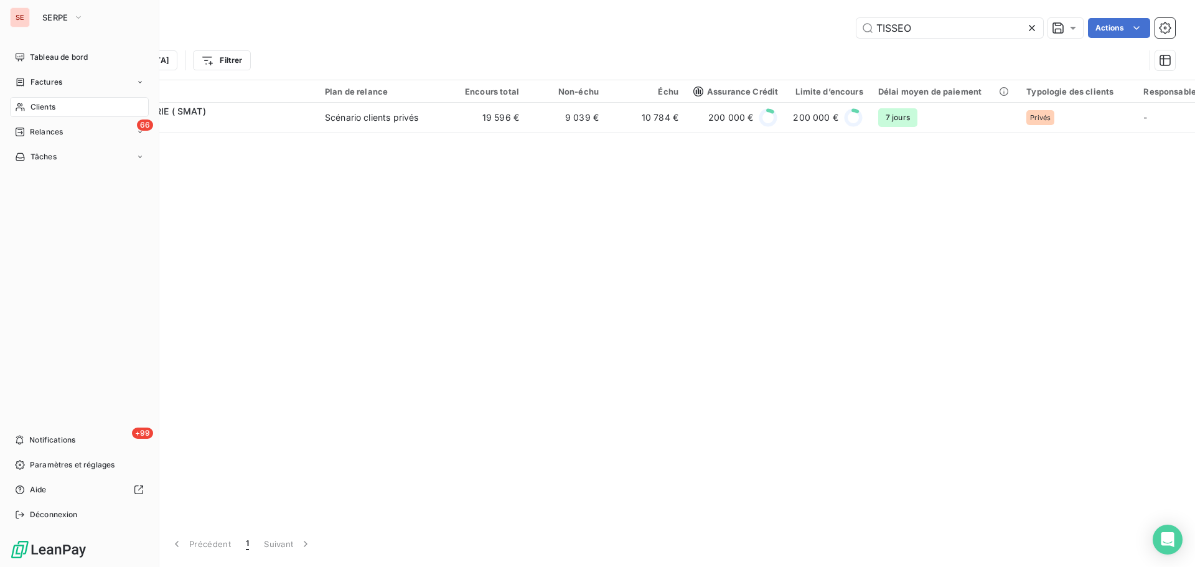
click at [47, 85] on span "Factures" at bounding box center [47, 82] width 32 height 11
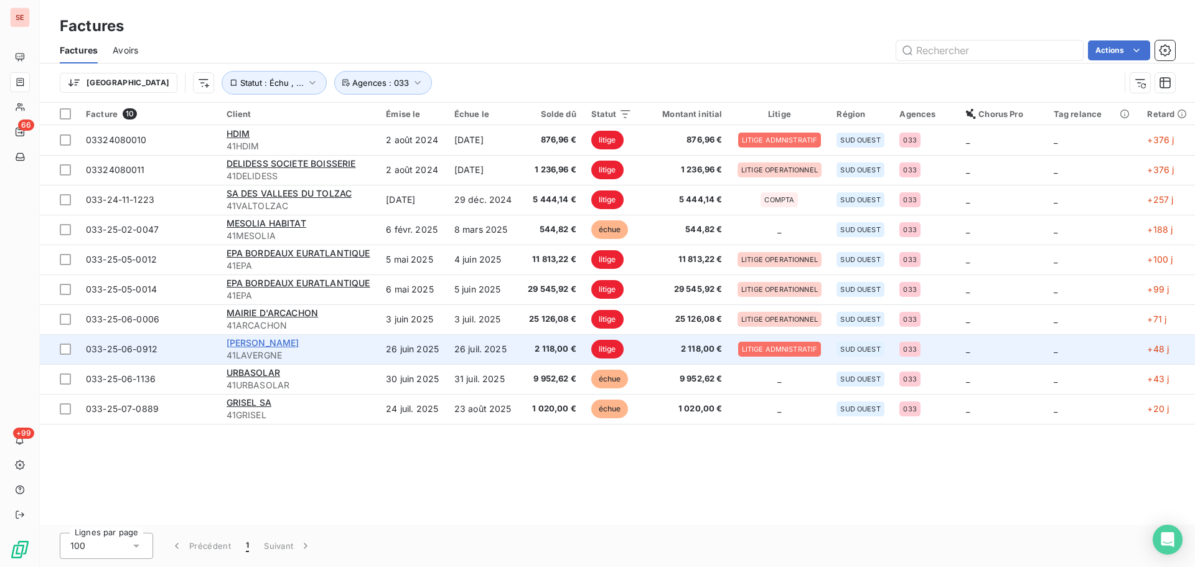
click at [270, 345] on span "[PERSON_NAME]" at bounding box center [263, 342] width 73 height 11
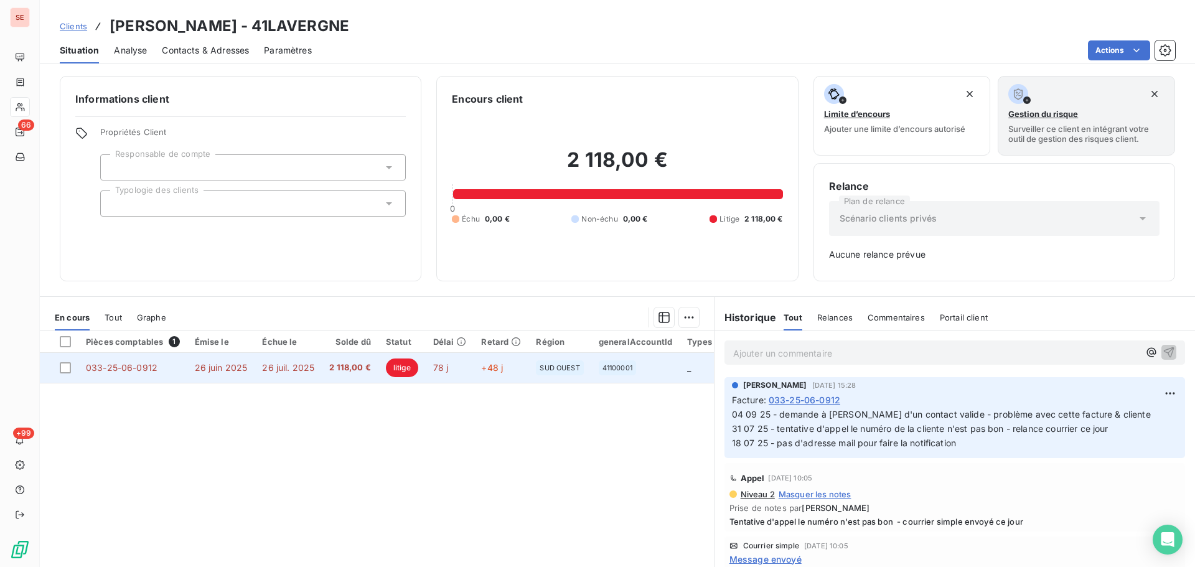
click at [324, 377] on td "2 118,00 €" at bounding box center [350, 368] width 57 height 30
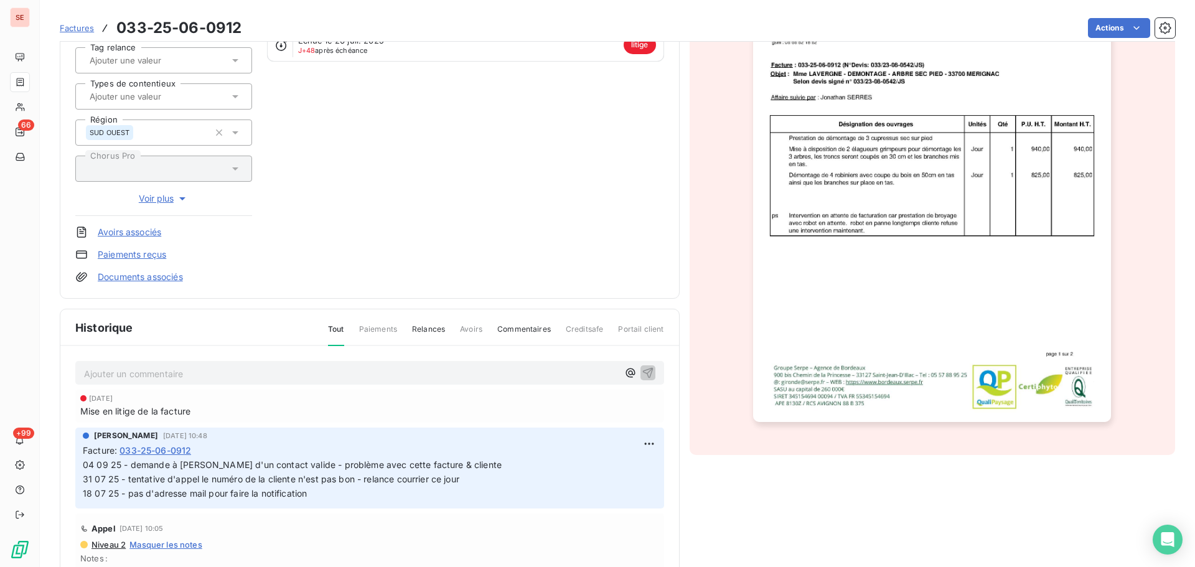
scroll to position [1, 0]
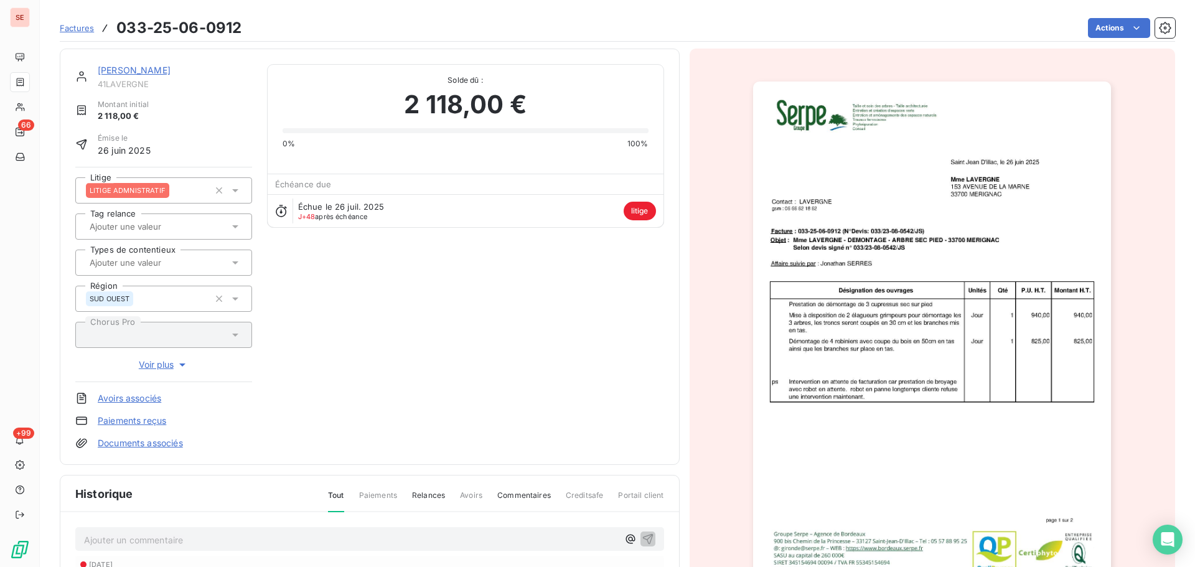
click at [158, 75] on link "[PERSON_NAME]" at bounding box center [134, 70] width 73 height 11
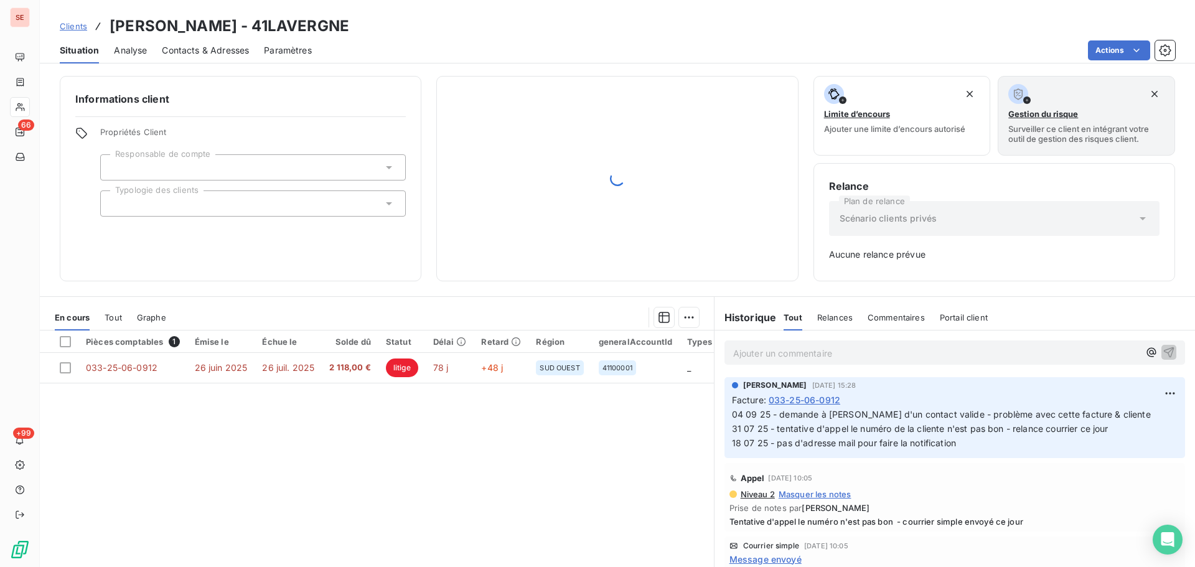
click at [230, 45] on span "Contacts & Adresses" at bounding box center [205, 50] width 87 height 12
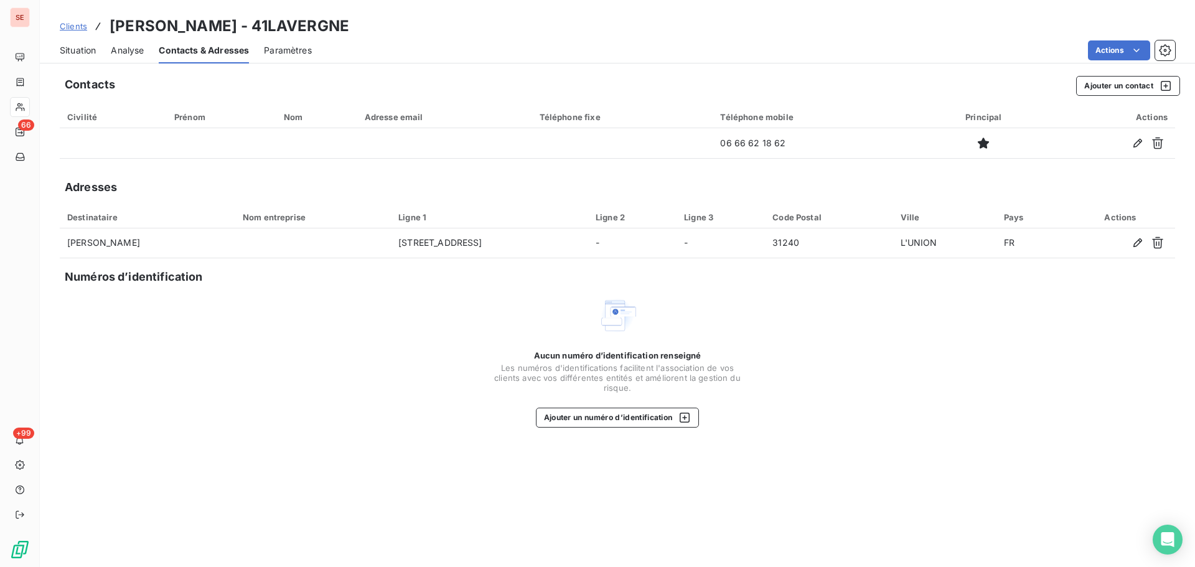
click at [93, 47] on span "Situation" at bounding box center [78, 50] width 36 height 12
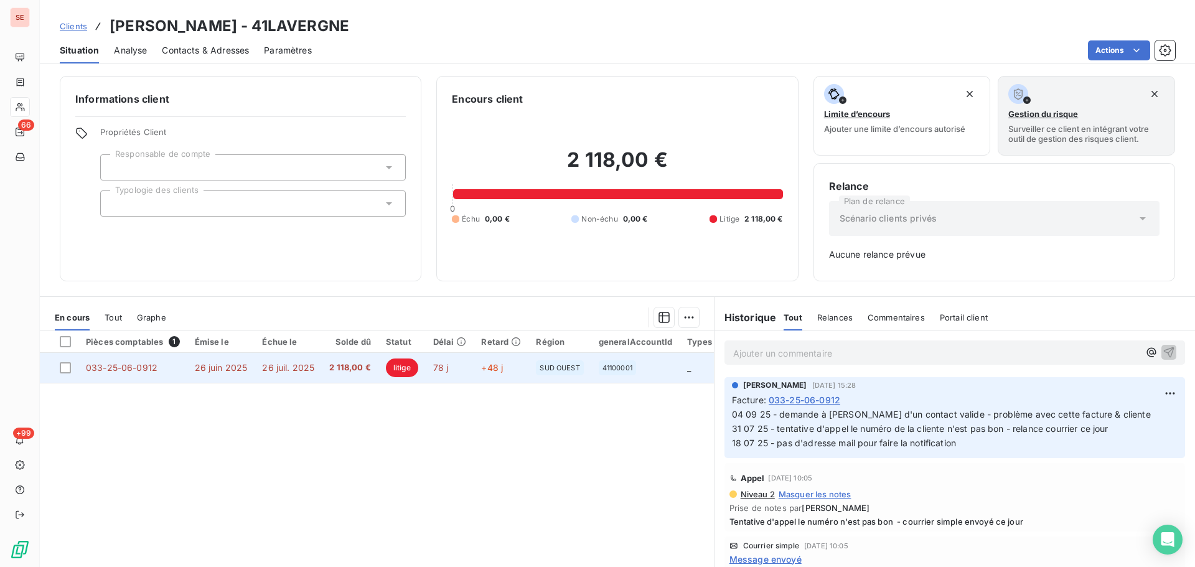
click at [300, 364] on span "26 juil. 2025" at bounding box center [288, 367] width 52 height 11
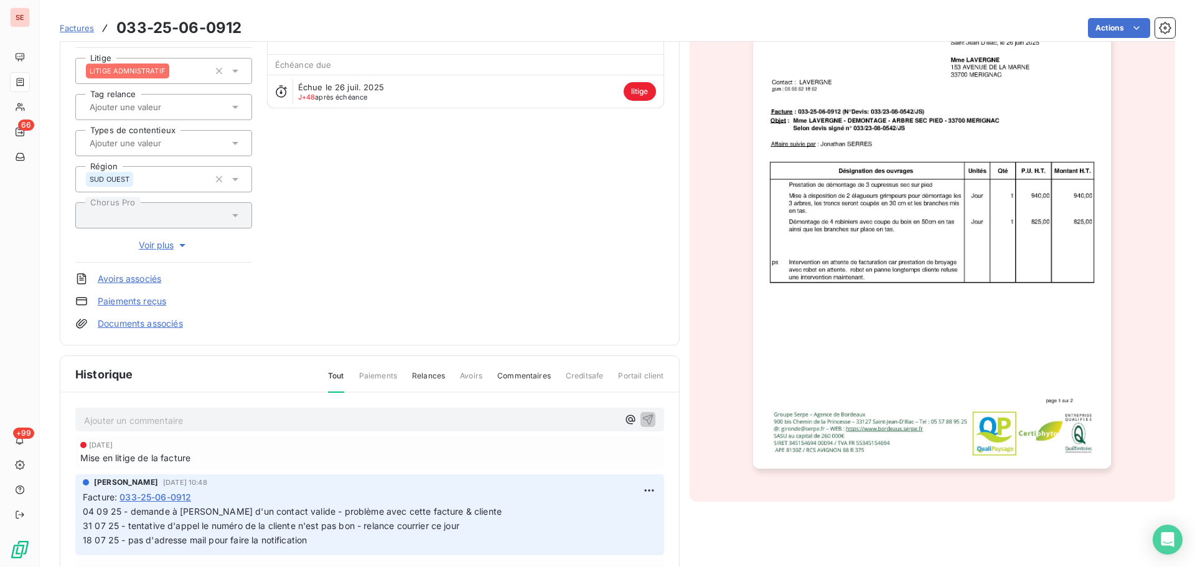
scroll to position [218, 0]
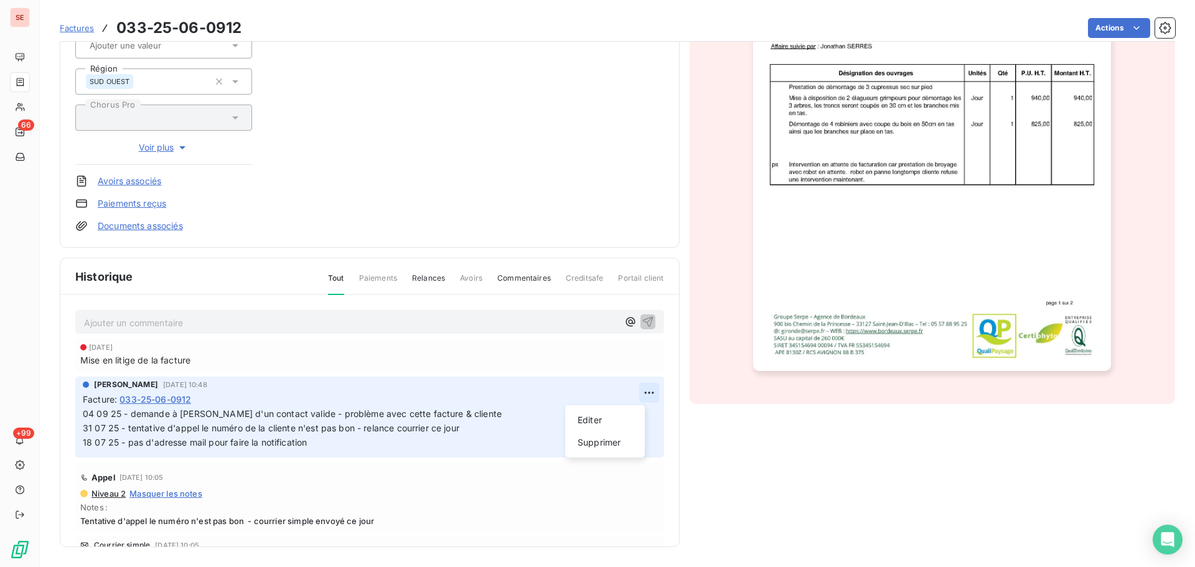
click at [641, 391] on html "SE 66 +99 Factures 033-25-06-0912 Actions [PERSON_NAME] 41LAVERGNE Montant init…" at bounding box center [597, 283] width 1195 height 567
click at [623, 421] on div "Editer" at bounding box center [605, 420] width 70 height 20
click at [84, 417] on span "04 09 25 - demande à [PERSON_NAME] d'un contact valide - problème avec cette fa…" at bounding box center [437, 427] width 708 height 39
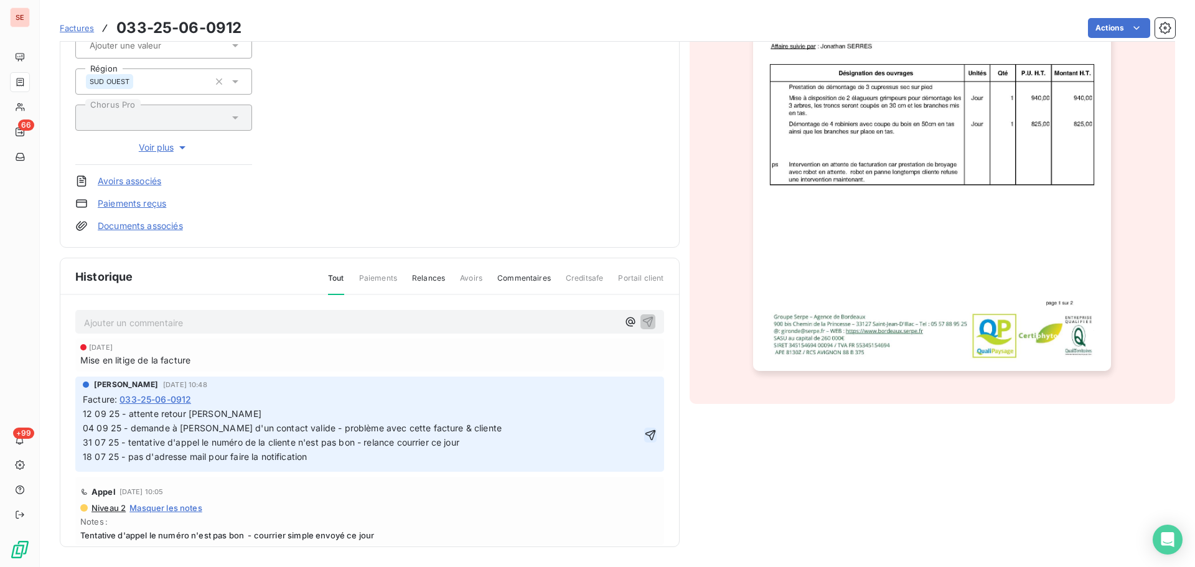
click at [644, 434] on icon "button" at bounding box center [650, 435] width 12 height 12
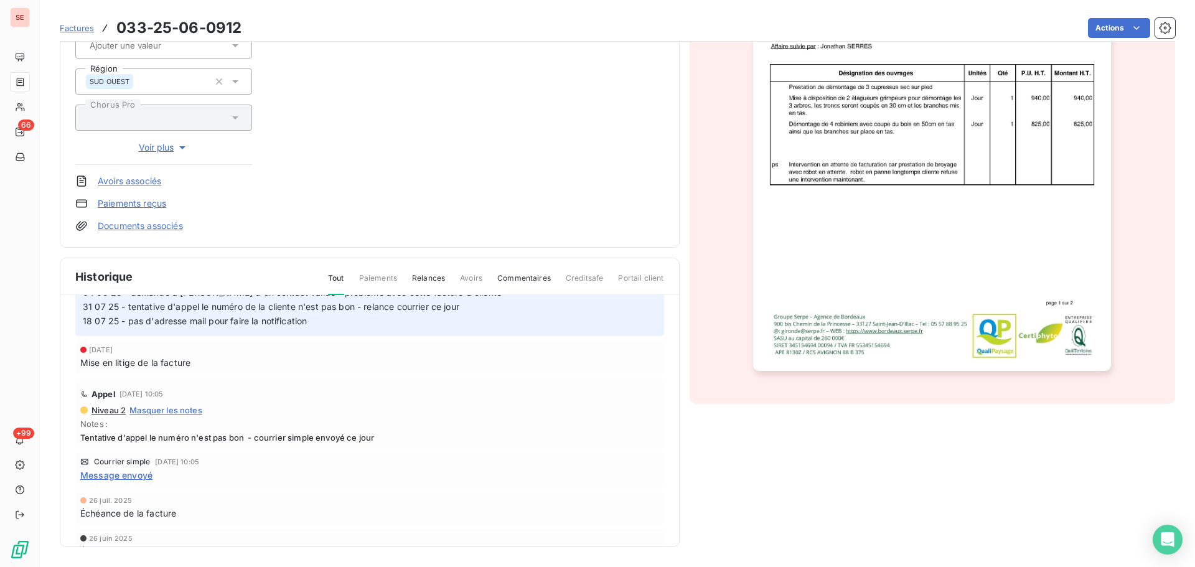
scroll to position [127, 0]
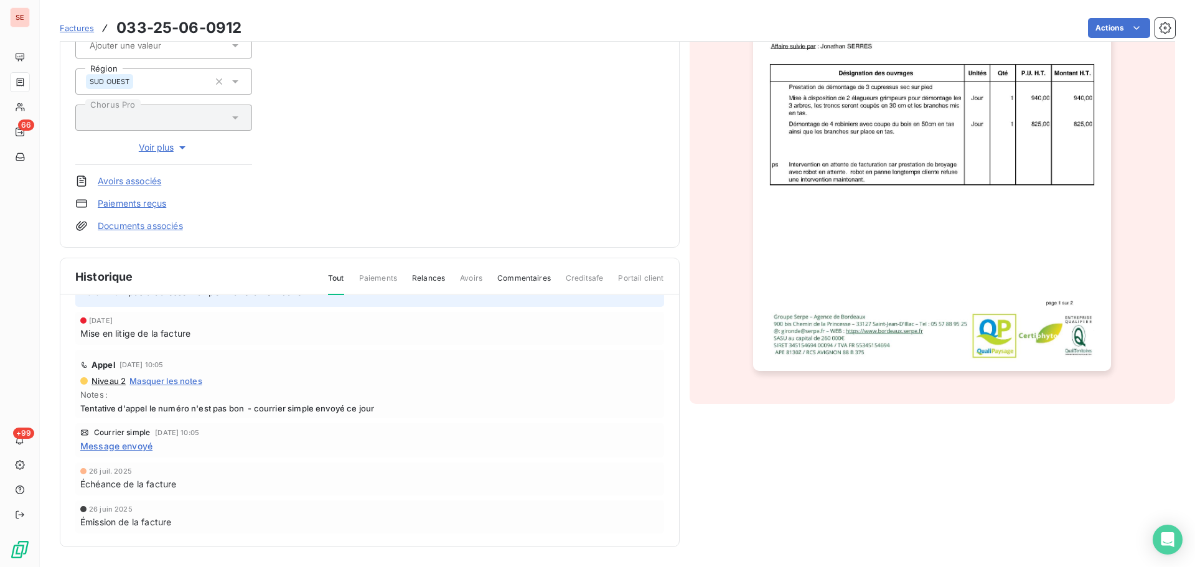
click at [124, 444] on span "Message envoyé" at bounding box center [116, 445] width 72 height 13
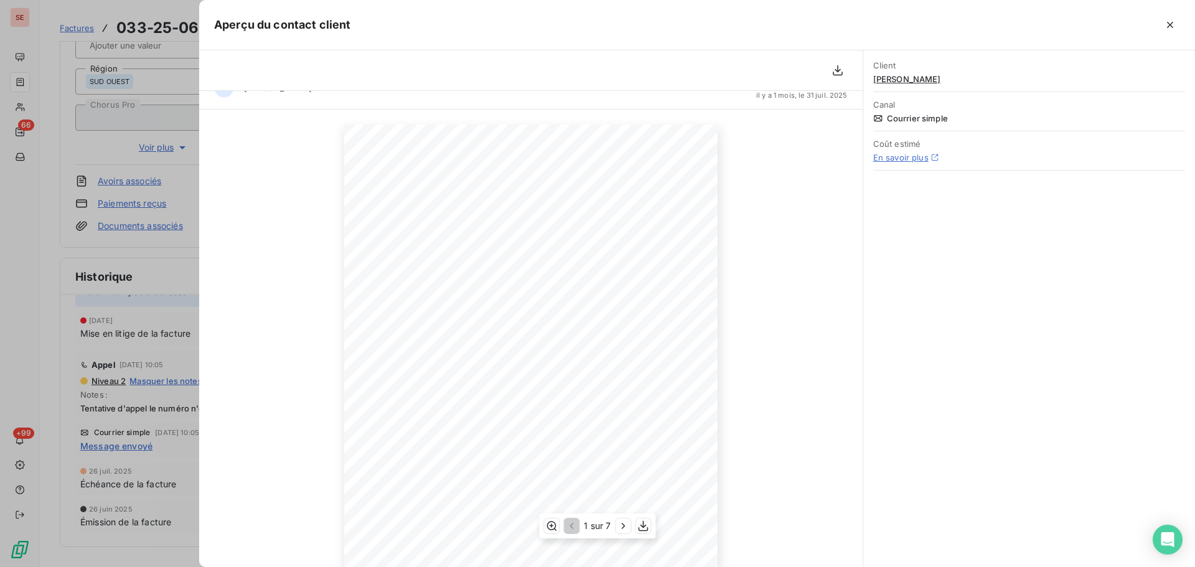
scroll to position [0, 0]
click at [622, 525] on icon "button" at bounding box center [624, 526] width 12 height 12
click at [573, 524] on icon "button" at bounding box center [571, 526] width 12 height 12
click at [623, 525] on icon "button" at bounding box center [623, 527] width 3 height 6
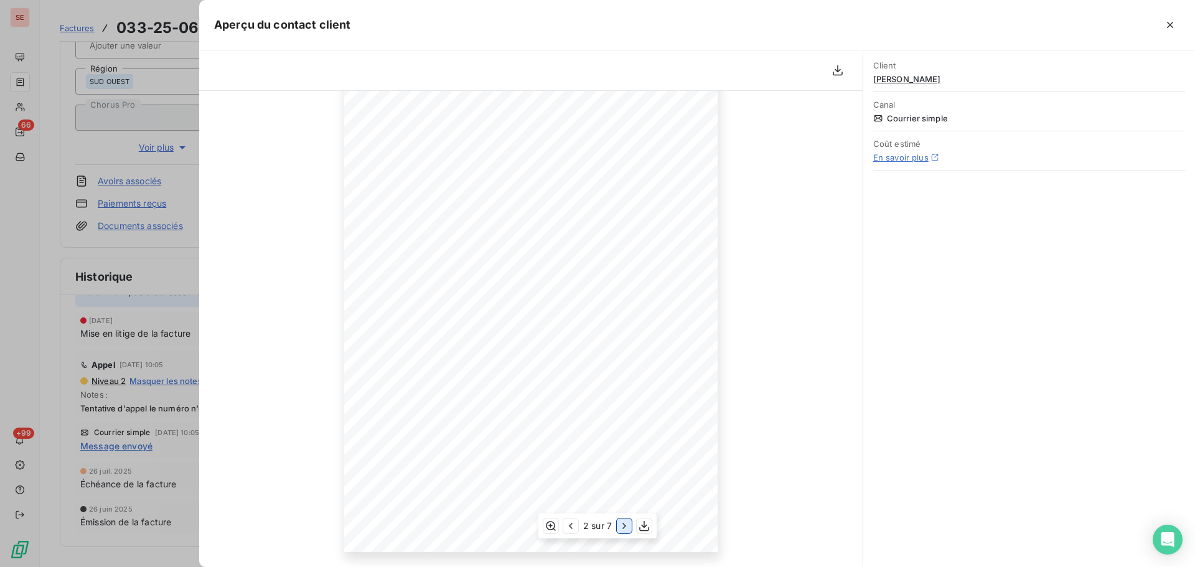
click at [623, 525] on icon "button" at bounding box center [624, 526] width 12 height 12
click at [626, 527] on icon "button" at bounding box center [623, 527] width 3 height 6
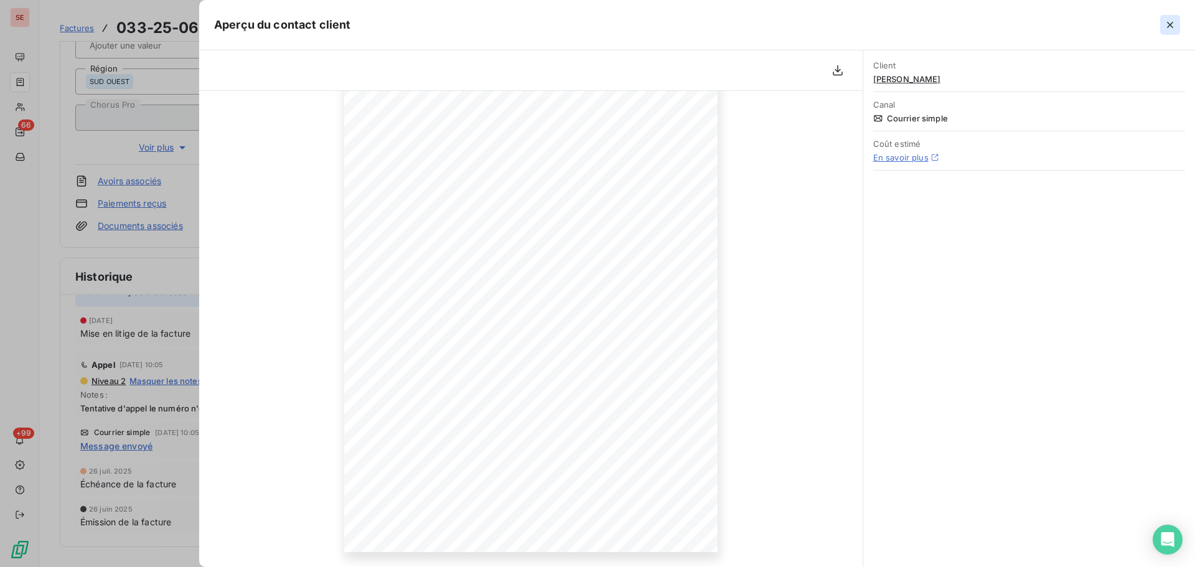
click at [1168, 26] on icon "button" at bounding box center [1170, 25] width 12 height 12
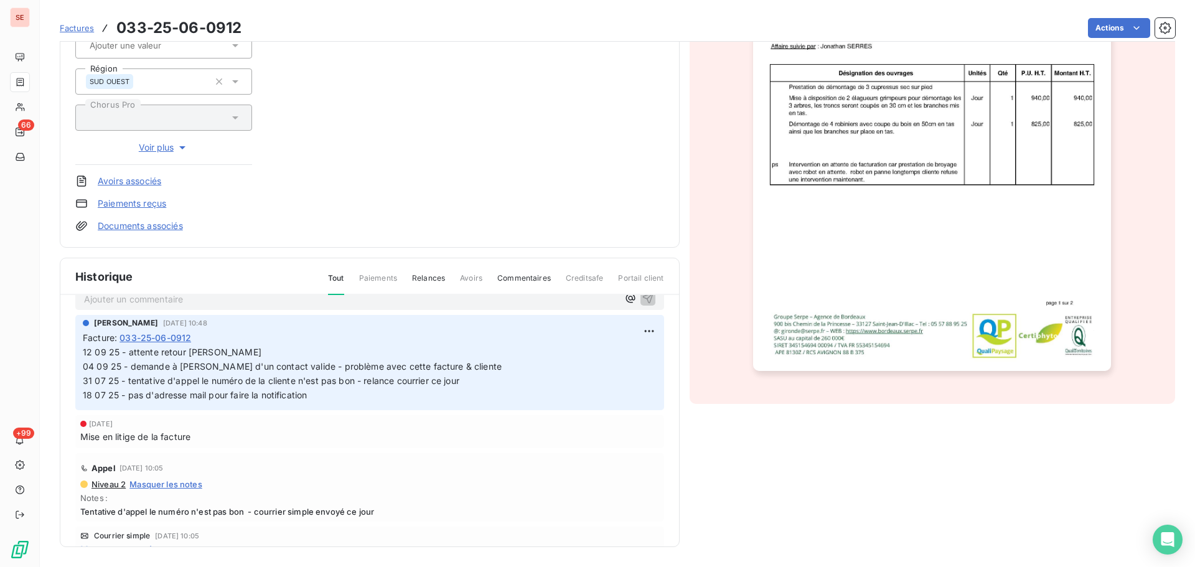
scroll to position [0, 0]
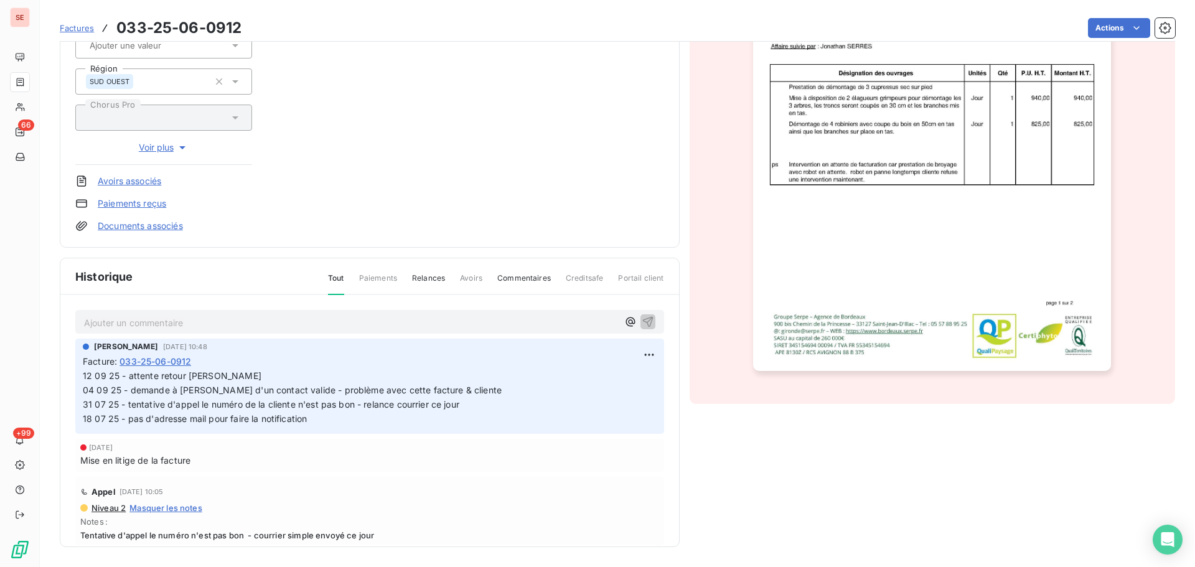
click at [222, 390] on span "12 09 25 - attente retour [PERSON_NAME] 04 09 25 - demande à [PERSON_NAME] d'un…" at bounding box center [437, 397] width 708 height 54
click at [633, 359] on html "SE 66 +99 Factures 033-25-06-0912 Actions [PERSON_NAME] 41LAVERGNE Montant init…" at bounding box center [597, 283] width 1195 height 567
click at [599, 383] on div "Editer" at bounding box center [605, 382] width 70 height 20
drag, startPoint x: 471, startPoint y: 406, endPoint x: 304, endPoint y: 410, distance: 166.2
click at [304, 410] on span "12 09 25 - attente retour [PERSON_NAME] 04 09 25 - demande à [PERSON_NAME] d'un…" at bounding box center [437, 397] width 708 height 54
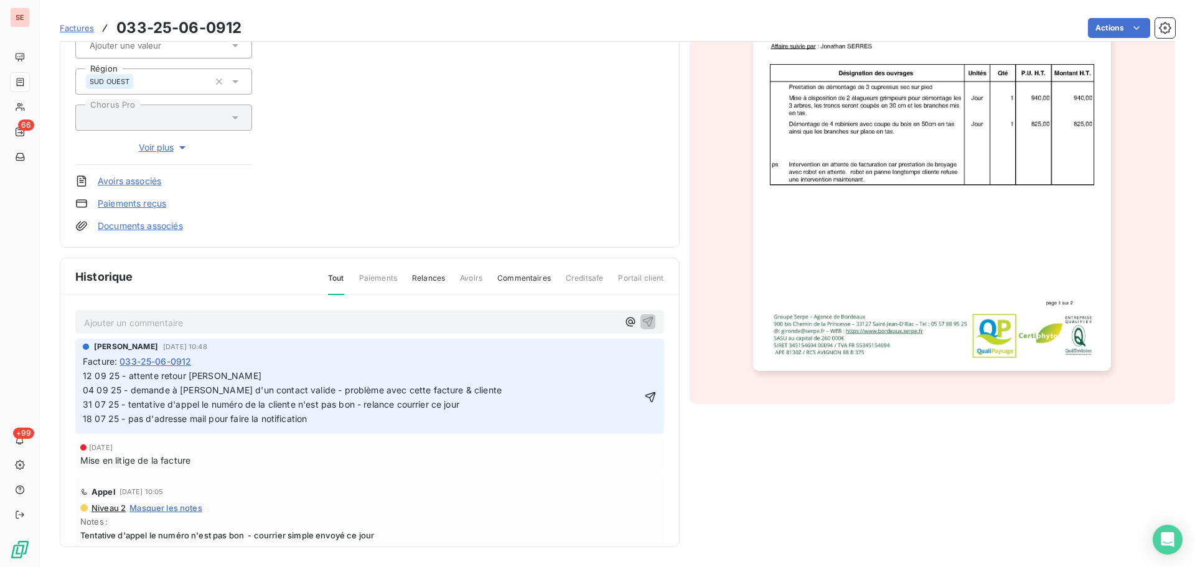
click at [291, 370] on span "12 09 25 - attente retour [PERSON_NAME] 04 09 25 - demande à [PERSON_NAME] d'un…" at bounding box center [437, 397] width 708 height 54
drag, startPoint x: 482, startPoint y: 395, endPoint x: 433, endPoint y: 392, distance: 49.9
click at [433, 392] on span "12 09 25 - attente retour [PERSON_NAME] 04 09 25 - demande à [PERSON_NAME] d'un…" at bounding box center [437, 397] width 708 height 54
click at [645, 393] on icon "button" at bounding box center [650, 397] width 11 height 11
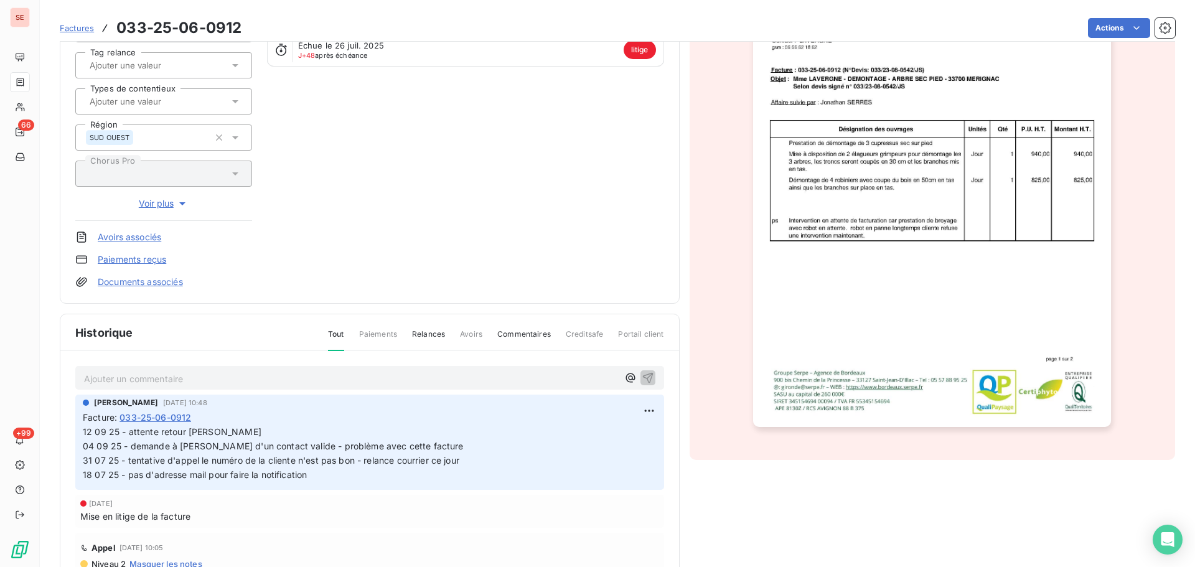
scroll to position [217, 0]
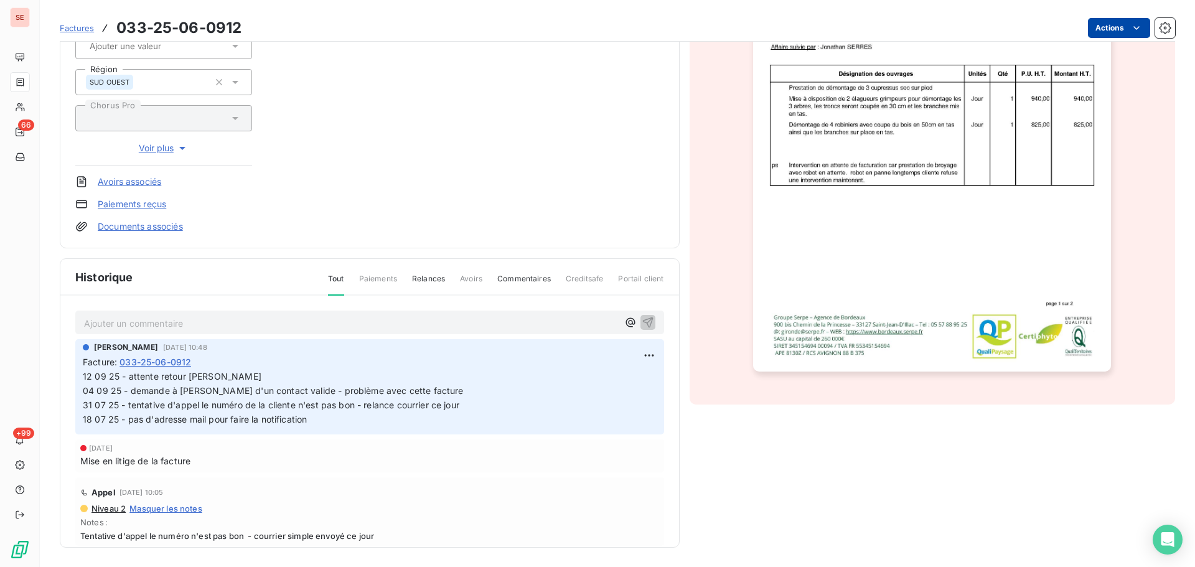
click at [1104, 19] on html "SE 66 +99 Factures 033-25-06-0912 Actions [PERSON_NAME] 41LAVERGNE Montant init…" at bounding box center [597, 283] width 1195 height 567
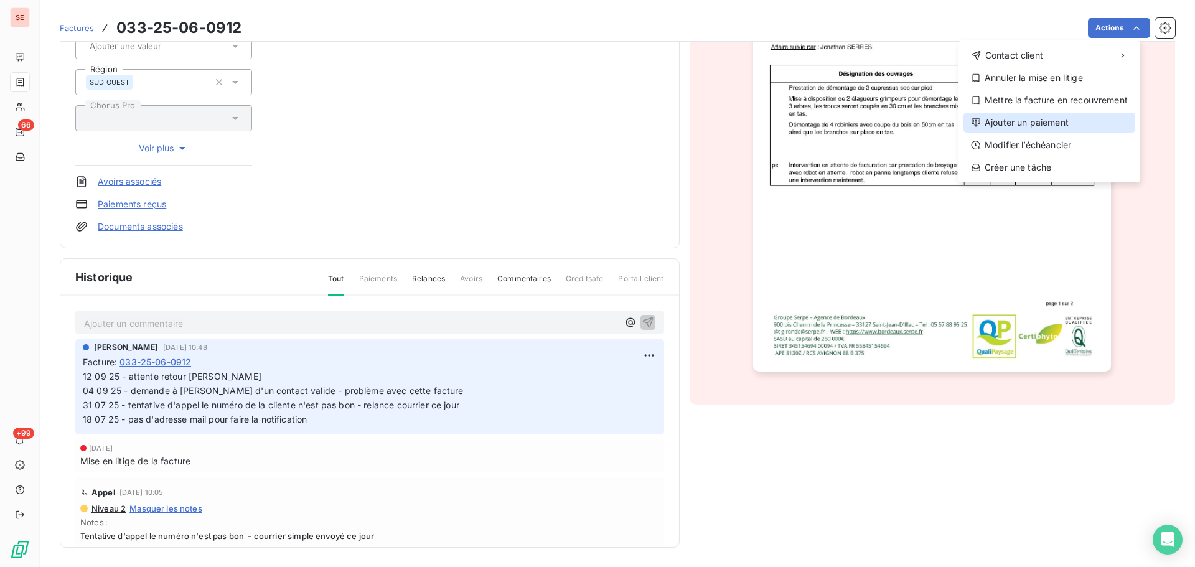
click at [1048, 129] on div "Ajouter un paiement" at bounding box center [1050, 123] width 172 height 20
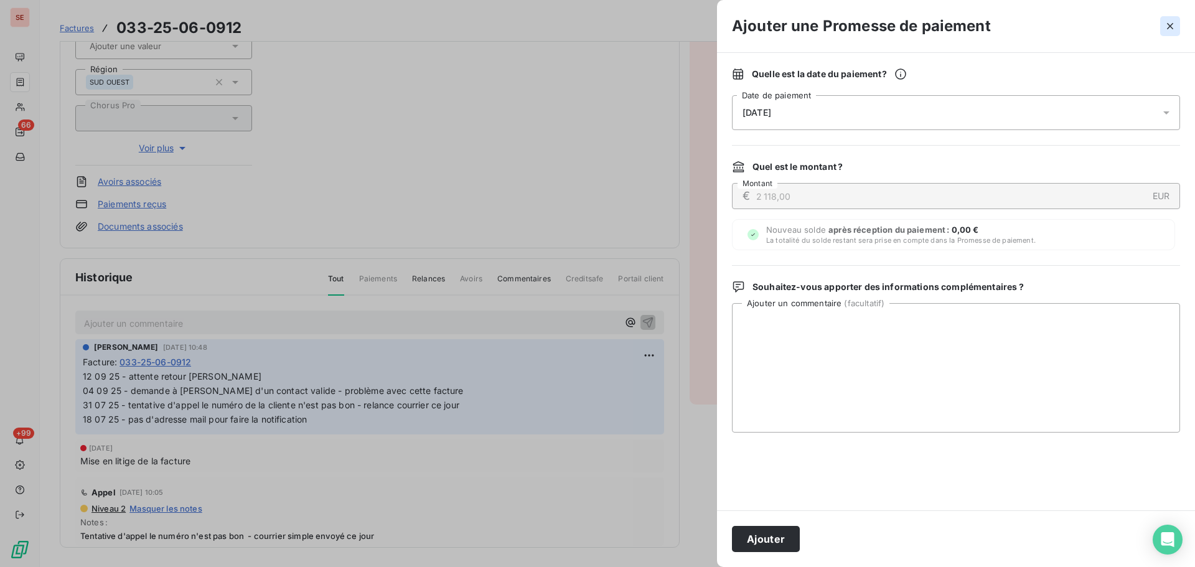
click at [1165, 26] on icon "button" at bounding box center [1170, 26] width 12 height 12
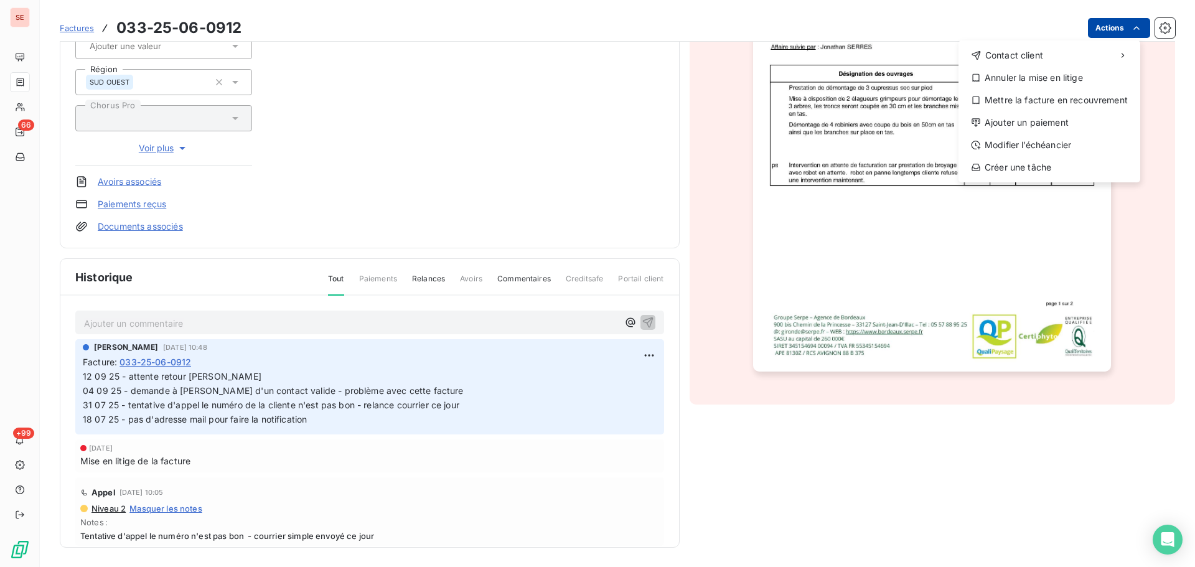
click at [1101, 31] on html "SE 66 +99 Factures [PHONE_NUMBER] Actions Contact client Annuler la mise en lit…" at bounding box center [597, 283] width 1195 height 567
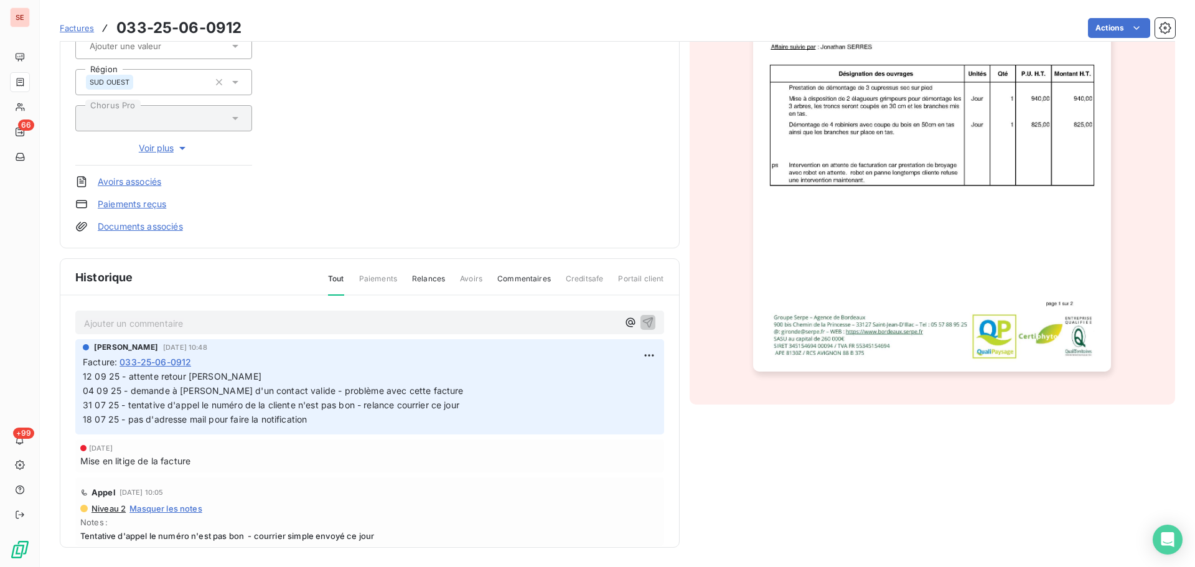
click at [543, 176] on html "SE 66 +99 Factures 033-25-06-0912 Actions [PERSON_NAME] 41LAVERGNE Montant init…" at bounding box center [597, 283] width 1195 height 567
click at [1104, 31] on html "SE 66 +99 Factures 033-25-06-0912 Actions [PERSON_NAME] 41LAVERGNE Montant init…" at bounding box center [597, 283] width 1195 height 567
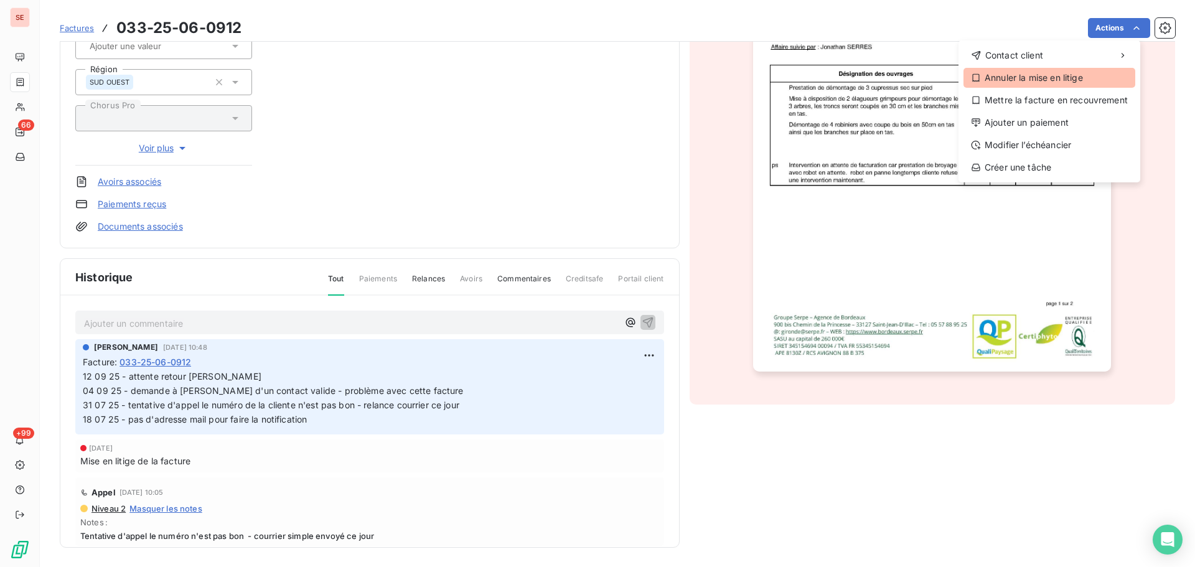
click at [1043, 75] on div "Annuler la mise en litige" at bounding box center [1050, 78] width 172 height 20
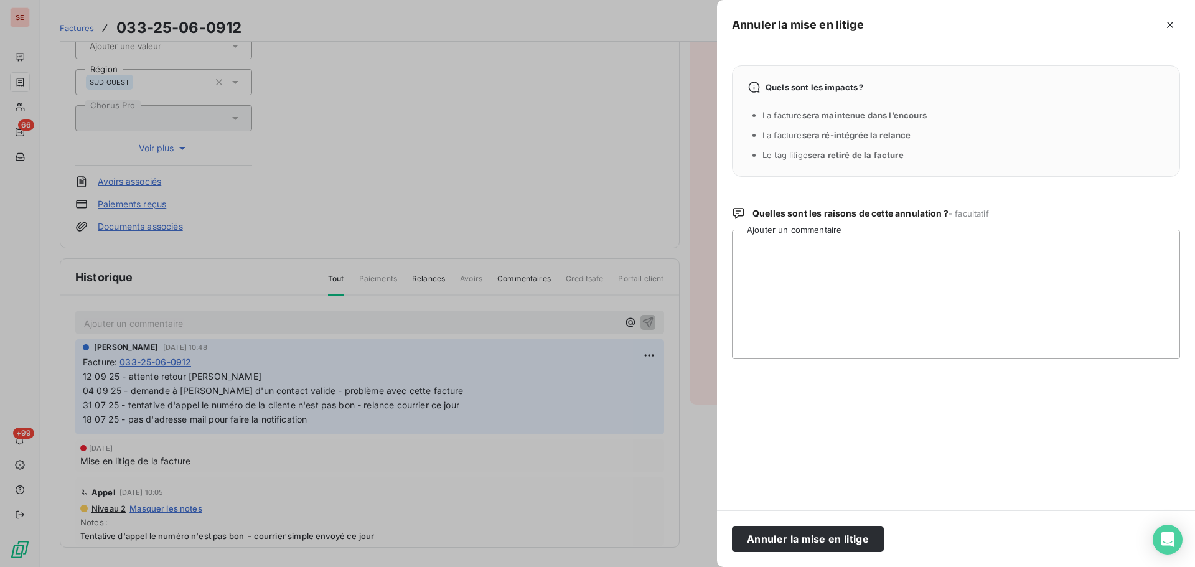
click at [819, 552] on div "Annuler la mise en litige" at bounding box center [956, 538] width 478 height 57
click at [832, 532] on button "Annuler la mise en litige" at bounding box center [808, 539] width 152 height 26
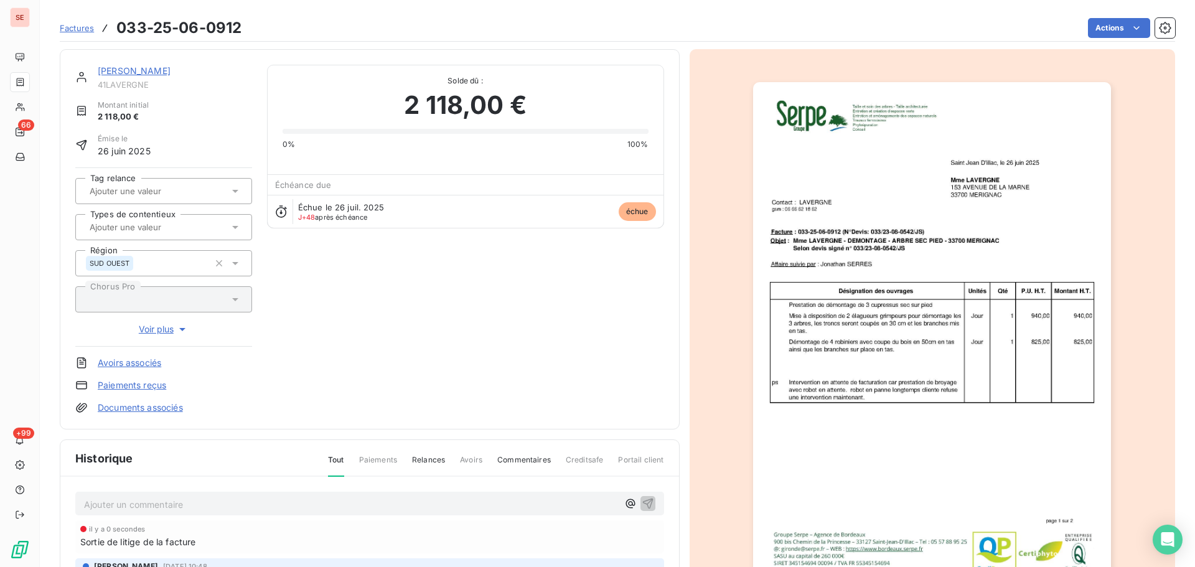
scroll to position [182, 0]
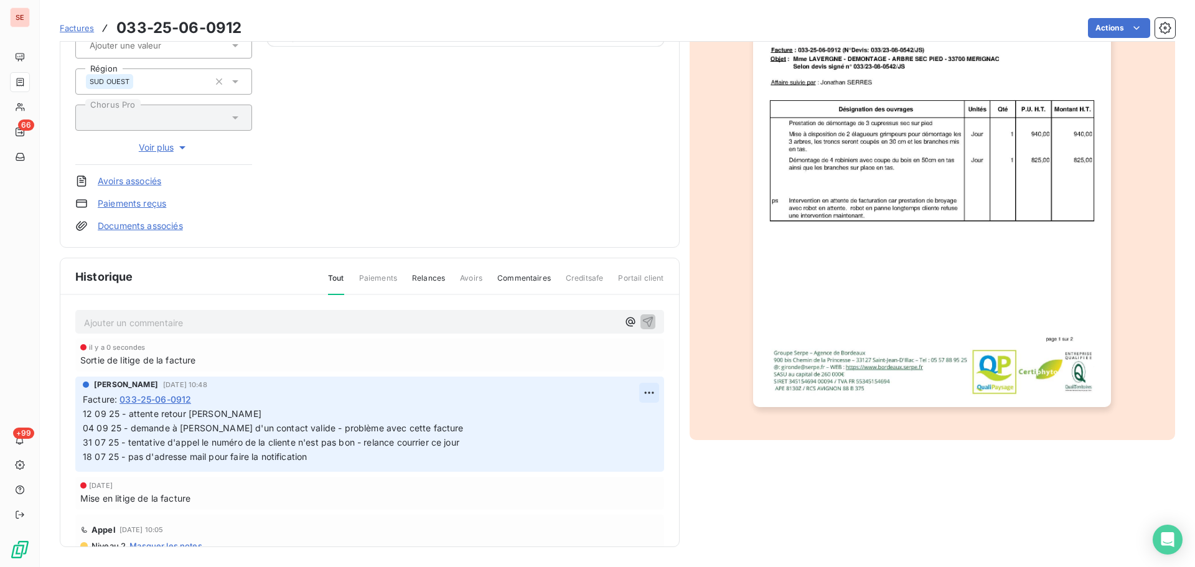
click at [632, 395] on html "SE 66 +99 Factures 033-25-06-0912 Actions [PERSON_NAME] 41LAVERGNE Montant init…" at bounding box center [597, 283] width 1195 height 567
click at [610, 420] on div "Editer" at bounding box center [605, 420] width 70 height 20
click at [191, 413] on span "12 09 25 - attente retour [PERSON_NAME] 04 09 25 - demande à [PERSON_NAME] d'un…" at bounding box center [411, 435] width 657 height 54
click at [189, 416] on span "12 09 25 - attente retour [PERSON_NAME] 04 09 25 - demande à [PERSON_NAME] d'un…" at bounding box center [411, 435] width 657 height 54
click at [214, 414] on span "12 09 25 - attente retour Congès [PERSON_NAME] 04 09 25 - demande à [PERSON_NAM…" at bounding box center [415, 435] width 665 height 54
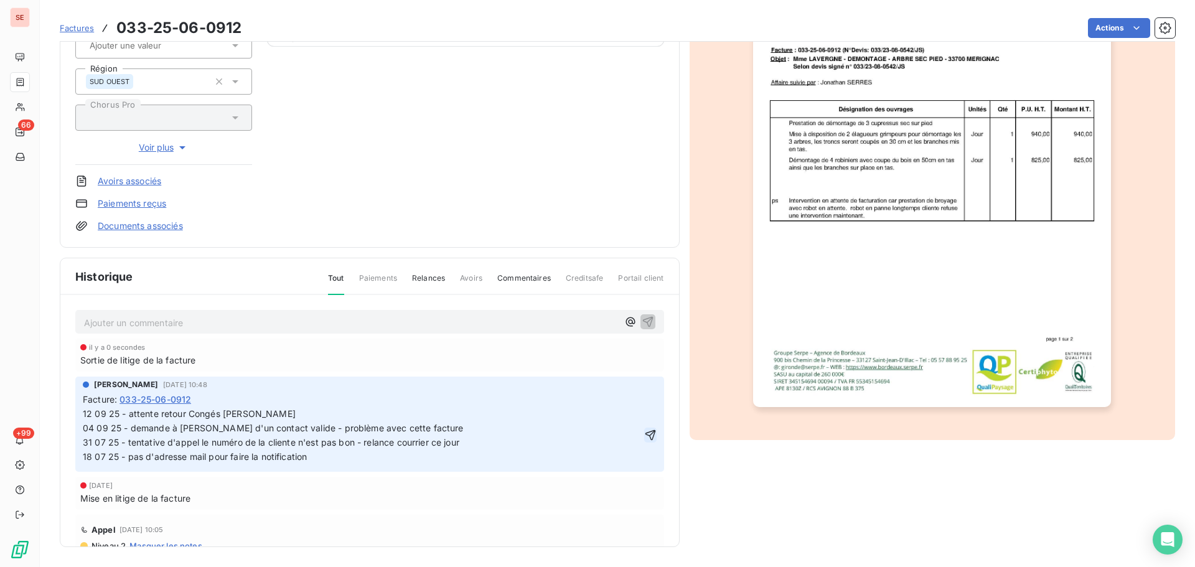
click at [644, 435] on icon "button" at bounding box center [650, 435] width 12 height 12
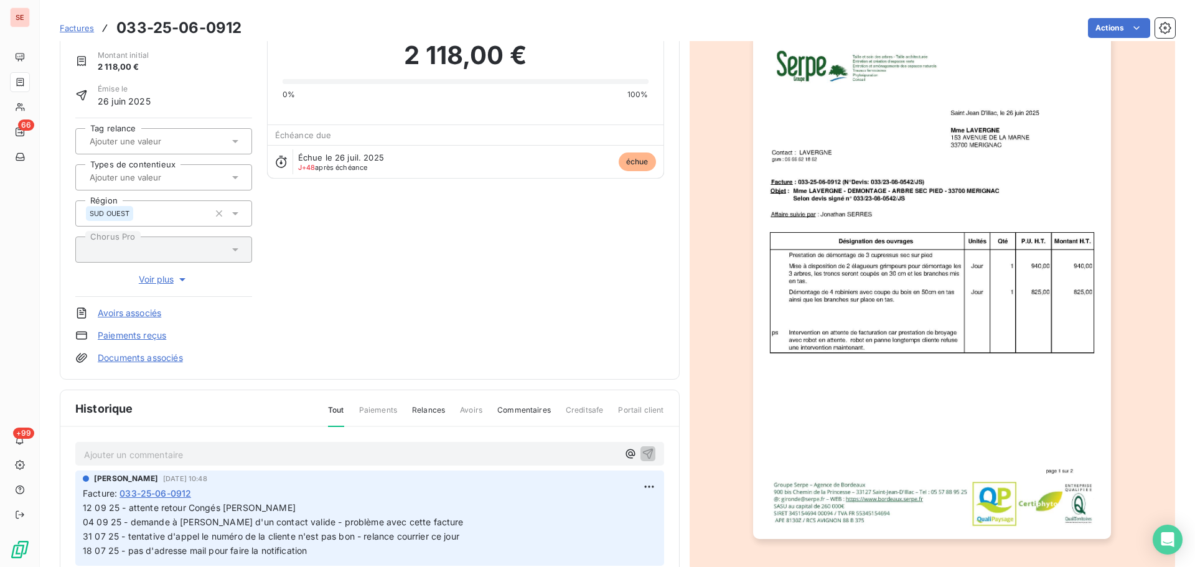
scroll to position [0, 0]
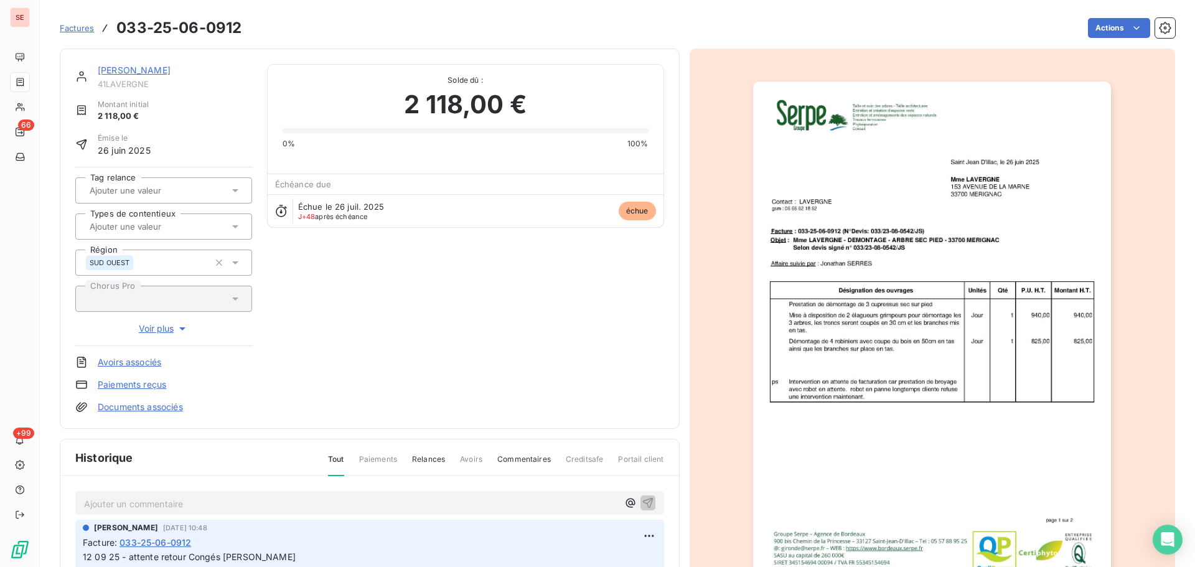
click at [140, 68] on link "[PERSON_NAME]" at bounding box center [134, 70] width 73 height 11
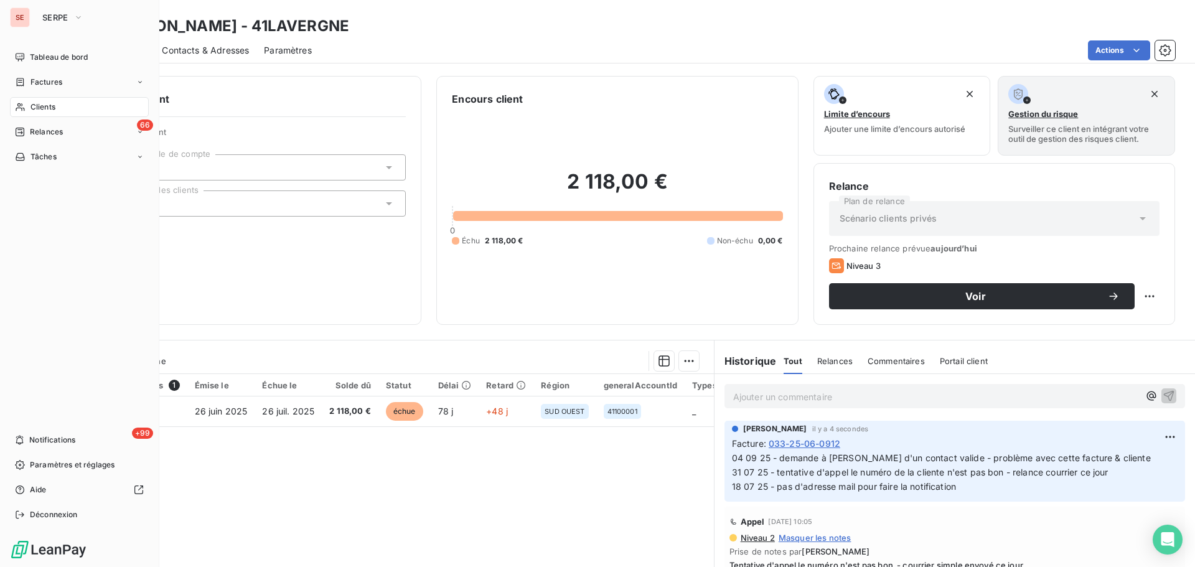
click at [54, 83] on span "Factures" at bounding box center [47, 82] width 32 height 11
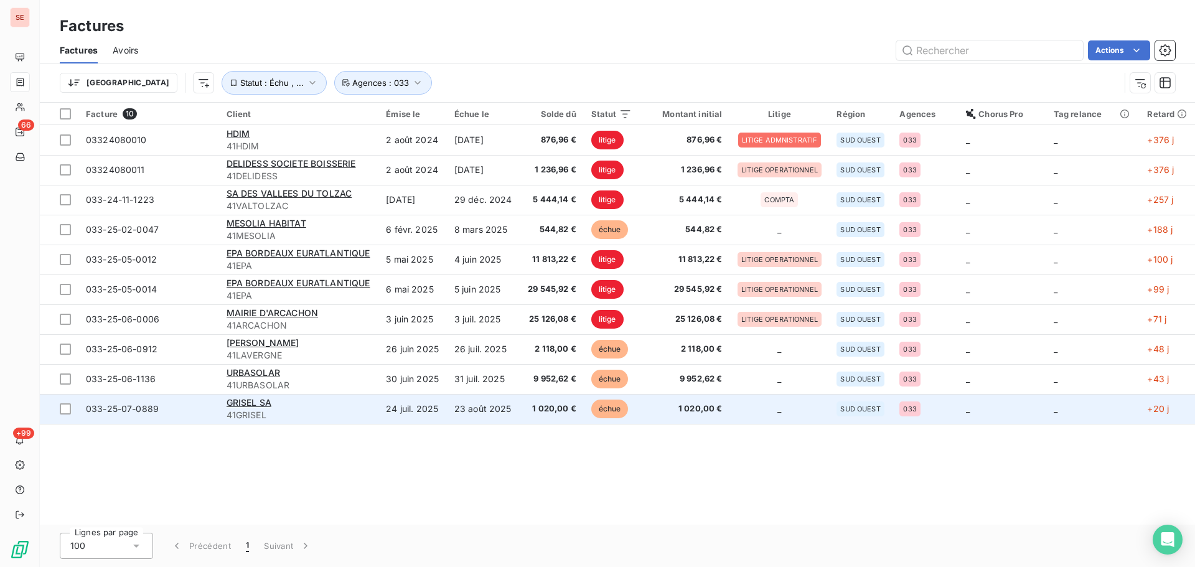
click at [441, 408] on td "24 juil. 2025" at bounding box center [412, 409] width 68 height 30
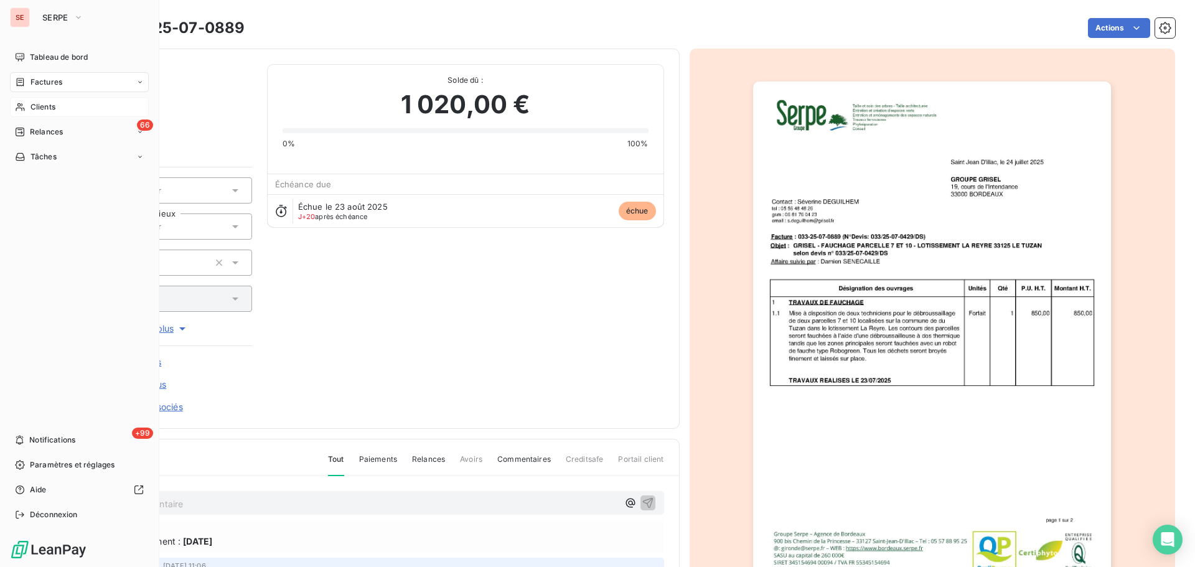
click at [42, 104] on span "Clients" at bounding box center [43, 106] width 25 height 11
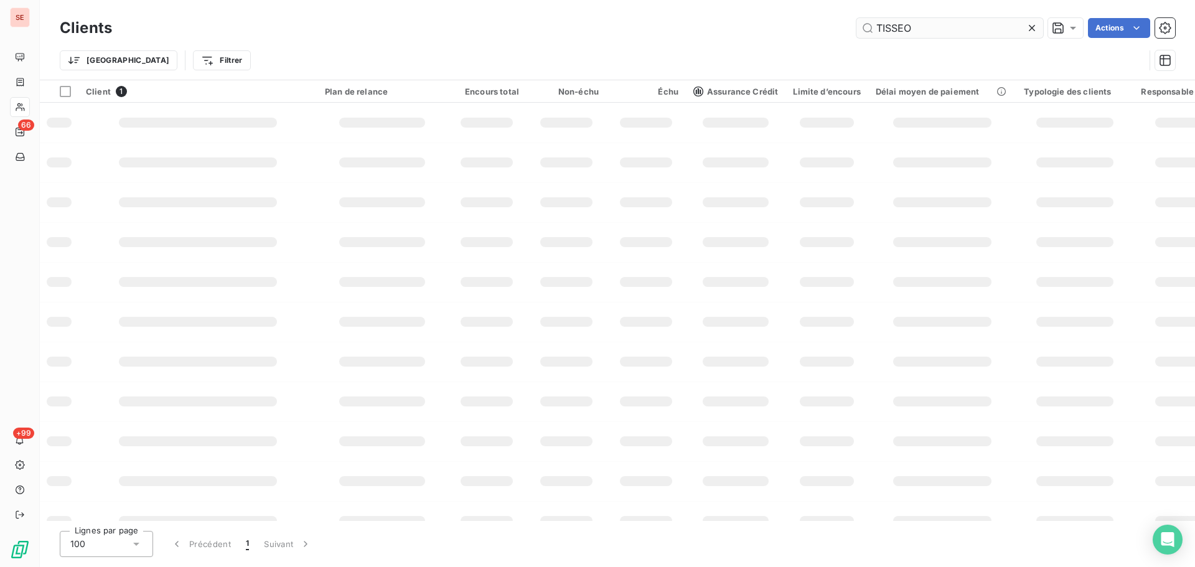
click at [916, 34] on input "TISSEO" at bounding box center [950, 28] width 187 height 20
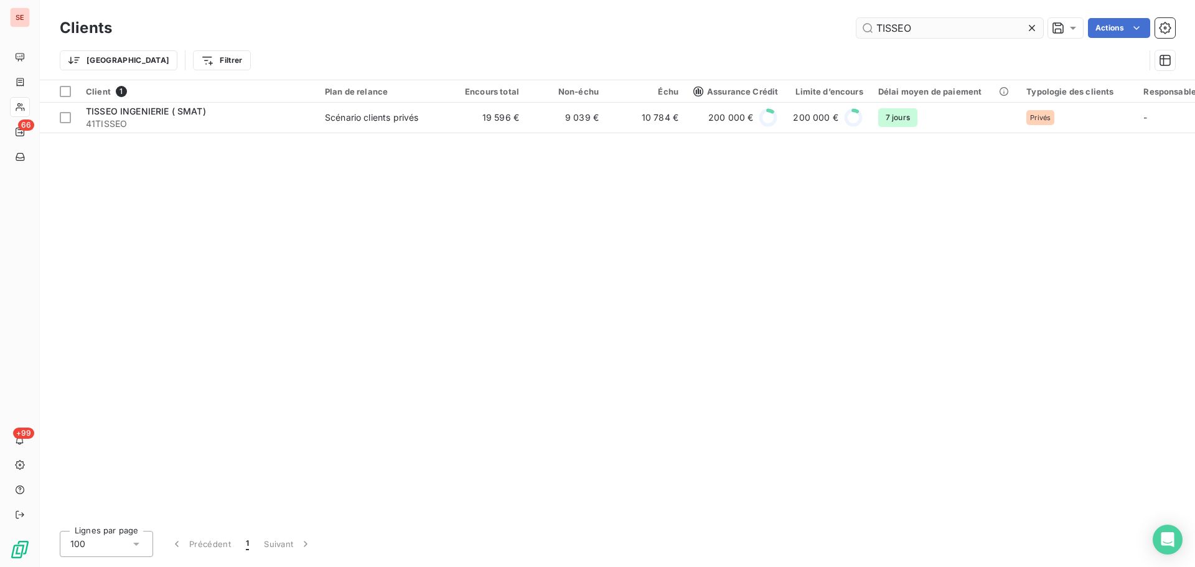
click at [916, 34] on input "TISSEO" at bounding box center [950, 28] width 187 height 20
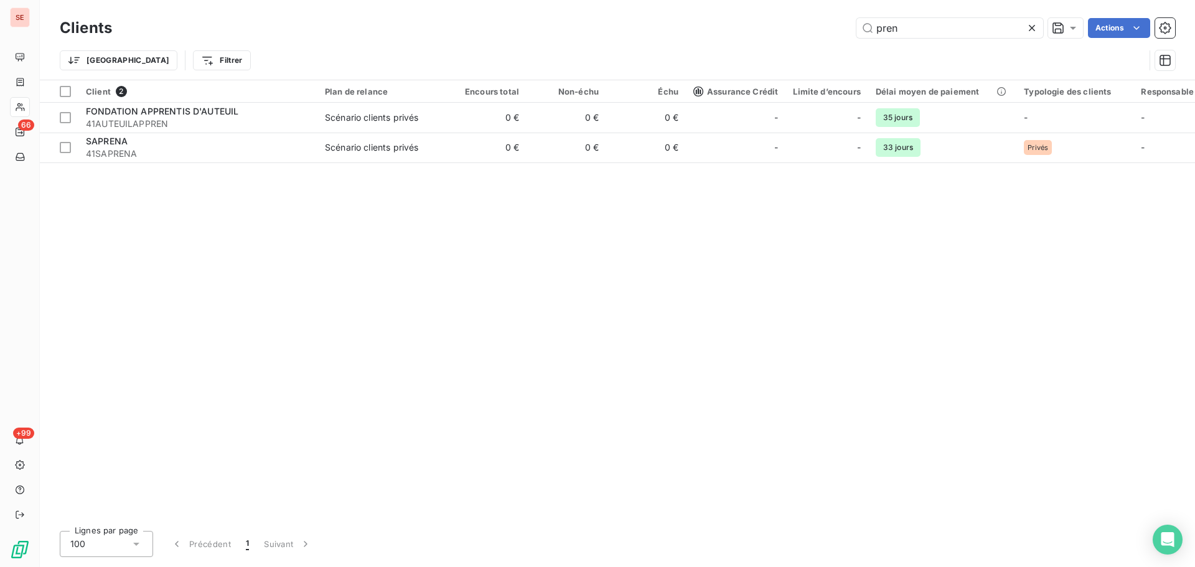
type input "pren"
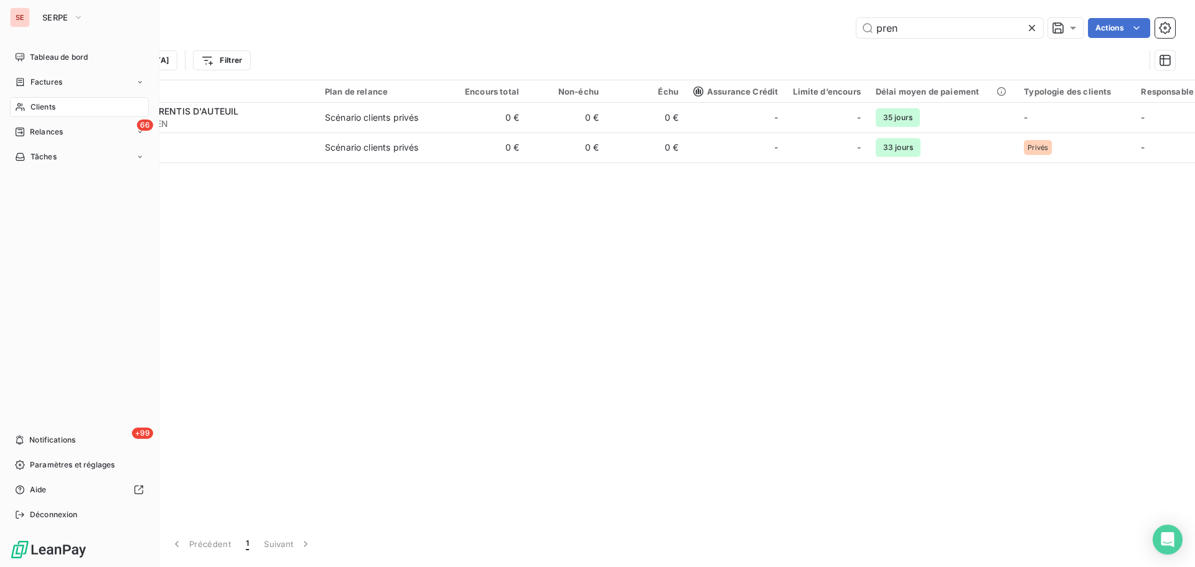
click at [31, 103] on span "Clients" at bounding box center [43, 106] width 25 height 11
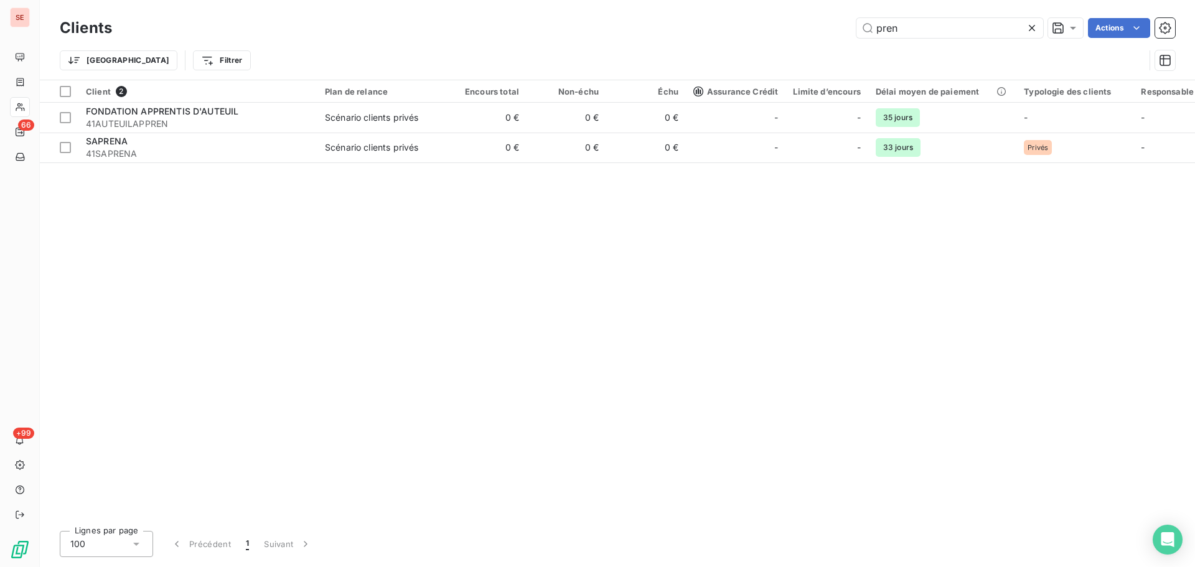
click at [1028, 29] on icon at bounding box center [1032, 28] width 12 height 12
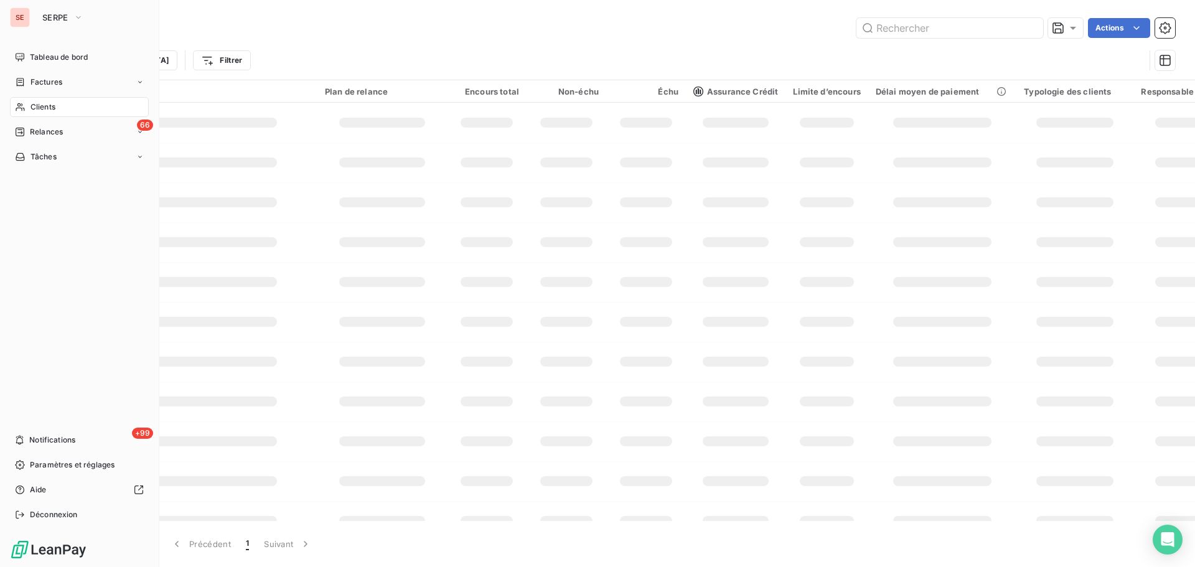
click at [35, 84] on span "Factures" at bounding box center [47, 82] width 32 height 11
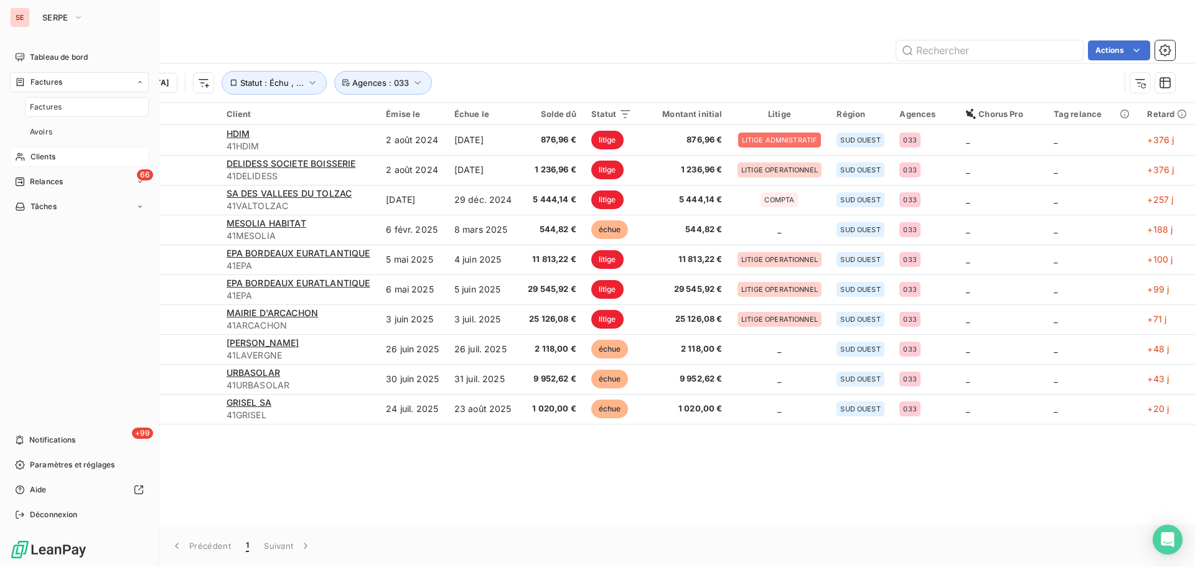
click at [37, 156] on span "Clients" at bounding box center [43, 156] width 25 height 11
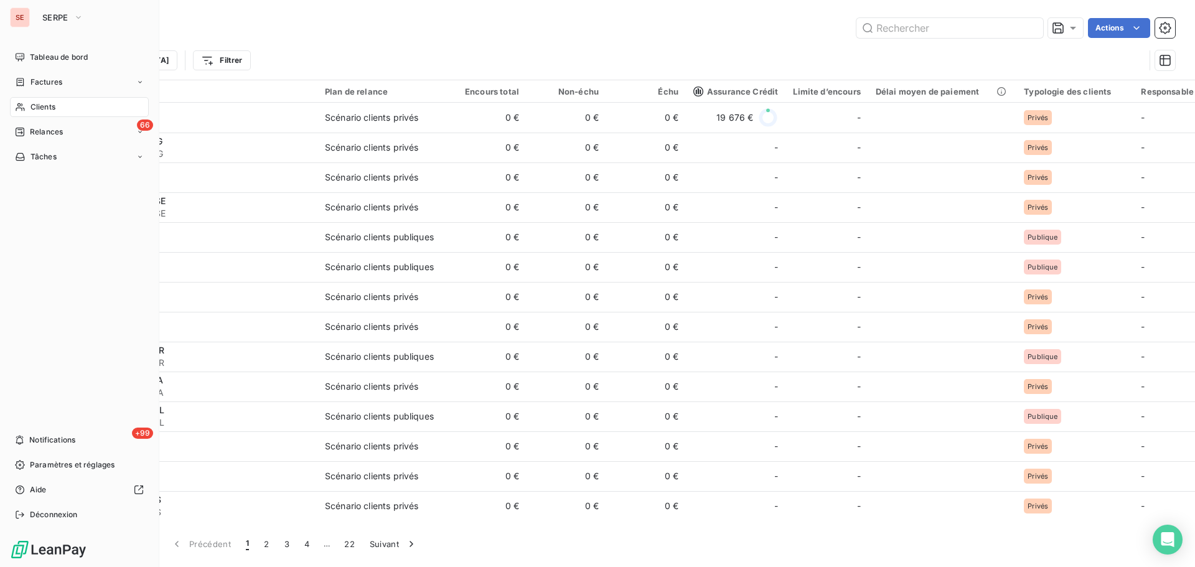
click at [32, 103] on span "Clients" at bounding box center [43, 106] width 25 height 11
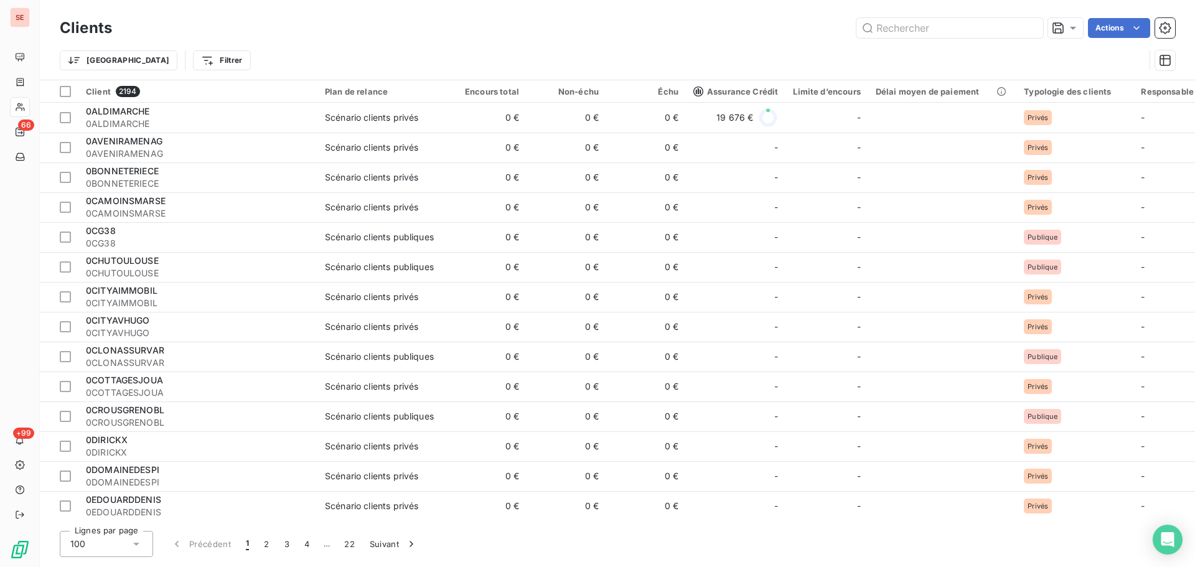
click at [308, 40] on div "Clients Actions" at bounding box center [617, 28] width 1115 height 26
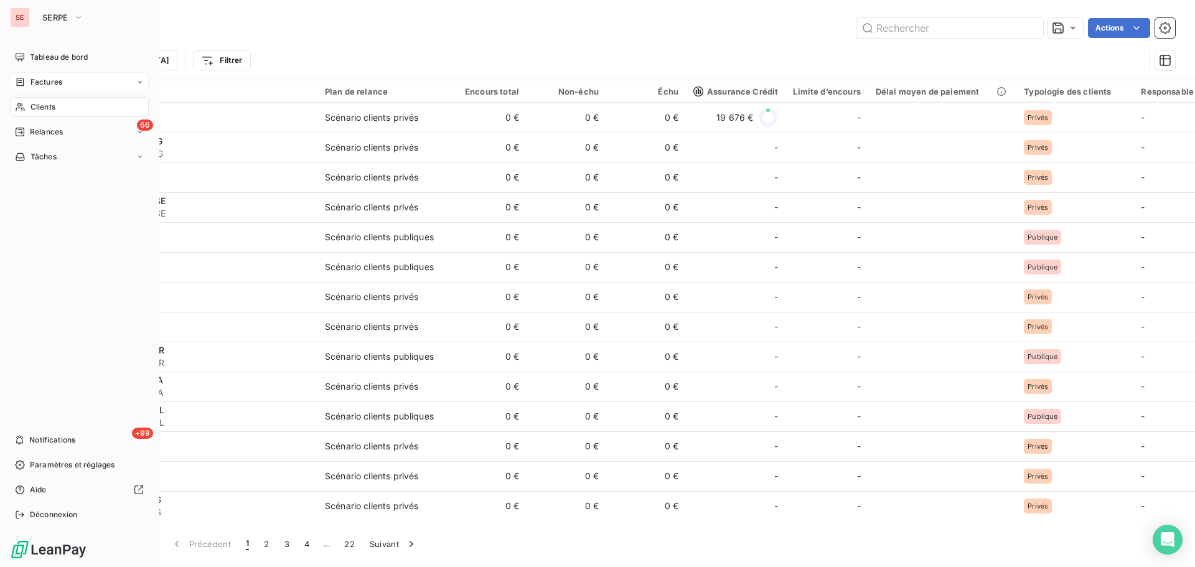
click at [29, 79] on div "Factures" at bounding box center [38, 82] width 47 height 11
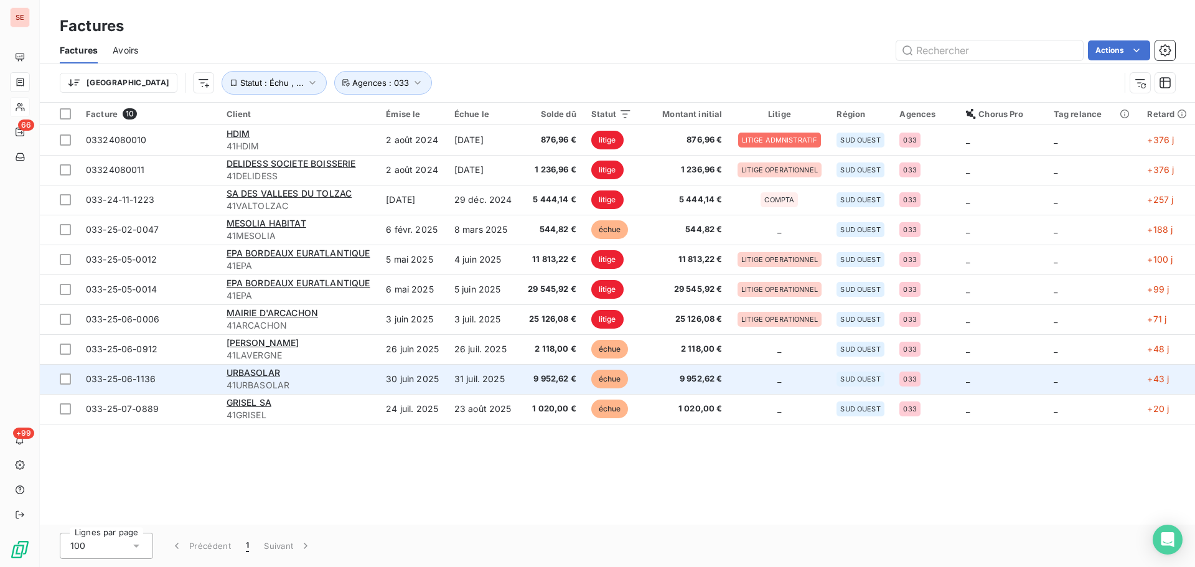
click at [417, 375] on td "30 juin 2025" at bounding box center [412, 379] width 68 height 30
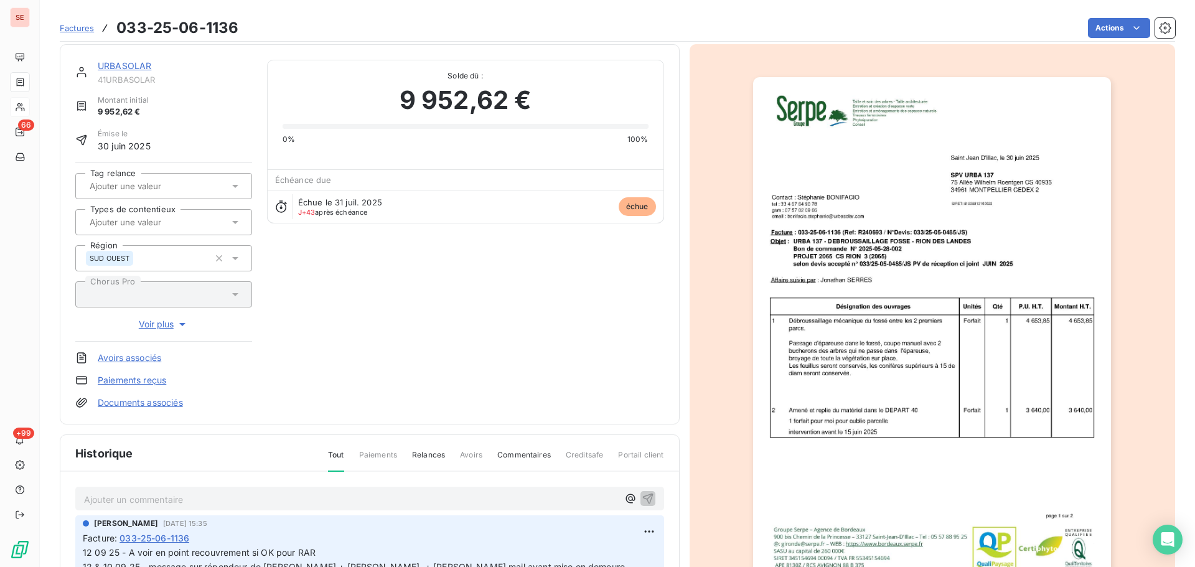
scroll to position [182, 0]
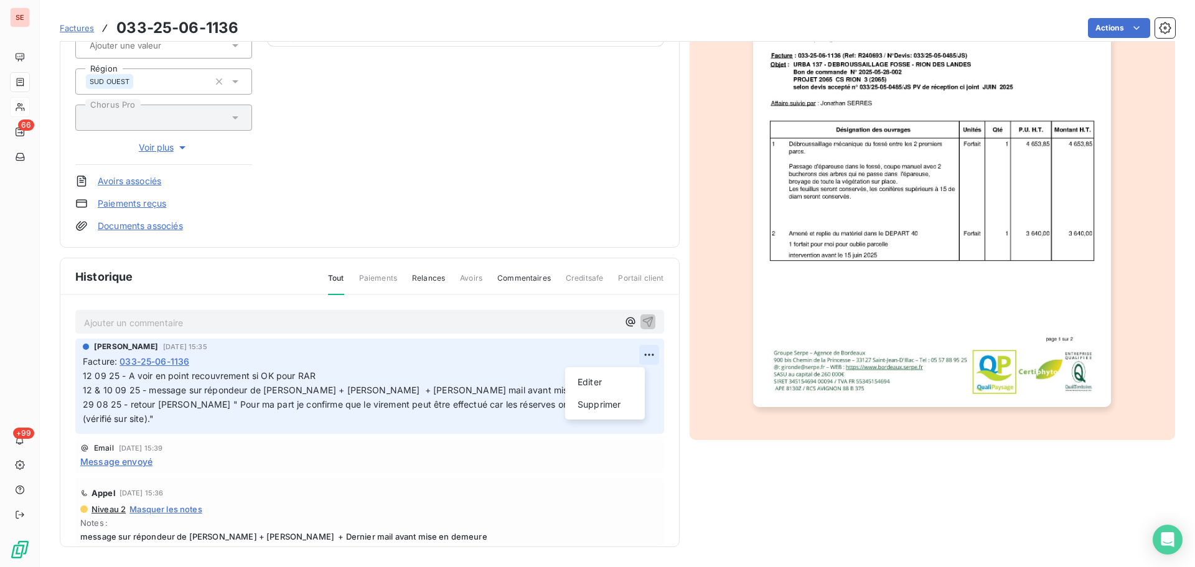
click at [638, 353] on html "SE 66 +99 Factures 033-25-06-1136 Actions URBASOLAR 41URBASOLAR Montant initial…" at bounding box center [597, 283] width 1195 height 567
click at [623, 379] on div "Editer" at bounding box center [605, 382] width 70 height 20
click at [182, 378] on span "12 09 25 - A voir en point recouvrement si OK pour RAR 12 & 10 09 25 - message …" at bounding box center [548, 397] width 930 height 54
drag, startPoint x: 294, startPoint y: 380, endPoint x: 123, endPoint y: 377, distance: 171.2
click at [123, 377] on span "12 09 25 - A voir en point recouvrement si OK pour RAR 12 & 10 09 25 - message …" at bounding box center [548, 397] width 930 height 54
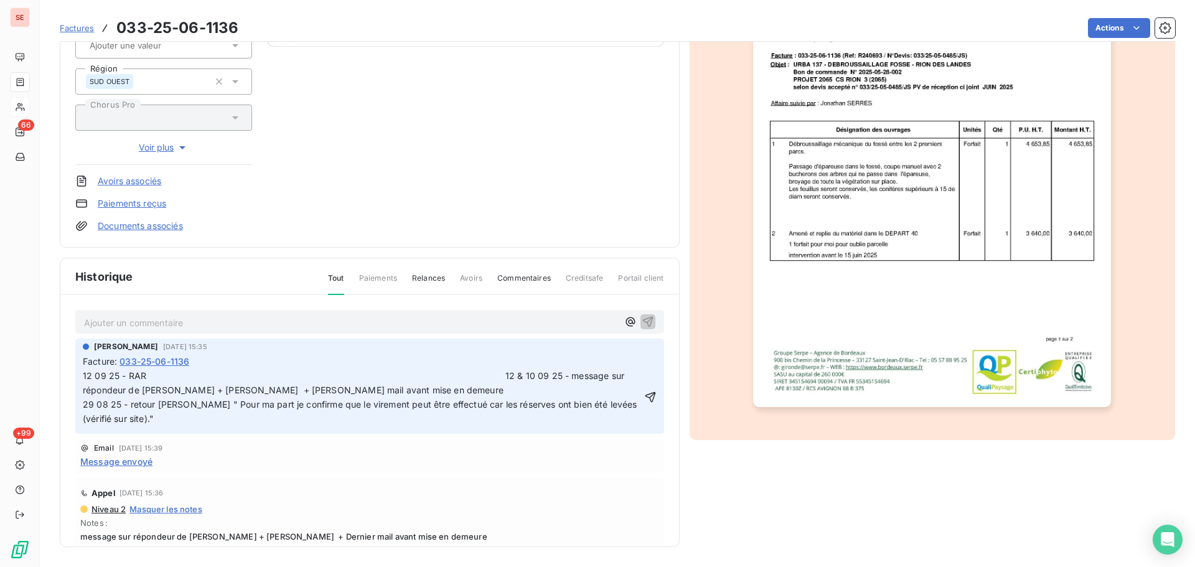
click at [489, 376] on span "12 09 25 - RAR 12 & 10 09 25 - message sur répondeur de [PERSON_NAME] + [PERSON…" at bounding box center [487, 397] width 808 height 54
click at [644, 396] on icon "button" at bounding box center [650, 397] width 12 height 12
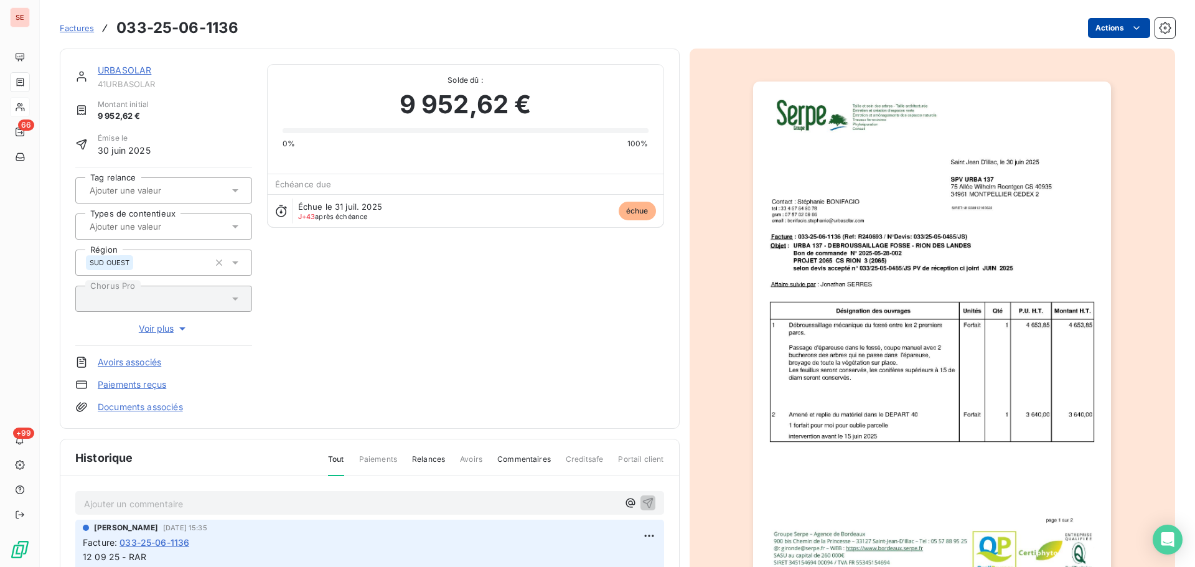
click at [1104, 27] on html "SE 66 +99 Factures 033-25-06-1136 Actions URBASOLAR 41URBASOLAR Montant initial…" at bounding box center [597, 283] width 1195 height 567
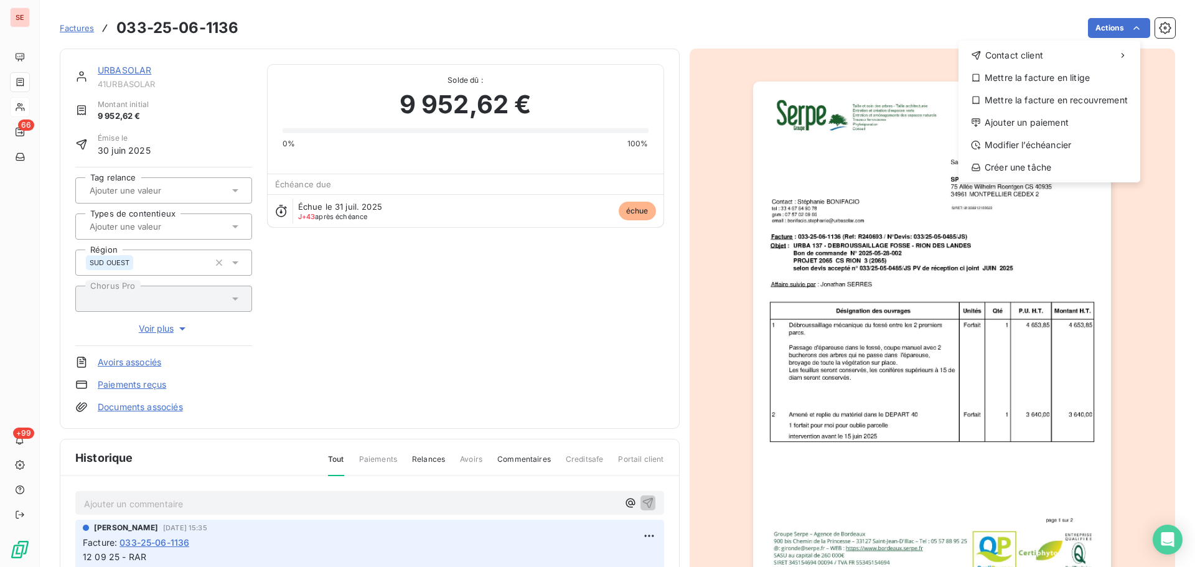
click at [120, 73] on html "SE 66 +99 Factures [PHONE_NUMBER] Actions Contact client Mettre la facture en l…" at bounding box center [597, 283] width 1195 height 567
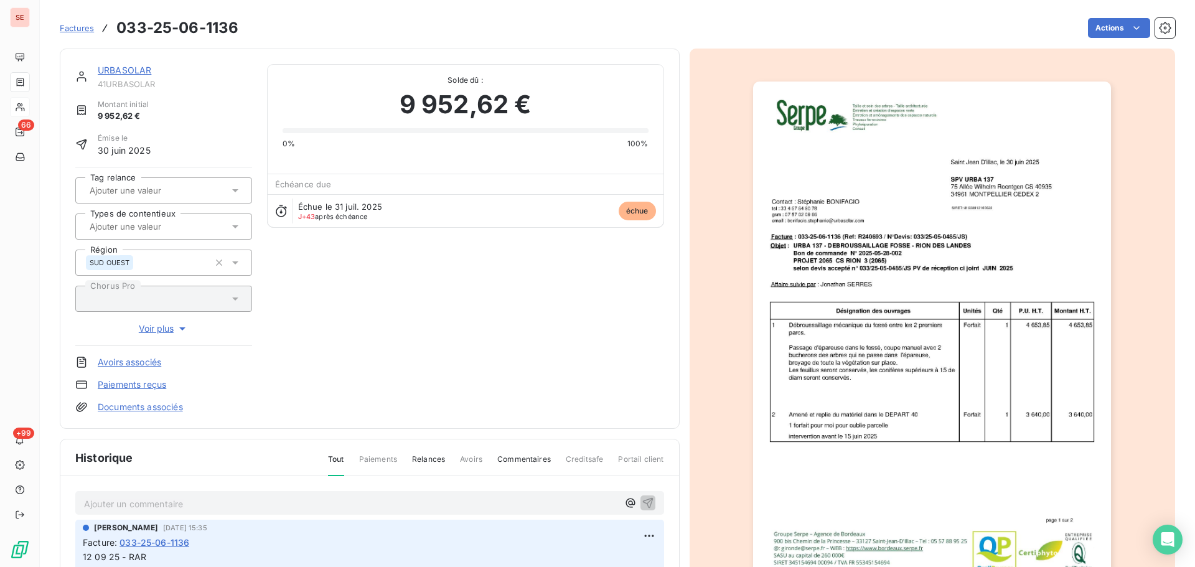
click at [124, 64] on div "URBASOLAR" at bounding box center [175, 70] width 154 height 12
click at [121, 67] on link "URBASOLAR" at bounding box center [125, 70] width 54 height 11
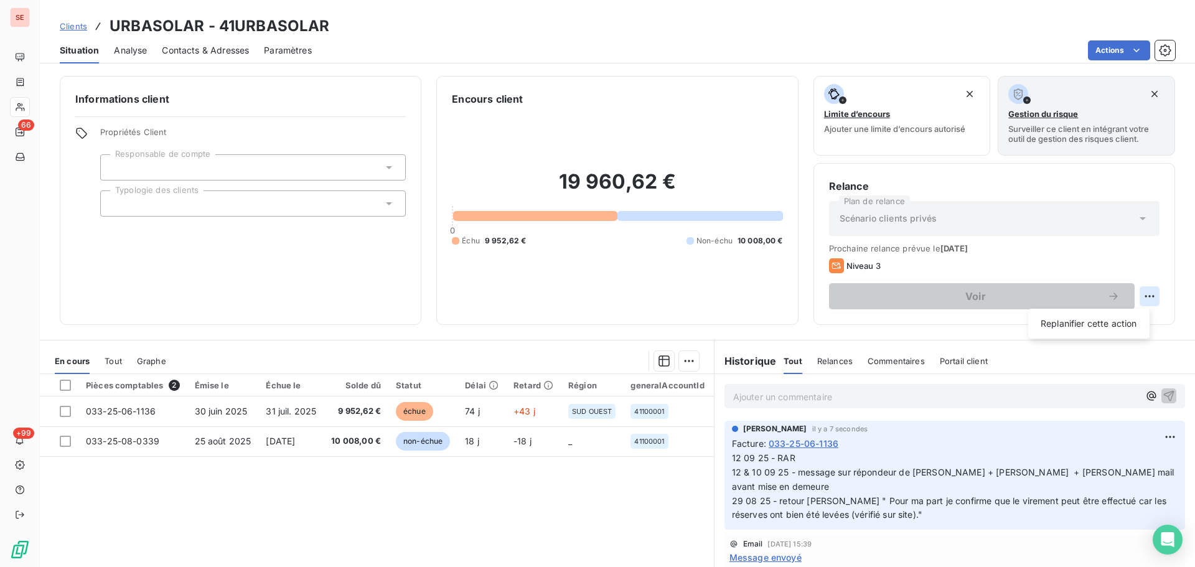
click at [1134, 298] on html "SE 66 +99 Clients URBASOLAR - 41URBASOLAR Situation Analyse Contacts & Adresses…" at bounding box center [597, 283] width 1195 height 567
click at [1101, 324] on div "Replanifier cette action" at bounding box center [1088, 324] width 111 height 20
select select "8"
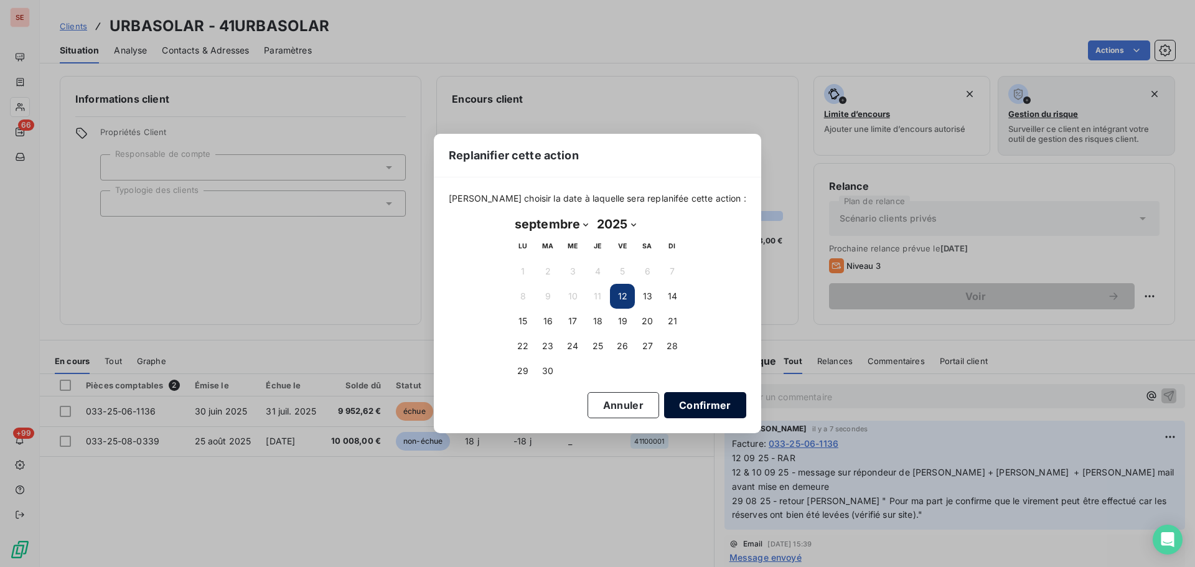
click at [677, 393] on button "Confirmer" at bounding box center [705, 405] width 82 height 26
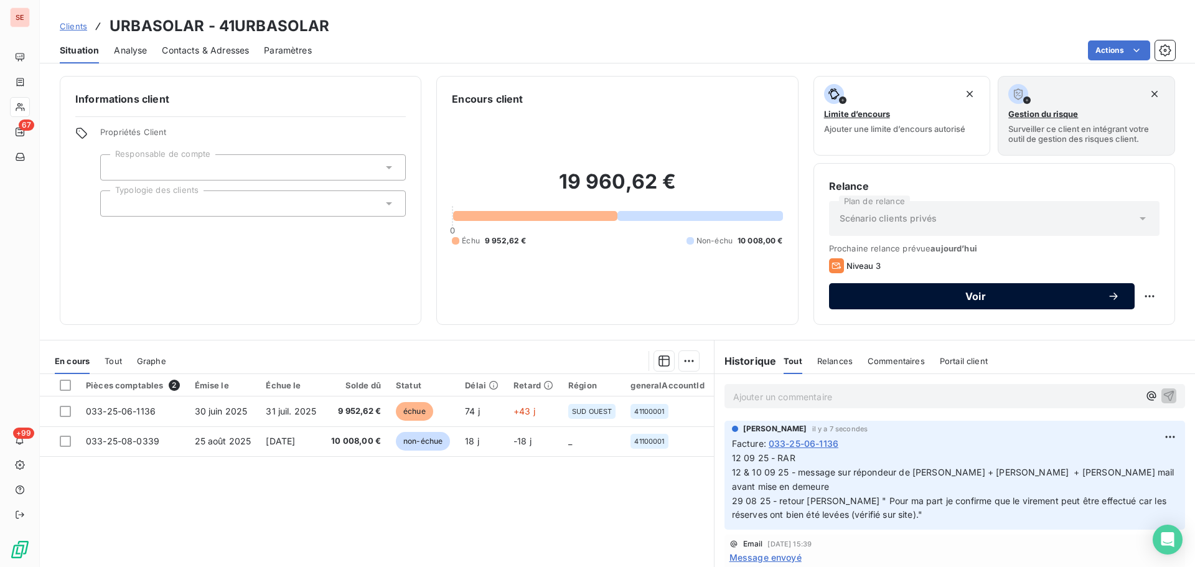
click at [929, 298] on span "Voir" at bounding box center [975, 296] width 263 height 10
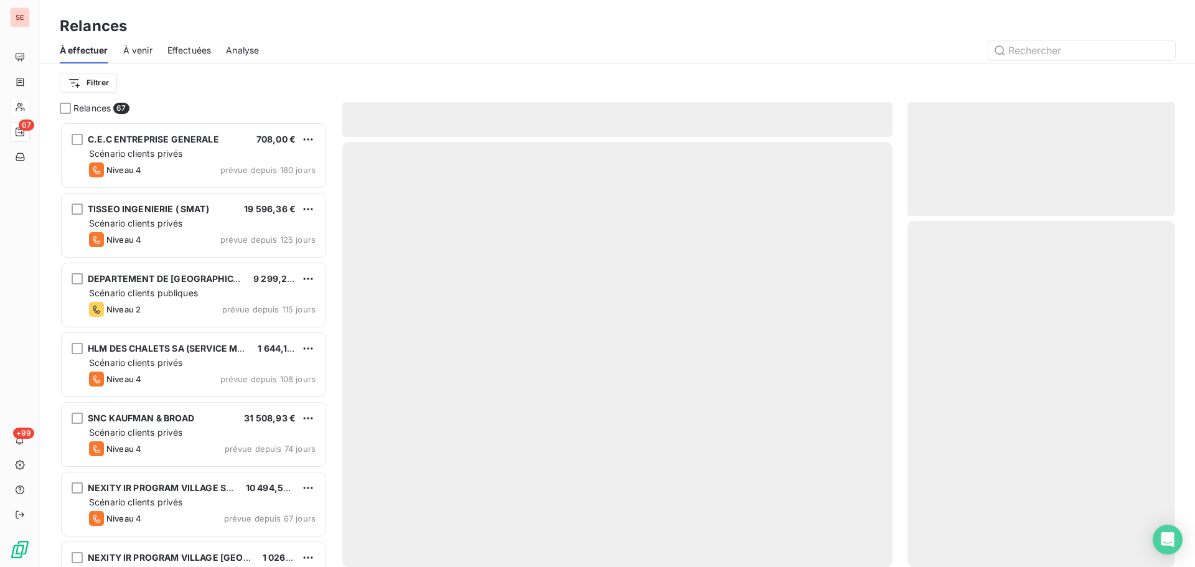
scroll to position [436, 258]
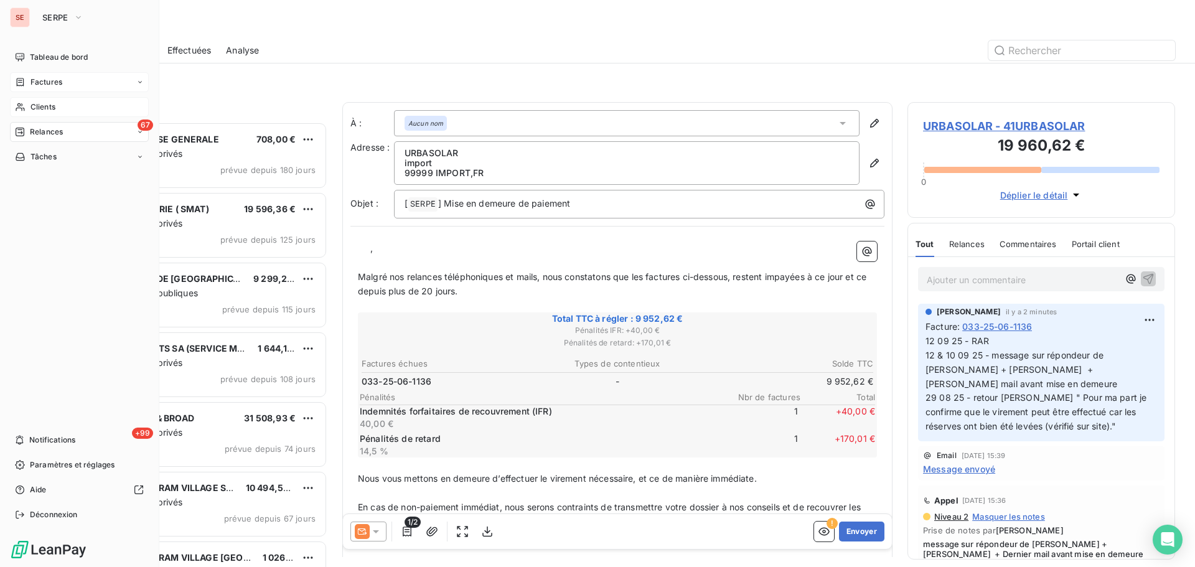
click at [37, 87] on span "Factures" at bounding box center [47, 82] width 32 height 11
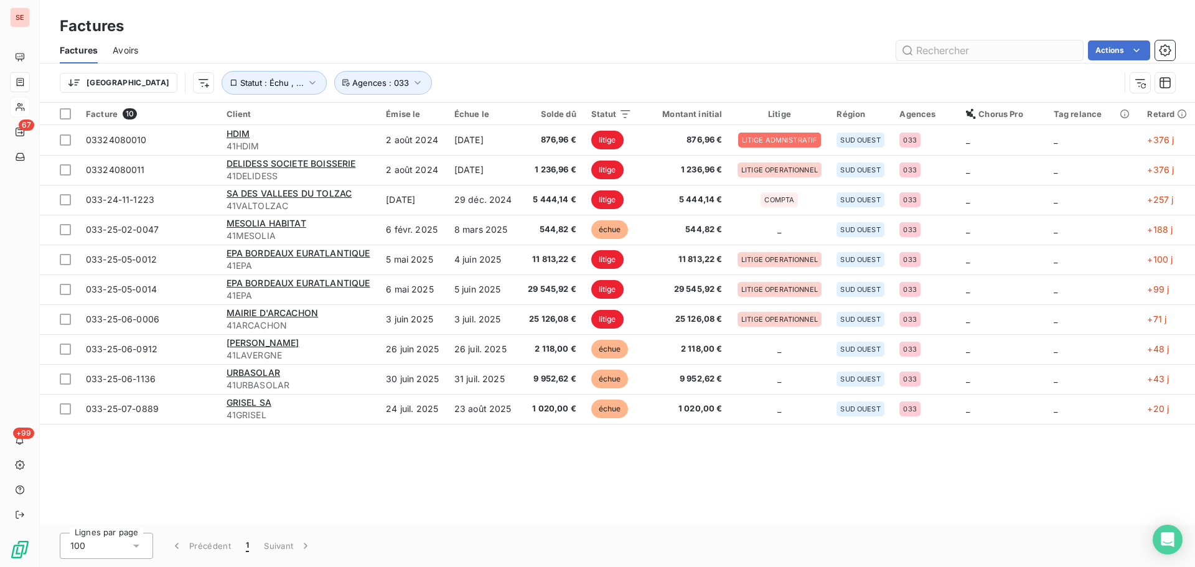
click at [957, 45] on input "text" at bounding box center [989, 50] width 187 height 20
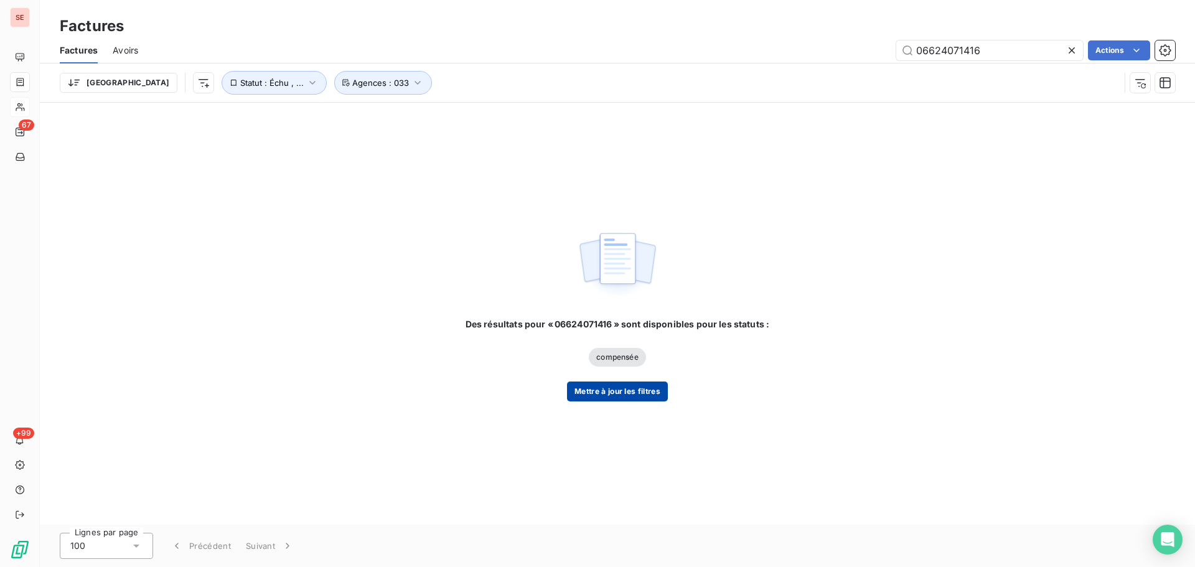
type input "06624071416"
click at [643, 390] on button "Mettre à jour les filtres" at bounding box center [617, 392] width 101 height 20
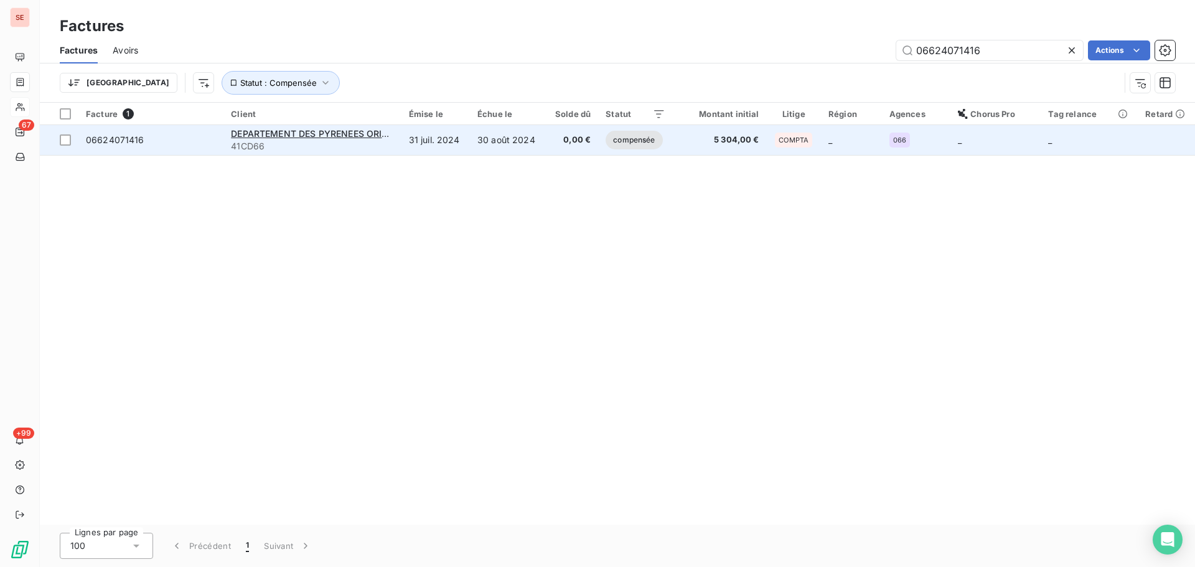
click at [524, 145] on td "30 août 2024" at bounding box center [508, 140] width 76 height 30
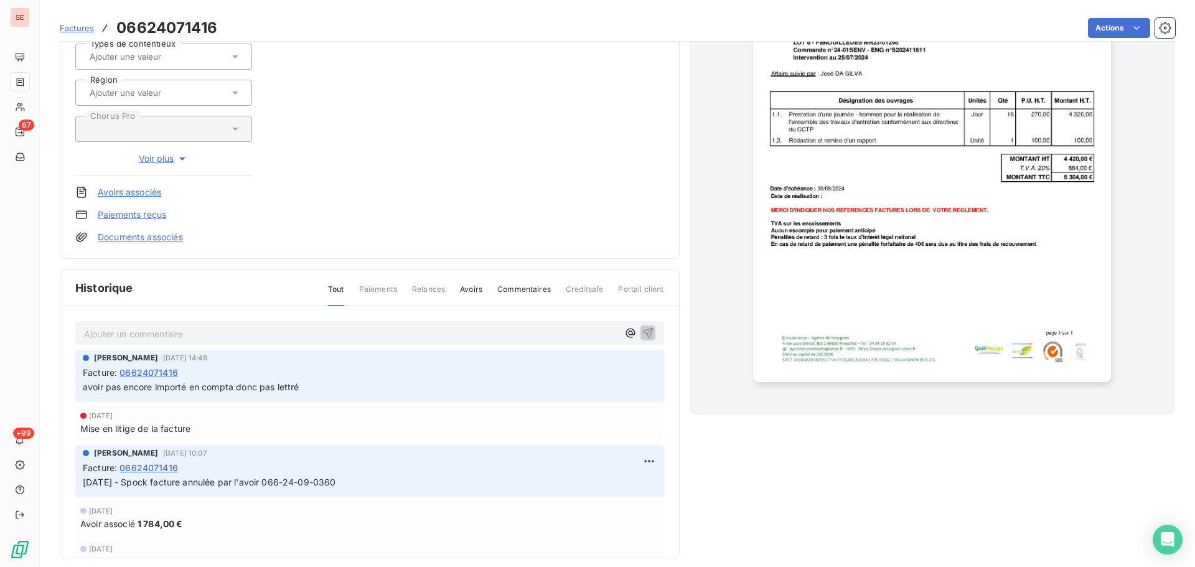
scroll to position [218, 0]
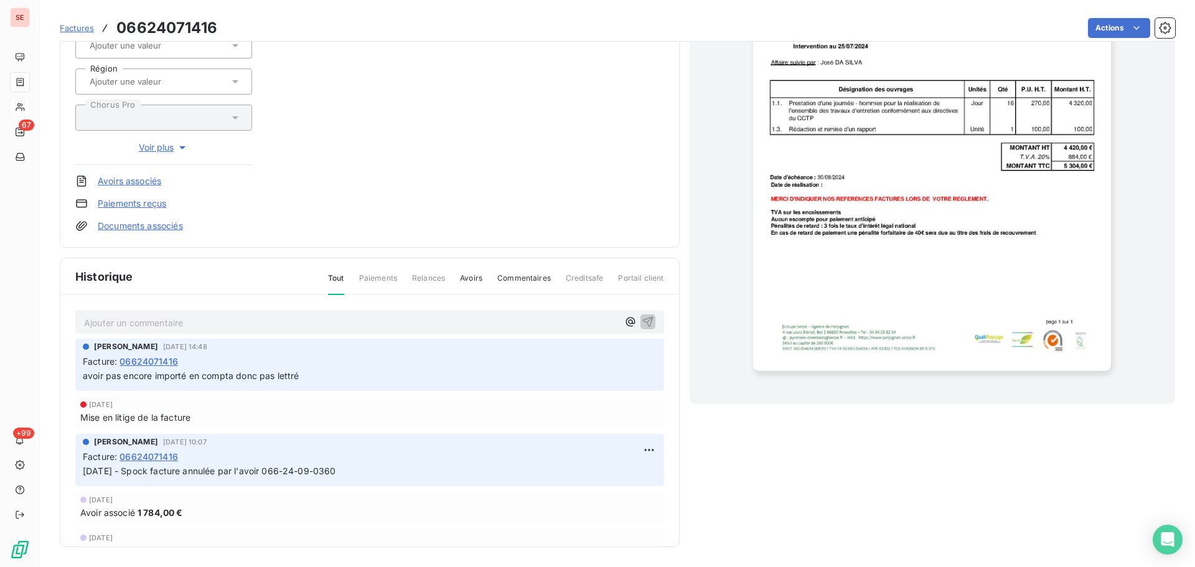
click at [336, 474] on span "[DATE] - Spock facture annulée par l'avoir 066-24-09-0360" at bounding box center [209, 471] width 253 height 11
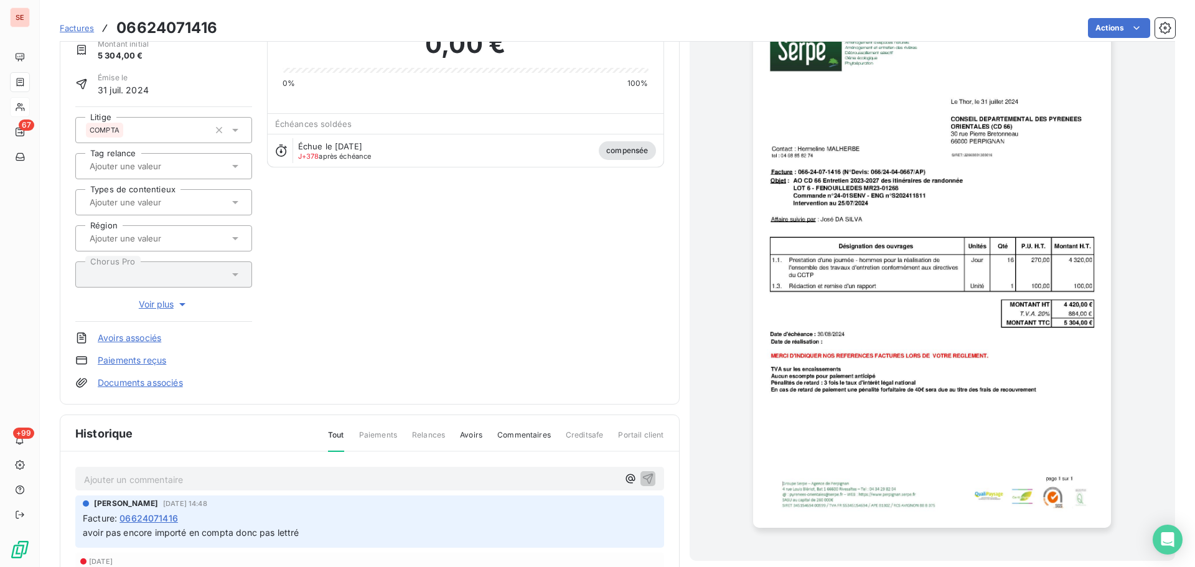
scroll to position [0, 0]
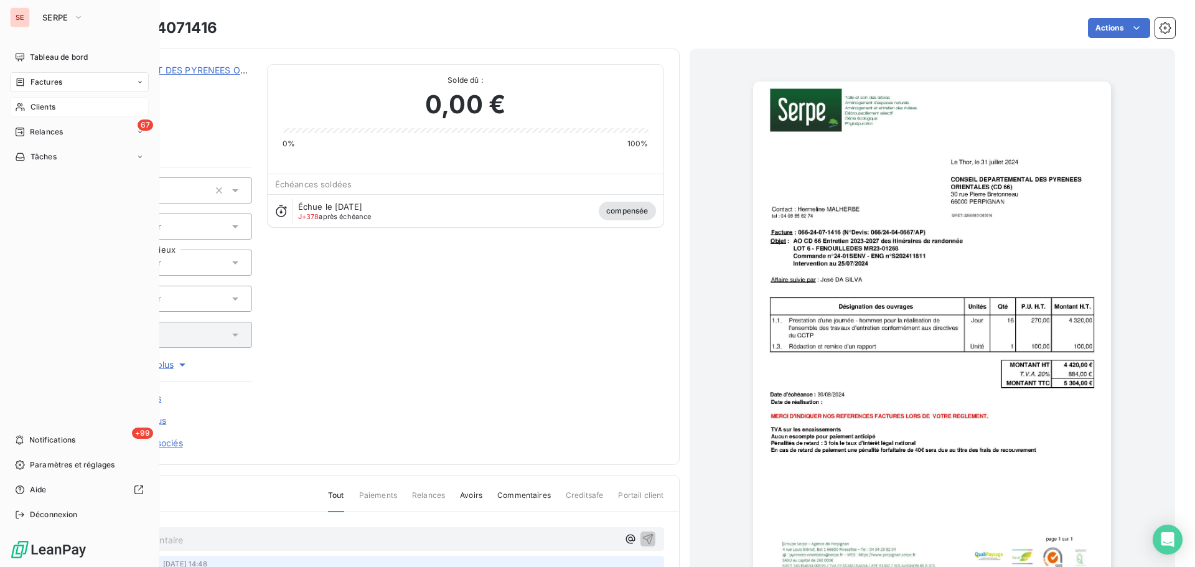
click at [29, 83] on div "Factures" at bounding box center [38, 82] width 47 height 11
click at [42, 109] on span "Clients" at bounding box center [43, 106] width 25 height 11
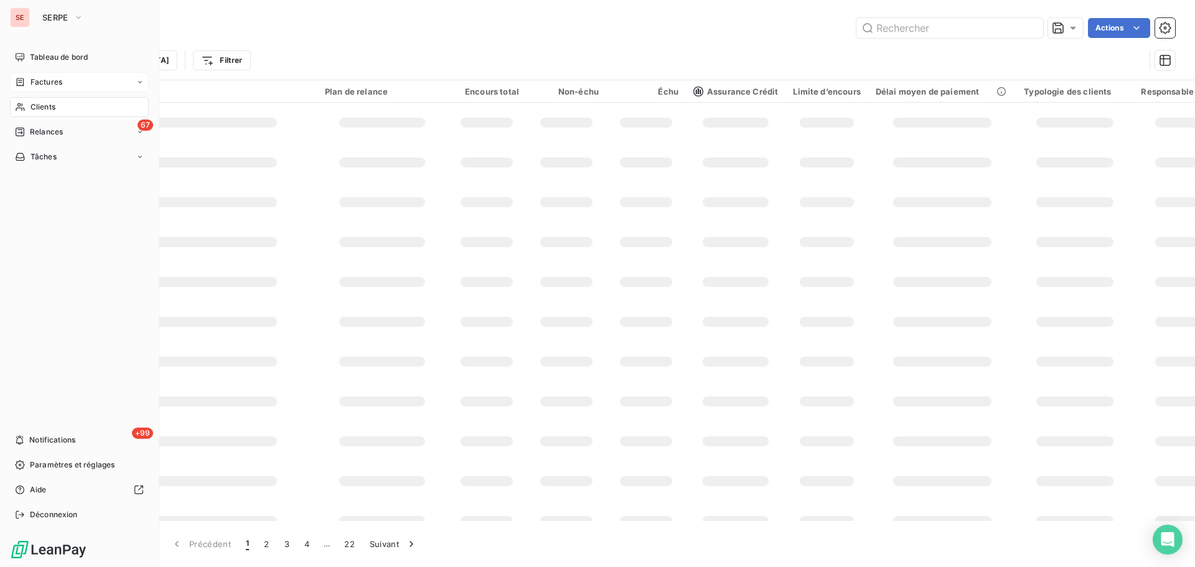
click at [57, 82] on span "Factures" at bounding box center [47, 82] width 32 height 11
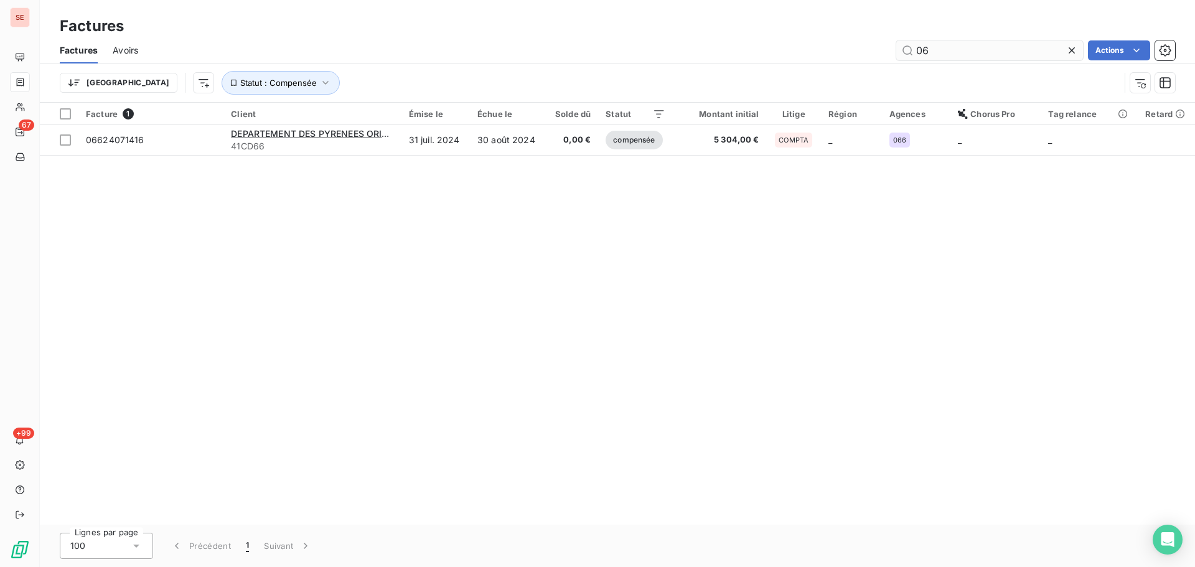
type input "0"
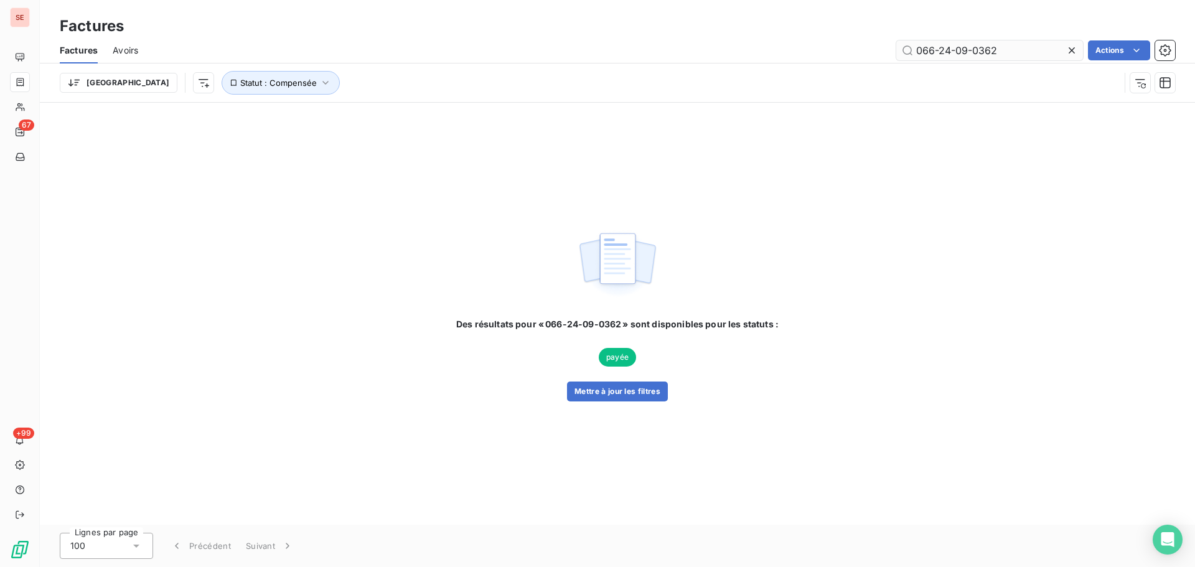
click at [937, 51] on input "066-24-09-0362" at bounding box center [989, 50] width 187 height 20
type input "066-24-09-0362"
click at [657, 386] on button "Mettre à jour les filtres" at bounding box center [617, 392] width 101 height 20
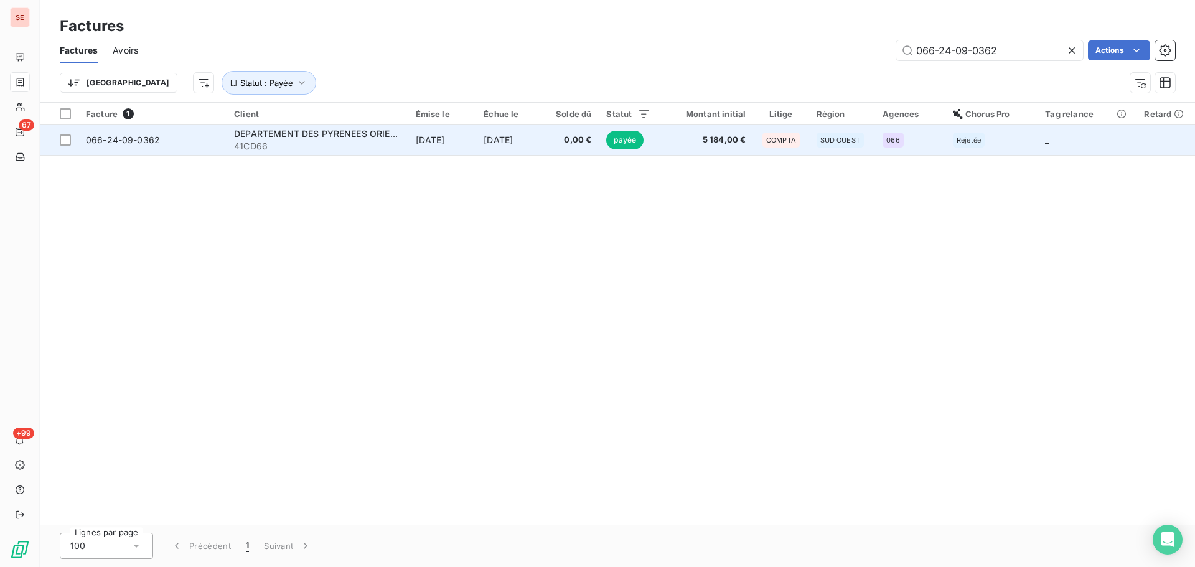
click at [557, 149] on td "0,00 €" at bounding box center [572, 140] width 54 height 30
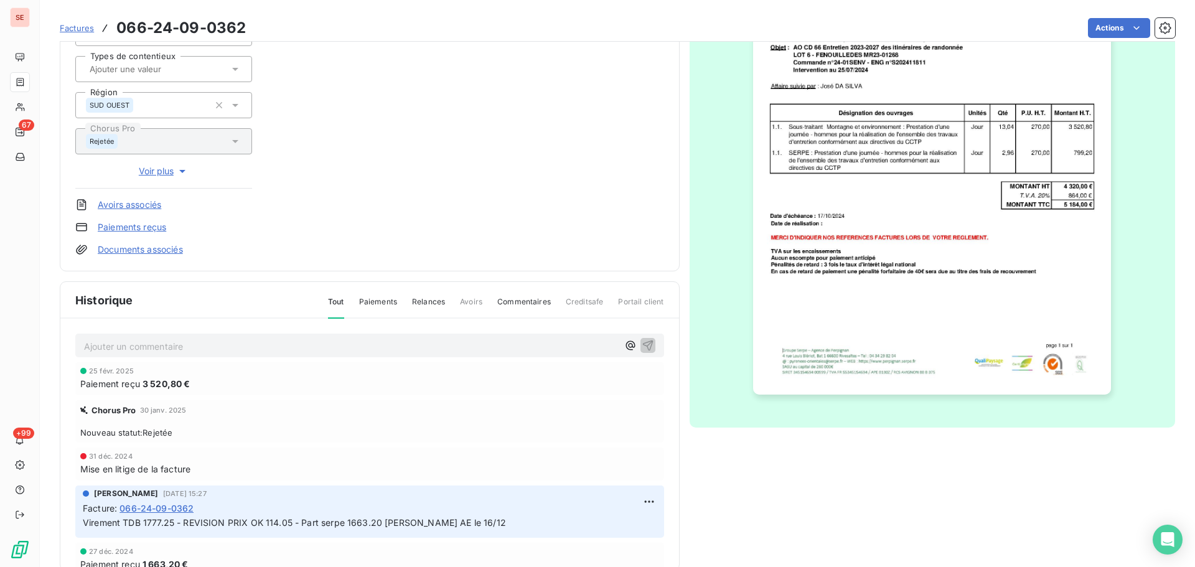
scroll to position [218, 0]
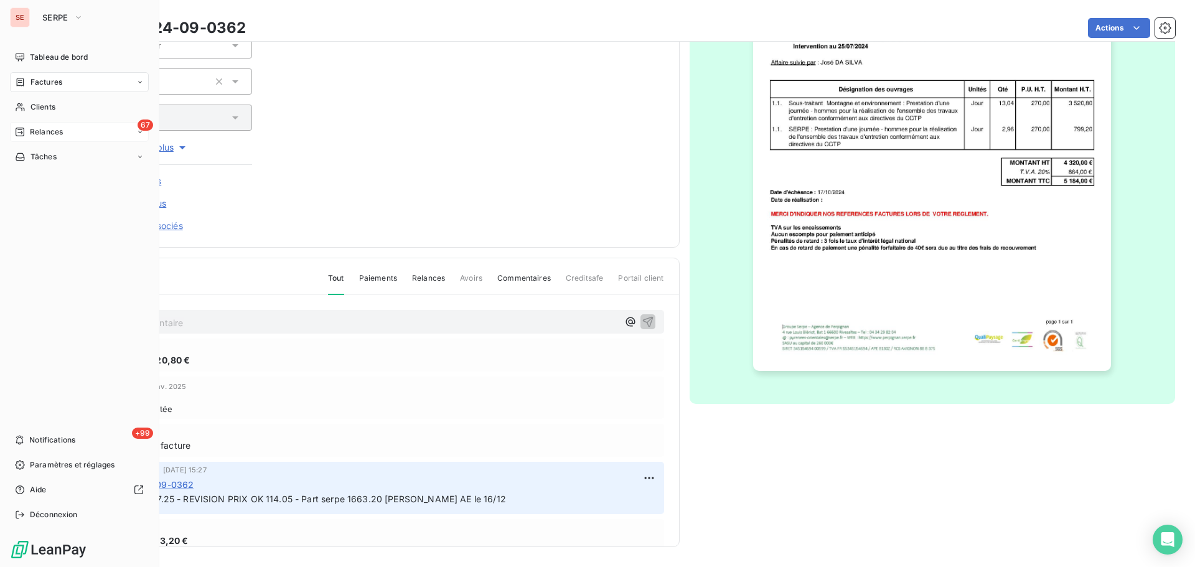
click at [54, 133] on span "Relances" at bounding box center [46, 131] width 33 height 11
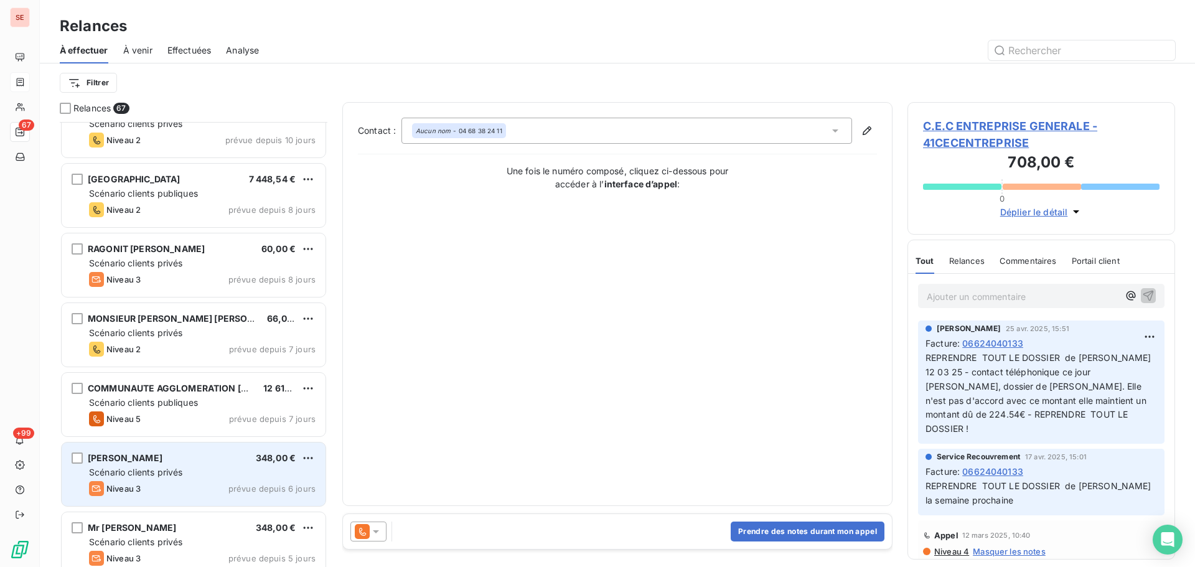
scroll to position [2657, 0]
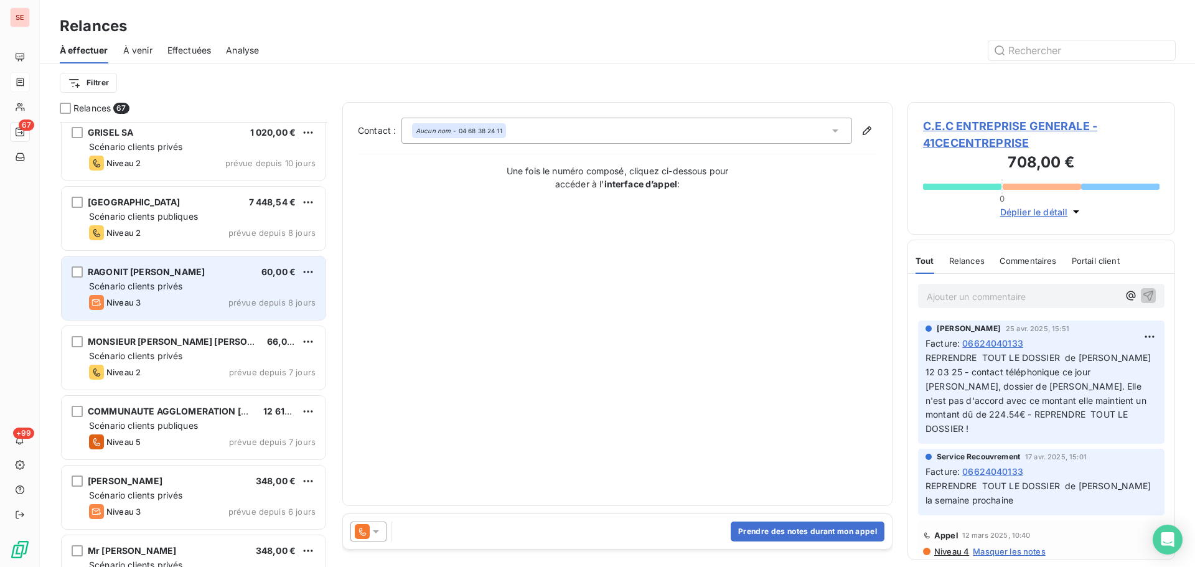
click at [258, 288] on div "Scénario clients privés" at bounding box center [202, 286] width 227 height 12
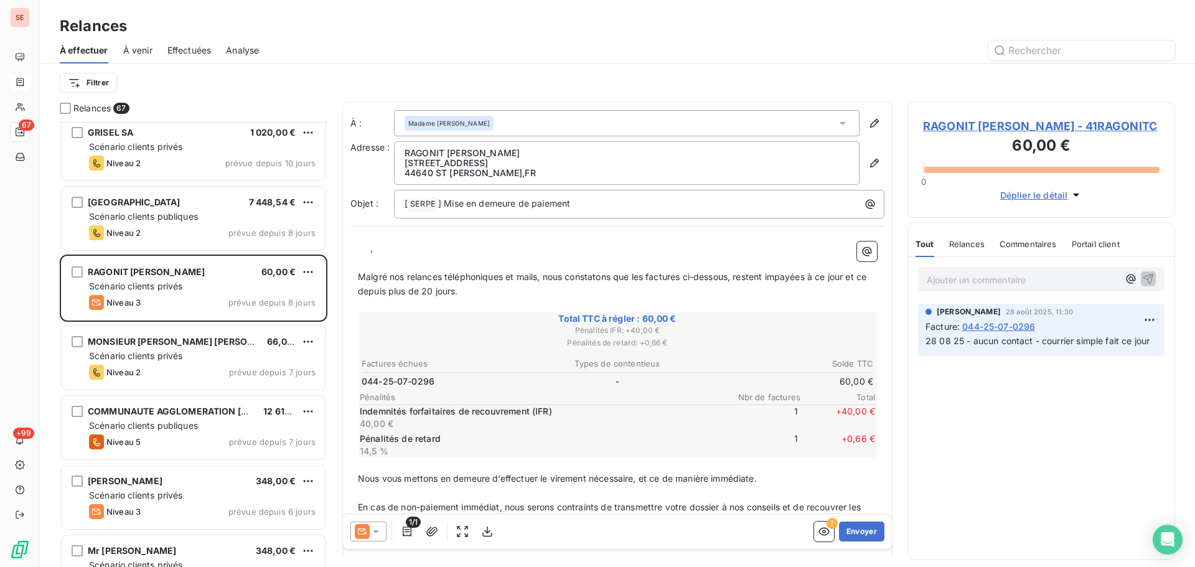
click at [975, 132] on span "RAGONIT [PERSON_NAME] - 41RAGONITC" at bounding box center [1041, 126] width 237 height 17
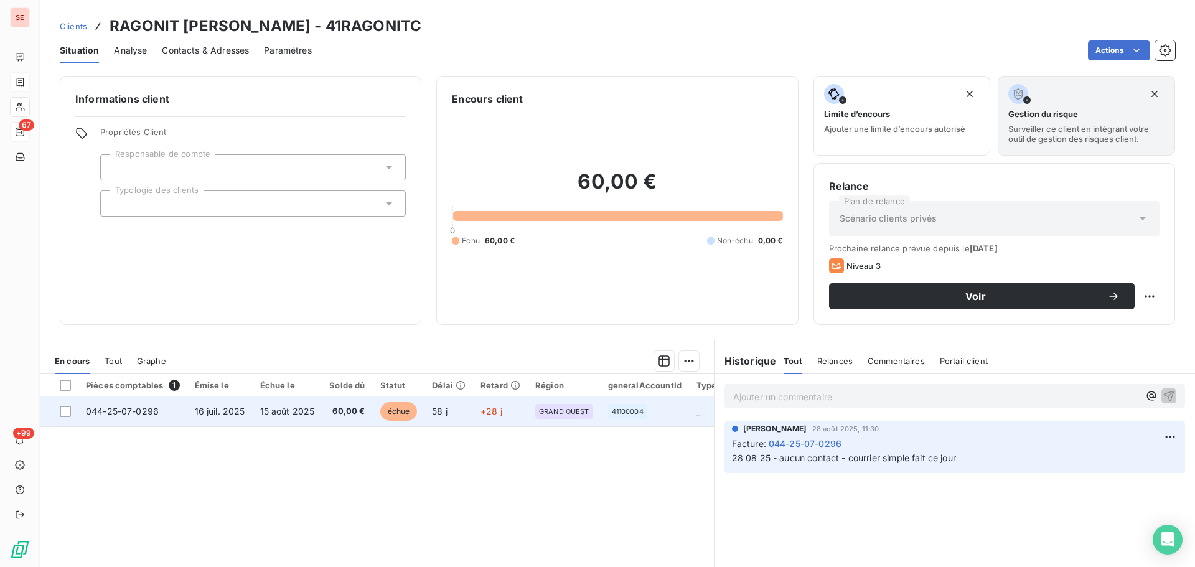
click at [333, 421] on td "60,00 €" at bounding box center [347, 412] width 50 height 30
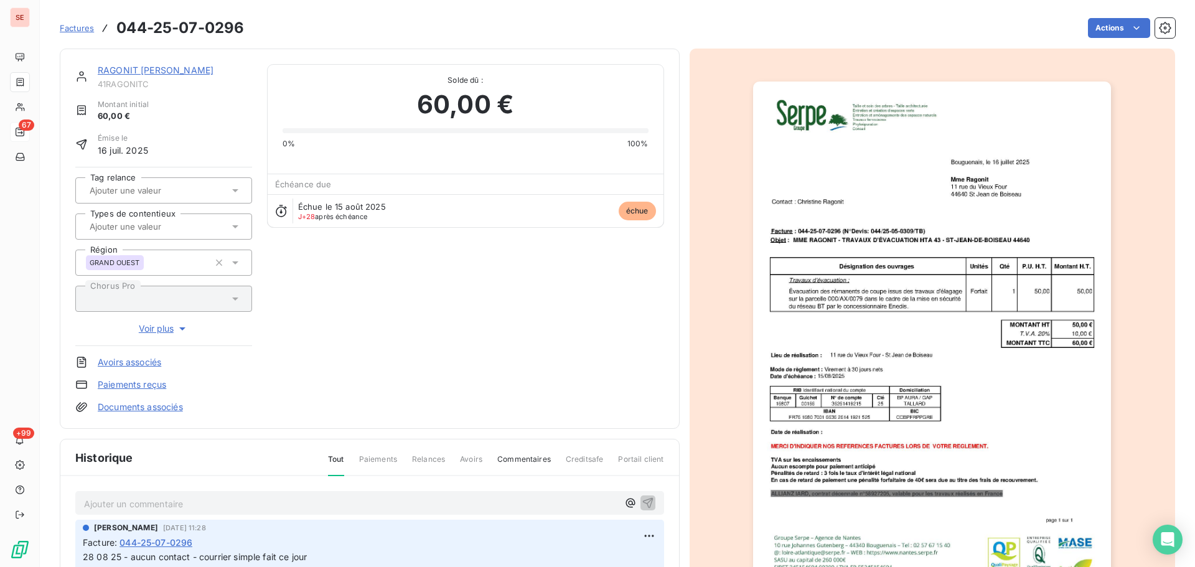
scroll to position [4, 0]
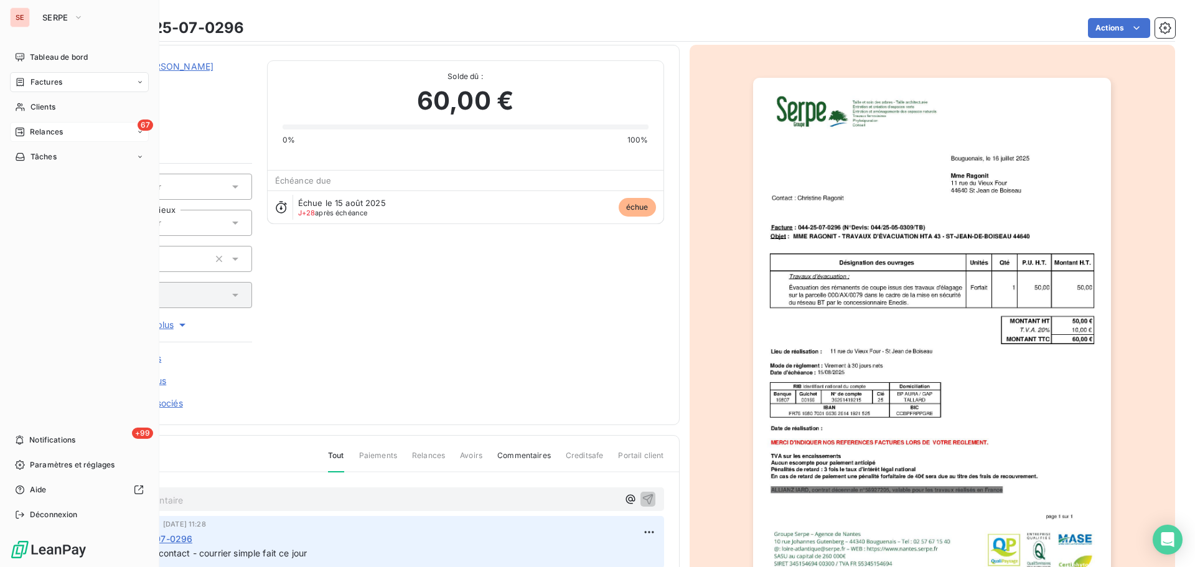
click at [22, 85] on icon at bounding box center [20, 82] width 11 height 10
